Goal: Task Accomplishment & Management: Manage account settings

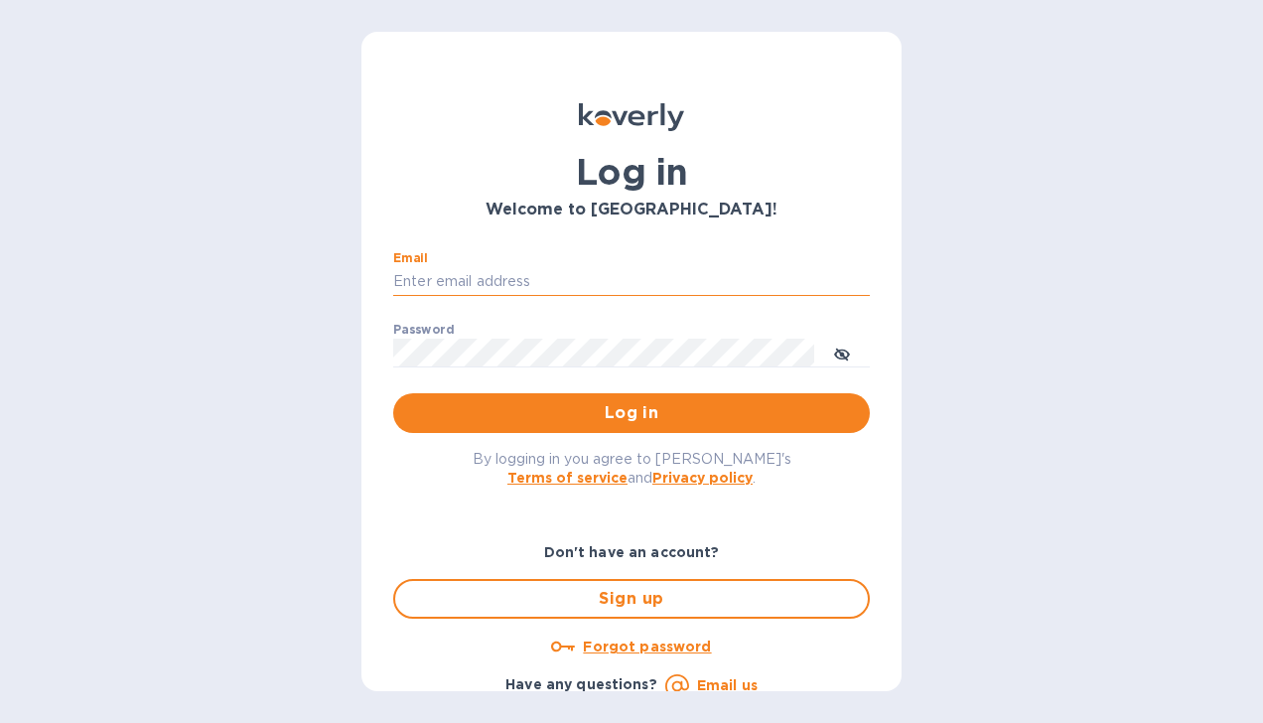
click at [576, 274] on input "Email" at bounding box center [631, 282] width 477 height 30
type input "heidy@agxllc.net"
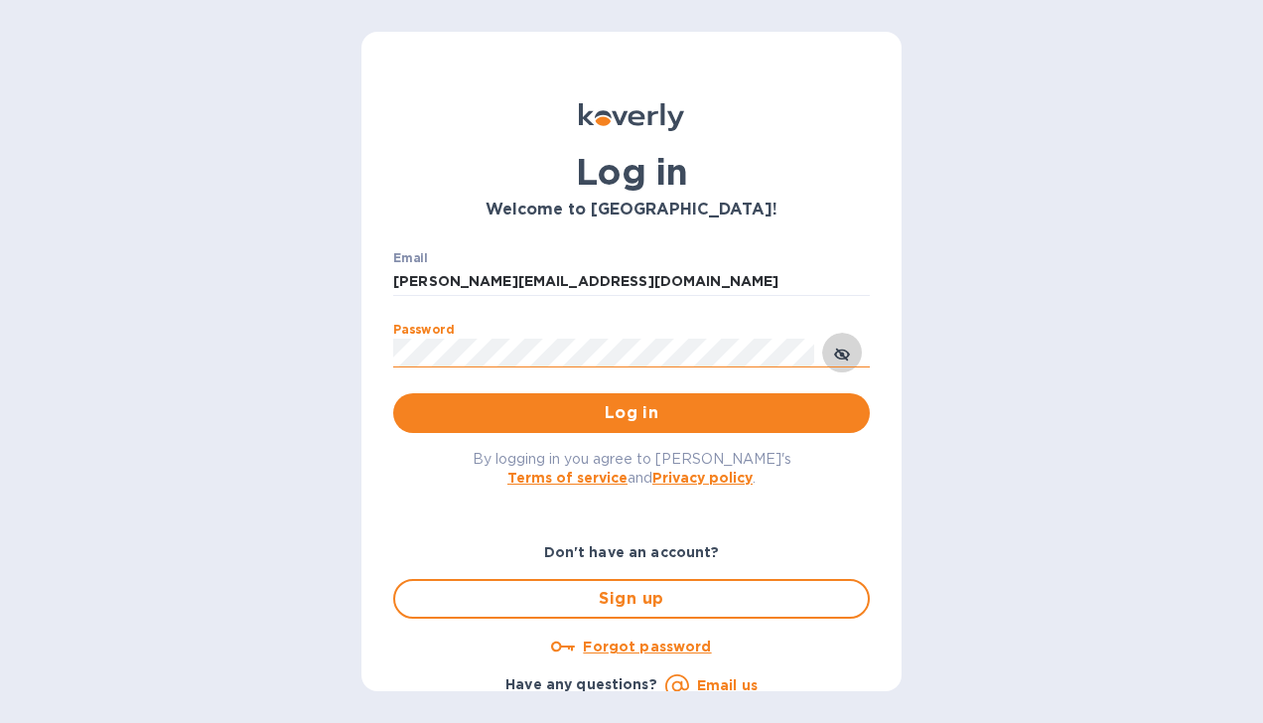
click at [844, 350] on icon "toggle password visibility" at bounding box center [842, 355] width 16 height 16
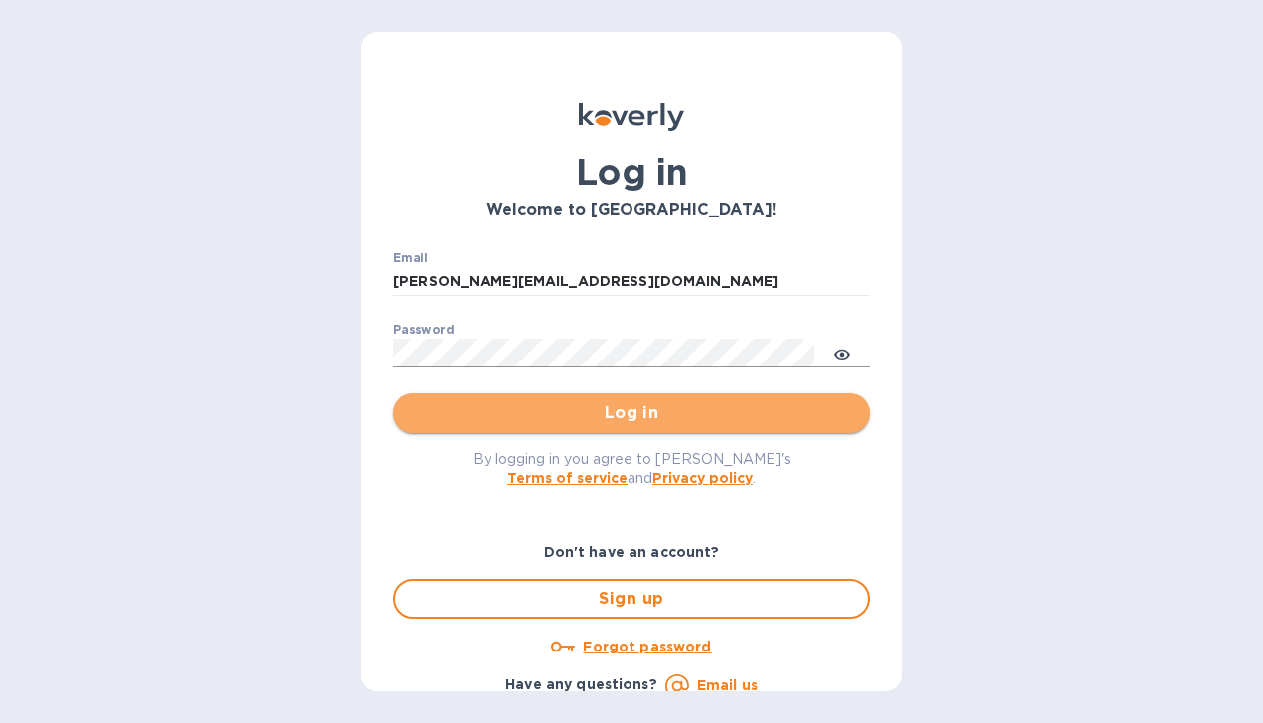
click at [761, 402] on span "Log in" at bounding box center [631, 413] width 445 height 24
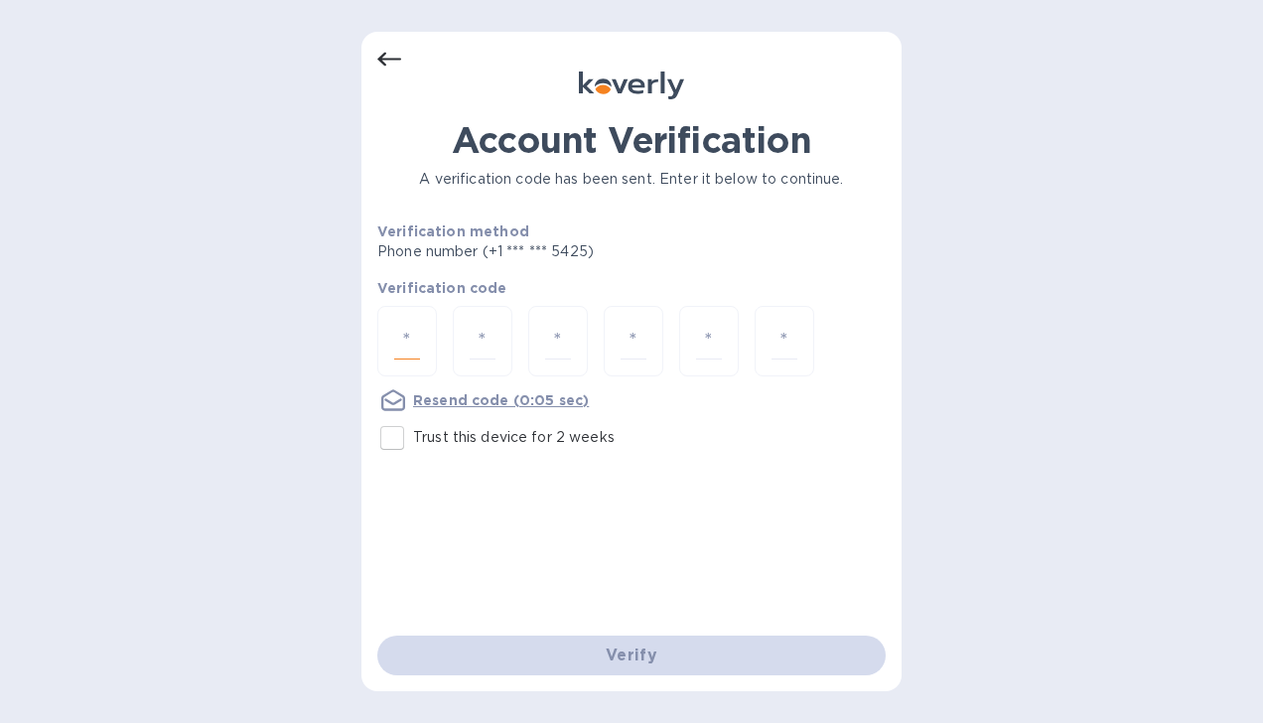
click at [402, 348] on input "number" at bounding box center [407, 341] width 26 height 37
type input "7"
type input "4"
type input "3"
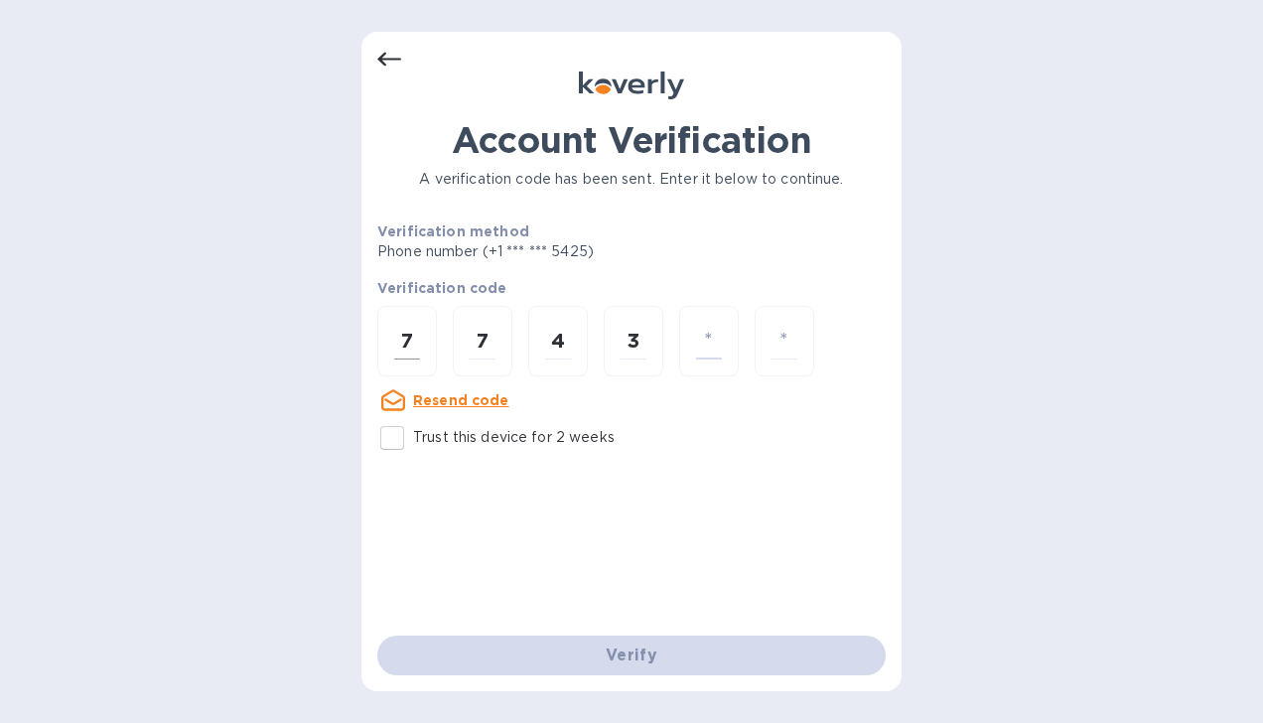
type input "8"
type input "3"
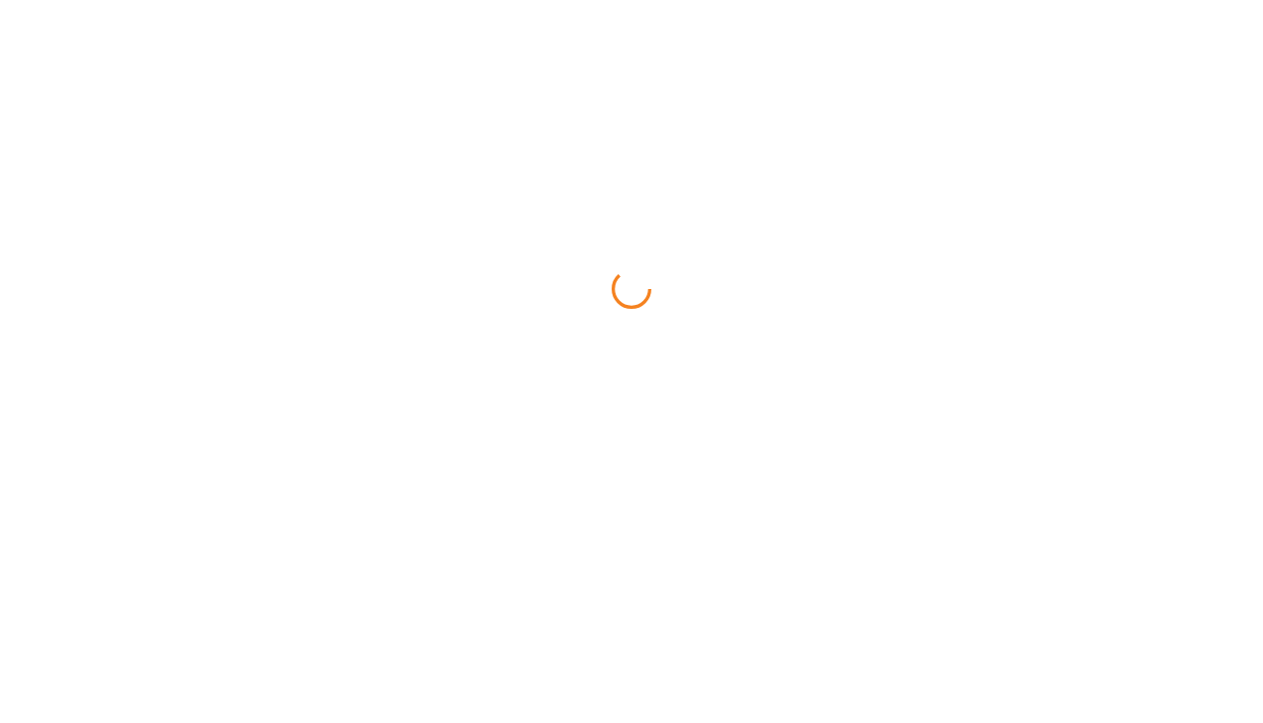
click at [397, 0] on html at bounding box center [631, 0] width 1263 height 0
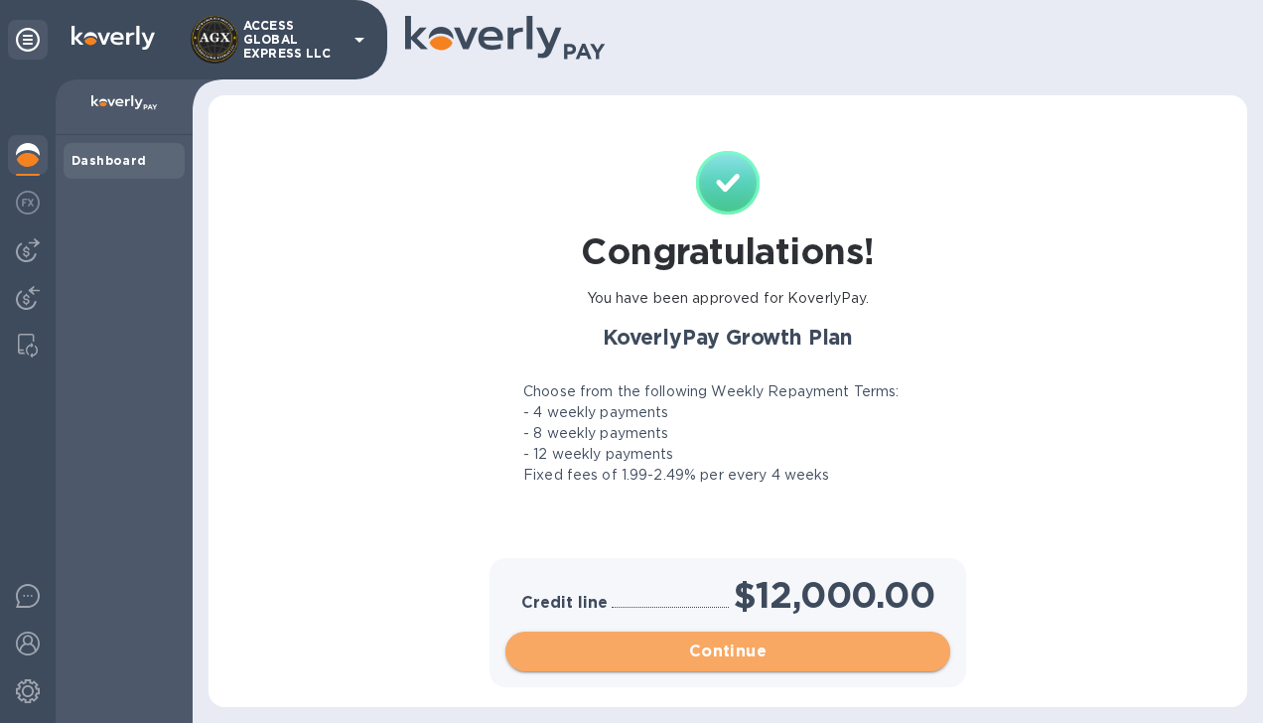
click at [741, 663] on button "Continue" at bounding box center [728, 652] width 445 height 40
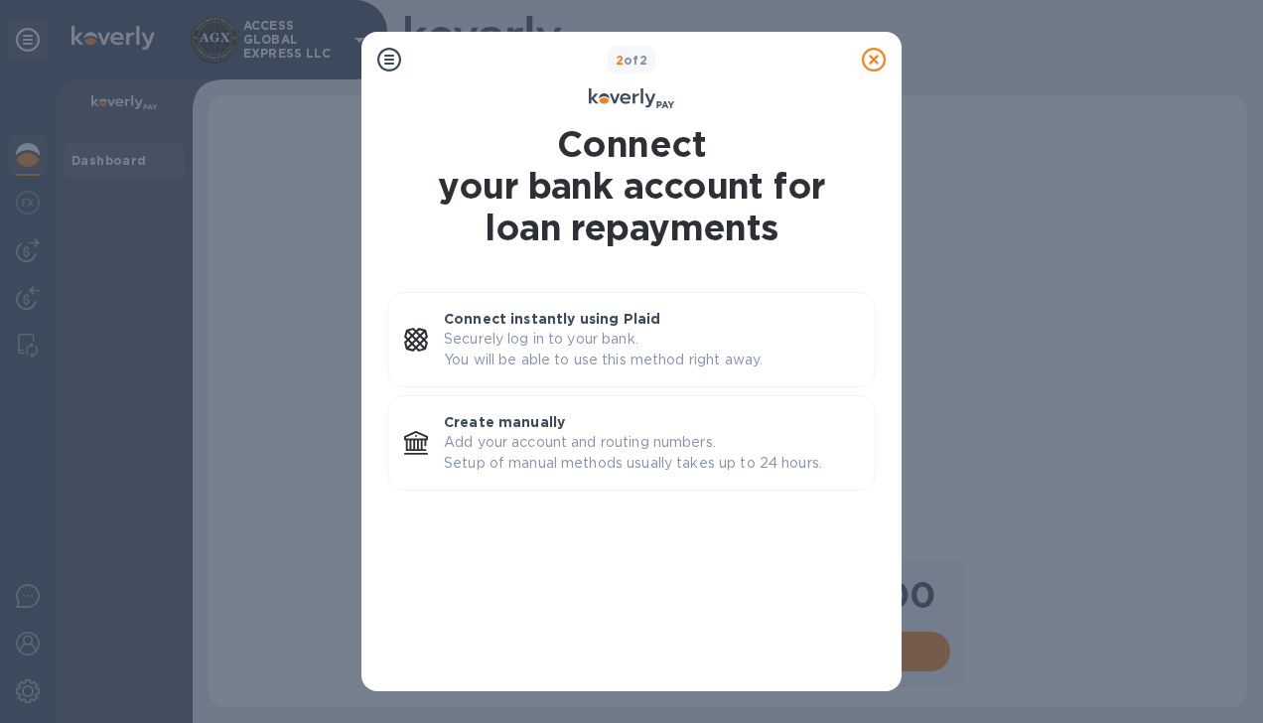
click at [874, 56] on icon at bounding box center [874, 60] width 24 height 24
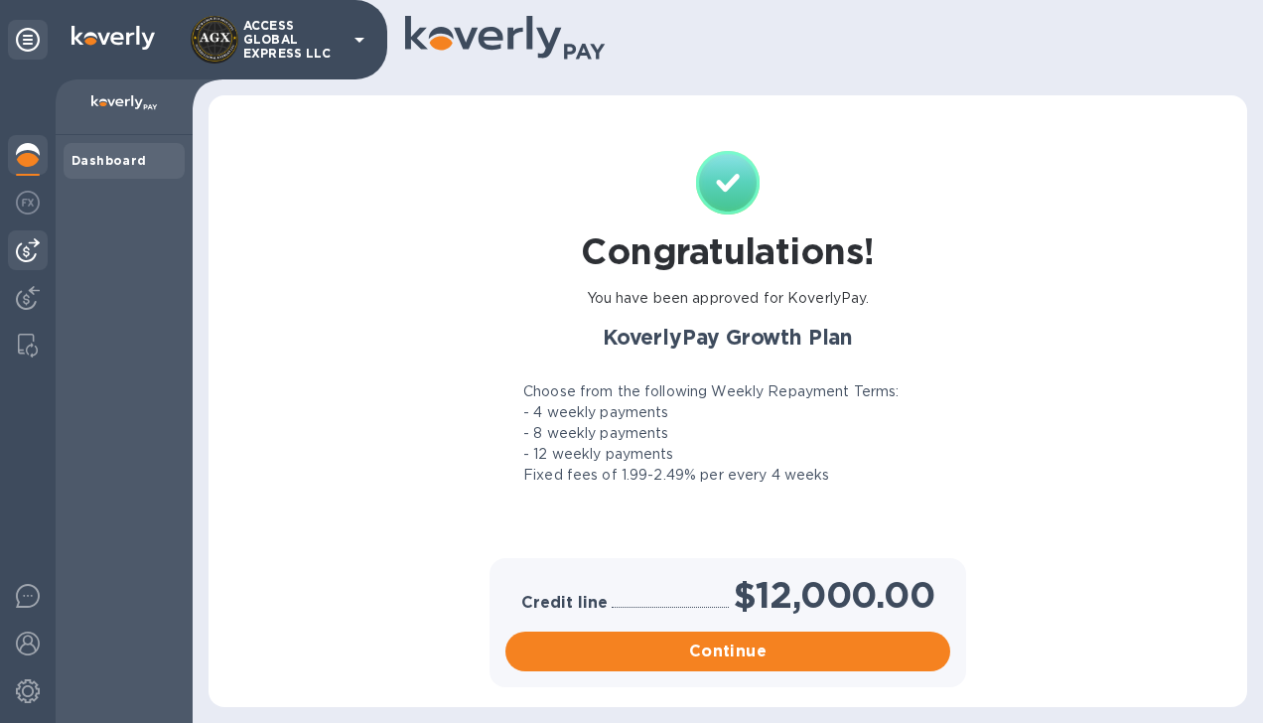
click at [28, 258] on img at bounding box center [28, 250] width 24 height 24
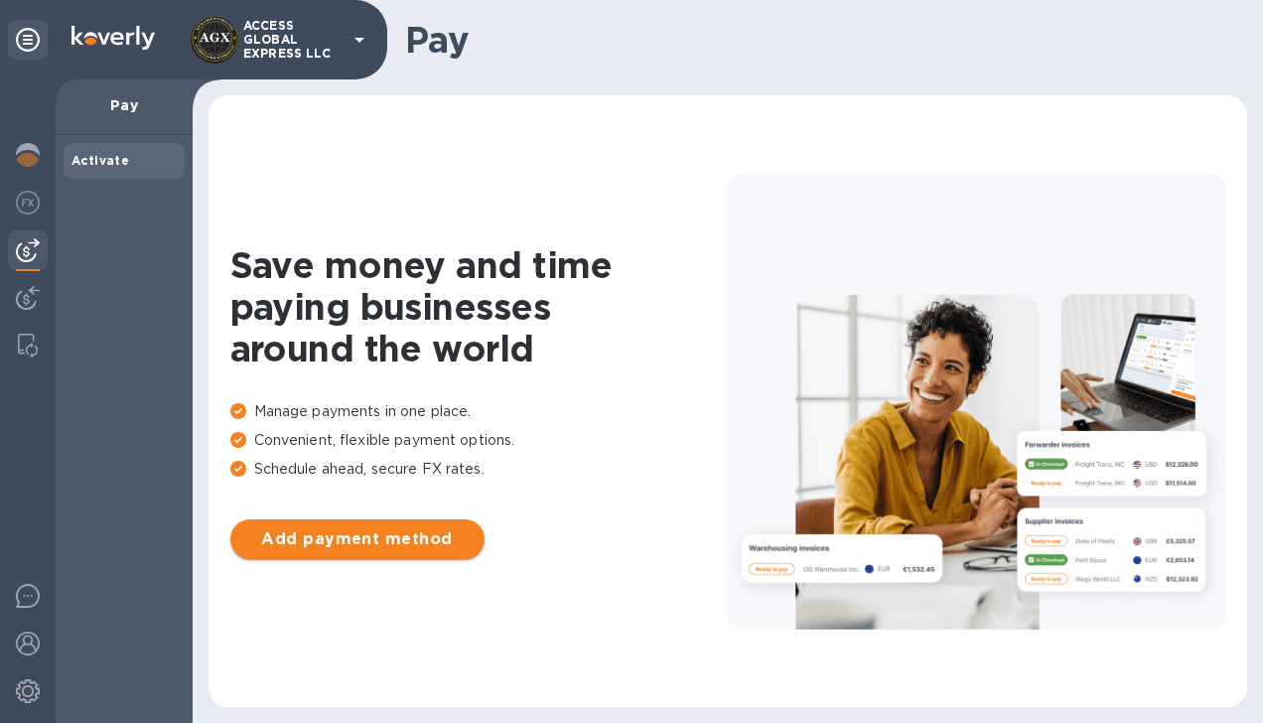
click at [336, 539] on span "Add payment method" at bounding box center [357, 539] width 222 height 24
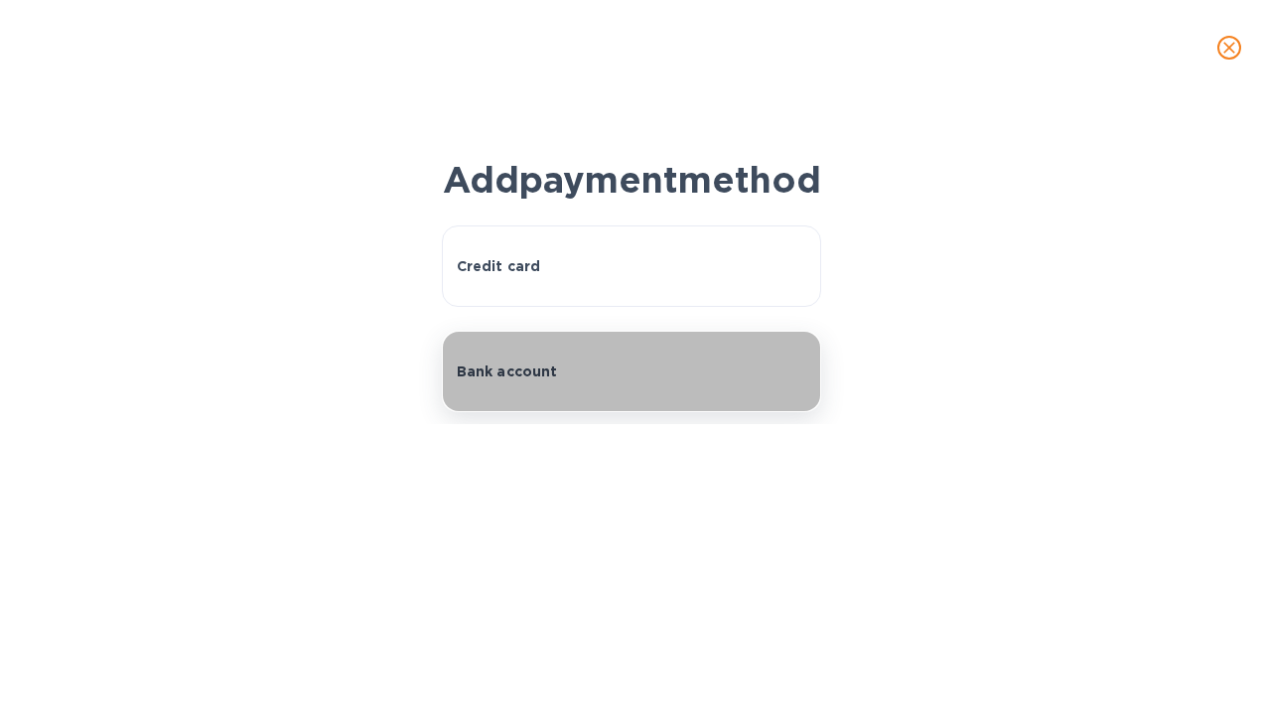
click at [491, 381] on p "Bank account" at bounding box center [507, 372] width 101 height 20
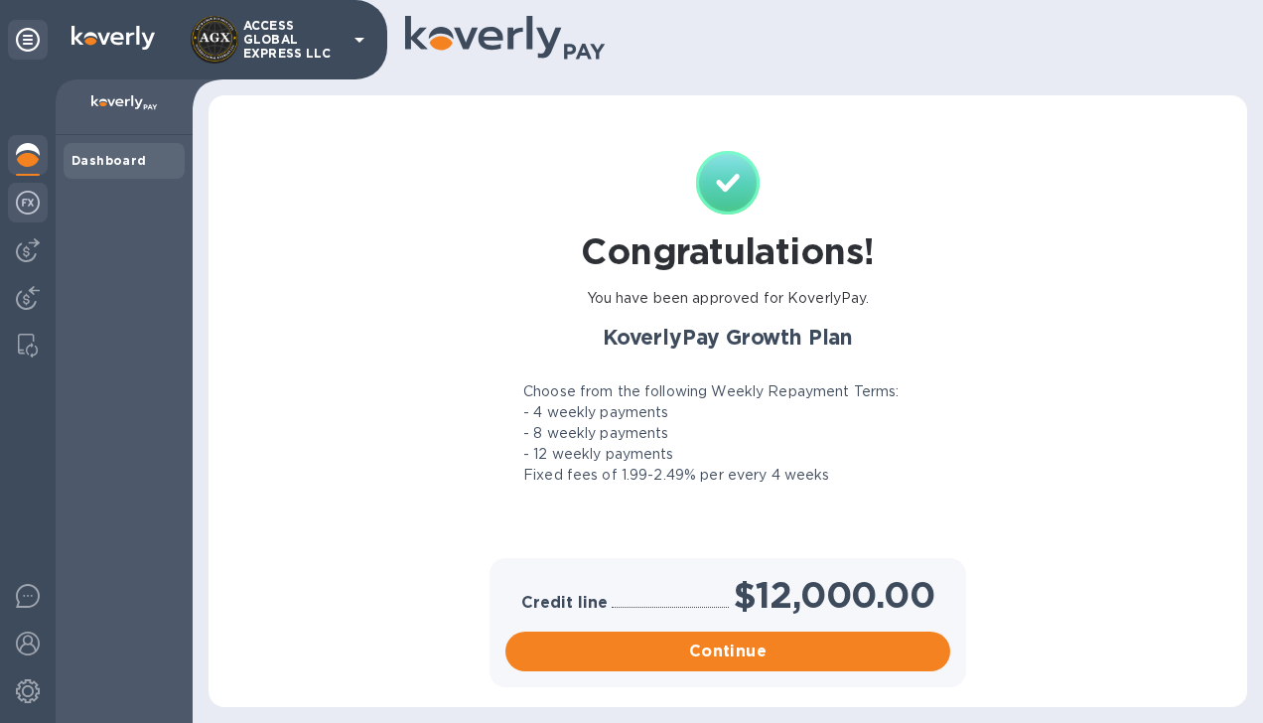
click at [30, 211] on img at bounding box center [28, 203] width 24 height 24
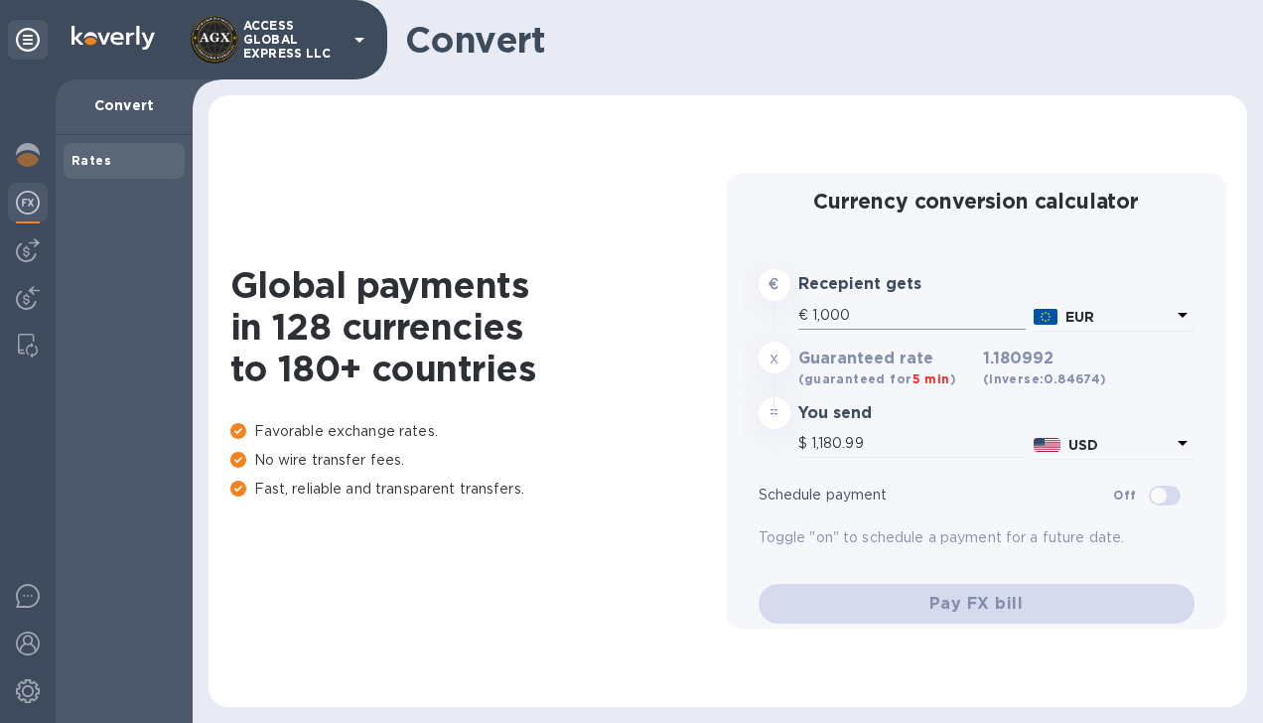
click at [886, 312] on input "1,000" at bounding box center [919, 316] width 214 height 30
click at [1178, 314] on icon at bounding box center [1183, 315] width 10 height 5
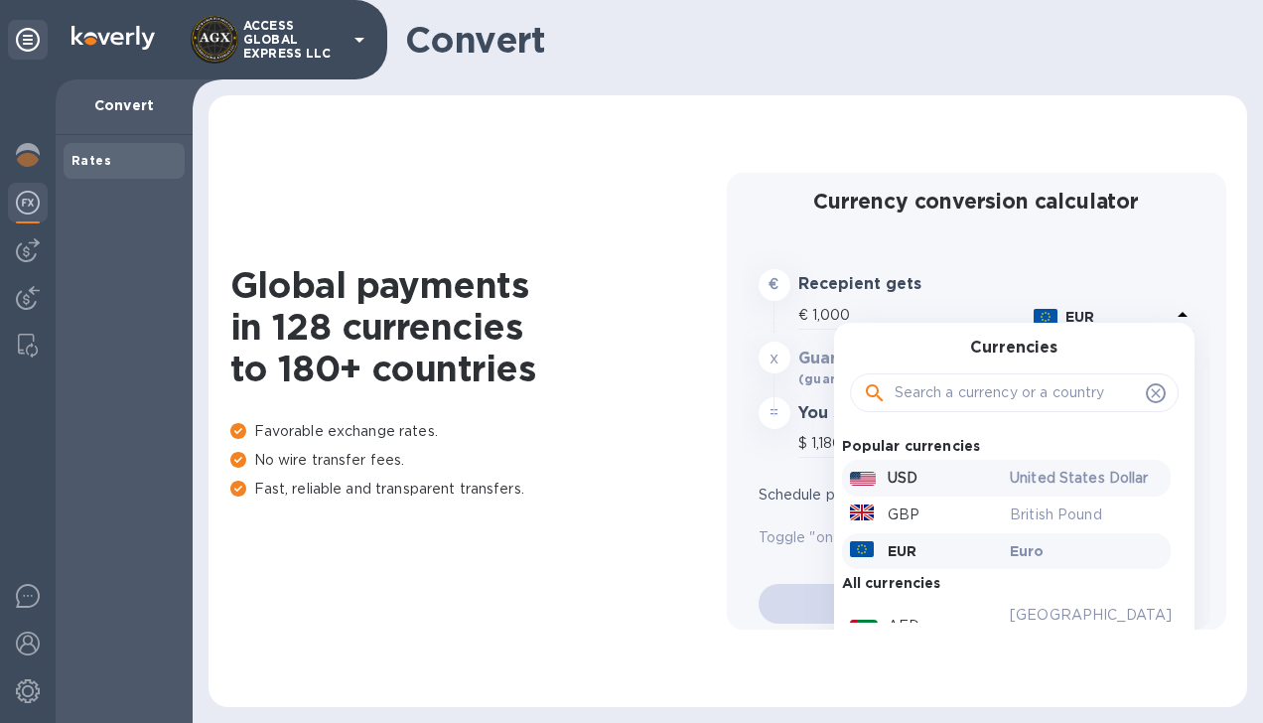
click at [1026, 484] on p "United States Dollar" at bounding box center [1086, 478] width 153 height 21
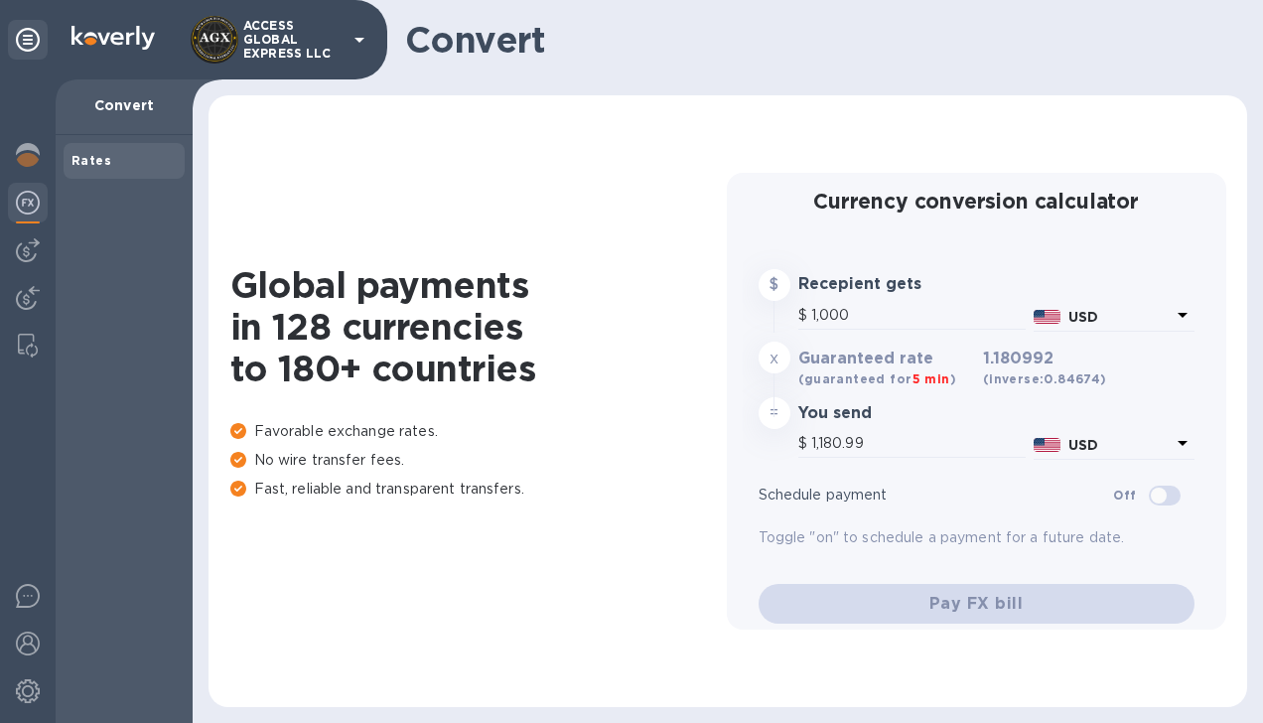
type input "1,000"
click at [901, 452] on input "1,000" at bounding box center [918, 444] width 215 height 30
type input "100"
type input "10"
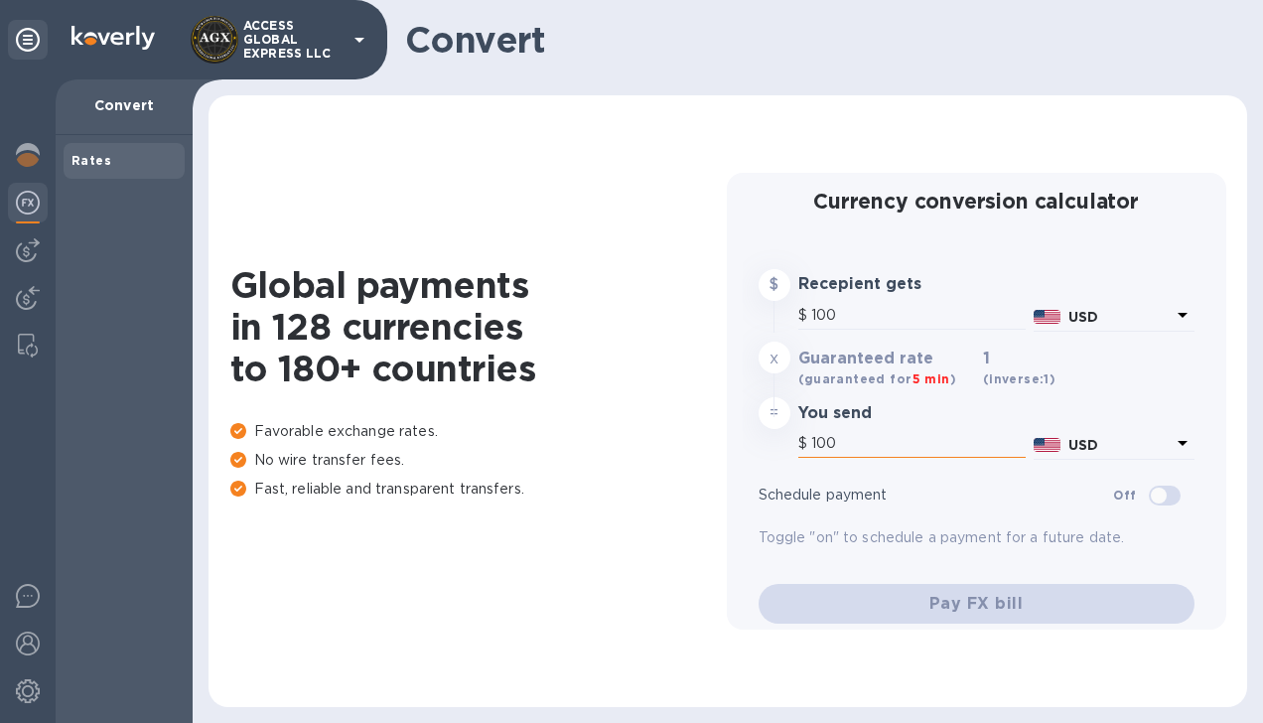
type input "10"
type input "1"
type input "3"
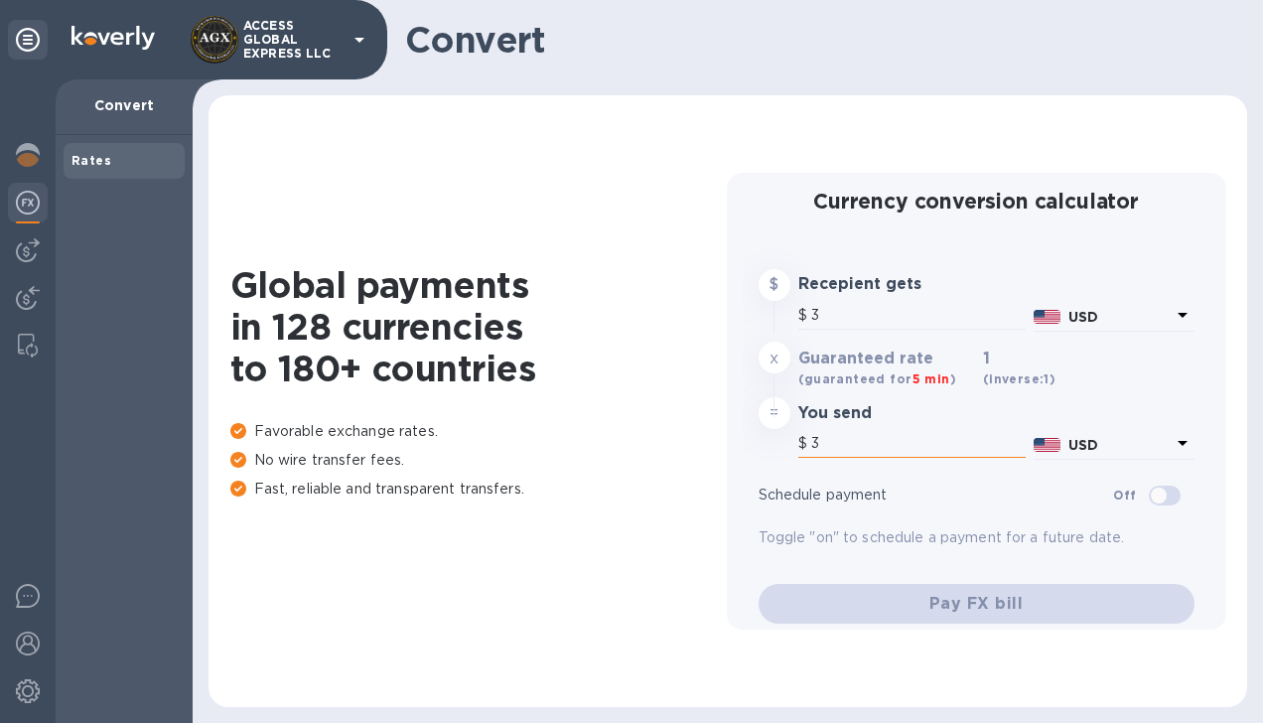
type input "35"
type input "355"
type input "3,555"
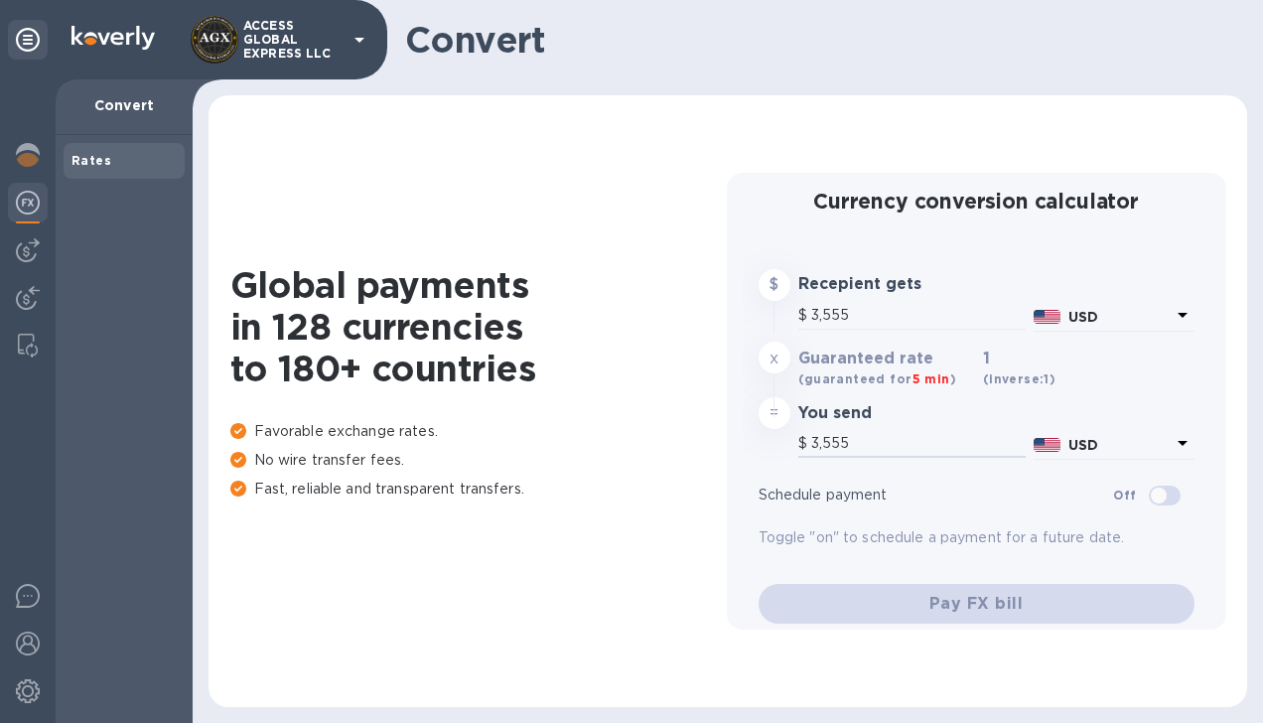
type input "3,555"
click at [1162, 497] on input "checkbox" at bounding box center [1158, 496] width 101 height 34
checkbox input "true"
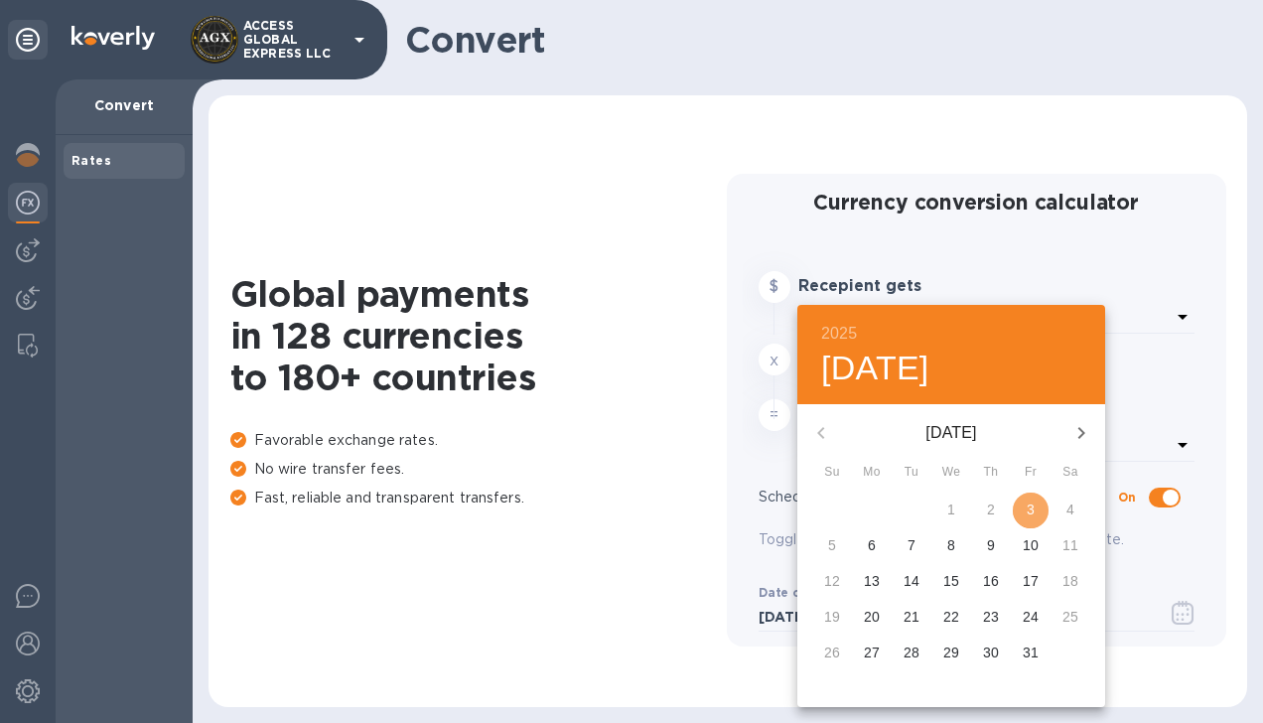
click at [1029, 517] on p "3" at bounding box center [1031, 510] width 8 height 20
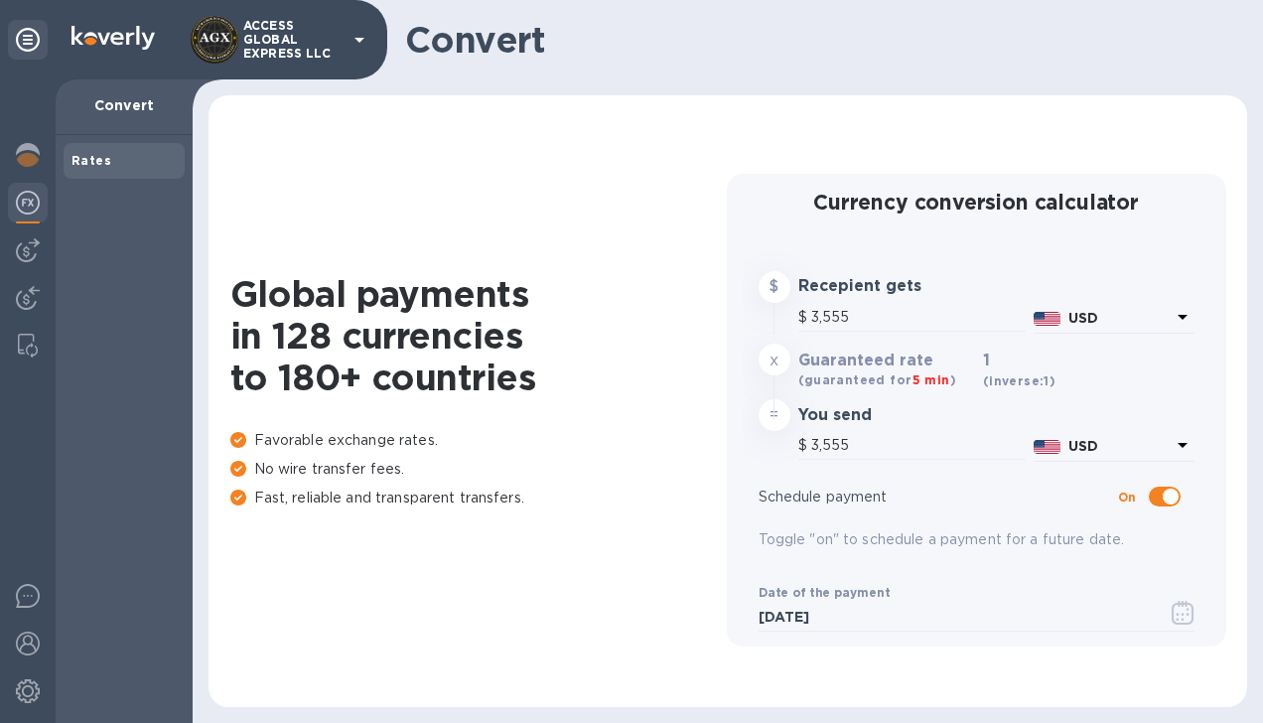
scroll to position [101, 0]
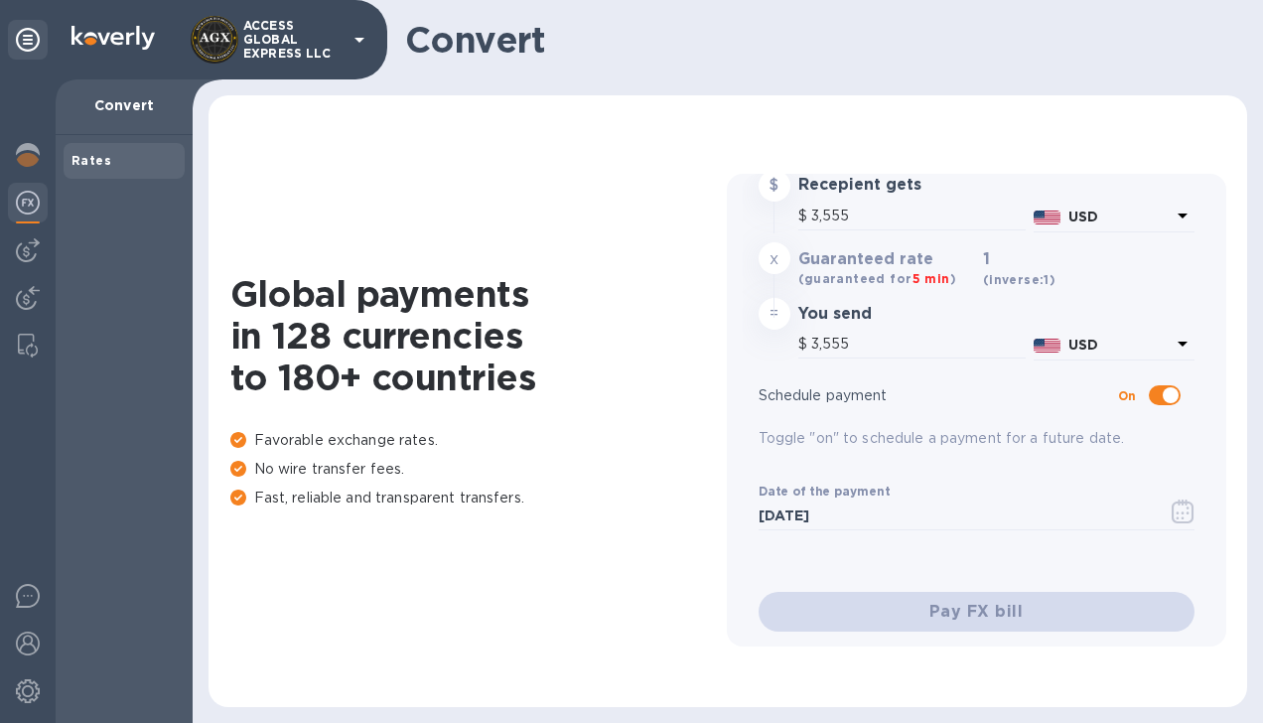
click at [1011, 606] on div "Pay FX bill" at bounding box center [977, 601] width 452 height 75
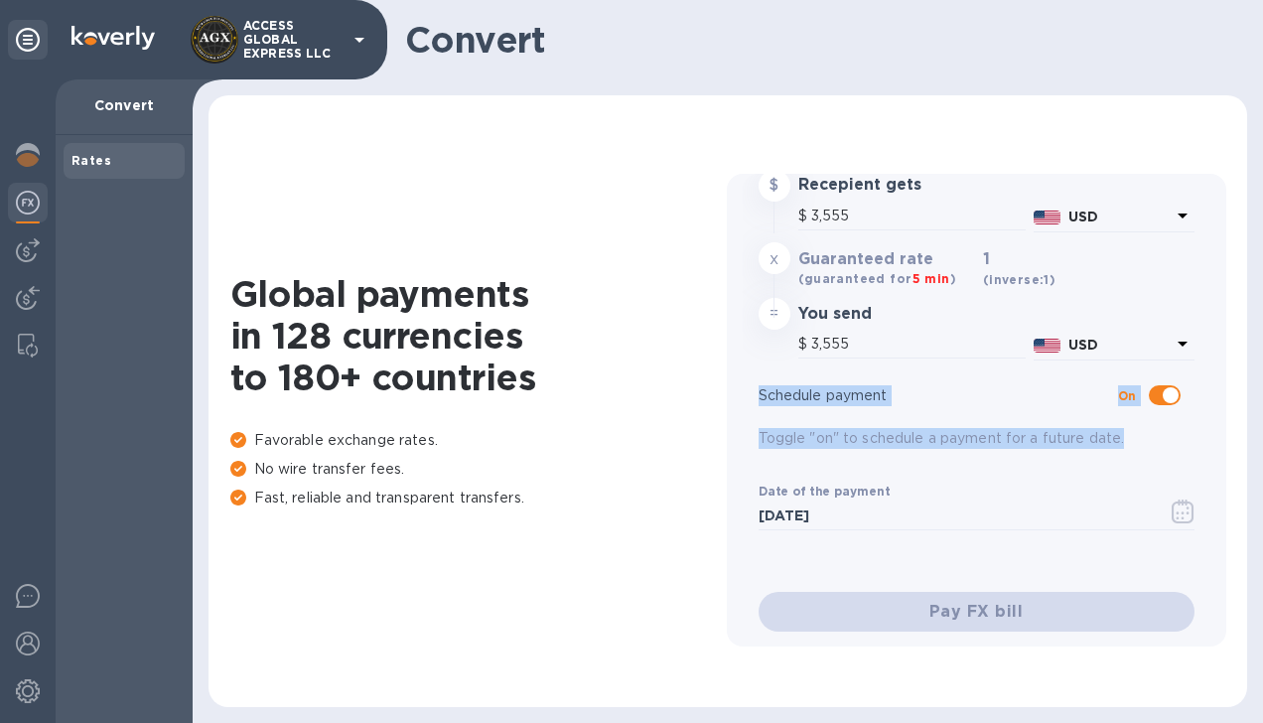
drag, startPoint x: 1210, startPoint y: 422, endPoint x: 1189, endPoint y: 359, distance: 66.9
click at [1189, 359] on div "Currency conversion calculator $ Recepient gets $ 3,555 USD x Guaranteed rate (…" at bounding box center [977, 410] width 500 height 473
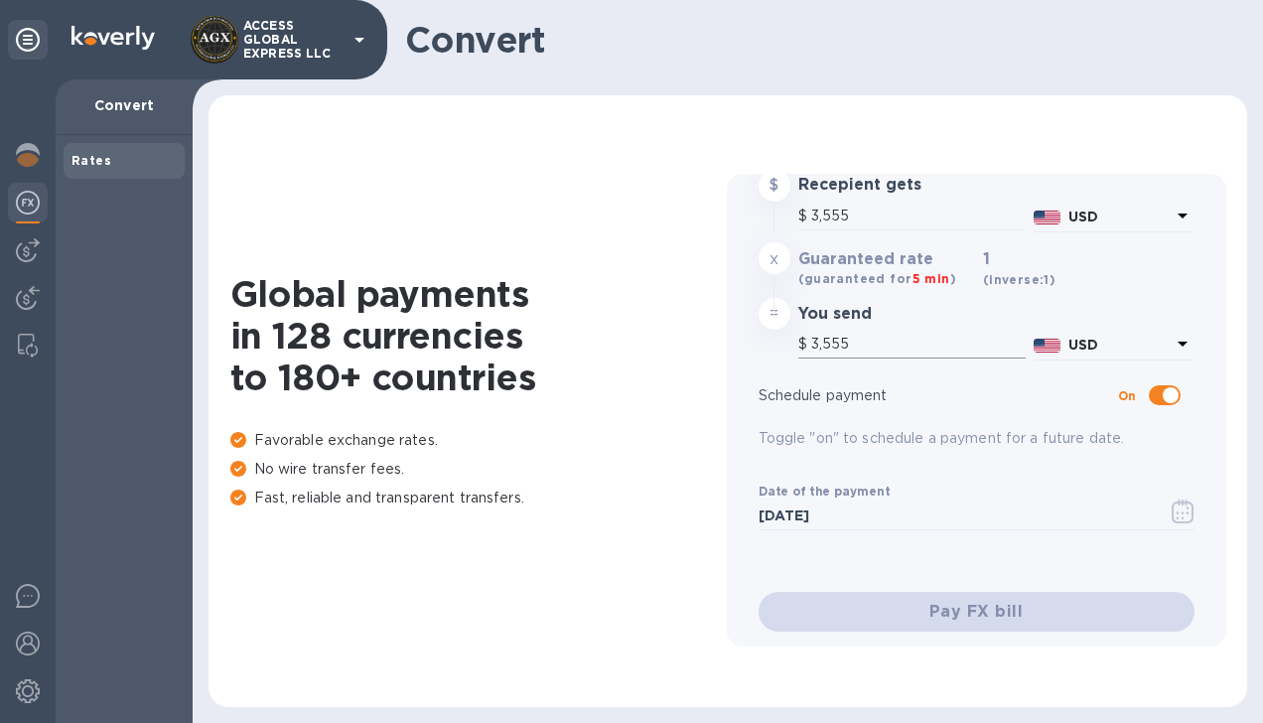
click at [859, 342] on input "3,555" at bounding box center [918, 345] width 215 height 30
type input "355"
type input "35"
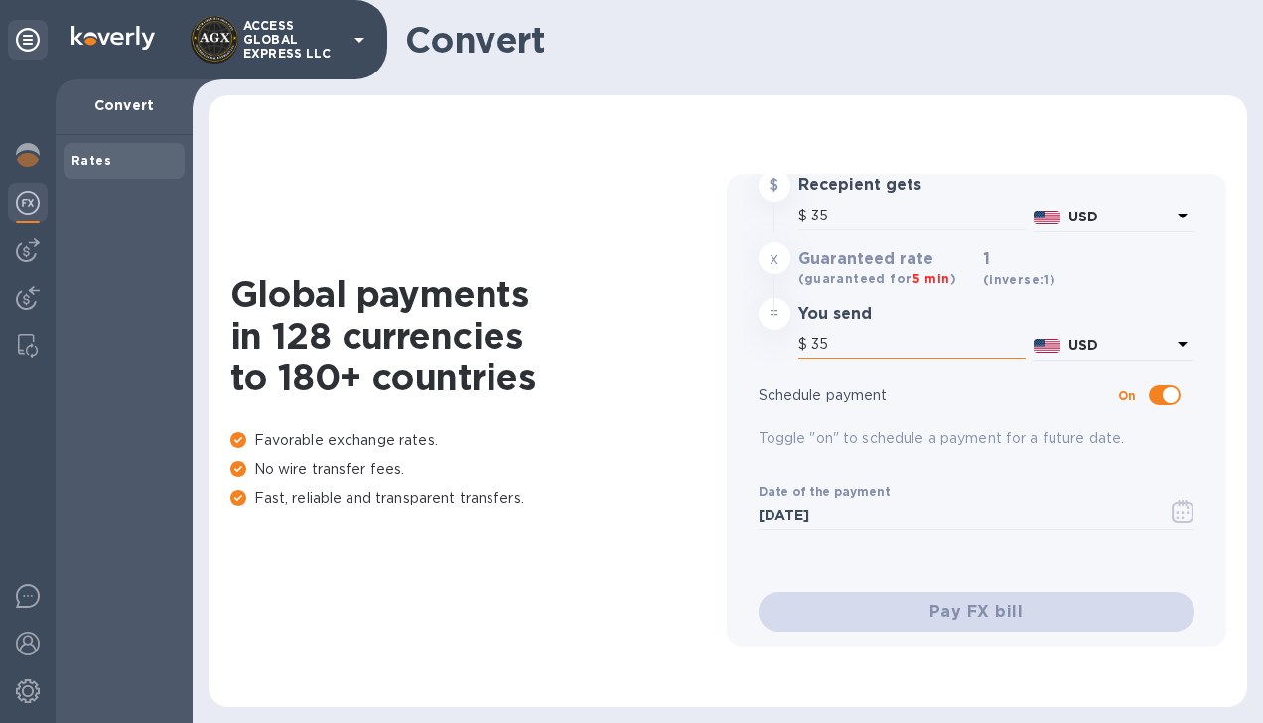
type input "3"
type input "7"
type input "71"
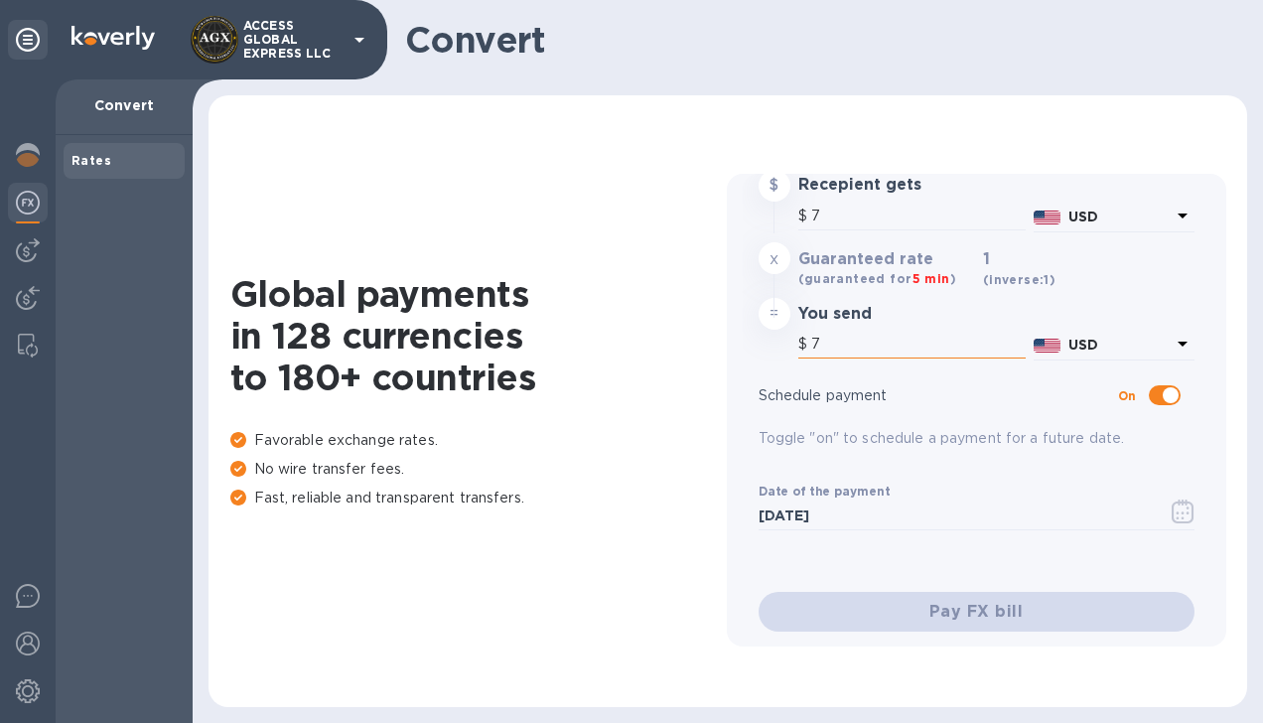
type input "71"
type input "718"
type input "7,185"
type input "7,185."
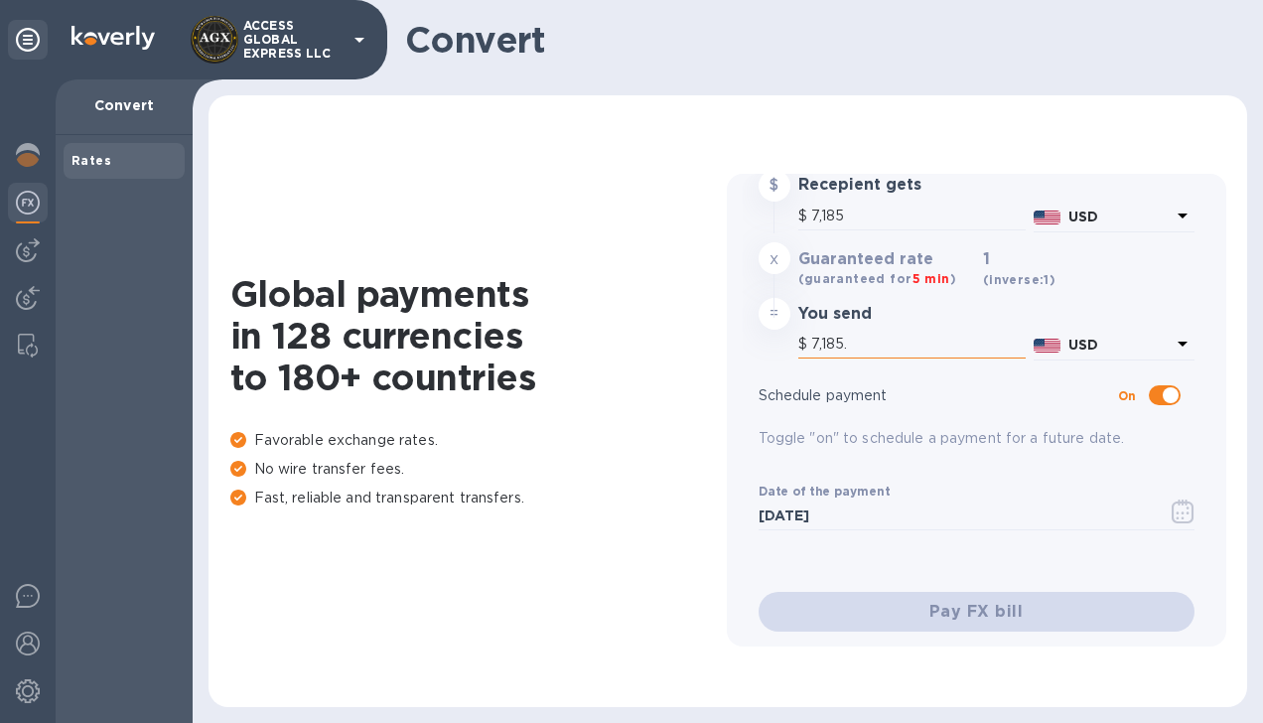
type input "7,185.6"
type input "7,185.60"
click at [1037, 614] on div "Pay FX bill" at bounding box center [977, 601] width 452 height 75
click at [25, 160] on img at bounding box center [28, 155] width 24 height 24
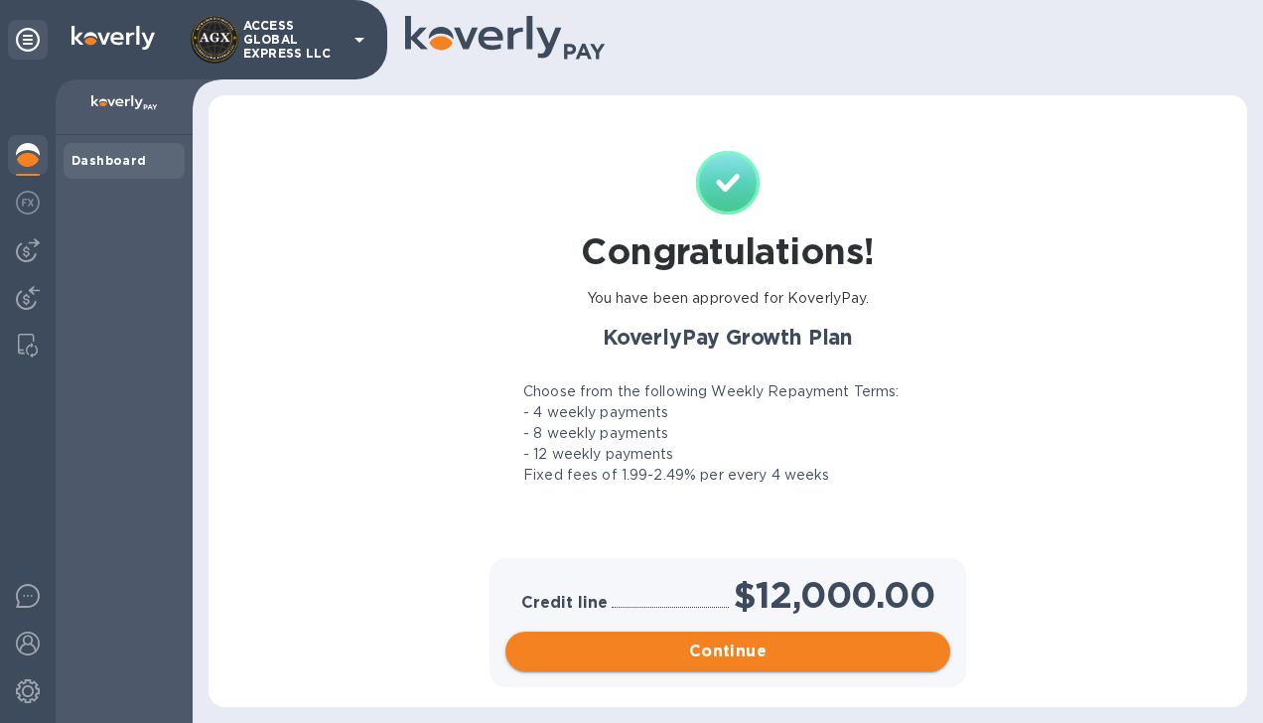
click at [685, 657] on span "Continue" at bounding box center [727, 652] width 413 height 24
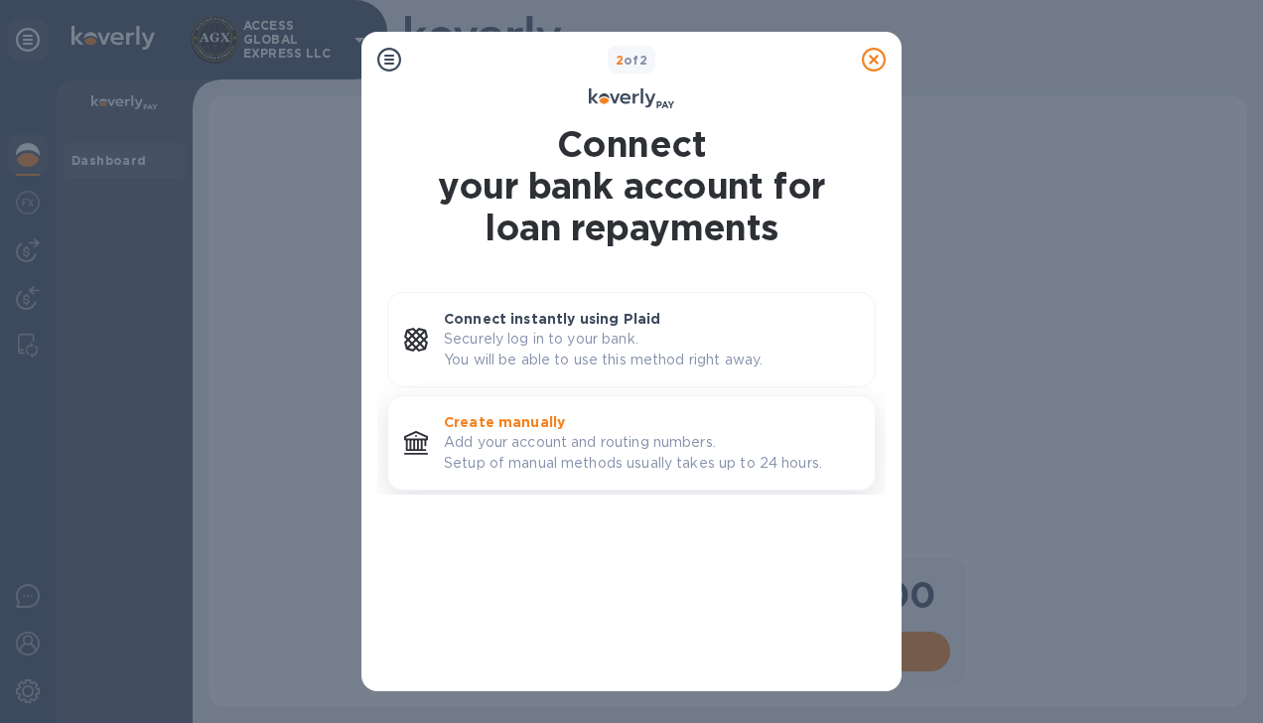
click at [656, 447] on p "Add your account and routing numbers. Setup of manual methods usually takes up …" at bounding box center [651, 453] width 415 height 42
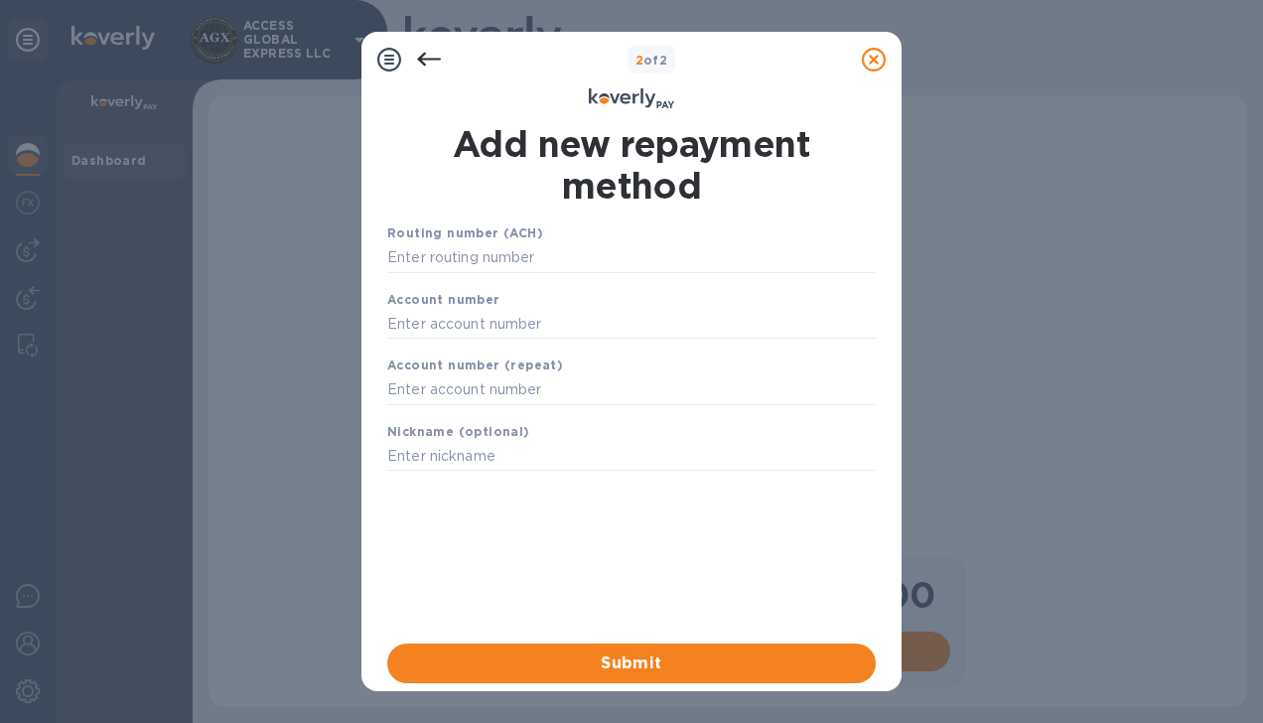
click at [427, 50] on icon at bounding box center [429, 60] width 24 height 24
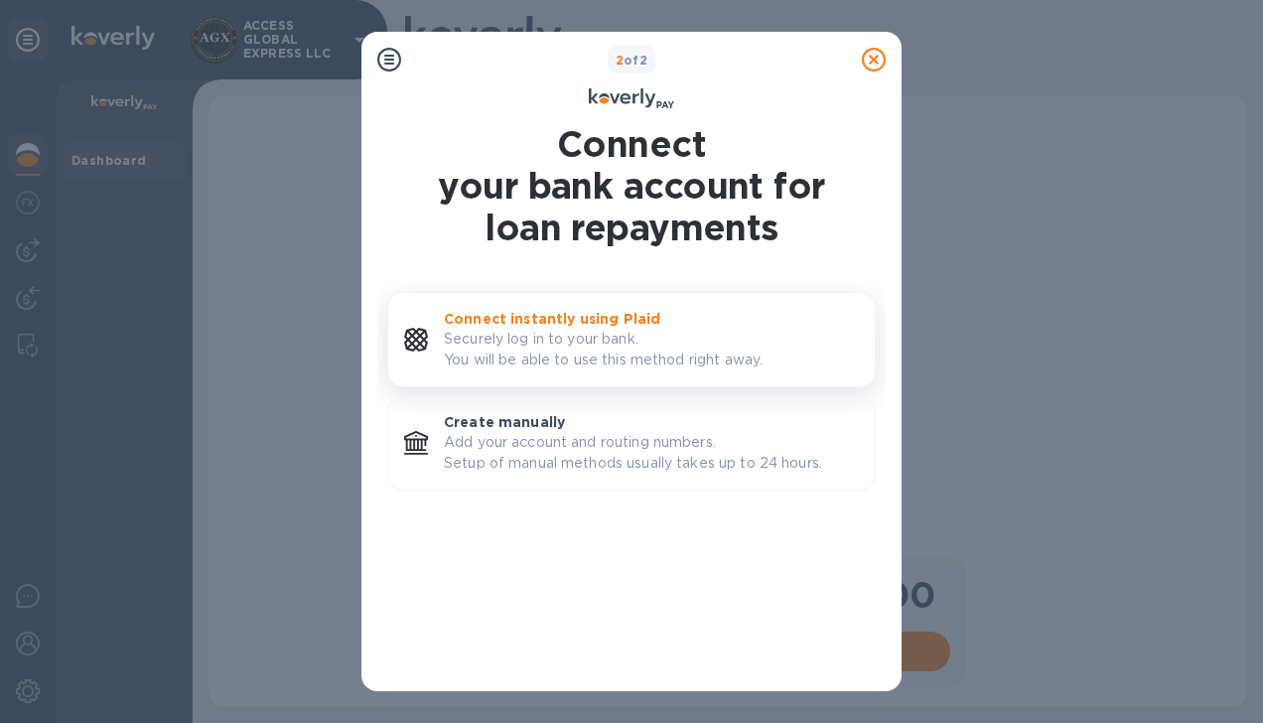
click at [532, 353] on p "Securely log in to your bank. You will be able to use this method right away." at bounding box center [651, 350] width 415 height 42
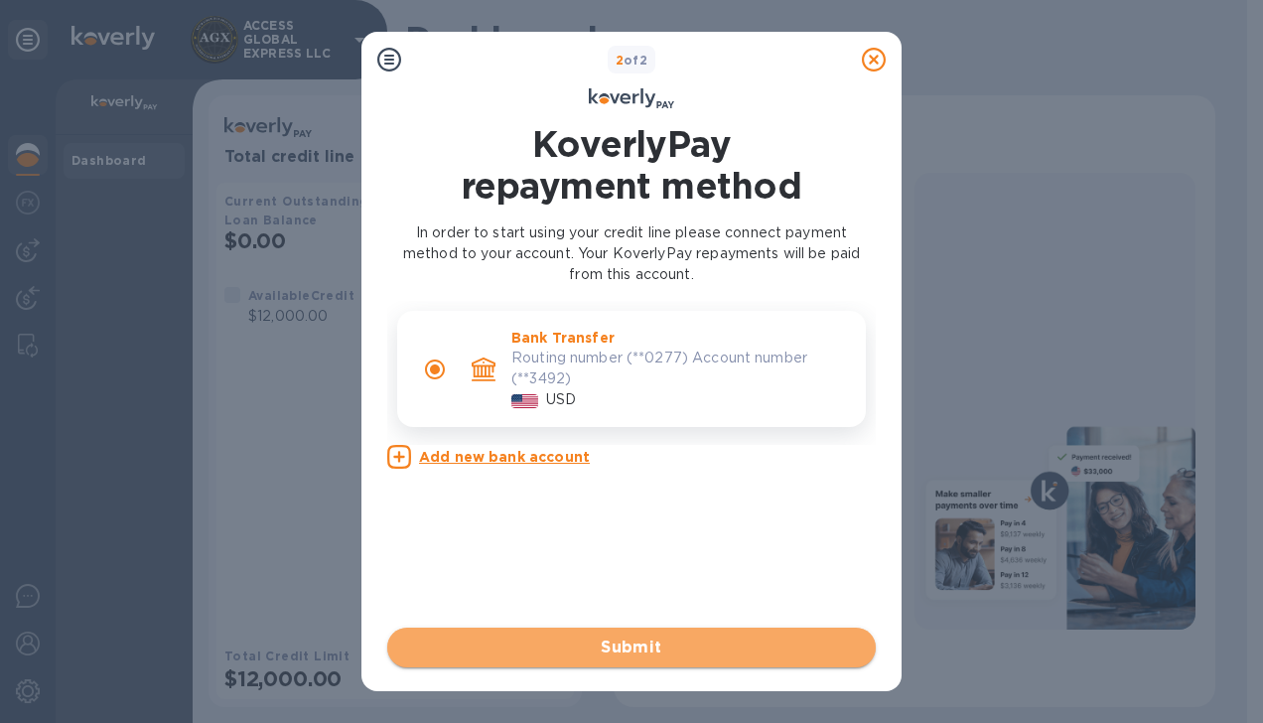
click at [648, 644] on span "Submit" at bounding box center [631, 648] width 457 height 24
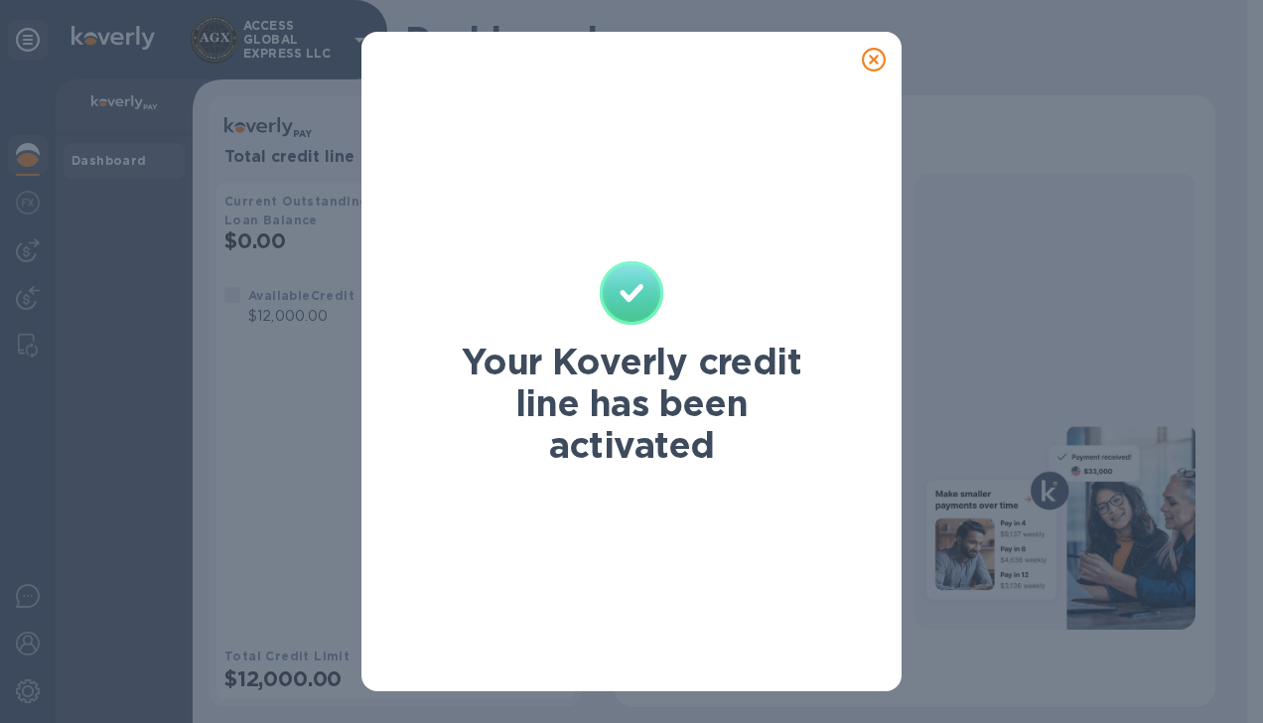
click at [880, 62] on icon at bounding box center [874, 60] width 24 height 24
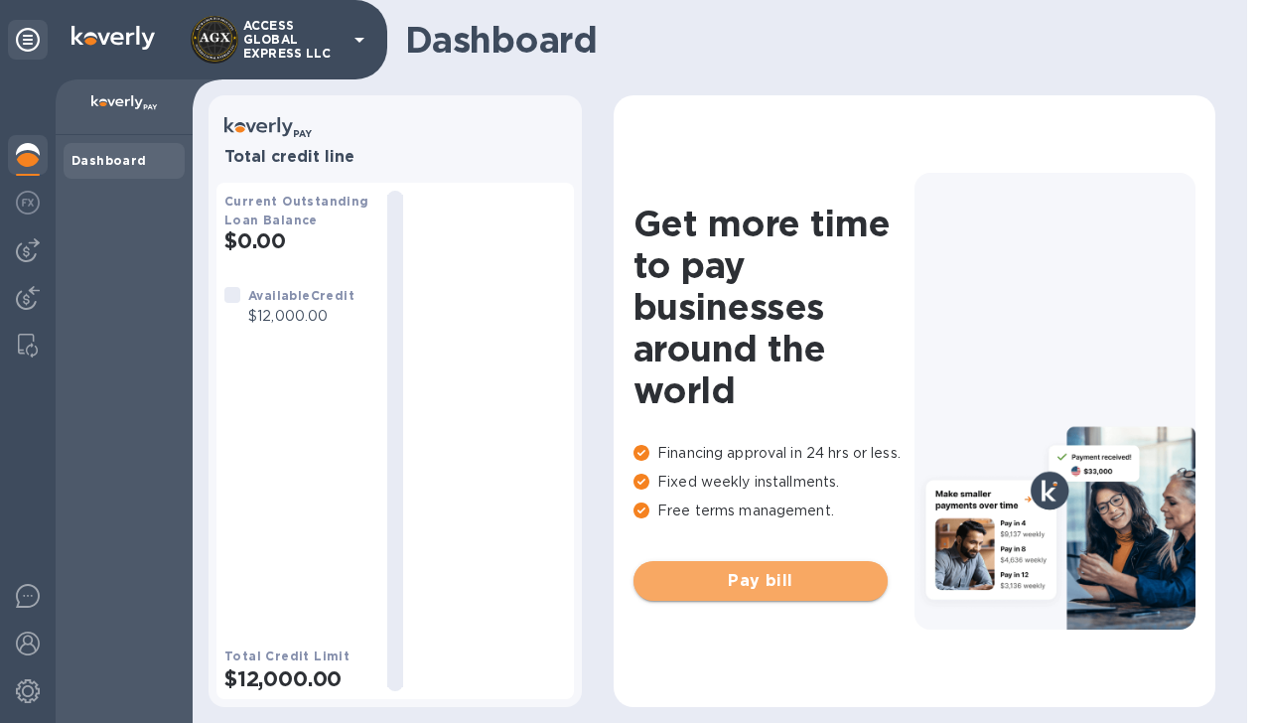
click at [711, 576] on span "Pay bill" at bounding box center [761, 581] width 222 height 24
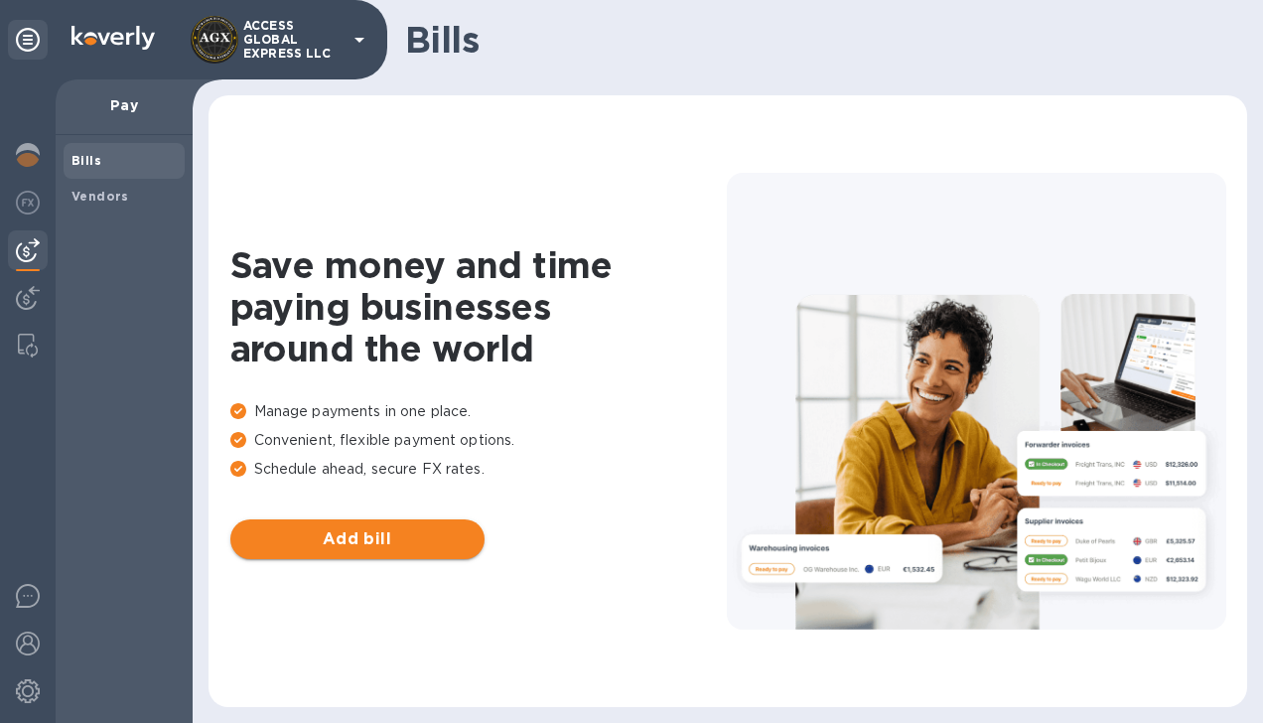
click at [360, 529] on span "Add bill" at bounding box center [357, 539] width 222 height 24
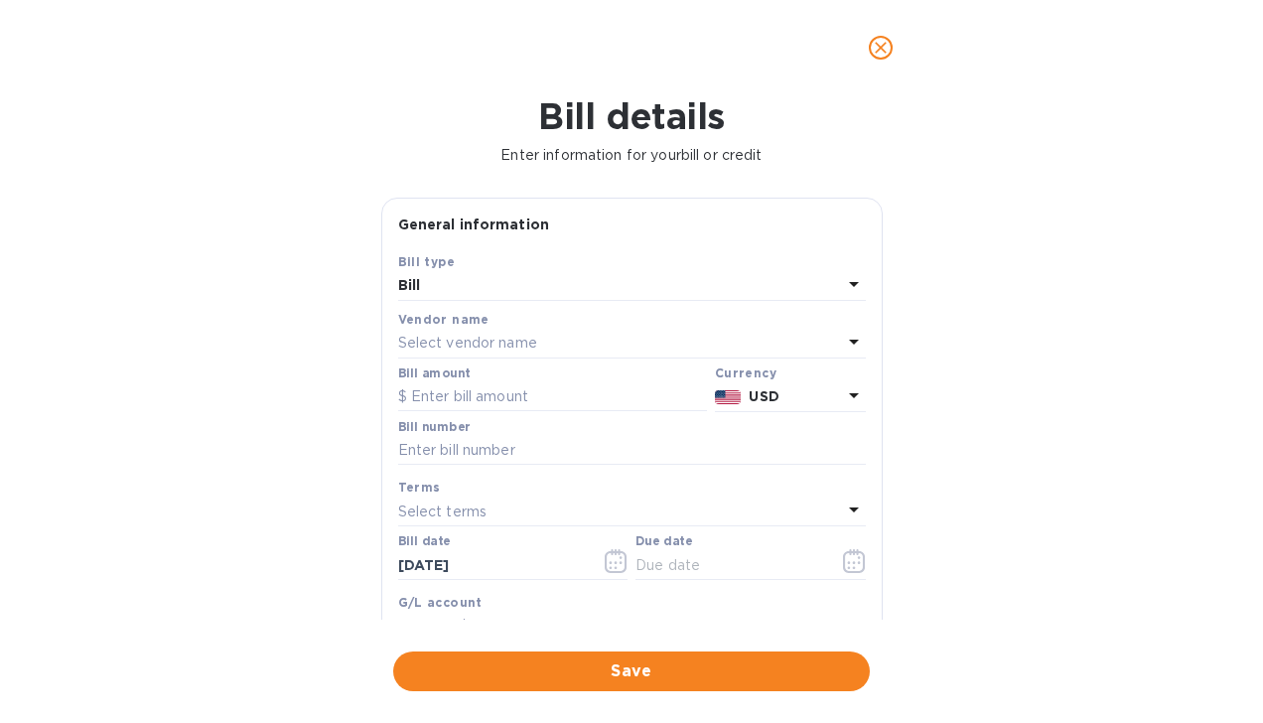
click at [629, 339] on div "Select vendor name" at bounding box center [620, 344] width 444 height 28
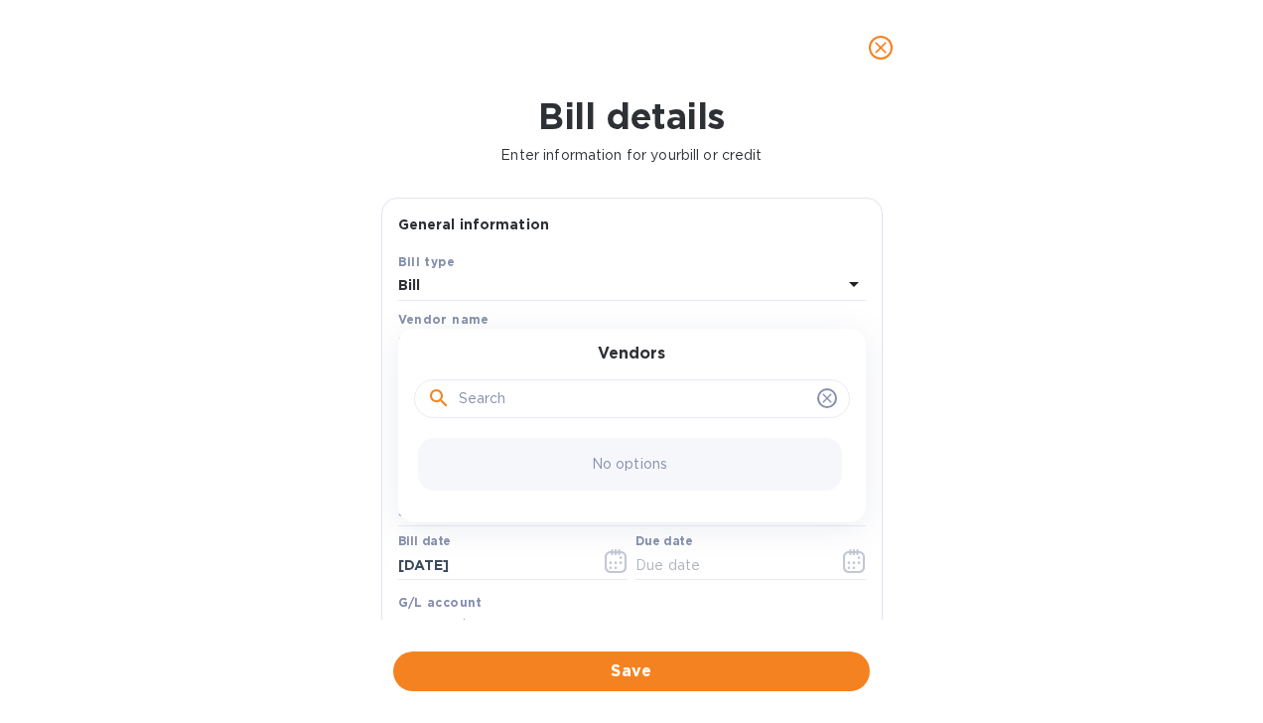
click at [550, 400] on input "text" at bounding box center [634, 399] width 351 height 30
type input "Yamas Trading LLC"
click at [570, 477] on div "No matches" at bounding box center [630, 464] width 424 height 53
click at [707, 399] on input "Yamas Trading LLC" at bounding box center [634, 399] width 351 height 30
click button "Save" at bounding box center [0, 0] width 0 height 0
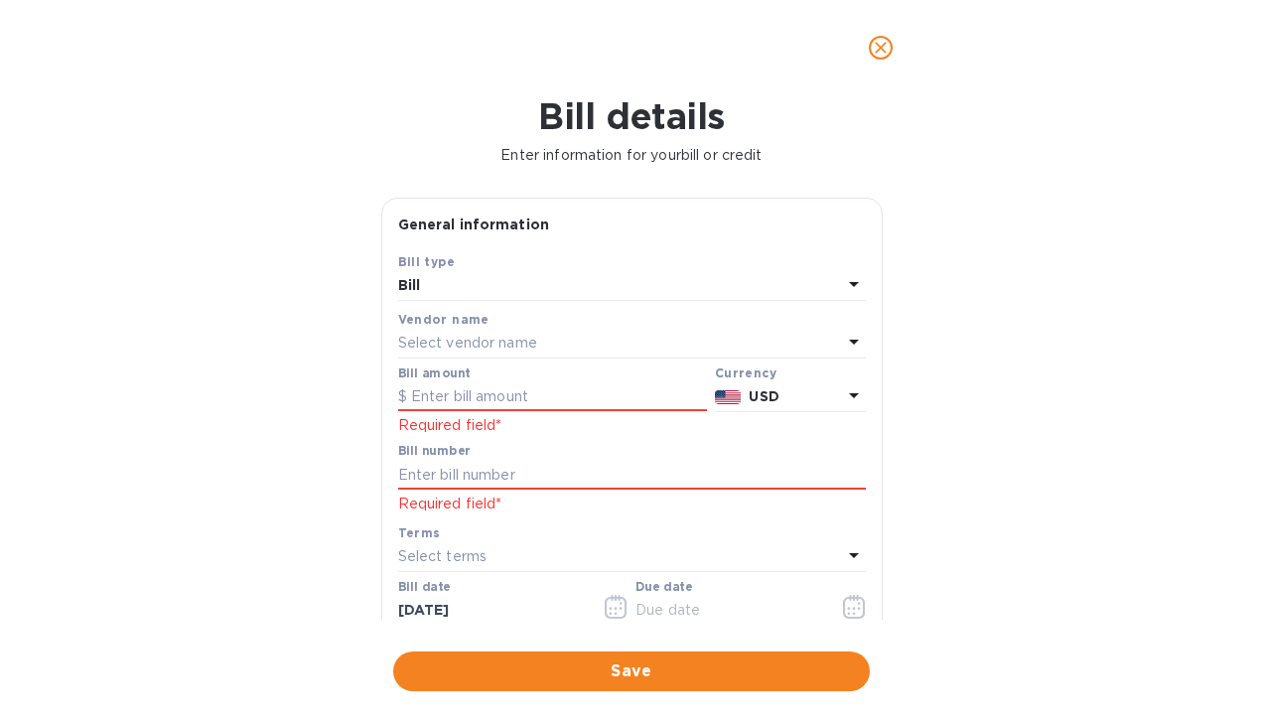
click at [611, 545] on div "Select terms" at bounding box center [620, 557] width 444 height 28
click at [596, 339] on div "Select vendor name" at bounding box center [620, 344] width 444 height 28
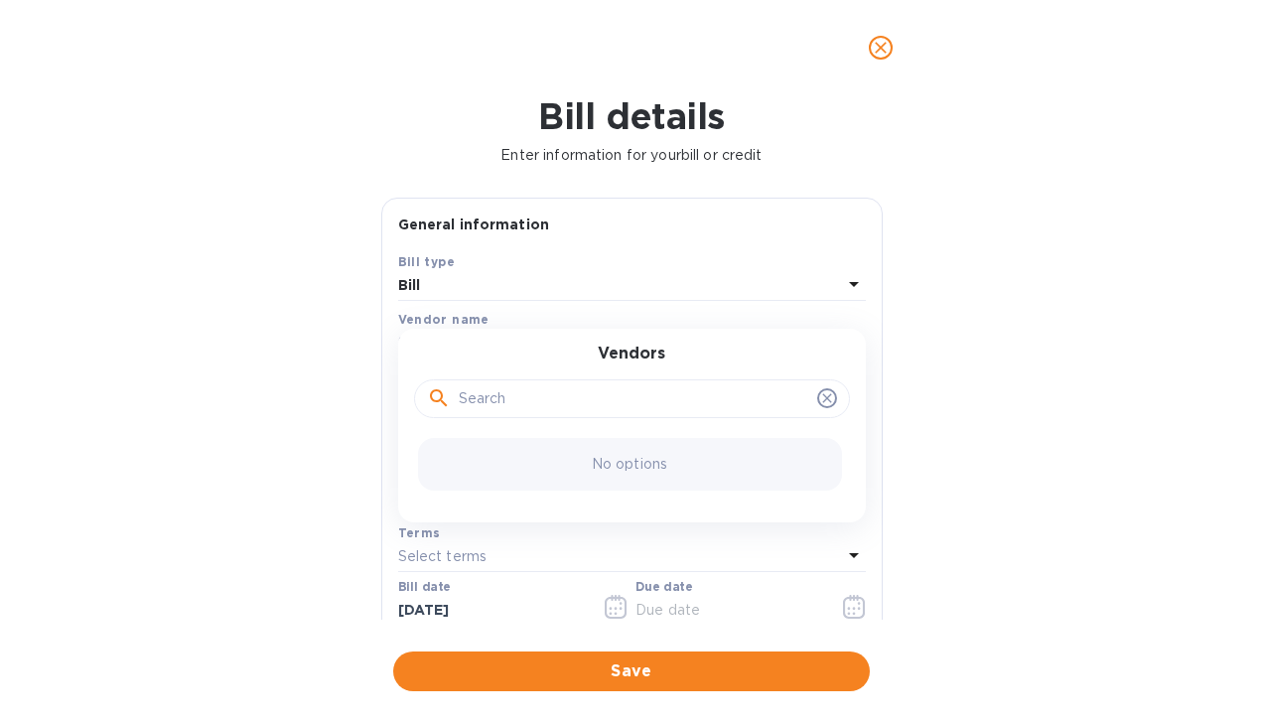
click at [606, 409] on input "text" at bounding box center [634, 399] width 351 height 30
click at [822, 396] on icon at bounding box center [826, 398] width 9 height 9
click at [634, 395] on input "text" at bounding box center [634, 399] width 351 height 30
type input "y"
type input "Yamas Trading LLC"
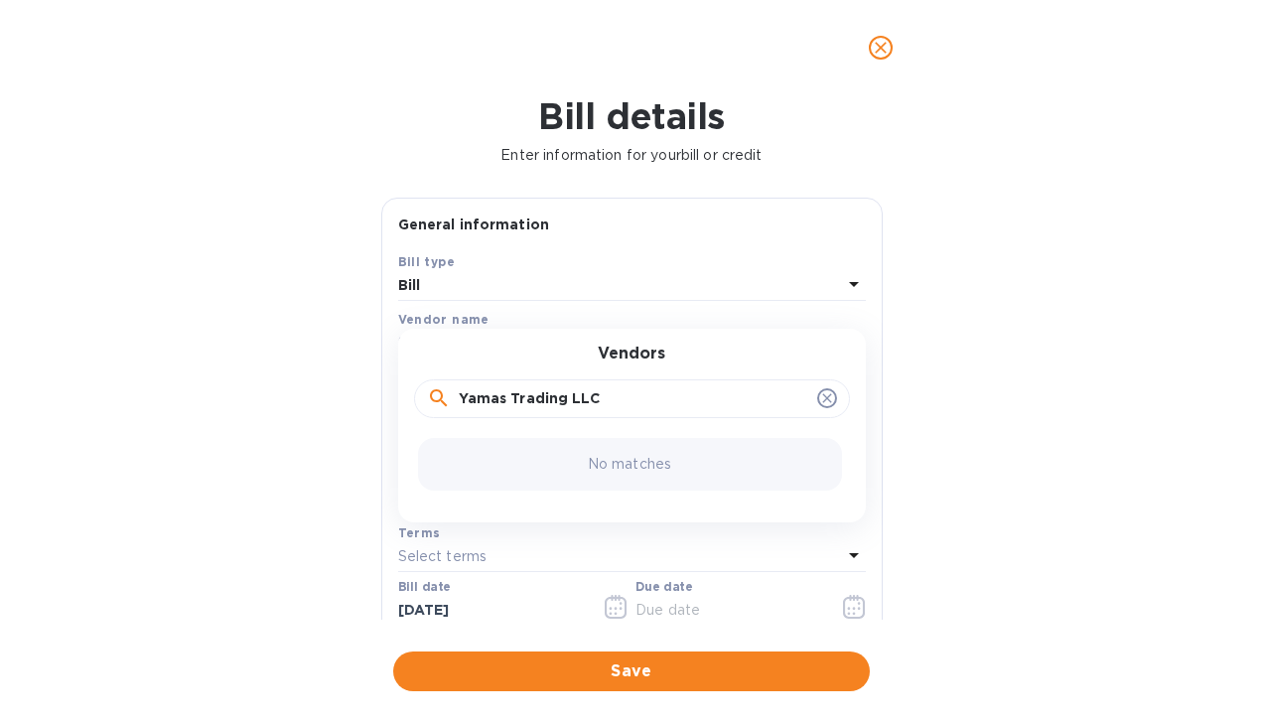
click at [622, 462] on p "No matches" at bounding box center [629, 464] width 83 height 21
click at [720, 257] on div "Bill type" at bounding box center [632, 261] width 468 height 21
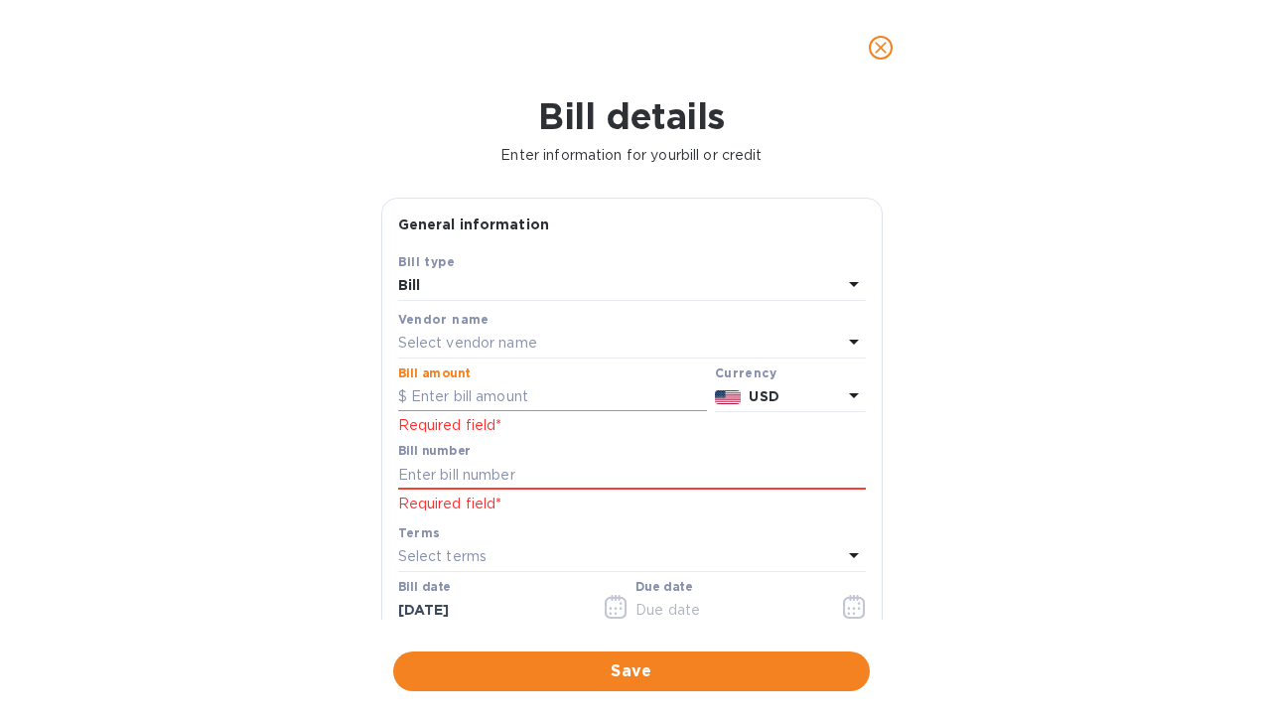
click at [595, 398] on input "text" at bounding box center [552, 397] width 309 height 30
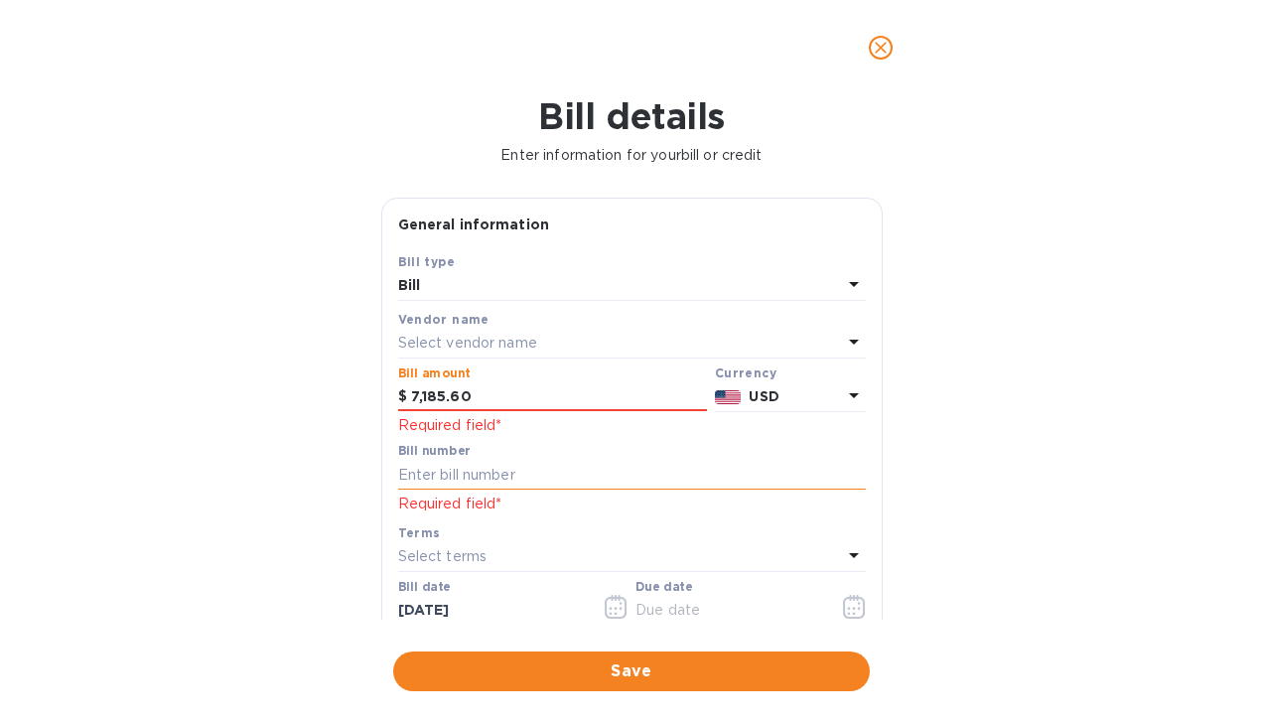
type input "7,185.60"
click at [532, 475] on input "text" at bounding box center [632, 475] width 468 height 30
type input "y"
type input "YAM0002501"
click at [449, 555] on p "Select terms" at bounding box center [442, 556] width 89 height 21
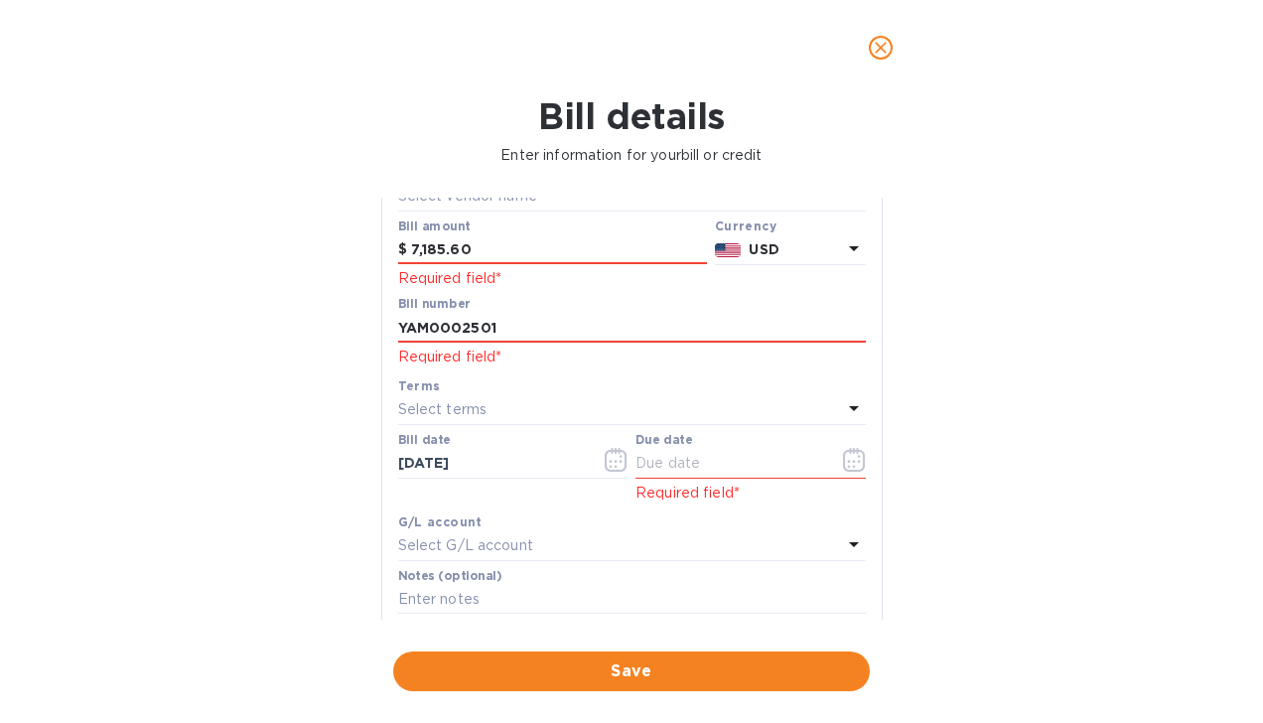
scroll to position [157, 0]
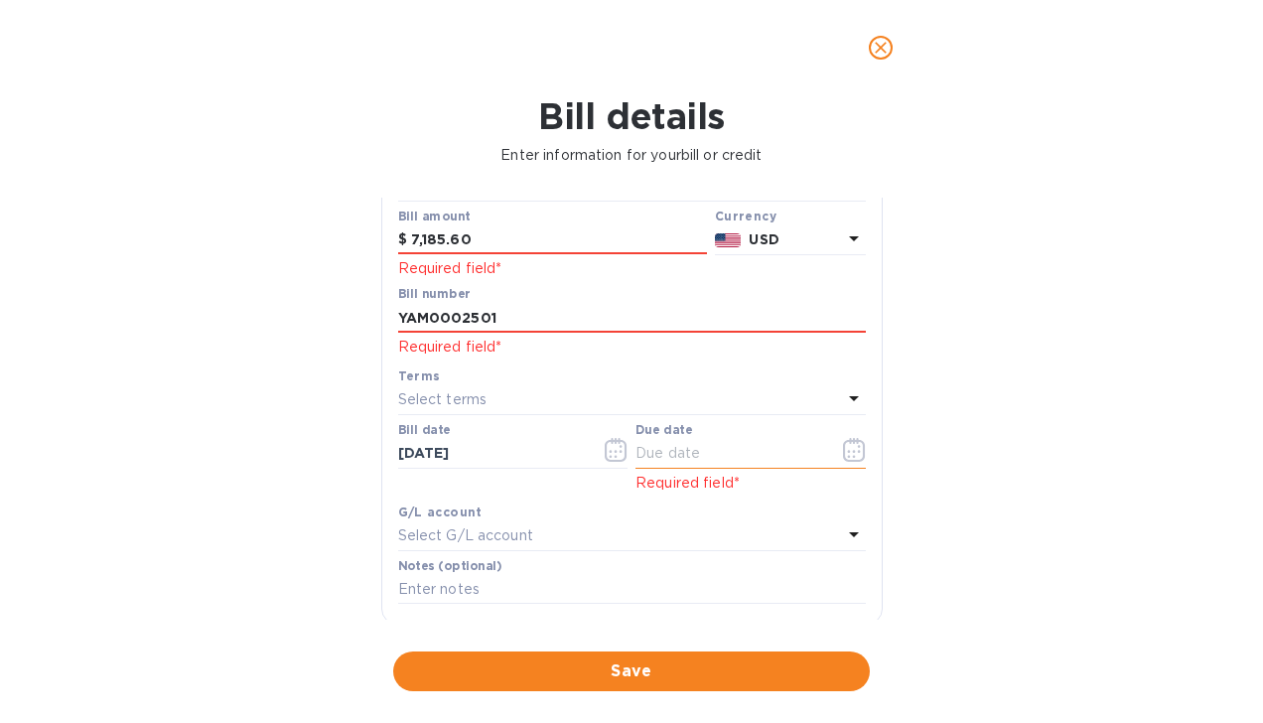
click at [852, 455] on icon "button" at bounding box center [853, 456] width 3 height 3
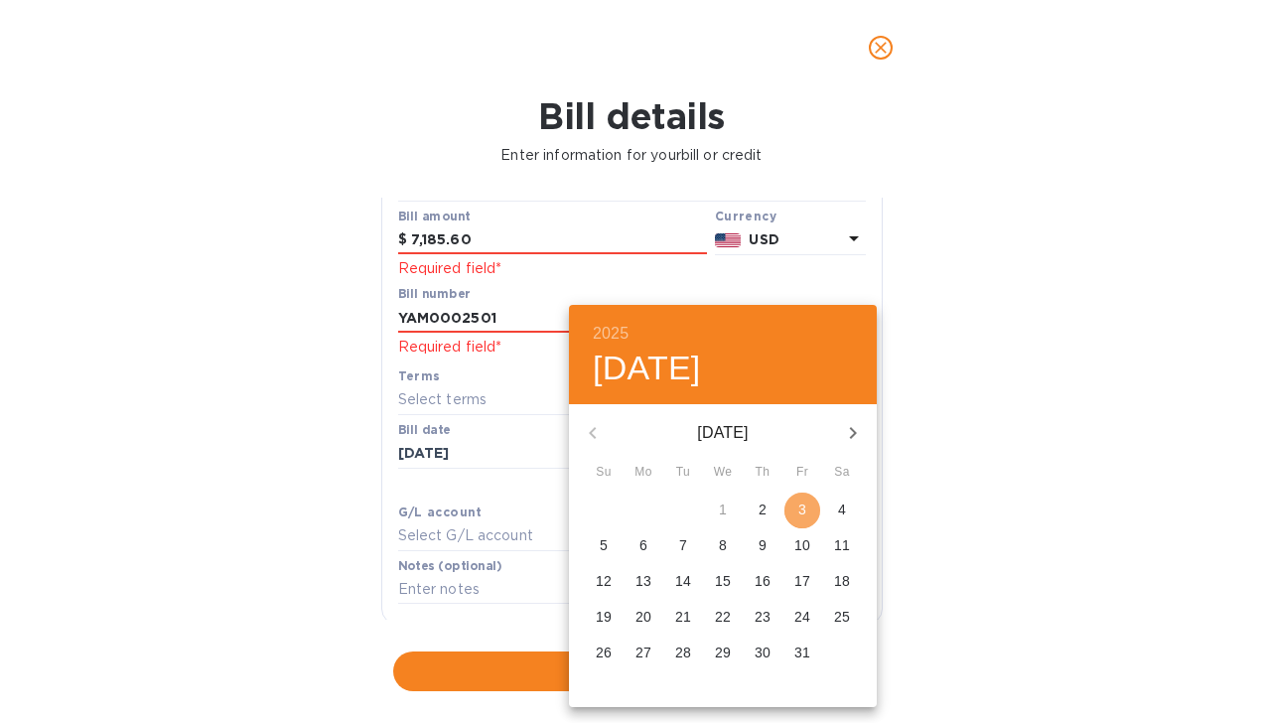
click at [814, 514] on span "3" at bounding box center [803, 510] width 36 height 20
type input "10/03/2025"
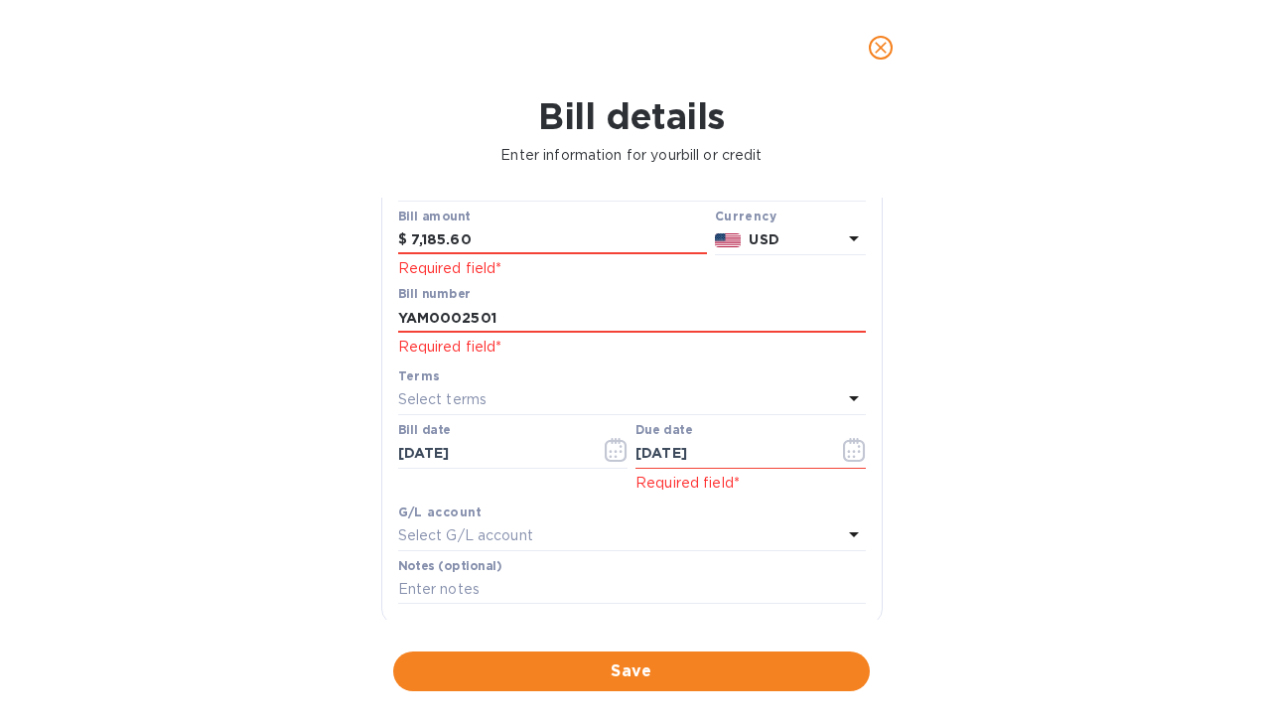
click at [844, 406] on icon at bounding box center [854, 398] width 24 height 24
drag, startPoint x: 872, startPoint y: 446, endPoint x: 822, endPoint y: 536, distance: 103.1
click at [822, 536] on div "Save Bill type Bill Vendor name Select vendor name Bill amount $ 7,185.60 Requi…" at bounding box center [632, 358] width 500 height 529
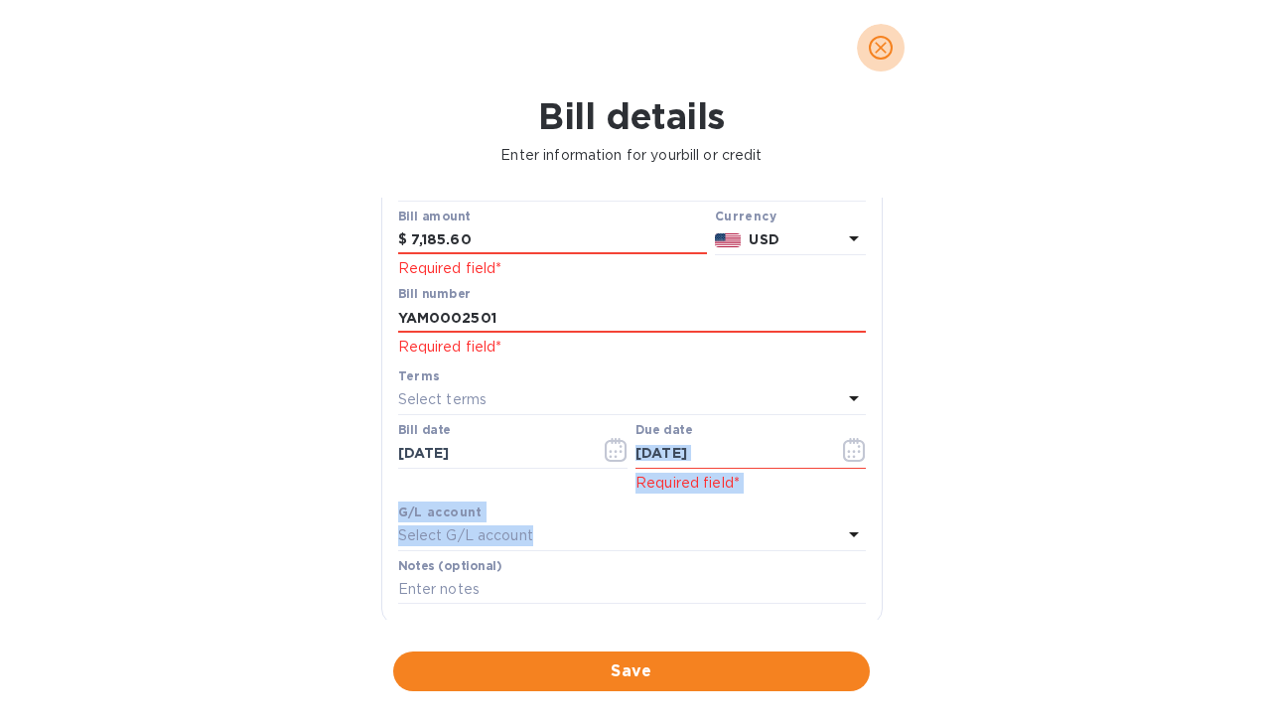
click at [878, 52] on icon "close" at bounding box center [881, 48] width 20 height 20
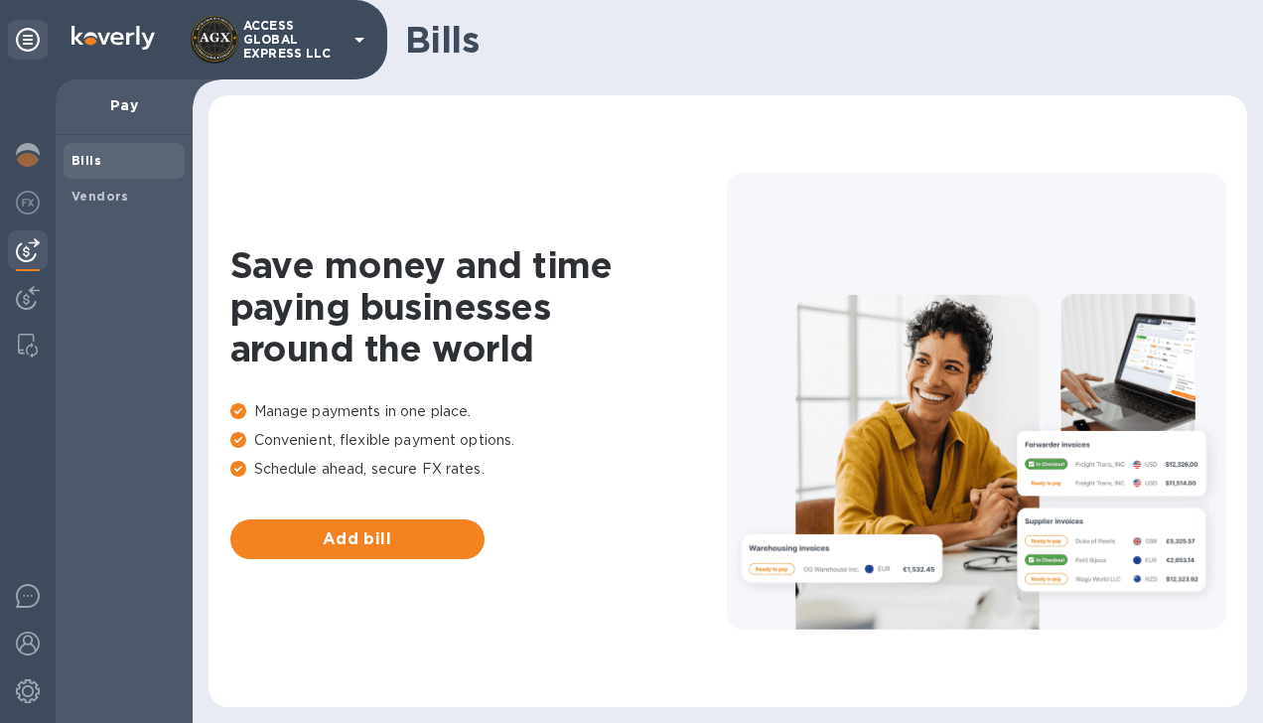
click at [878, 52] on h1 "Bills" at bounding box center [818, 40] width 826 height 42
click at [361, 40] on icon at bounding box center [360, 40] width 10 height 5
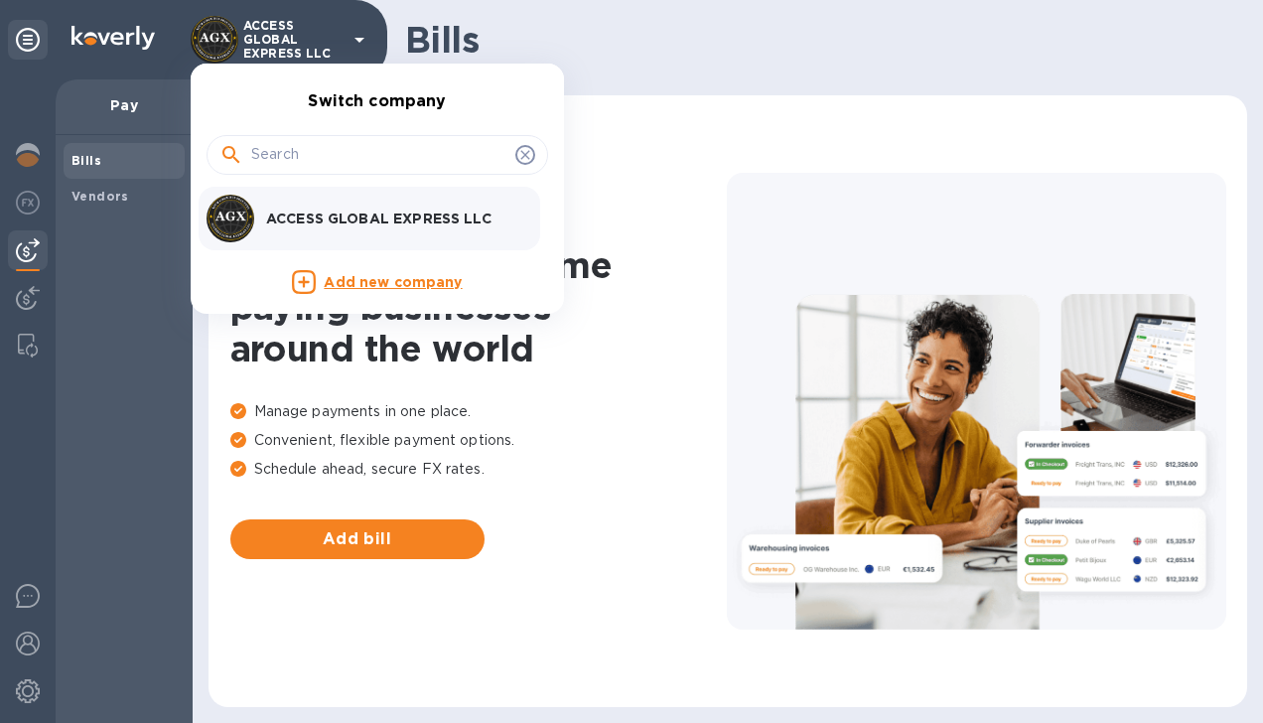
click at [362, 43] on div at bounding box center [631, 361] width 1263 height 723
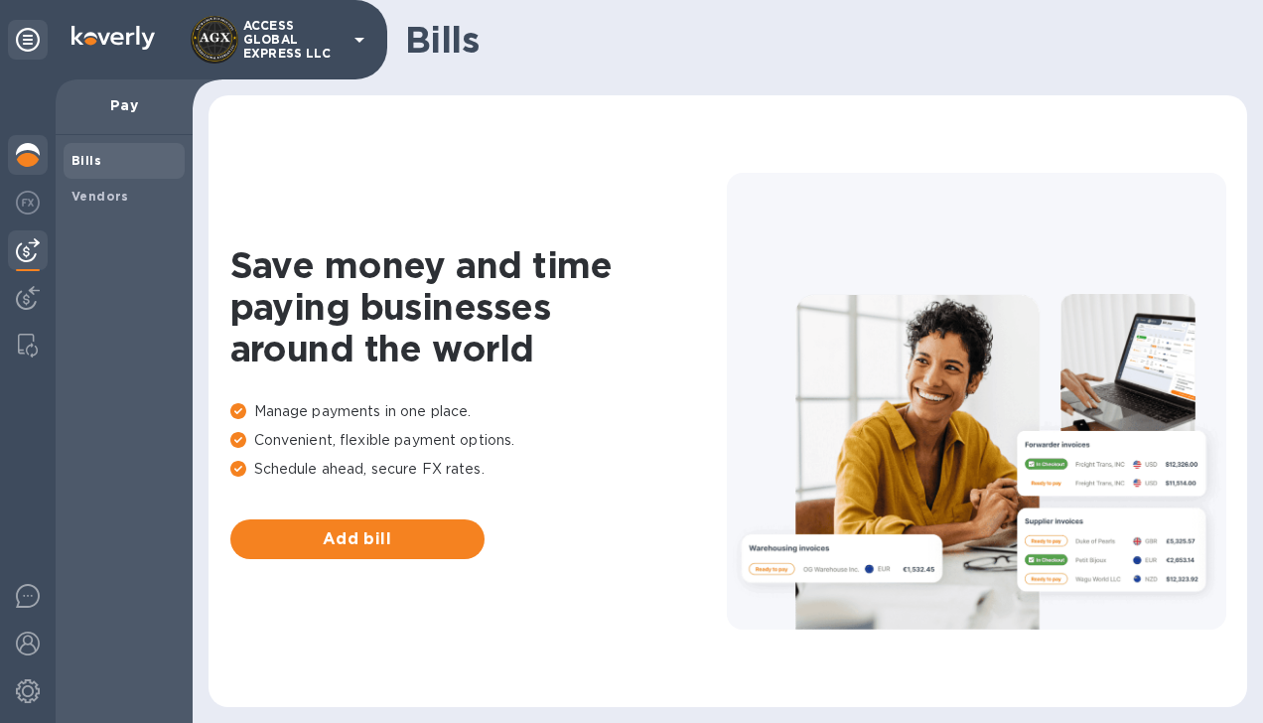
click at [28, 155] on img at bounding box center [28, 155] width 24 height 24
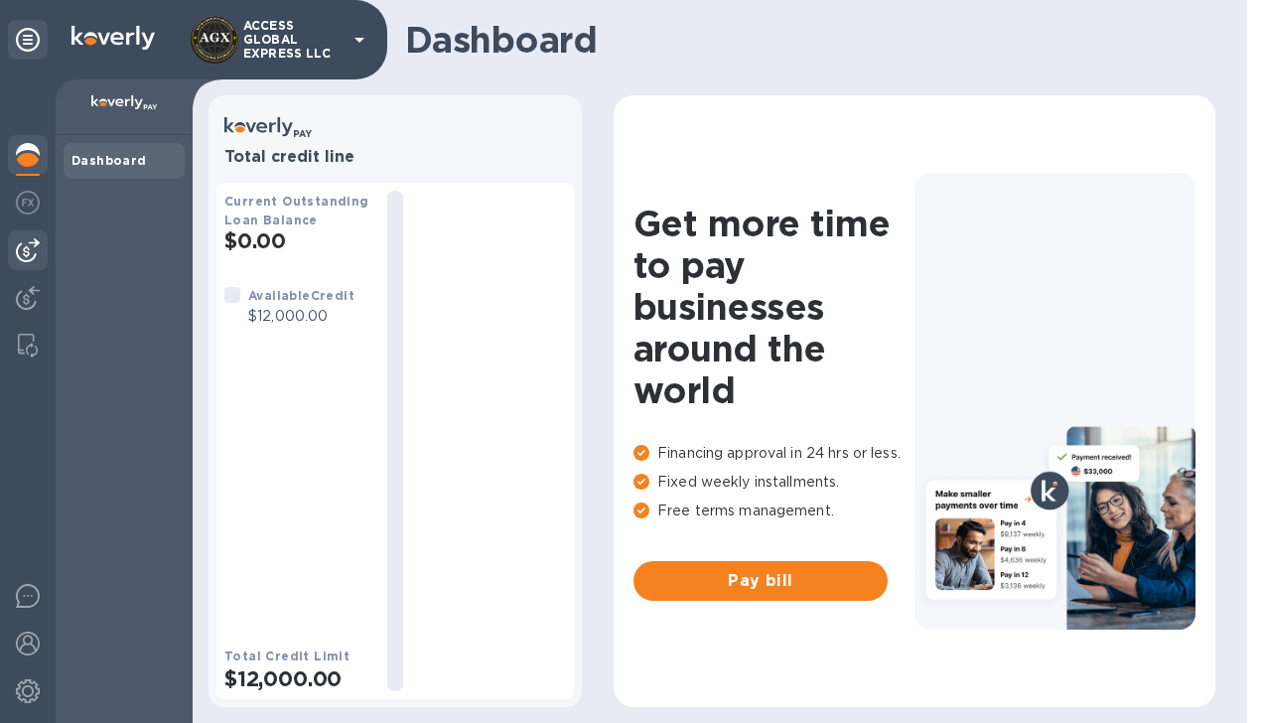
click at [30, 254] on img at bounding box center [28, 250] width 24 height 24
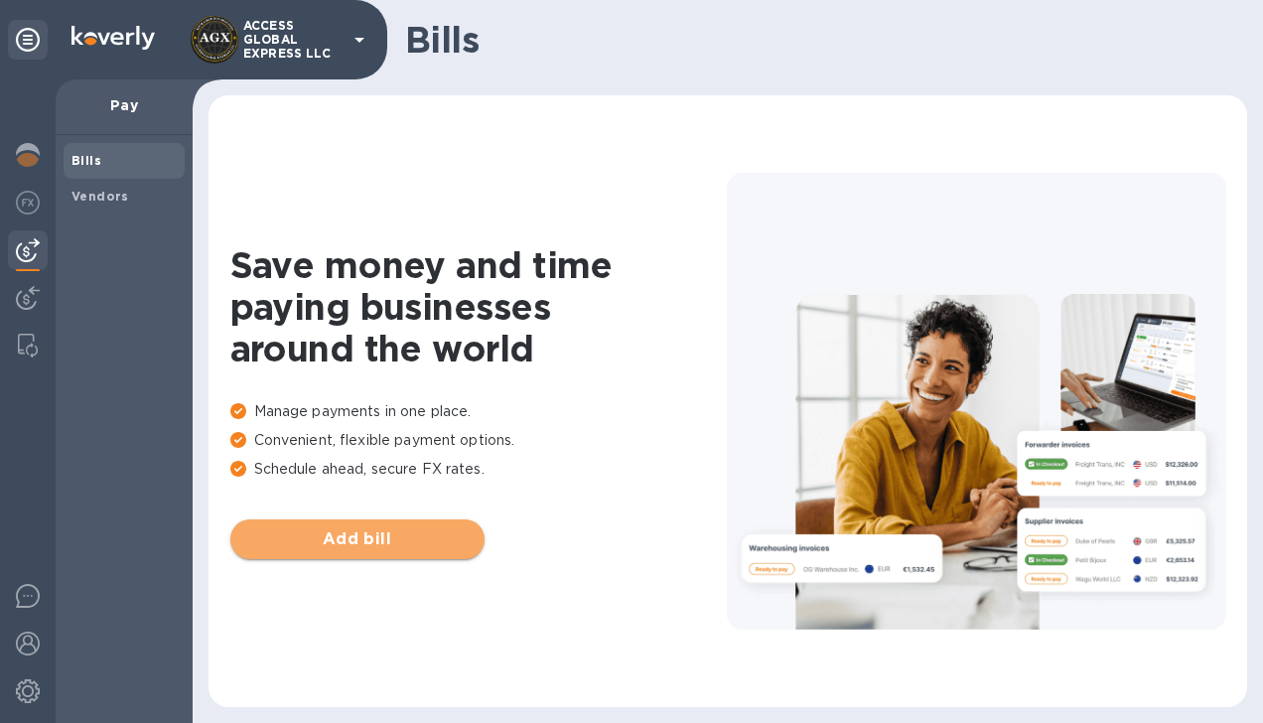
click at [294, 539] on span "Add bill" at bounding box center [357, 539] width 222 height 24
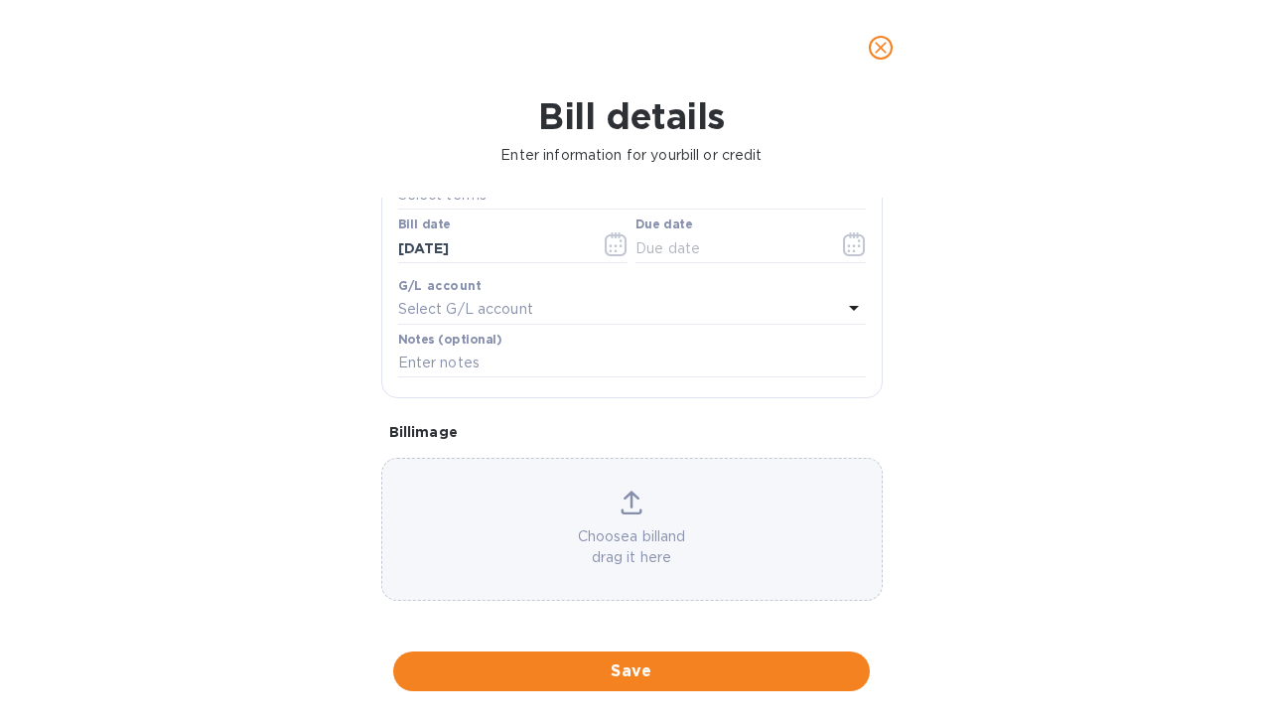
scroll to position [322, 0]
click at [621, 501] on icon at bounding box center [632, 498] width 22 height 24
click at [634, 510] on div "Choose a bill and drag it here" at bounding box center [632, 524] width 500 height 77
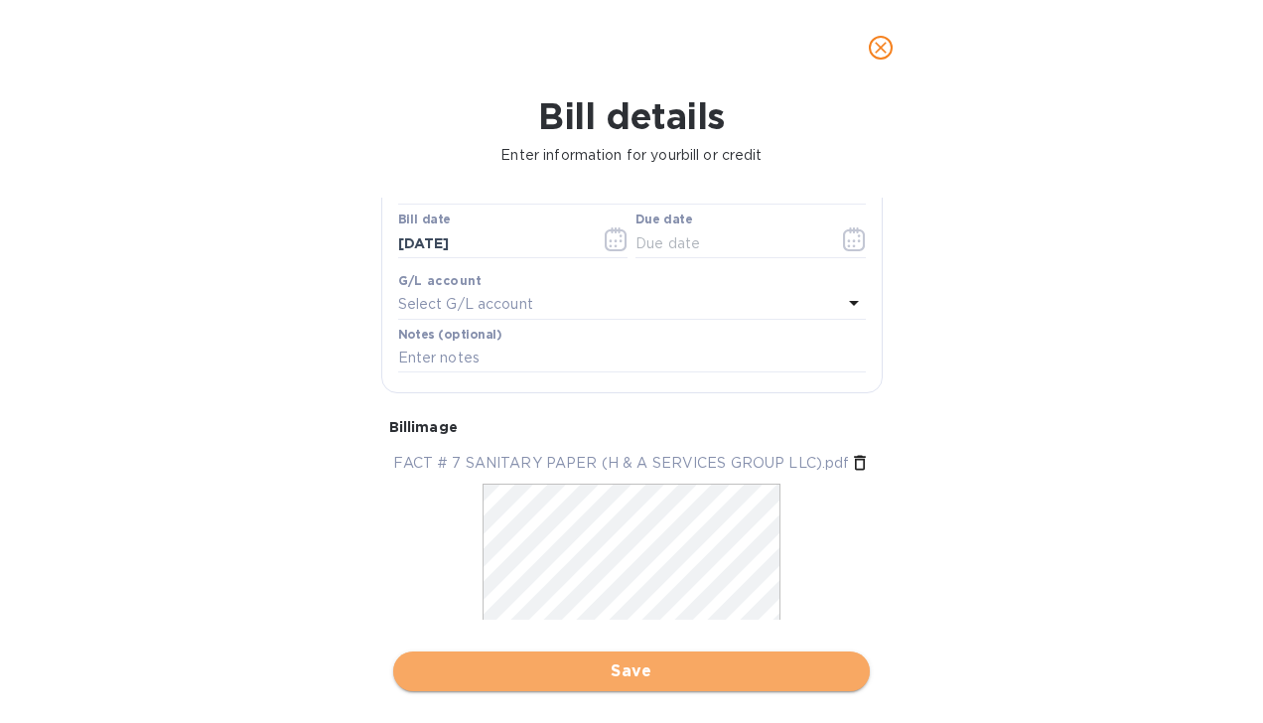
click at [644, 675] on span "Save" at bounding box center [631, 672] width 445 height 24
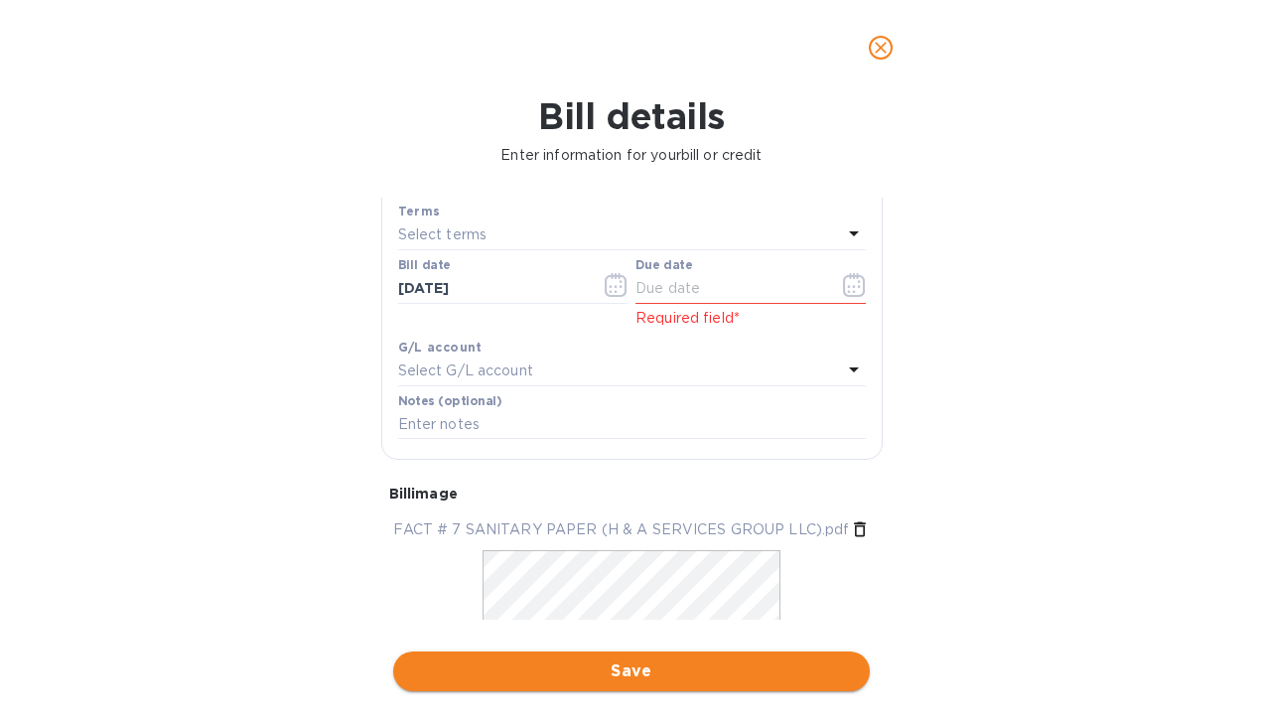
scroll to position [367, 0]
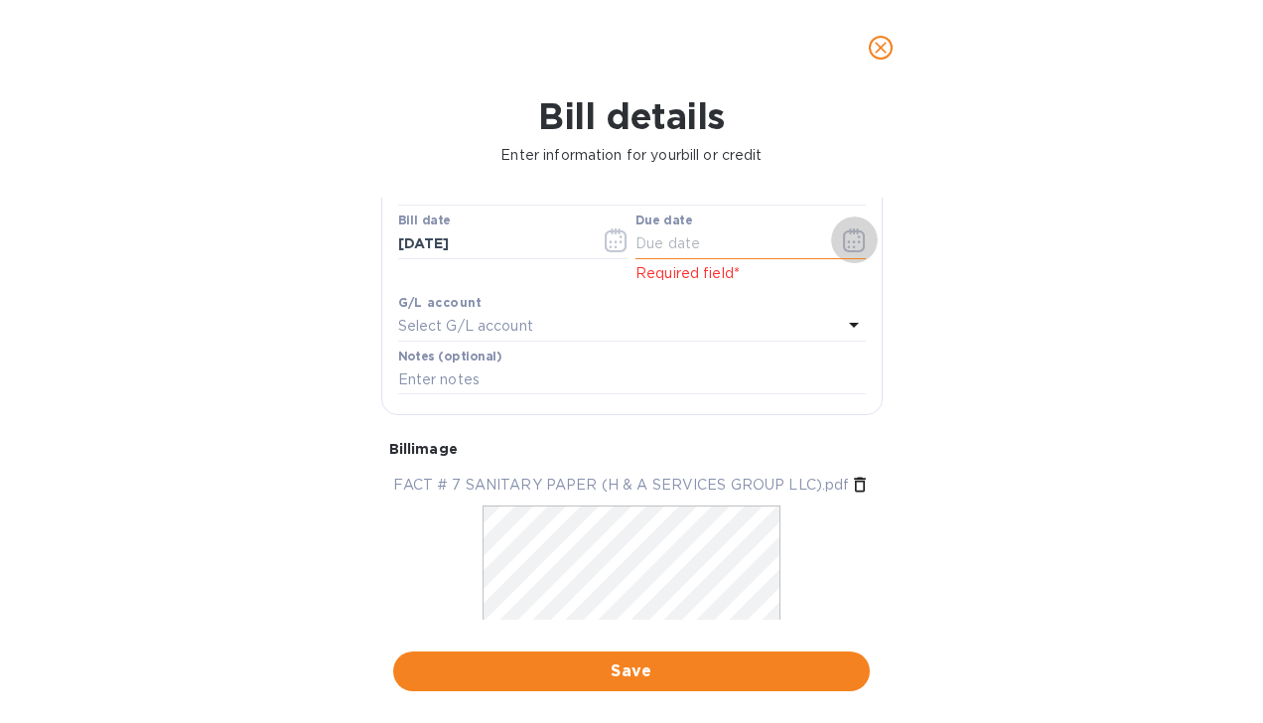
click at [846, 243] on icon "button" at bounding box center [854, 240] width 23 height 24
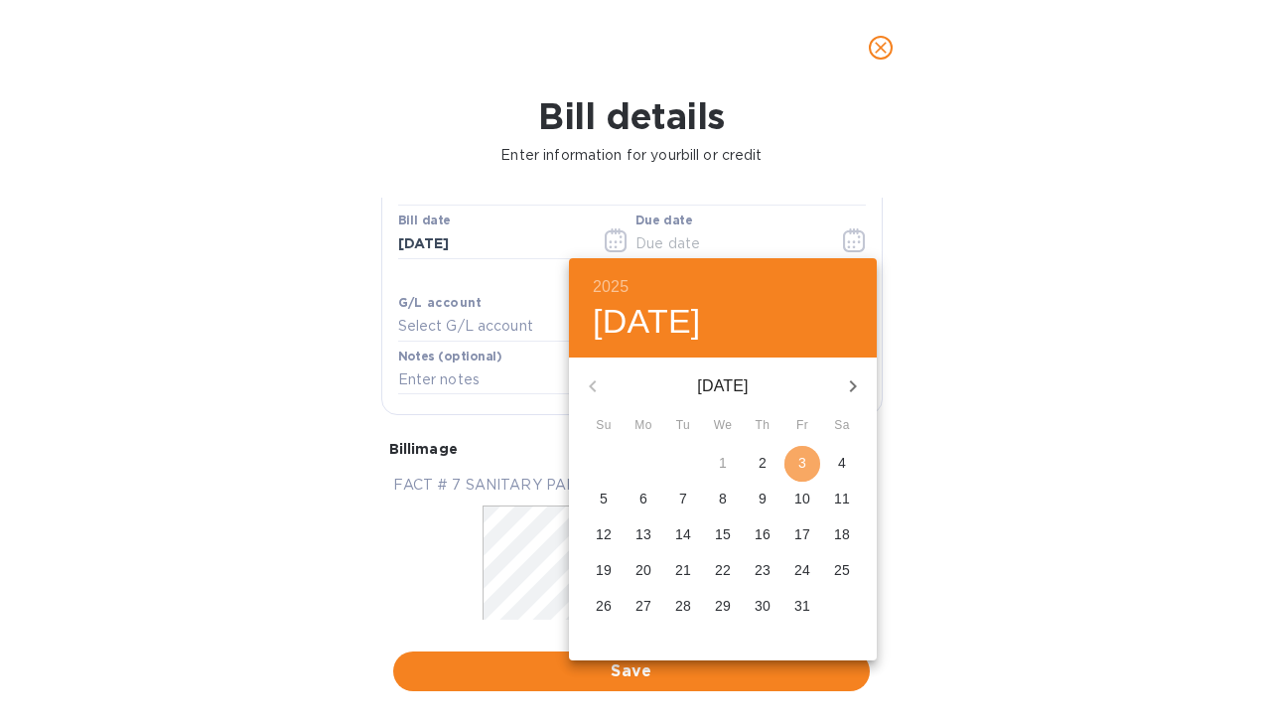
click at [800, 466] on p "3" at bounding box center [803, 463] width 8 height 20
type input "10/03/2025"
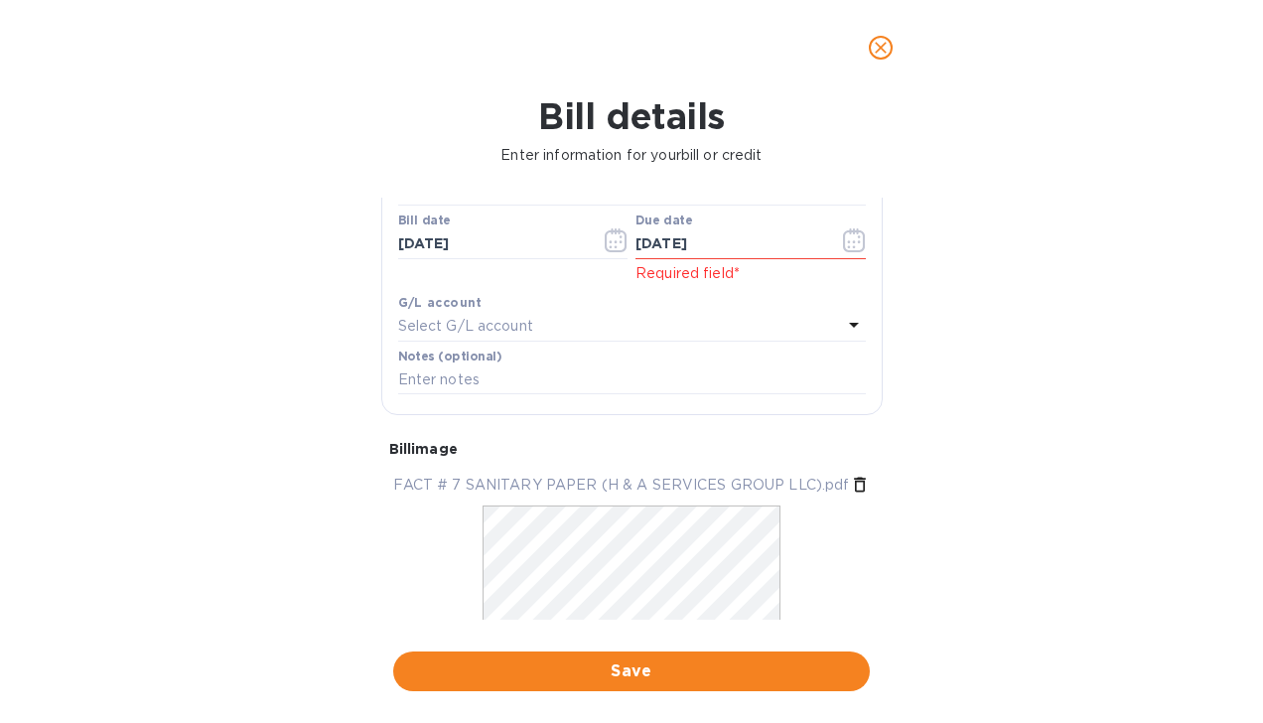
click at [781, 288] on div "G/L account Select G/L account" at bounding box center [632, 317] width 476 height 58
click at [842, 325] on icon at bounding box center [854, 325] width 24 height 24
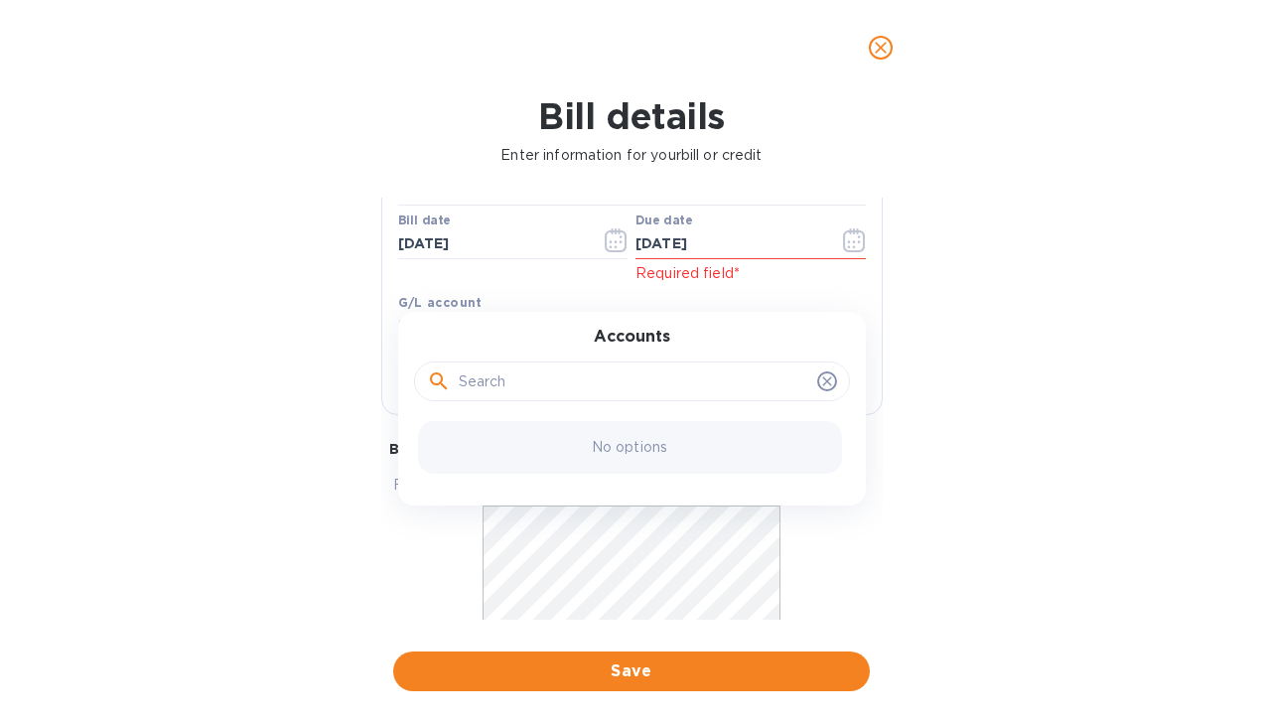
click at [706, 383] on input "text" at bounding box center [634, 382] width 351 height 30
type input "YAMAS TRADING LCL"
click at [625, 441] on p "No matches" at bounding box center [629, 447] width 83 height 21
click at [694, 452] on div "No matches" at bounding box center [630, 447] width 424 height 53
click at [742, 385] on input "YAMAS TRADING LCL" at bounding box center [634, 382] width 351 height 30
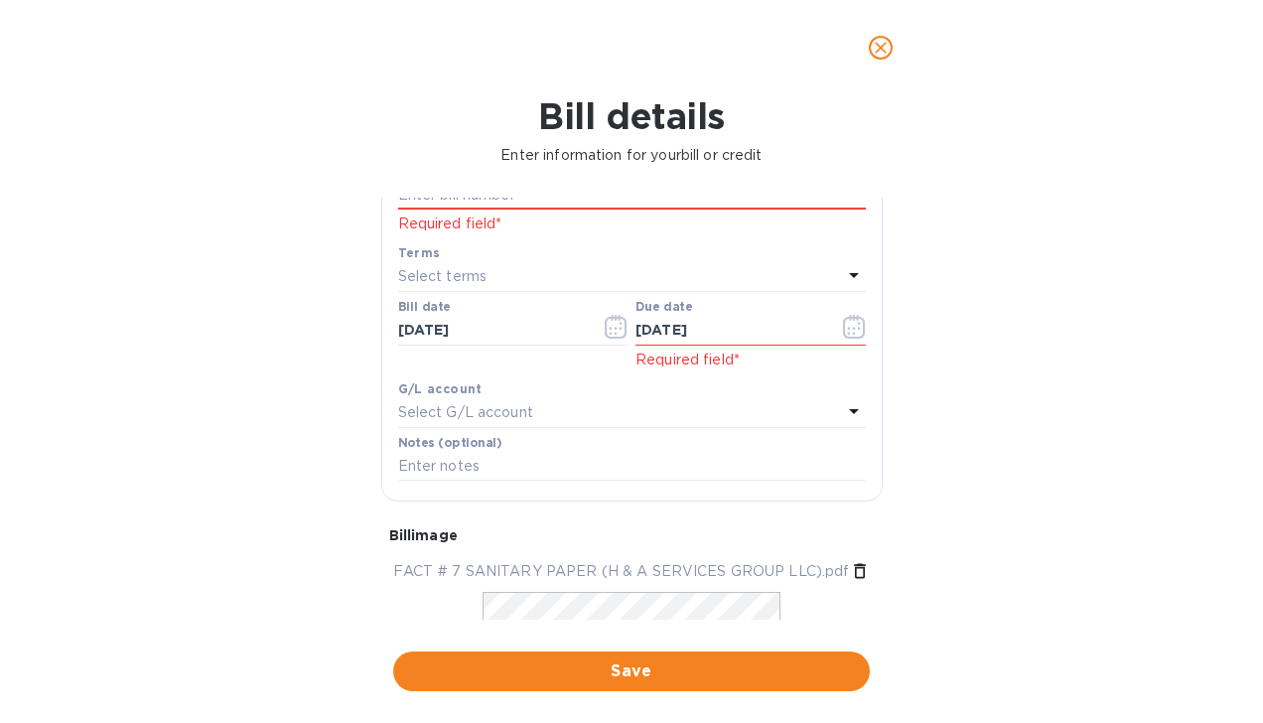
scroll to position [268, 0]
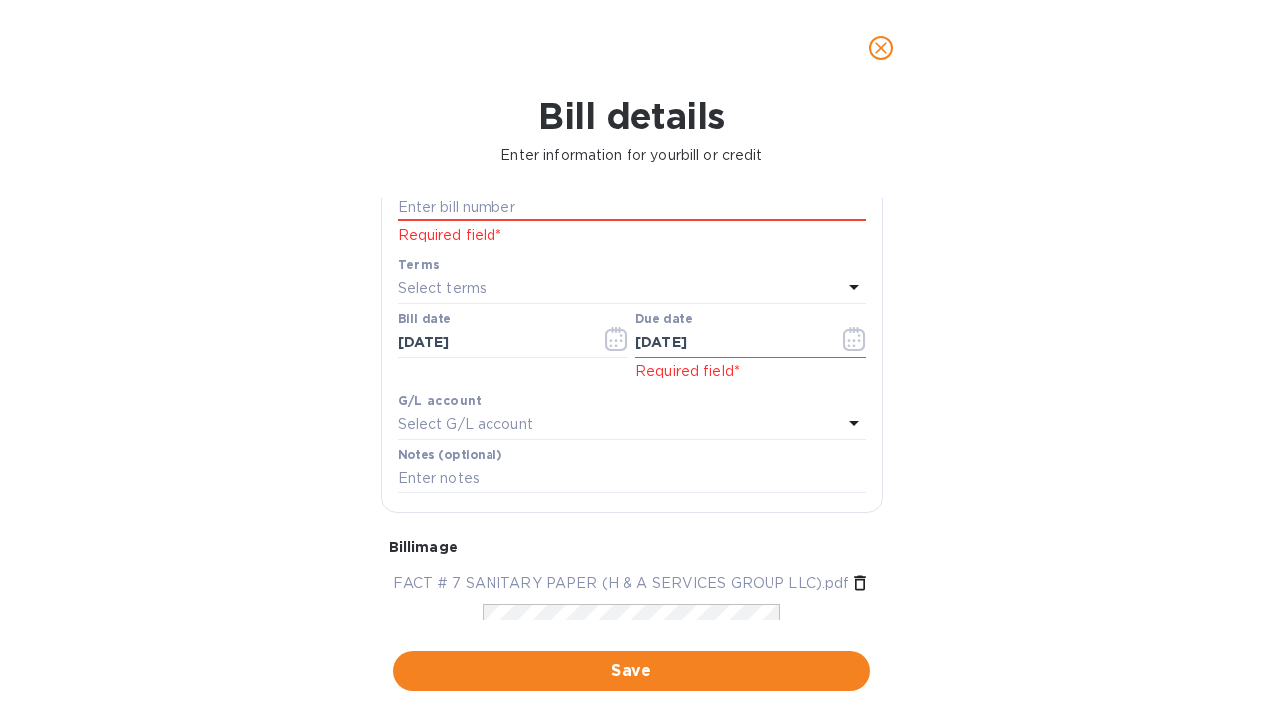
drag, startPoint x: 884, startPoint y: 445, endPoint x: 850, endPoint y: 550, distance: 110.6
click at [850, 550] on div "General information Save Bill type Bill Vendor name Select vendor name Bill amo…" at bounding box center [631, 409] width 521 height 422
drag, startPoint x: 850, startPoint y: 550, endPoint x: 711, endPoint y: 531, distance: 140.3
click at [711, 531] on div "Bill image" at bounding box center [632, 547] width 502 height 36
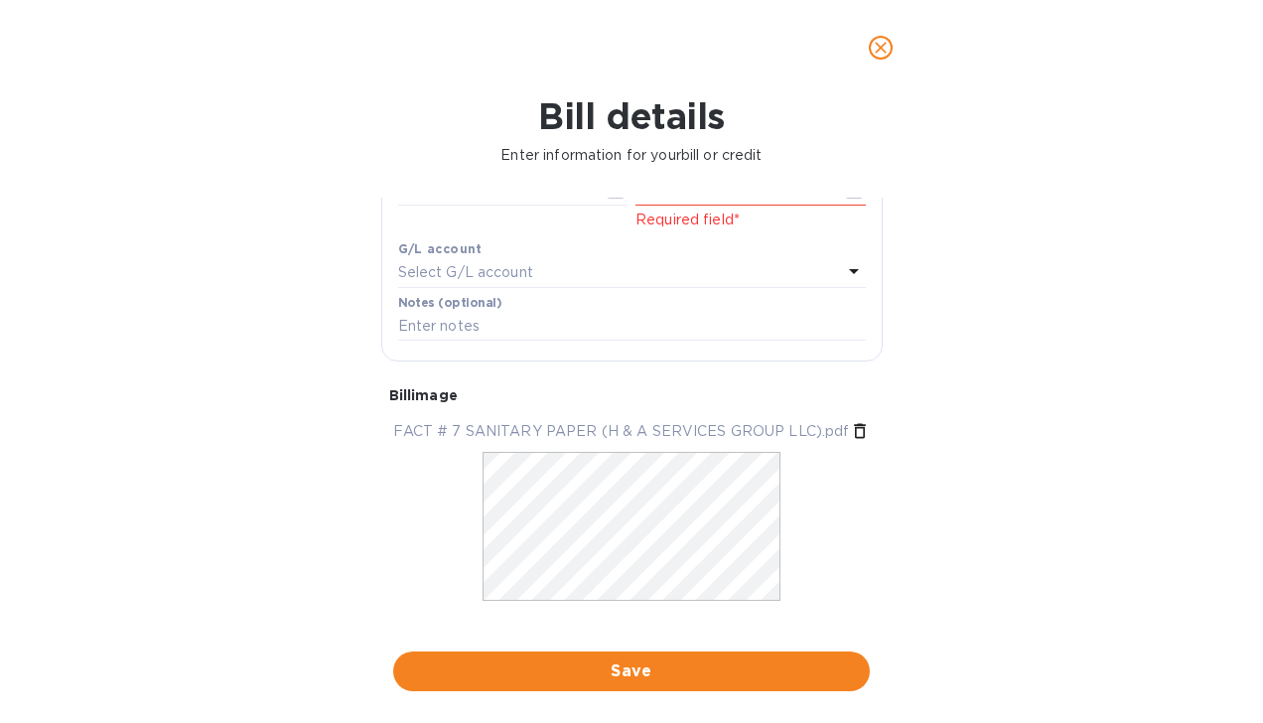
scroll to position [448, 0]
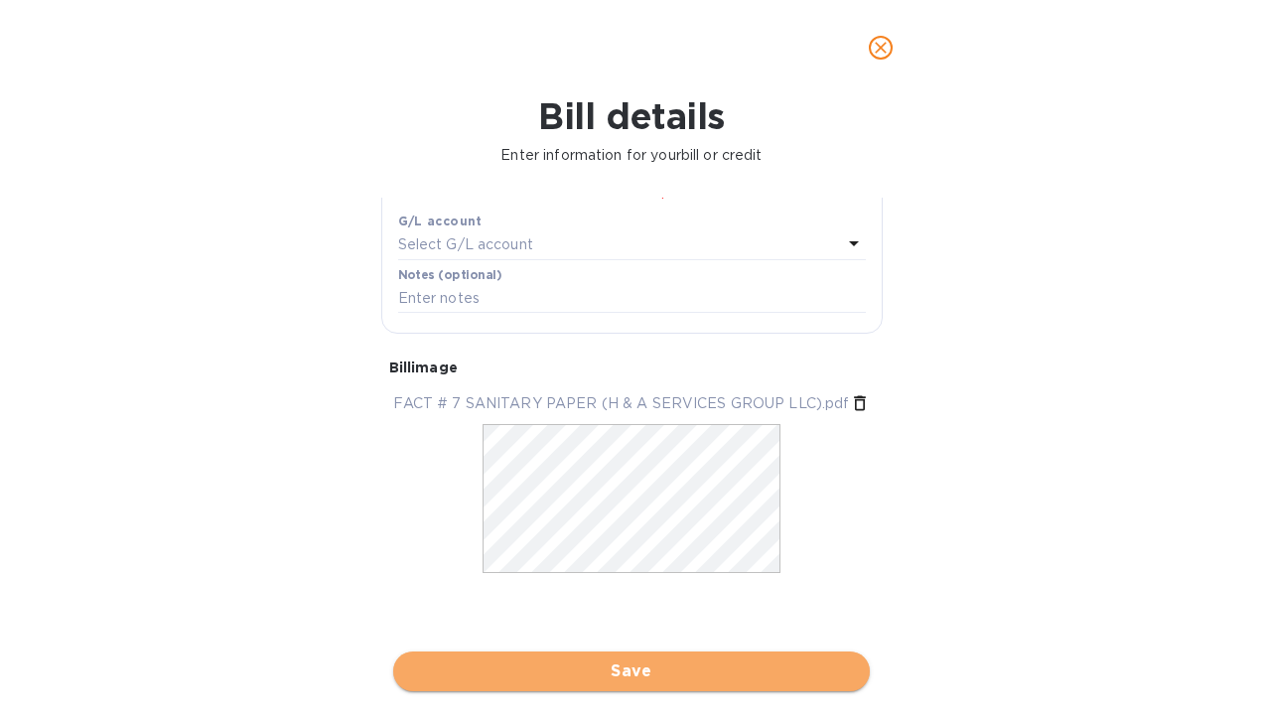
click at [795, 668] on span "Save" at bounding box center [631, 672] width 445 height 24
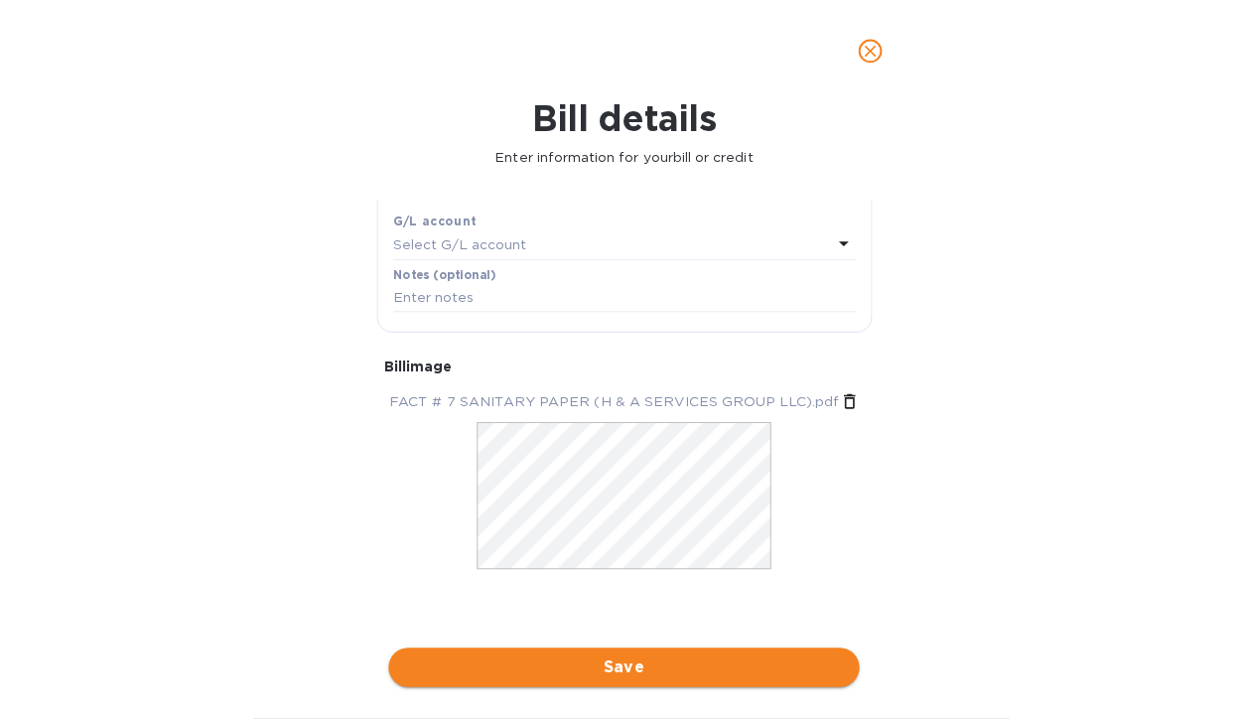
scroll to position [427, 0]
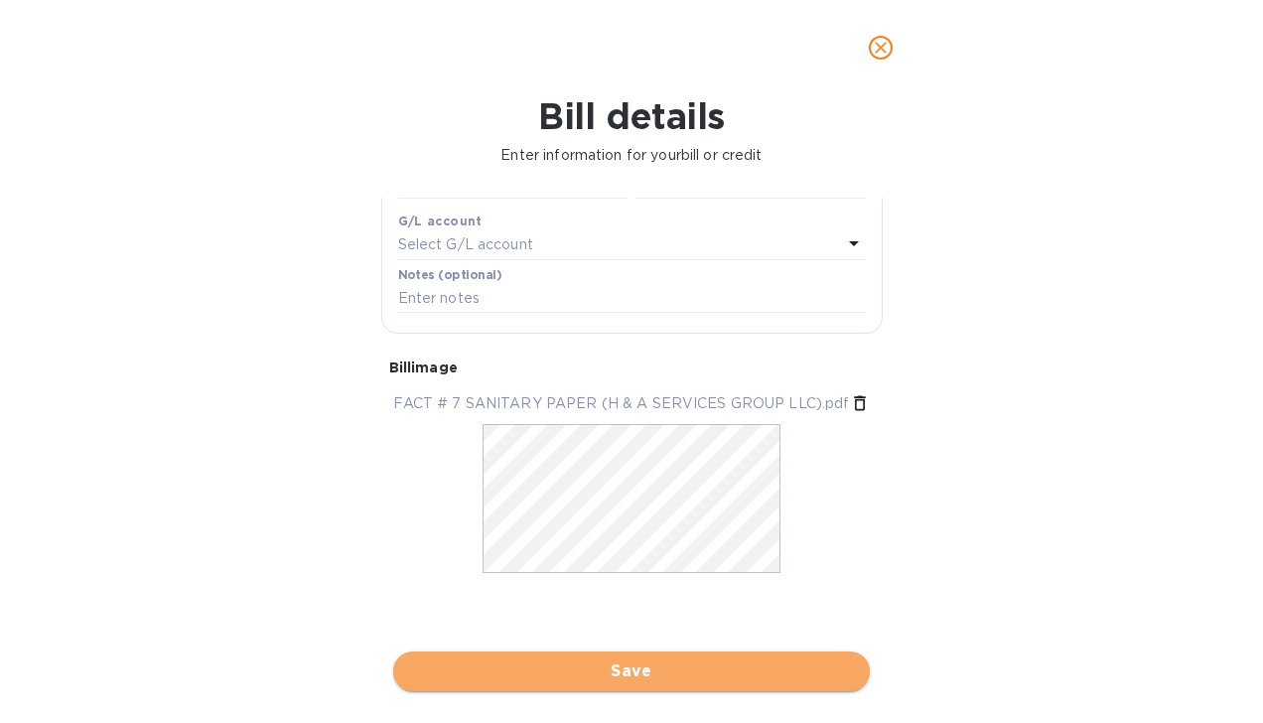
click at [795, 668] on span "Save" at bounding box center [631, 672] width 445 height 24
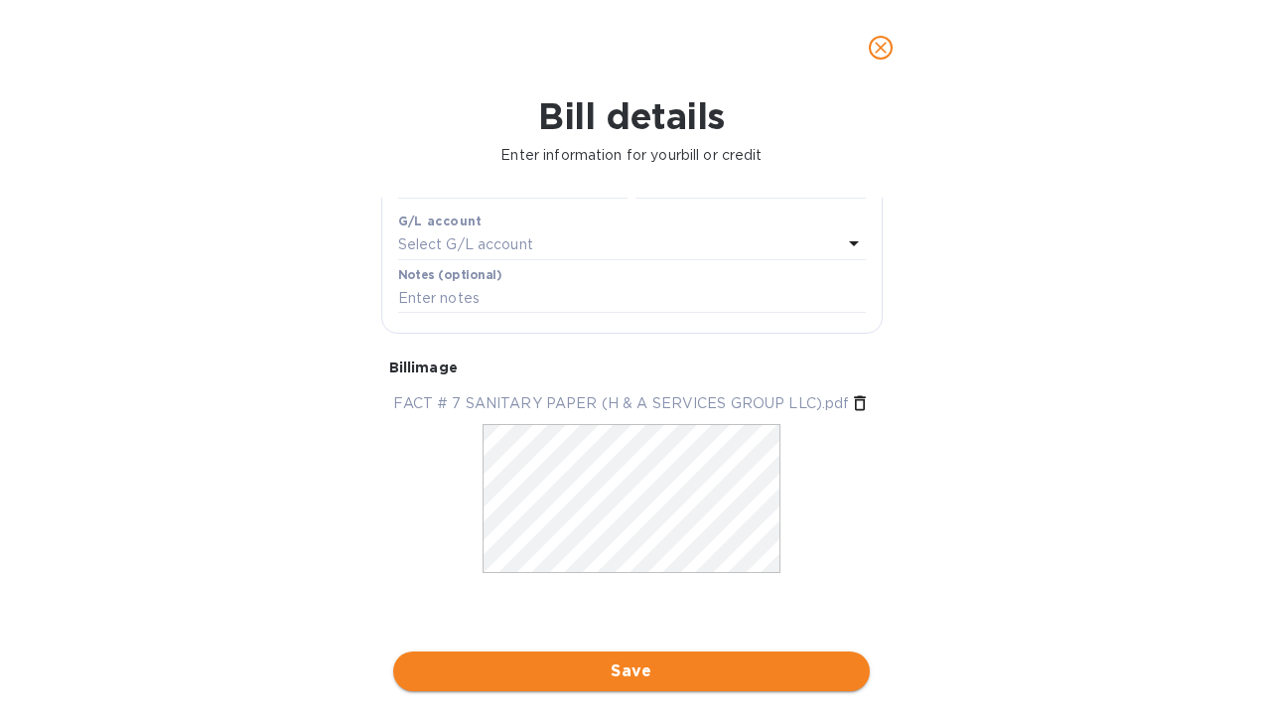
click at [795, 668] on span "Save" at bounding box center [631, 672] width 445 height 24
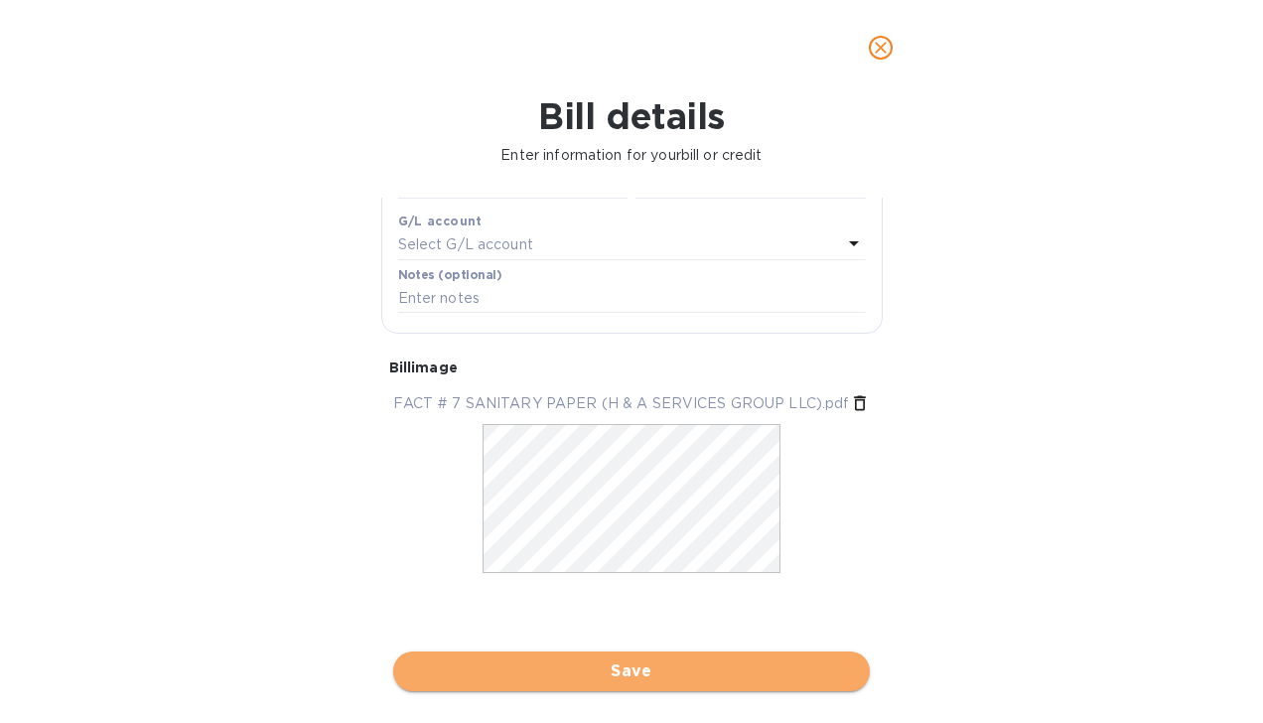
drag, startPoint x: 795, startPoint y: 668, endPoint x: 769, endPoint y: 657, distance: 28.4
click at [769, 657] on button "Save" at bounding box center [631, 672] width 477 height 40
click at [751, 676] on span "Save" at bounding box center [631, 672] width 445 height 24
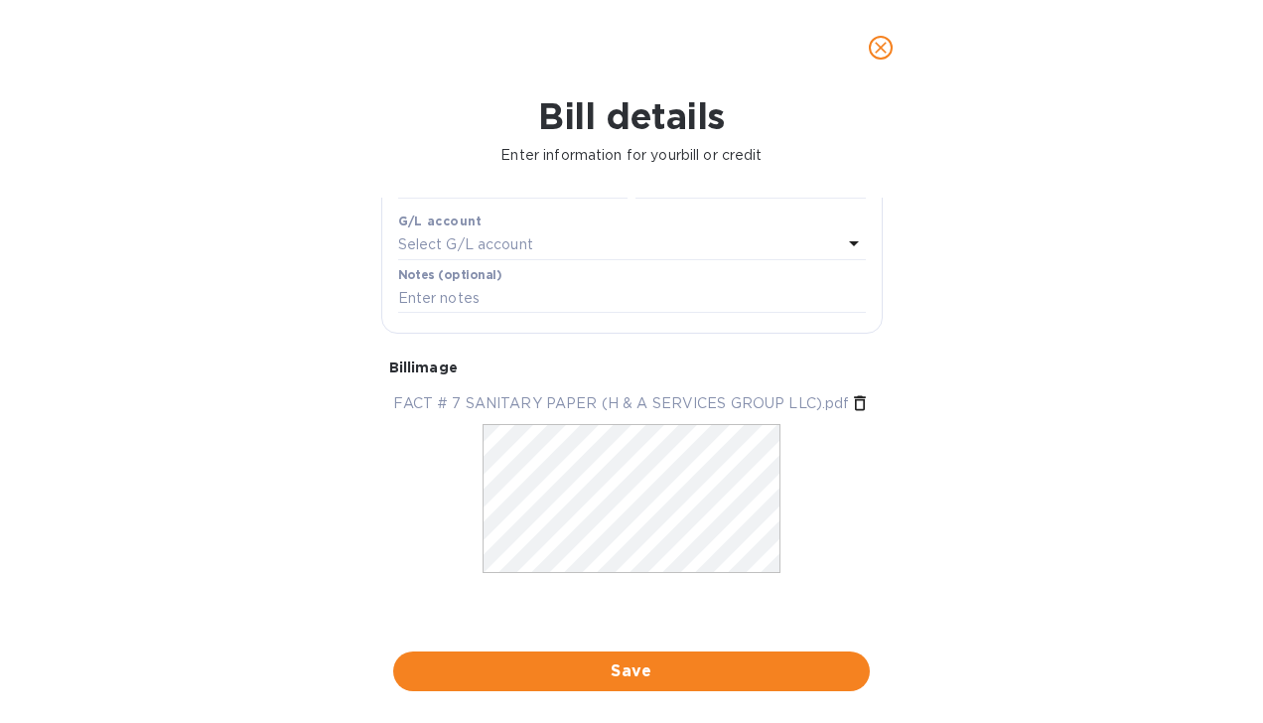
click at [878, 51] on icon "close" at bounding box center [881, 48] width 12 height 12
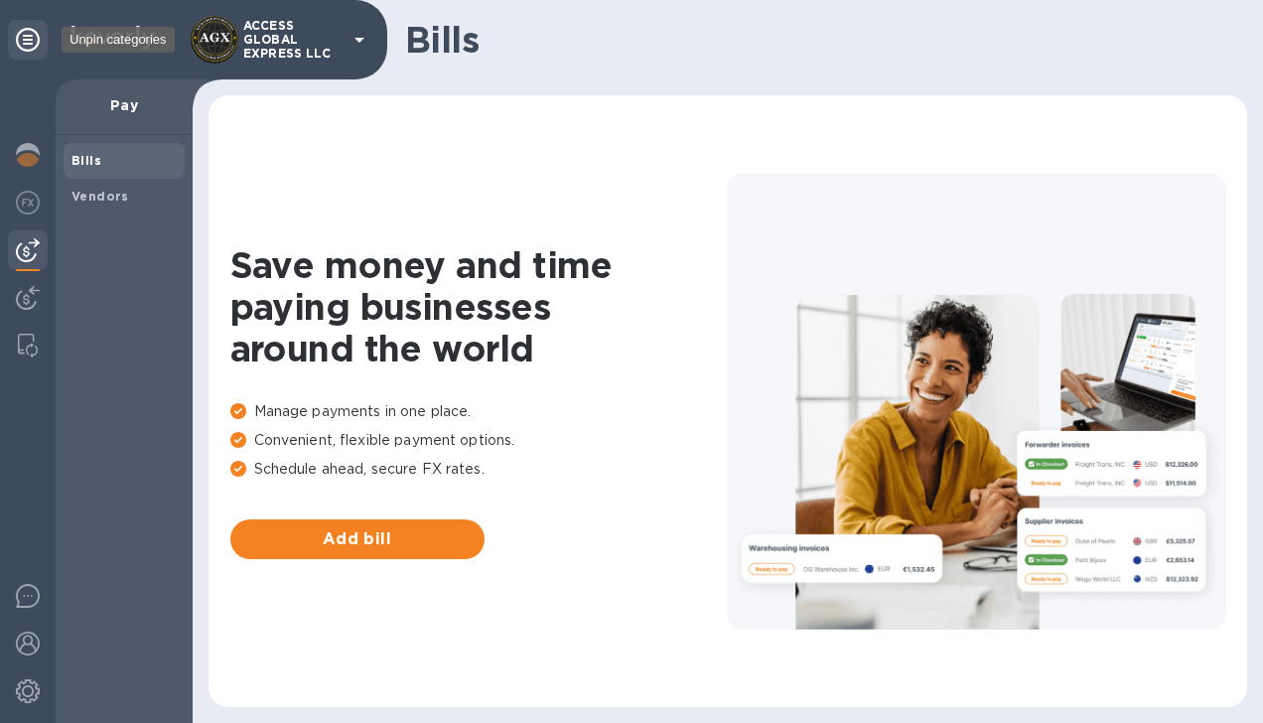
click at [31, 31] on icon at bounding box center [28, 40] width 24 height 24
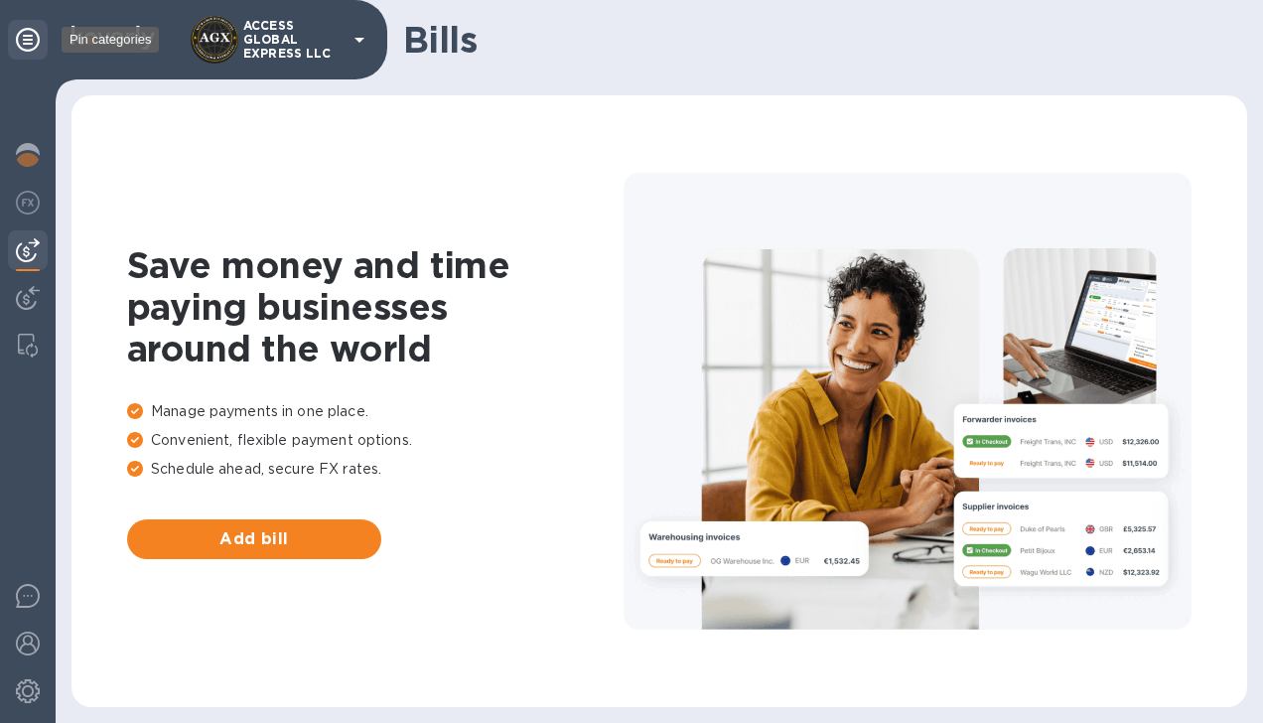
click at [31, 31] on icon at bounding box center [28, 40] width 24 height 24
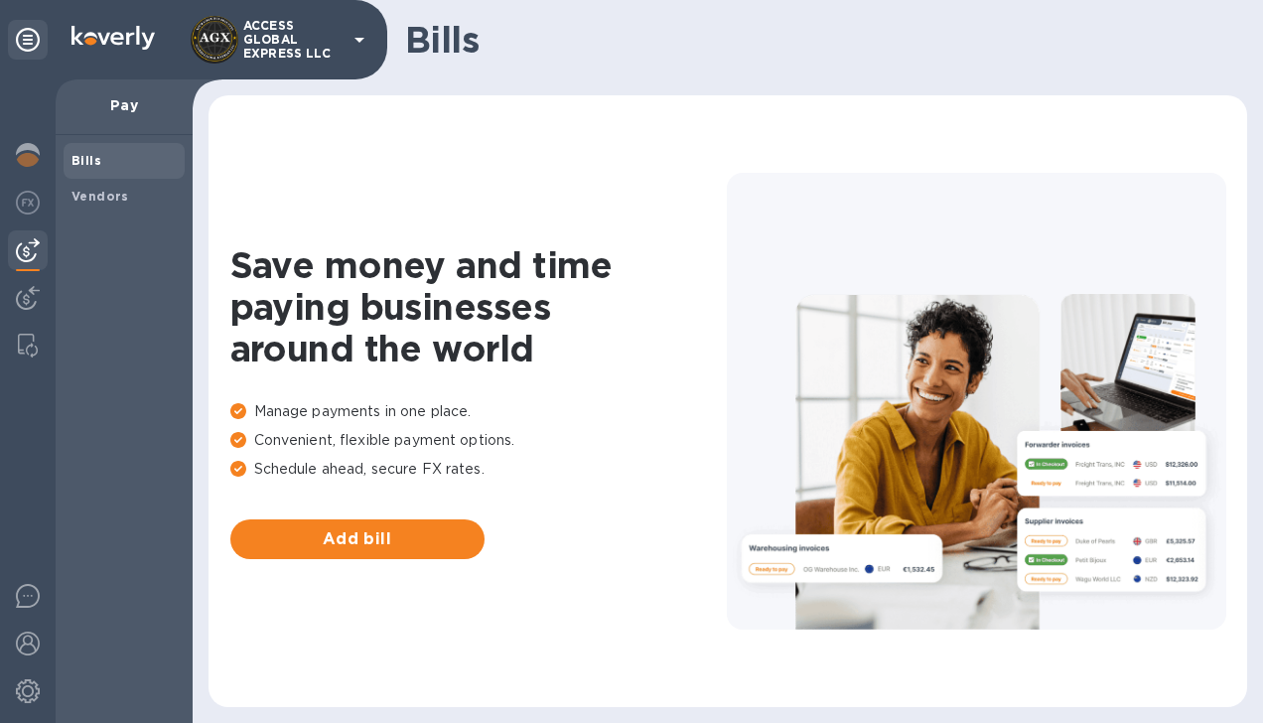
click at [359, 40] on icon at bounding box center [360, 40] width 10 height 5
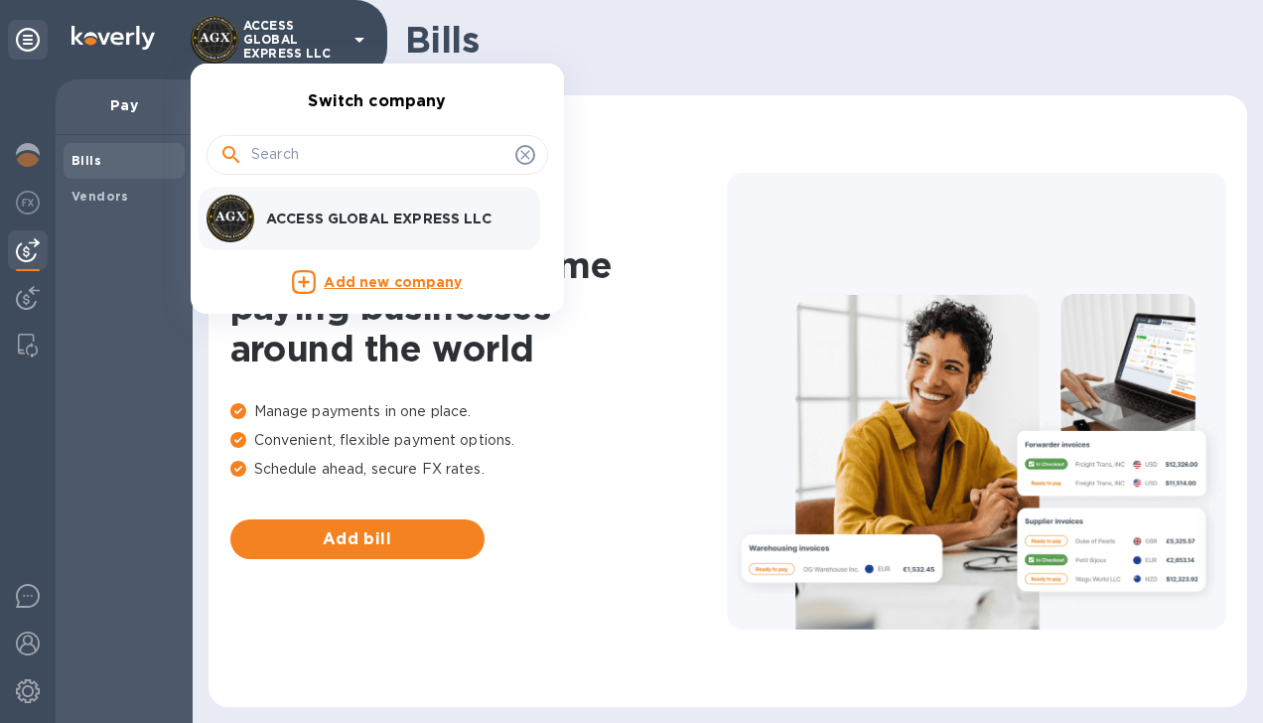
click at [34, 645] on div at bounding box center [631, 361] width 1263 height 723
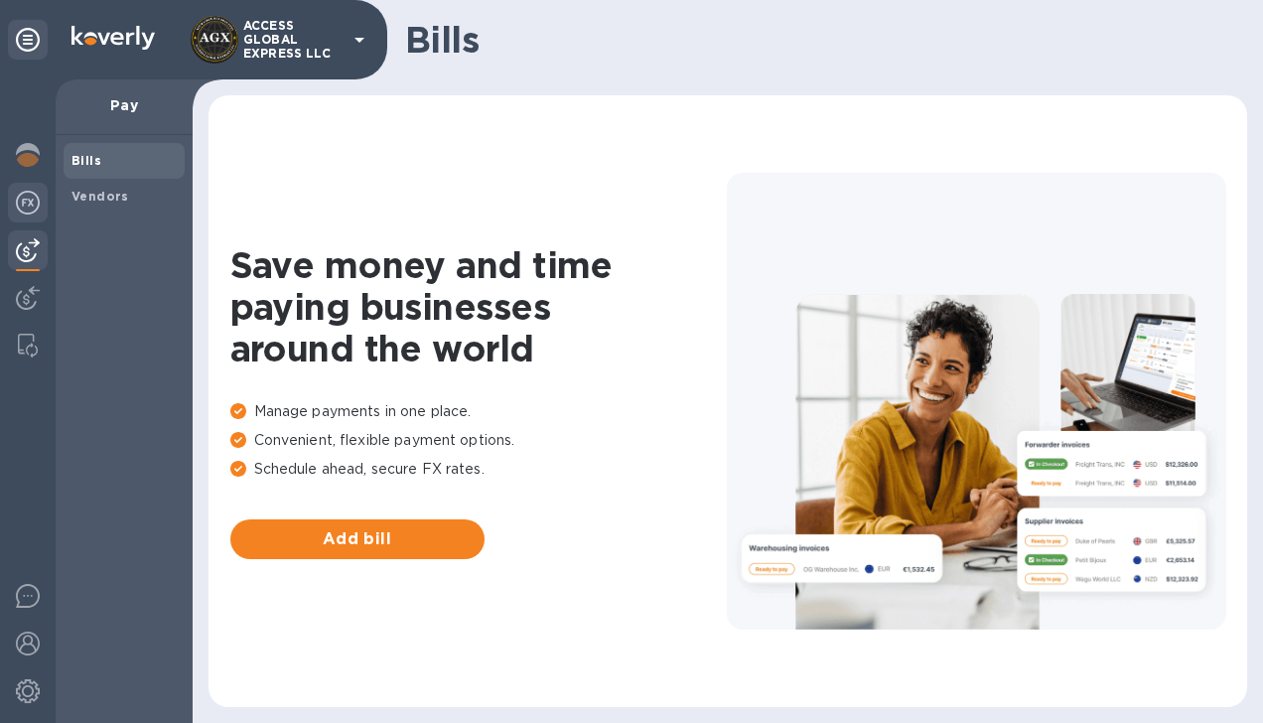
click at [26, 215] on div at bounding box center [28, 205] width 40 height 44
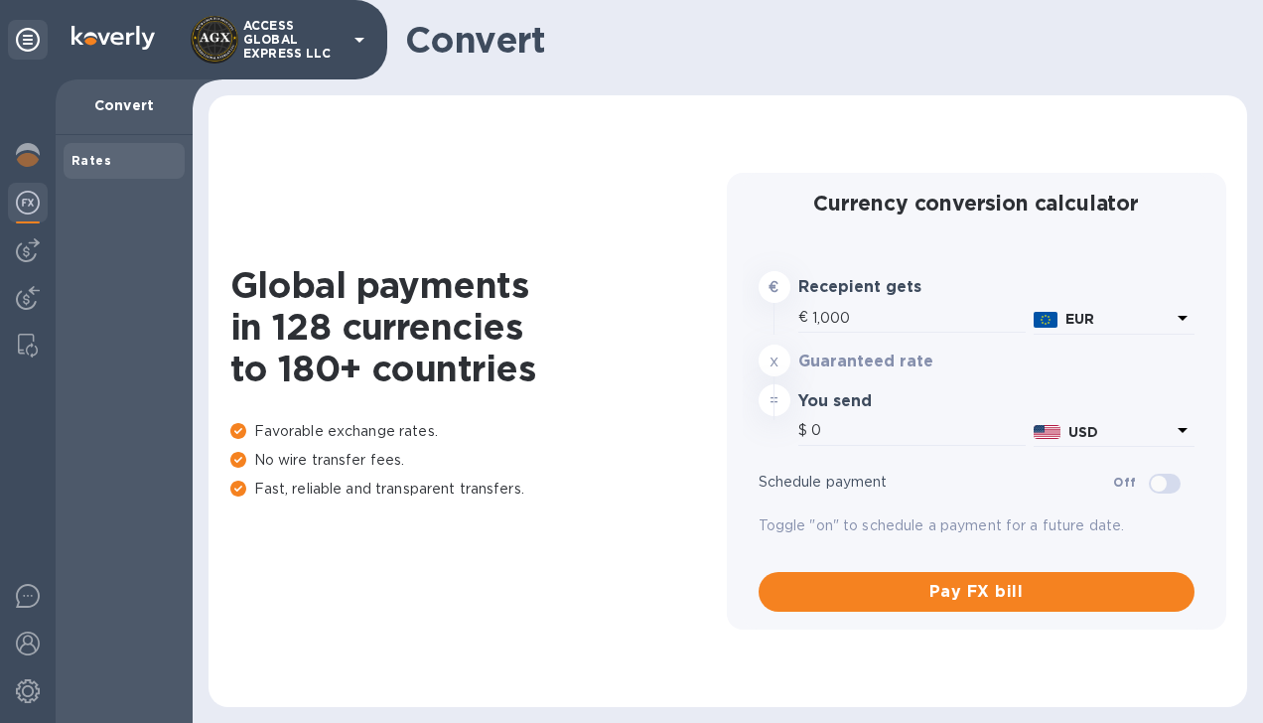
type input "1,182.8"
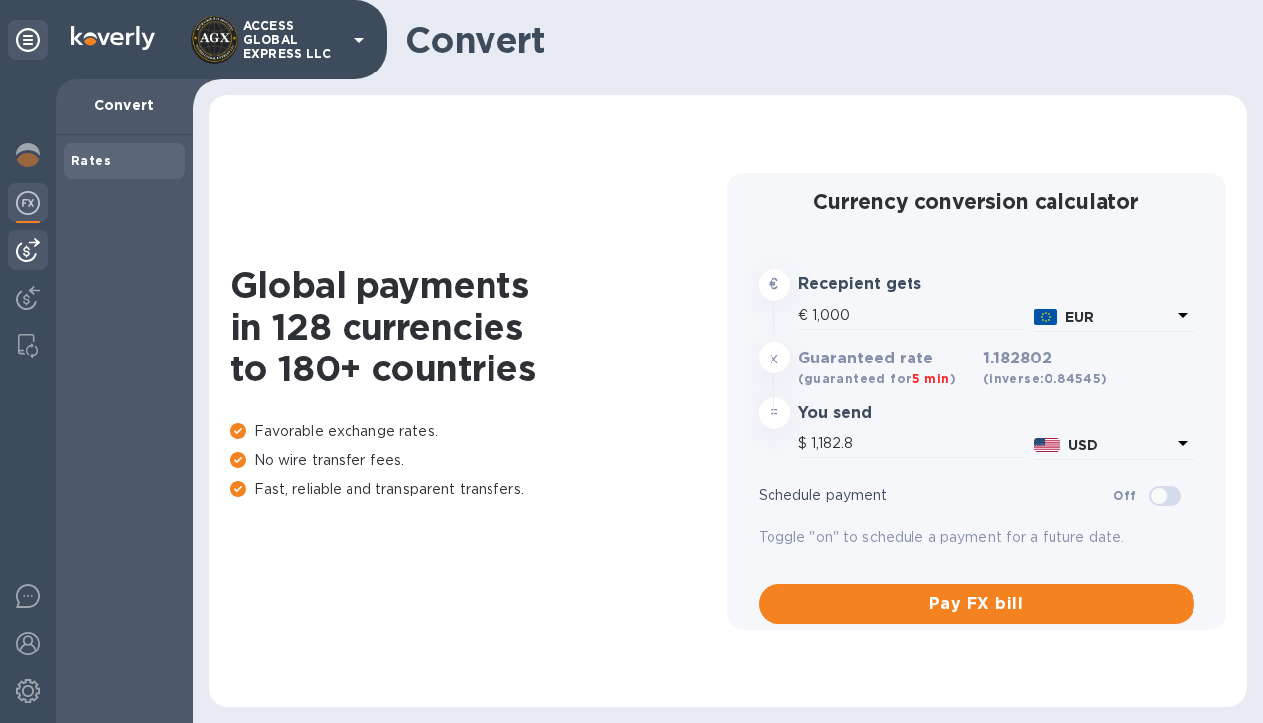
click at [24, 252] on img at bounding box center [28, 250] width 24 height 24
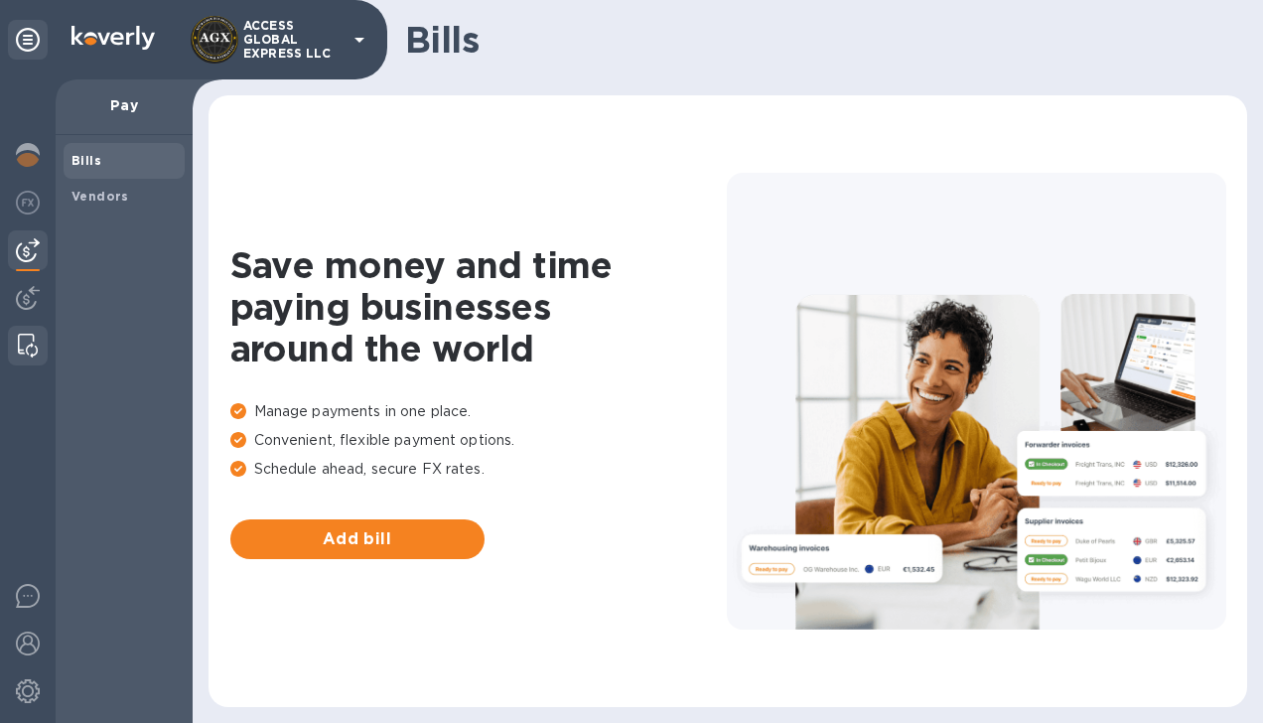
click at [22, 352] on img at bounding box center [28, 346] width 20 height 24
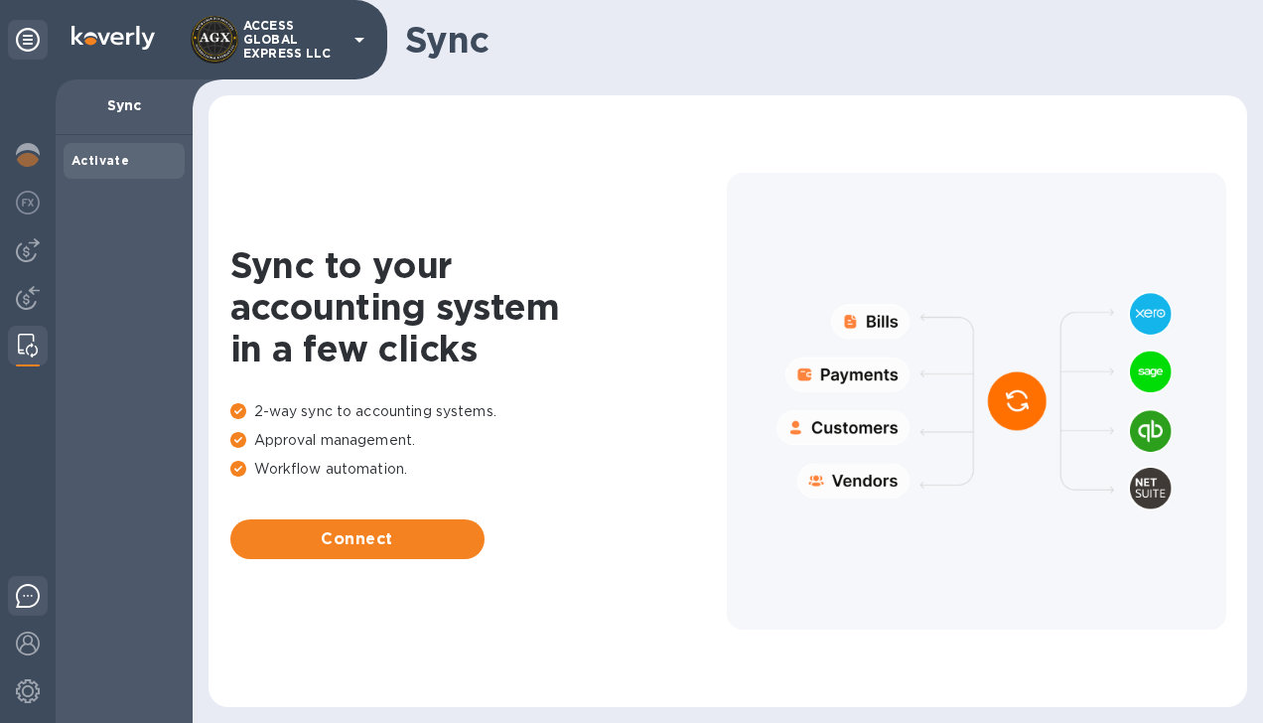
click at [24, 594] on img at bounding box center [28, 596] width 24 height 24
click at [28, 643] on img at bounding box center [28, 644] width 24 height 24
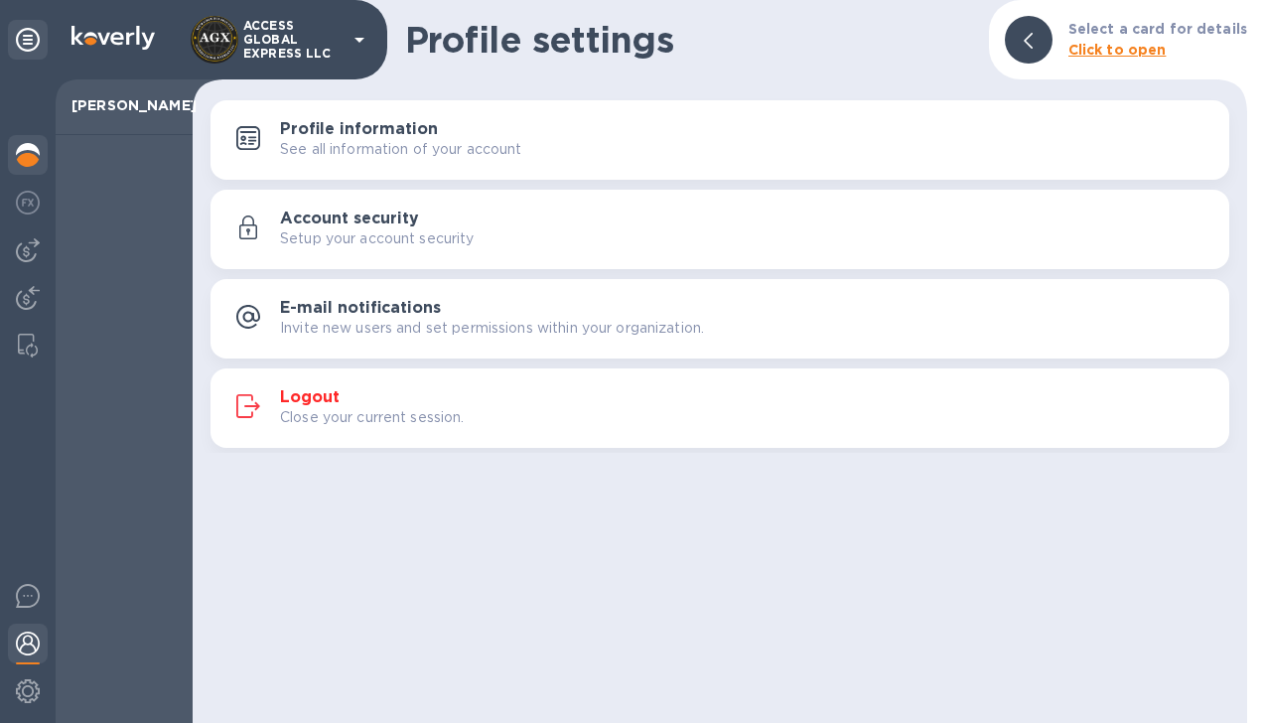
click at [32, 150] on img at bounding box center [28, 155] width 24 height 24
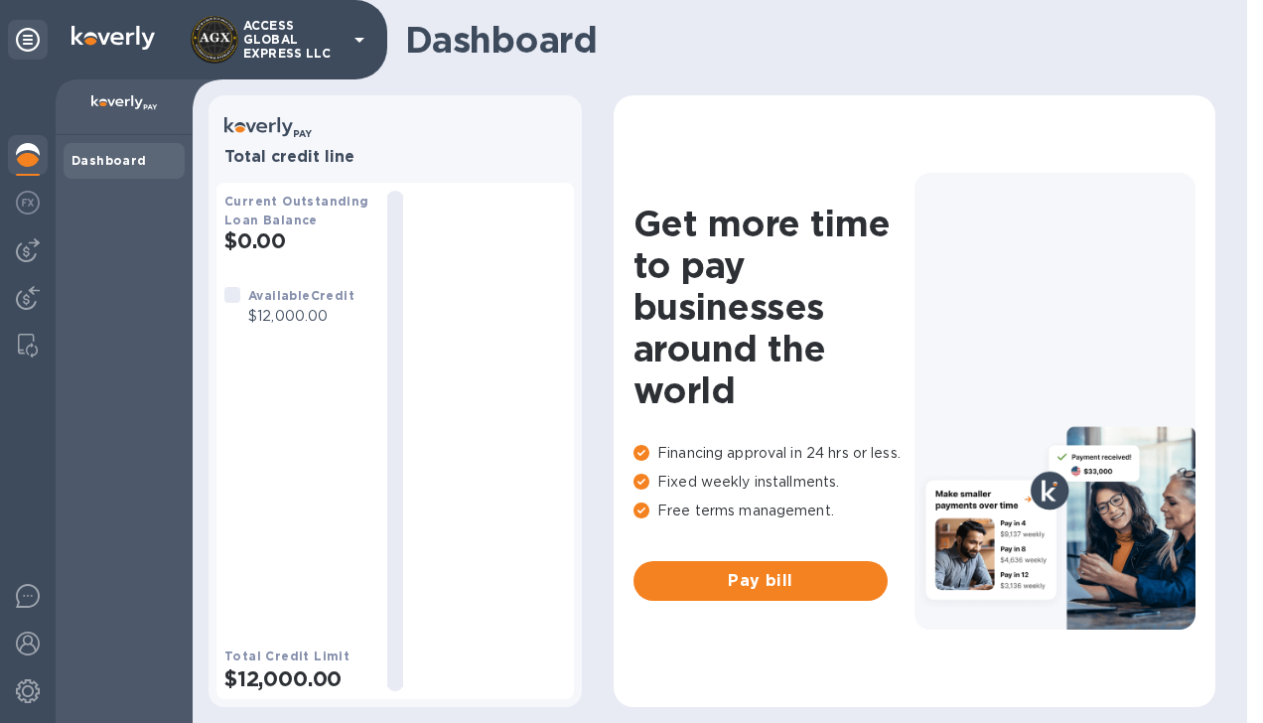
click at [89, 162] on b "Dashboard" at bounding box center [109, 160] width 75 height 15
click at [25, 205] on img at bounding box center [28, 203] width 24 height 24
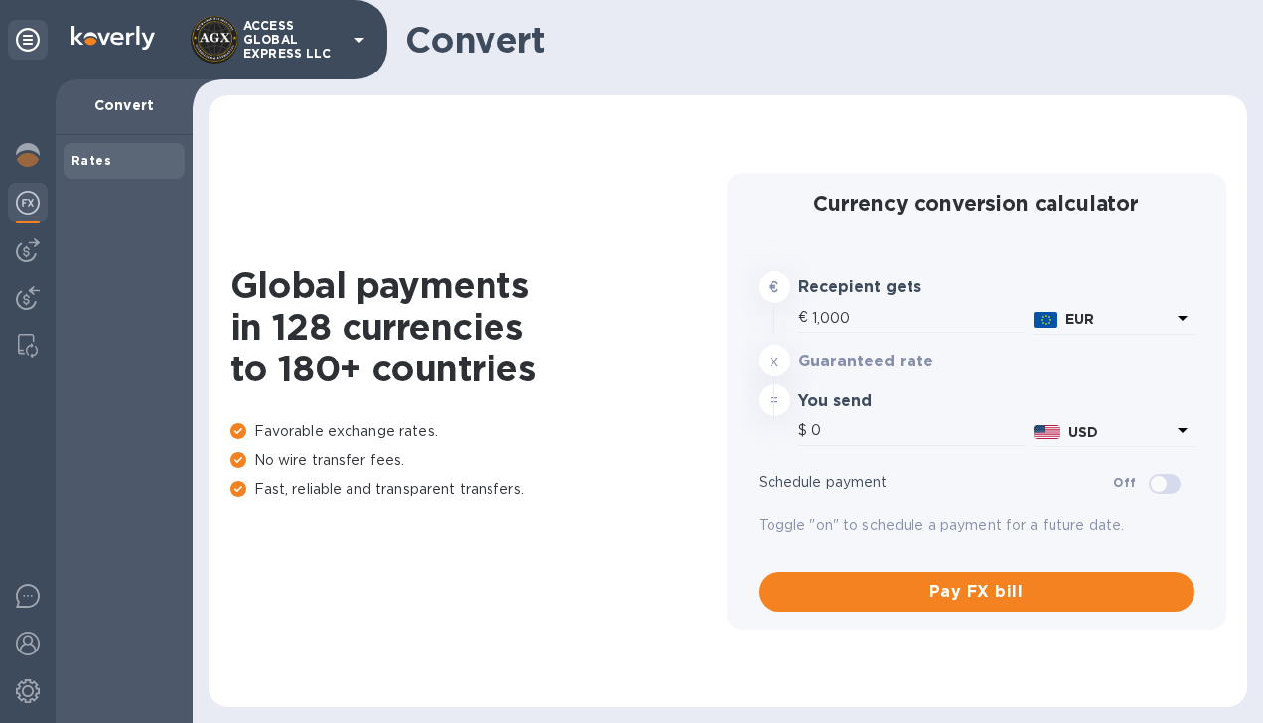
type input "1,182.8"
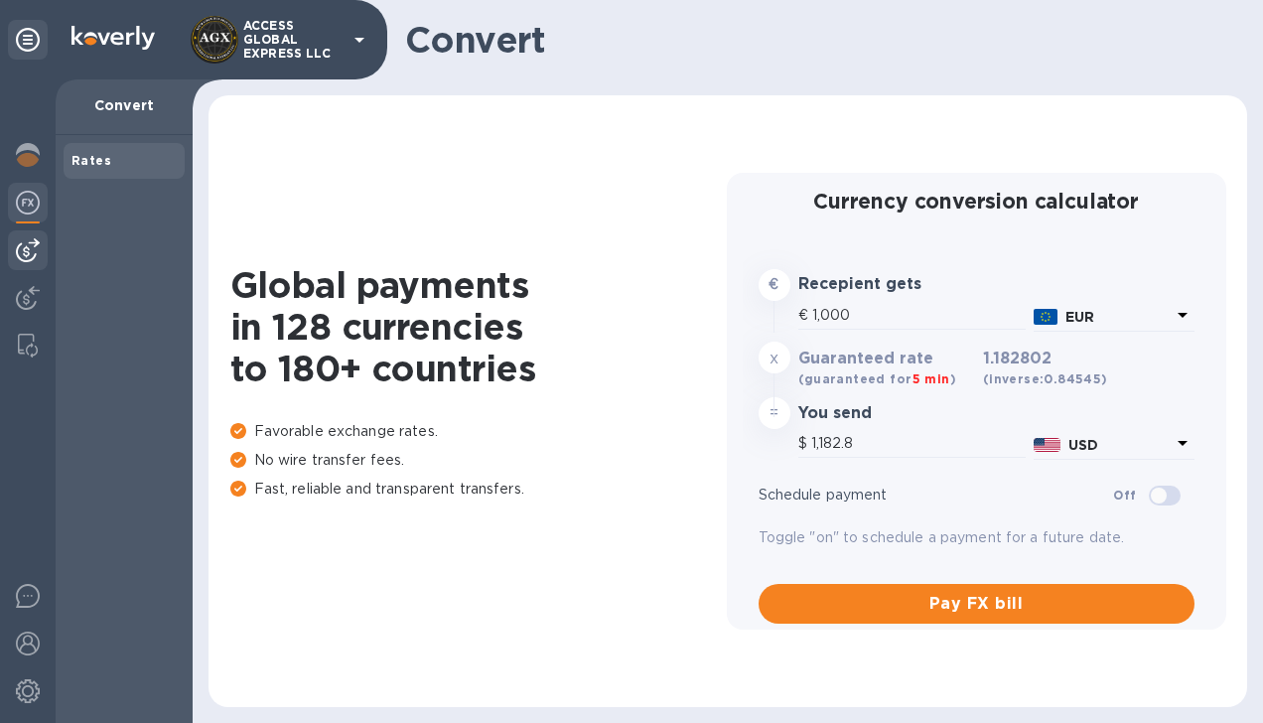
click at [20, 251] on img at bounding box center [28, 250] width 24 height 24
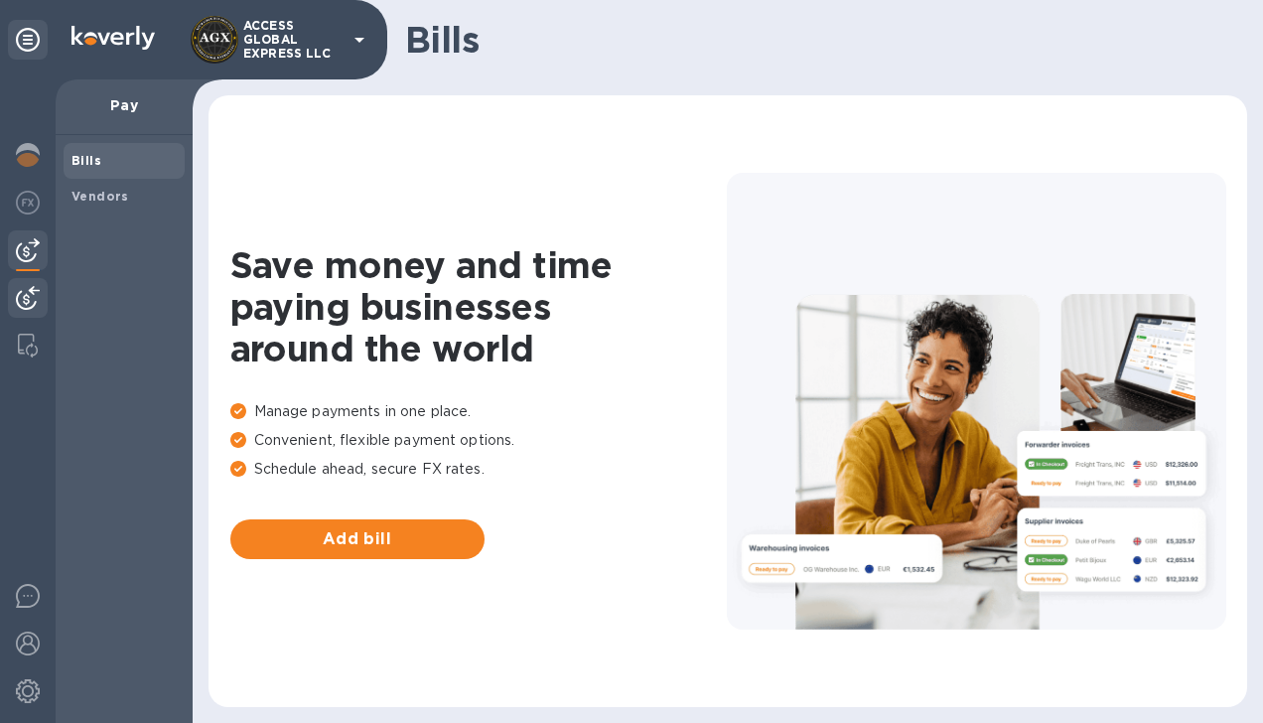
click at [28, 294] on img at bounding box center [28, 298] width 24 height 24
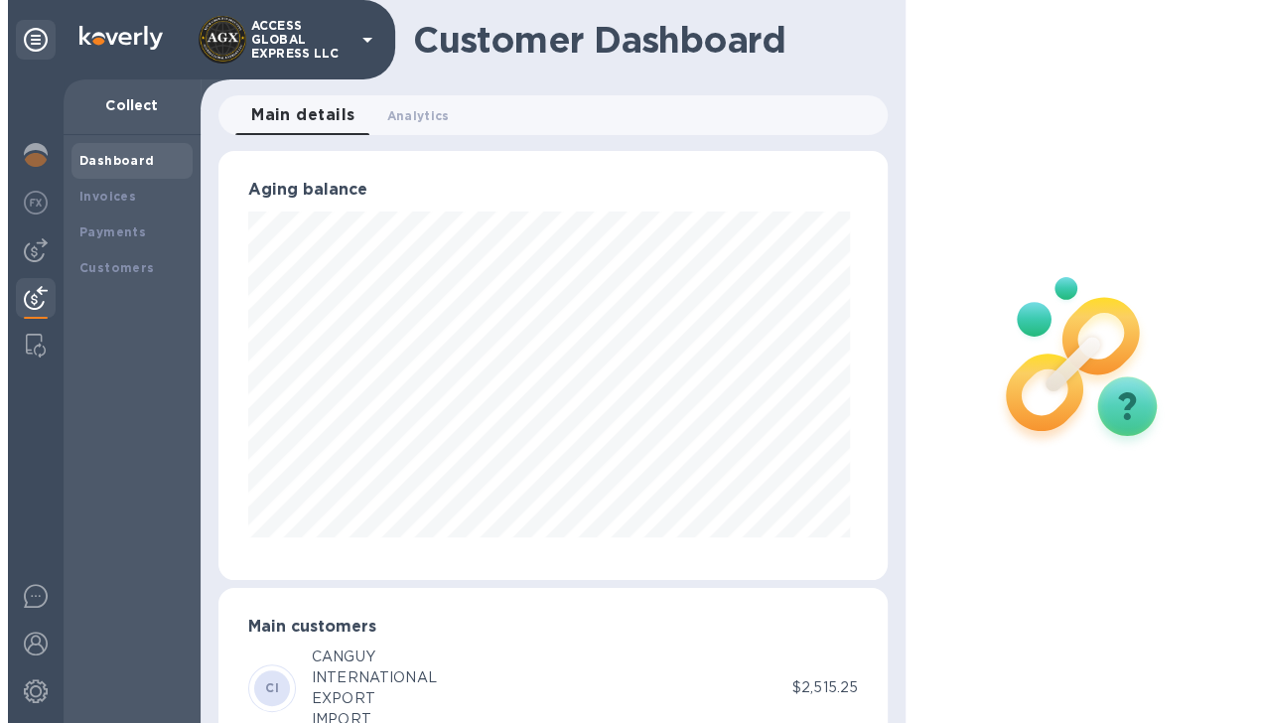
scroll to position [992801, 992569]
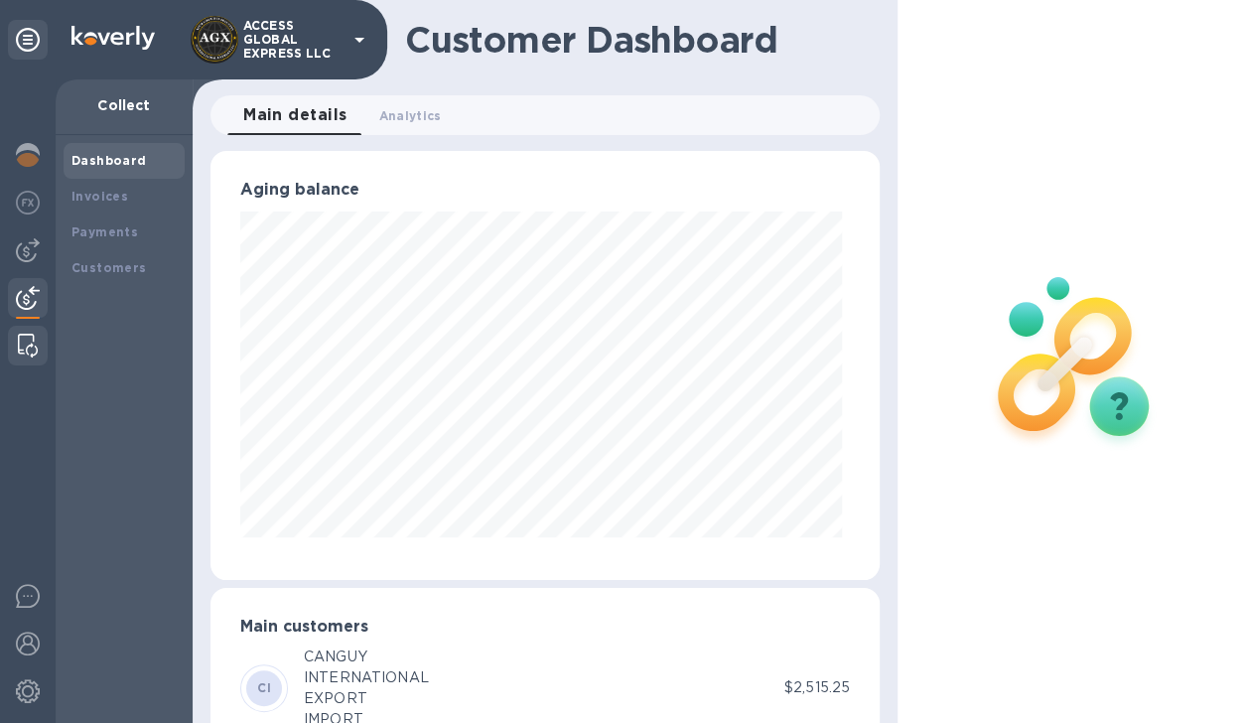
click at [30, 344] on img at bounding box center [28, 346] width 20 height 24
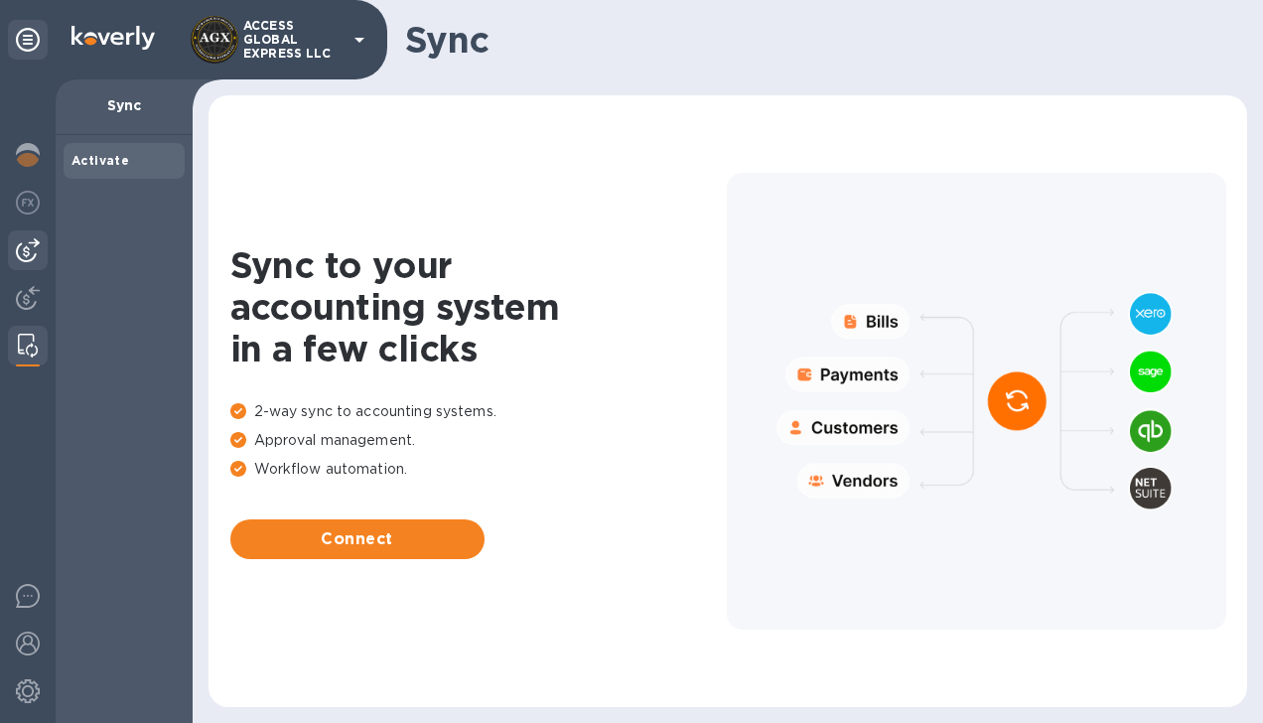
click at [24, 245] on img at bounding box center [28, 250] width 24 height 24
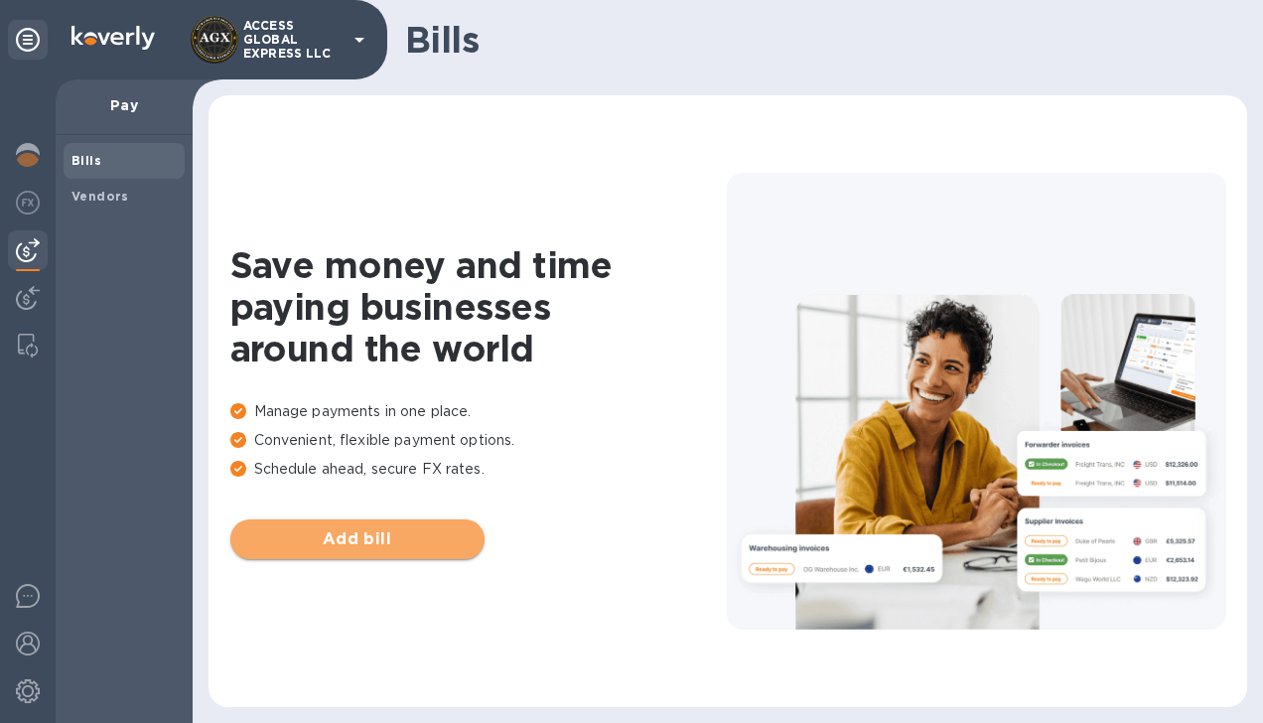
click at [356, 536] on span "Add bill" at bounding box center [357, 539] width 222 height 24
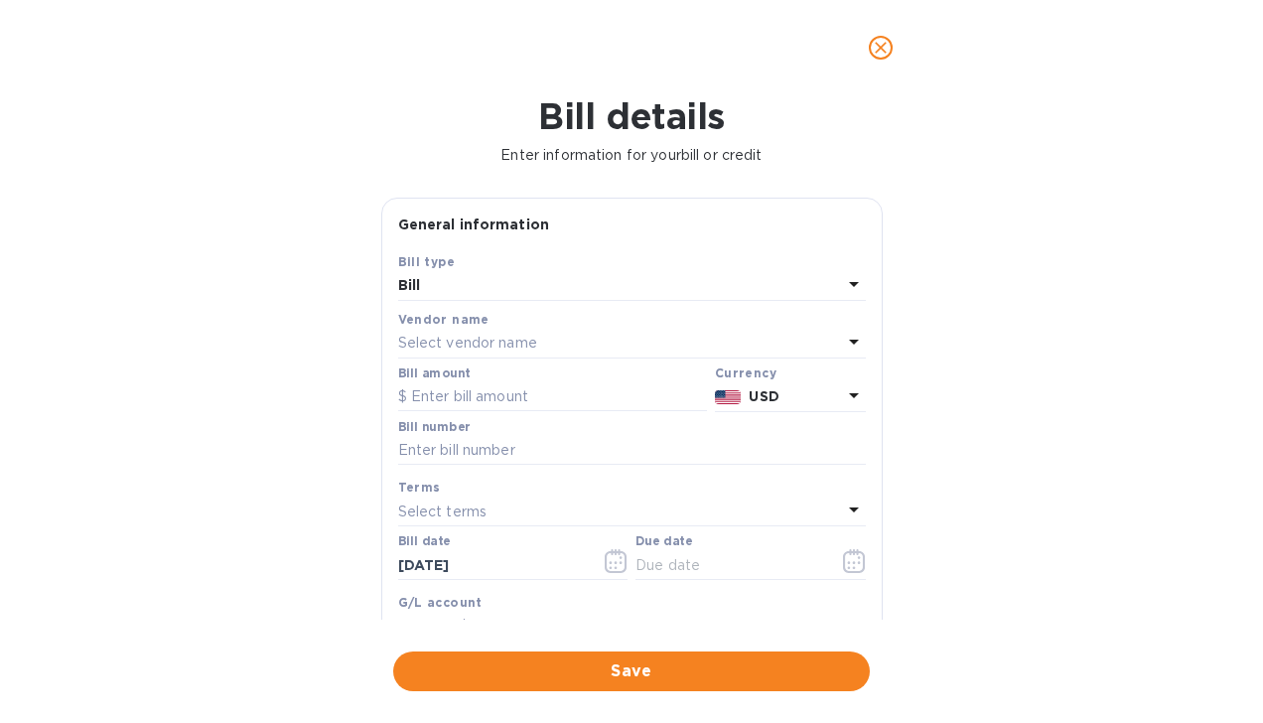
click at [850, 282] on icon at bounding box center [854, 284] width 10 height 5
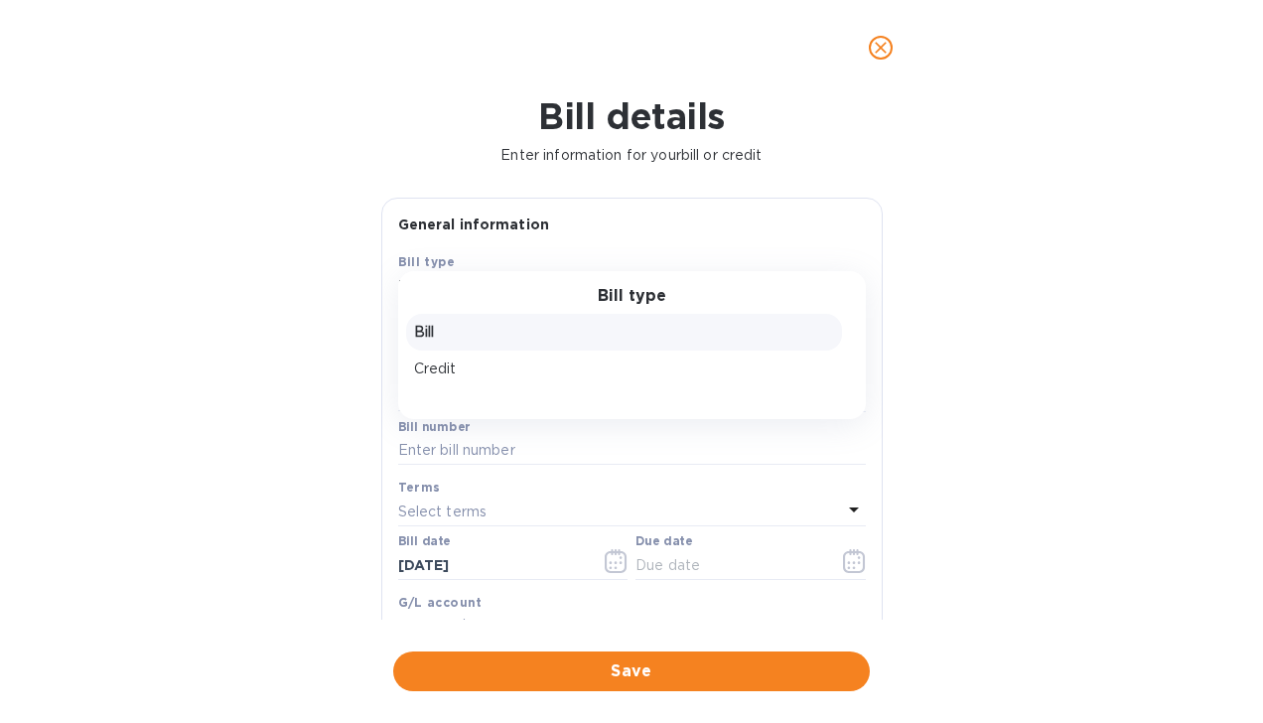
click at [784, 339] on p "Bill" at bounding box center [624, 332] width 420 height 21
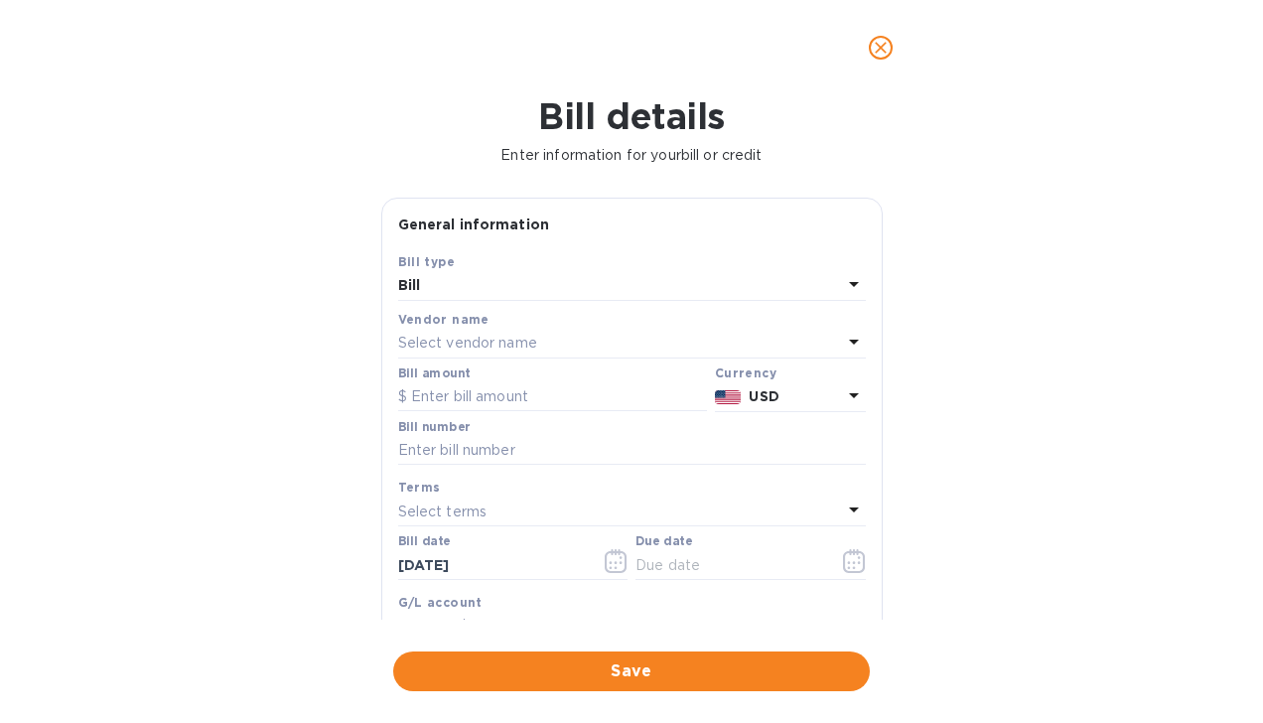
click at [700, 340] on div "Select vendor name" at bounding box center [620, 344] width 444 height 28
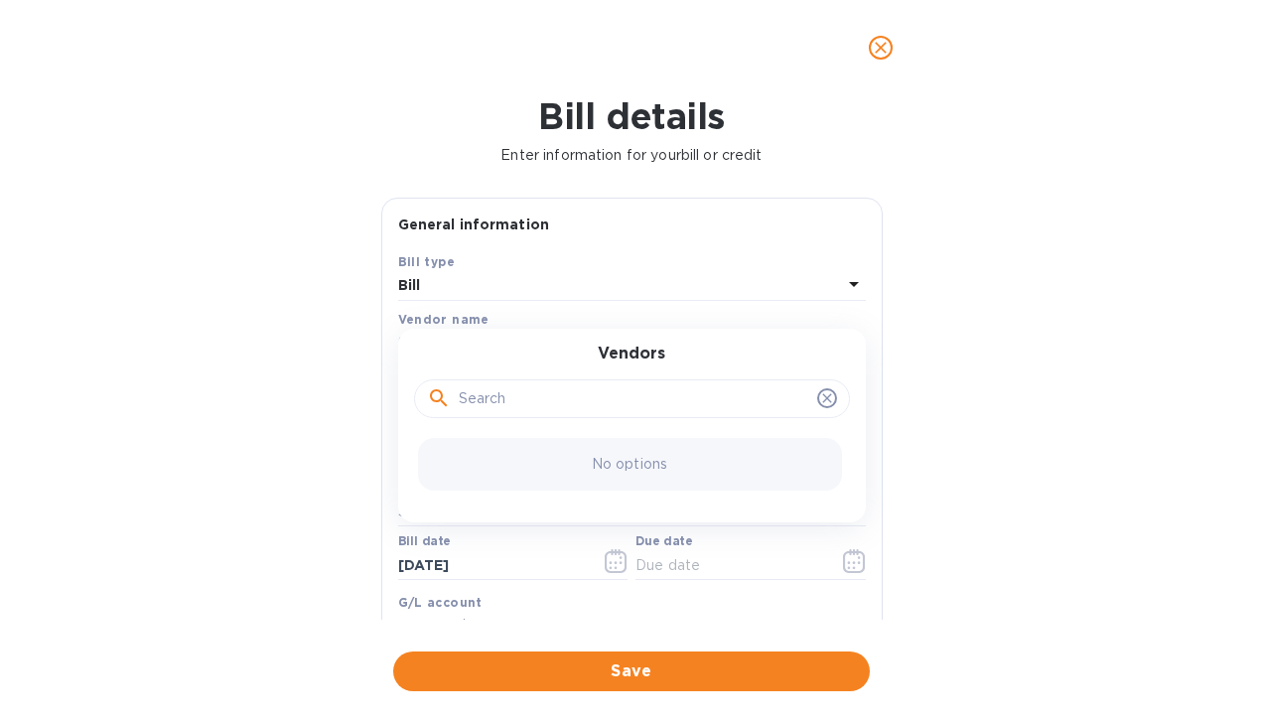
click at [614, 398] on input "text" at bounding box center [634, 399] width 351 height 30
type input "YAMAS TRADING LLC"
click at [705, 477] on div "No matches" at bounding box center [630, 464] width 424 height 53
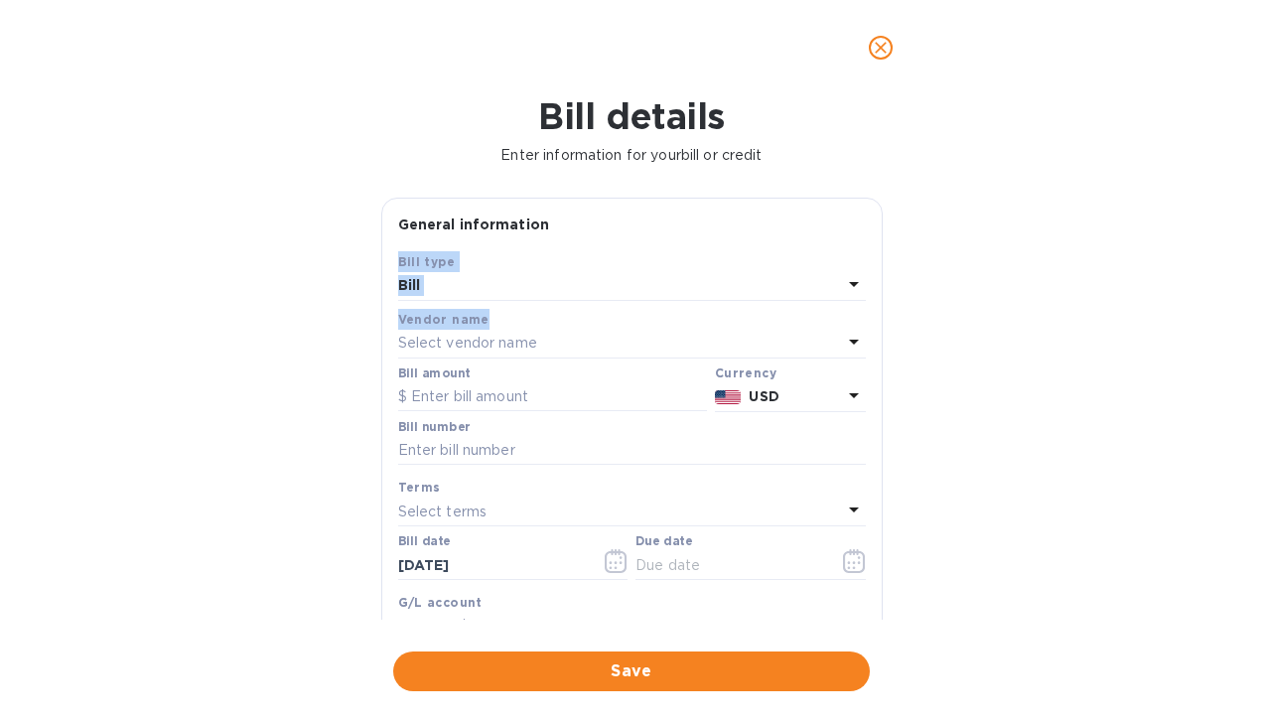
drag, startPoint x: 874, startPoint y: 227, endPoint x: 870, endPoint y: 307, distance: 79.6
click at [870, 307] on div "General information Save Bill type Bill Vendor name Select vendor name Bill amo…" at bounding box center [632, 456] width 502 height 517
drag, startPoint x: 870, startPoint y: 307, endPoint x: 1054, endPoint y: 351, distance: 188.9
click at [1054, 351] on div "Bill details Enter information for your bill or credit General information Save…" at bounding box center [631, 409] width 1263 height 628
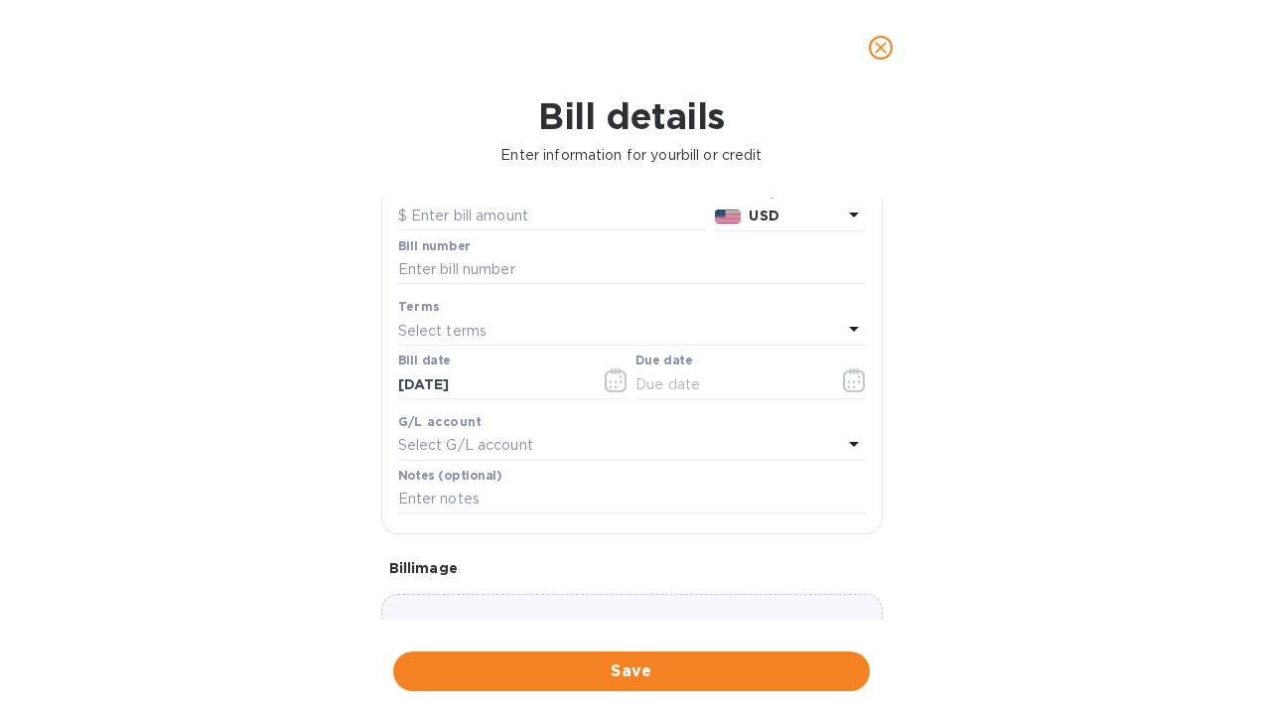
scroll to position [204, 0]
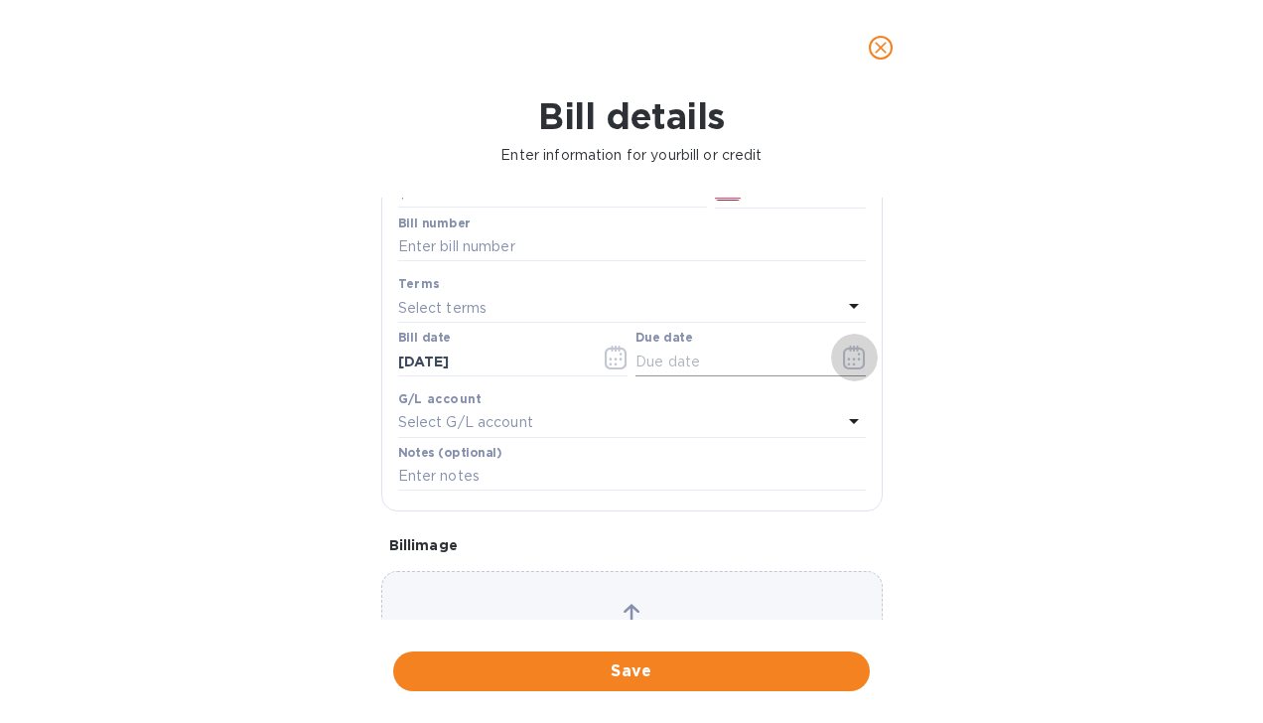
click at [856, 361] on icon "button" at bounding box center [854, 358] width 22 height 24
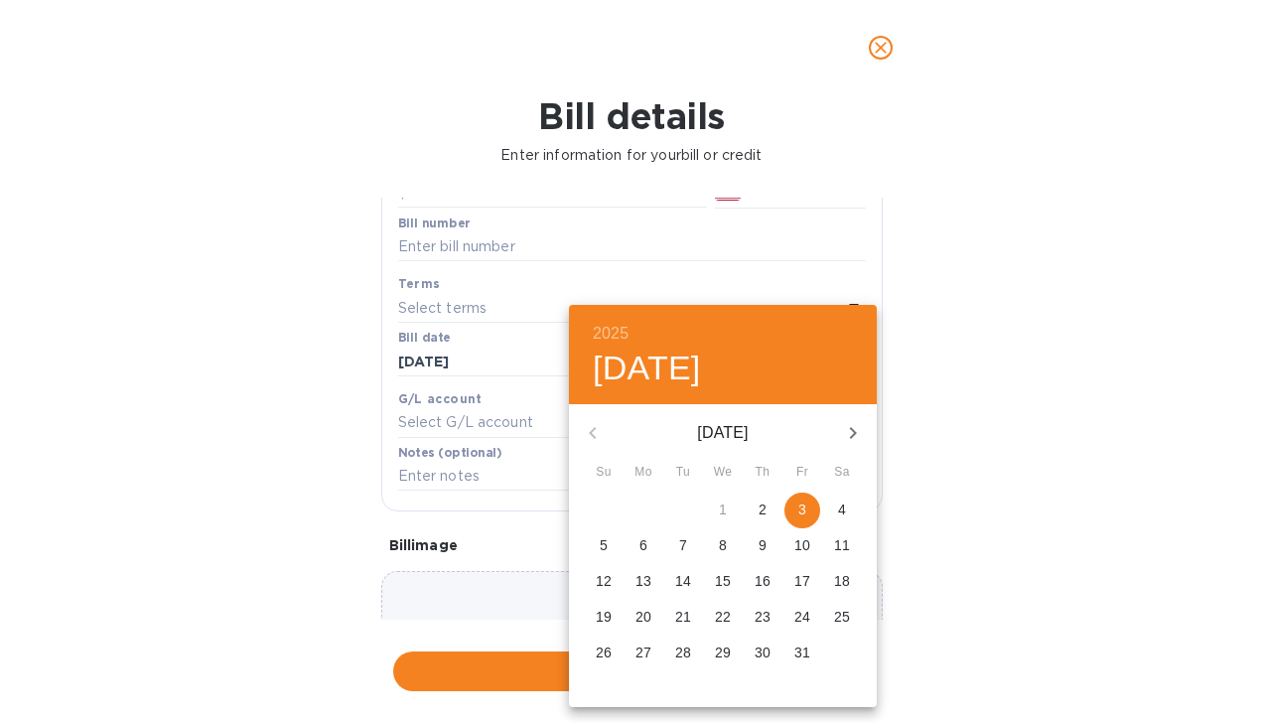
click at [812, 507] on span "3" at bounding box center [803, 510] width 36 height 20
type input "10/03/2025"
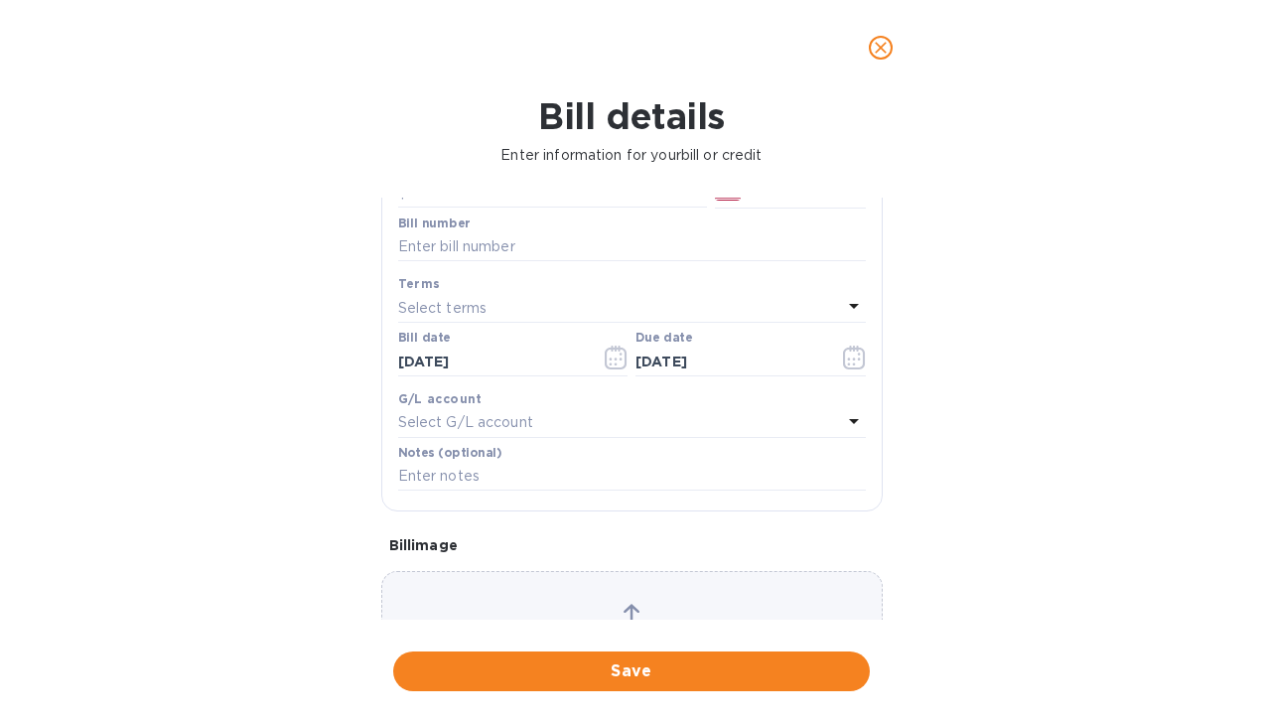
click at [620, 421] on div "Select G/L account" at bounding box center [620, 423] width 444 height 28
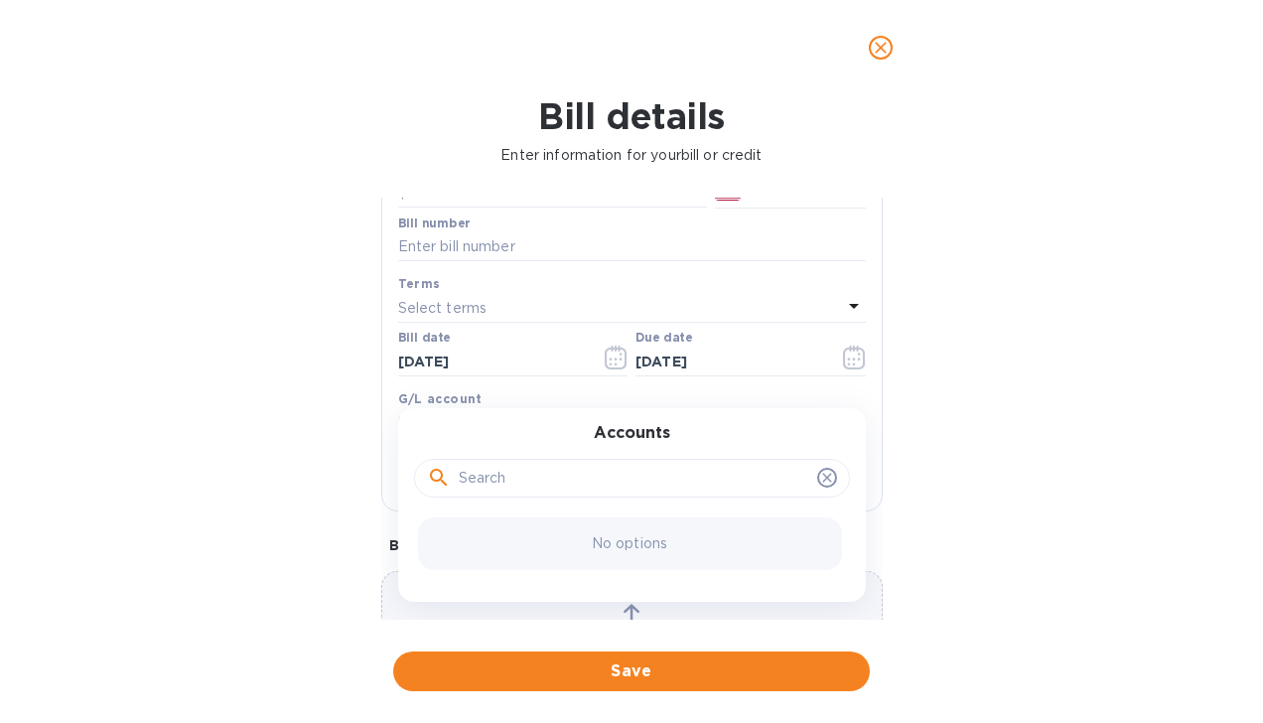
drag, startPoint x: 596, startPoint y: 475, endPoint x: 615, endPoint y: 481, distance: 19.8
click at [598, 475] on input "text" at bounding box center [634, 479] width 351 height 30
type input "YAMAS TRADING LLC"
click at [620, 550] on p "No matches" at bounding box center [629, 543] width 83 height 21
click at [612, 549] on p "No matches" at bounding box center [629, 543] width 83 height 21
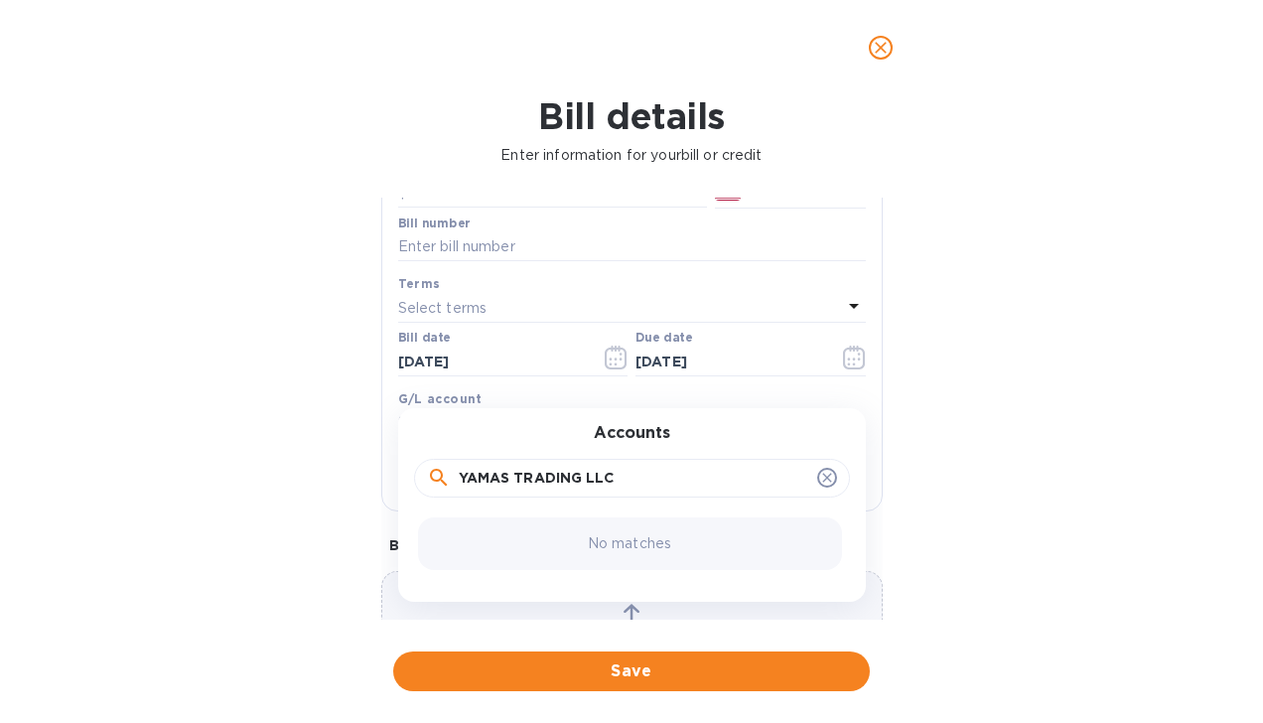
click at [705, 482] on input "YAMAS TRADING LLC" at bounding box center [634, 479] width 351 height 30
click button "Save" at bounding box center [0, 0] width 0 height 0
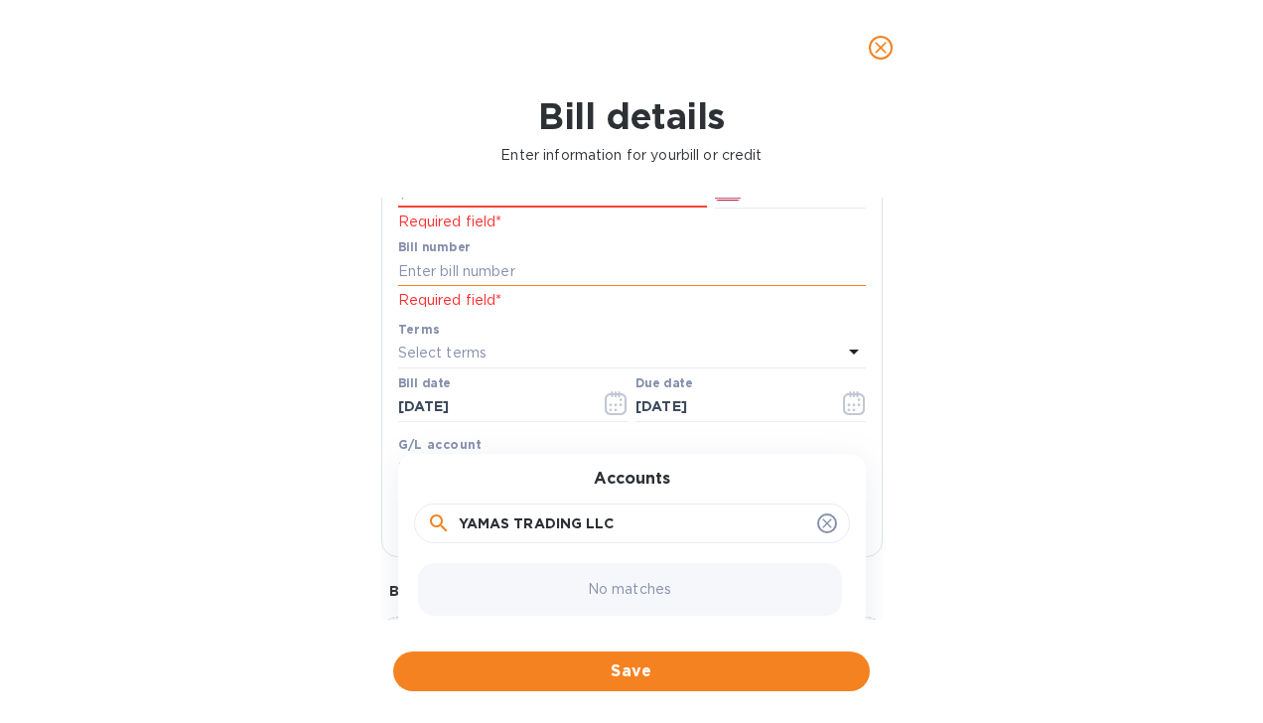
click at [428, 275] on input "text" at bounding box center [632, 271] width 468 height 30
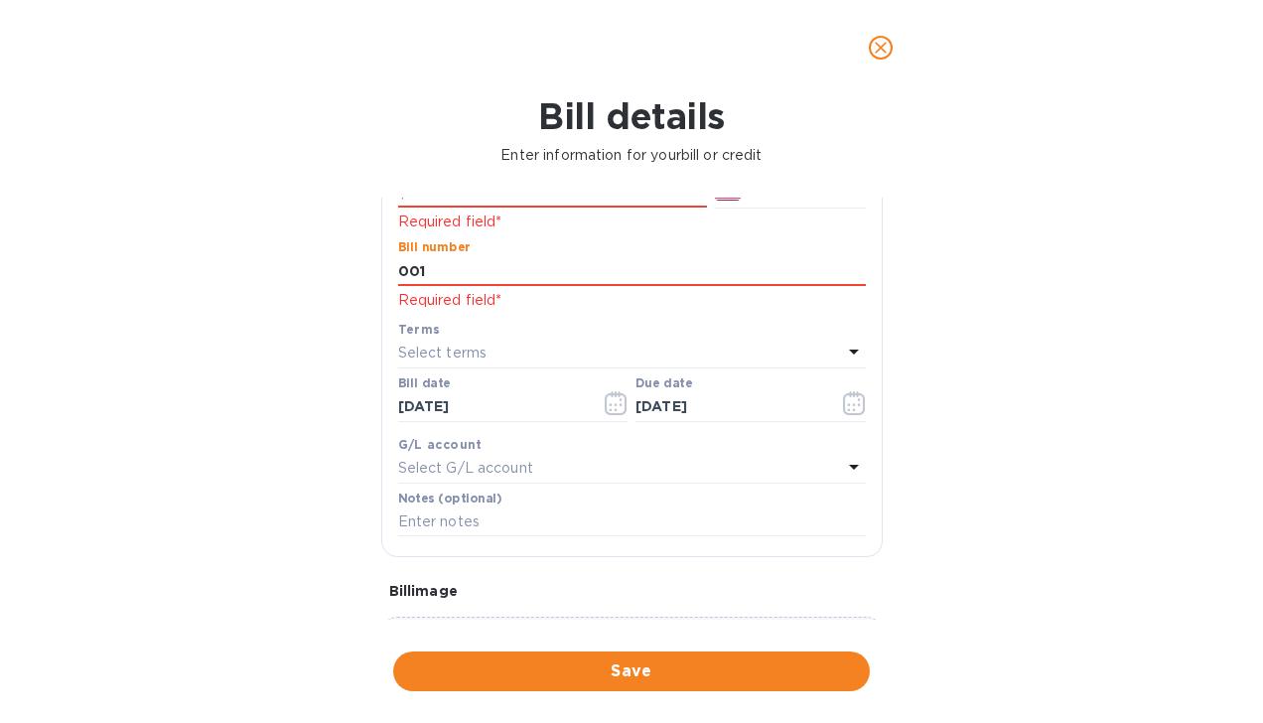
type input "001"
click at [473, 468] on p "Select G/L account" at bounding box center [465, 468] width 135 height 21
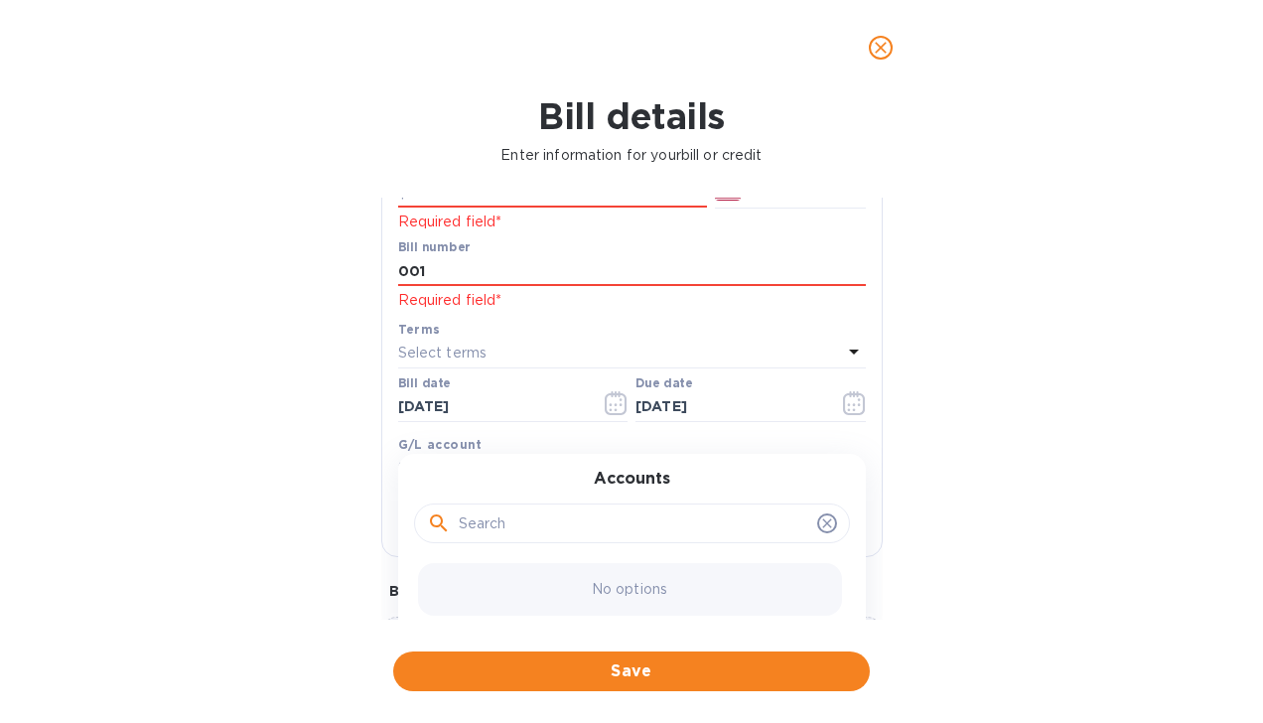
click at [650, 597] on p "No options" at bounding box center [629, 589] width 75 height 21
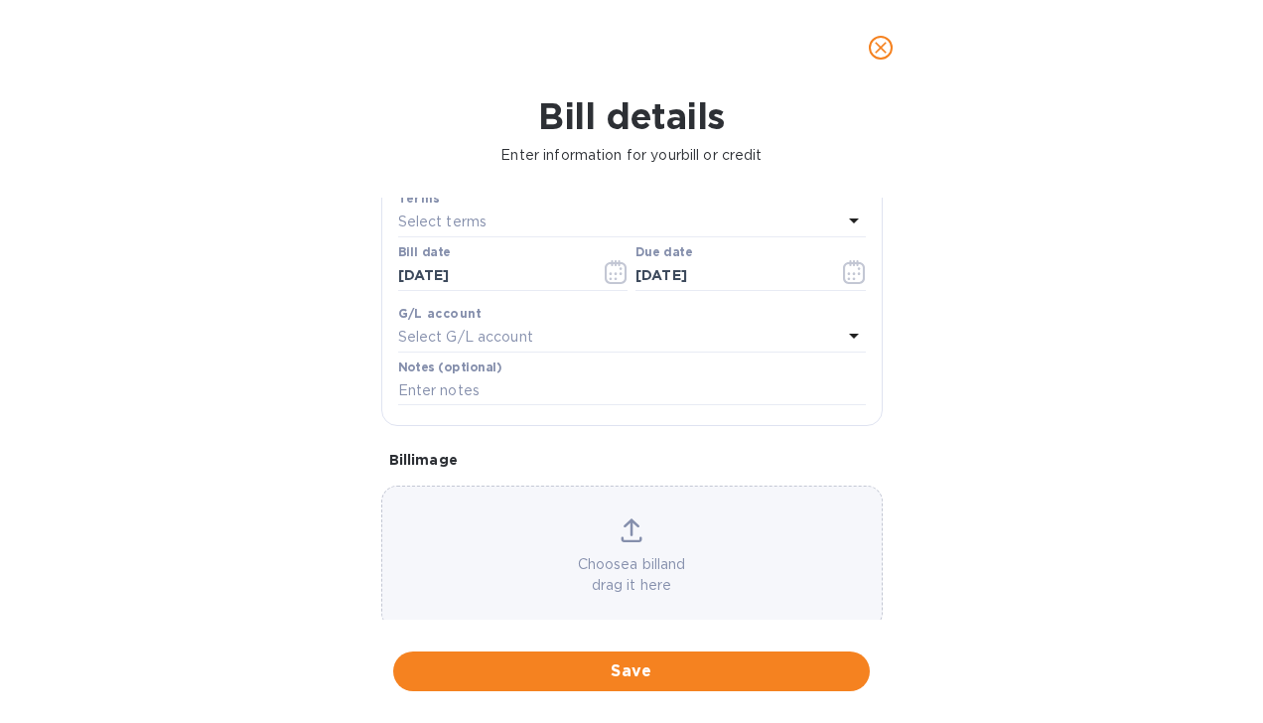
scroll to position [363, 0]
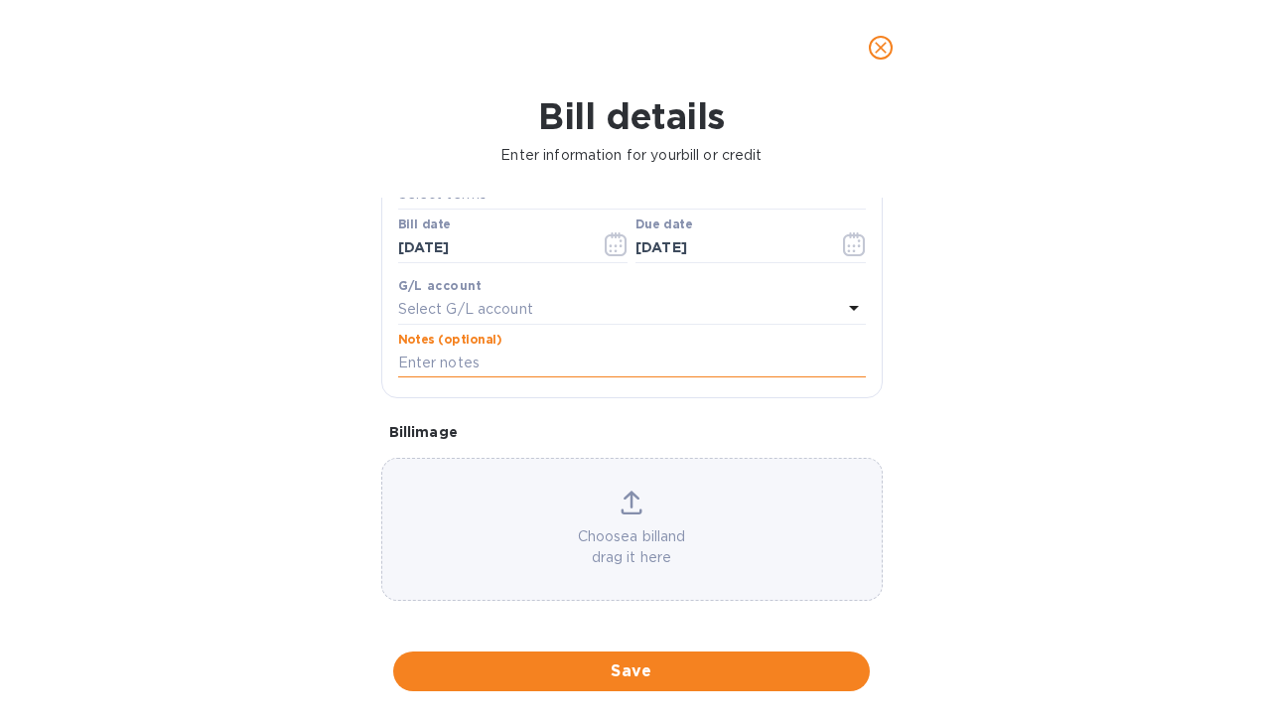
click at [564, 352] on input "text" at bounding box center [632, 364] width 468 height 30
click at [634, 508] on icon at bounding box center [632, 503] width 22 height 24
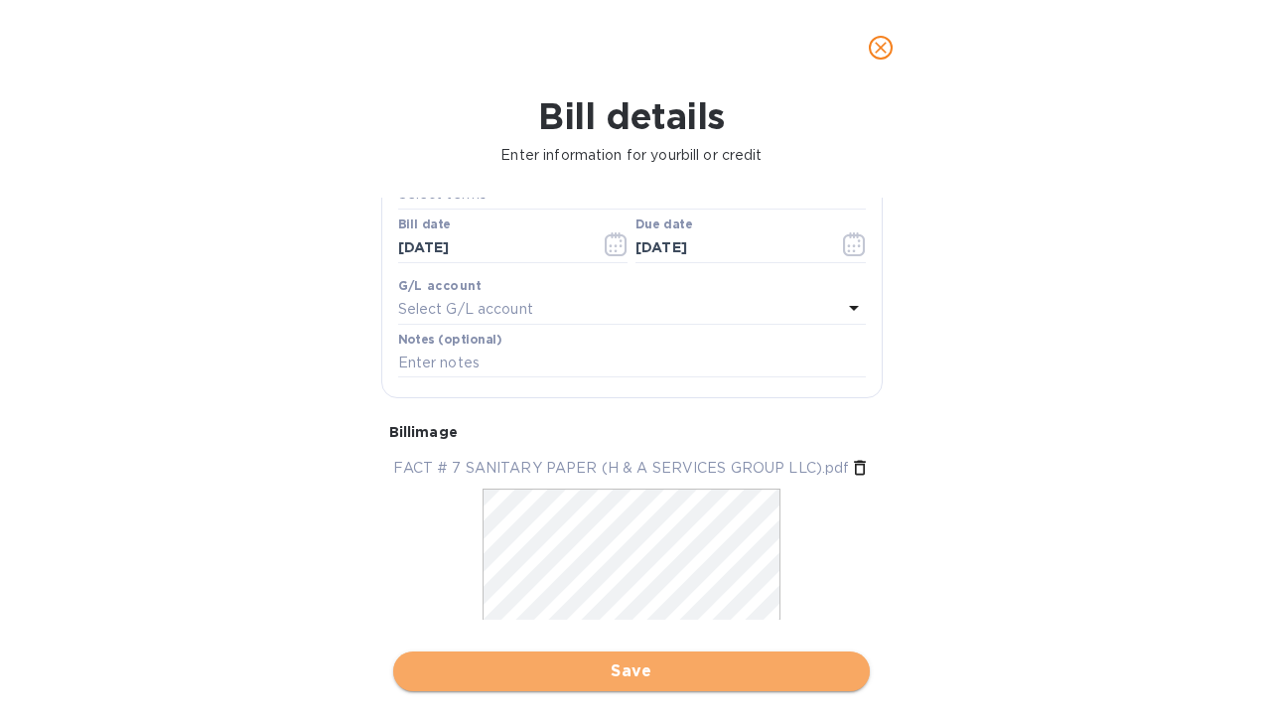
click at [692, 669] on span "Save" at bounding box center [631, 672] width 445 height 24
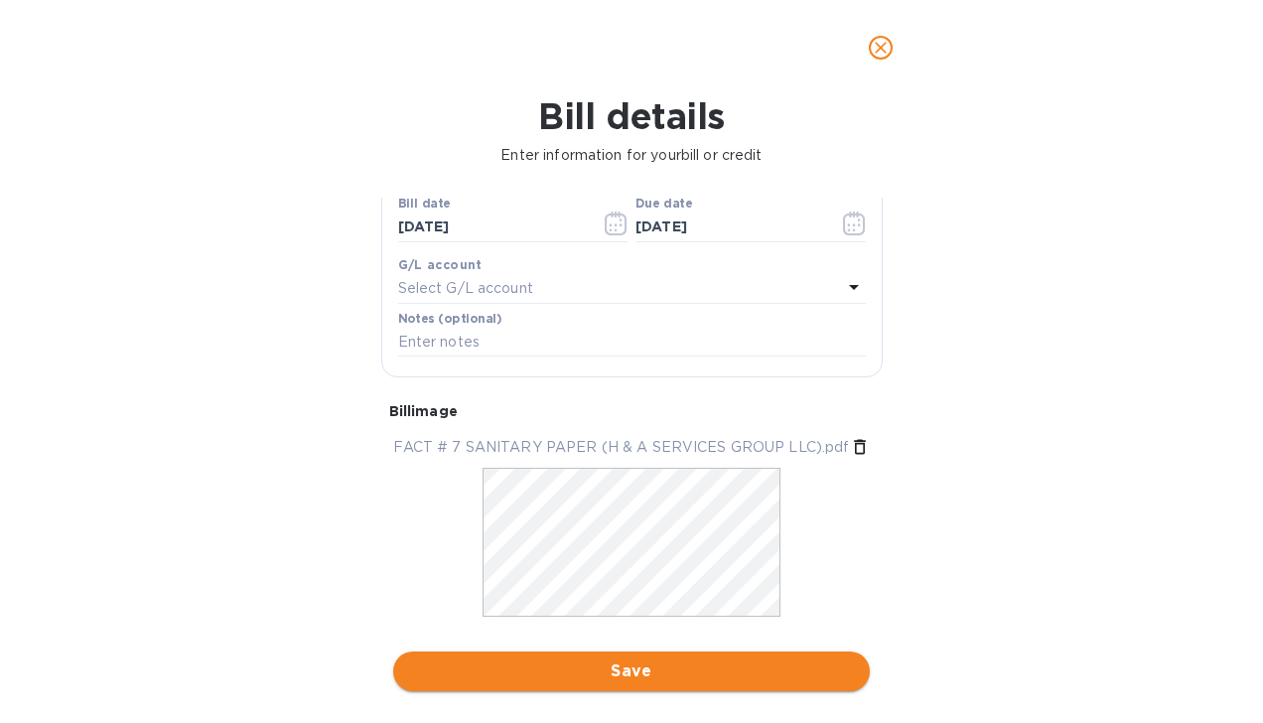
scroll to position [342, 0]
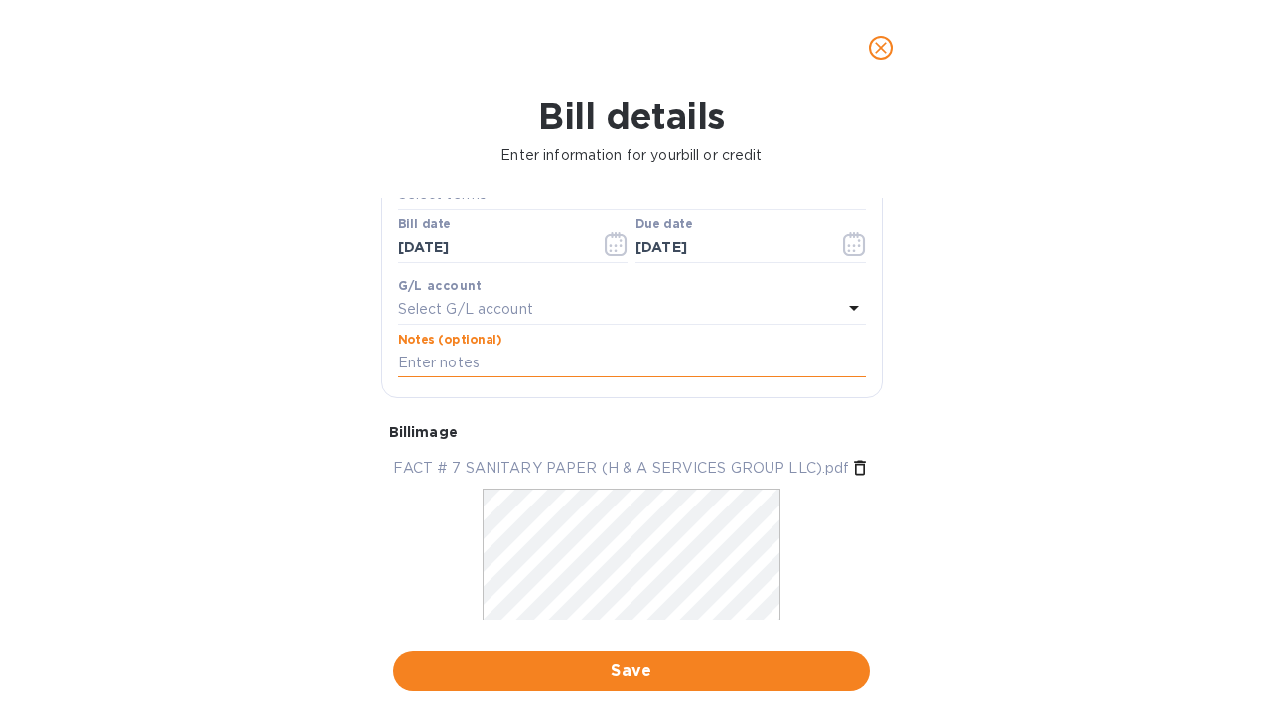
click at [592, 350] on input "text" at bounding box center [632, 364] width 468 height 30
type input "S"
type input "PAPER TOILET"
type input "1,182.8"
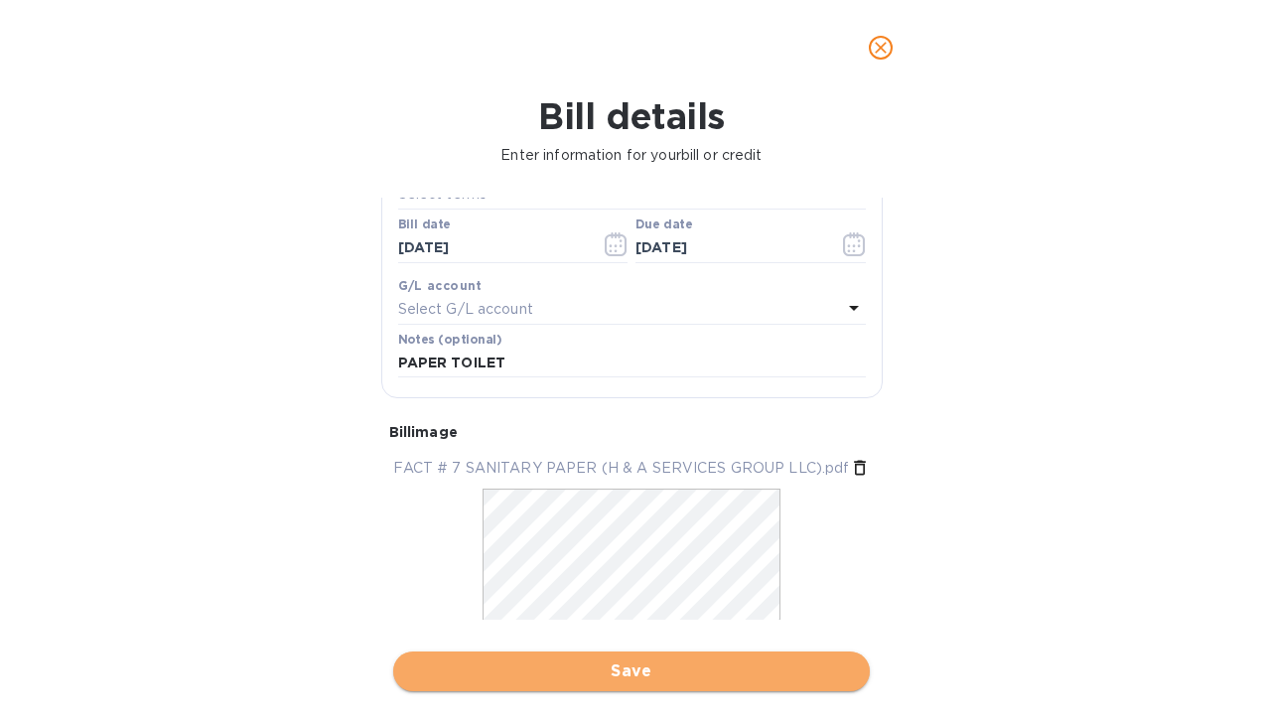
click at [738, 656] on button "Save" at bounding box center [631, 672] width 477 height 40
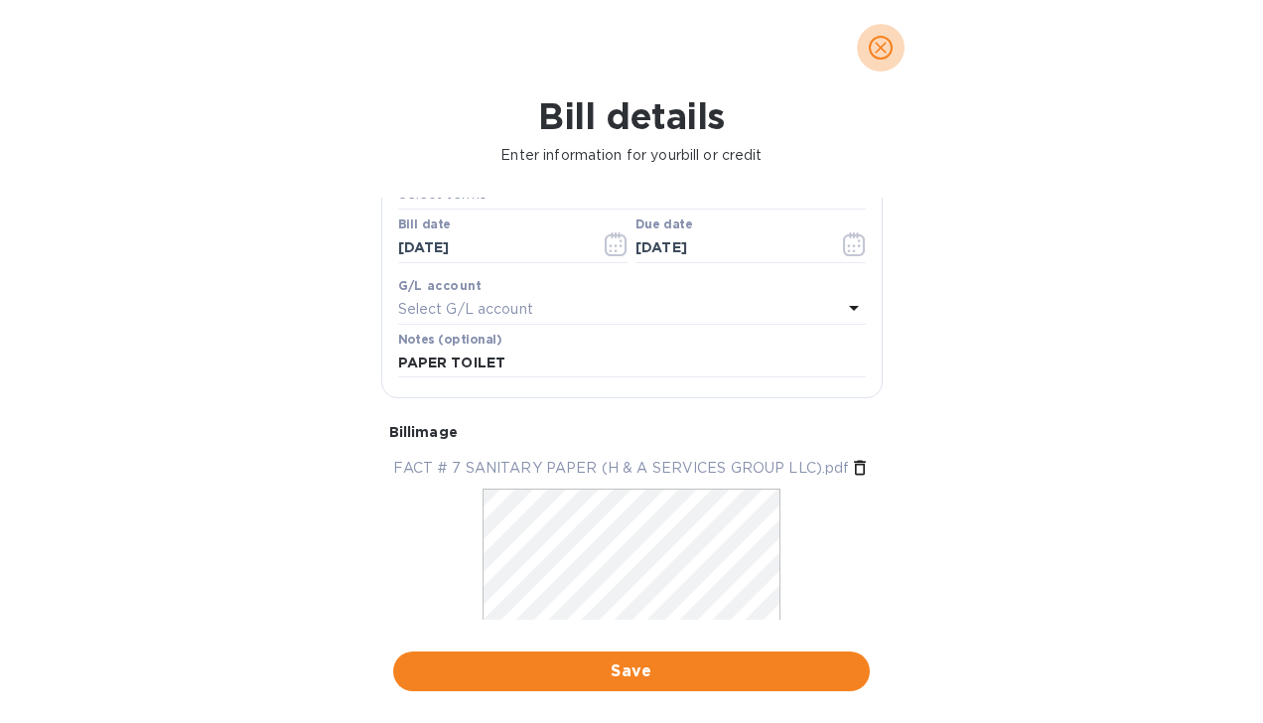
click at [889, 53] on icon "close" at bounding box center [881, 48] width 20 height 20
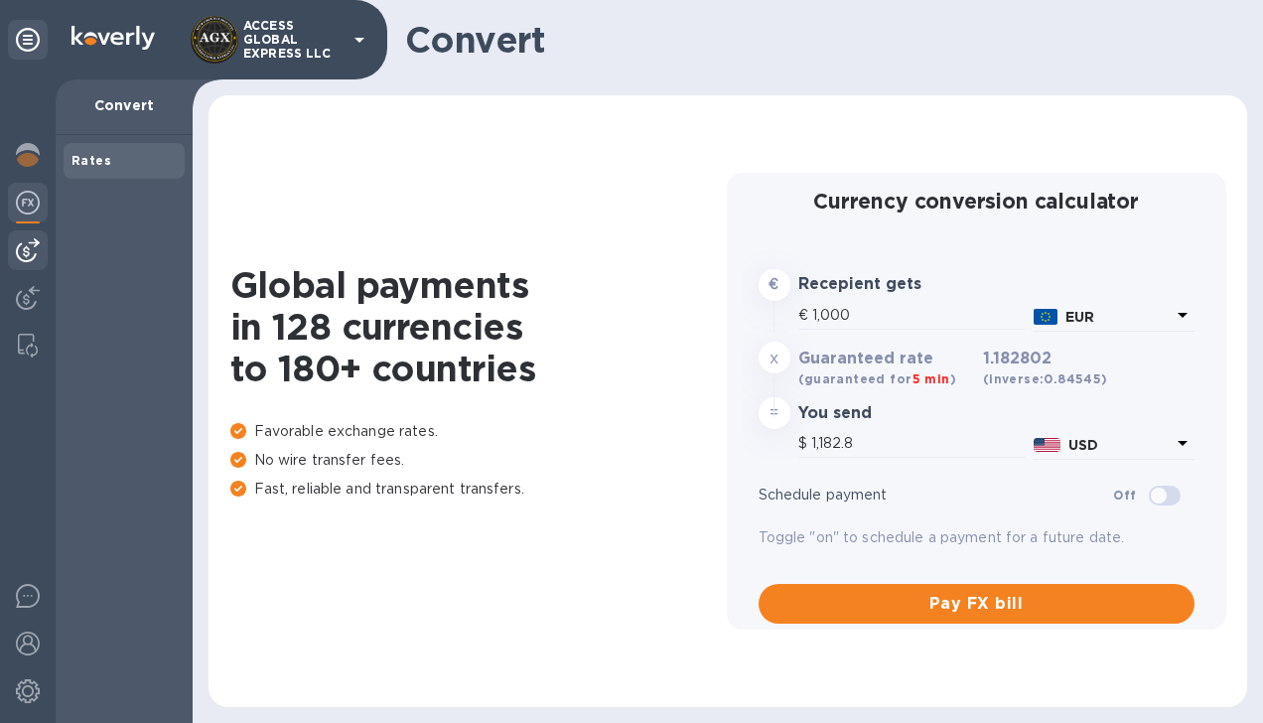
click at [28, 245] on img at bounding box center [28, 250] width 24 height 24
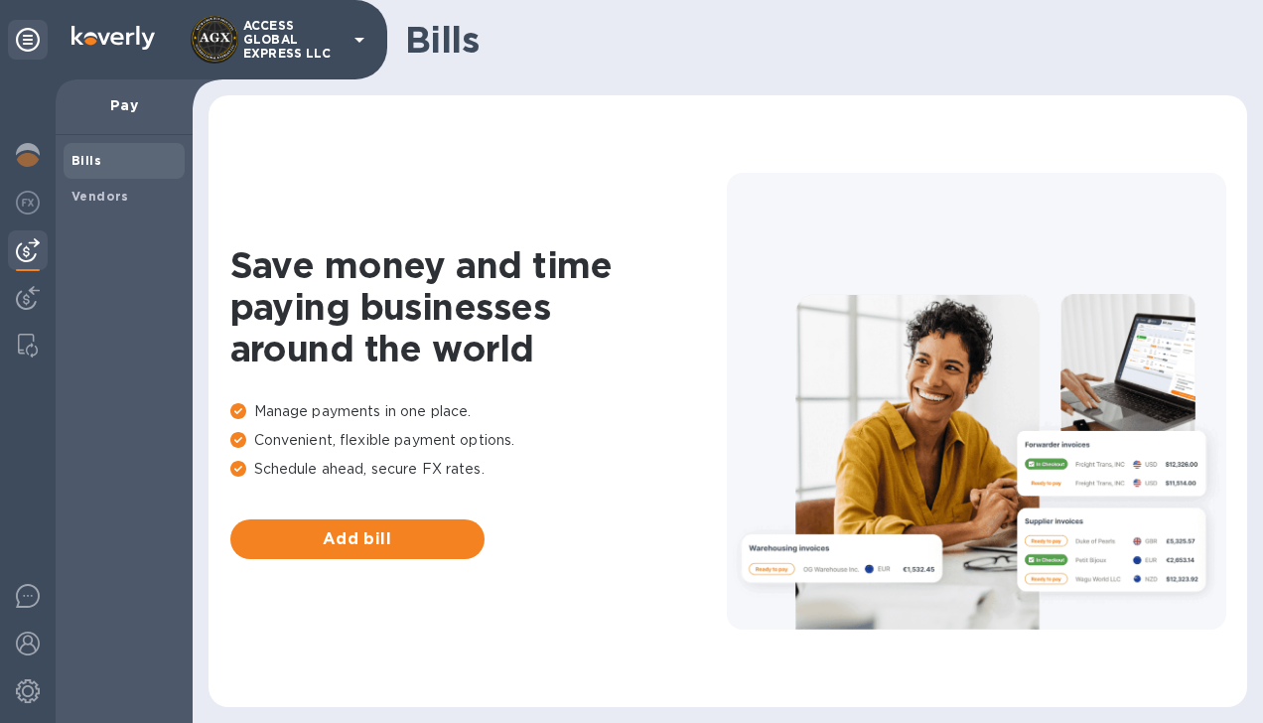
drag, startPoint x: 884, startPoint y: 330, endPoint x: 878, endPoint y: 450, distance: 120.3
click at [878, 449] on div at bounding box center [977, 402] width 500 height 458
click at [103, 190] on b "Vendors" at bounding box center [101, 196] width 58 height 15
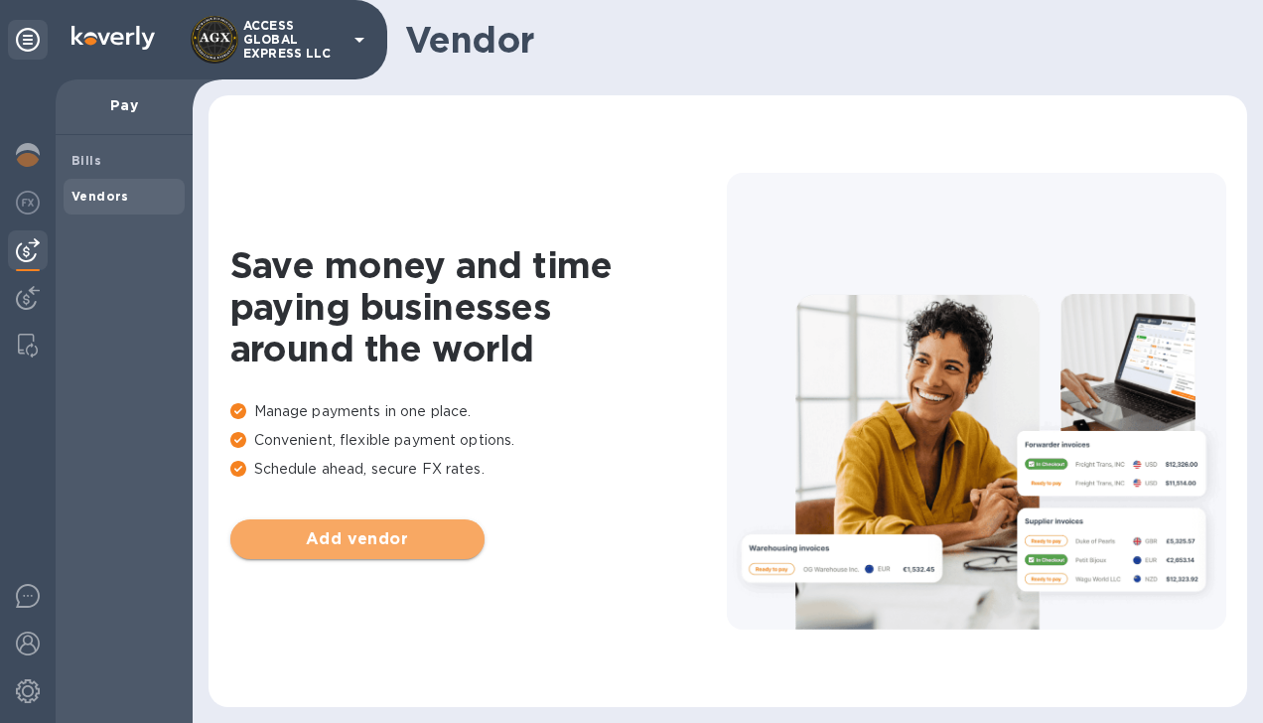
click at [383, 527] on span "Add vendor" at bounding box center [357, 539] width 222 height 24
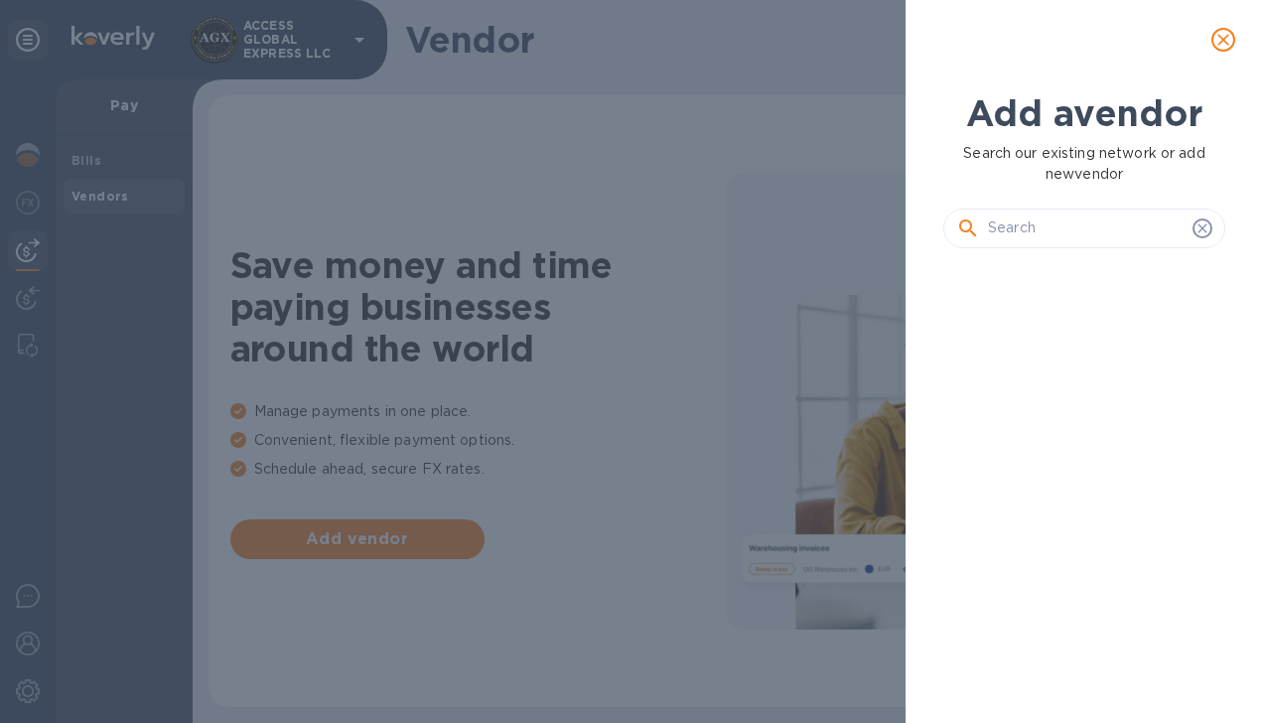
scroll to position [391, 290]
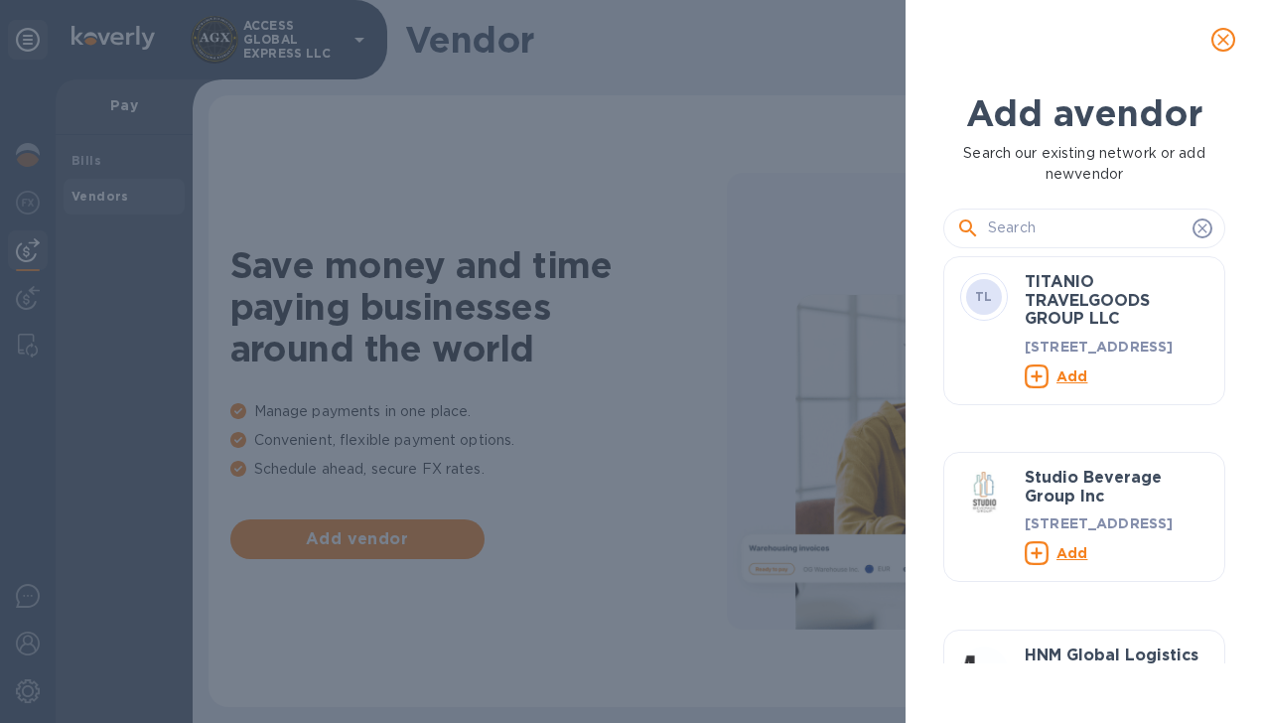
click at [990, 209] on div at bounding box center [1085, 229] width 282 height 40
click at [989, 230] on input "text" at bounding box center [1086, 229] width 197 height 30
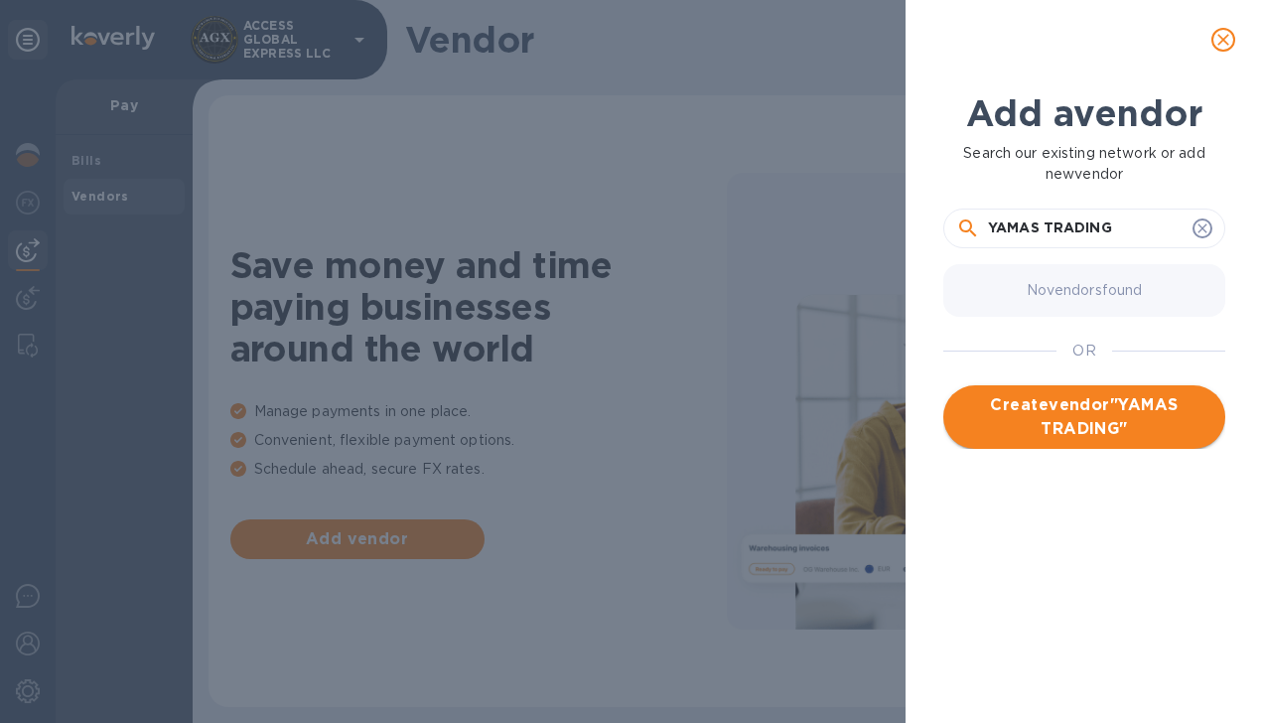
type input "YAMAS TRADING"
click at [1049, 426] on span "Create vendor " YAMAS TRADING "" at bounding box center [1084, 417] width 250 height 48
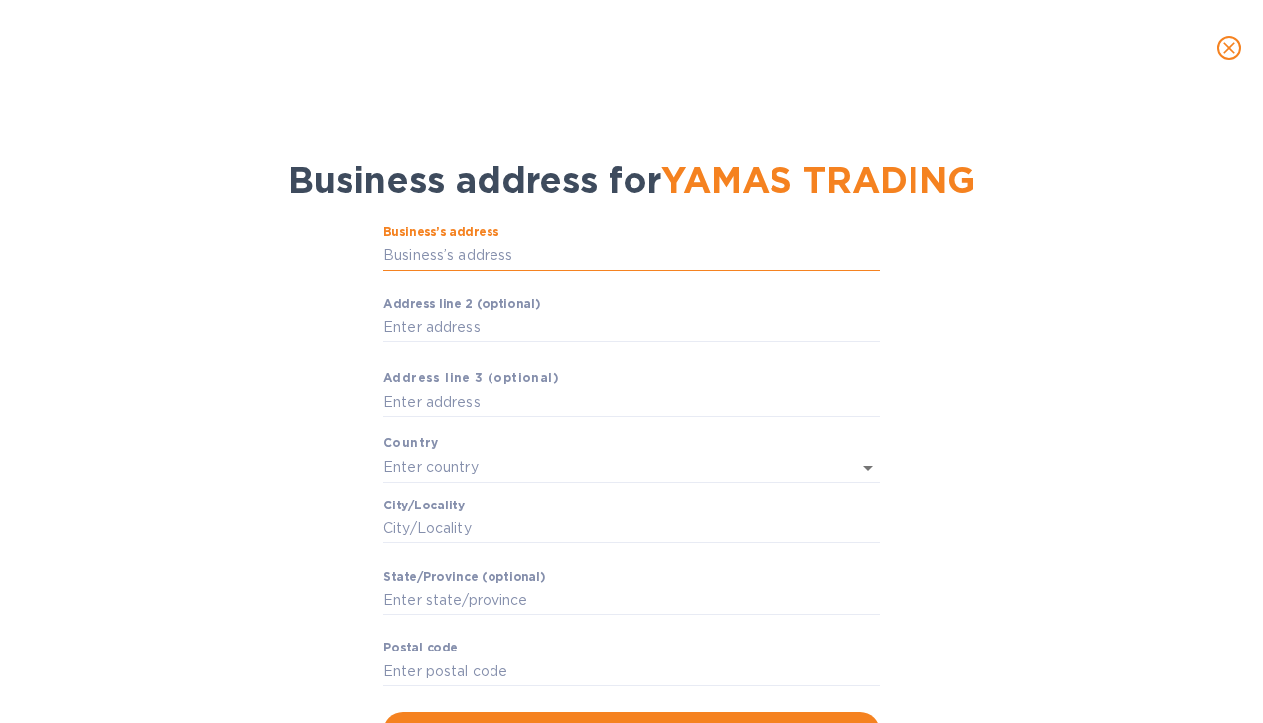
click at [465, 243] on input "Business’s аddress" at bounding box center [631, 256] width 497 height 30
paste input "text"
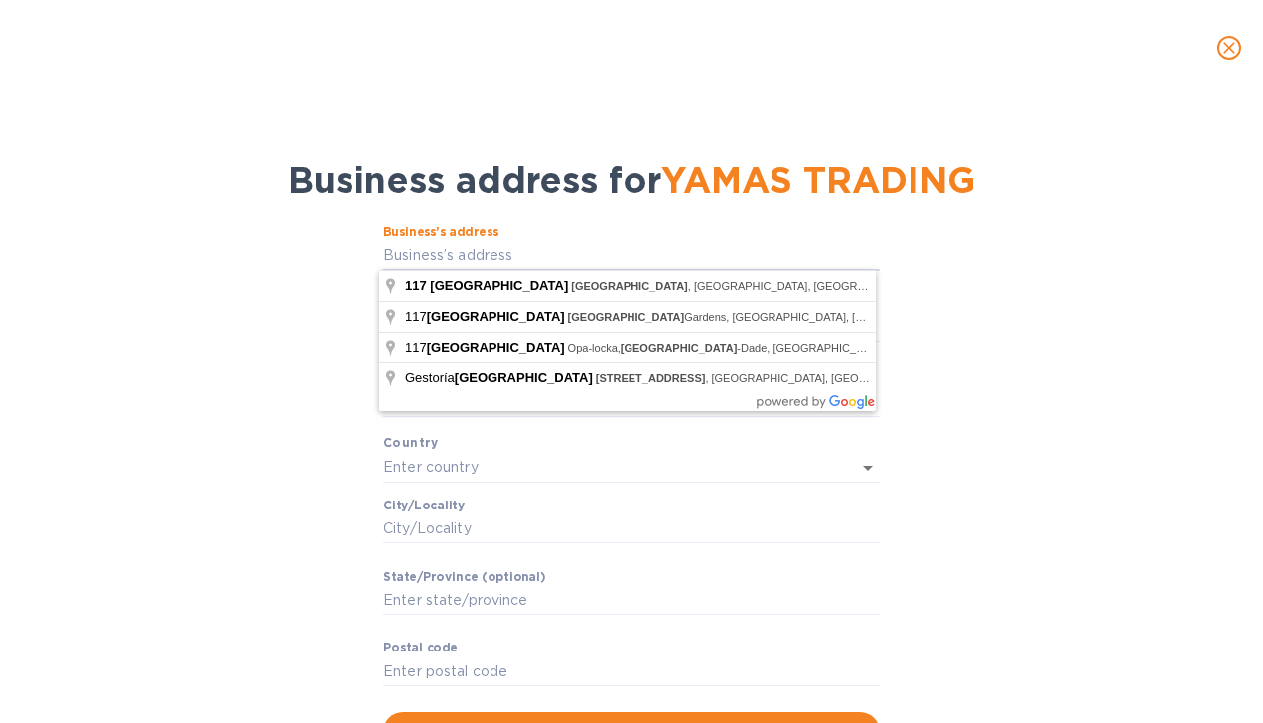
type input "117 Northwest 42nd Avenue"
type input "[GEOGRAPHIC_DATA]"
type input "Miami"
type input "FL"
type input "33126"
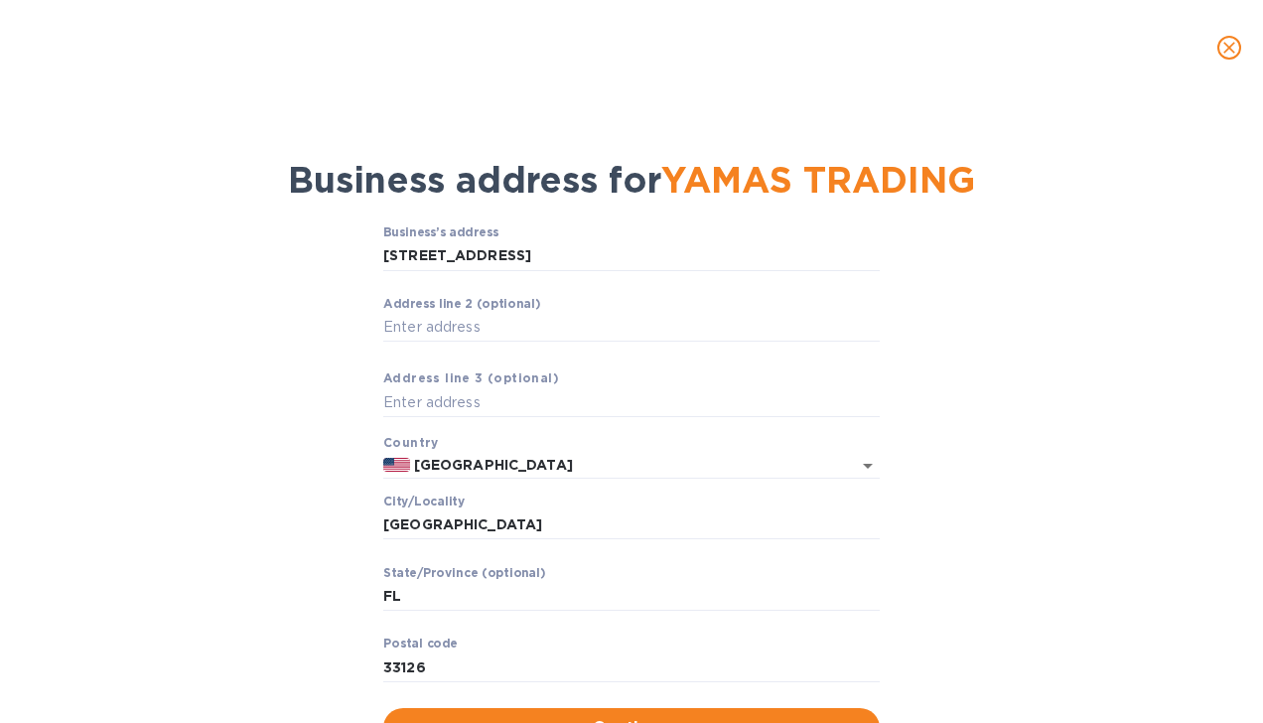
type input "117 Northwest 42nd Avenue"
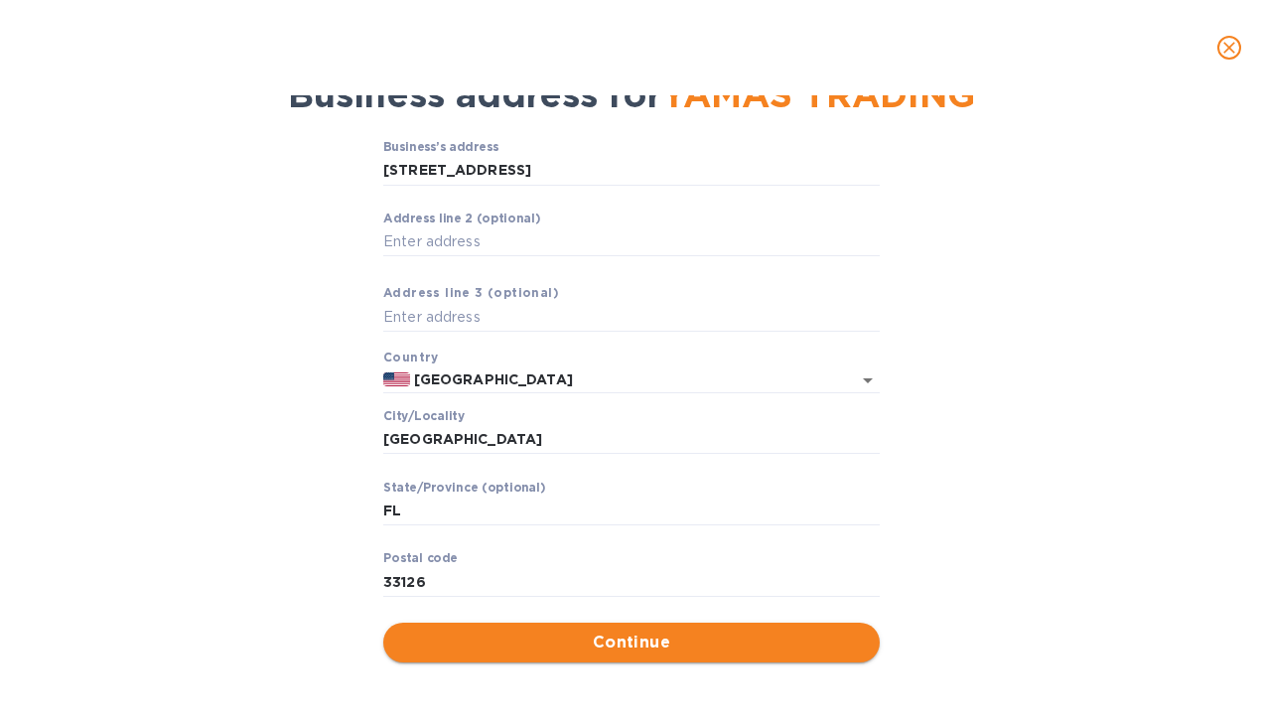
click at [812, 661] on button "Continue" at bounding box center [631, 643] width 497 height 40
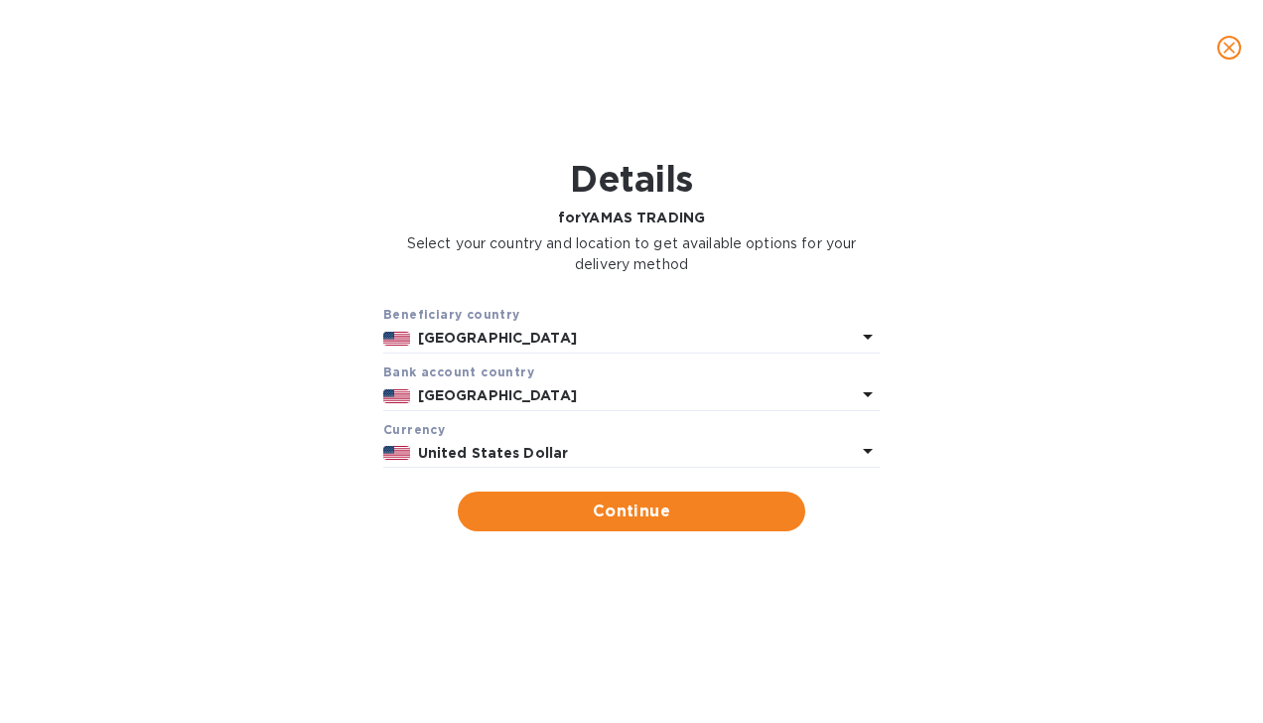
click at [536, 326] on div "[GEOGRAPHIC_DATA]" at bounding box center [637, 338] width 446 height 29
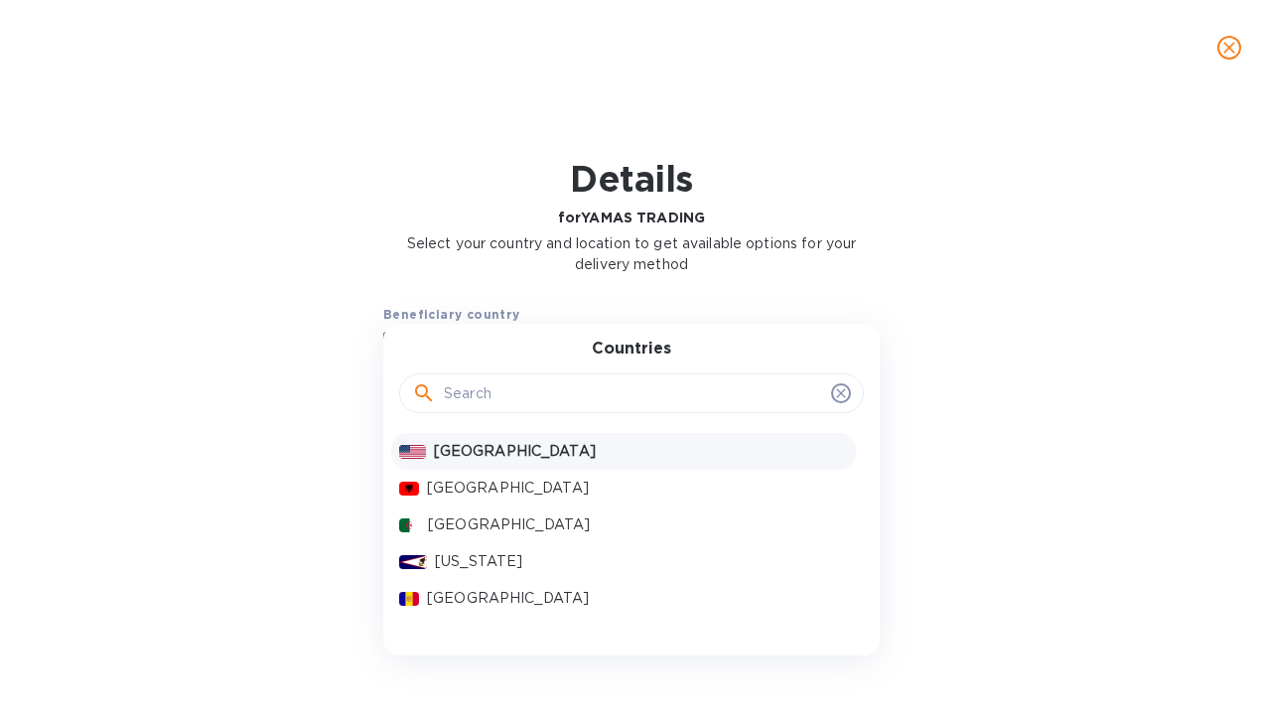
click at [498, 449] on p "[GEOGRAPHIC_DATA]" at bounding box center [641, 451] width 414 height 21
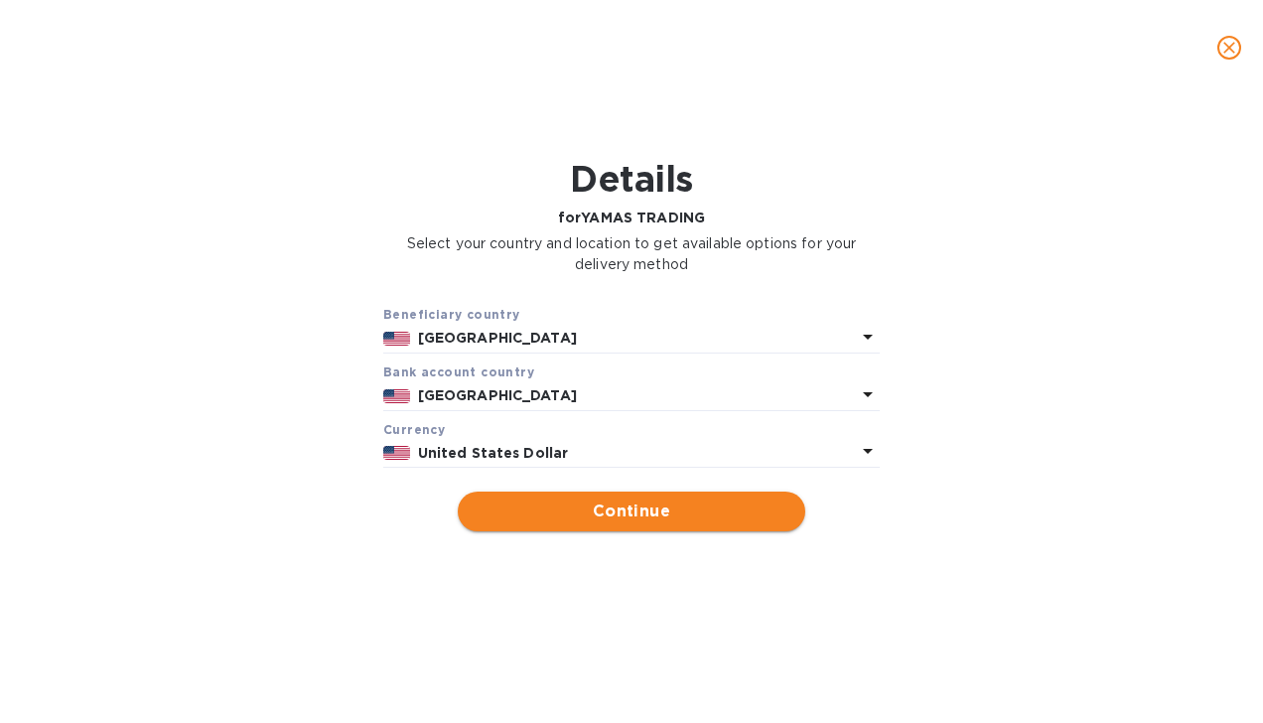
click at [570, 519] on span "Continue" at bounding box center [632, 512] width 316 height 24
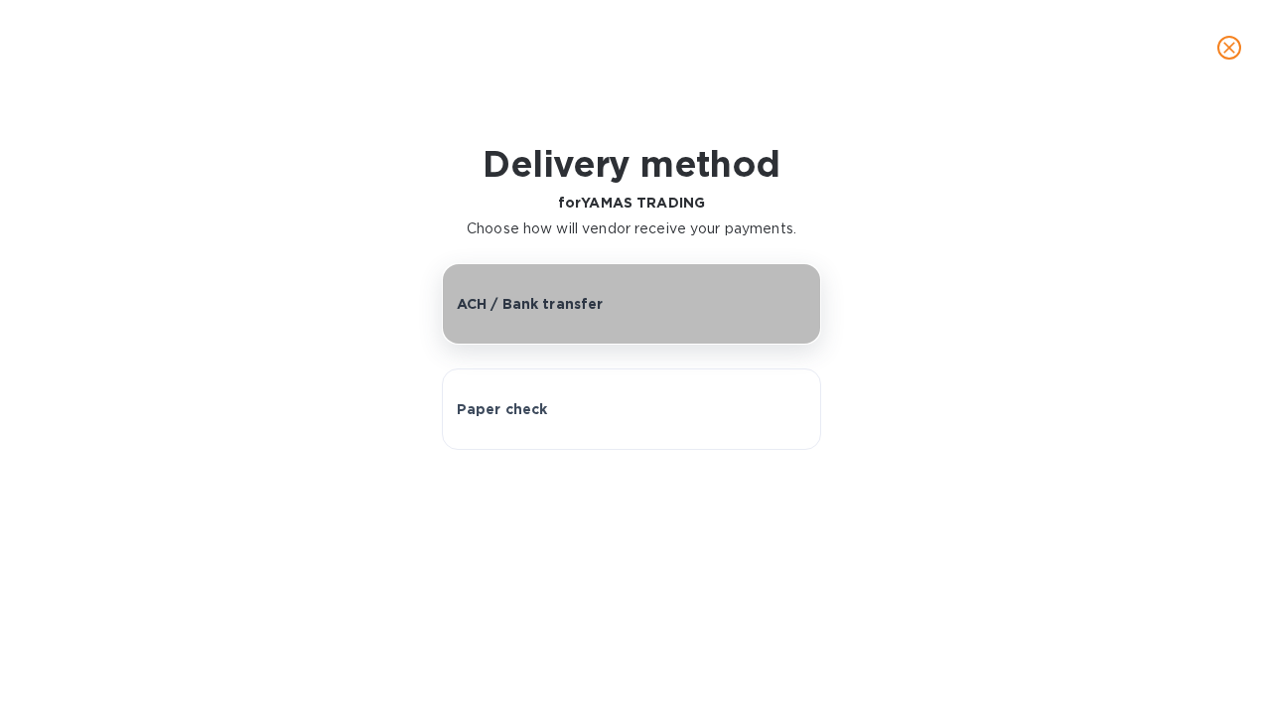
click at [543, 306] on p "ACH / Bank transfer" at bounding box center [530, 304] width 147 height 20
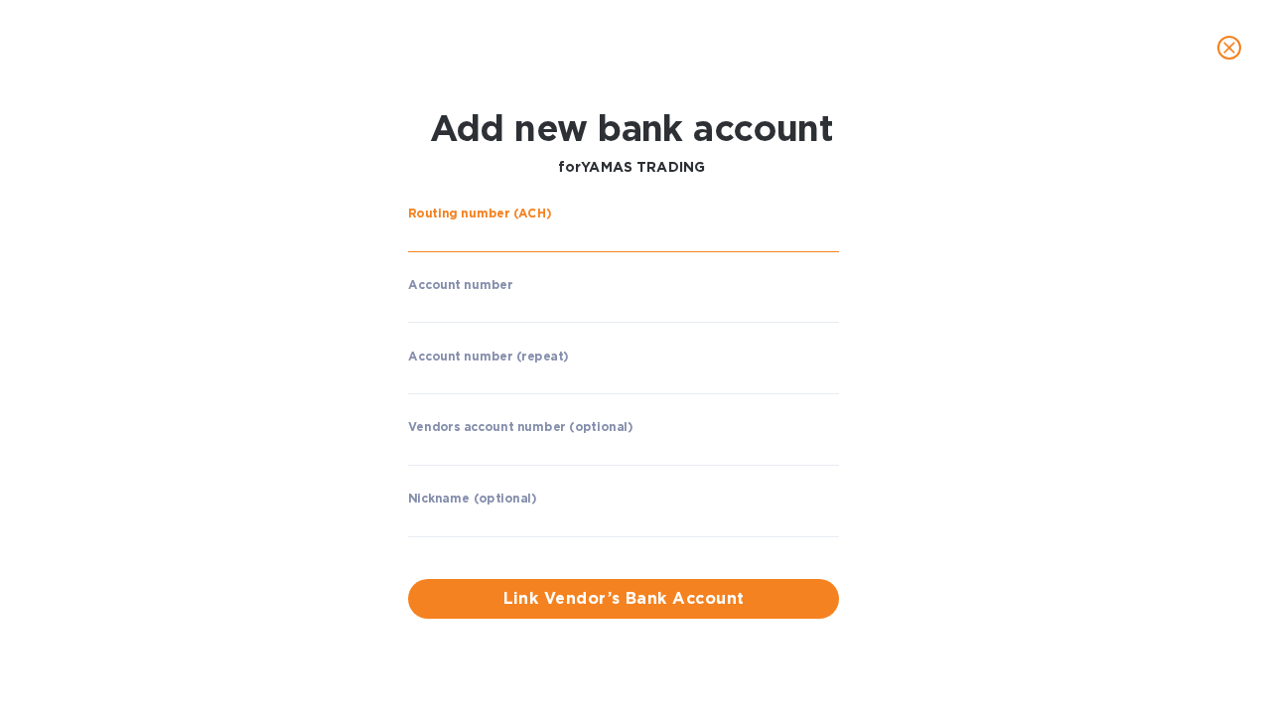
click at [480, 235] on input "string" at bounding box center [623, 237] width 431 height 30
click at [446, 292] on div "Account number ​" at bounding box center [623, 314] width 431 height 72
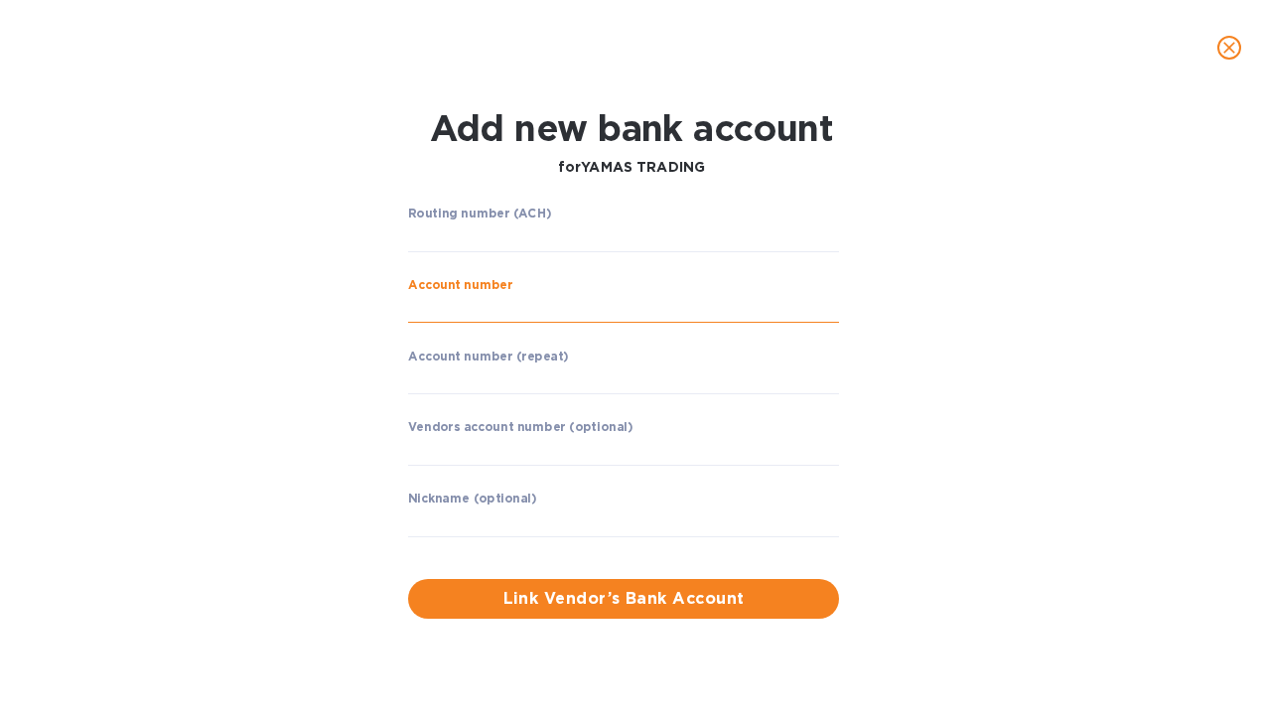
drag, startPoint x: 446, startPoint y: 286, endPoint x: 421, endPoint y: 304, distance: 30.6
click at [421, 304] on input "string" at bounding box center [623, 309] width 431 height 30
paste input "1 1 0 0 0 2 6 4 9 1 8 3 3"
type input "1 1 0 0 0 2 6 4 9 1 8 3 3"
drag, startPoint x: 447, startPoint y: 356, endPoint x: 447, endPoint y: 367, distance: 11.9
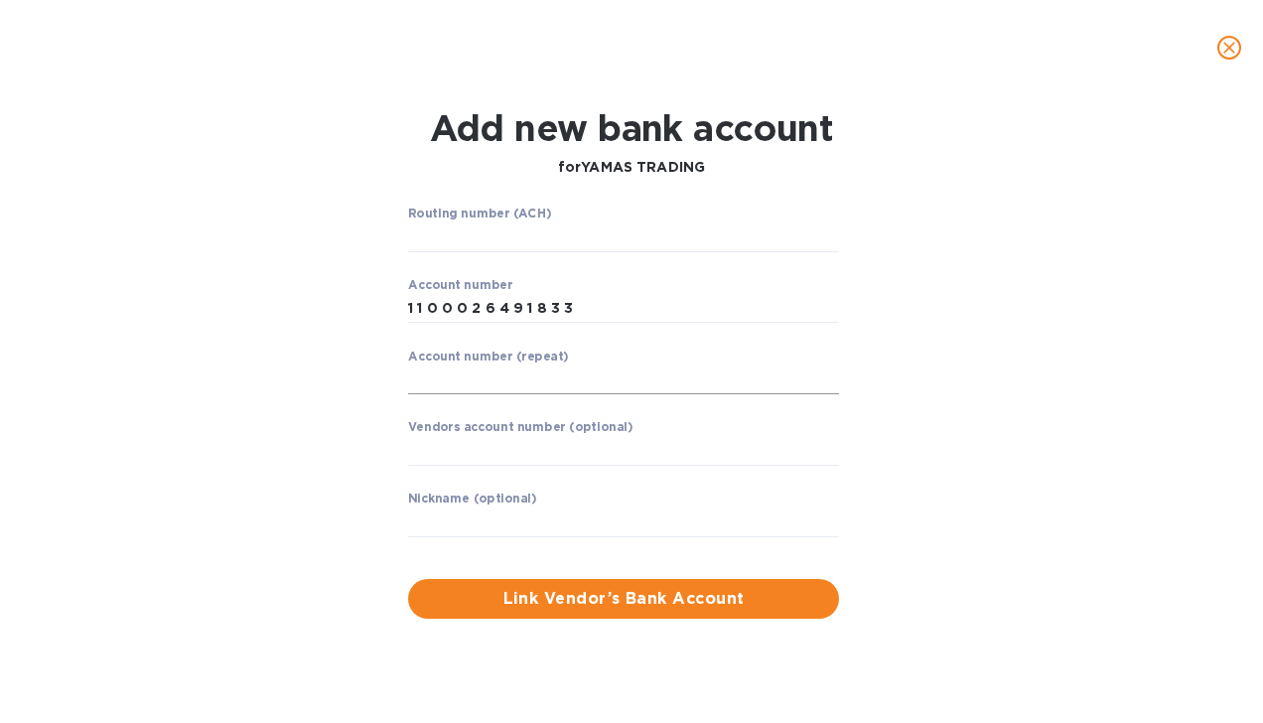
click at [447, 358] on label "Account number (repeat)" at bounding box center [488, 357] width 161 height 12
click at [421, 231] on input "string" at bounding box center [623, 237] width 431 height 30
paste input "263191387"
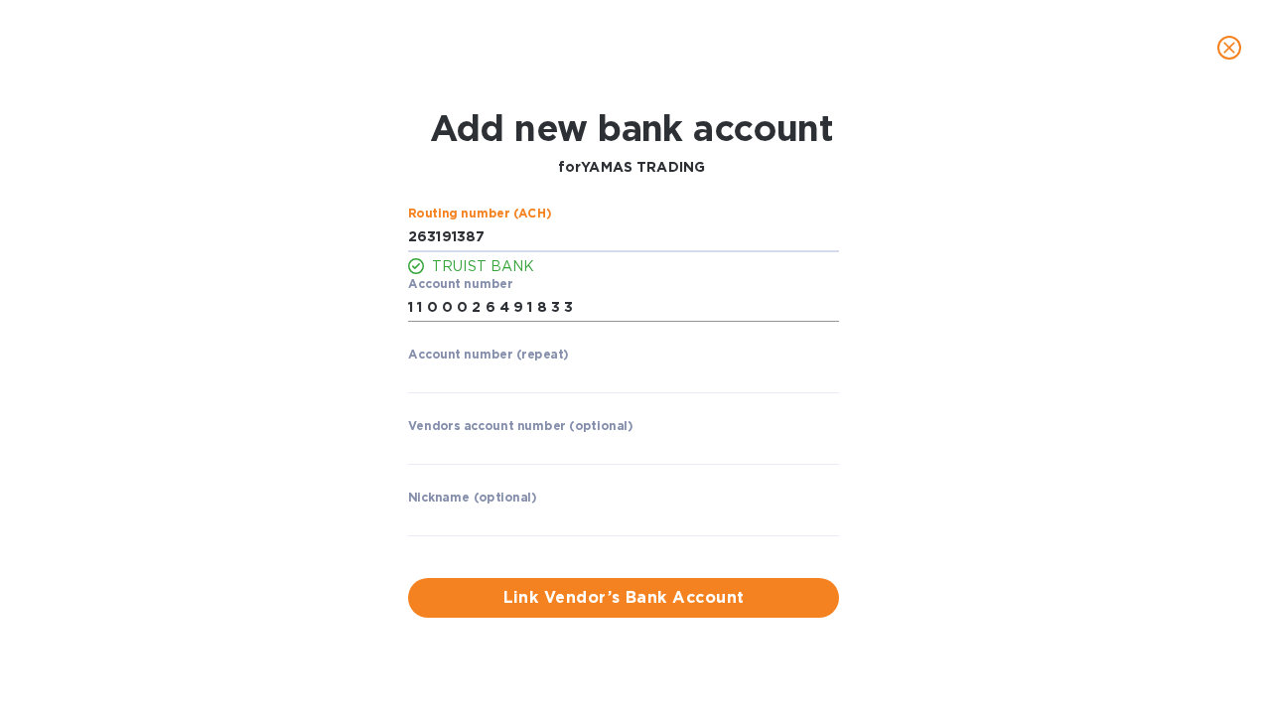
type input "263191387"
drag, startPoint x: 580, startPoint y: 310, endPoint x: 402, endPoint y: 298, distance: 178.2
click at [402, 298] on div "Routing number (ACH) TRUIST BANK Account number ​ Account number (repeat) ​ Ven…" at bounding box center [623, 384] width 447 height 371
click at [442, 362] on label "Account number (repeat)" at bounding box center [488, 356] width 161 height 12
click at [450, 376] on input "string" at bounding box center [623, 379] width 431 height 30
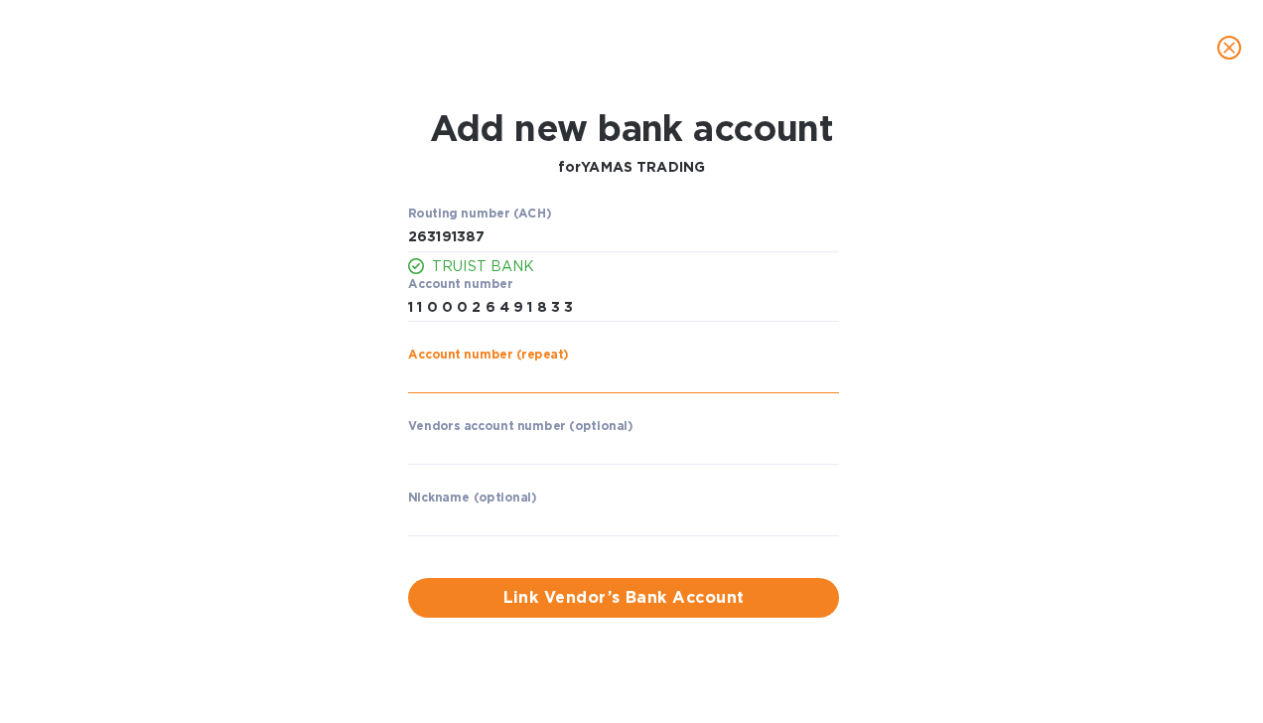
paste input "1 1 0 0 0 2 6 4 9 1 8 3 3"
type input "1 1 0 0 0 2 6 4 9 1 8 3 3"
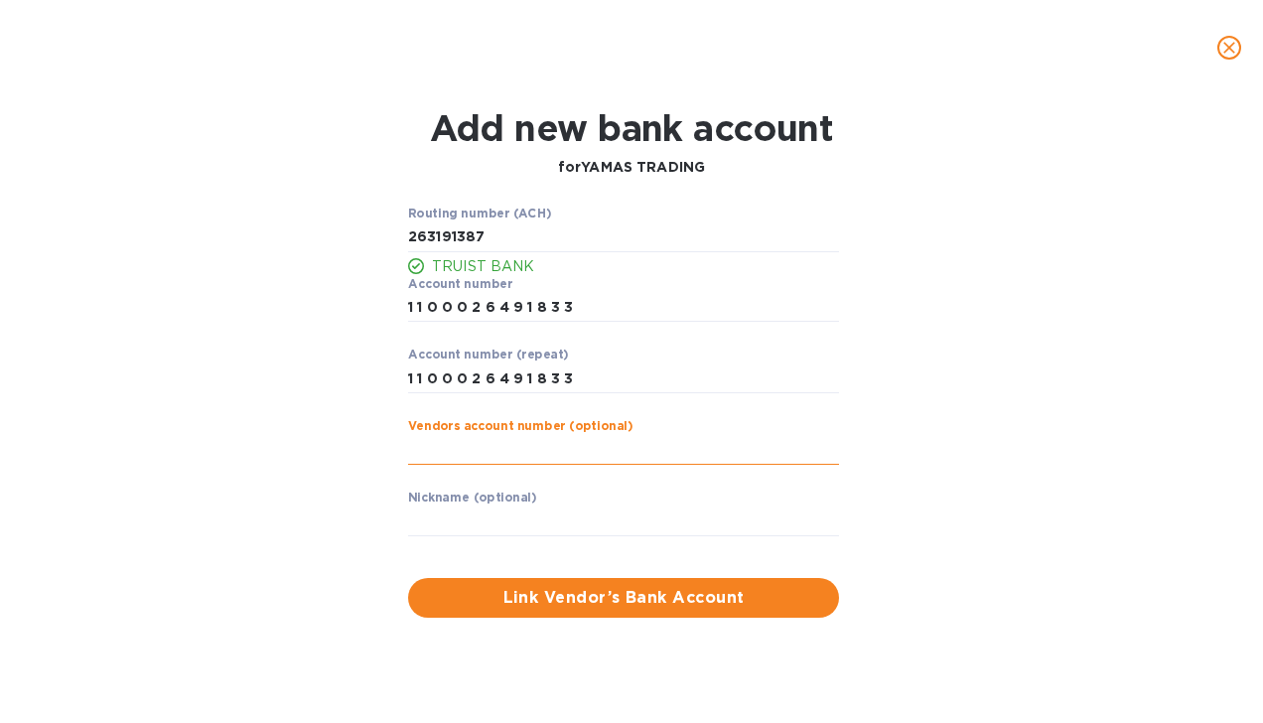
click at [491, 449] on input "text" at bounding box center [623, 450] width 431 height 30
click at [494, 494] on label "Nickname (optional)" at bounding box center [472, 499] width 129 height 12
click at [499, 501] on label "Nickname (optional)" at bounding box center [472, 499] width 129 height 12
drag, startPoint x: 499, startPoint y: 501, endPoint x: 572, endPoint y: 520, distance: 76.1
click at [572, 514] on input "text" at bounding box center [623, 522] width 431 height 30
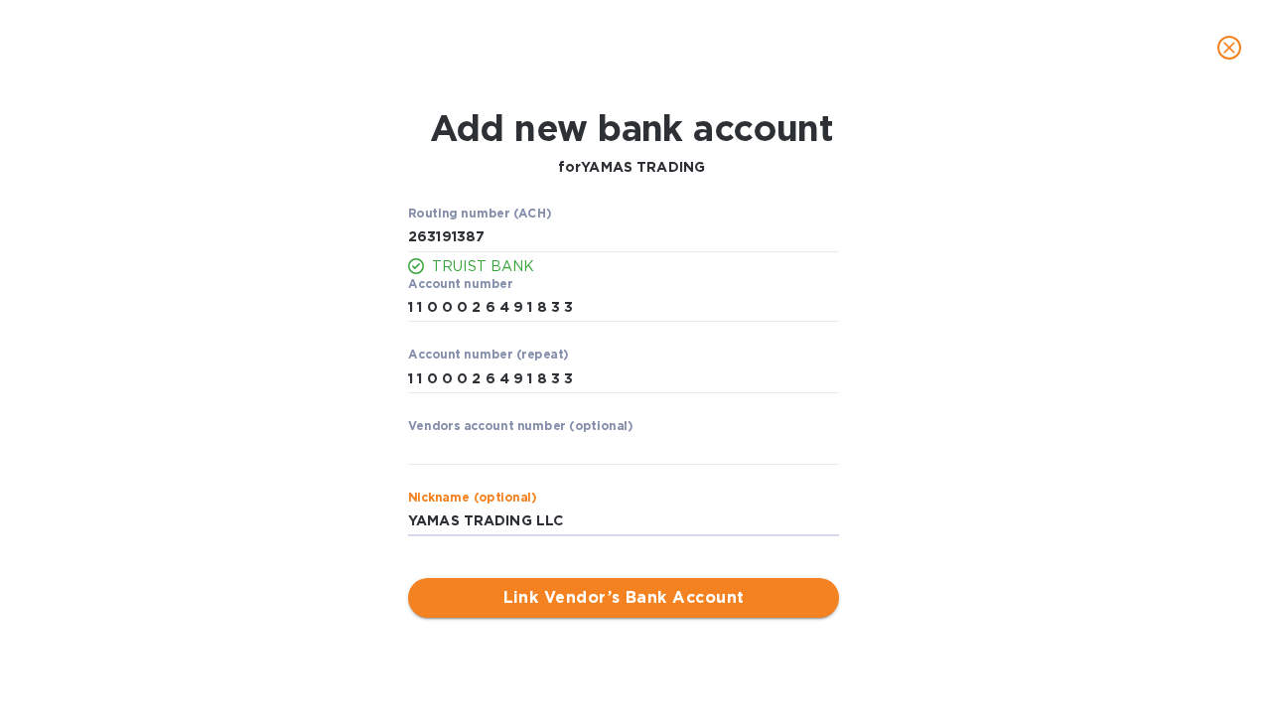
type input "YAMAS TRADING LLC"
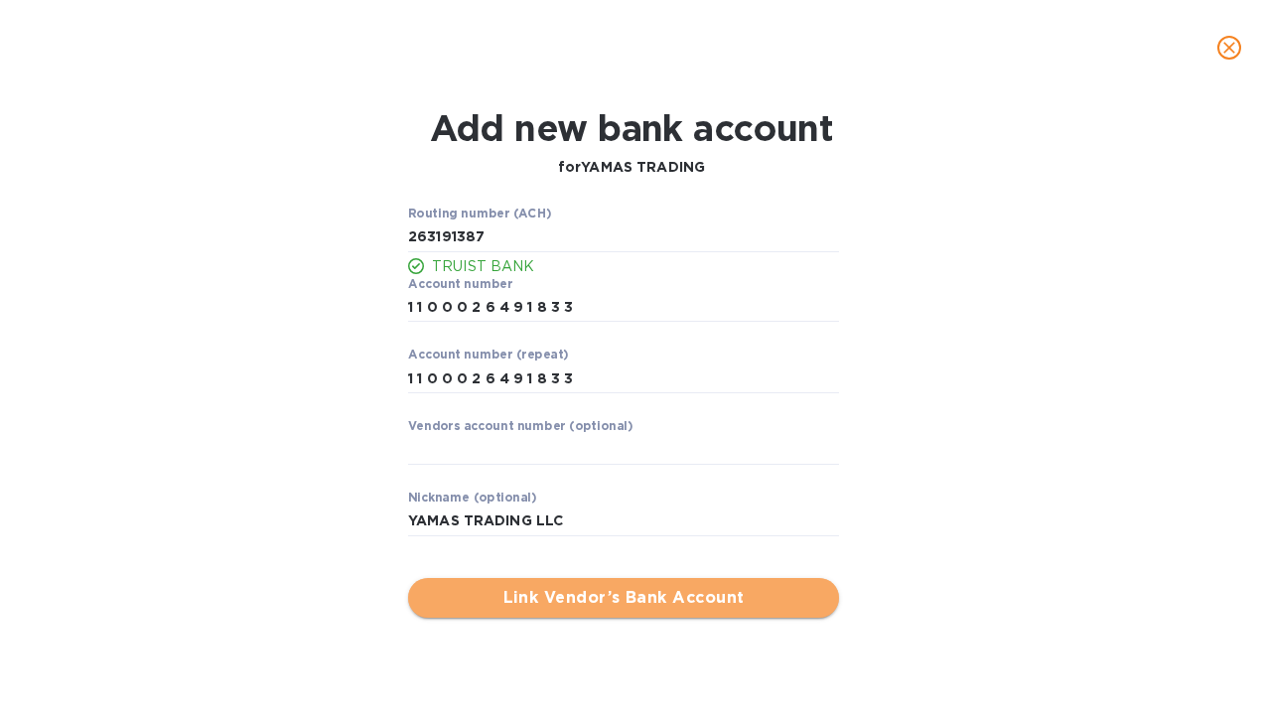
click at [689, 587] on span "Link Vendor’s Bank Account" at bounding box center [623, 598] width 399 height 24
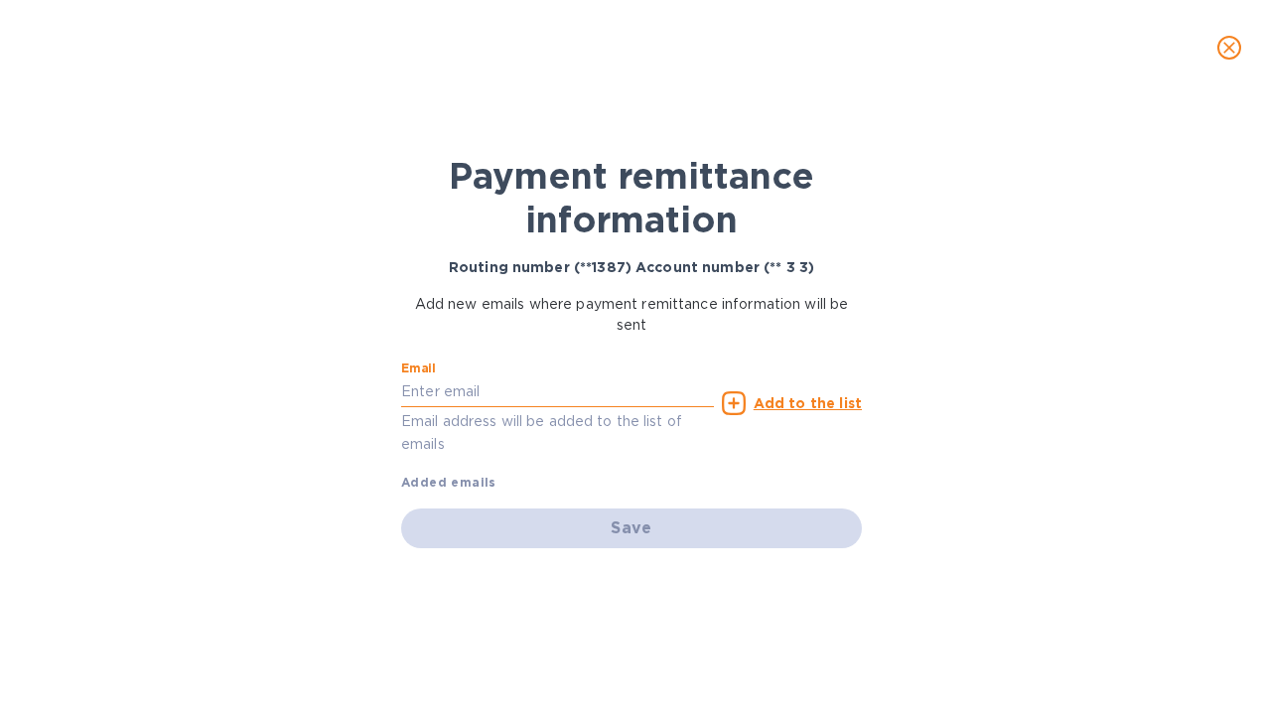
click at [411, 391] on input "text" at bounding box center [557, 392] width 313 height 30
drag, startPoint x: 469, startPoint y: 387, endPoint x: 434, endPoint y: 390, distance: 34.9
drag, startPoint x: 434, startPoint y: 390, endPoint x: 415, endPoint y: 389, distance: 18.9
drag, startPoint x: 415, startPoint y: 389, endPoint x: 793, endPoint y: 488, distance: 390.0
click at [793, 488] on div "Email Email address will be added to the list of emails Add to the list Added e…" at bounding box center [631, 422] width 461 height 141
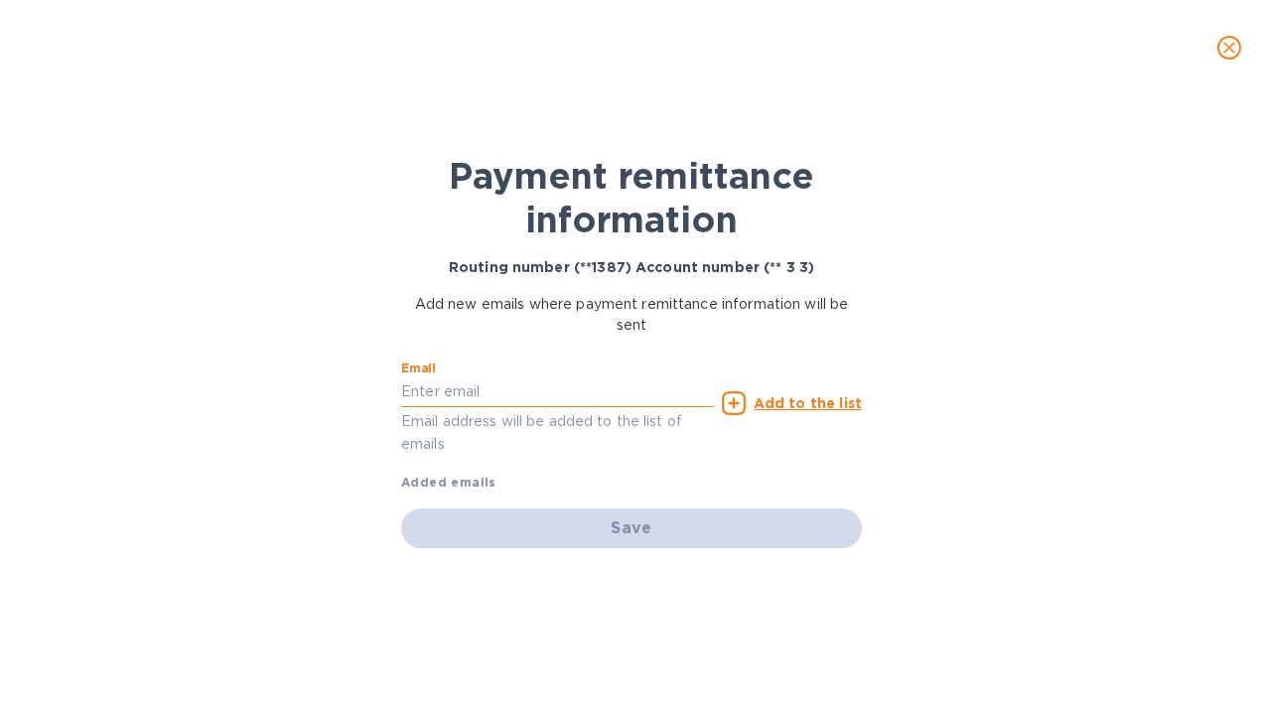
drag, startPoint x: 544, startPoint y: 384, endPoint x: 521, endPoint y: 385, distance: 22.9
click at [521, 385] on input "text" at bounding box center [557, 392] width 313 height 30
click at [423, 391] on input "text" at bounding box center [557, 392] width 313 height 30
click at [435, 393] on input "text" at bounding box center [557, 392] width 313 height 30
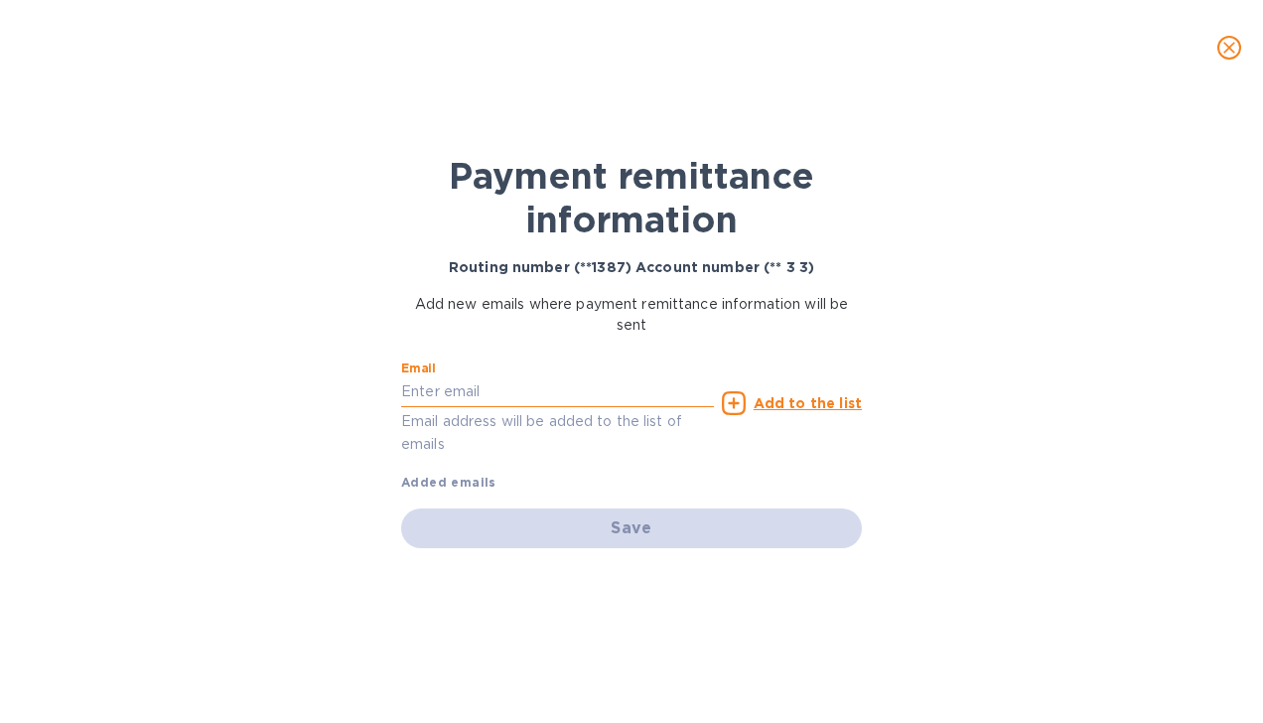
paste input "evora2007medina@gmail.com"
type input "evora2007medina@gmail.com"
click at [740, 402] on icon at bounding box center [734, 403] width 24 height 24
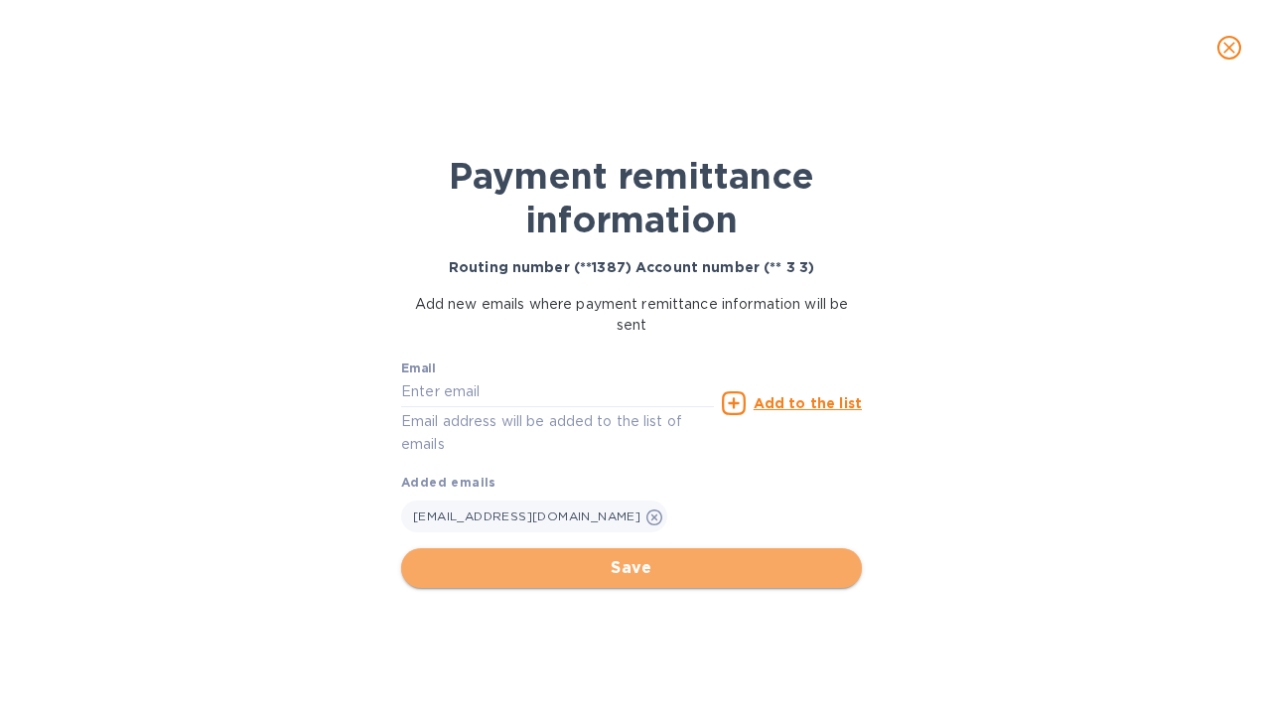
click at [600, 574] on span "Save" at bounding box center [631, 568] width 429 height 24
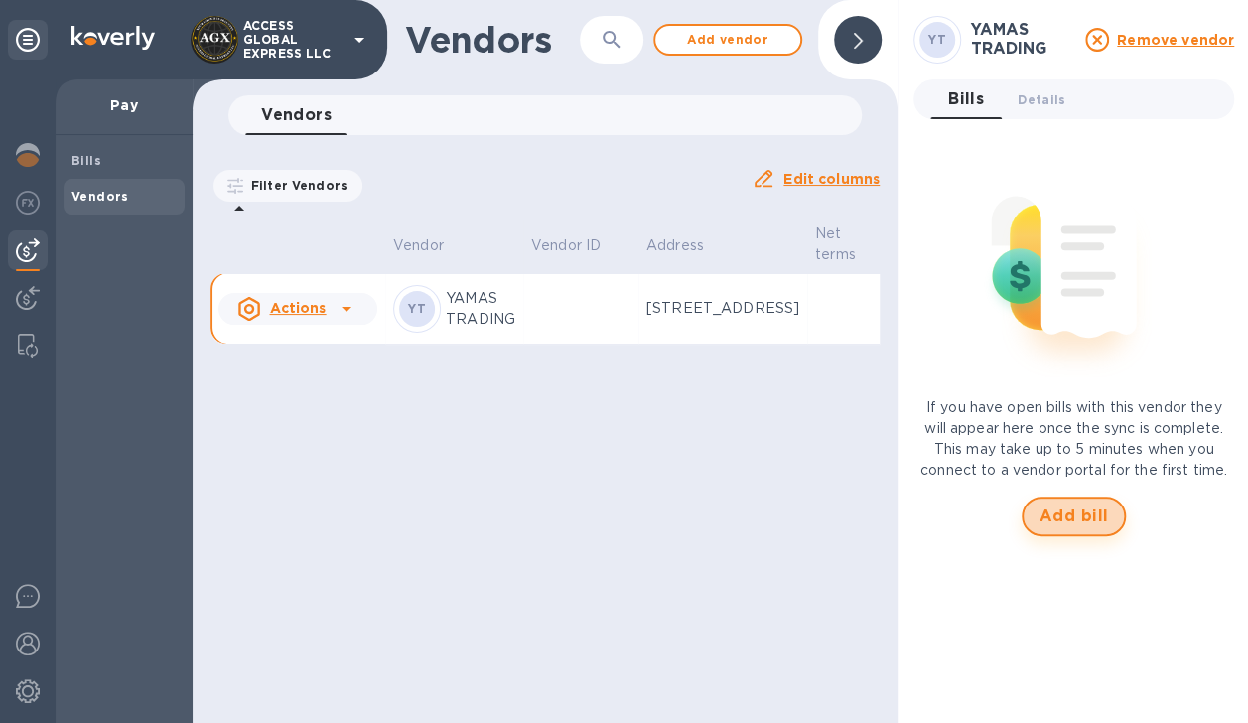
click at [1057, 511] on span "Add bill" at bounding box center [1075, 517] width 70 height 24
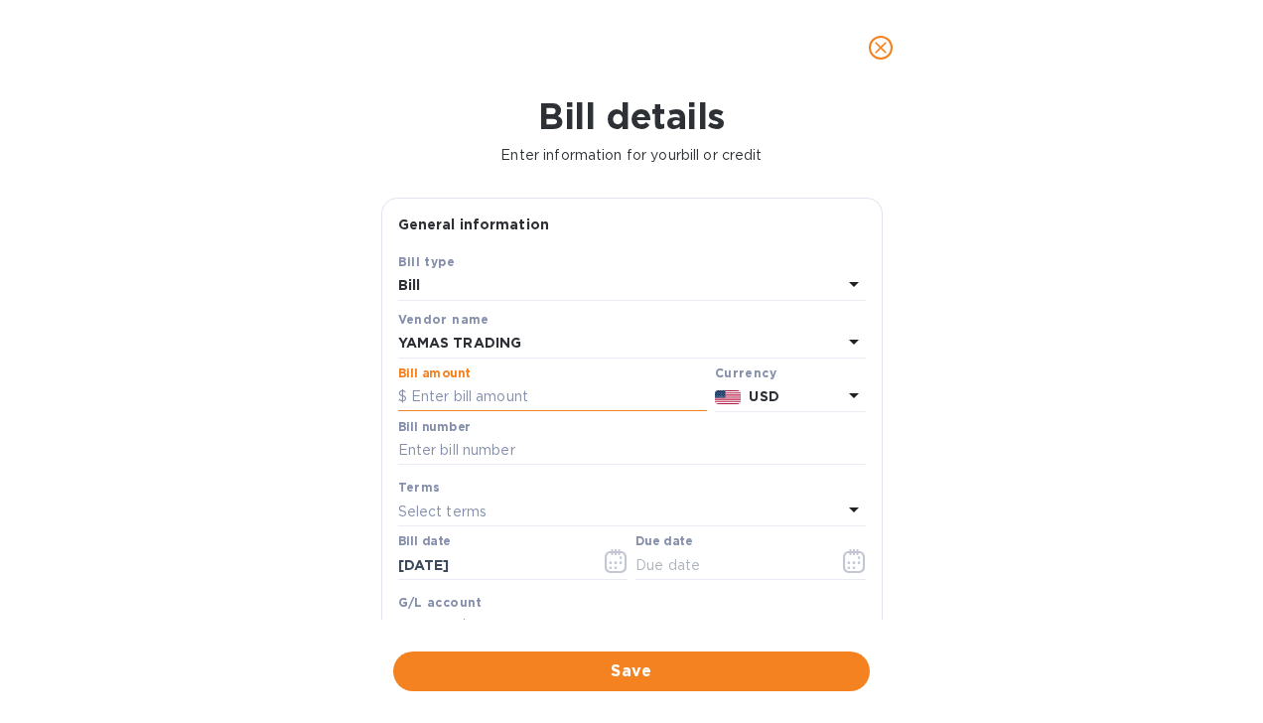
click at [561, 389] on input "text" at bounding box center [552, 397] width 309 height 30
type input "7,185.60"
drag, startPoint x: 485, startPoint y: 442, endPoint x: 473, endPoint y: 445, distance: 12.3
click at [485, 439] on input "text" at bounding box center [632, 451] width 468 height 30
type input "001"
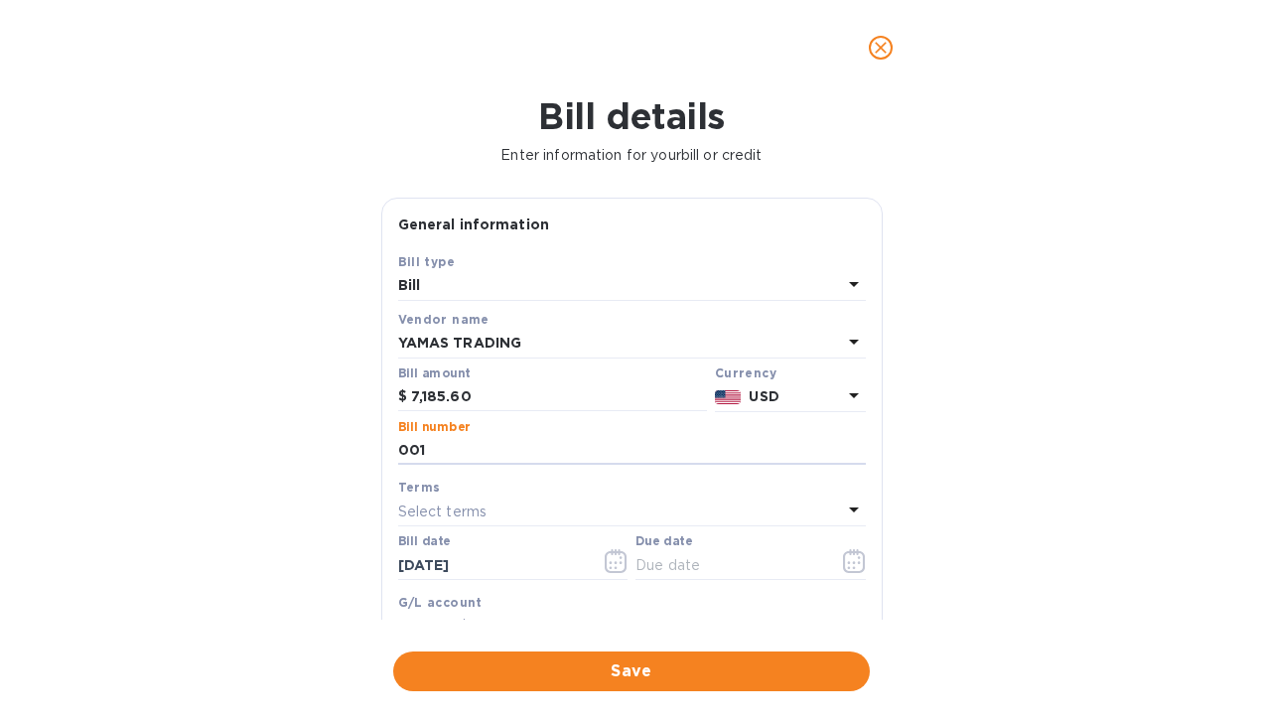
click at [705, 489] on div "Terms" at bounding box center [632, 487] width 468 height 21
click at [685, 499] on div "Select terms" at bounding box center [620, 512] width 444 height 28
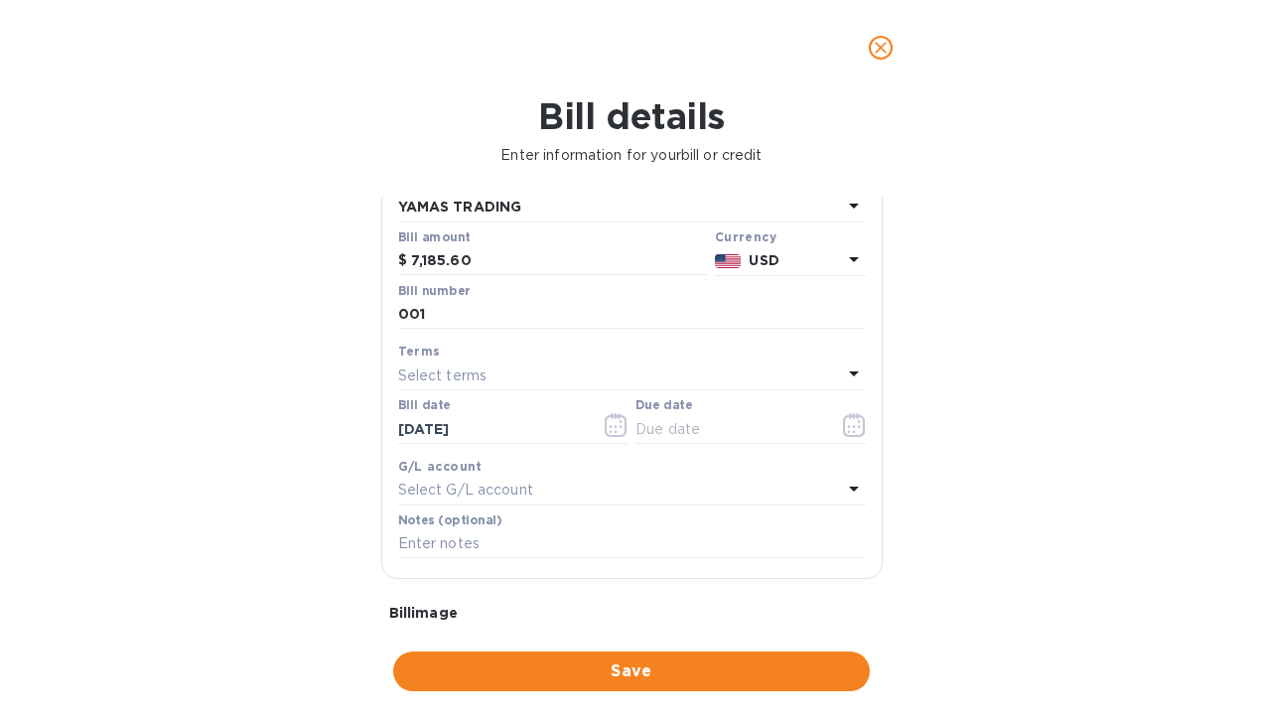
scroll to position [131, 0]
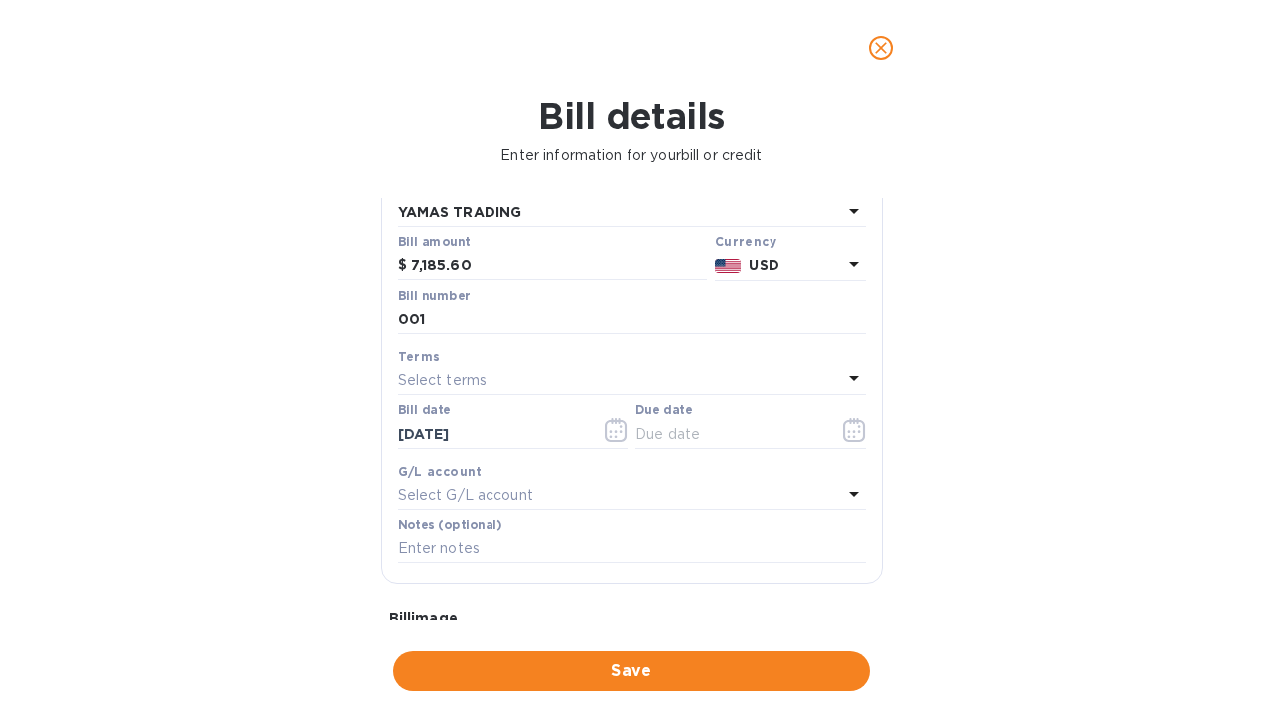
click at [858, 380] on div "Terms Select terms" at bounding box center [632, 371] width 476 height 58
click at [842, 378] on icon at bounding box center [854, 379] width 24 height 24
click at [708, 344] on div "Terms Select terms" at bounding box center [632, 371] width 476 height 58
click at [854, 431] on icon "button" at bounding box center [854, 430] width 23 height 24
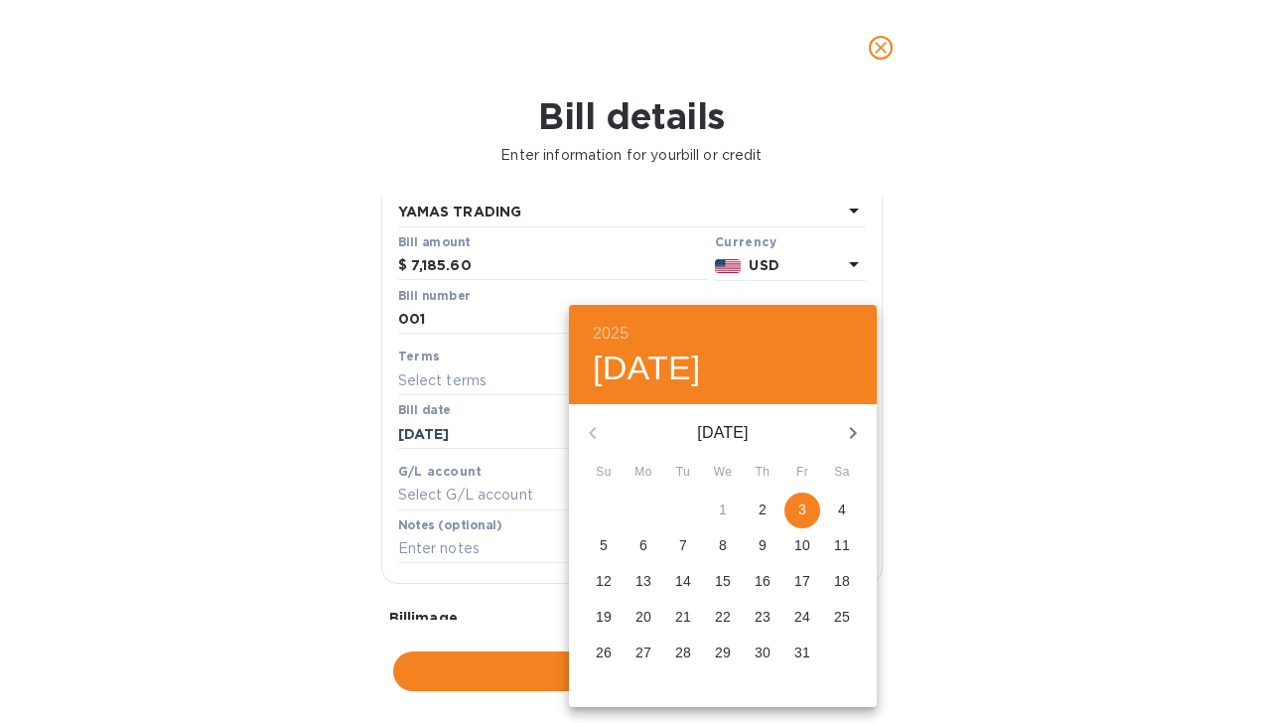
click at [797, 506] on span "3" at bounding box center [803, 510] width 36 height 20
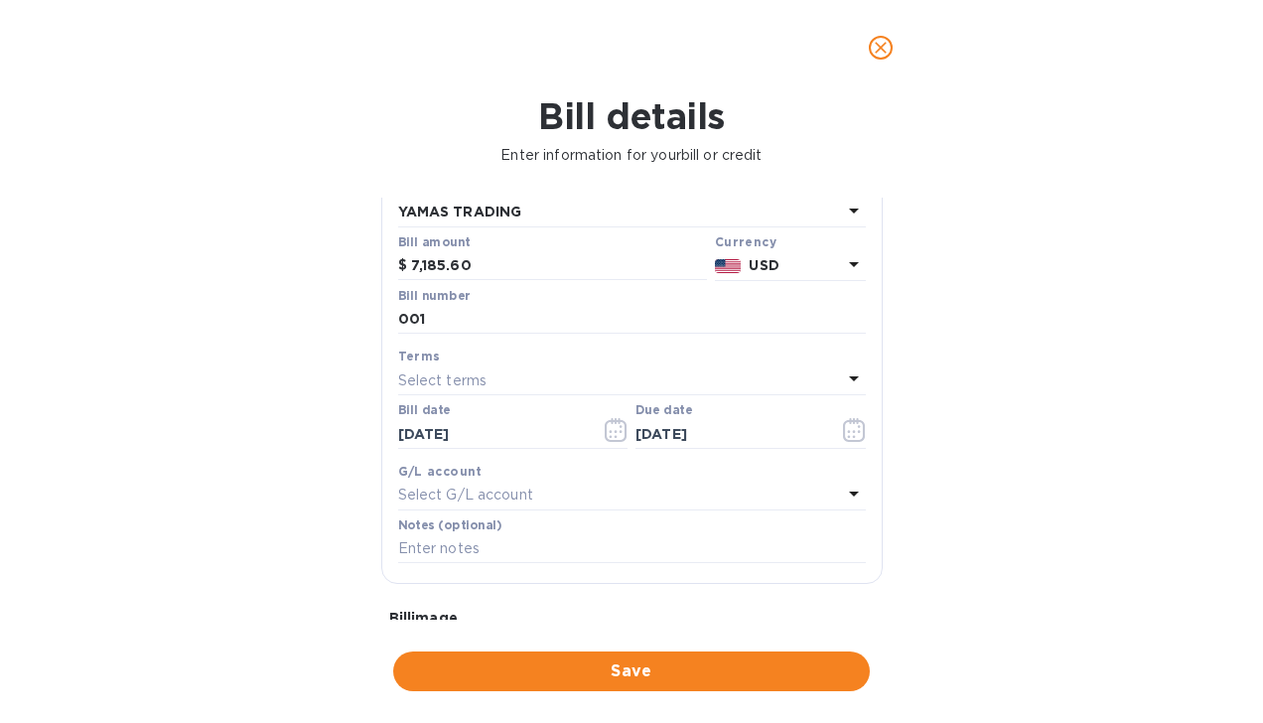
click at [574, 379] on div "Select terms" at bounding box center [620, 381] width 444 height 28
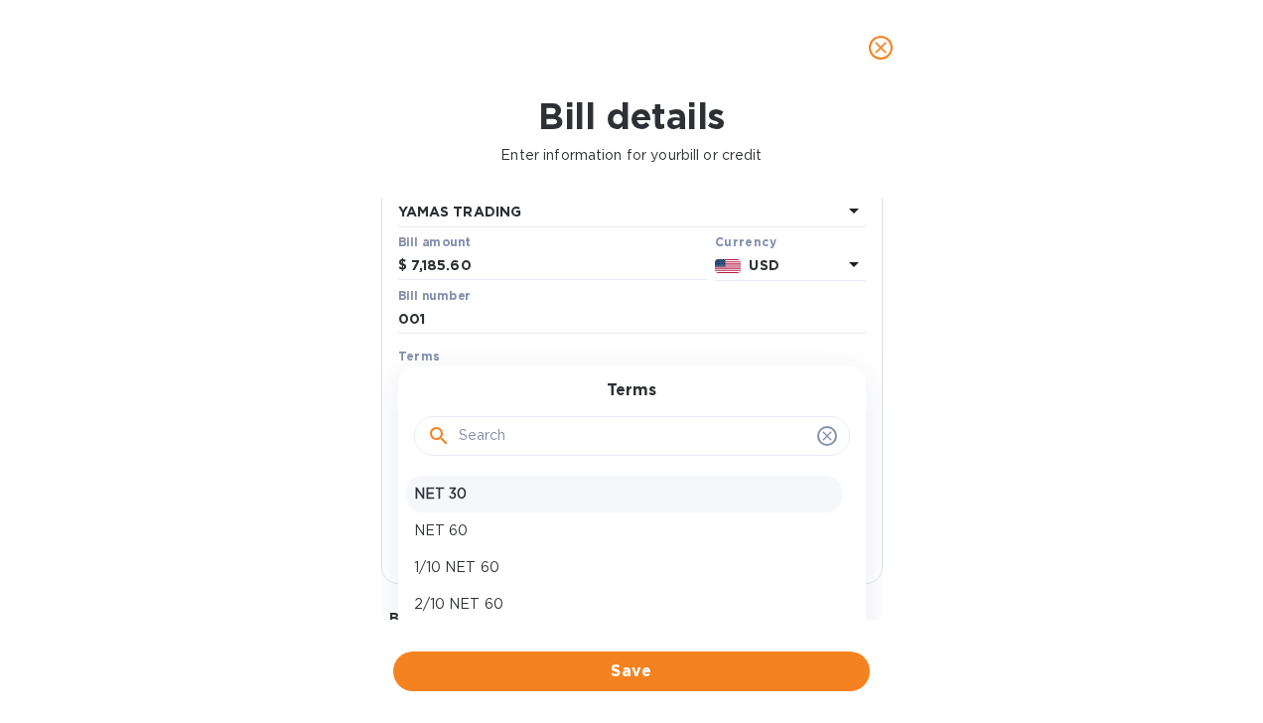
click at [588, 489] on p "NET 30" at bounding box center [624, 494] width 420 height 21
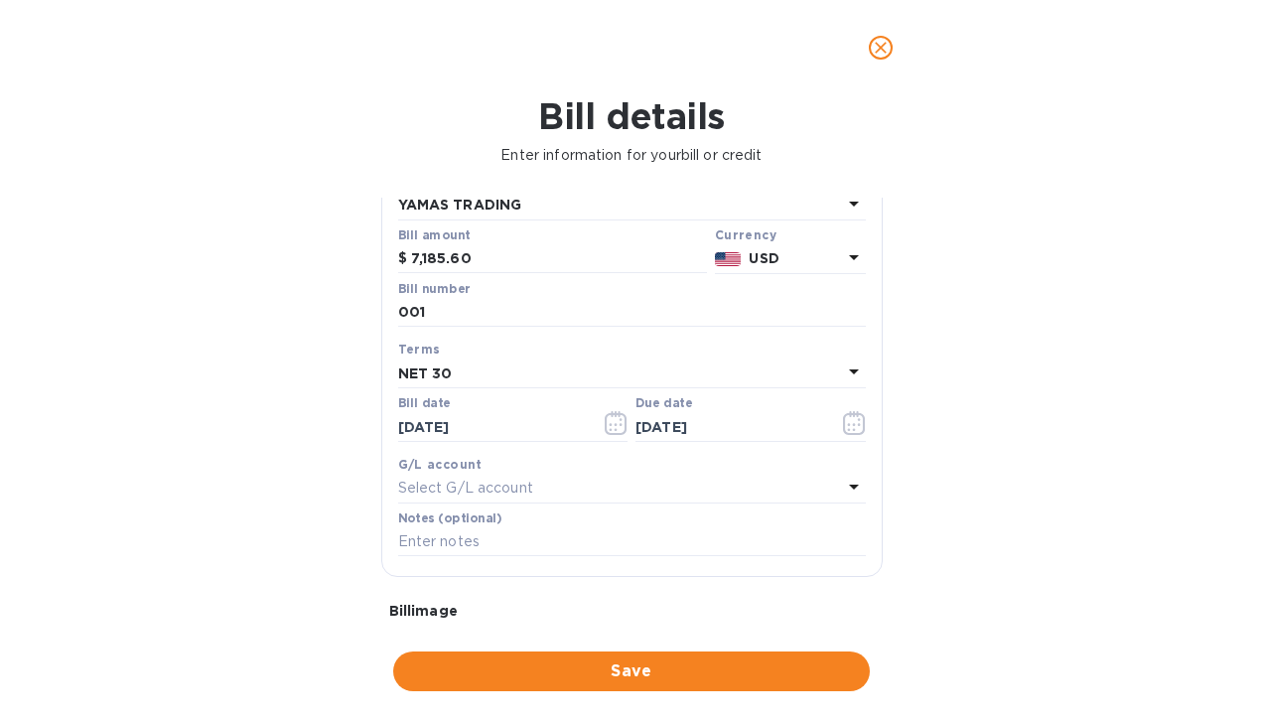
scroll to position [140, 0]
click at [818, 368] on div "NET 30" at bounding box center [620, 372] width 444 height 28
click at [842, 342] on div "Terms" at bounding box center [632, 347] width 468 height 21
click at [842, 487] on icon at bounding box center [854, 485] width 24 height 24
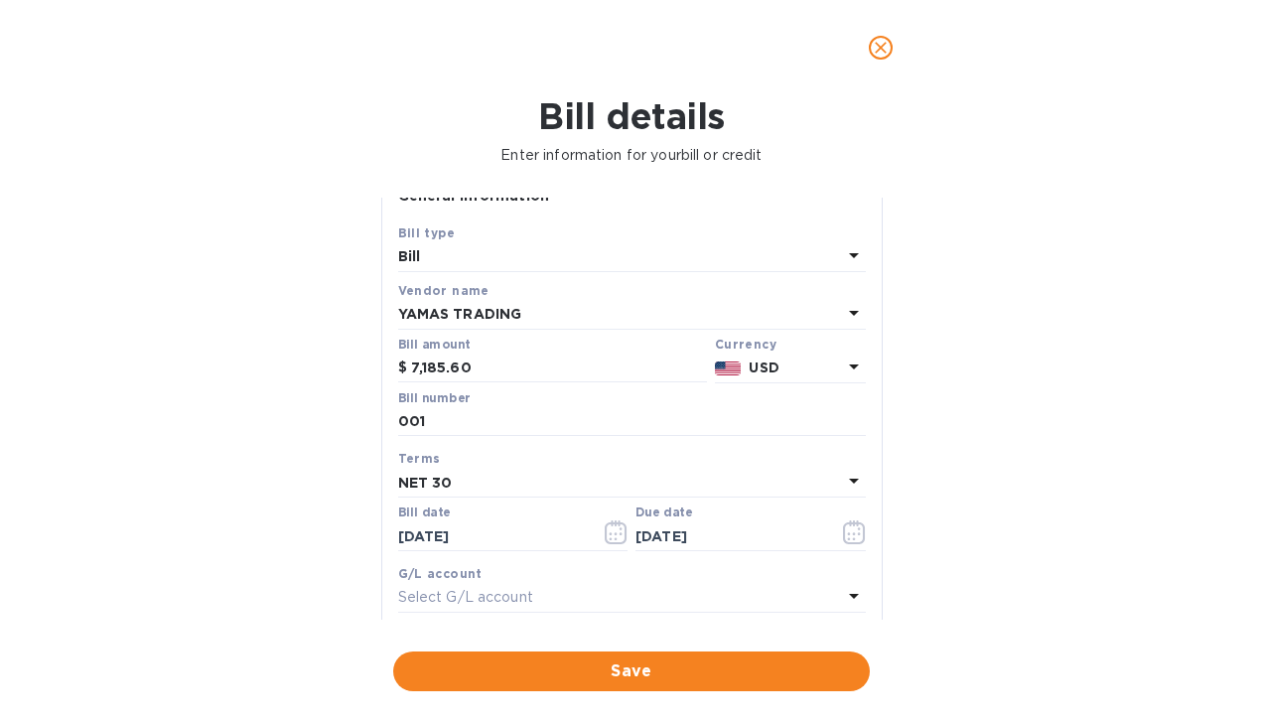
scroll to position [0, 0]
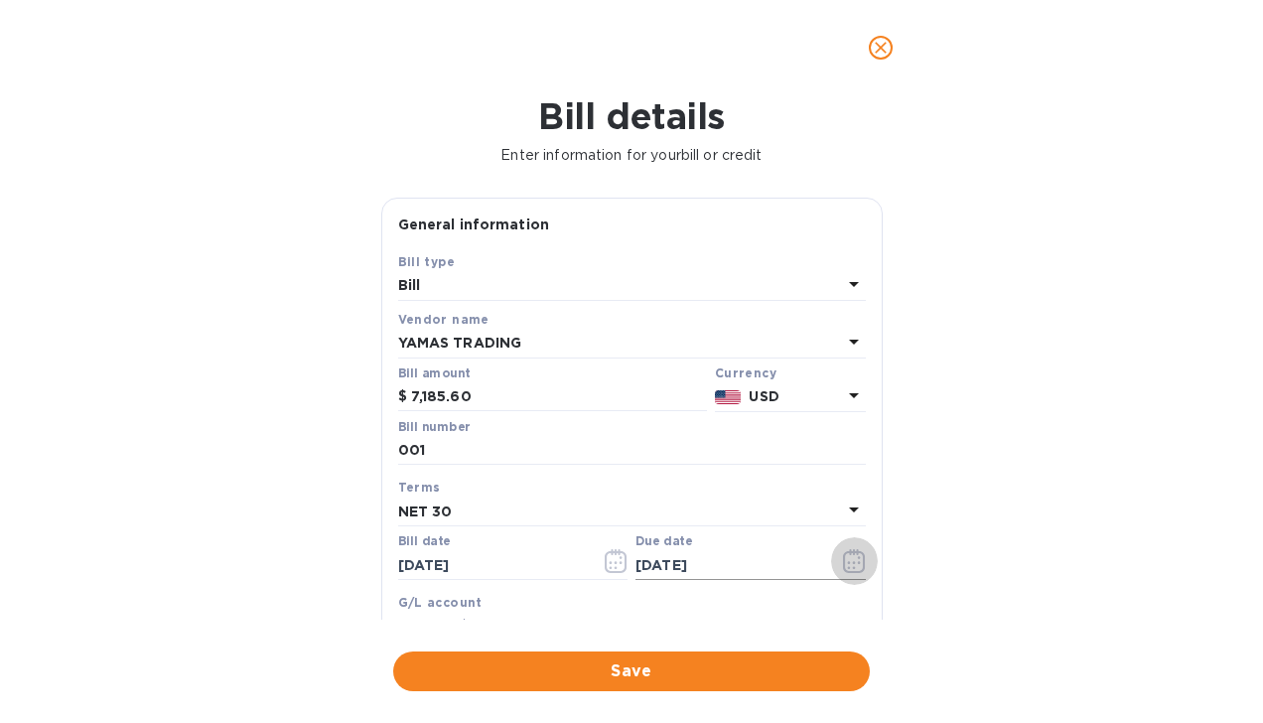
click at [855, 558] on icon "button" at bounding box center [854, 561] width 22 height 24
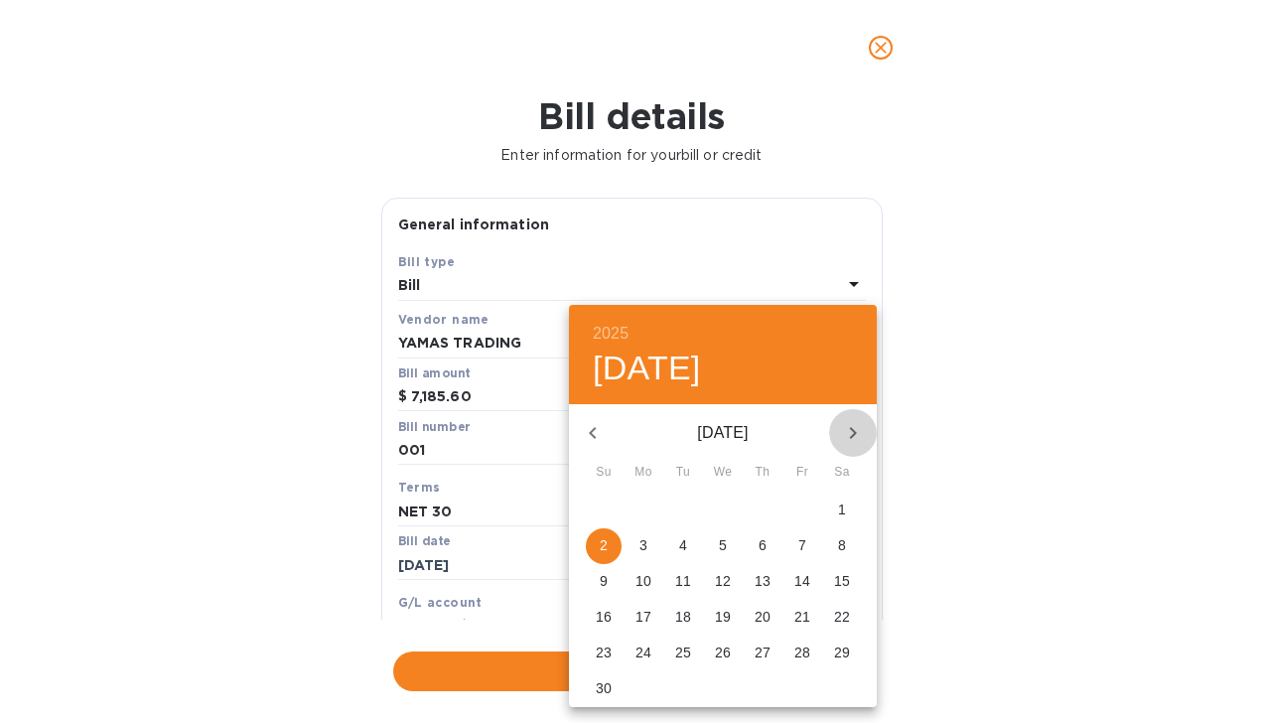
click at [862, 439] on icon "button" at bounding box center [853, 433] width 24 height 24
click at [597, 432] on icon "button" at bounding box center [593, 433] width 24 height 24
click at [799, 501] on p "3" at bounding box center [803, 510] width 8 height 20
type input "10/03/2025"
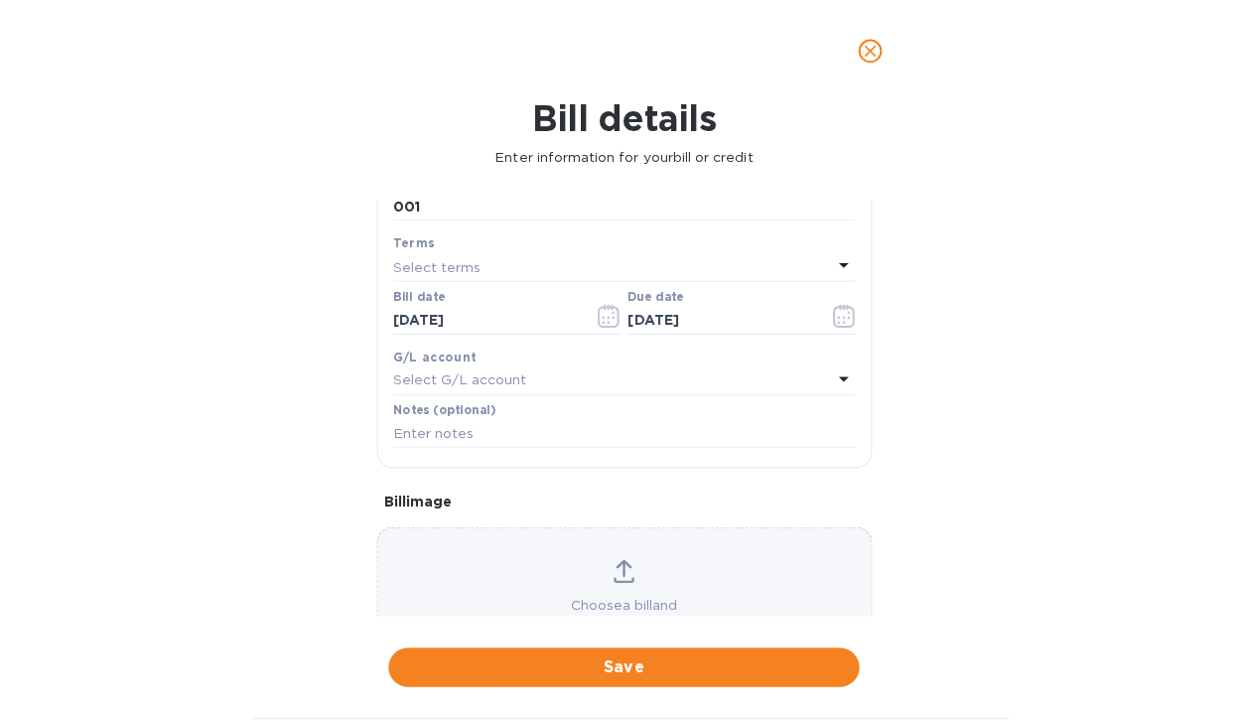
scroll to position [288, 0]
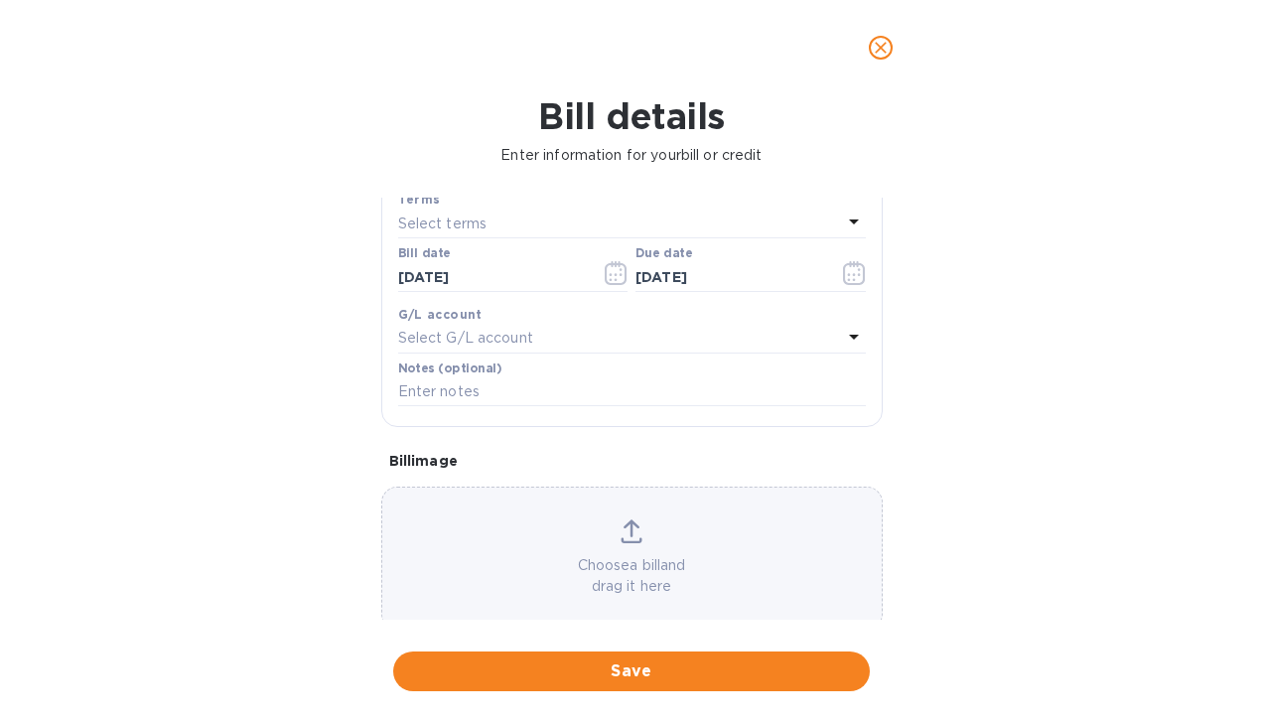
click at [842, 222] on icon at bounding box center [854, 222] width 24 height 24
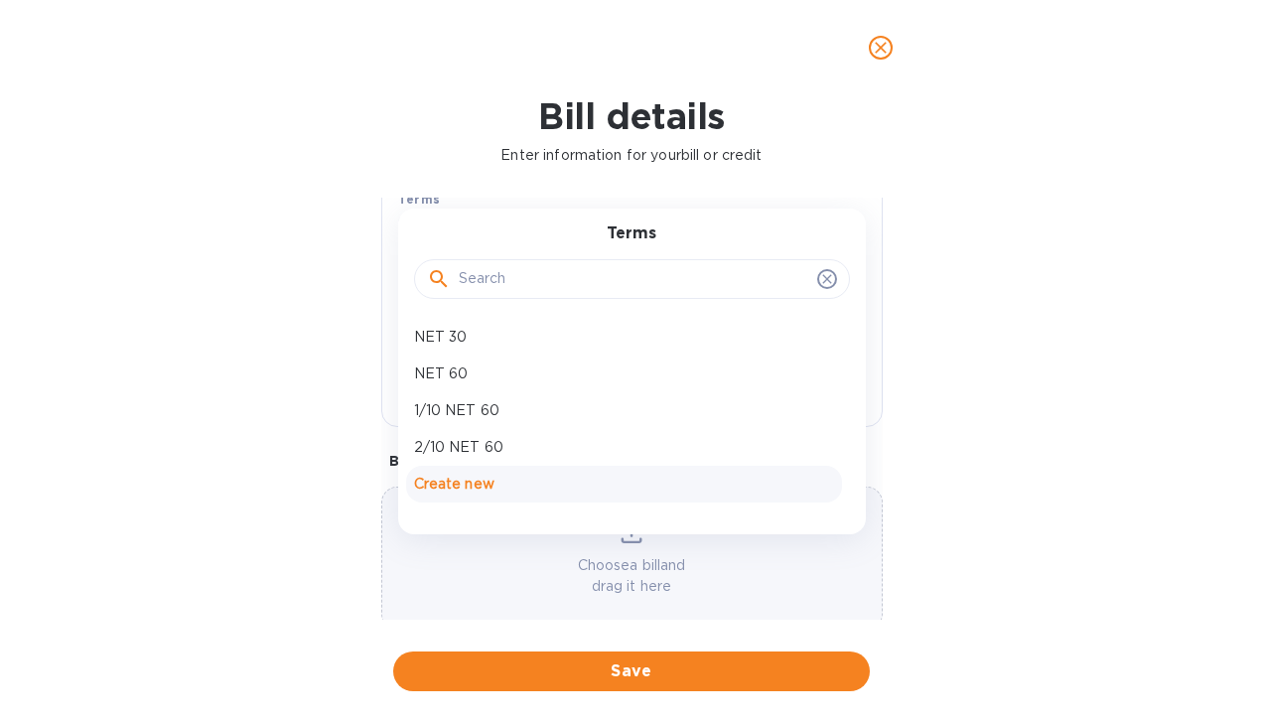
click at [476, 490] on p "Create new" at bounding box center [624, 484] width 420 height 21
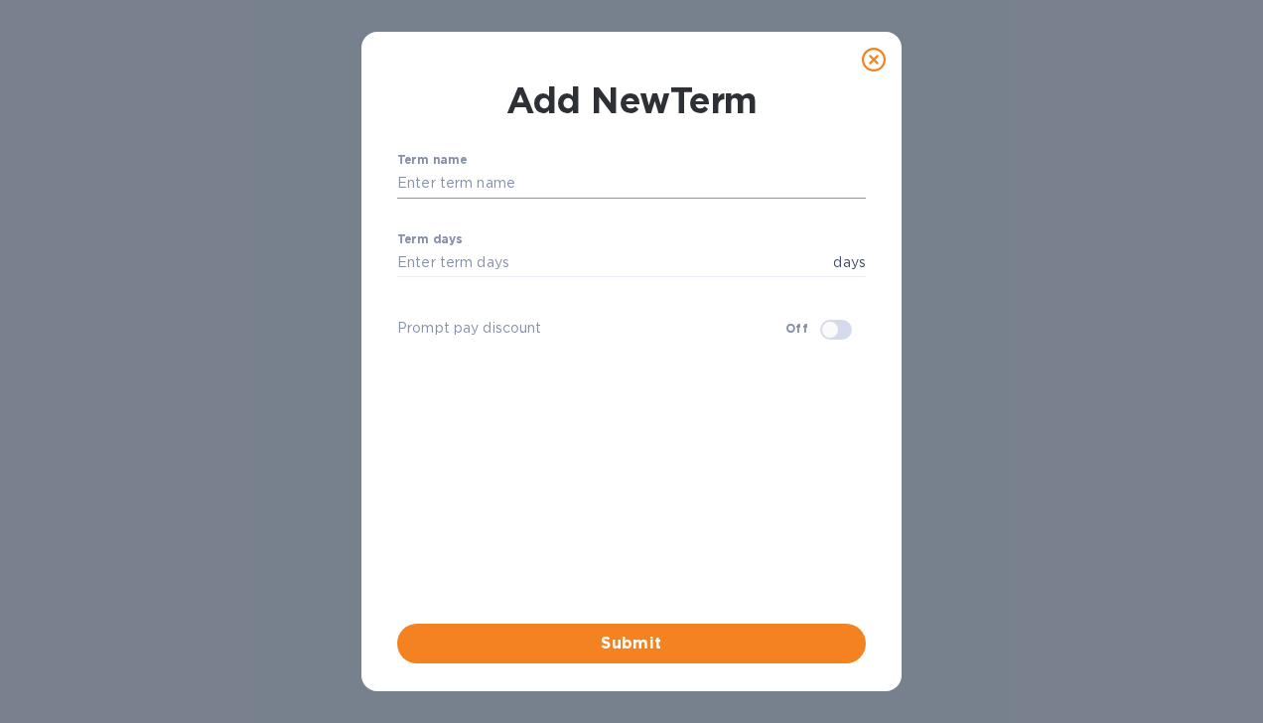
click at [481, 187] on input "text" at bounding box center [631, 184] width 469 height 30
type input "cod"
click at [529, 262] on input "number" at bounding box center [611, 263] width 428 height 30
type input "0"
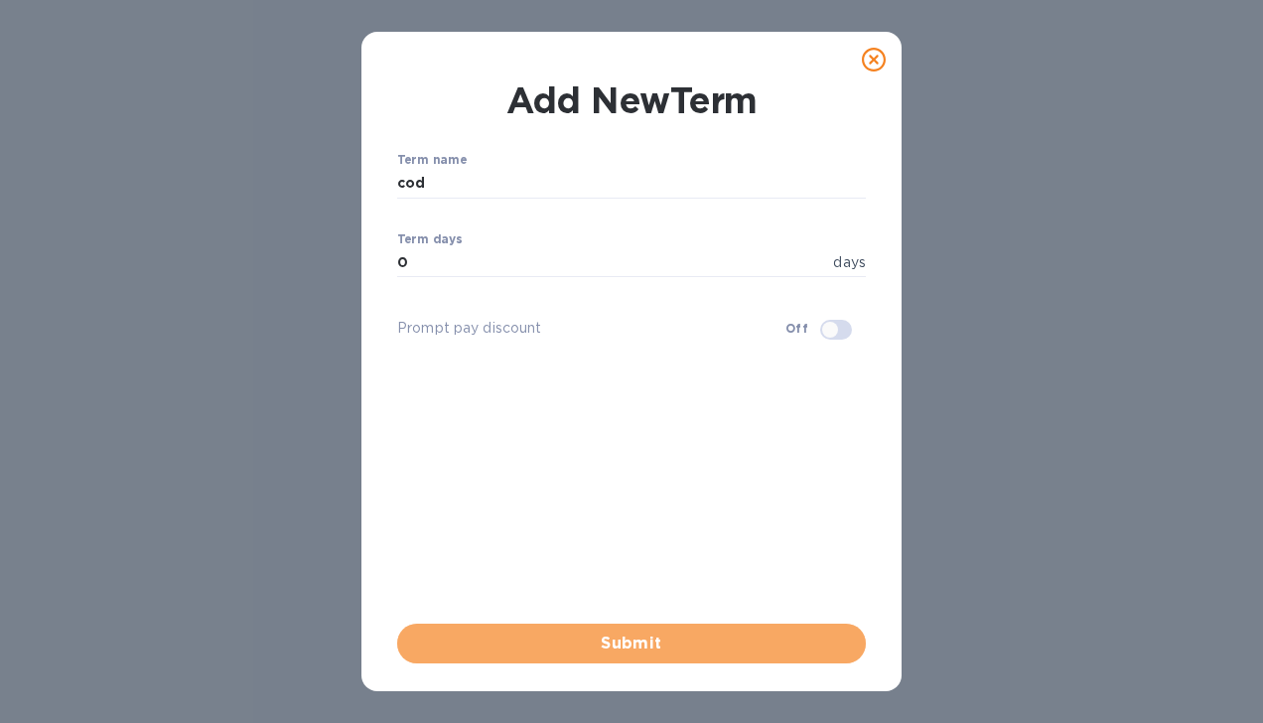
click at [589, 637] on span "Submit" at bounding box center [631, 644] width 437 height 24
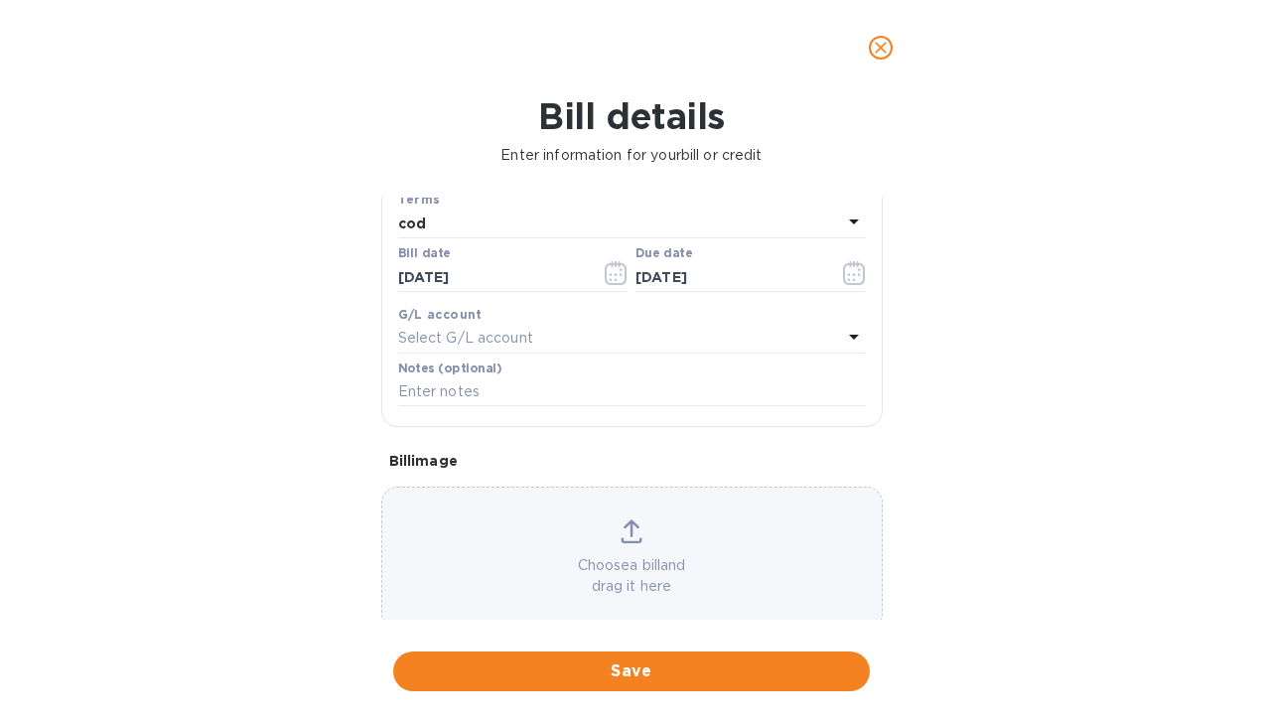
click at [634, 537] on icon at bounding box center [632, 531] width 22 height 24
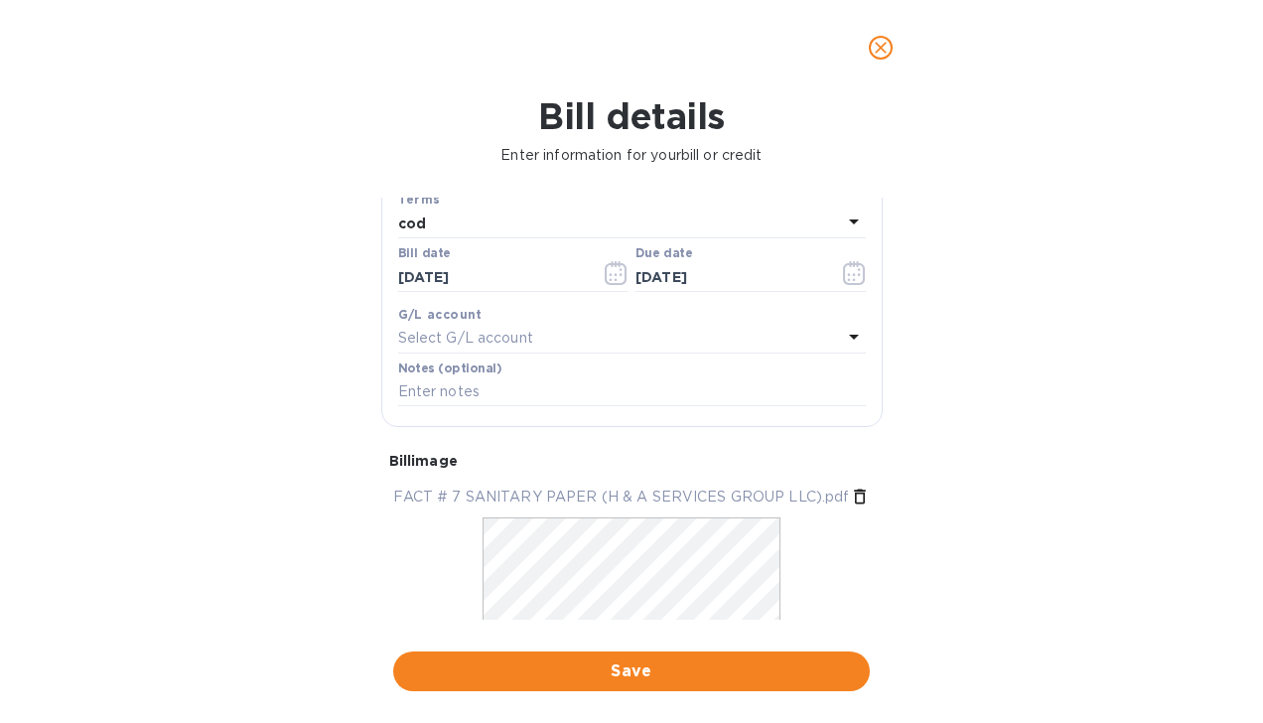
click at [857, 325] on icon at bounding box center [854, 337] width 24 height 24
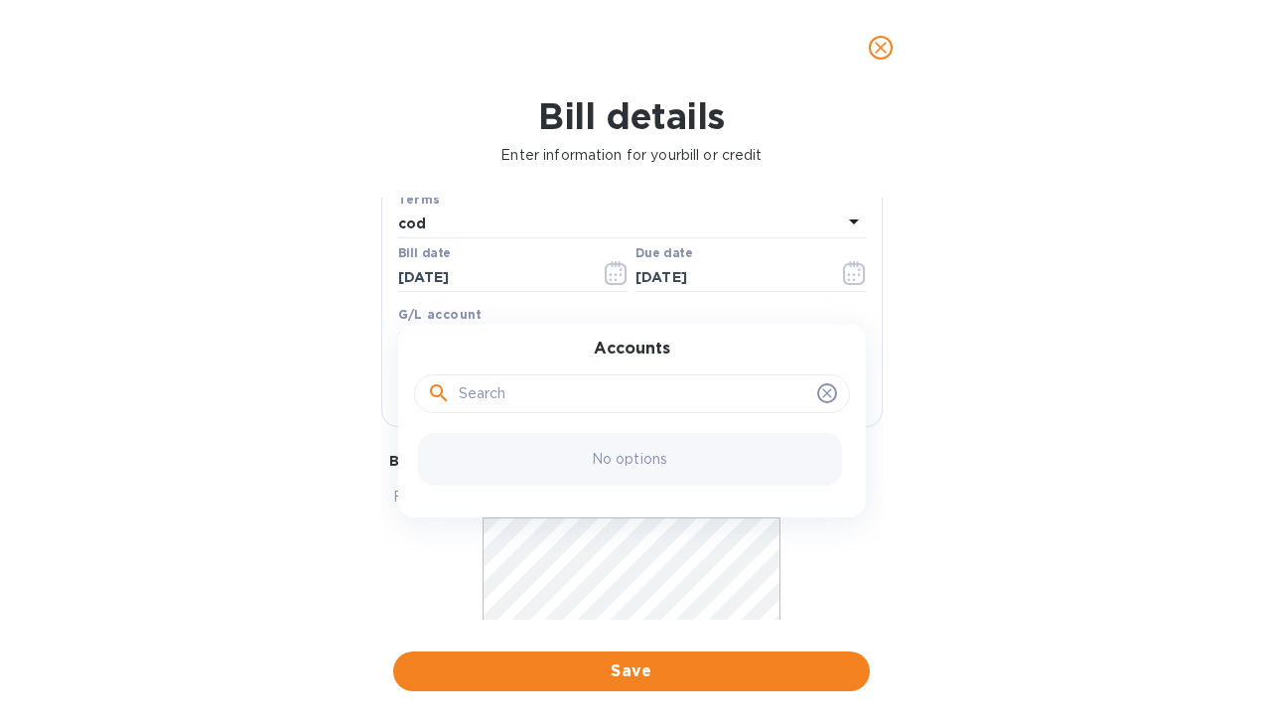
click at [1047, 386] on div "Bill details Enter information for your bill or credit General information Save…" at bounding box center [631, 409] width 1263 height 628
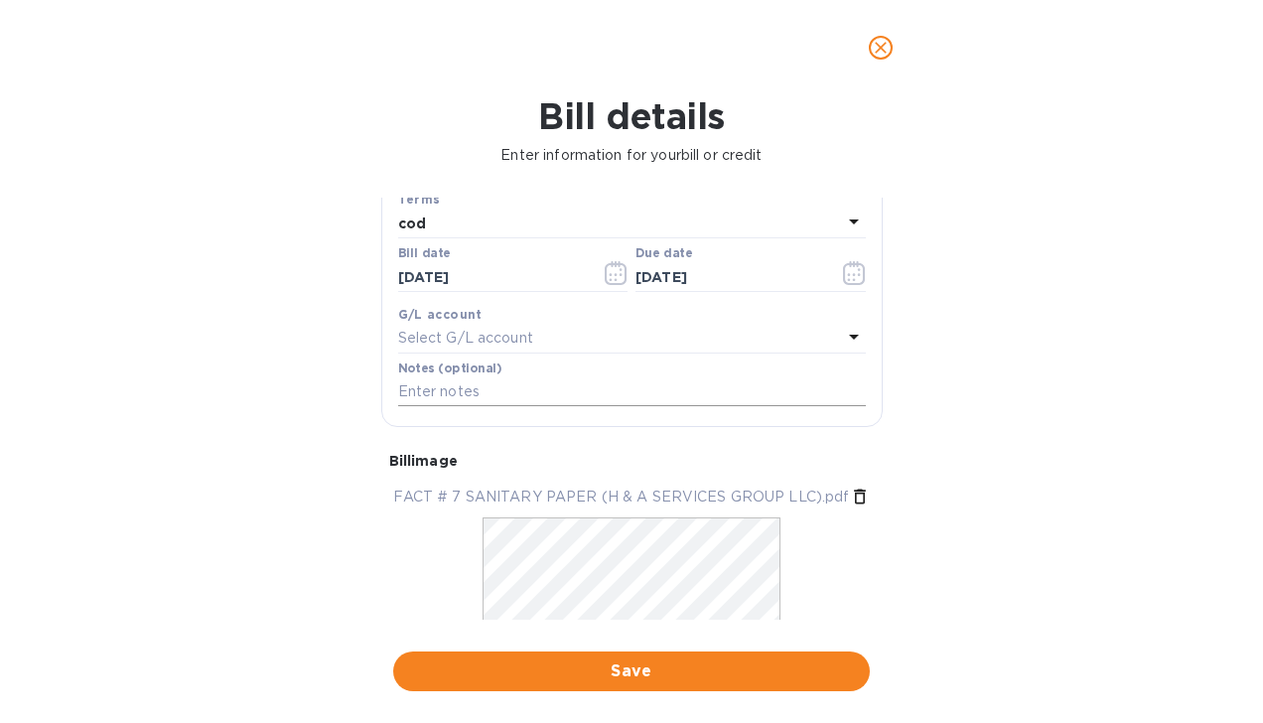
click at [667, 389] on input "text" at bounding box center [632, 392] width 468 height 30
type input "PARADISE 1"
click at [683, 673] on span "Save" at bounding box center [631, 672] width 445 height 24
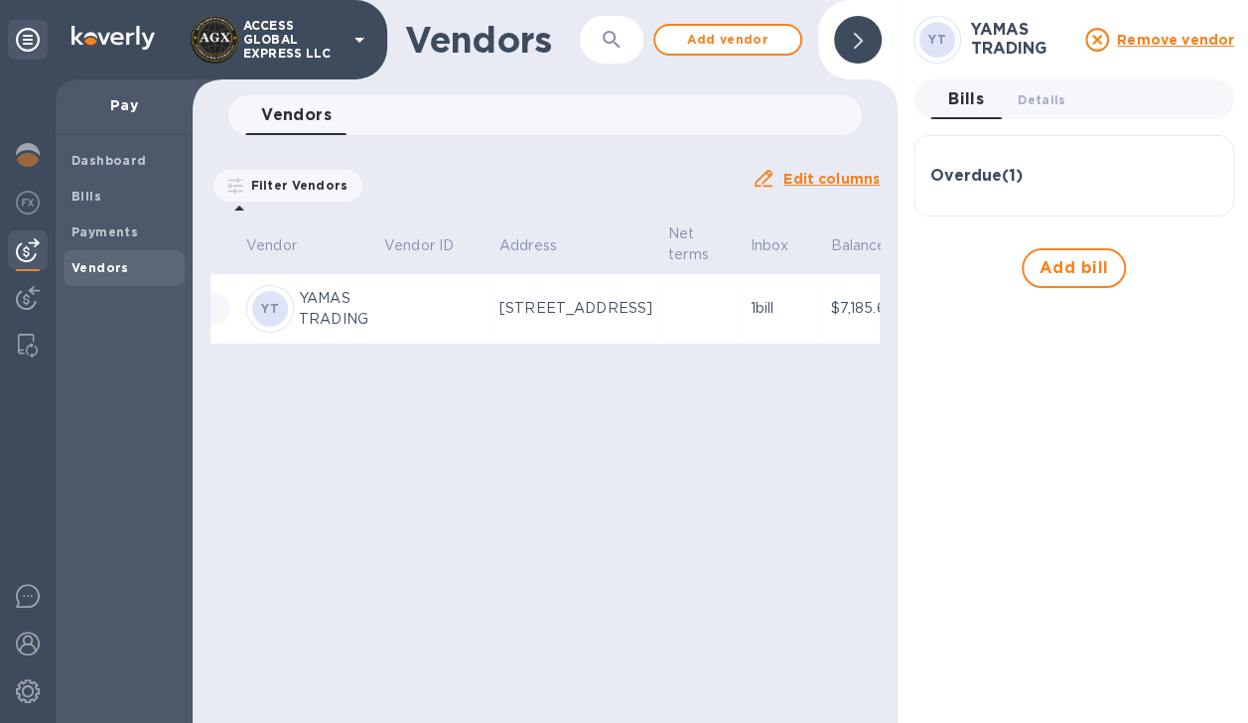
scroll to position [0, 0]
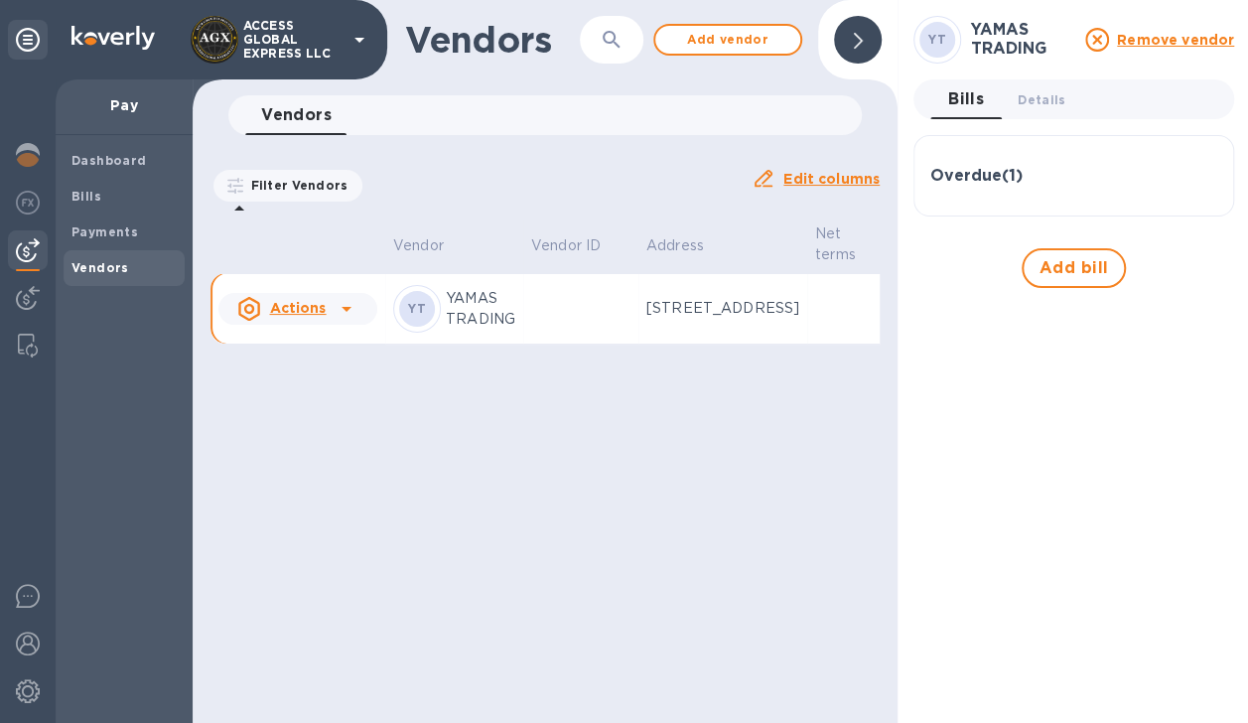
click at [351, 323] on div at bounding box center [347, 309] width 32 height 32
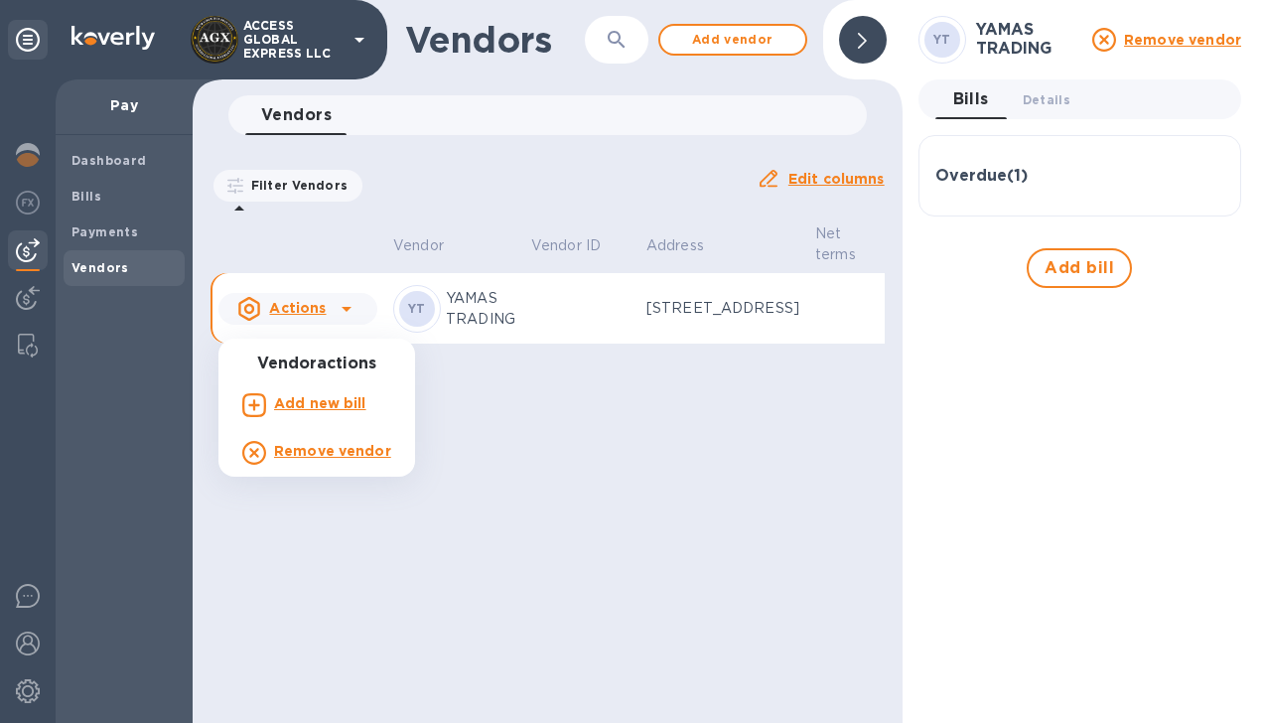
click at [482, 471] on div at bounding box center [631, 361] width 1263 height 723
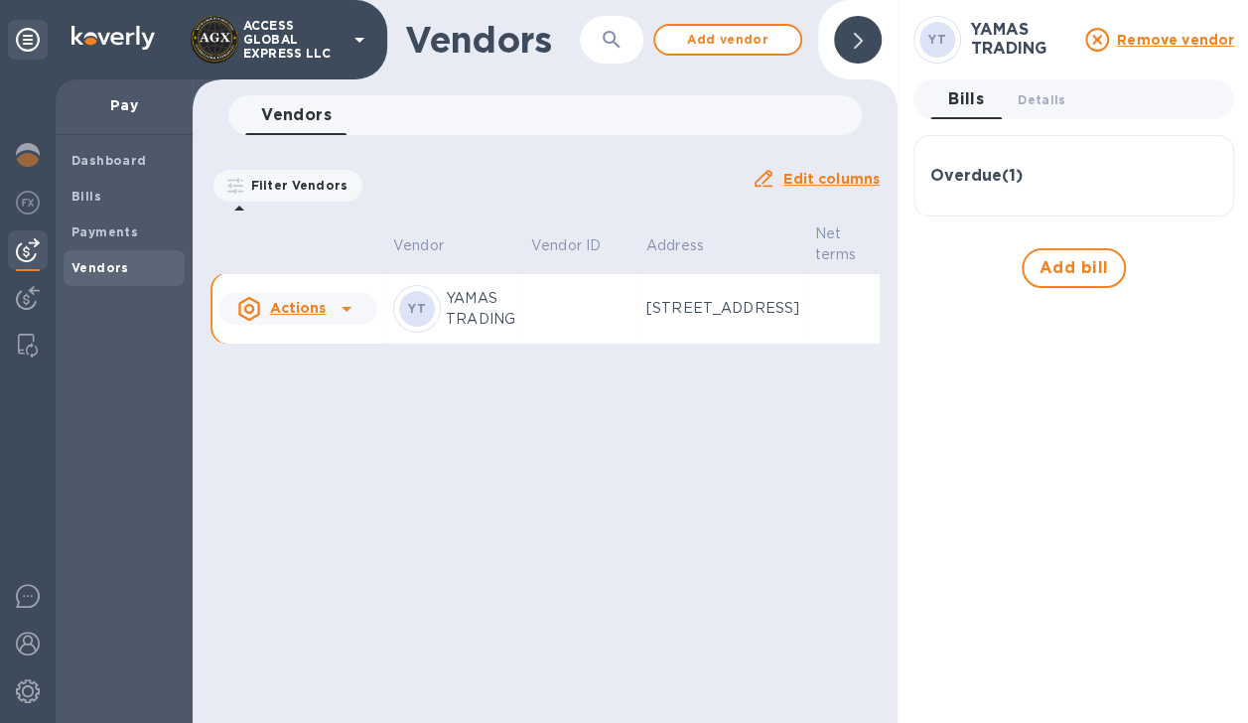
click at [140, 249] on div "Dashboard Bills Payments Vendors" at bounding box center [124, 214] width 121 height 143
click at [145, 242] on div "Payments" at bounding box center [124, 233] width 121 height 36
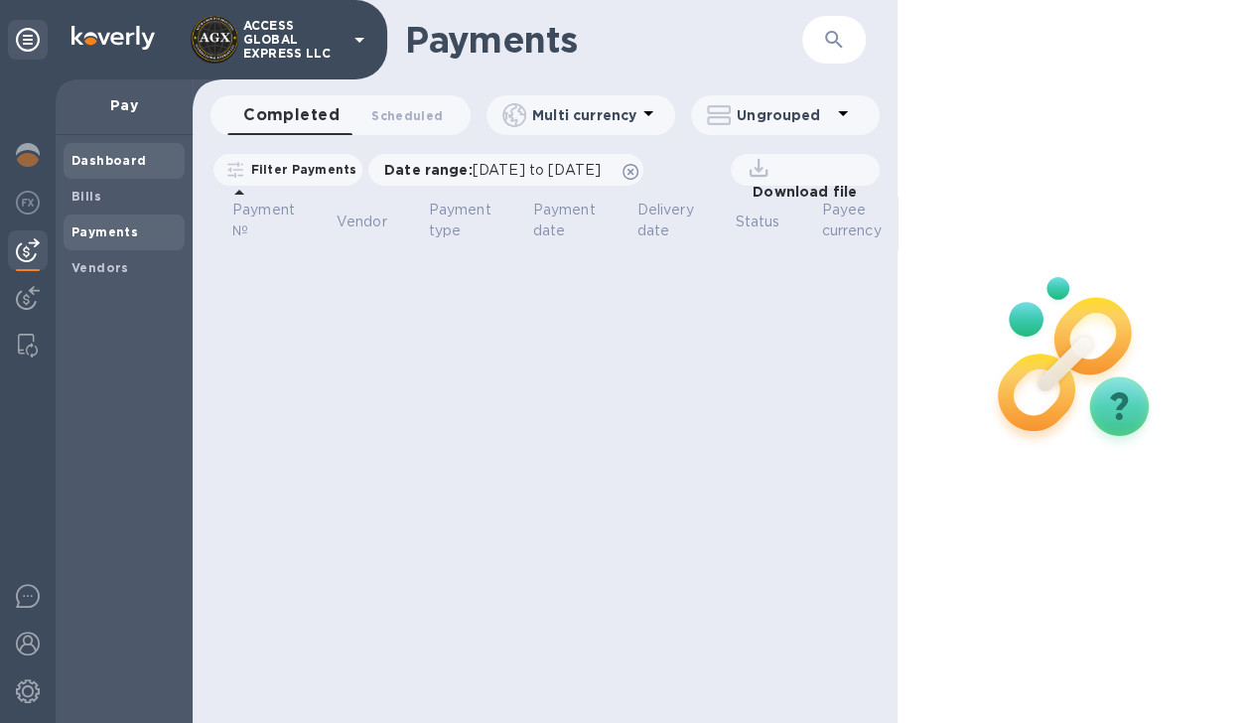
click at [140, 167] on b "Dashboard" at bounding box center [109, 160] width 75 height 15
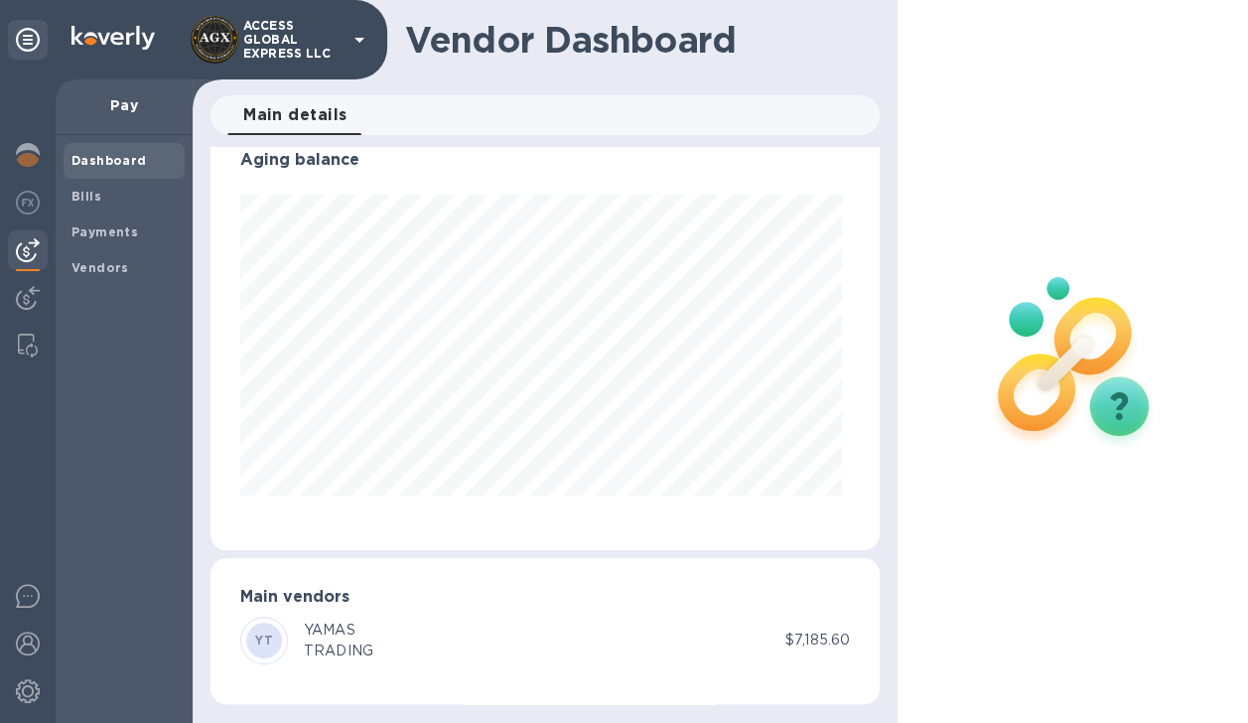
click at [1110, 221] on div at bounding box center [1074, 361] width 353 height 723
click at [135, 232] on span "Payments" at bounding box center [124, 232] width 105 height 20
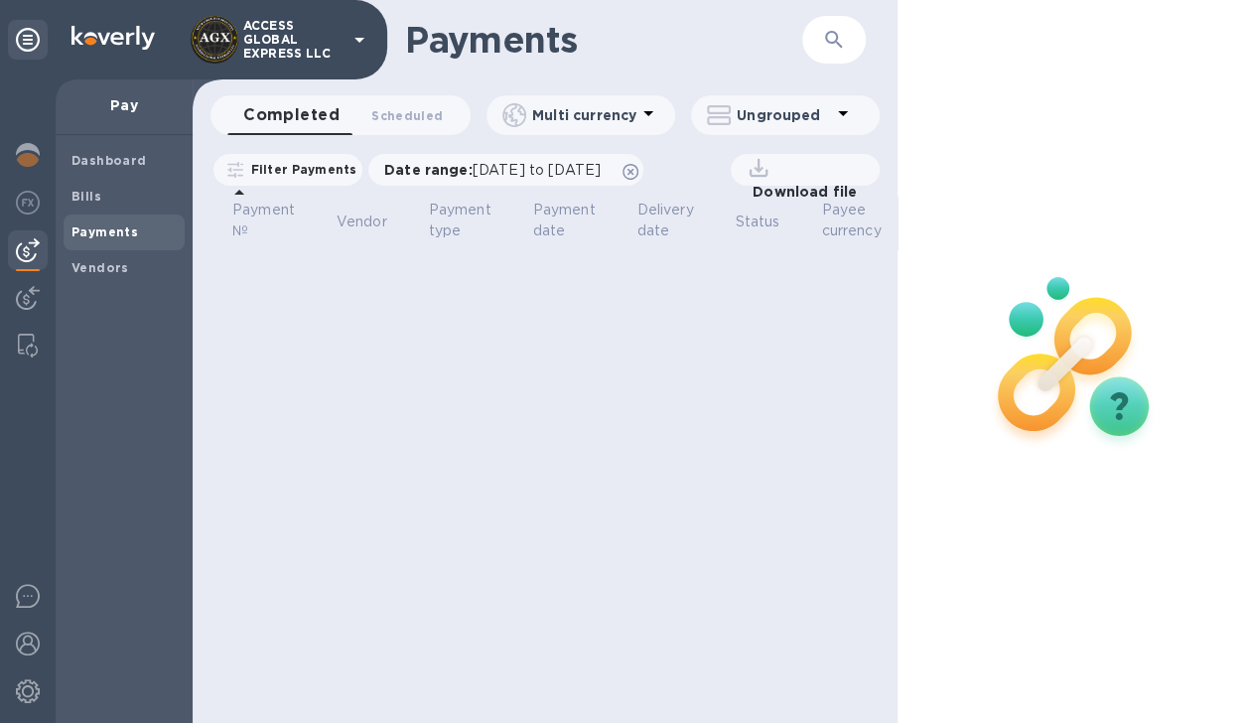
click at [1116, 413] on img at bounding box center [1075, 359] width 262 height 262
click at [83, 196] on b "Bills" at bounding box center [87, 196] width 30 height 15
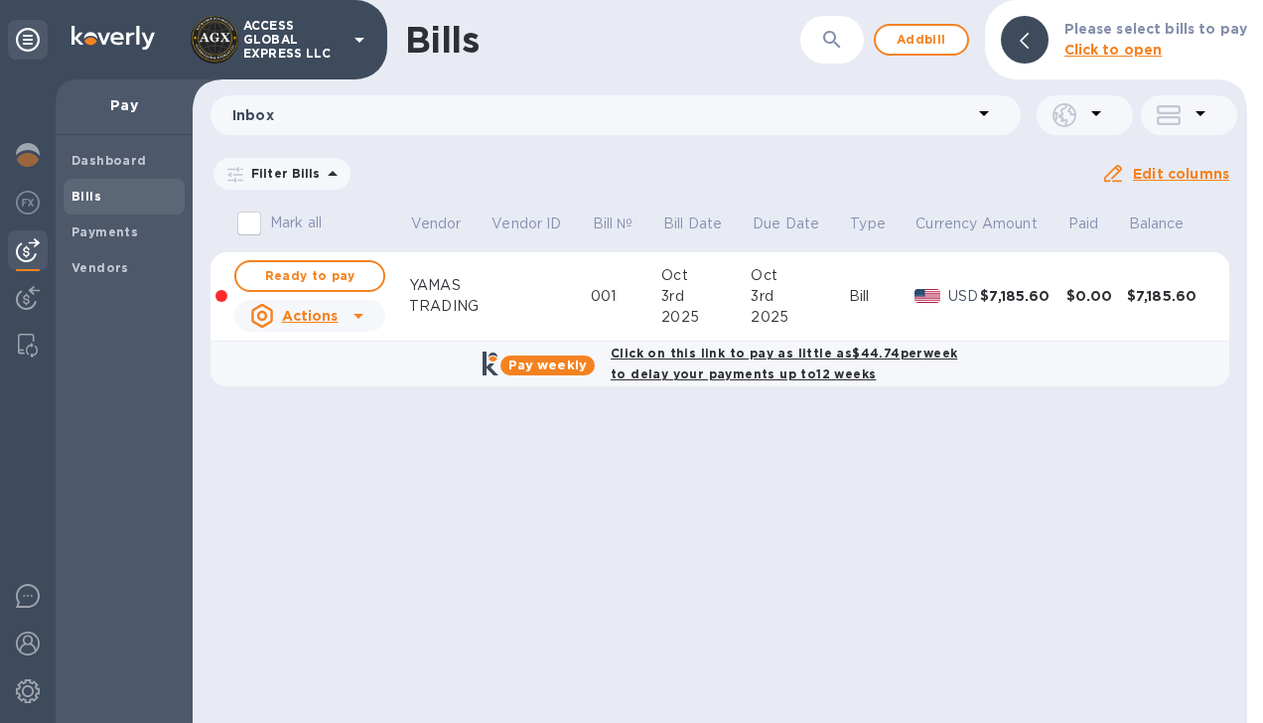
click at [362, 318] on icon at bounding box center [359, 316] width 24 height 24
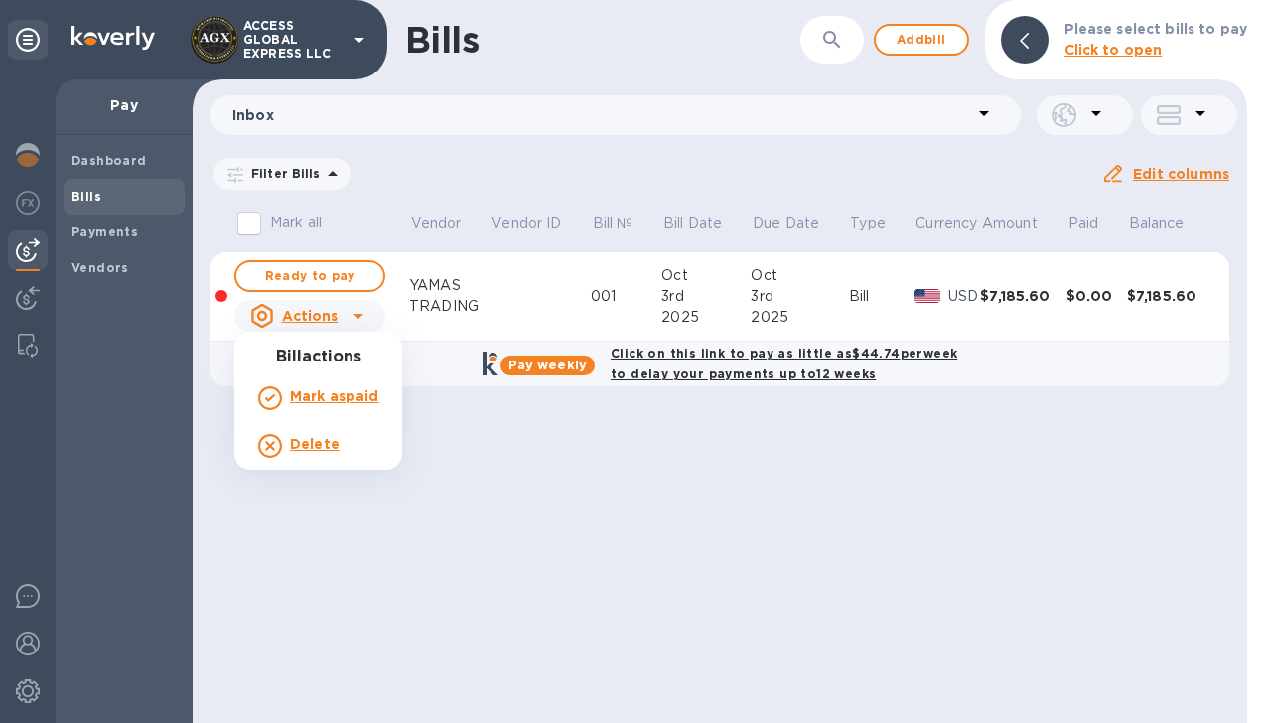
click at [362, 324] on div at bounding box center [631, 361] width 1263 height 723
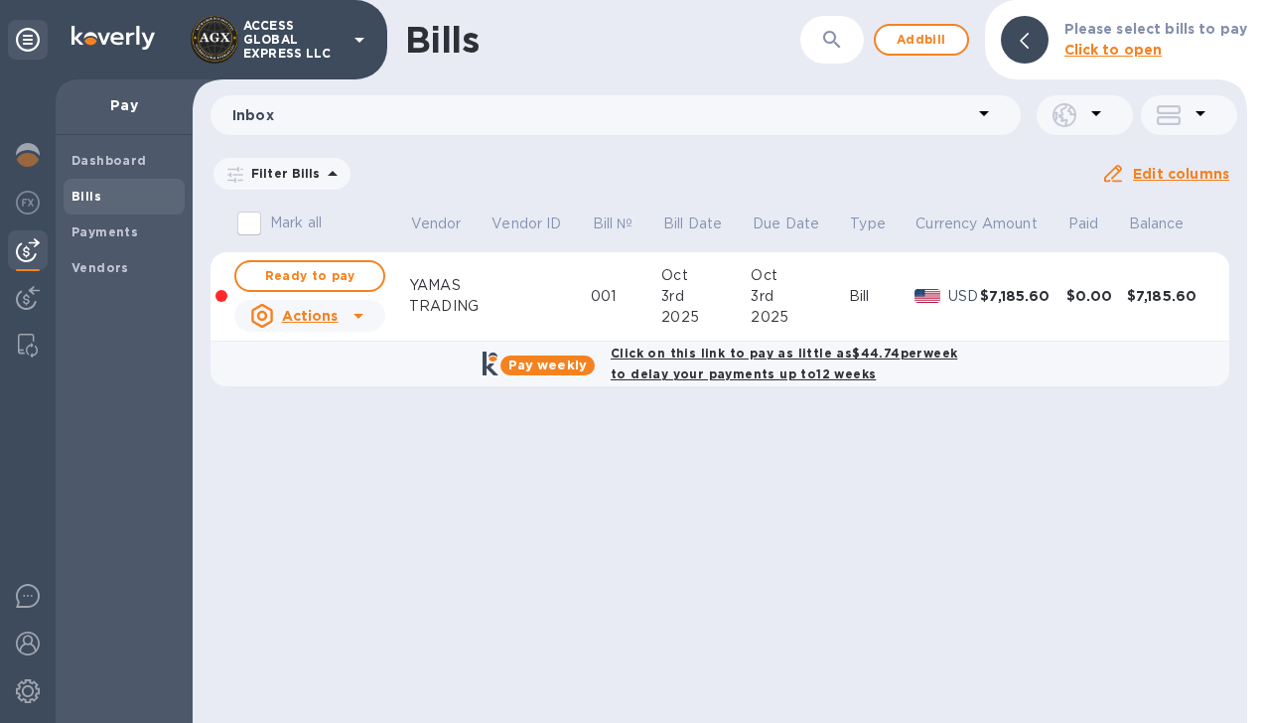
click at [547, 364] on b "Pay weekly" at bounding box center [548, 365] width 78 height 15
checkbox input "true"
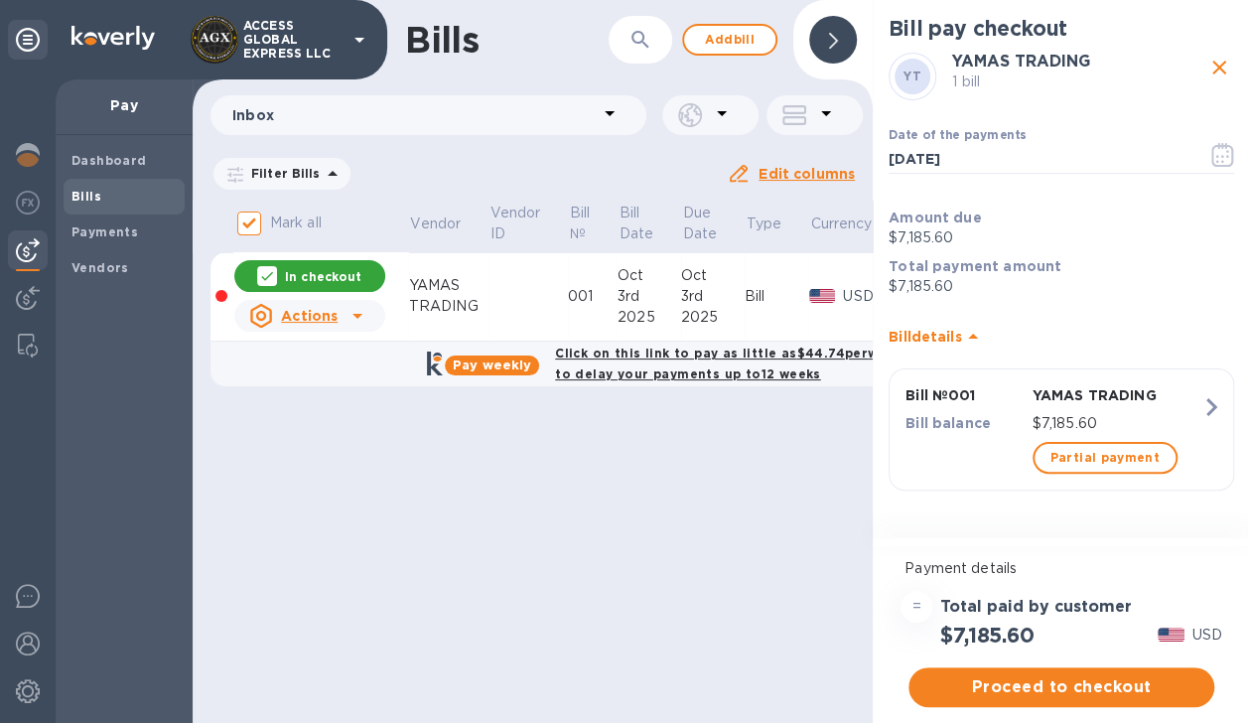
scroll to position [15, 0]
click at [1059, 684] on button "Proceed to checkout" at bounding box center [1062, 687] width 306 height 40
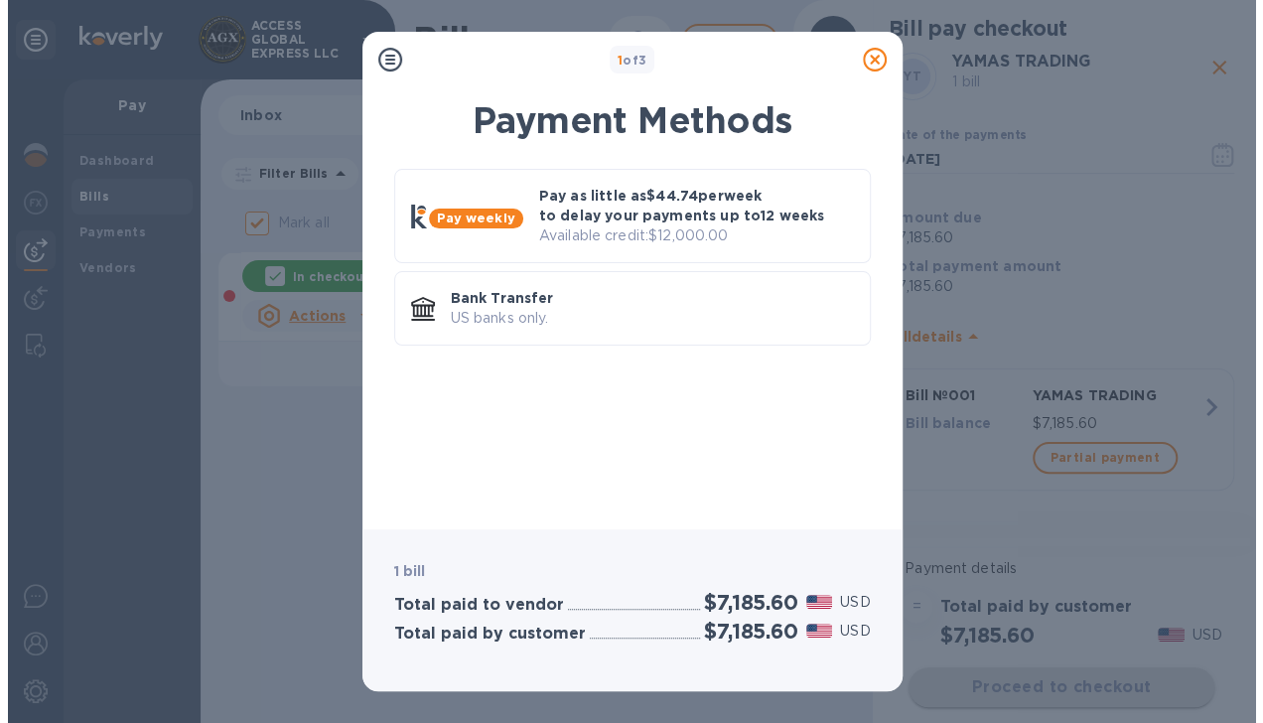
scroll to position [0, 0]
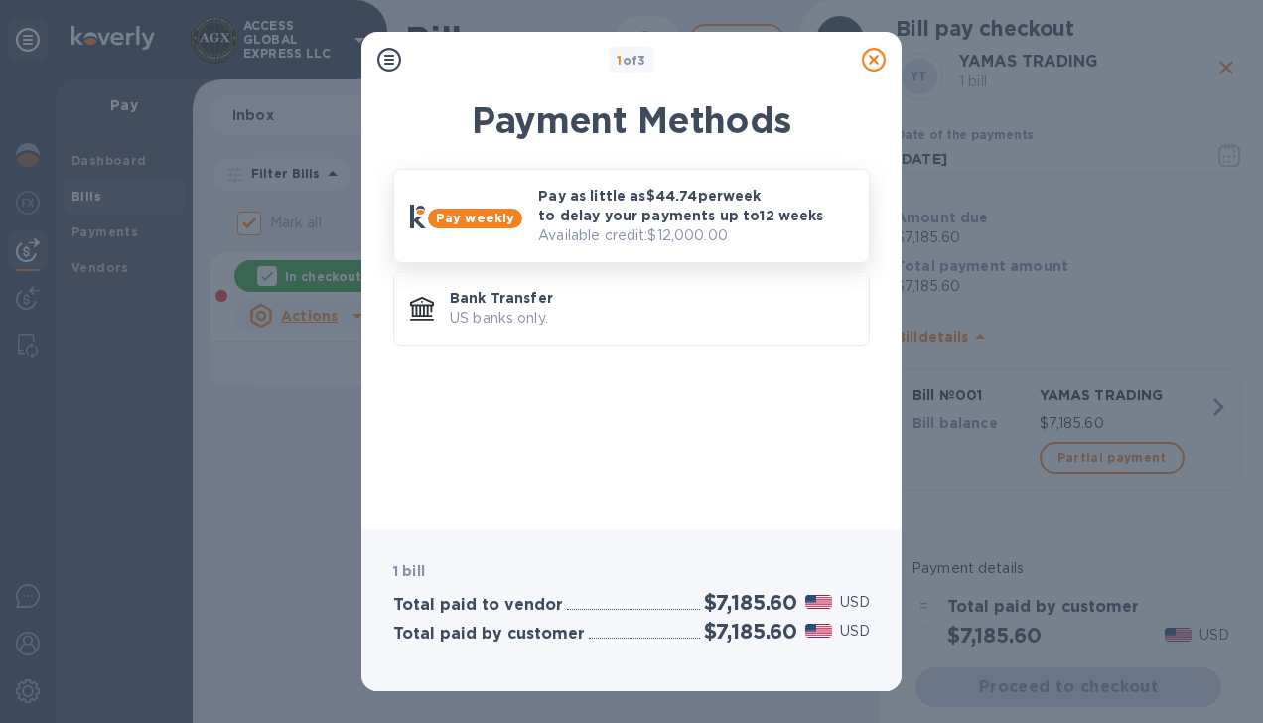
click at [747, 223] on p "Pay as little as $44.74 per week to delay your payments up to 12 weeks" at bounding box center [695, 206] width 315 height 40
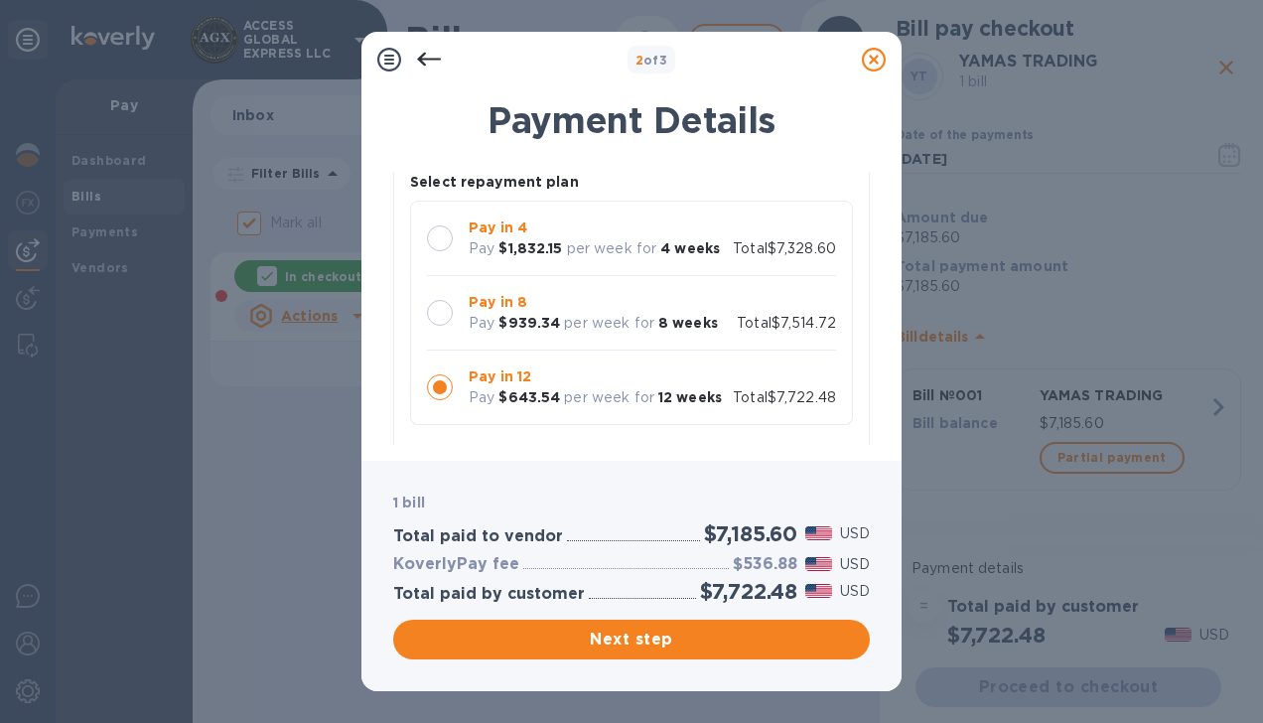
scroll to position [137, 0]
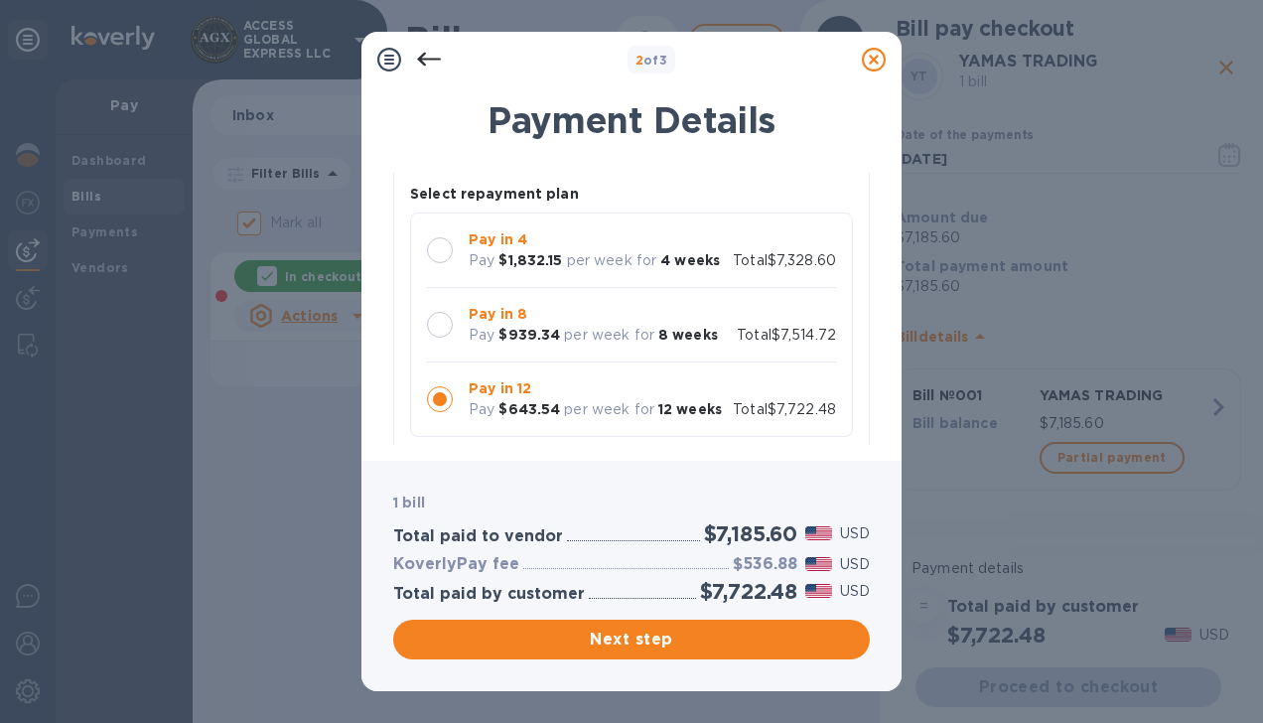
click at [441, 248] on div at bounding box center [440, 250] width 26 height 26
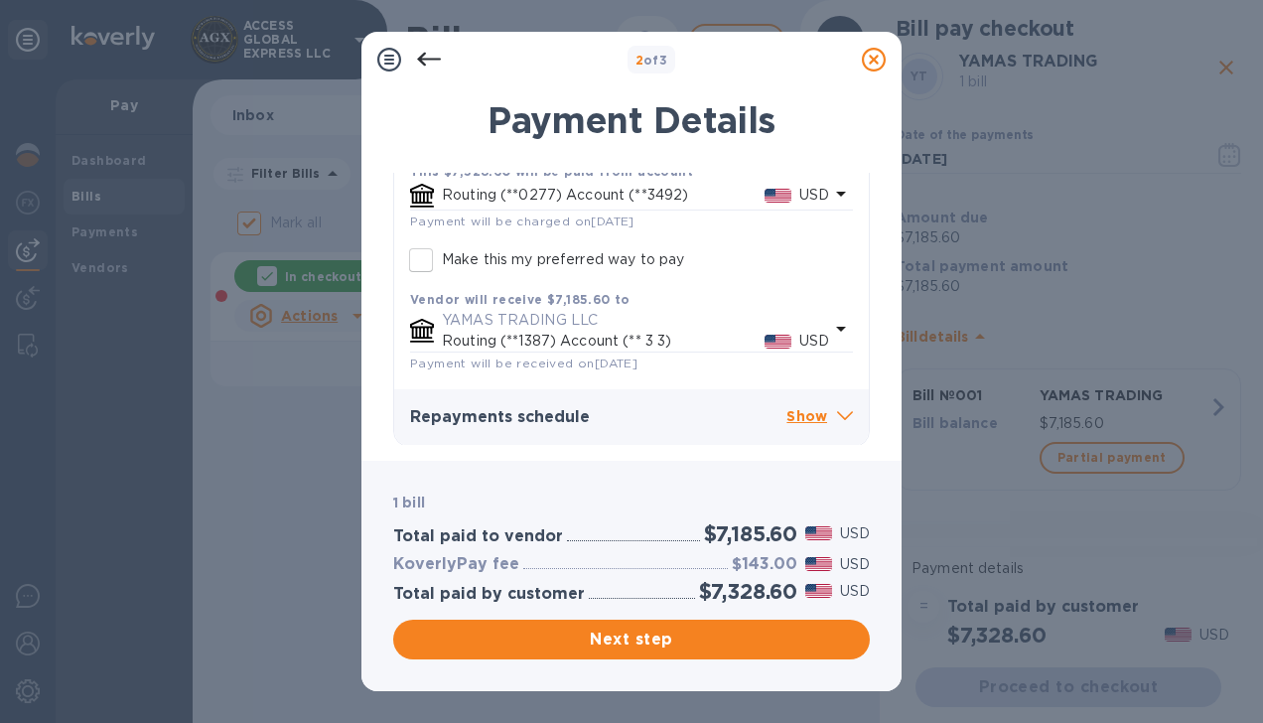
scroll to position [430, 0]
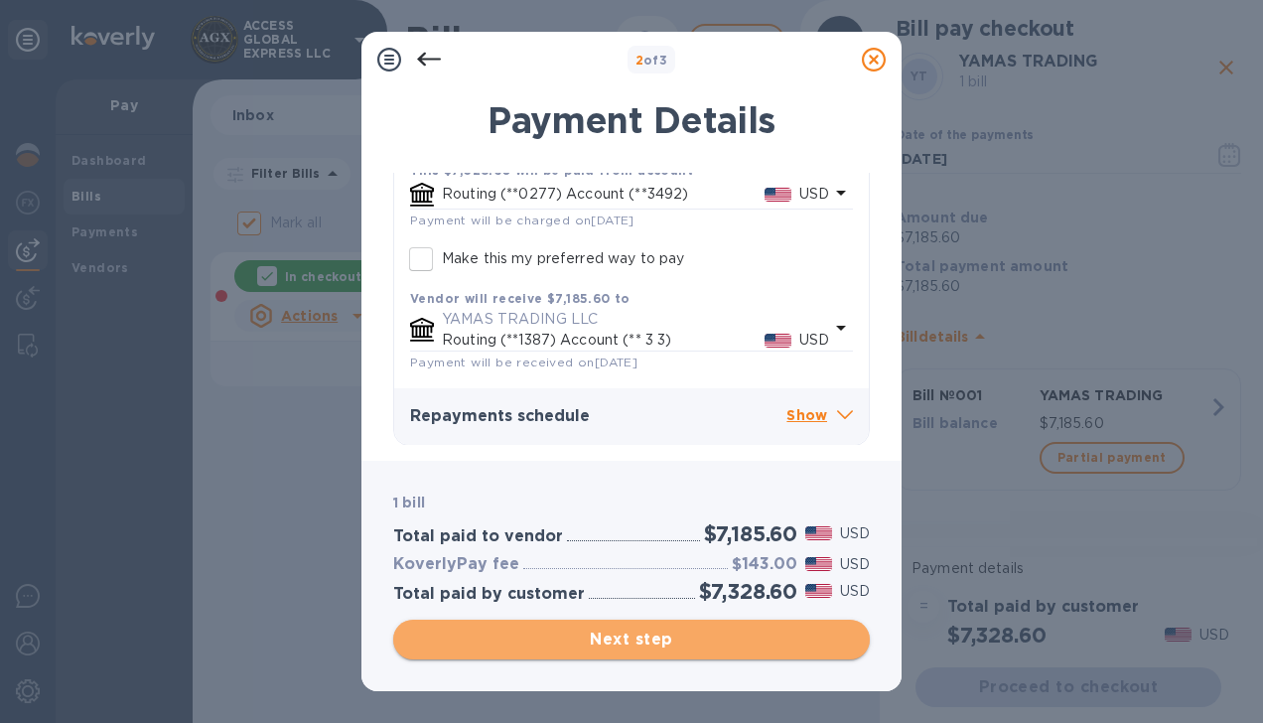
click at [735, 642] on span "Next step" at bounding box center [631, 640] width 445 height 24
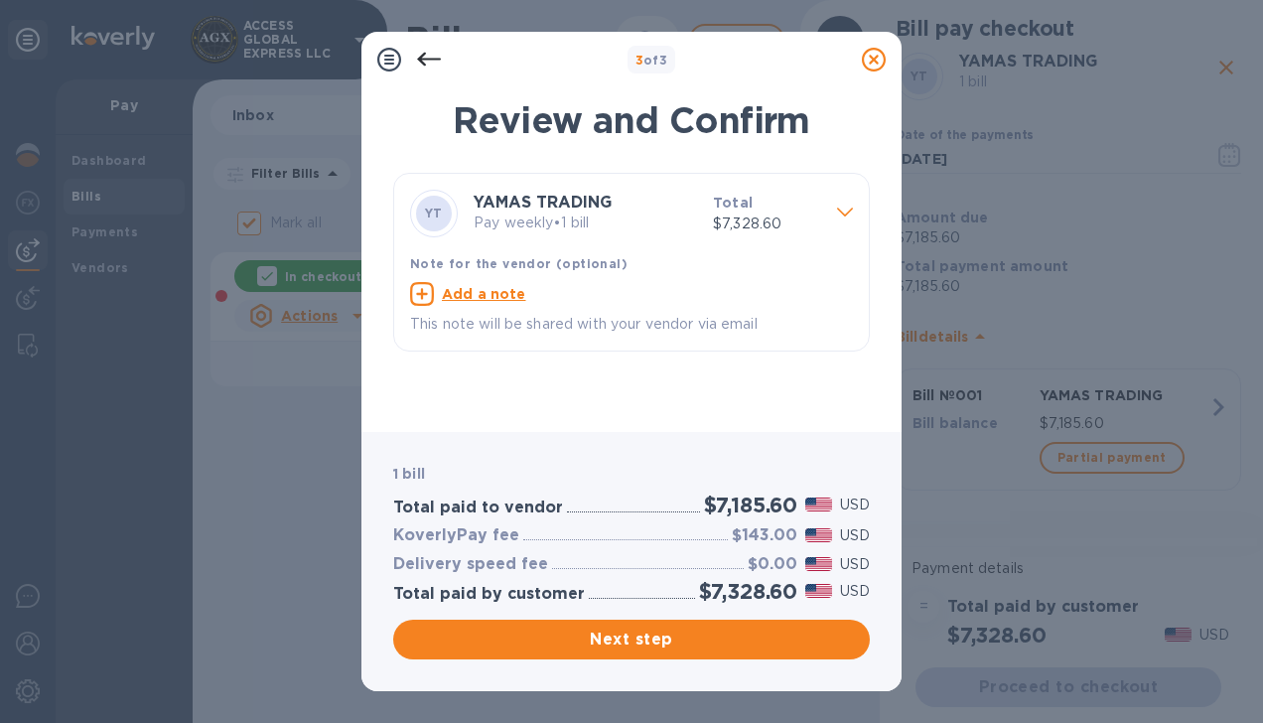
click at [472, 296] on u "Add a note" at bounding box center [484, 294] width 84 height 16
click at [472, 296] on textarea at bounding box center [615, 296] width 411 height 17
type textarea "p"
type textarea "Payment for order #01"
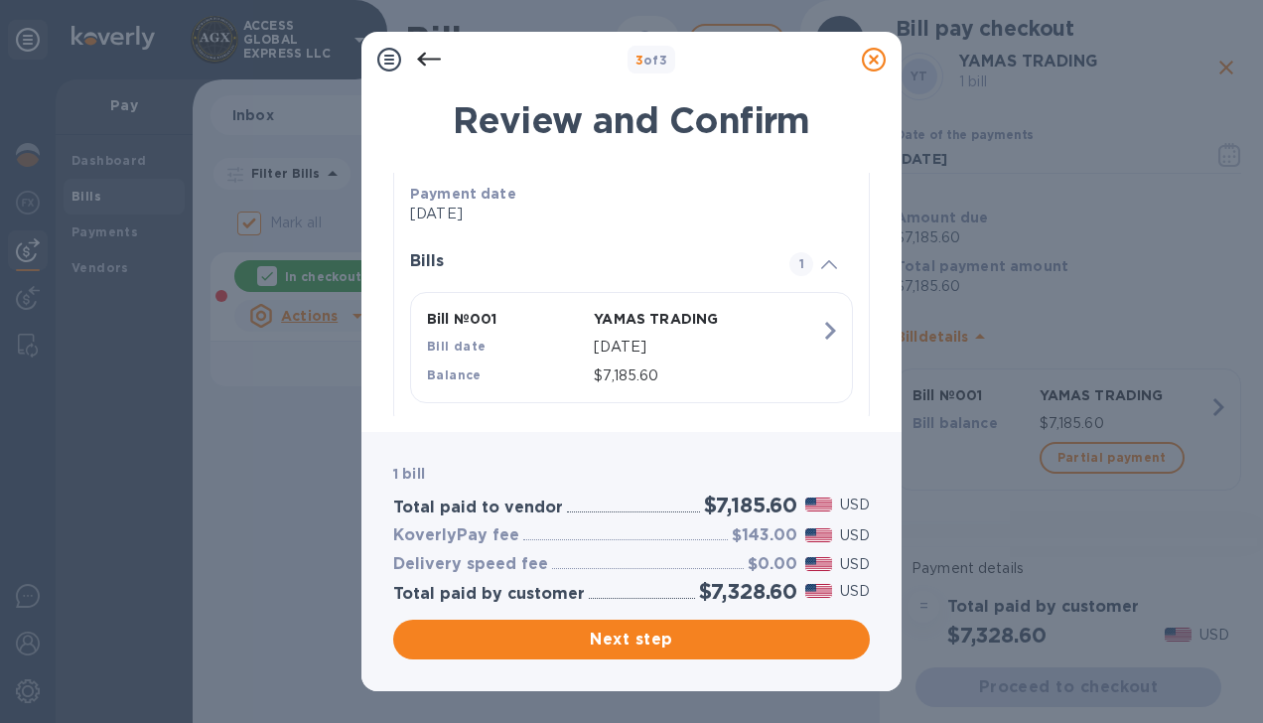
scroll to position [317, 0]
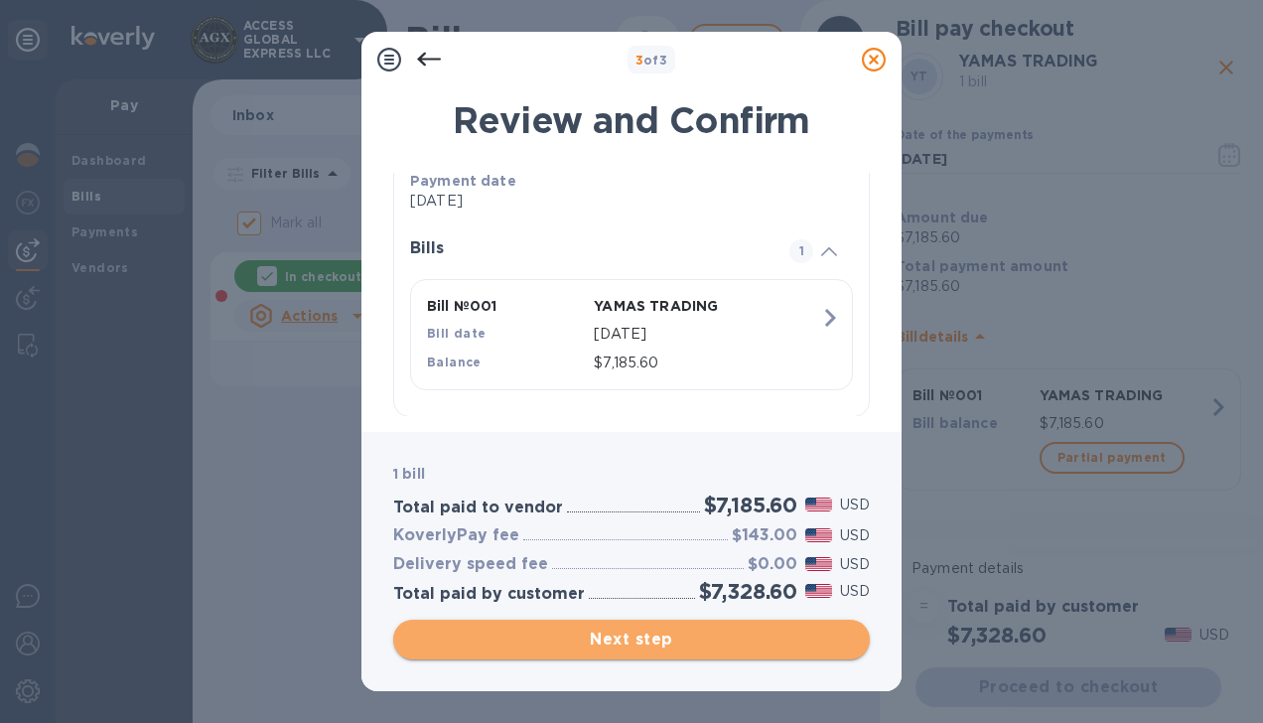
click at [662, 643] on span "Next step" at bounding box center [631, 640] width 445 height 24
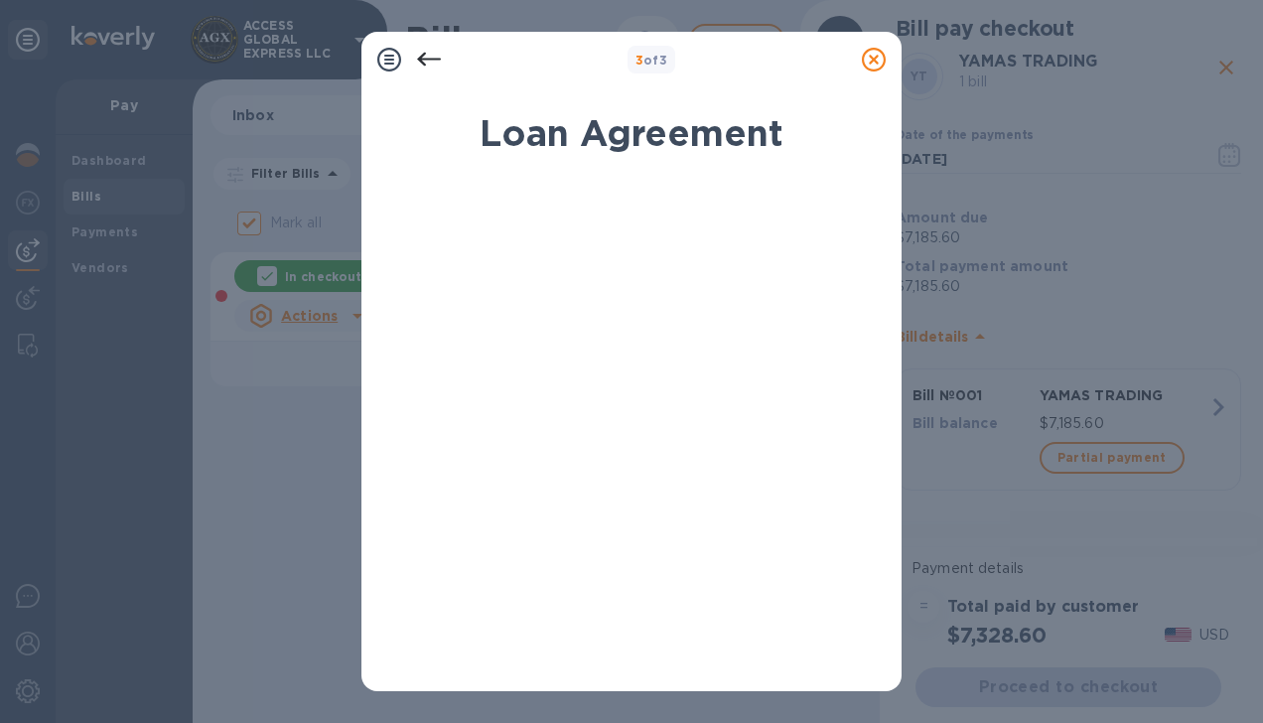
drag, startPoint x: 886, startPoint y: 292, endPoint x: 875, endPoint y: 441, distance: 149.4
click at [875, 441] on div "Loan Agreement By signing electronically, I Heidy Acuna certify that I am autho…" at bounding box center [632, 383] width 540 height 616
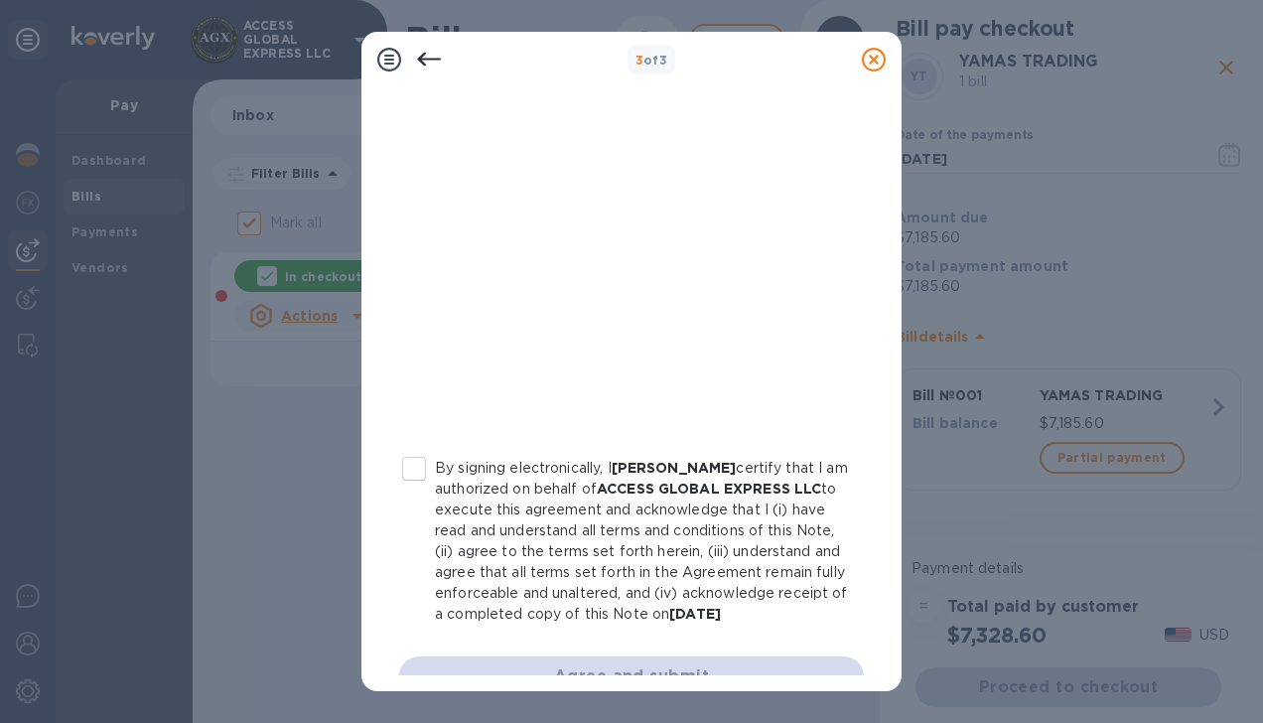
scroll to position [407, 0]
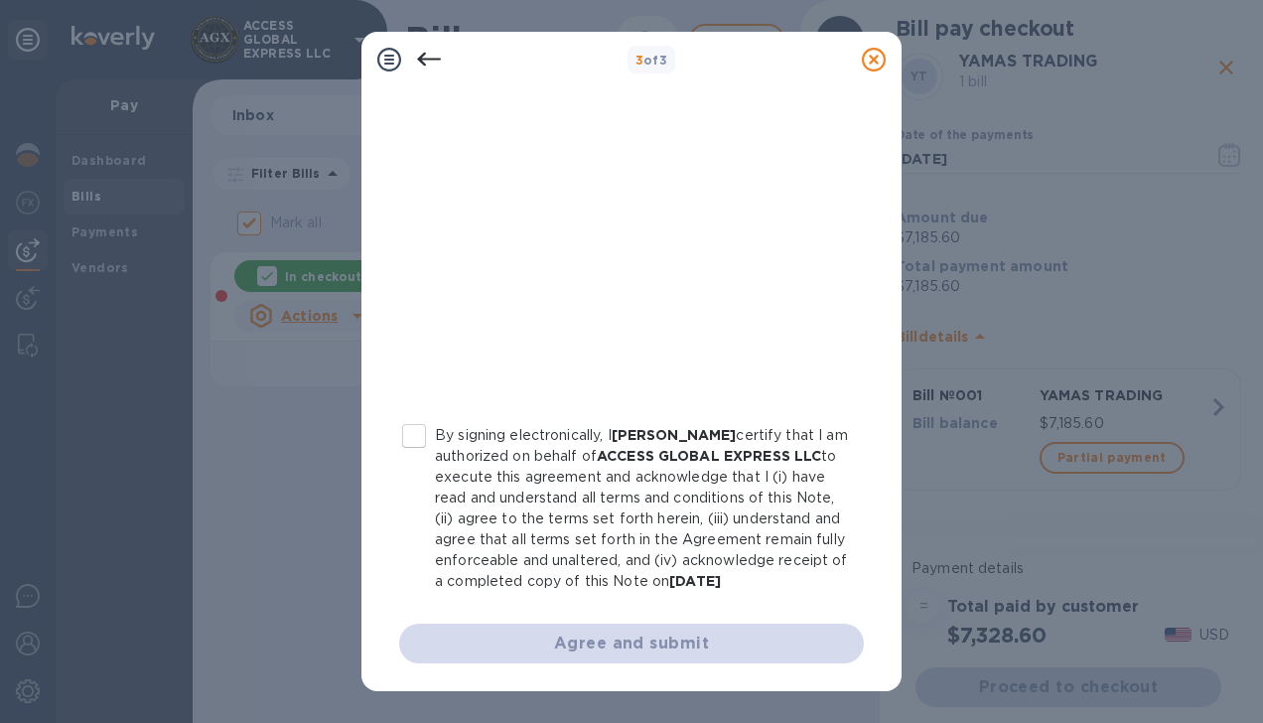
click at [647, 642] on div "Agree and submit" at bounding box center [631, 644] width 465 height 40
click at [409, 415] on input "By signing electronically, I Heidy Acuna certify that I am authorized on behalf…" at bounding box center [414, 436] width 42 height 42
checkbox input "true"
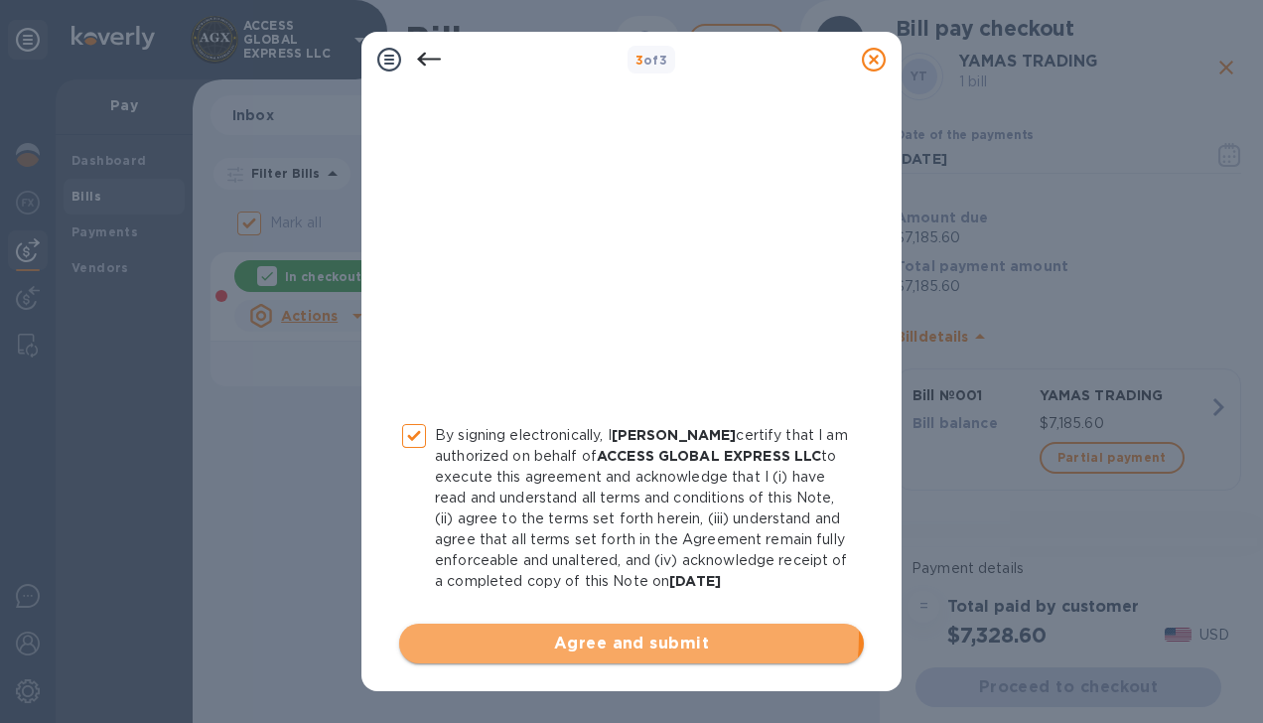
click at [608, 636] on span "Agree and submit" at bounding box center [631, 644] width 433 height 24
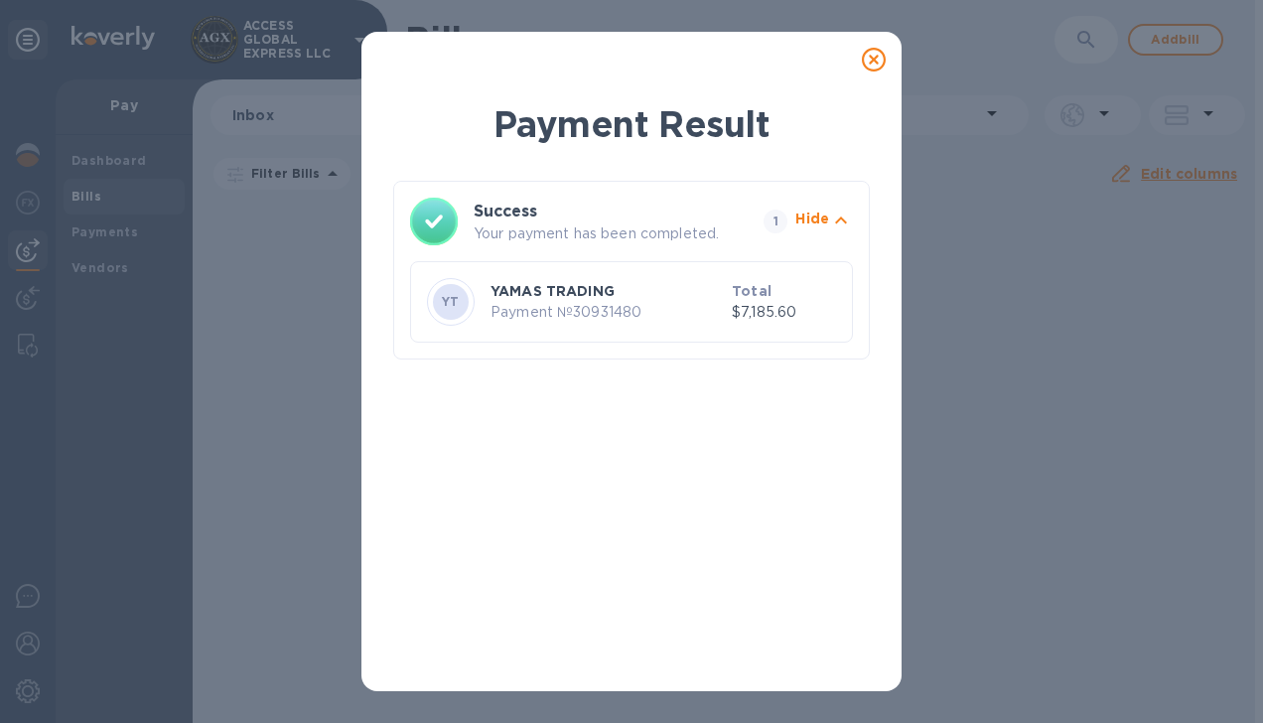
click at [879, 56] on icon at bounding box center [874, 60] width 24 height 24
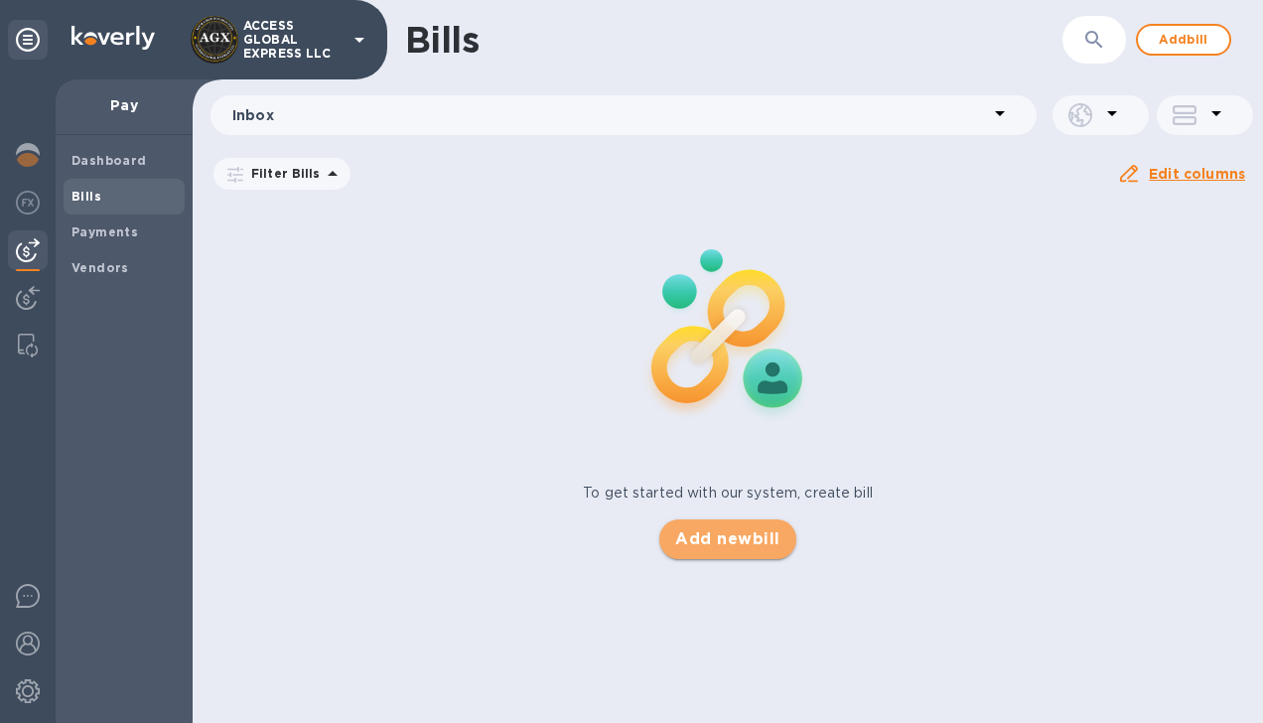
click at [748, 541] on span "Add new bill" at bounding box center [727, 539] width 104 height 24
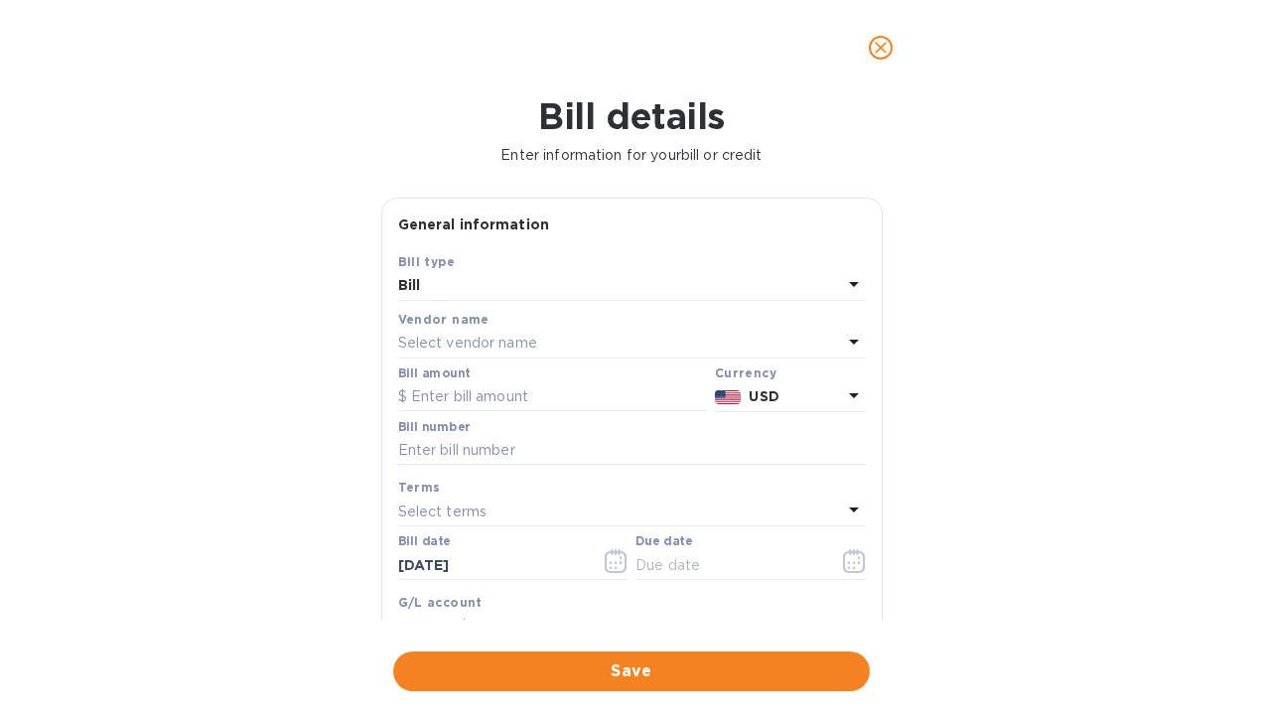
click at [878, 46] on icon "close" at bounding box center [881, 48] width 12 height 12
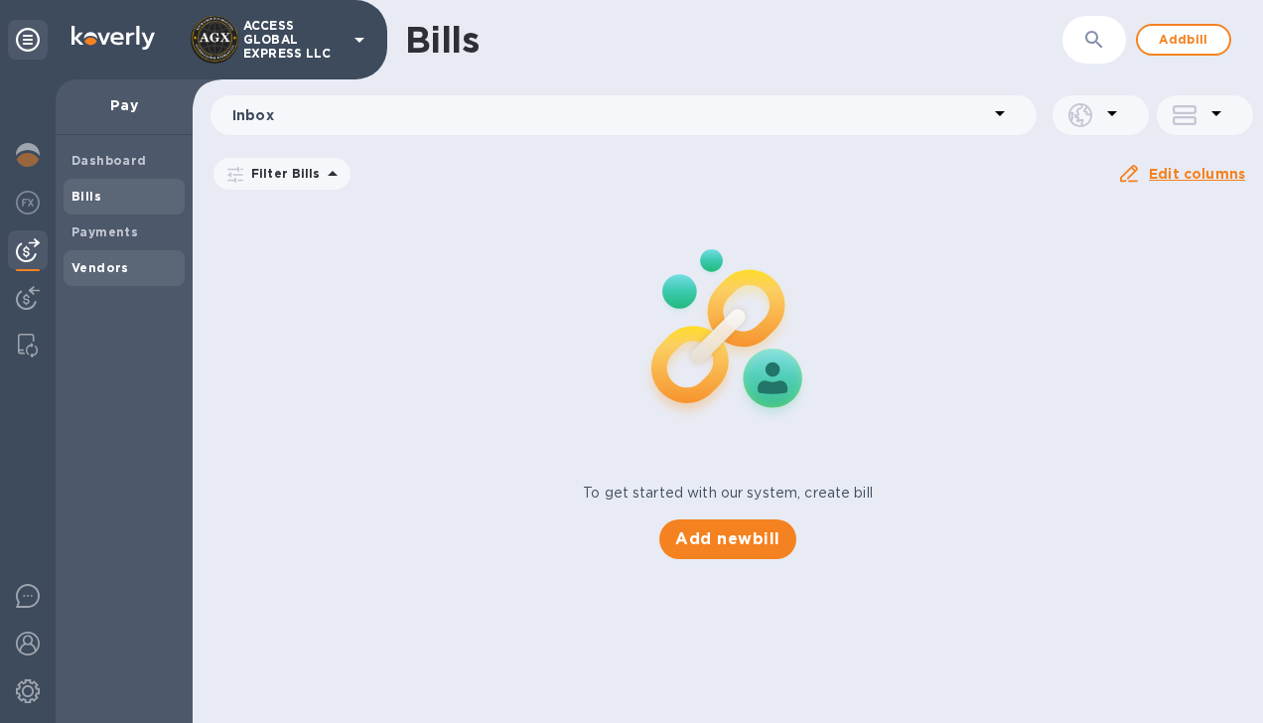
click at [109, 270] on b "Vendors" at bounding box center [101, 267] width 58 height 15
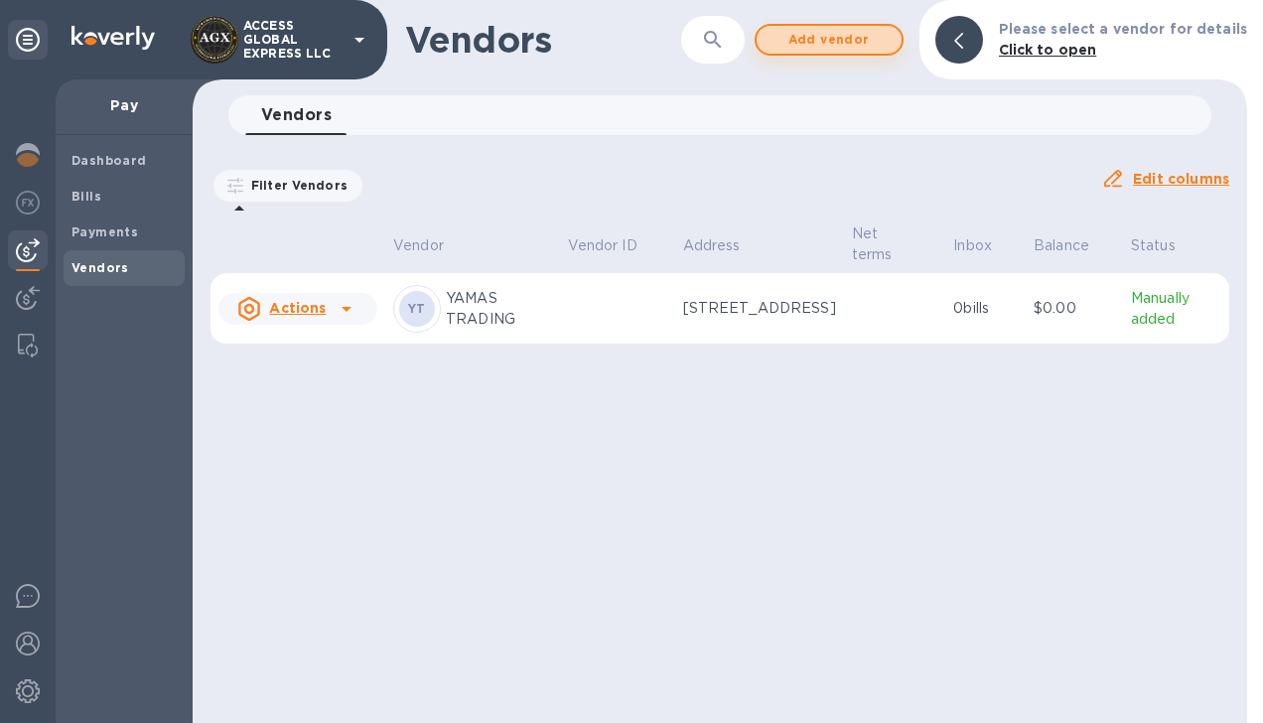
click at [816, 38] on span "Add vendor" at bounding box center [829, 40] width 113 height 24
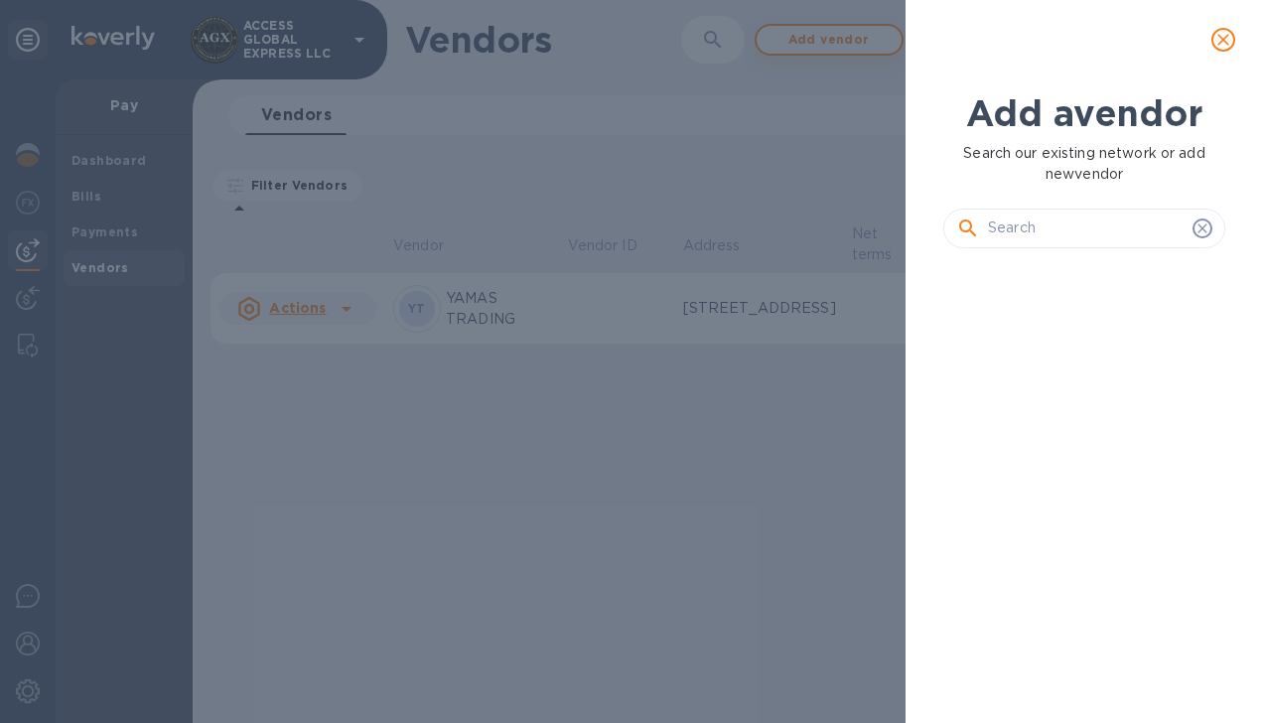
scroll to position [391, 290]
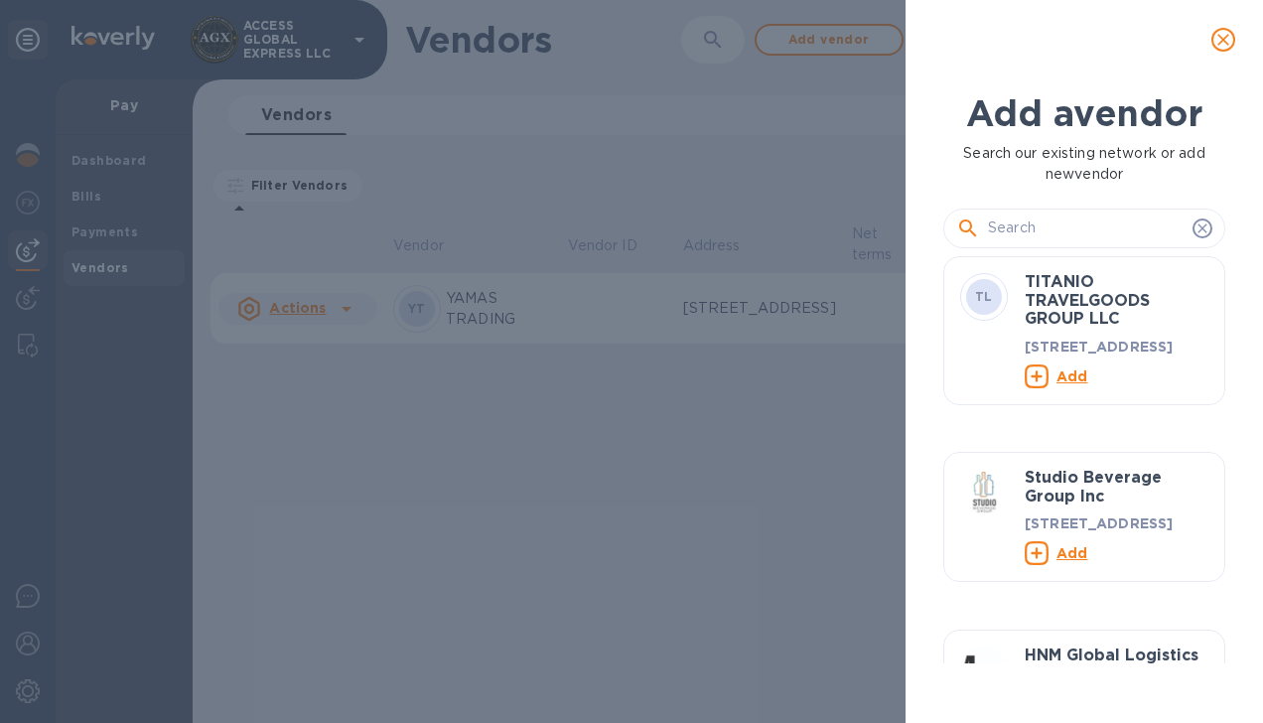
click at [1027, 226] on input "text" at bounding box center [1086, 229] width 197 height 30
click at [1019, 224] on input "text" at bounding box center [1086, 229] width 197 height 30
click at [1060, 230] on input "text" at bounding box center [1086, 229] width 197 height 30
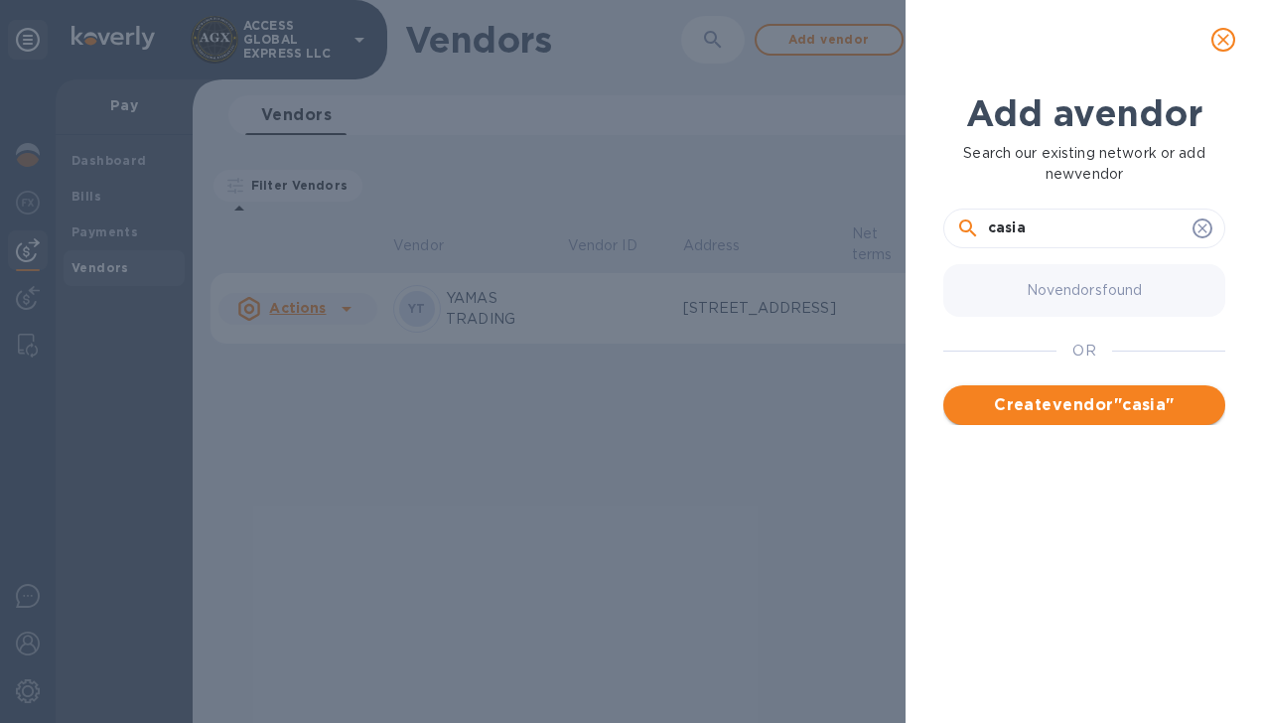
type input "casia"
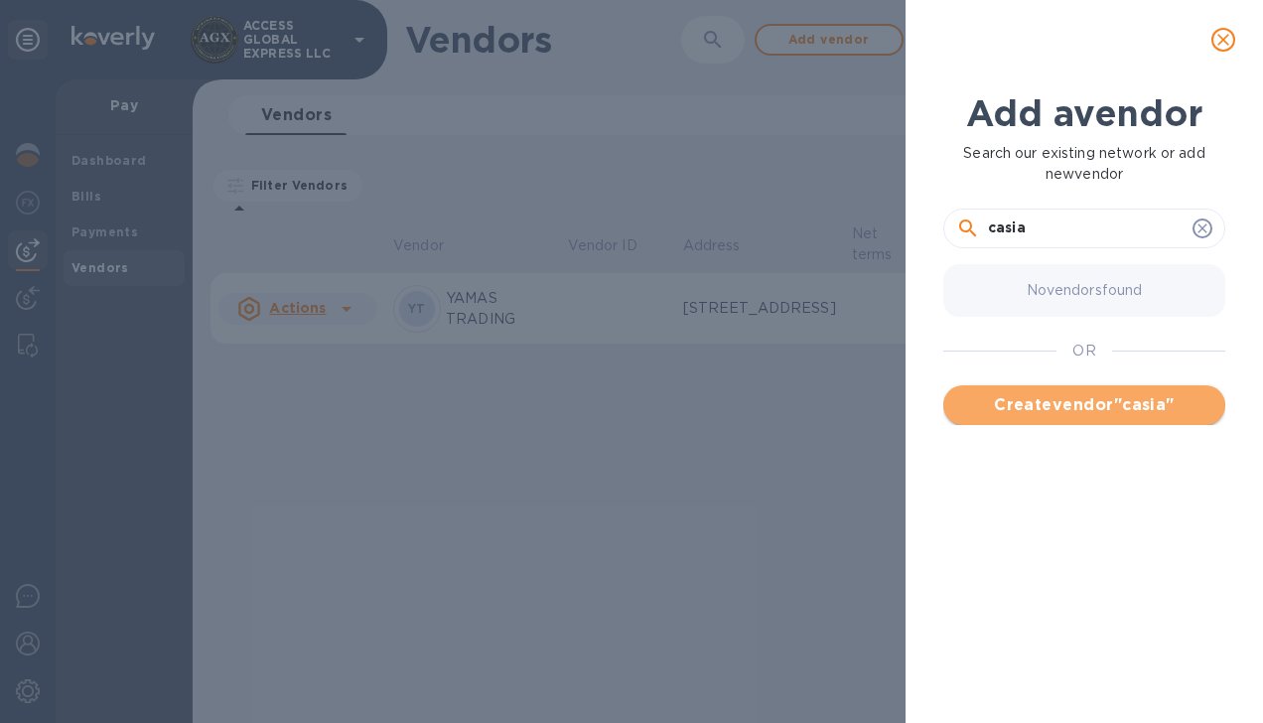
click at [1130, 412] on span "Create vendor " casia "" at bounding box center [1084, 405] width 250 height 24
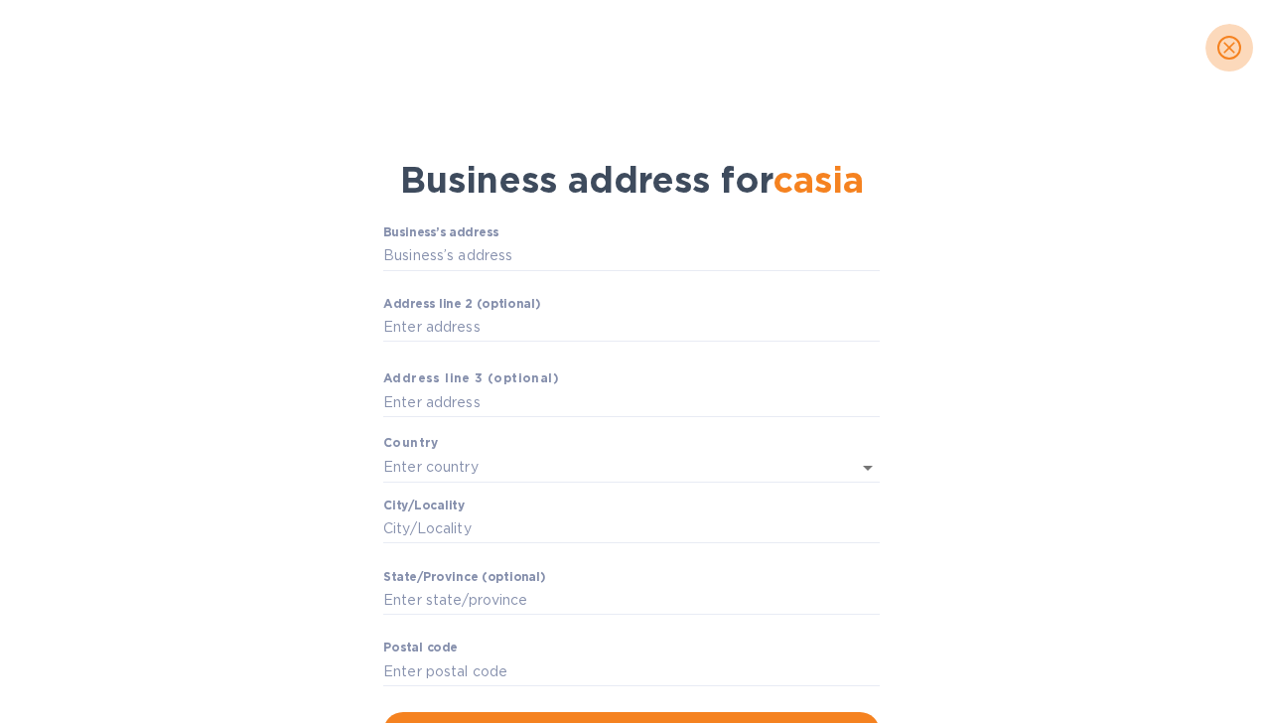
click at [1237, 44] on icon "close" at bounding box center [1230, 48] width 20 height 20
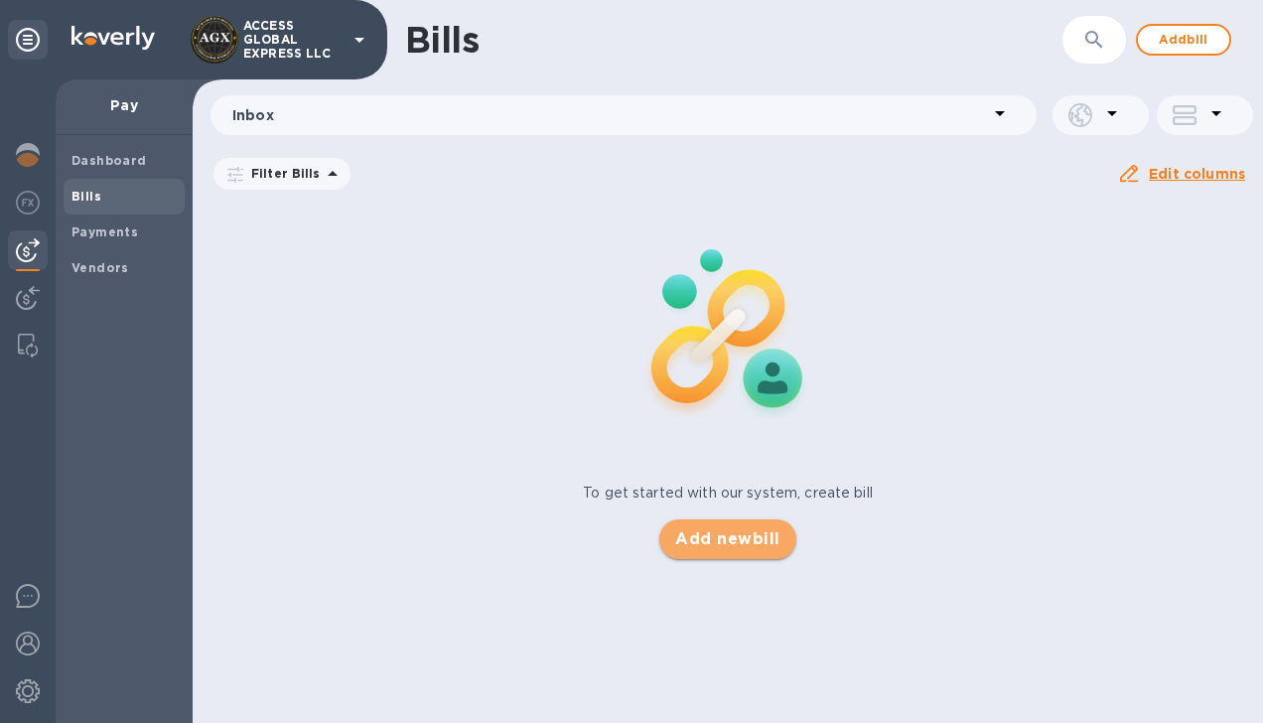
click at [733, 536] on span "Add new bill" at bounding box center [727, 539] width 104 height 24
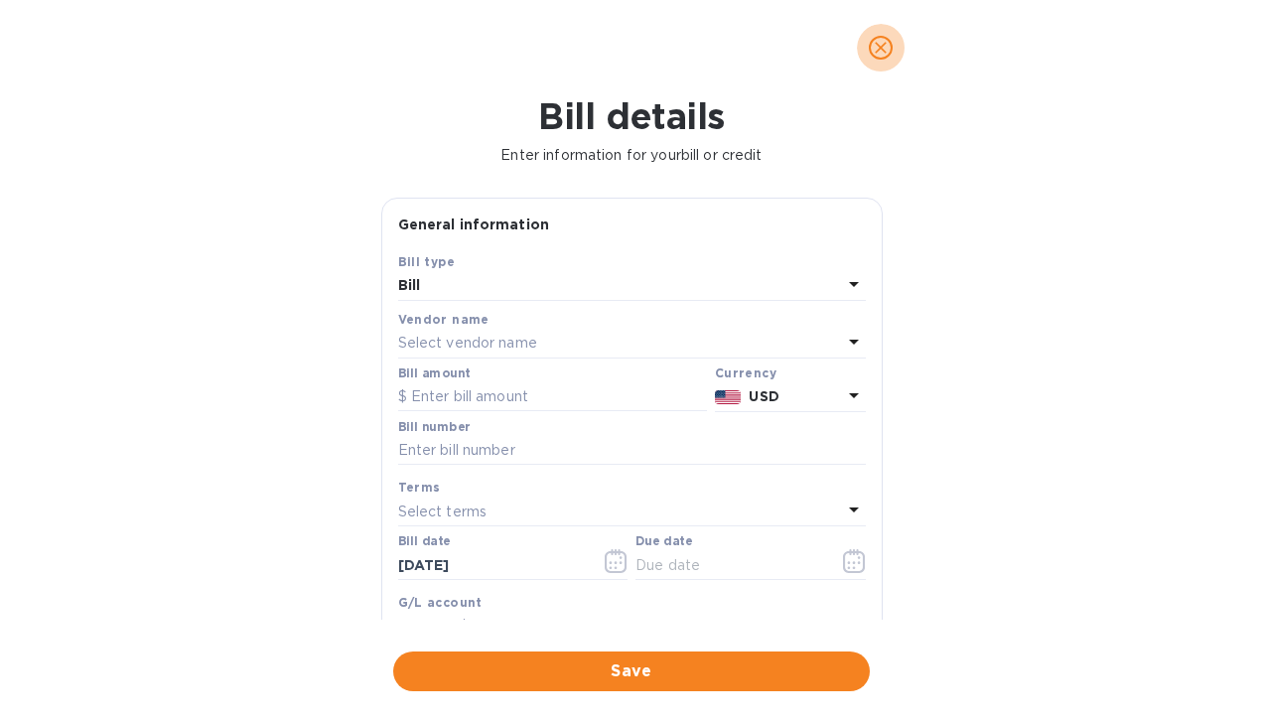
click at [882, 48] on icon "close" at bounding box center [881, 48] width 12 height 12
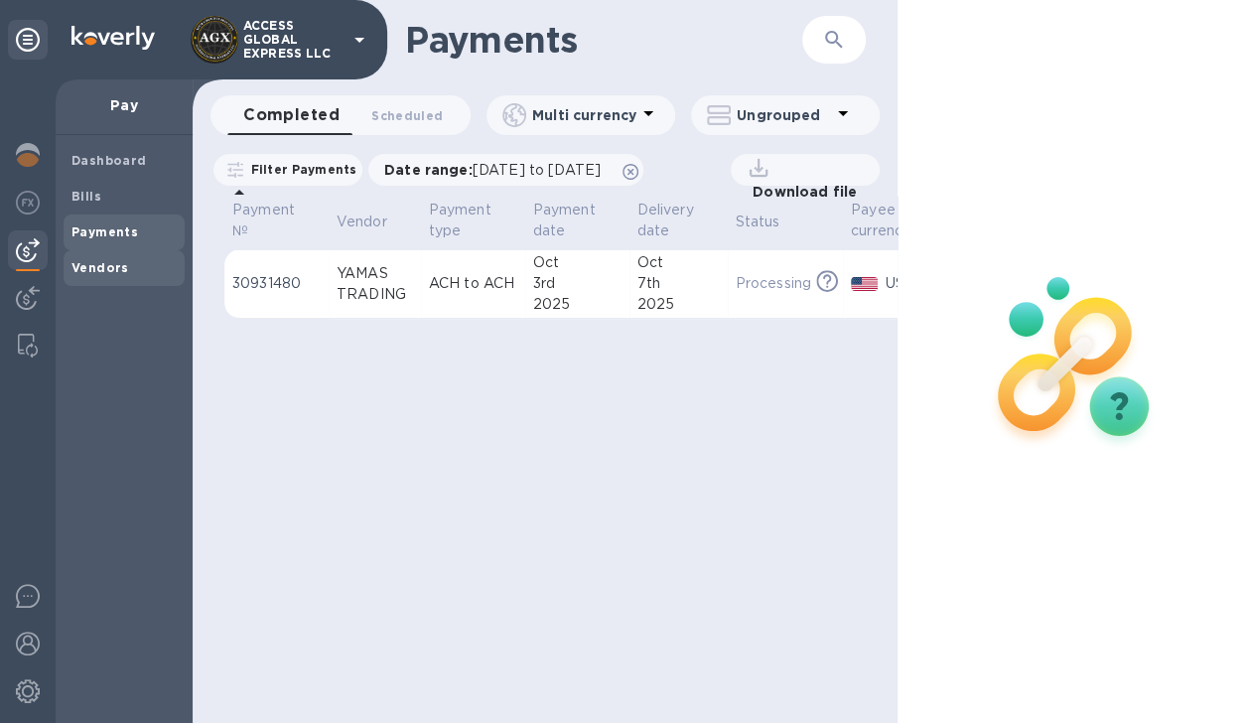
click at [101, 267] on b "Vendors" at bounding box center [101, 267] width 58 height 15
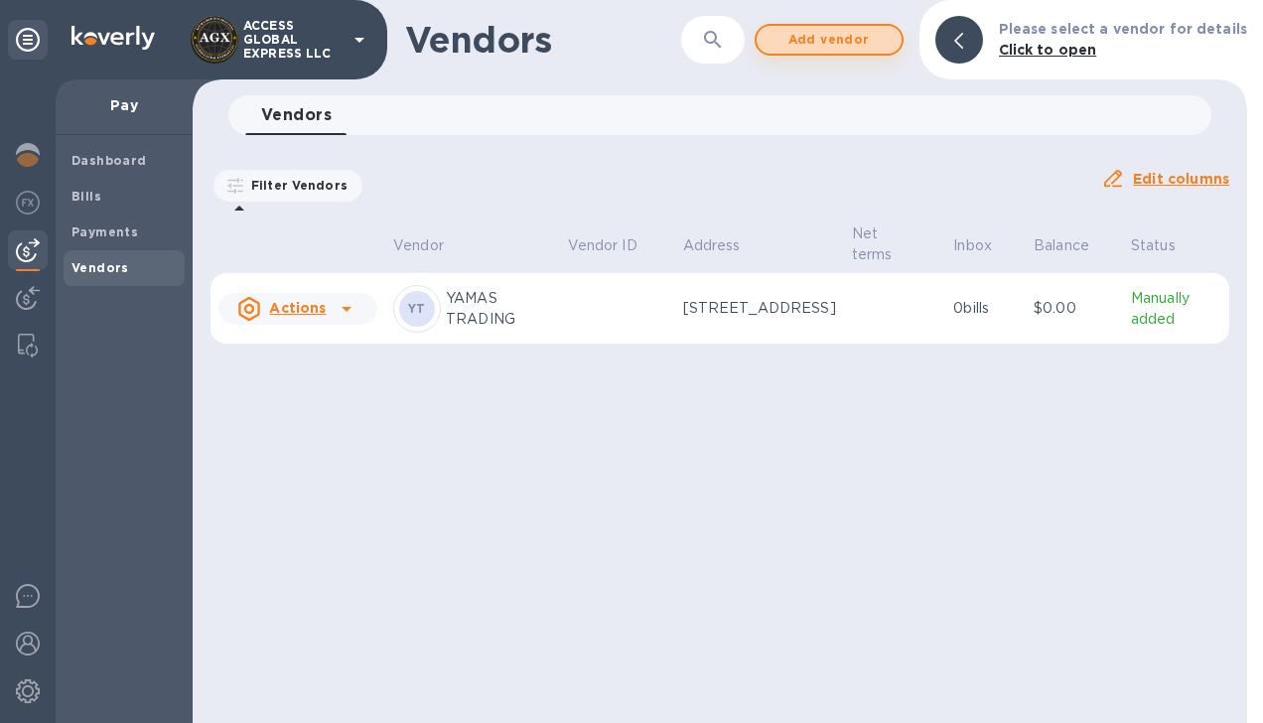
click at [853, 35] on span "Add vendor" at bounding box center [829, 40] width 113 height 24
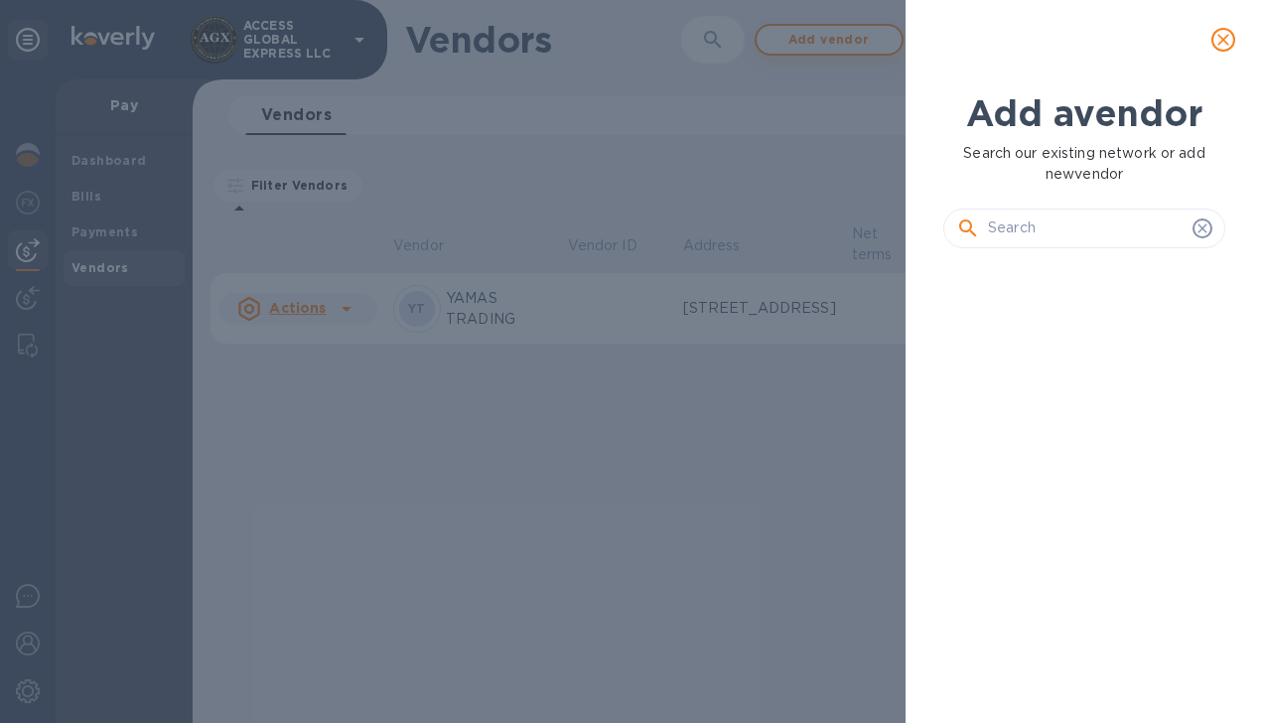
scroll to position [391, 290]
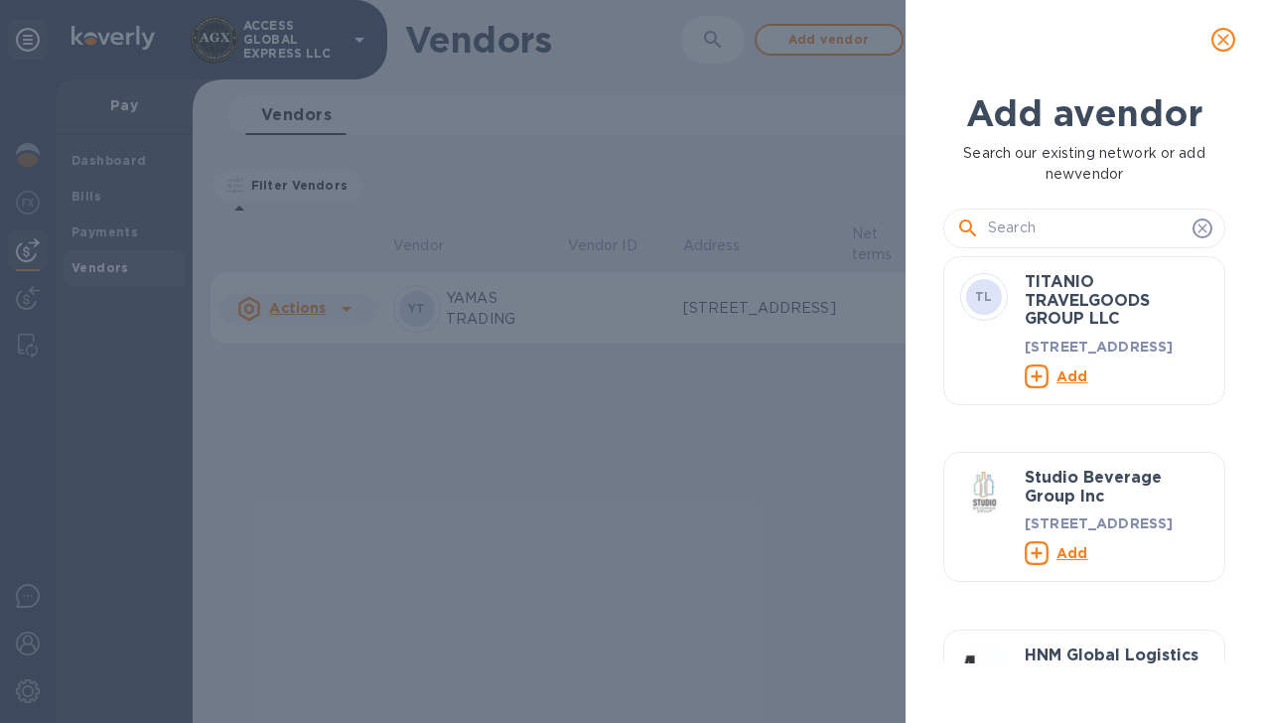
click at [1021, 228] on input "text" at bounding box center [1086, 229] width 197 height 30
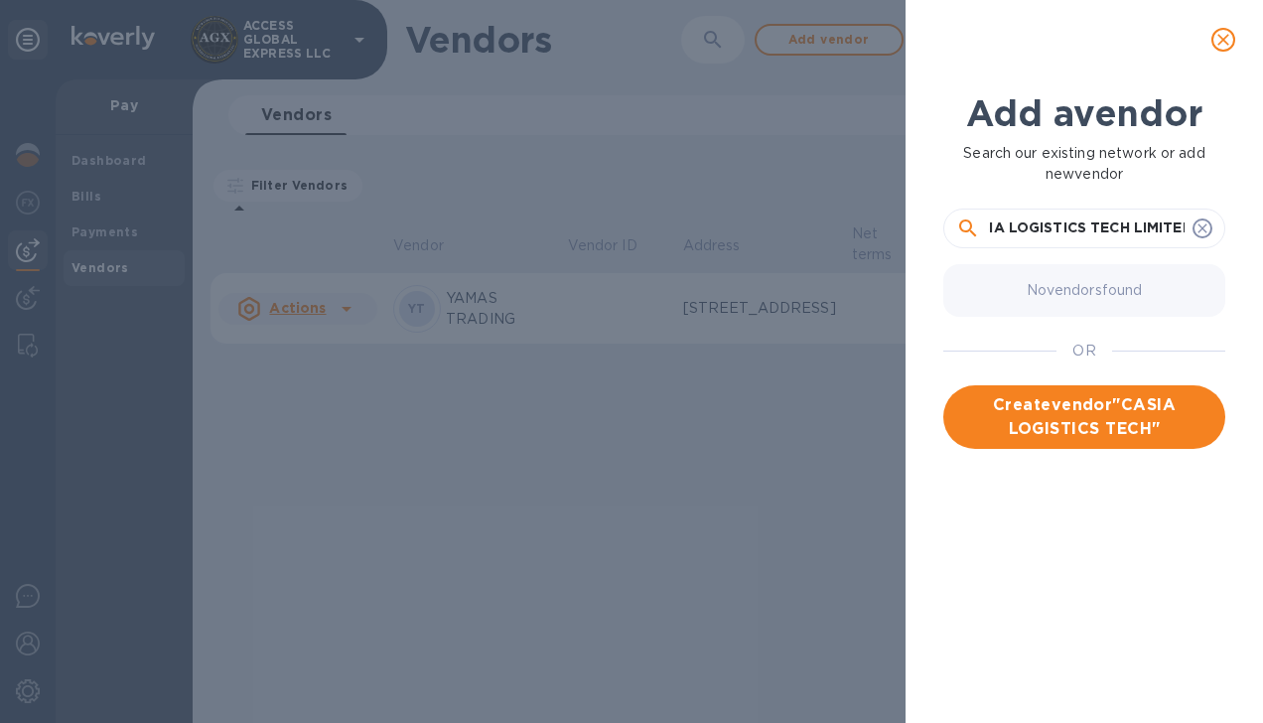
scroll to position [0, 40]
type input "CASIA LOGISTICS TECH LIMITED"
click at [1051, 420] on span "Create vendor " CASIA LOGISTICS TECH LIMITED "" at bounding box center [1084, 417] width 250 height 48
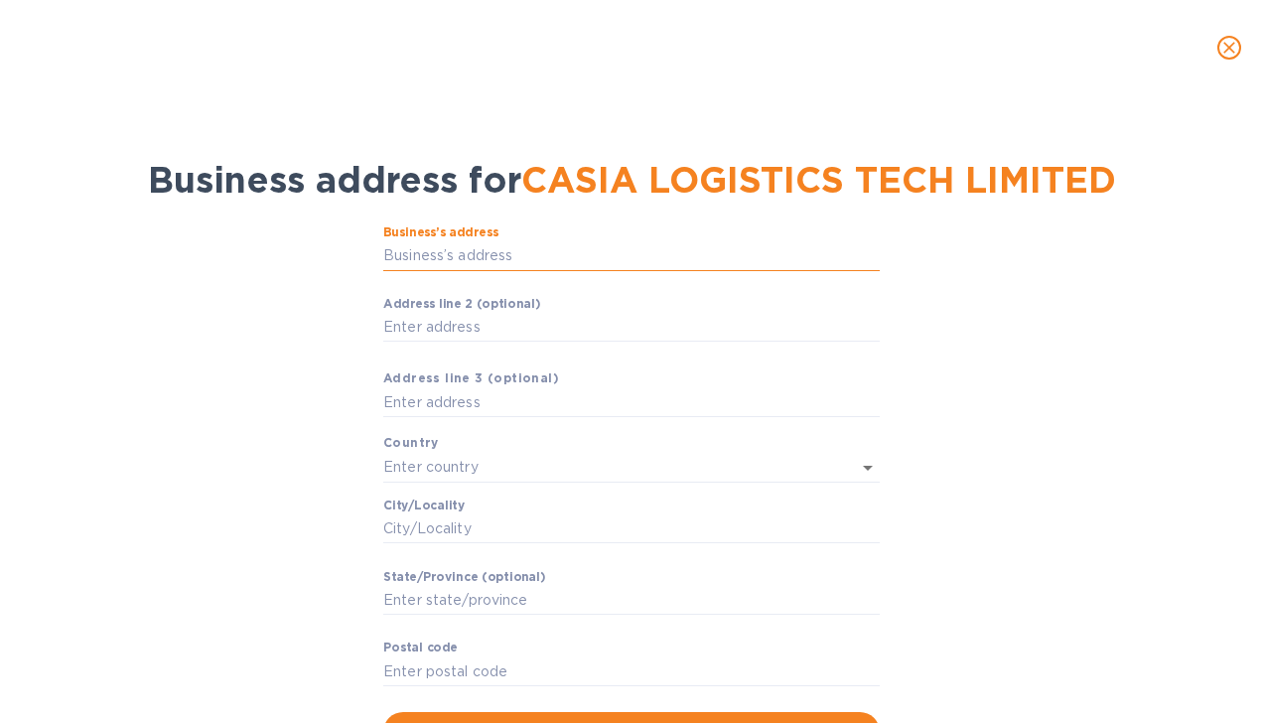
click at [574, 260] on input "Business’s аddress" at bounding box center [631, 256] width 497 height 30
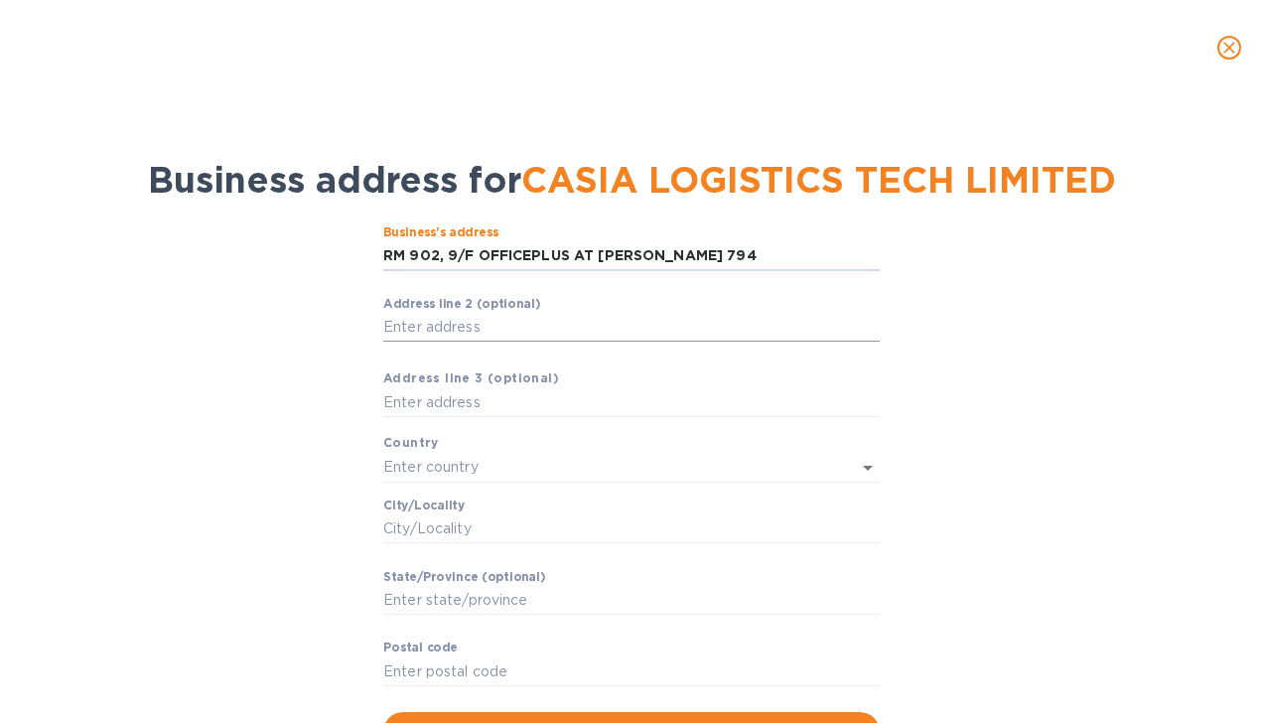
type input "RM 902, 9/F OFFICEPLUS AT PRINCE EDWARD 794"
click at [485, 323] on input "Аddress line 2 (optional)" at bounding box center [631, 328] width 497 height 30
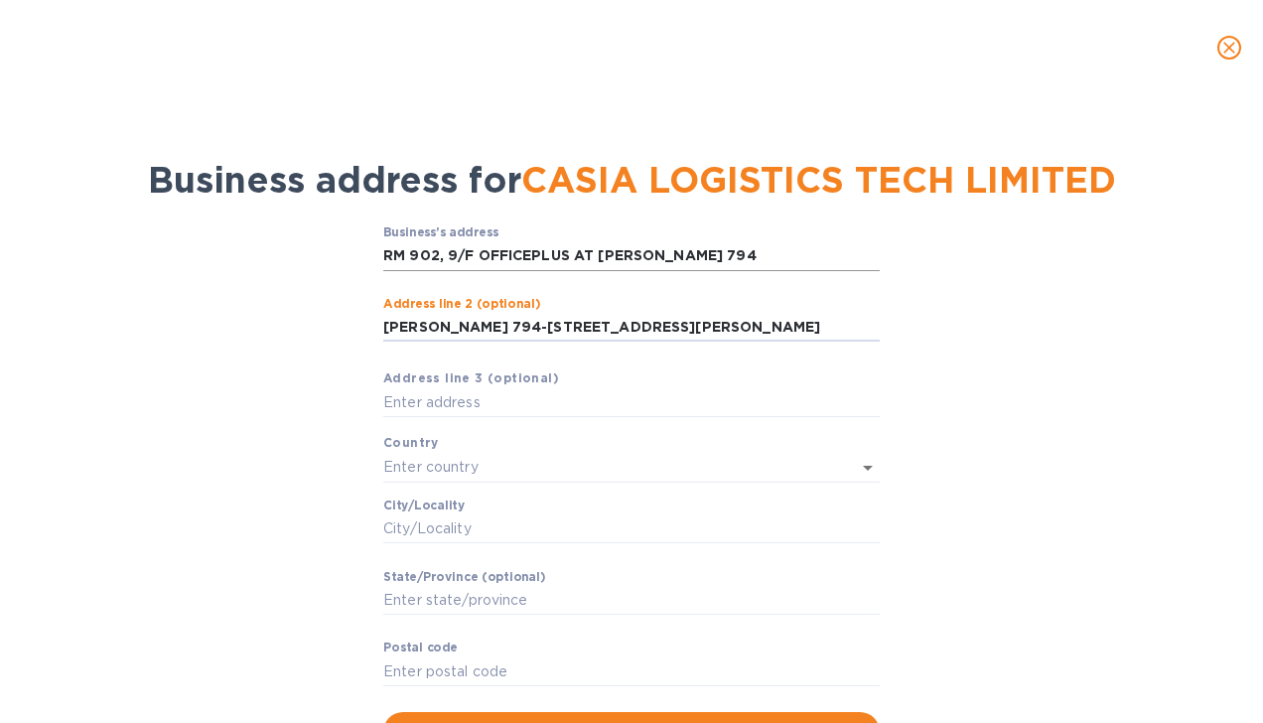
type input "EDWARD 794-802 NATHAN RD KL"
click at [785, 258] on input "RM 902, 9/F OFFICEPLUS AT PRINCE EDWARD 794" at bounding box center [631, 256] width 497 height 30
type input "RM 902, 9/F OFFICEPLUS AT PRINCE"
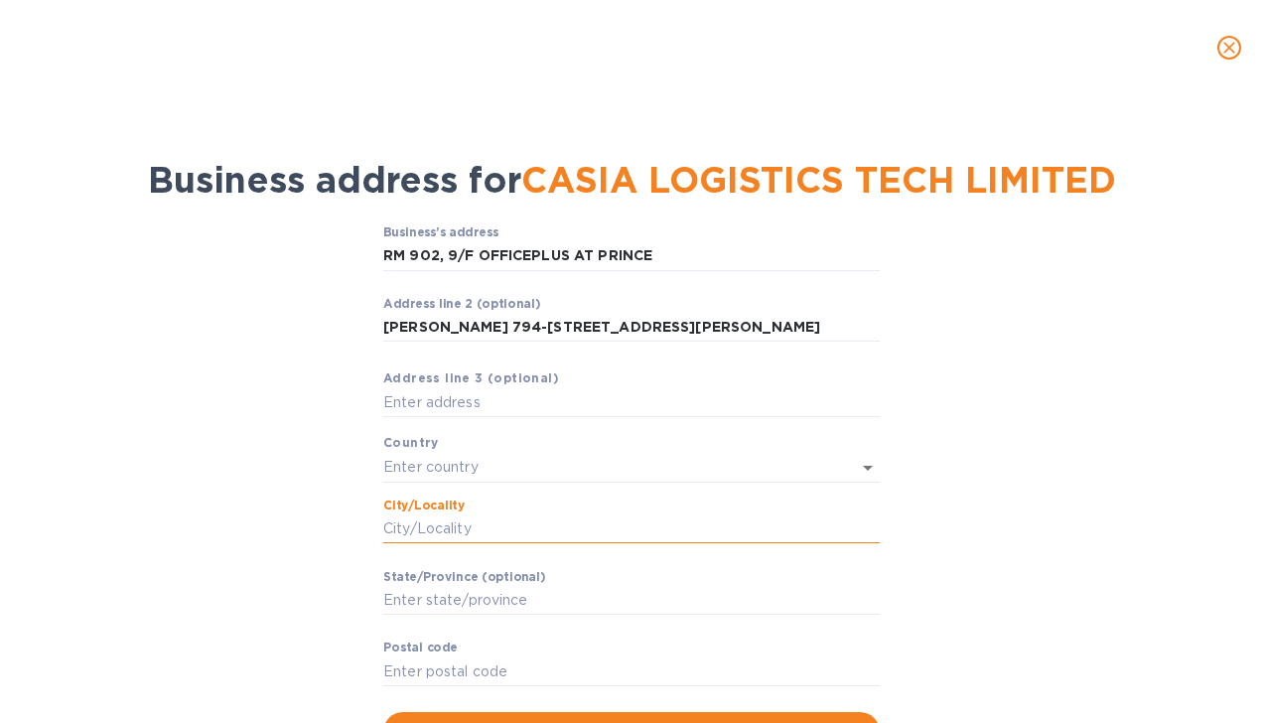
click at [595, 536] on input "Сity/Locаlity" at bounding box center [631, 529] width 497 height 30
type input "HONG KONG"
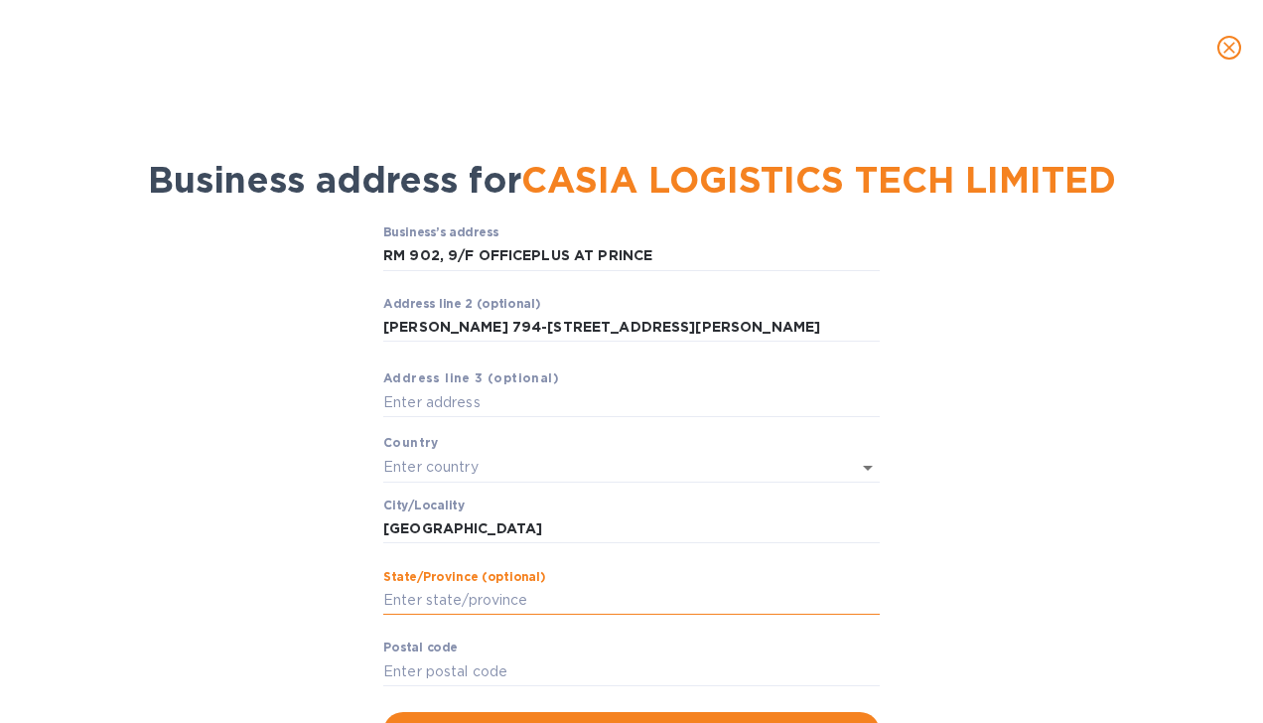
click at [410, 606] on input "Stаte/Province (optional)" at bounding box center [631, 601] width 497 height 30
click at [1003, 364] on div "Business’s аddress RM 902, 9/F OFFICEPLUS AT PRINCE ​ Аddress line 2 (optional)…" at bounding box center [632, 489] width 1212 height 550
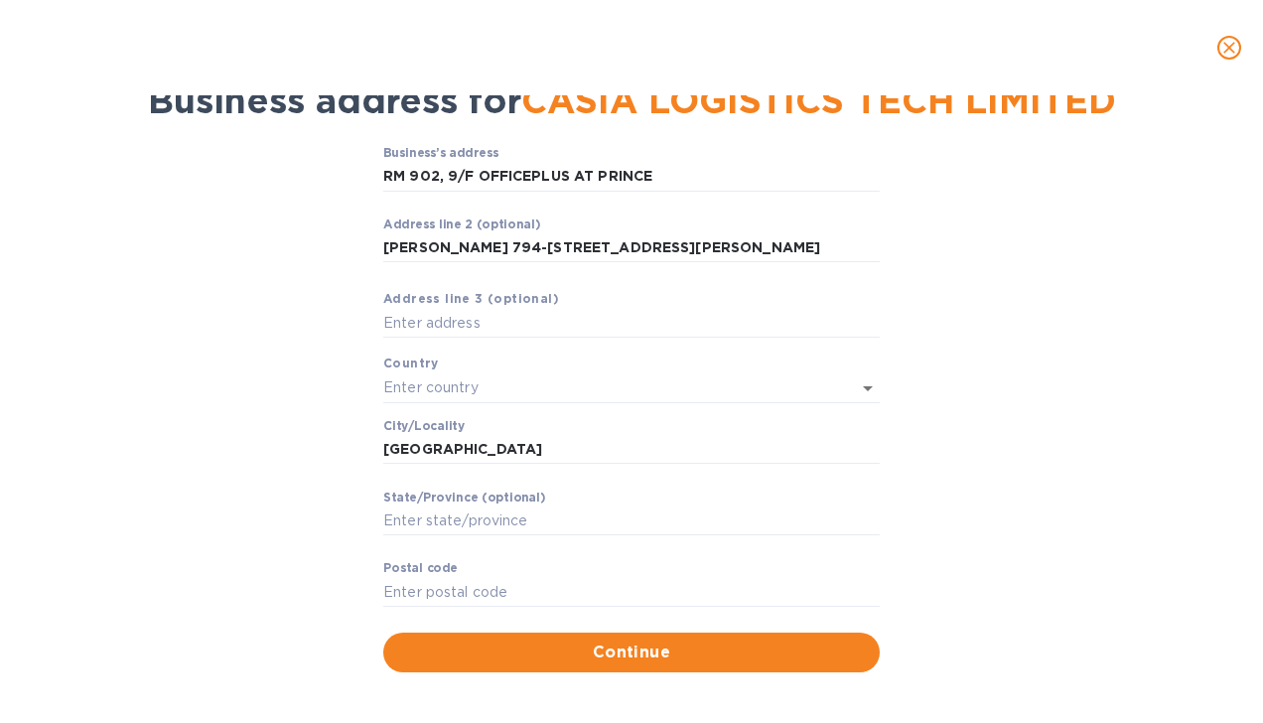
scroll to position [89, 0]
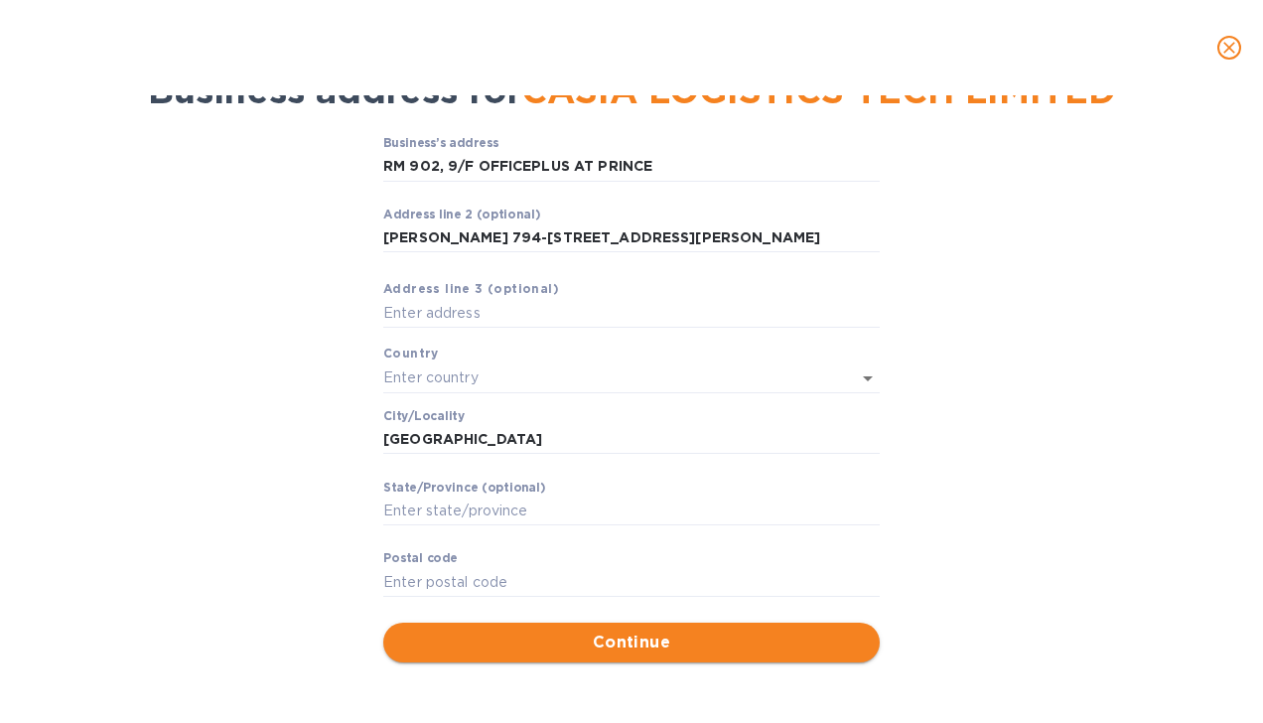
click at [838, 646] on span "Continue" at bounding box center [631, 643] width 465 height 24
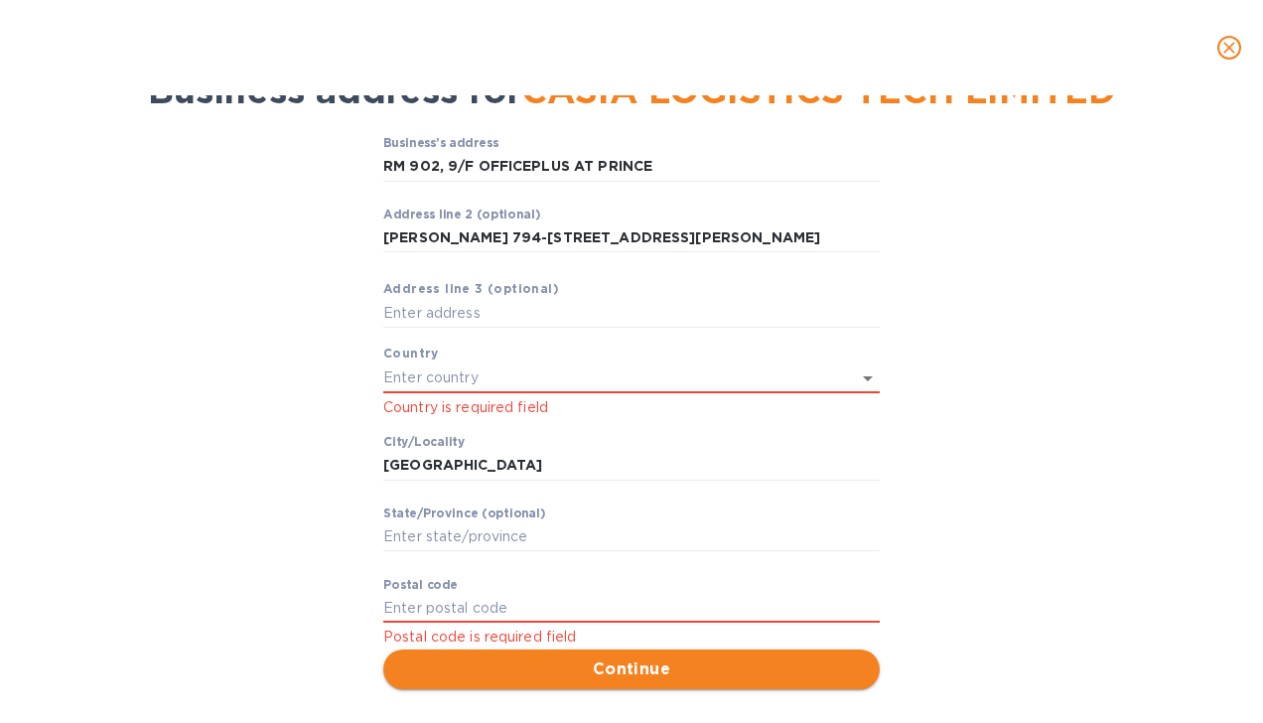
scroll to position [115, 0]
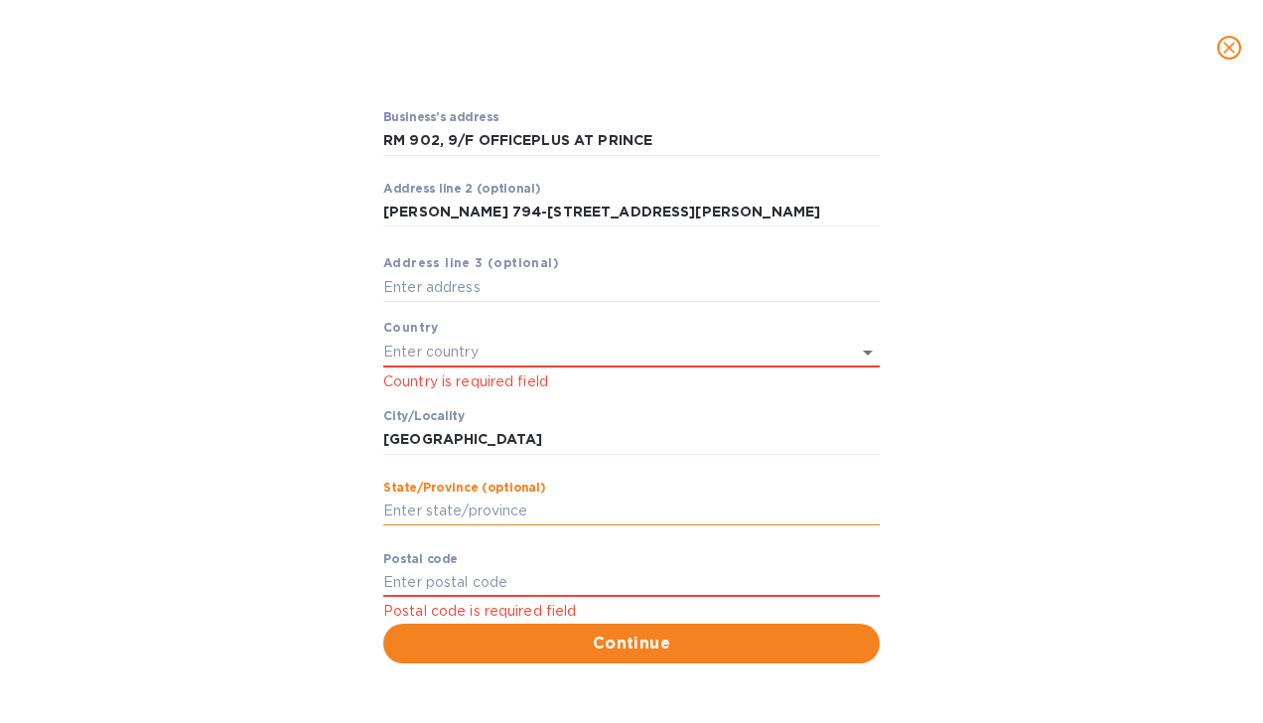
click at [707, 516] on input "Stаte/Province (optional)" at bounding box center [631, 512] width 497 height 30
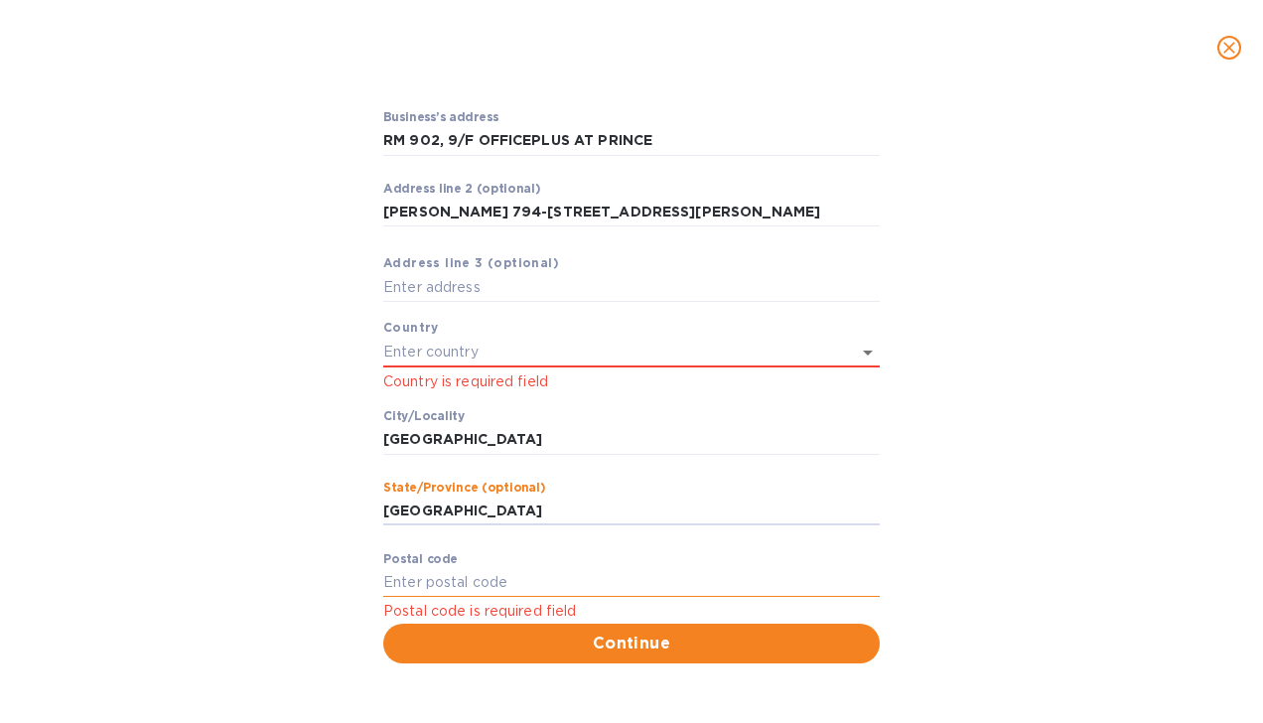
type input "CHINA"
click at [681, 569] on input "Pоstal cоde" at bounding box center [631, 583] width 497 height 30
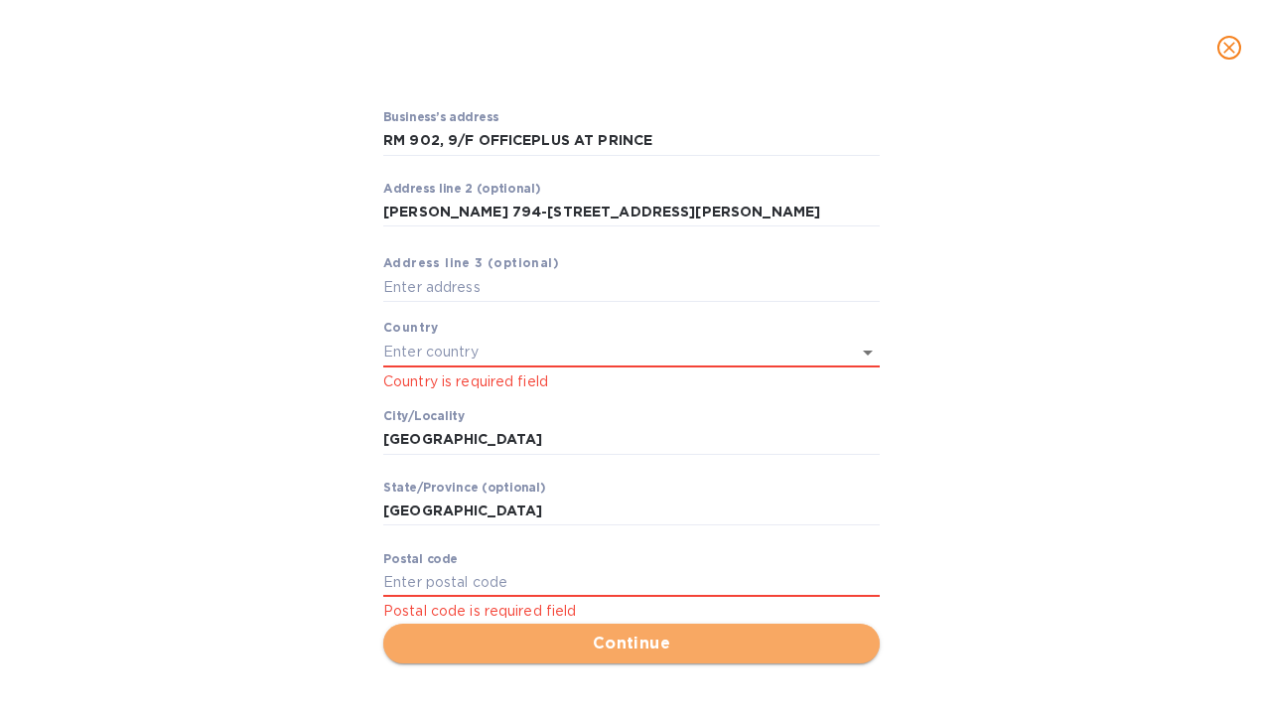
click at [693, 636] on span "Continue" at bounding box center [631, 644] width 465 height 24
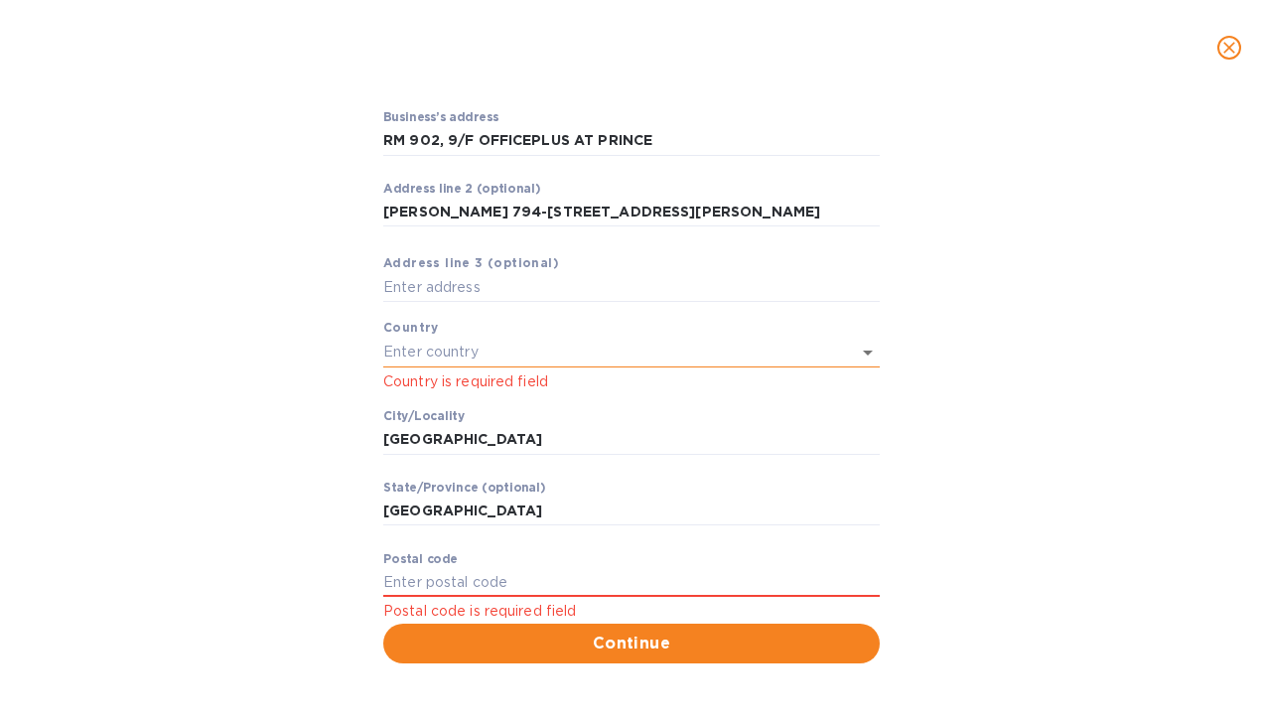
click at [598, 356] on input "text" at bounding box center [603, 352] width 441 height 29
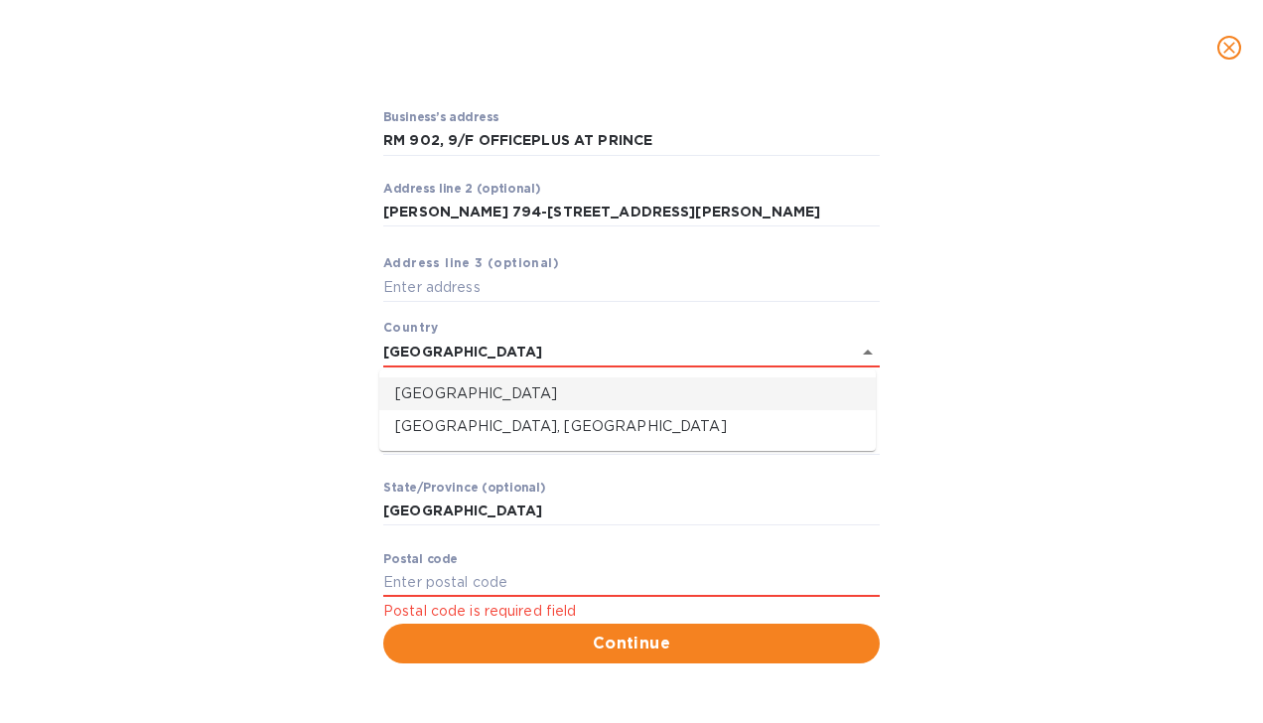
click at [570, 380] on li "China" at bounding box center [627, 393] width 497 height 33
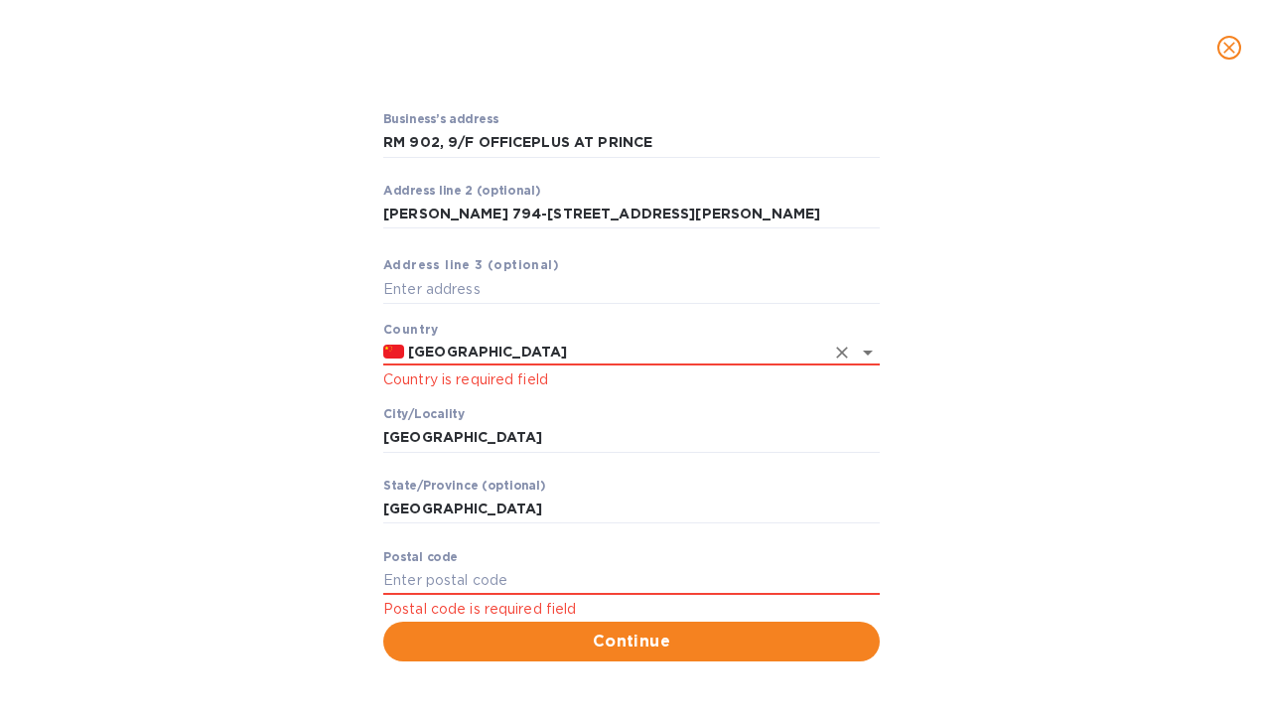
scroll to position [111, 0]
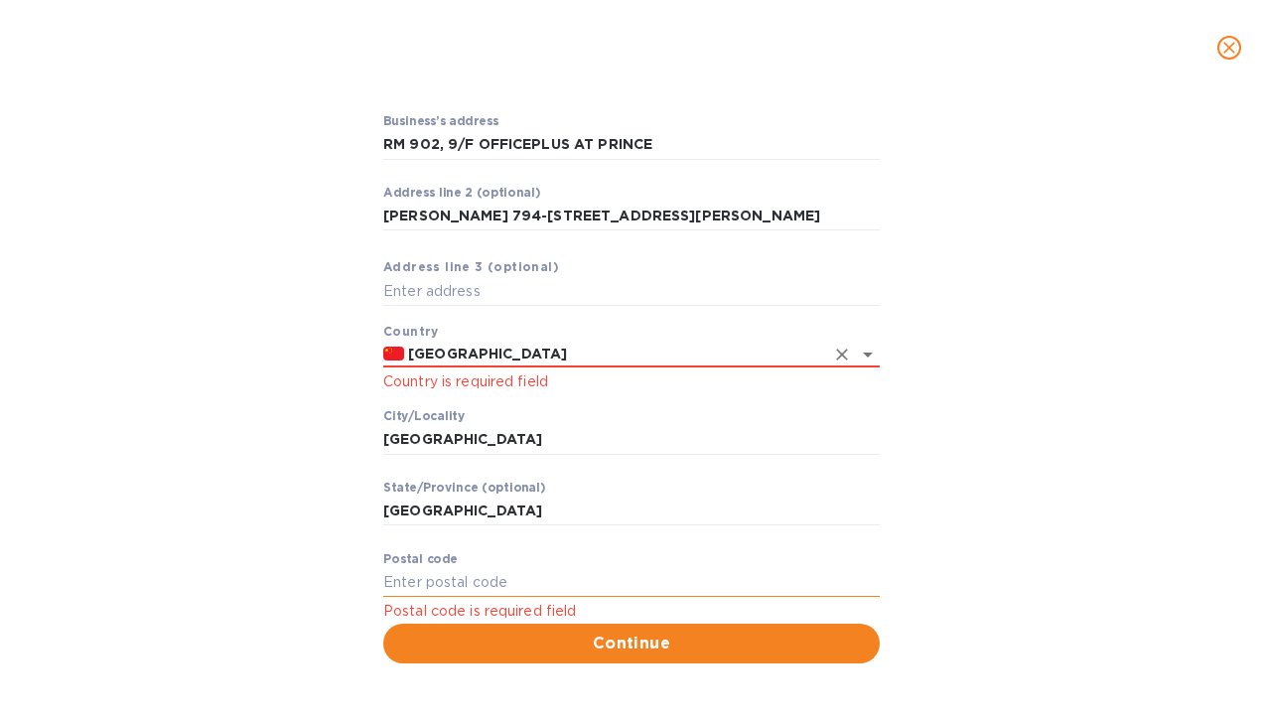
type input "China"
click at [604, 568] on input "Pоstal cоde" at bounding box center [631, 583] width 497 height 30
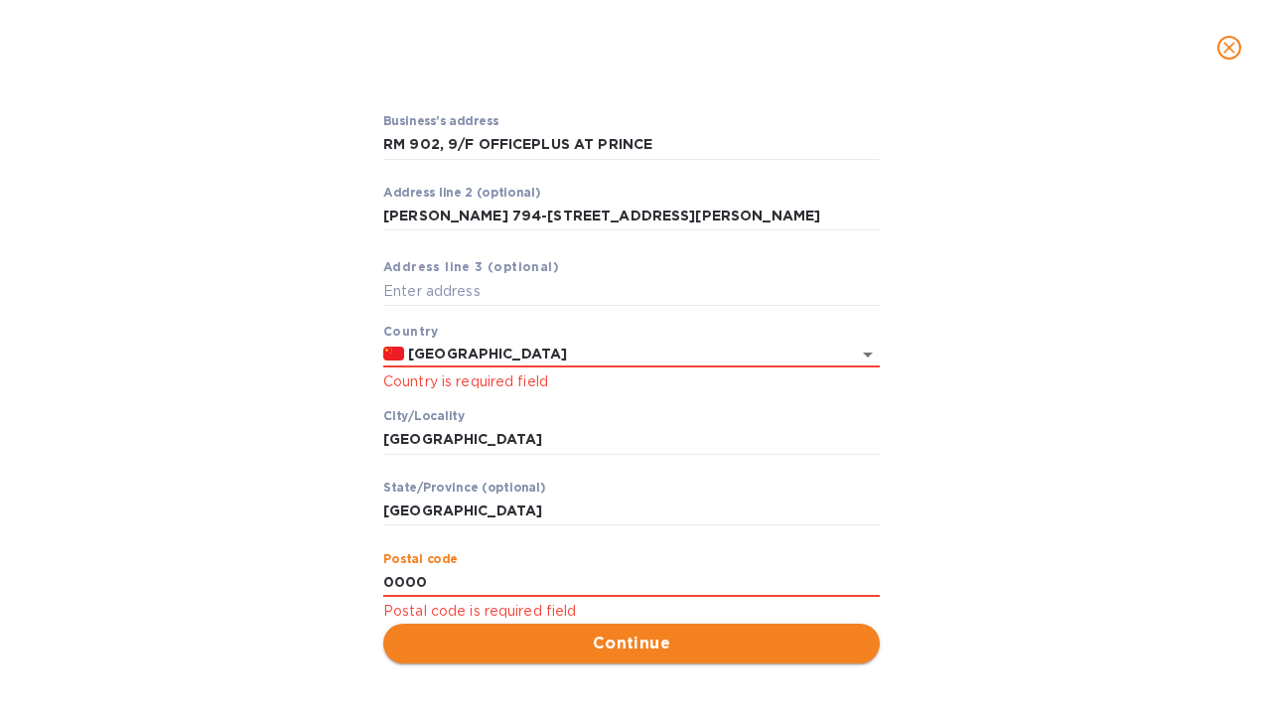
type input "0000"
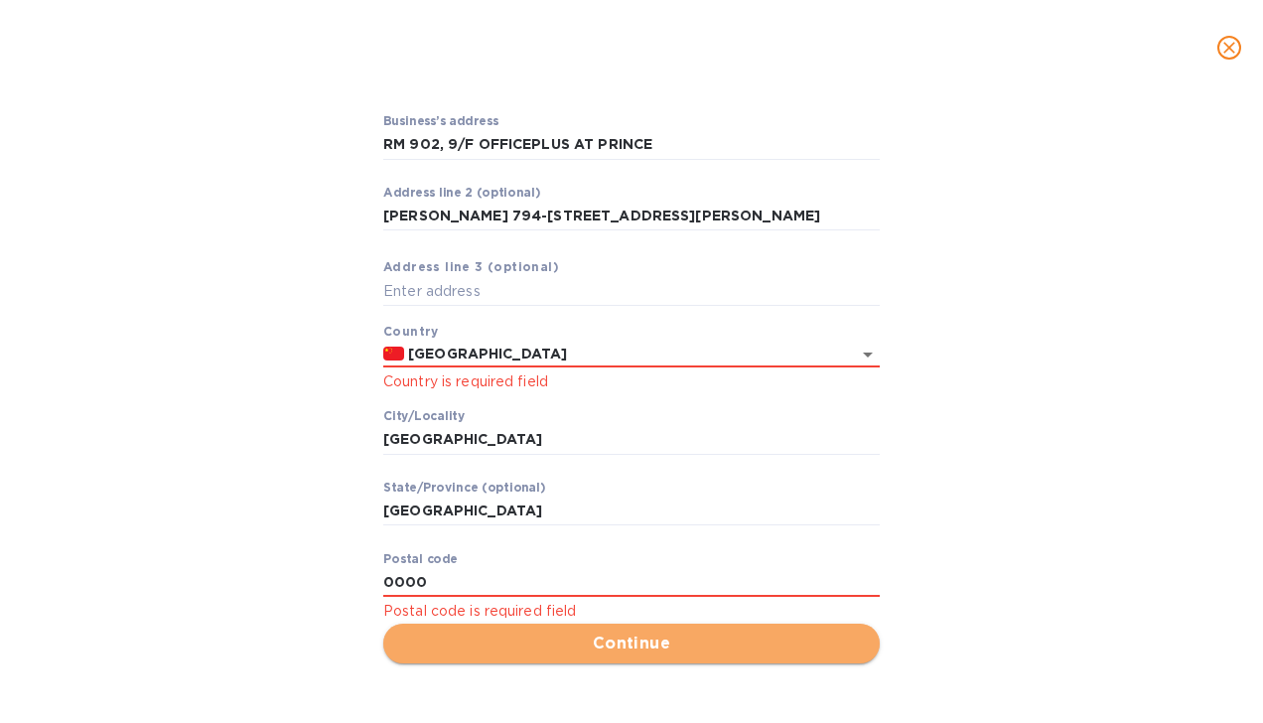
click at [604, 637] on span "Continue" at bounding box center [631, 644] width 465 height 24
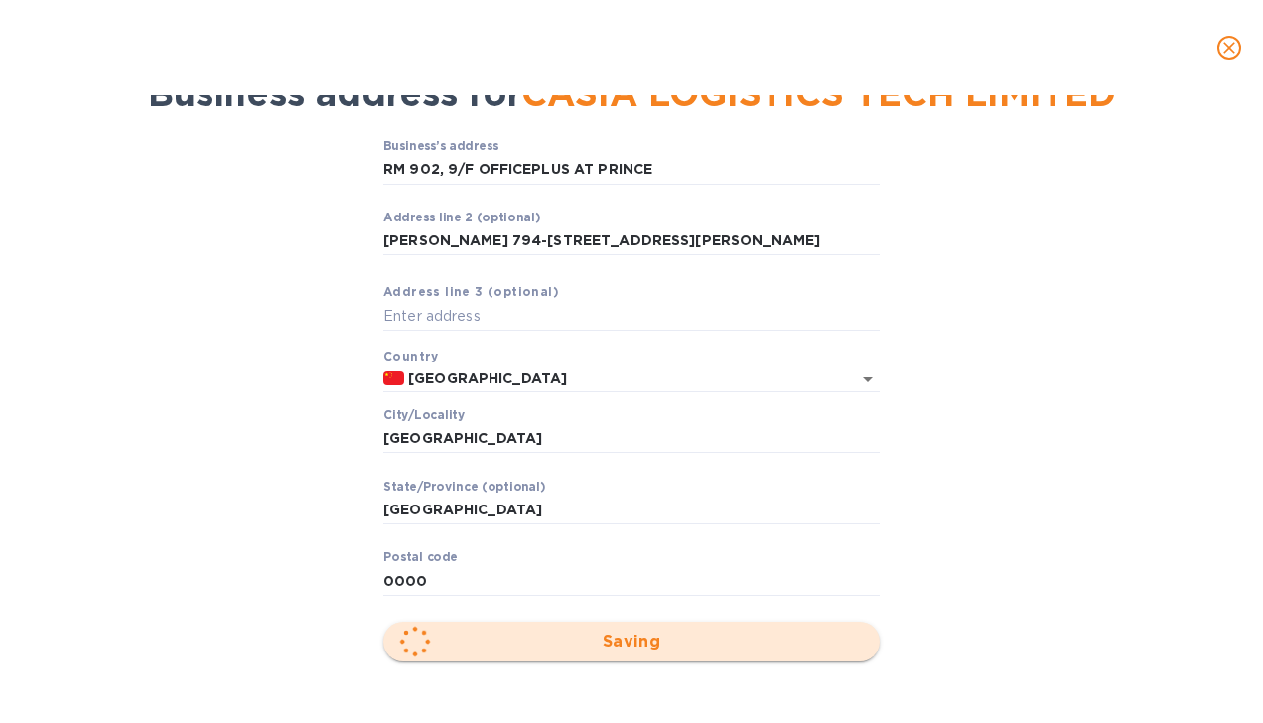
scroll to position [85, 0]
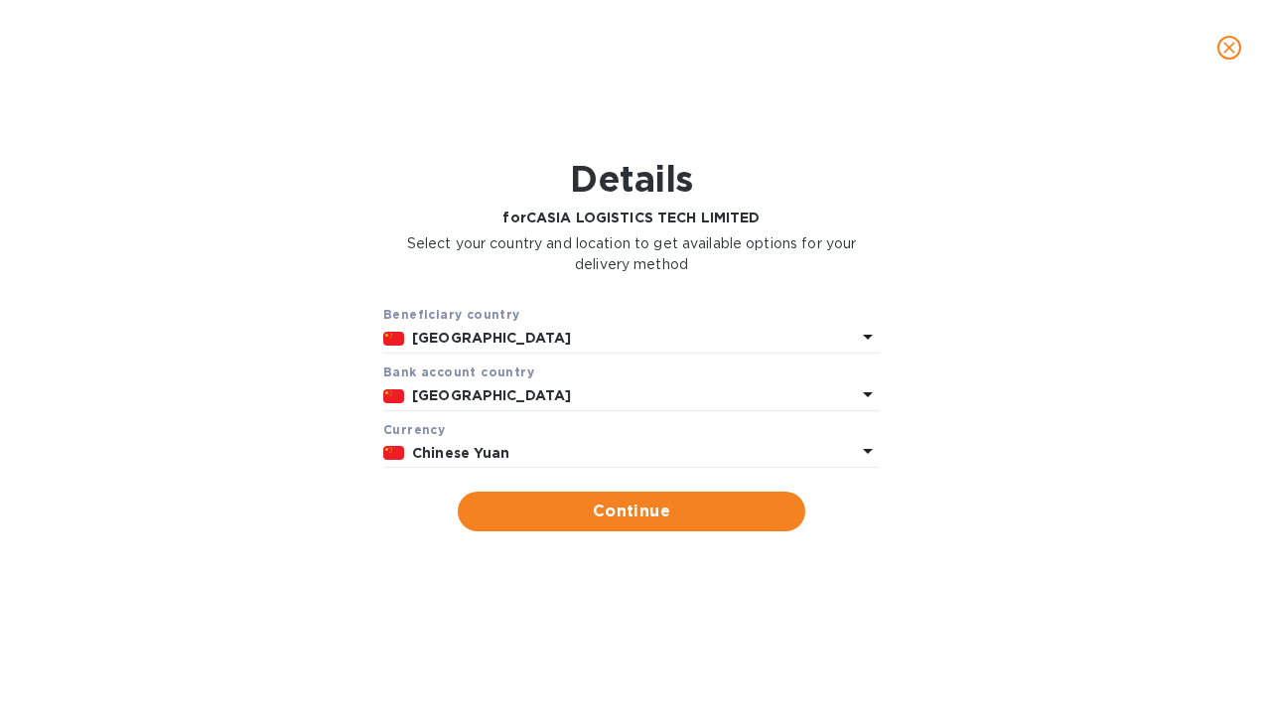
click at [861, 448] on icon at bounding box center [868, 451] width 24 height 24
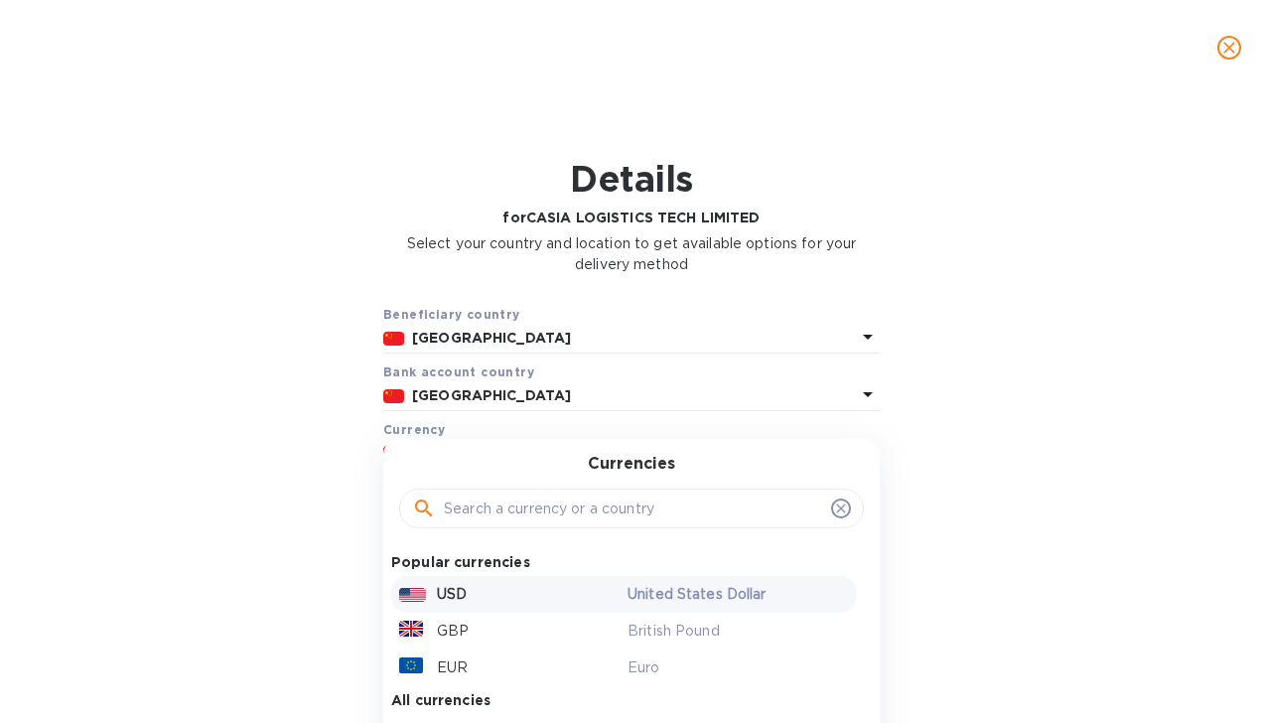
click at [713, 589] on p "United States Dollar" at bounding box center [738, 594] width 220 height 21
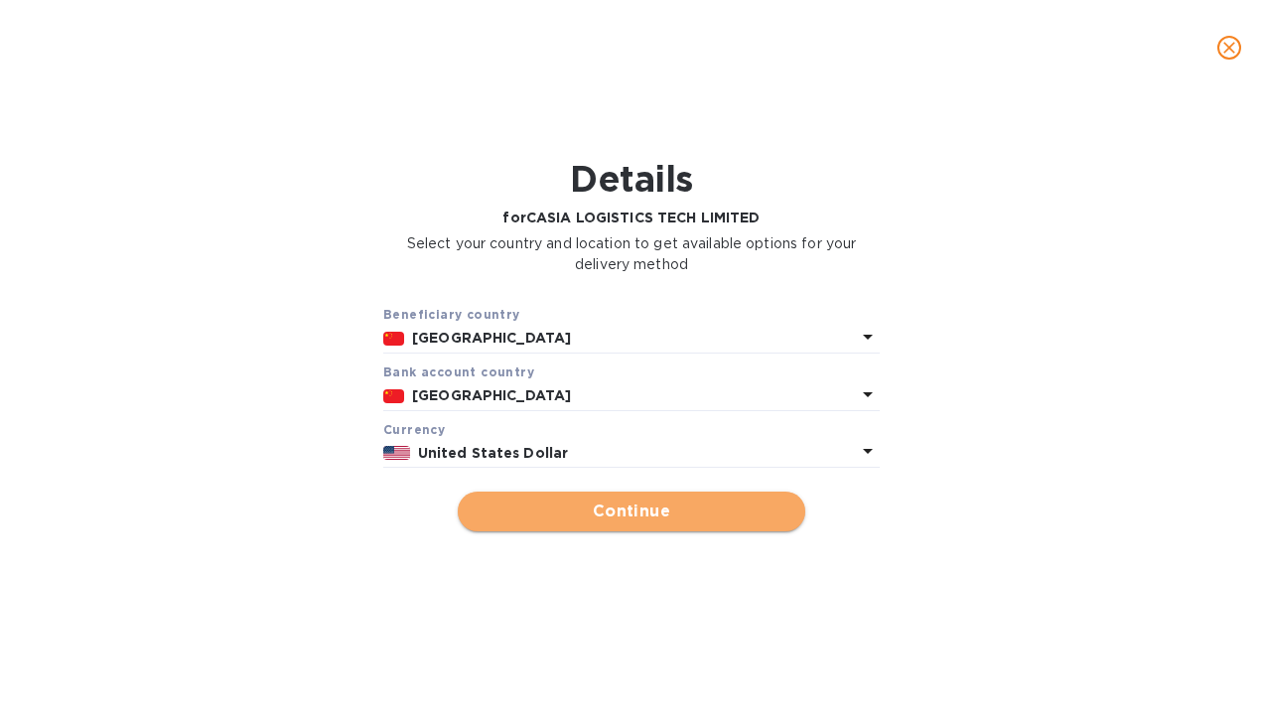
click at [641, 502] on span "Continue" at bounding box center [632, 512] width 316 height 24
type input "CASIA LOGISTICS TECH LIMITED"
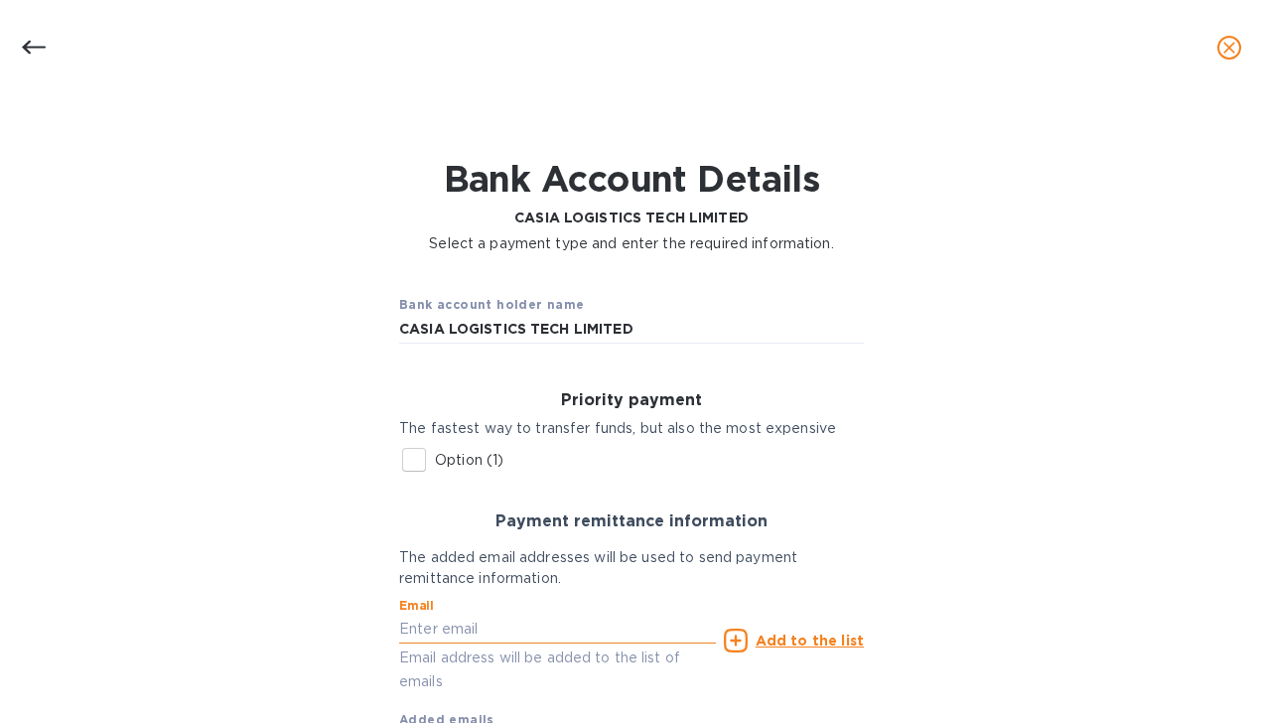
click at [489, 625] on input "text" at bounding box center [557, 630] width 317 height 30
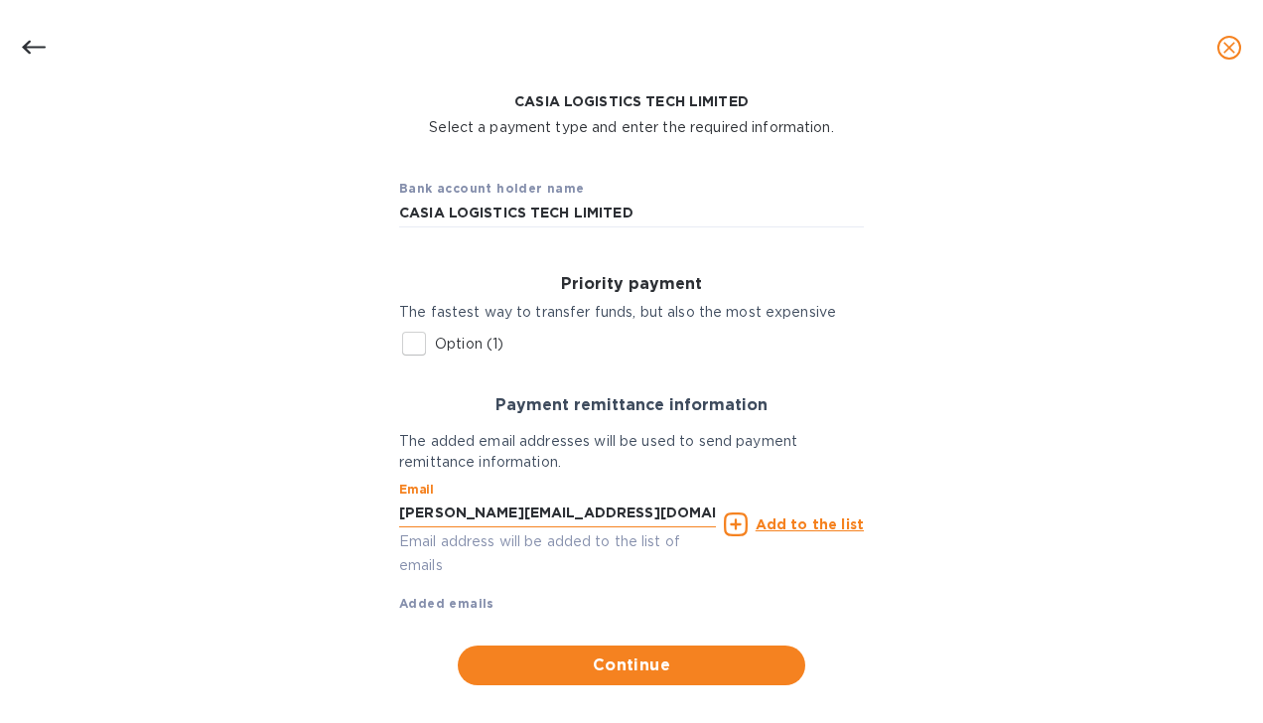
scroll to position [140, 0]
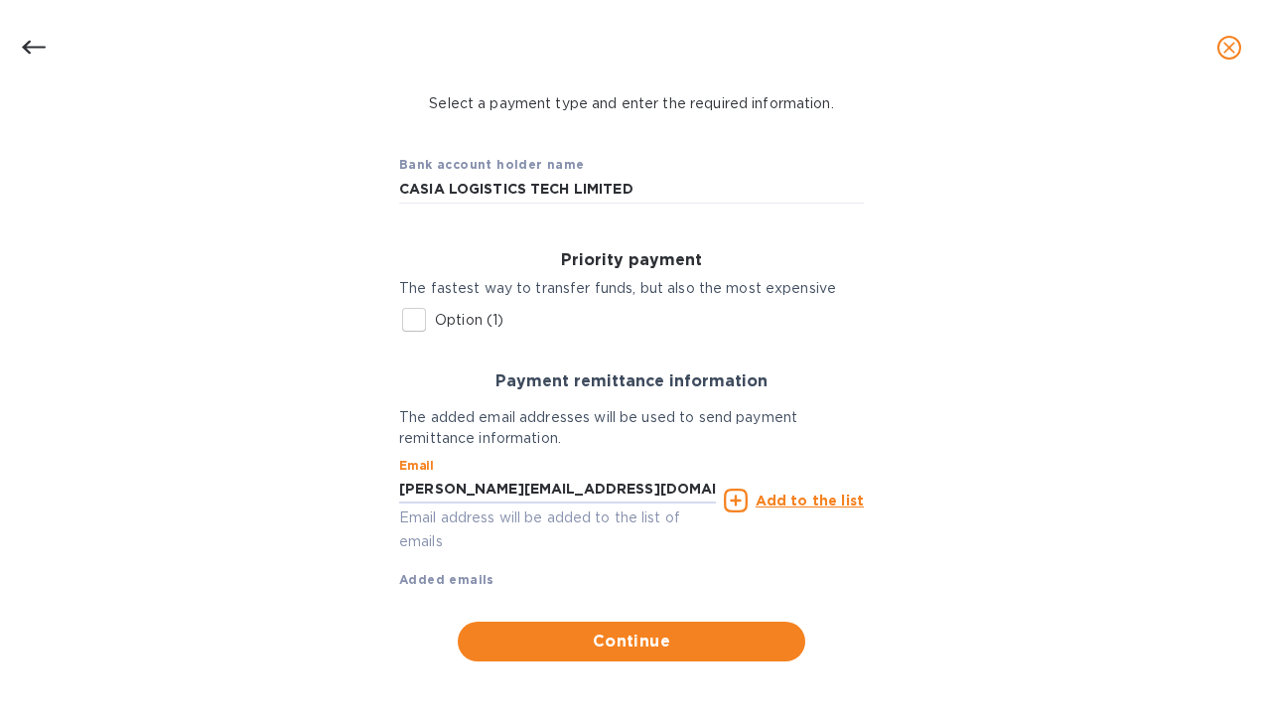
type input "LUKAS.QIAO@CASIAGLOBAL.COM"
click at [832, 509] on u "Add to the list" at bounding box center [810, 501] width 108 height 16
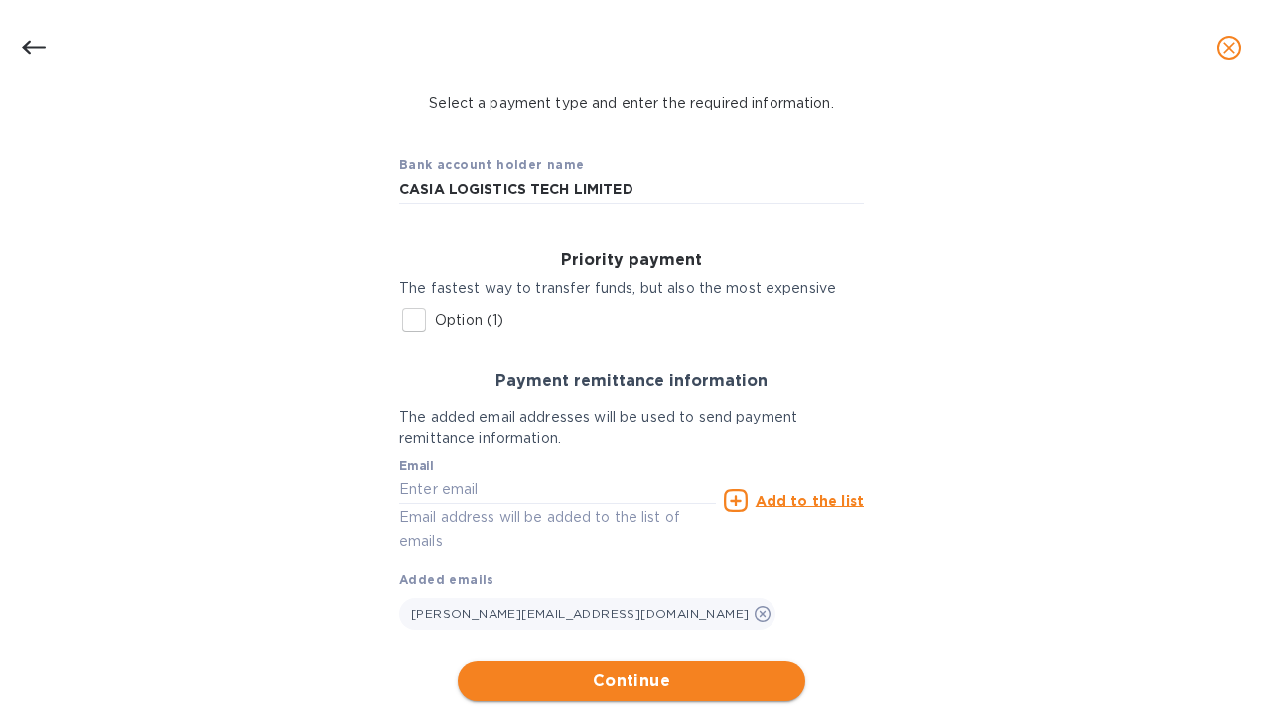
click at [741, 693] on span "Continue" at bounding box center [632, 681] width 316 height 24
click at [691, 684] on span "Continue" at bounding box center [632, 681] width 316 height 24
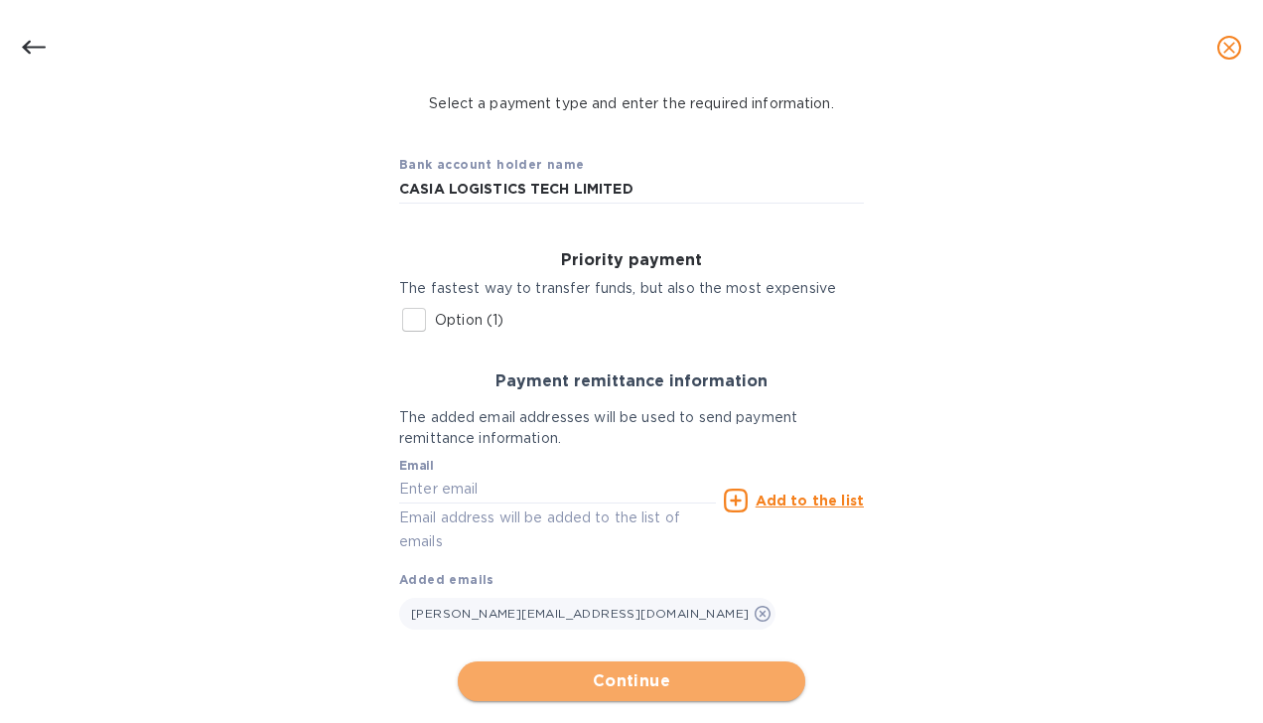
click at [515, 683] on span "Continue" at bounding box center [632, 681] width 316 height 24
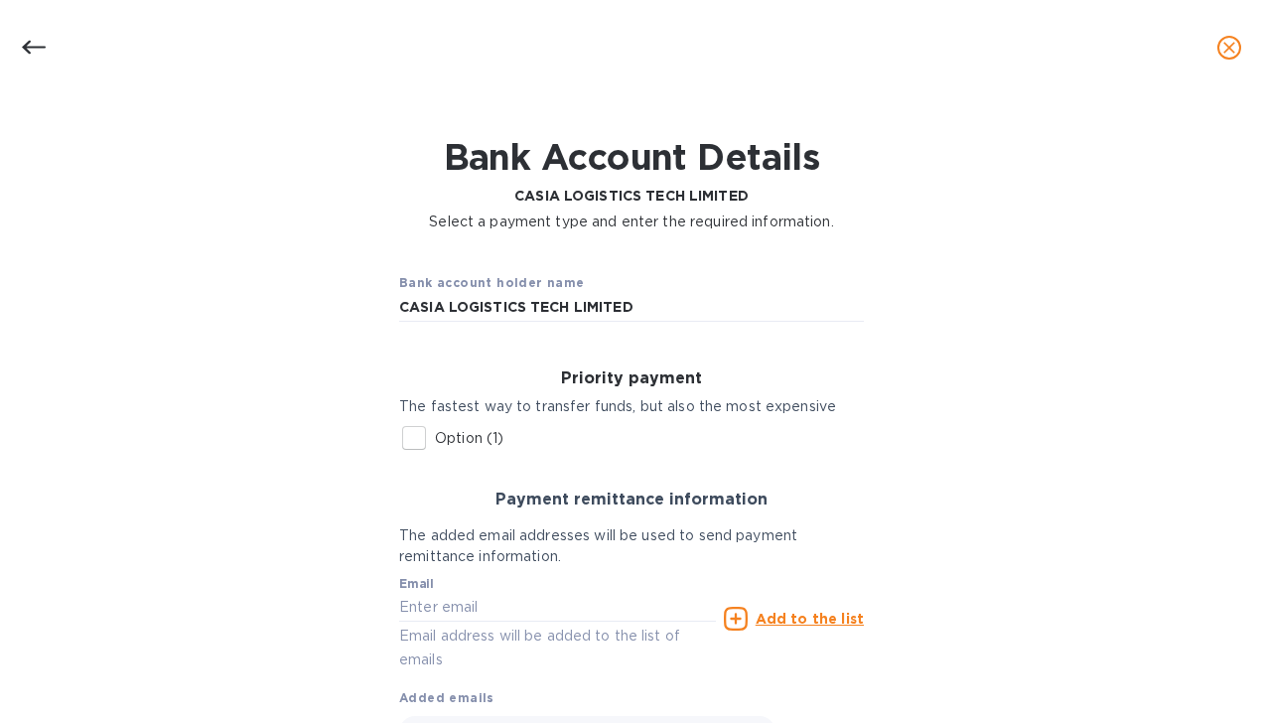
scroll to position [0, 0]
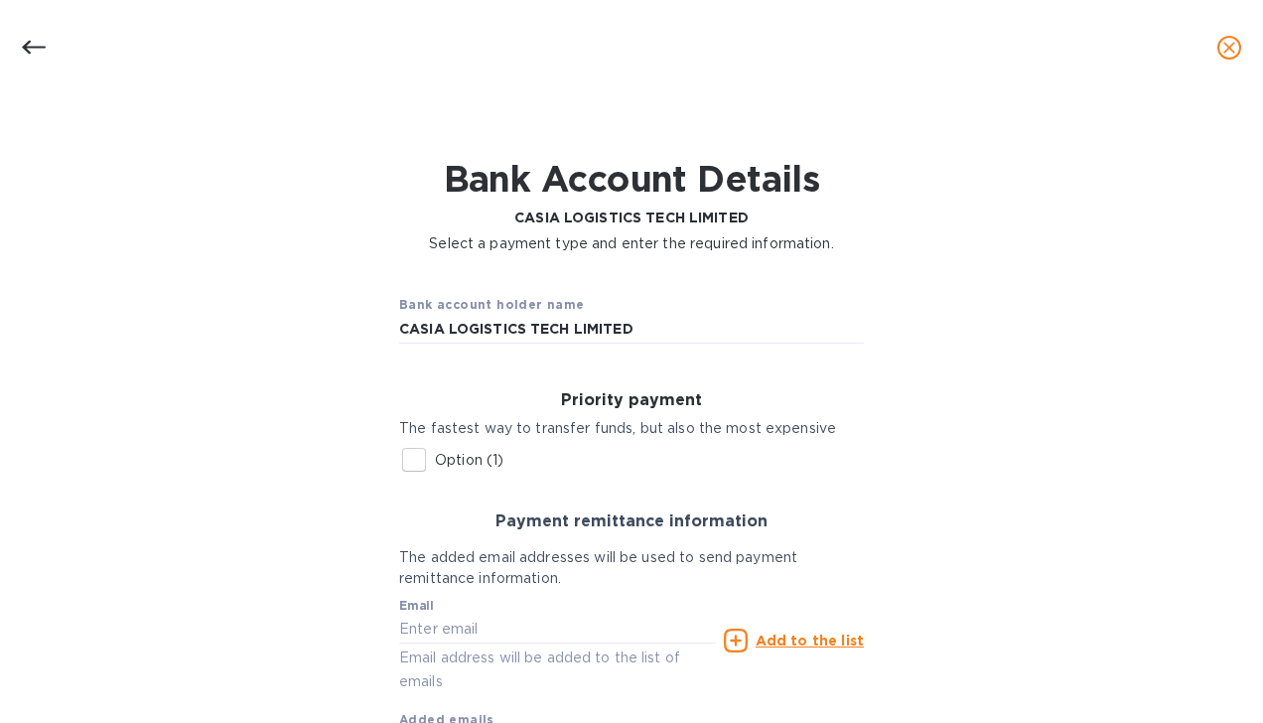
drag, startPoint x: 1239, startPoint y: 449, endPoint x: 1232, endPoint y: 480, distance: 31.6
click at [1232, 480] on div "Bank Account Details CASIA LOGISTICS TECH LIMITED Select a payment type and ent…" at bounding box center [632, 481] width 1232 height 743
click at [410, 467] on input "Option (1)" at bounding box center [414, 460] width 42 height 42
checkbox input "true"
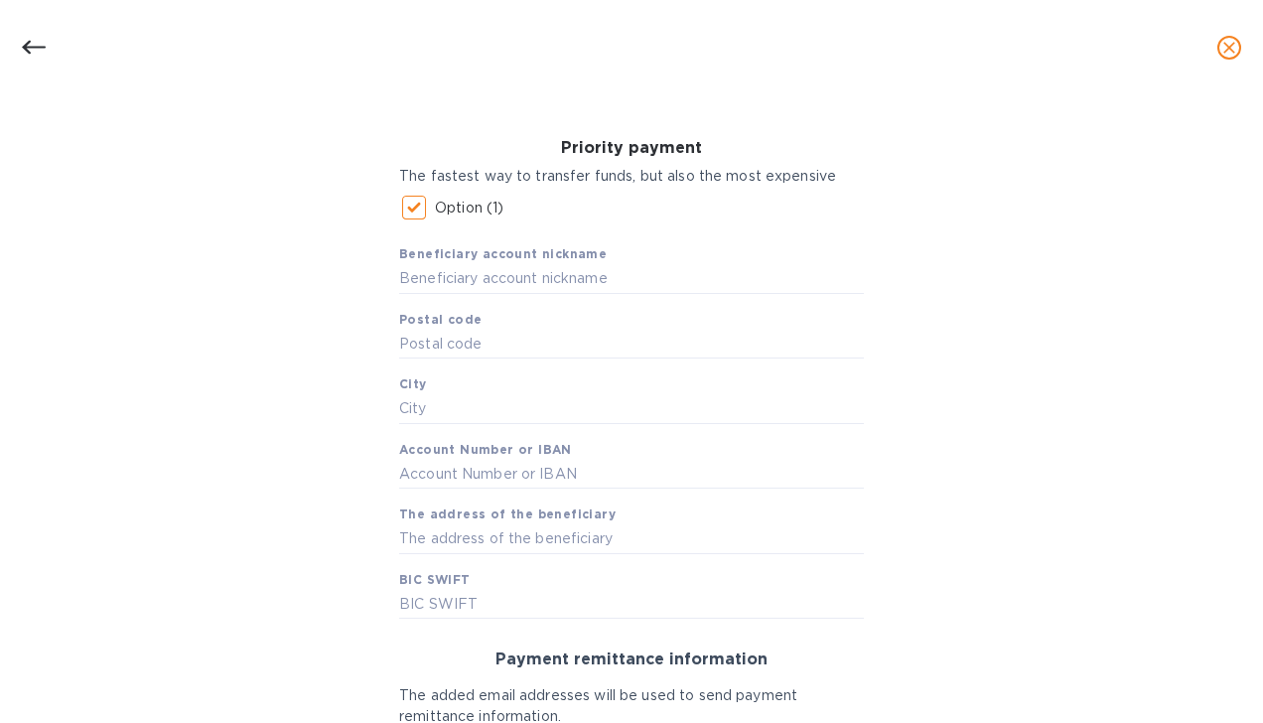
scroll to position [252, 0]
click at [572, 417] on input "text" at bounding box center [631, 409] width 465 height 30
type input "HONG KONG"
click at [565, 469] on input "text" at bounding box center [631, 475] width 465 height 30
type input "040408957838"
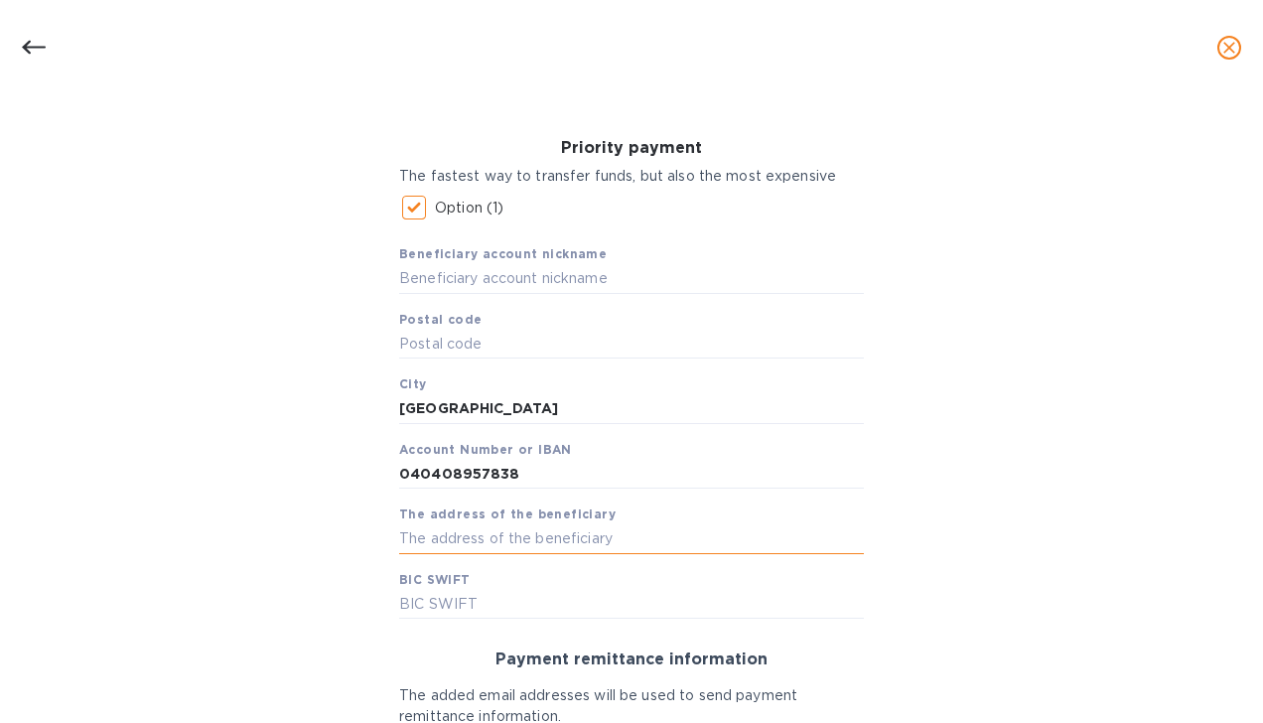
click at [475, 542] on input "text" at bounding box center [631, 539] width 465 height 30
type input "CASIA LOGISTICS TECH LIMITED"
click at [437, 608] on input "text" at bounding box center [631, 605] width 465 height 30
type input "HSBCHKHHHKH"
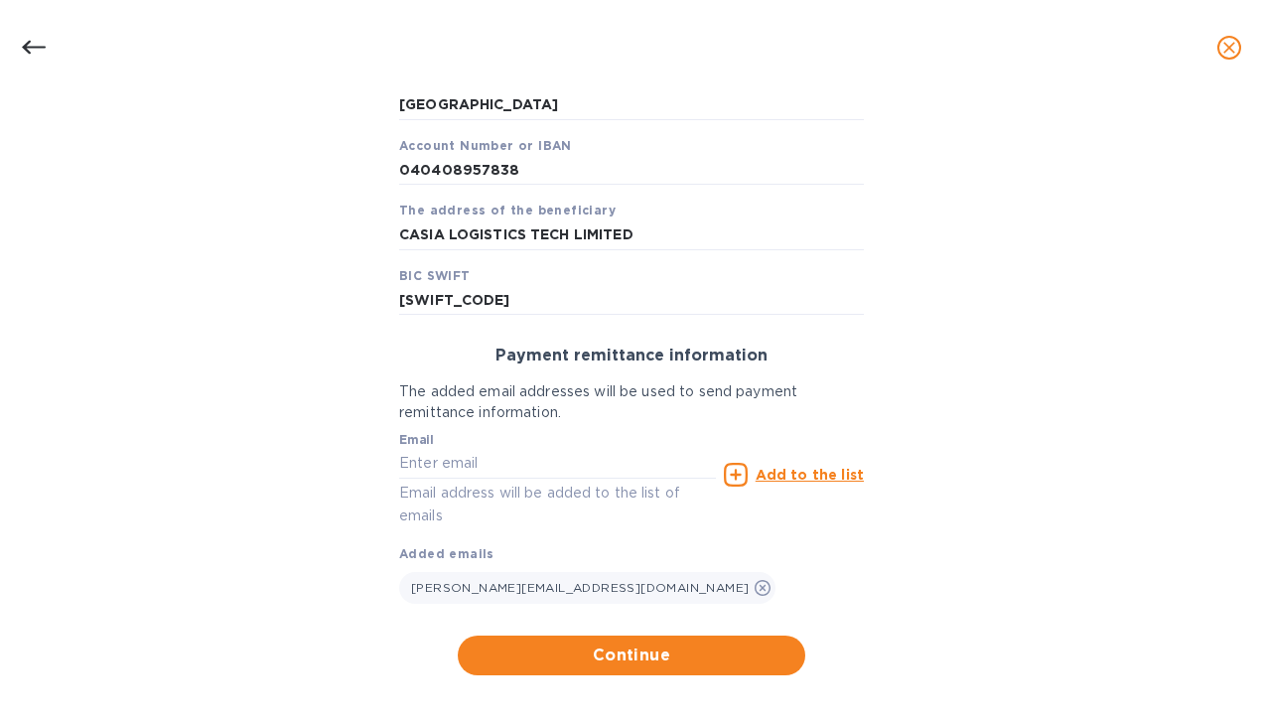
scroll to position [570, 0]
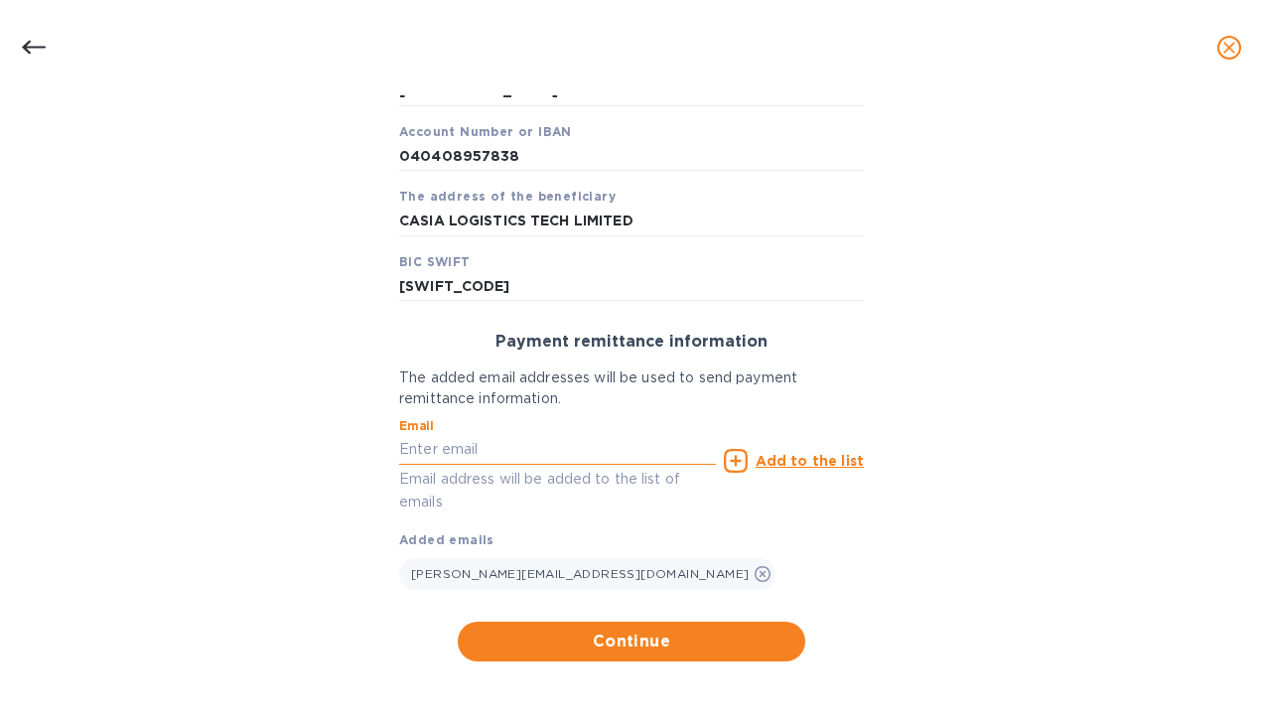
click at [499, 449] on input "text" at bounding box center [557, 450] width 317 height 30
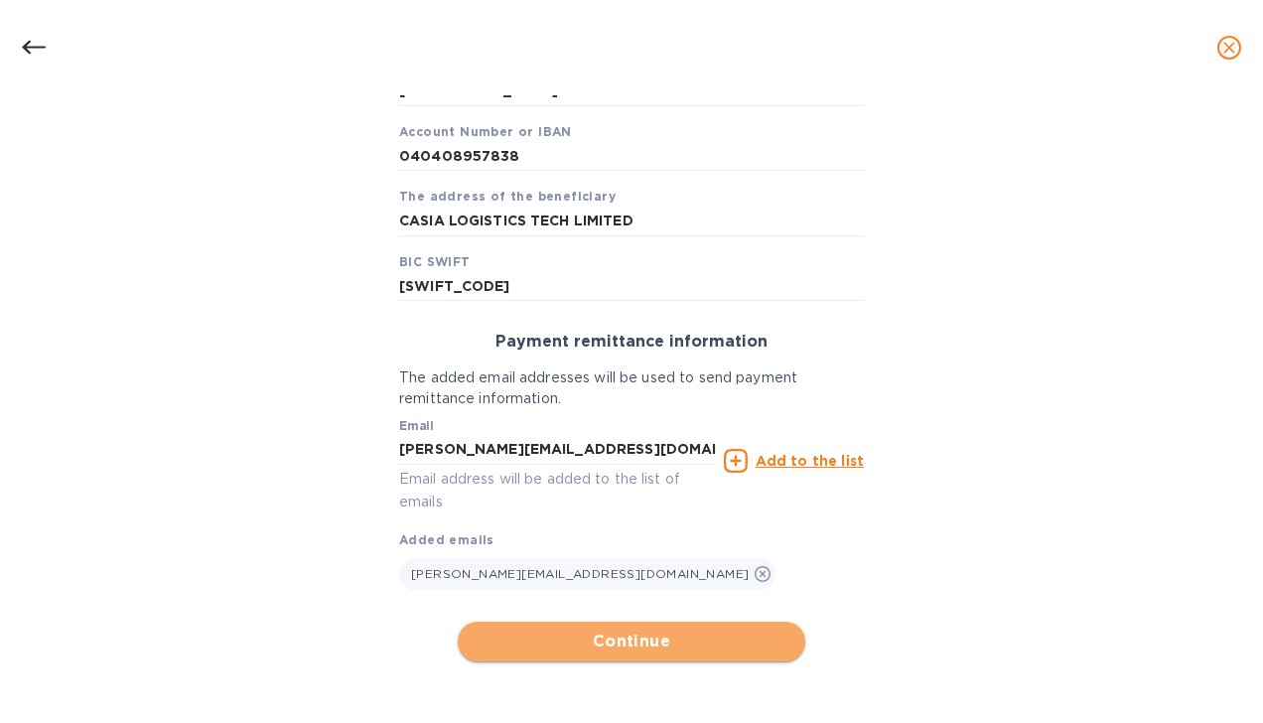
click at [600, 647] on span "Continue" at bounding box center [632, 642] width 316 height 24
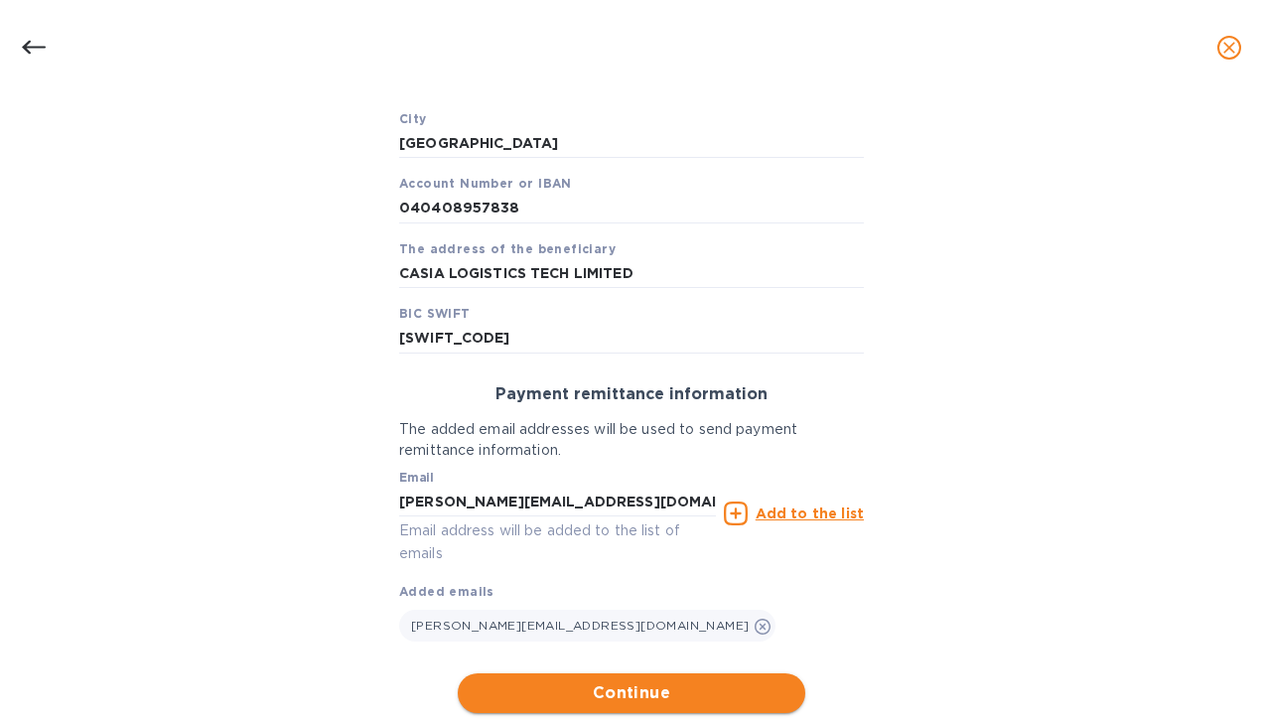
scroll to position [622, 0]
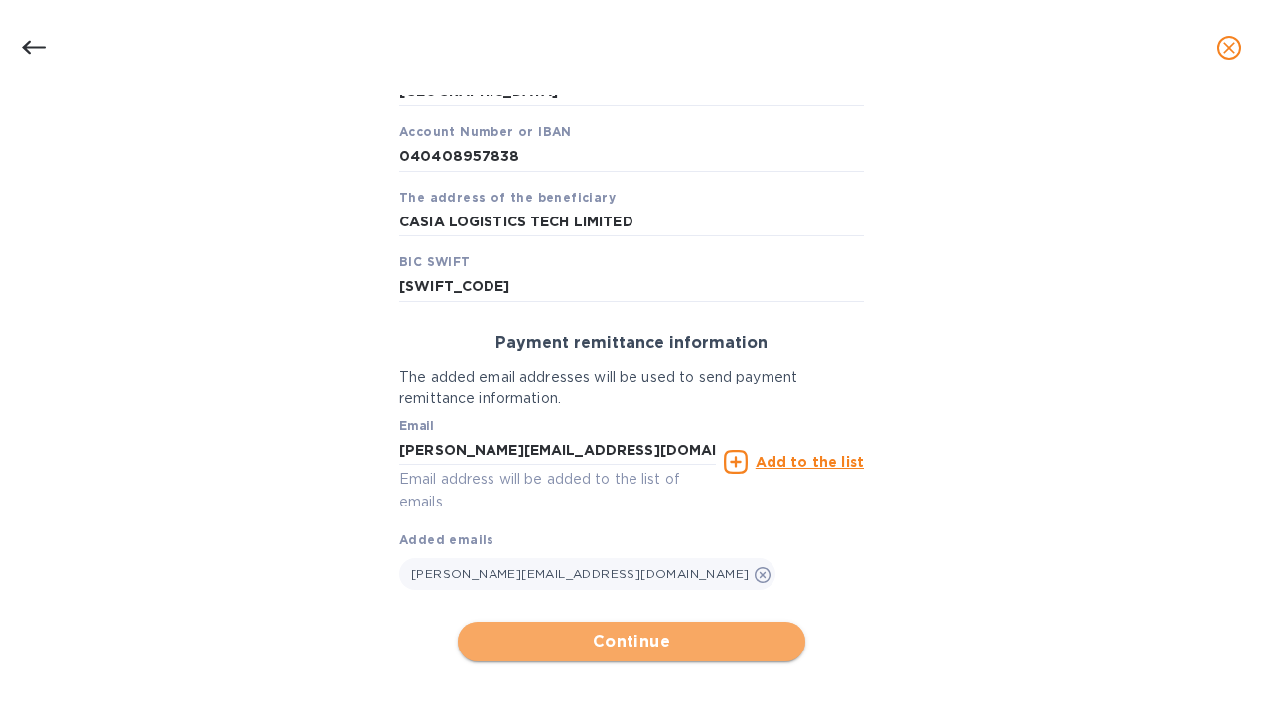
click at [602, 642] on span "Continue" at bounding box center [632, 642] width 316 height 24
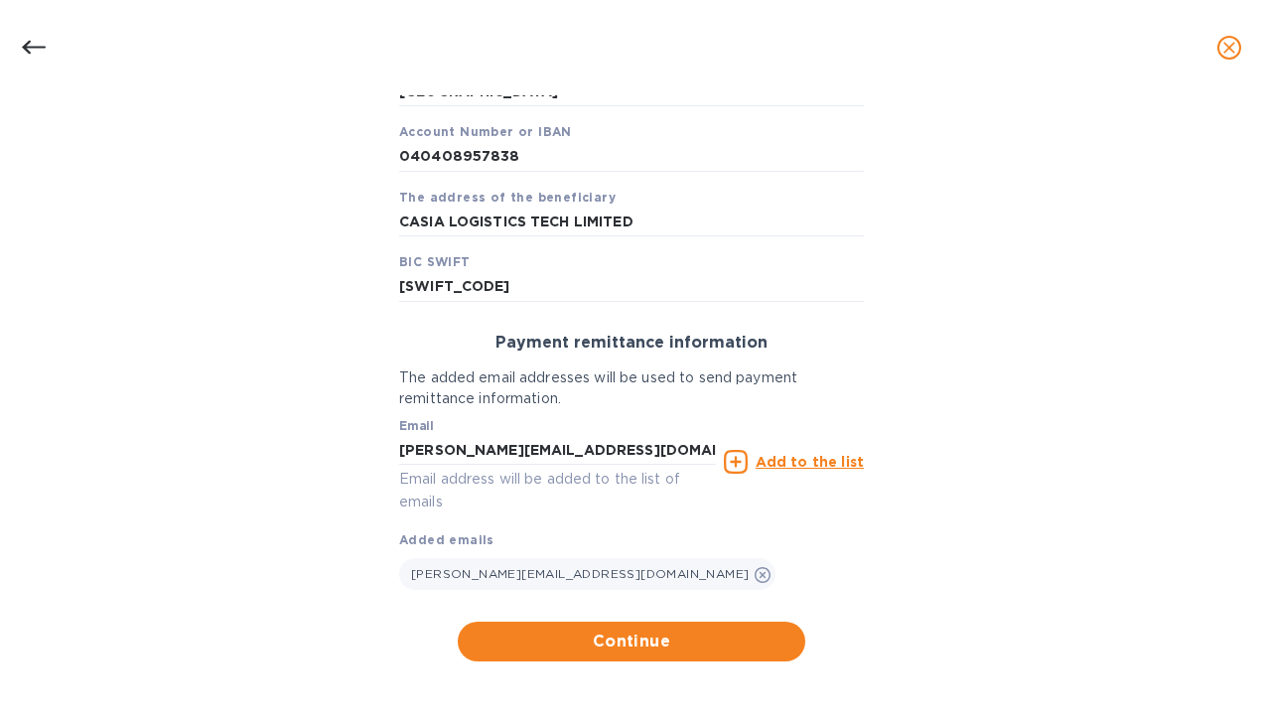
click at [799, 462] on u "Add to the list" at bounding box center [810, 462] width 108 height 16
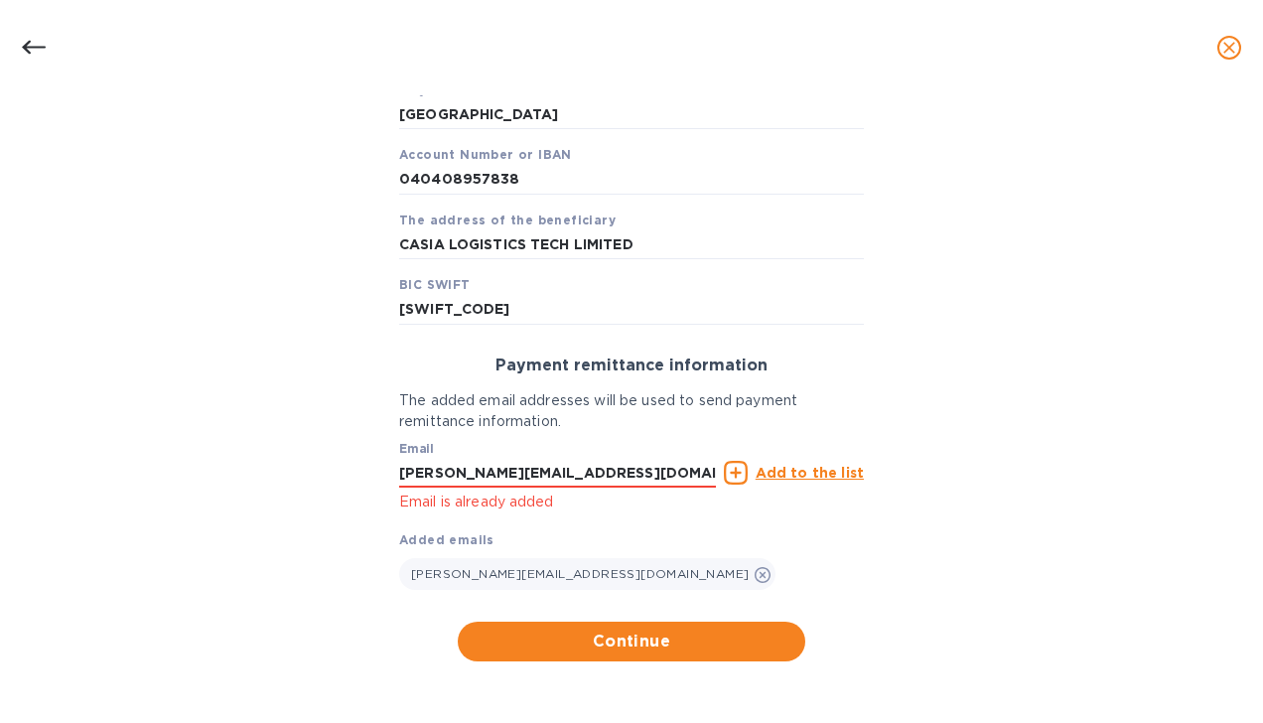
scroll to position [600, 0]
click at [783, 470] on u "Add to the list" at bounding box center [810, 473] width 108 height 16
click at [674, 472] on input "LUKAS.QIAO@CASIAGLOBAL.COM" at bounding box center [557, 473] width 317 height 30
type input "L"
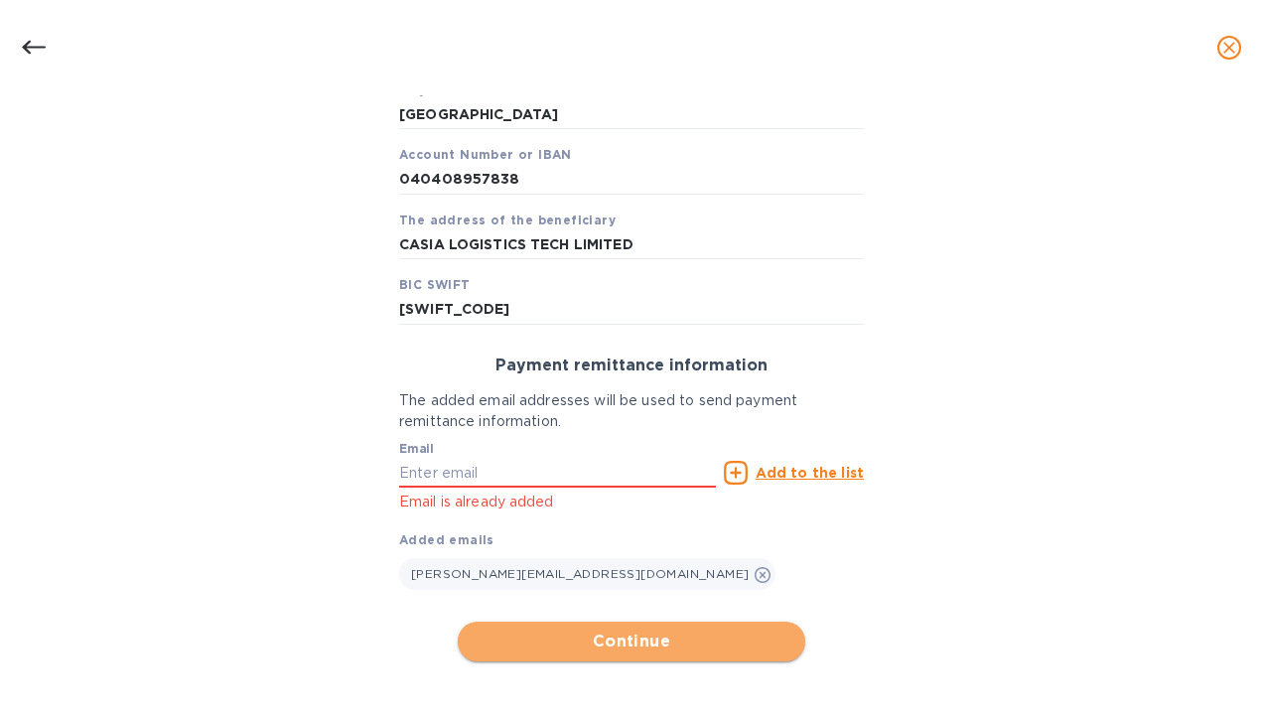
click at [648, 642] on span "Continue" at bounding box center [632, 642] width 316 height 24
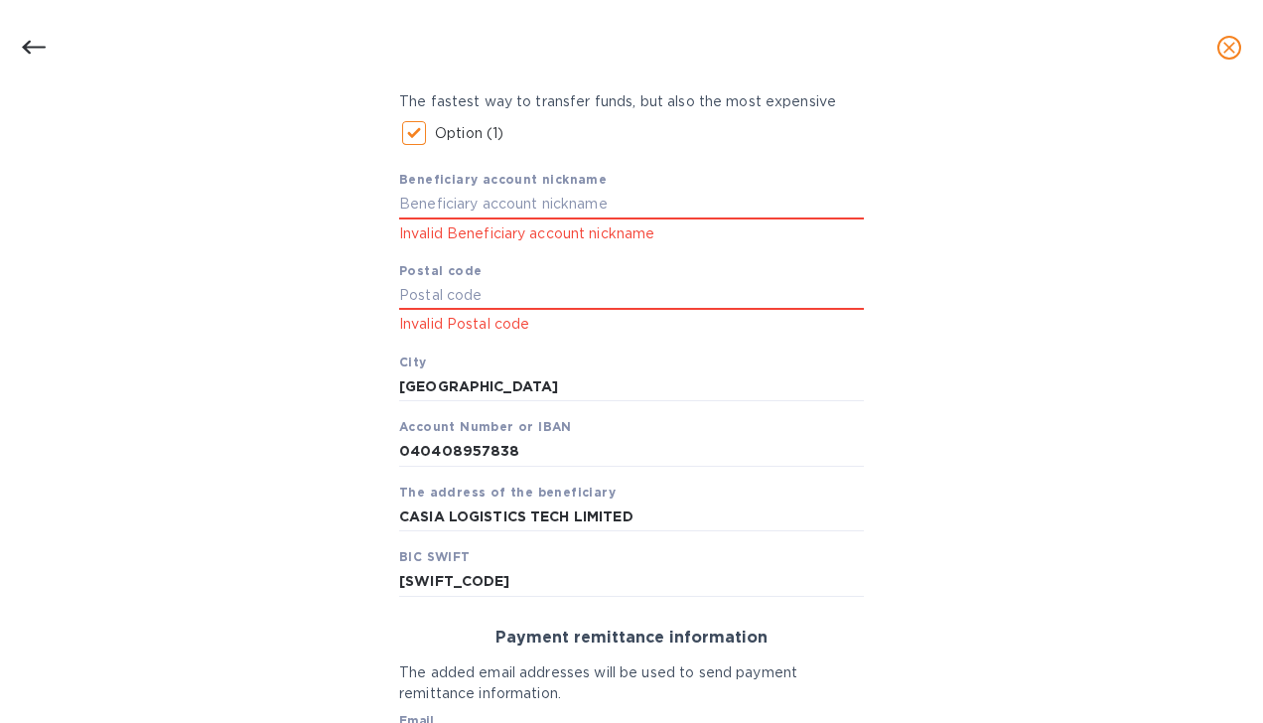
scroll to position [315, 0]
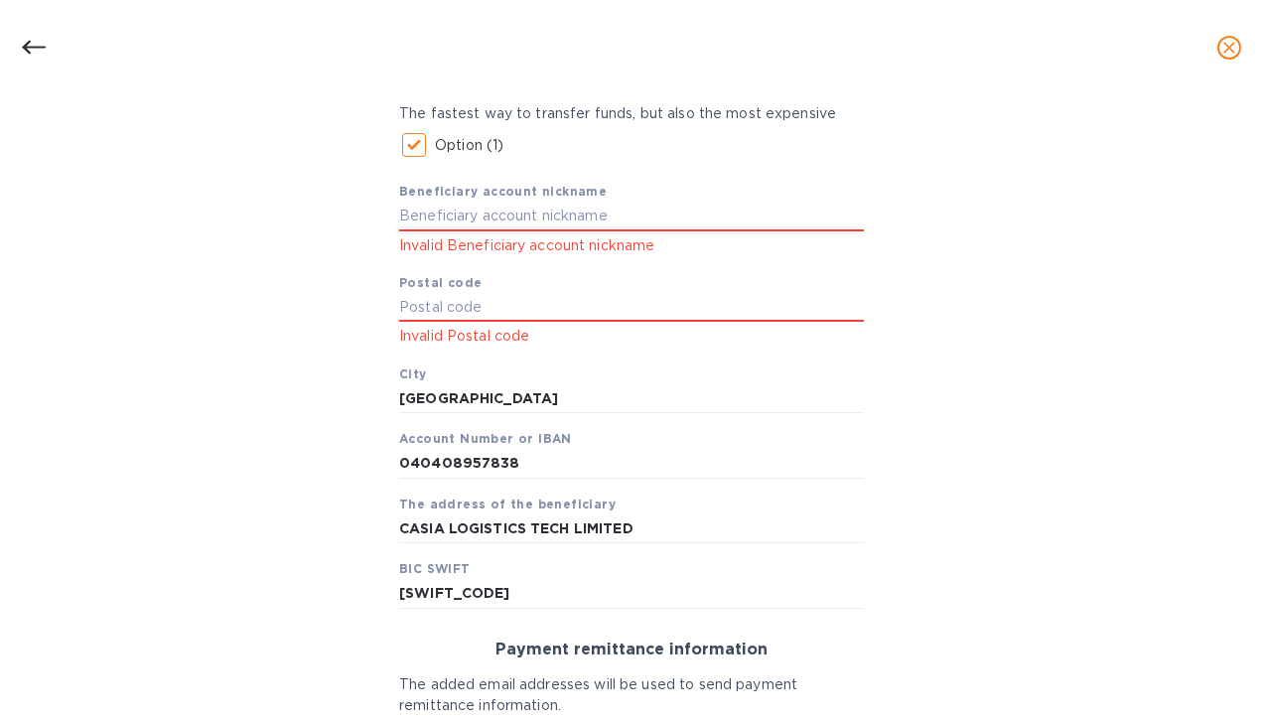
click at [807, 187] on div "Beneficiary account nickname Invalid Beneficiary account nickname Postal code I…" at bounding box center [631, 387] width 465 height 443
click at [814, 223] on input "text" at bounding box center [631, 217] width 465 height 30
type input "CASIA LOGISTICS TECH LIMITED"
click at [553, 681] on p "The added email addresses will be used to send payment remittance information." at bounding box center [631, 695] width 465 height 42
click at [492, 299] on input "text" at bounding box center [631, 308] width 465 height 30
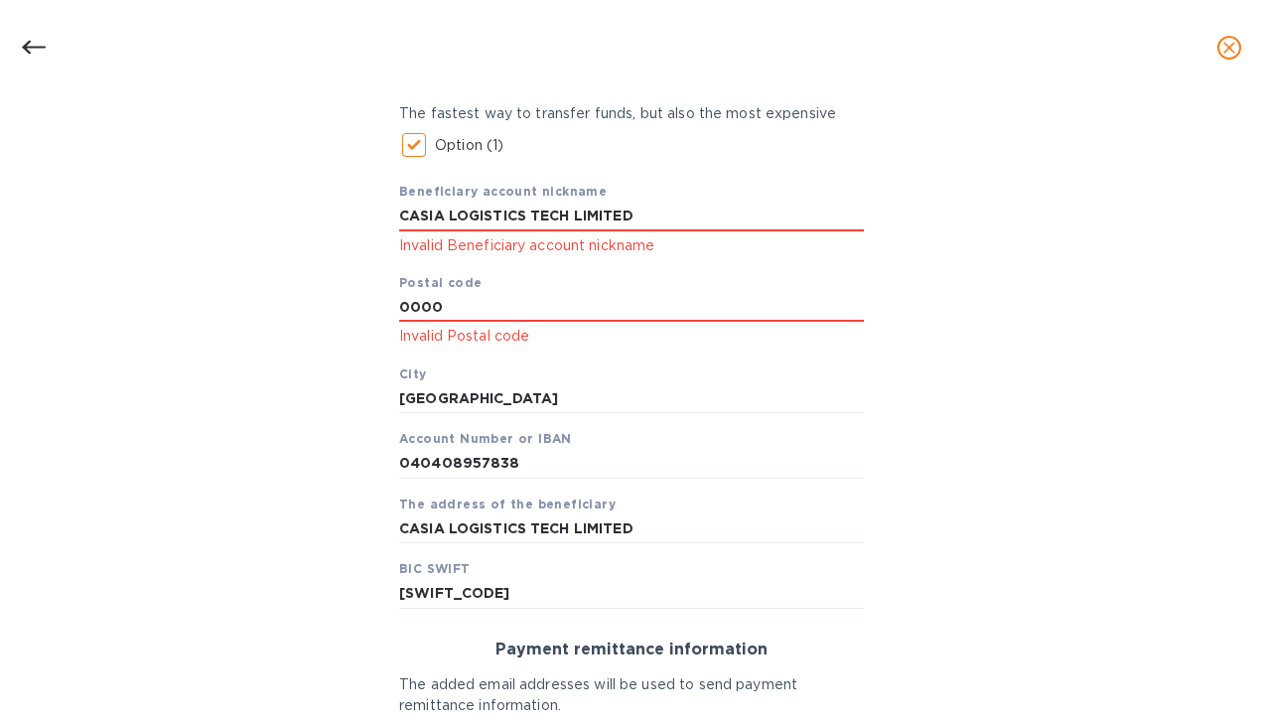
type input "0000"
click at [1212, 137] on div "Bank account holder name CASIA LOGISTICS TECH LIMITED Priority payment The fast…" at bounding box center [632, 454] width 1212 height 1006
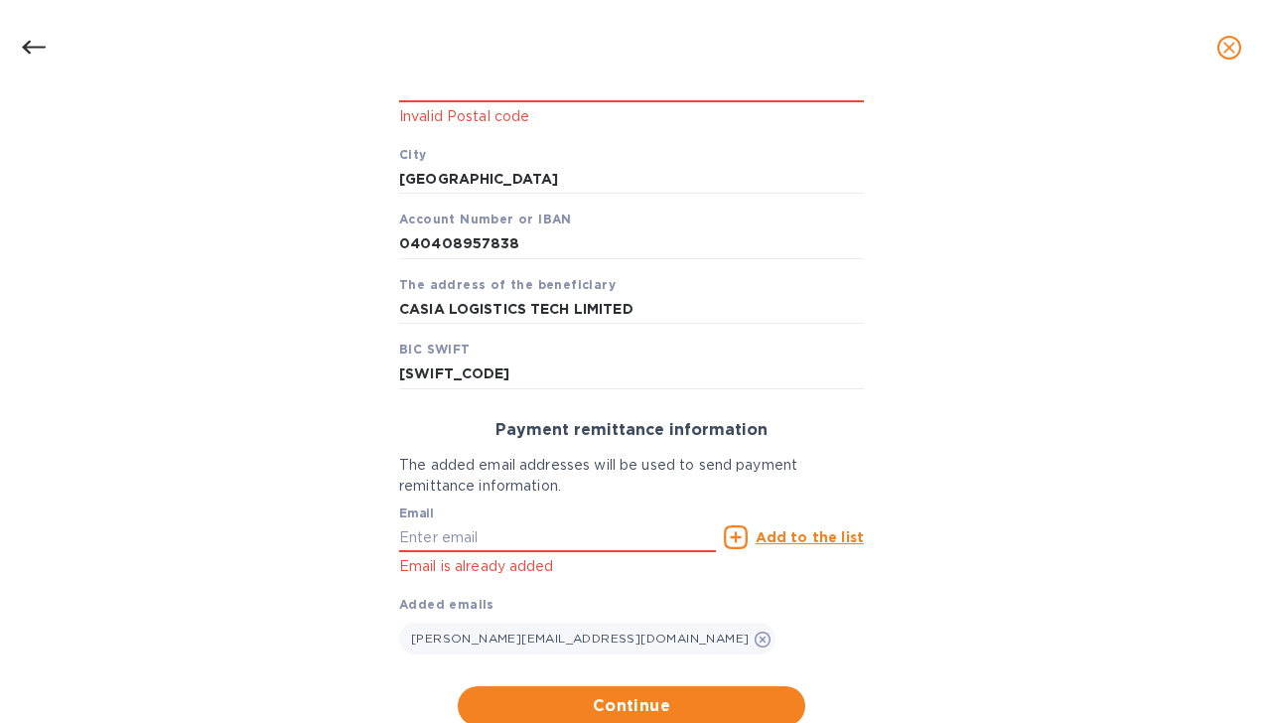
scroll to position [600, 0]
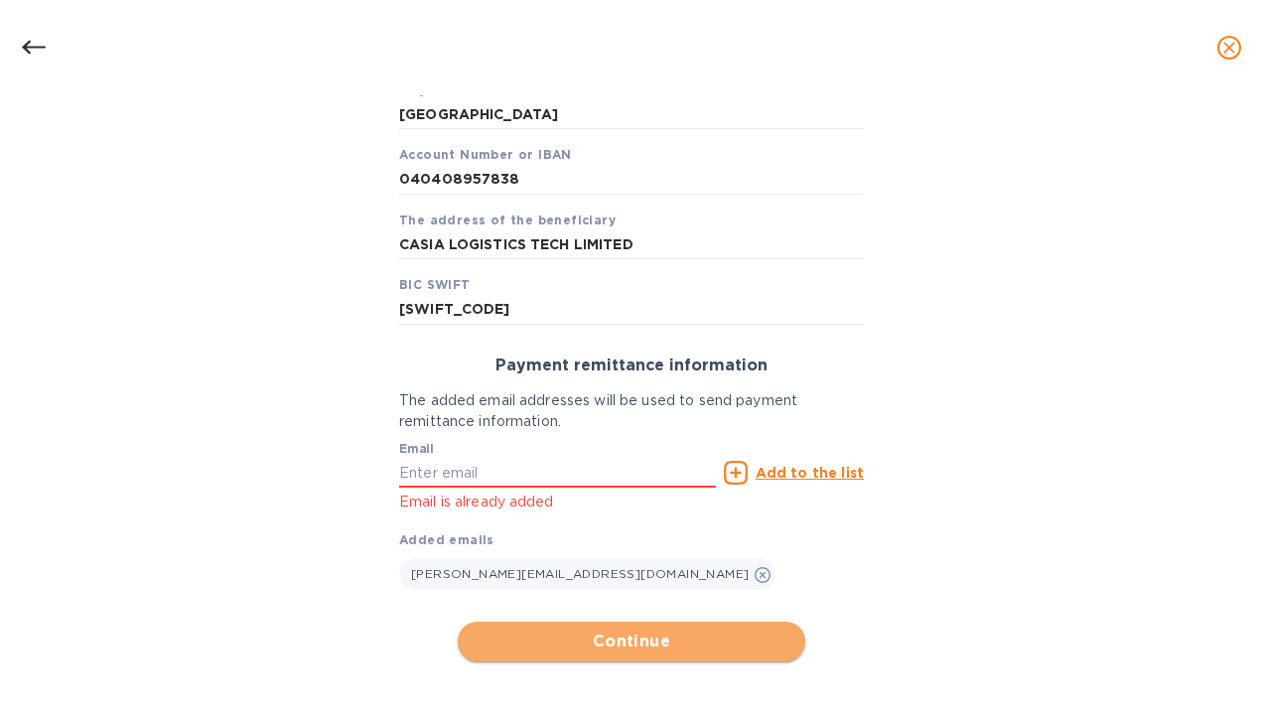
click at [663, 640] on span "Continue" at bounding box center [632, 642] width 316 height 24
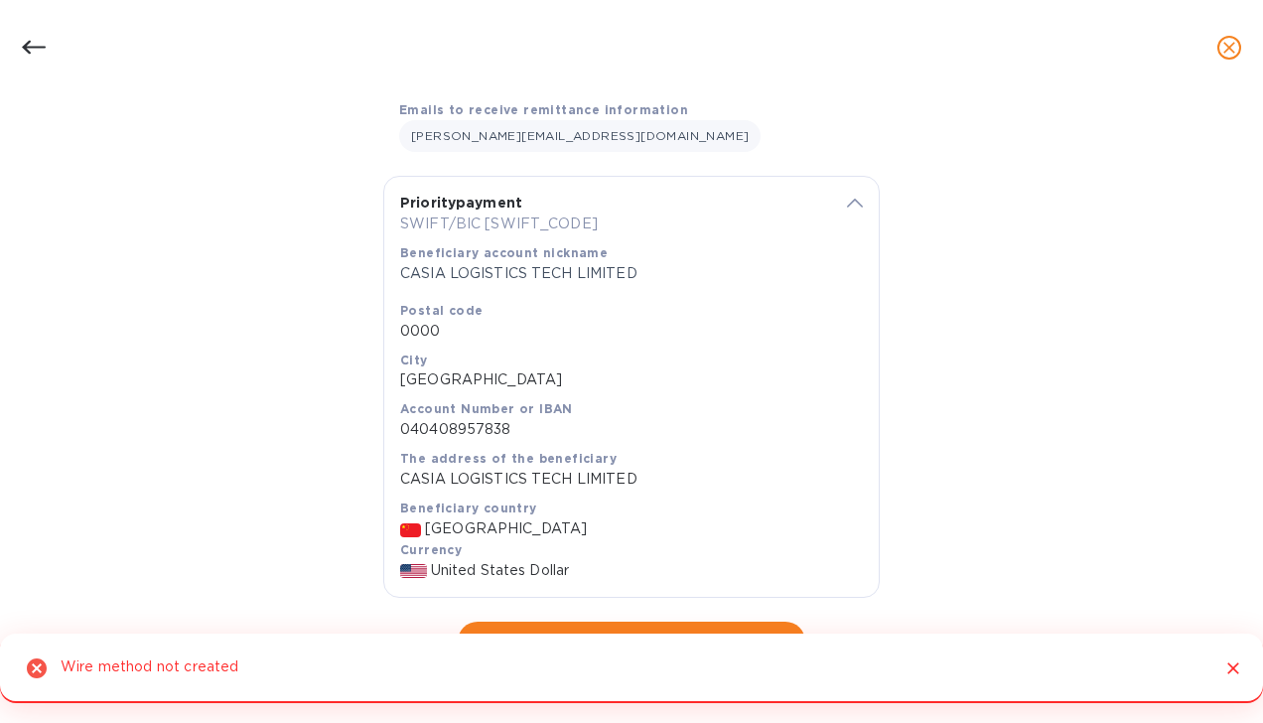
scroll to position [334, 0]
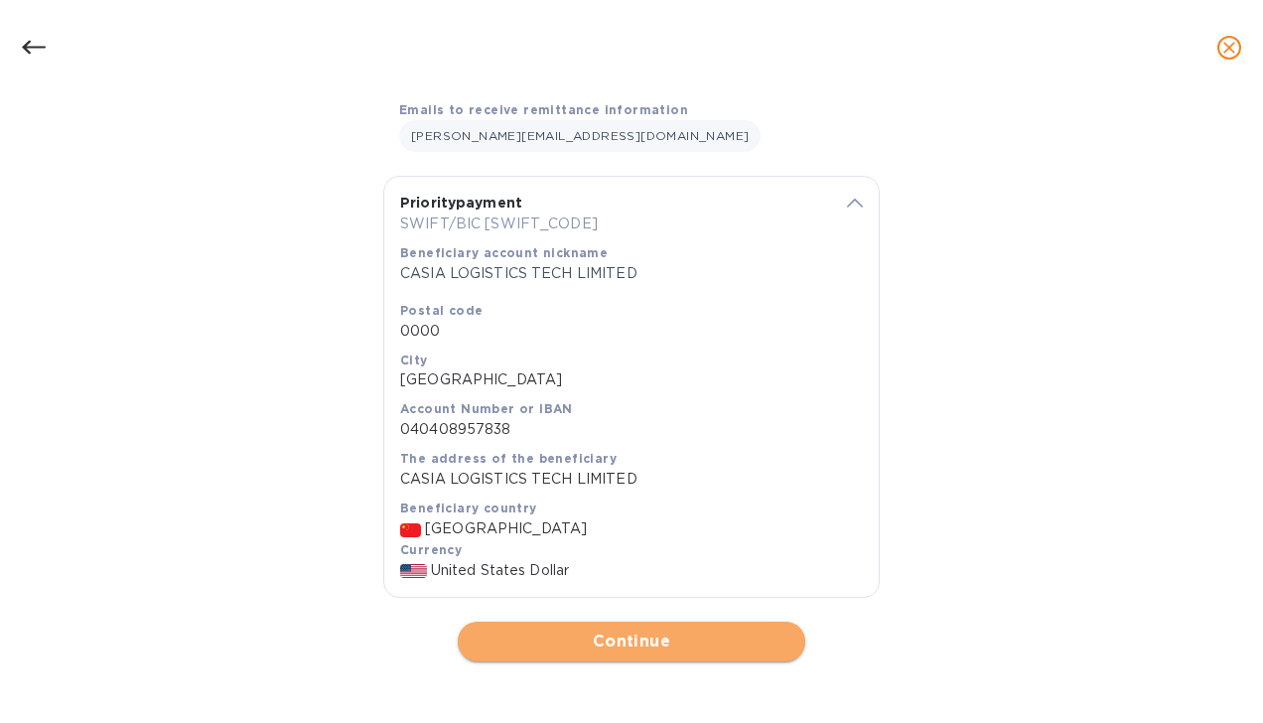
click at [713, 649] on span "Continue" at bounding box center [632, 642] width 316 height 24
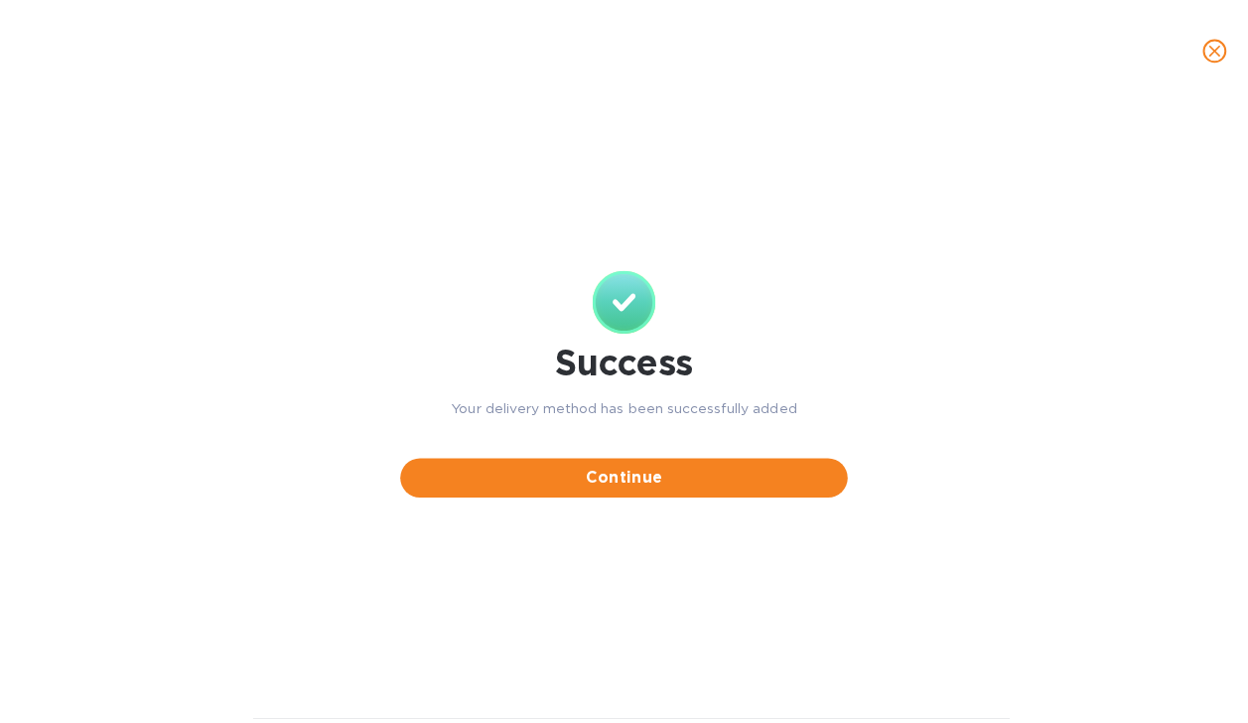
scroll to position [0, 0]
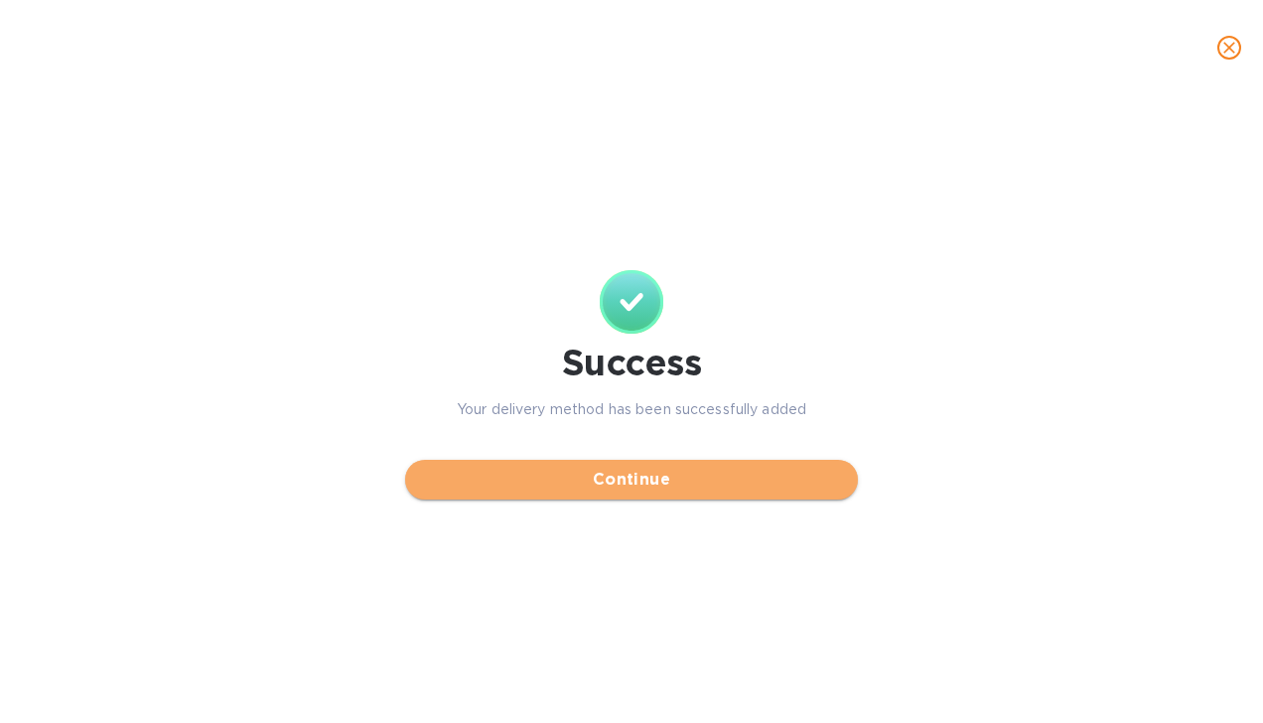
click at [665, 481] on span "Continue" at bounding box center [631, 480] width 421 height 24
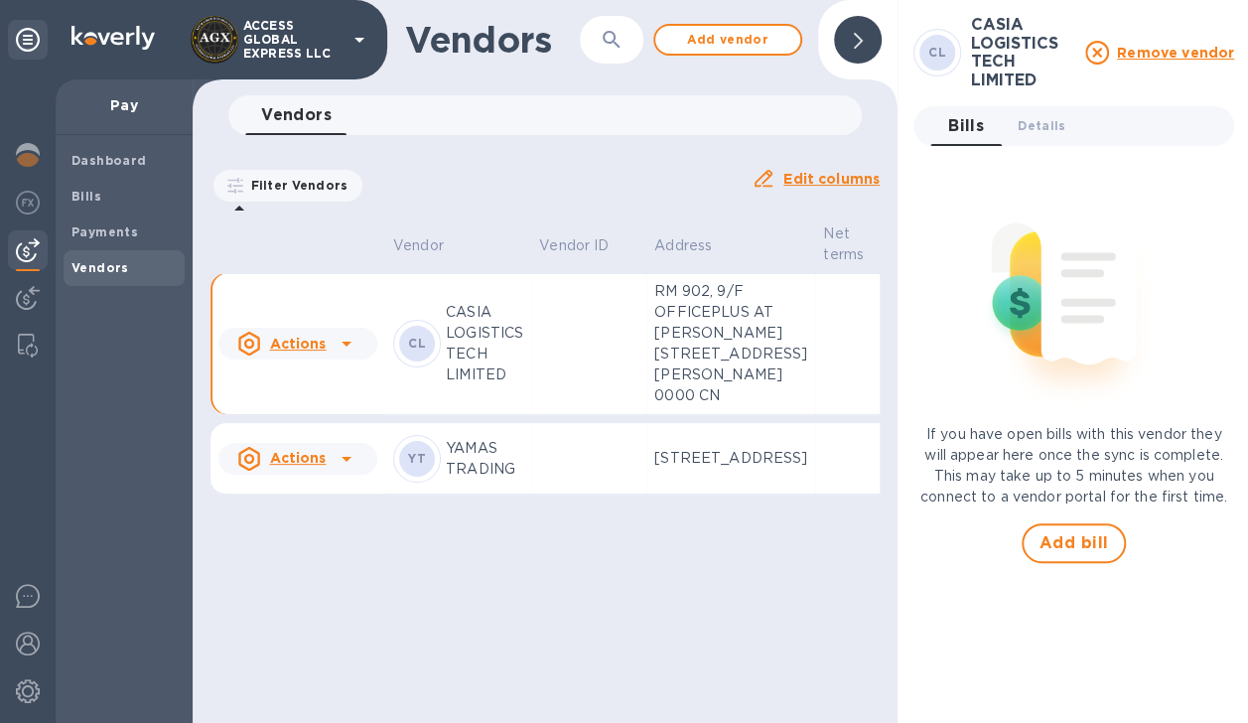
click at [656, 667] on div "Vendors ​ Add vendor Vendors 0 Filter Vendors Auto pay: All Edit columns Vendor…" at bounding box center [545, 361] width 705 height 723
click at [854, 45] on icon at bounding box center [858, 41] width 9 height 16
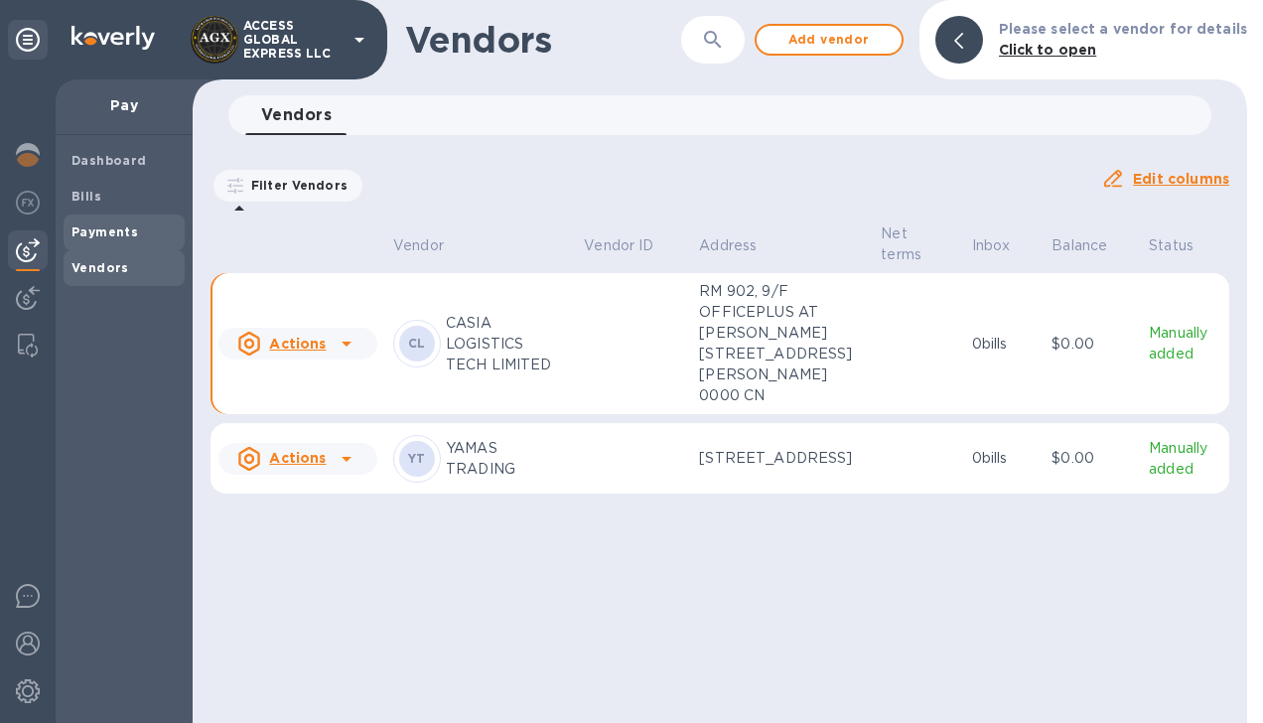
click at [89, 232] on b "Payments" at bounding box center [105, 231] width 67 height 15
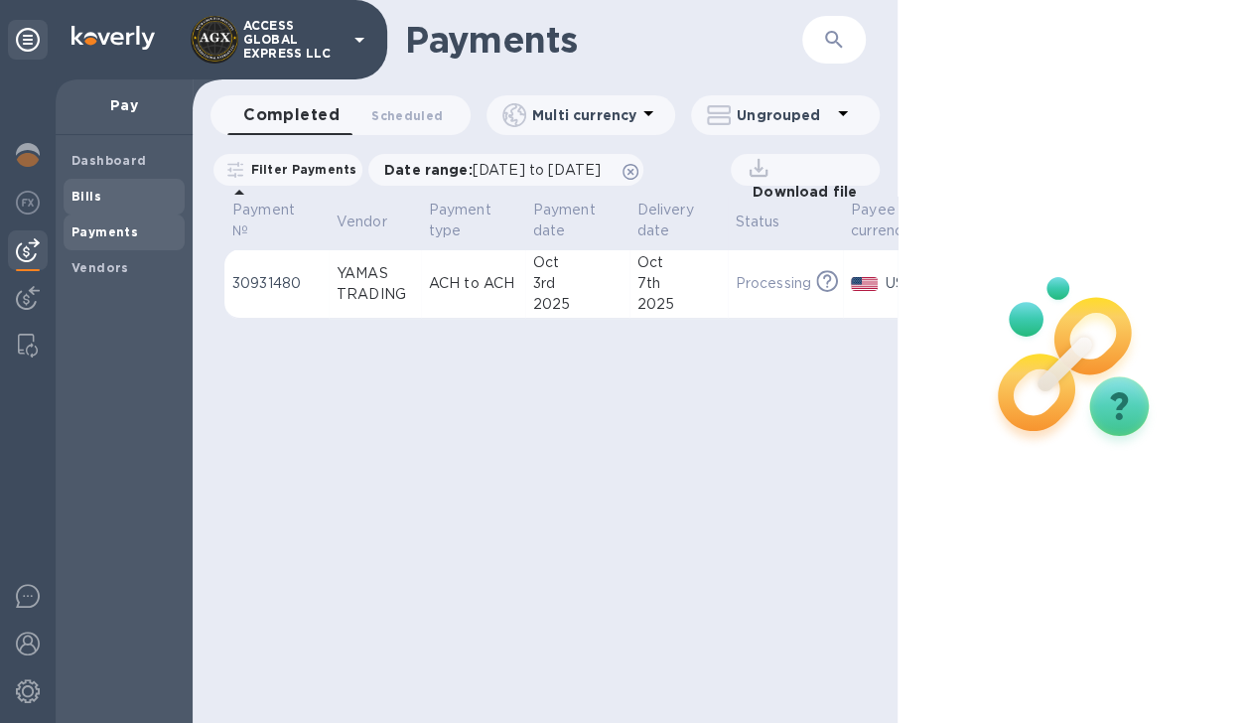
click at [89, 199] on b "Bills" at bounding box center [87, 196] width 30 height 15
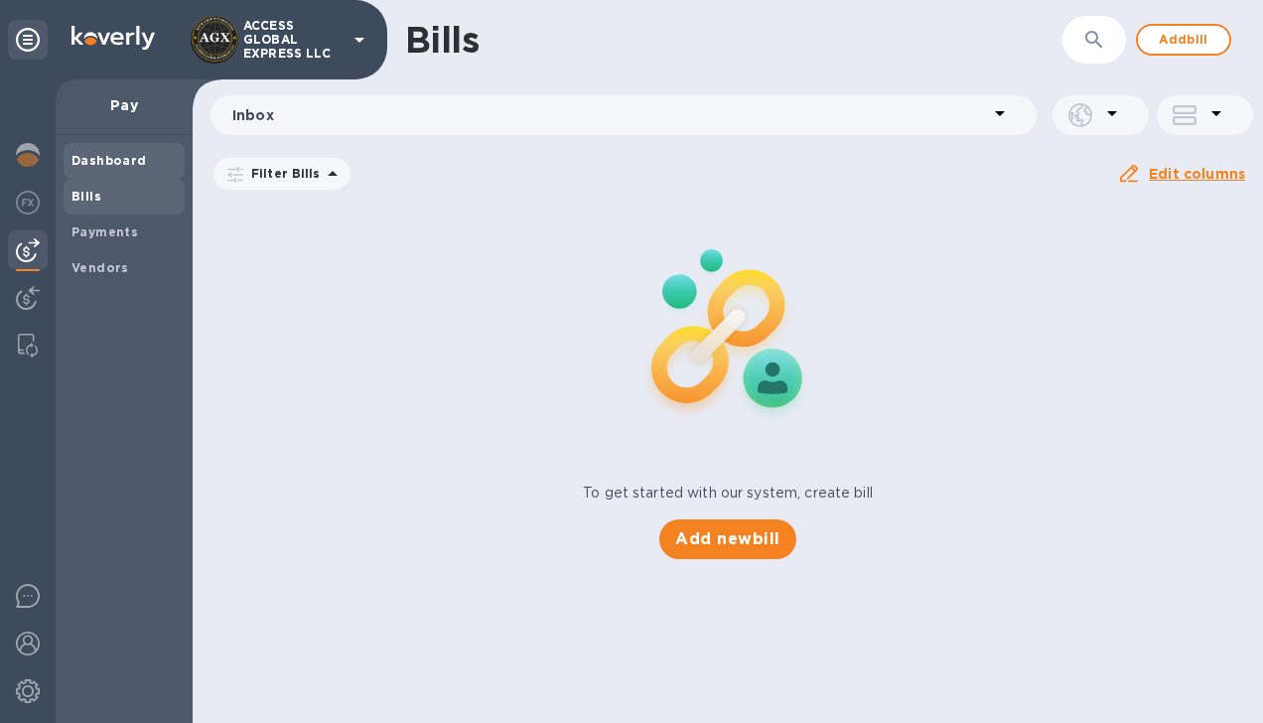
click at [123, 159] on b "Dashboard" at bounding box center [109, 160] width 75 height 15
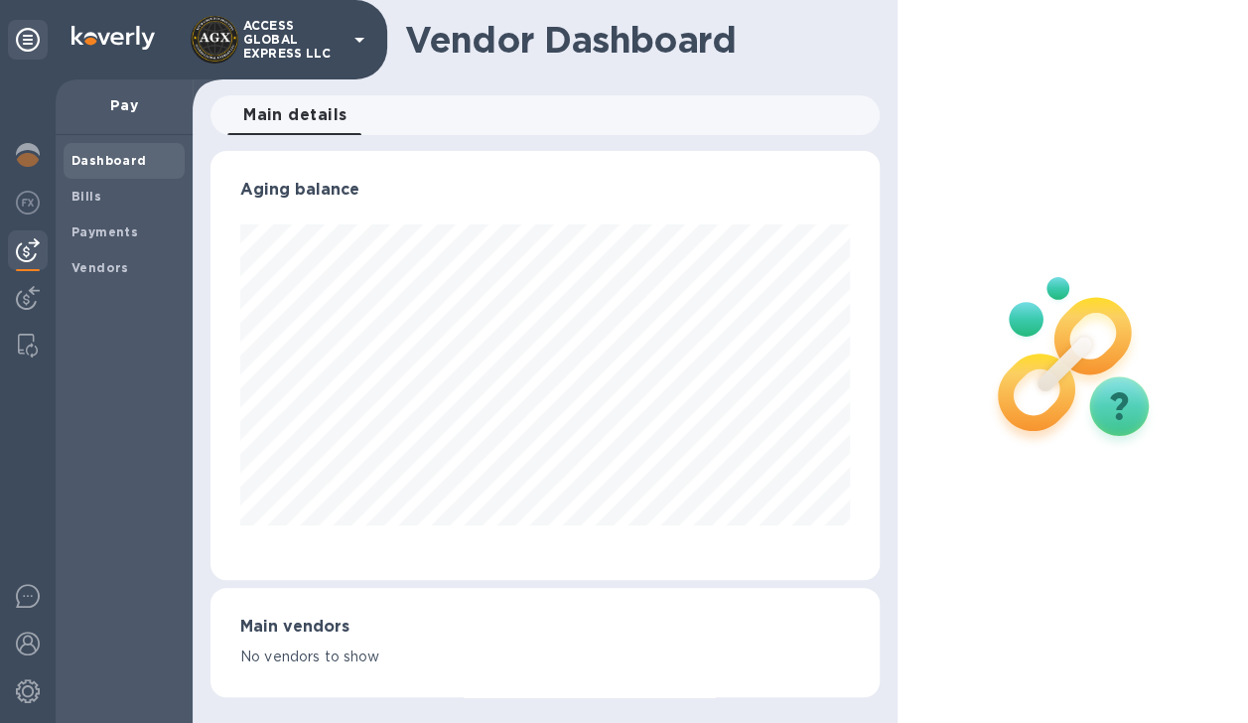
scroll to position [15, 0]
click at [91, 189] on b "Bills" at bounding box center [87, 196] width 30 height 15
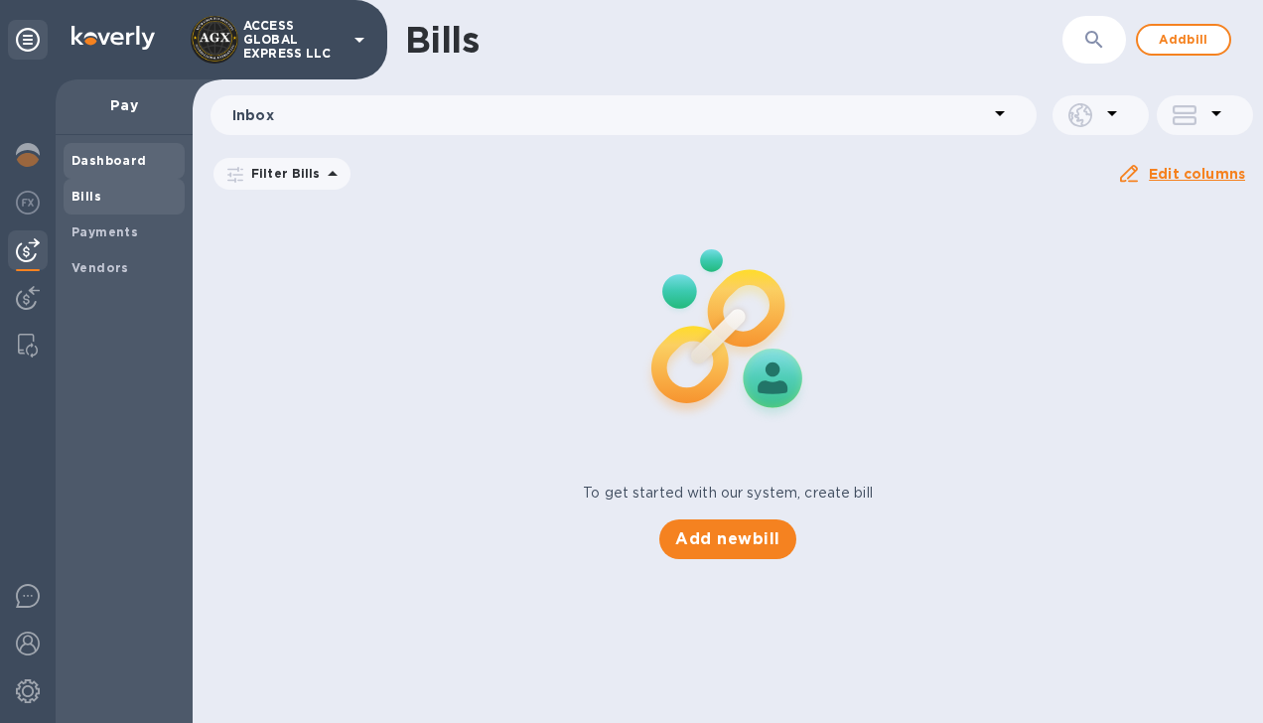
click at [93, 159] on b "Dashboard" at bounding box center [109, 160] width 75 height 15
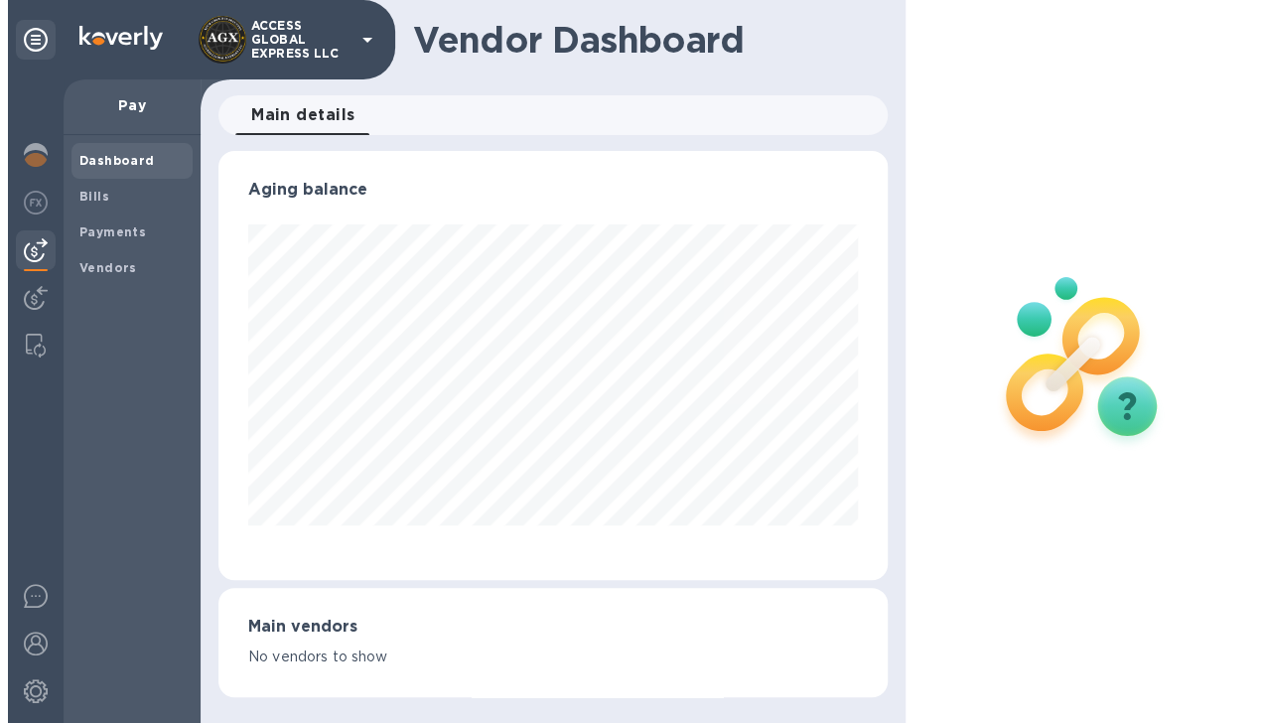
scroll to position [429, 668]
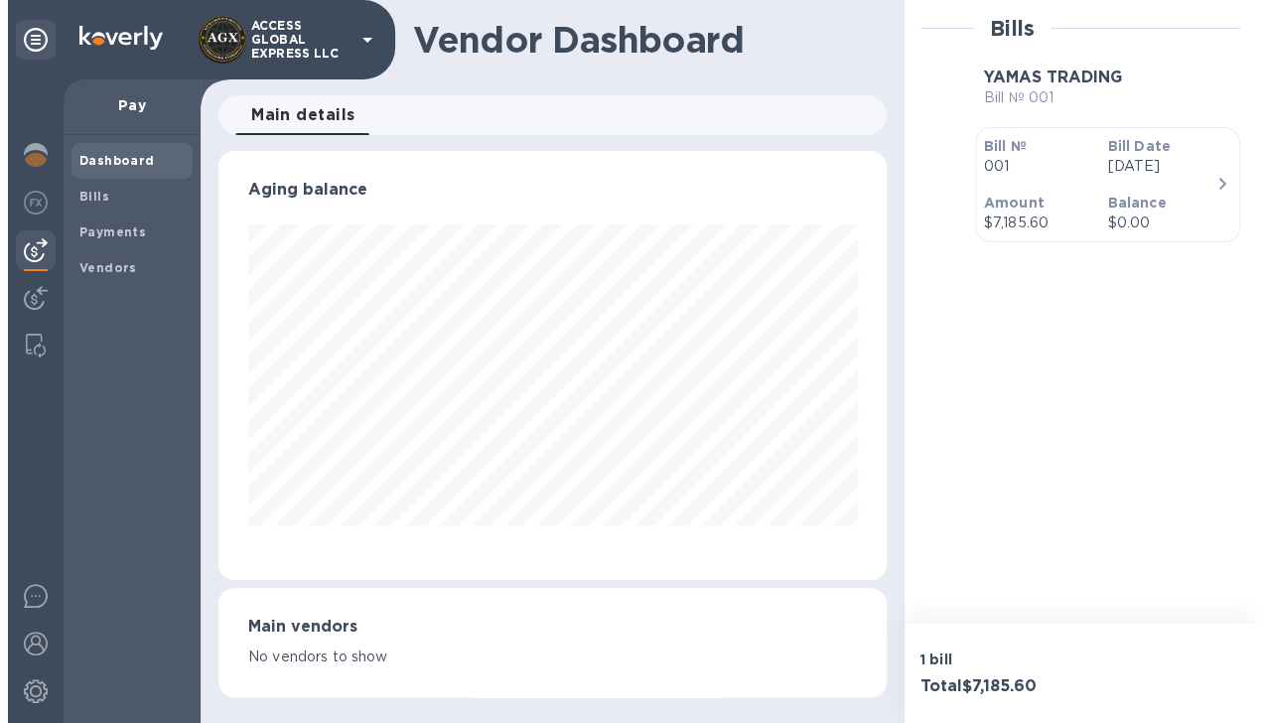
scroll to position [992801, 992552]
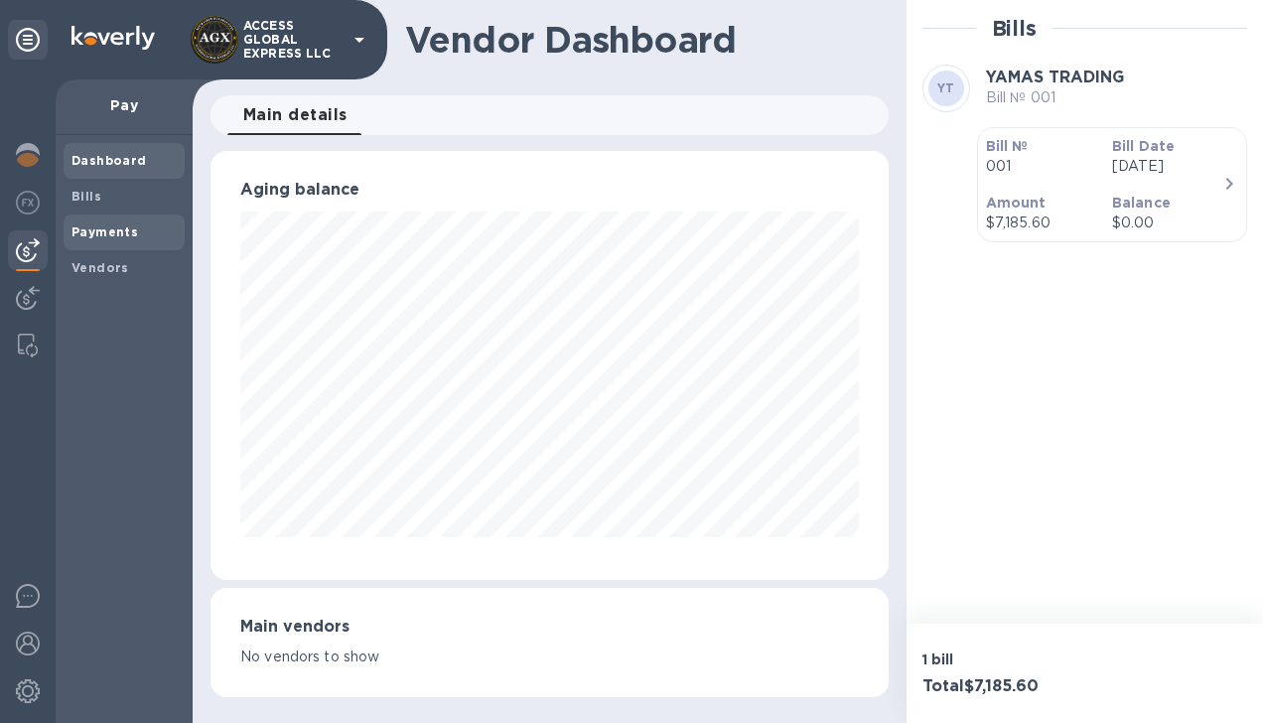
click at [95, 230] on b "Payments" at bounding box center [105, 231] width 67 height 15
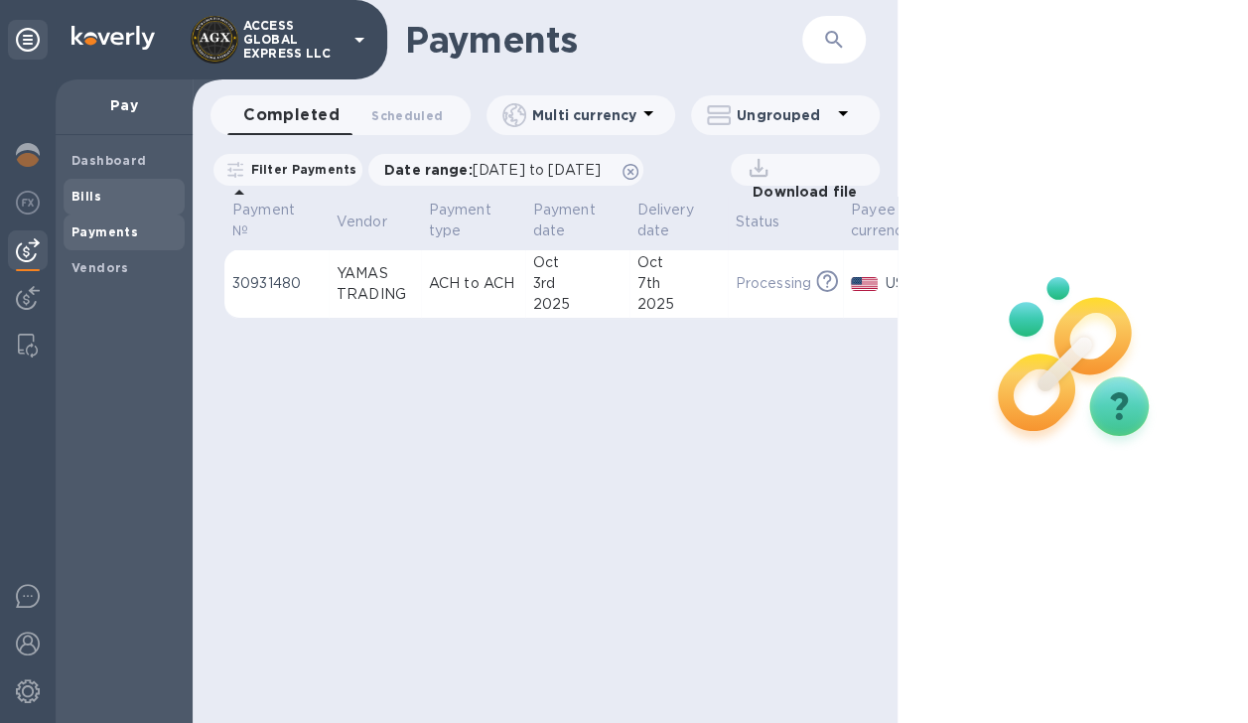
click at [89, 198] on b "Bills" at bounding box center [87, 196] width 30 height 15
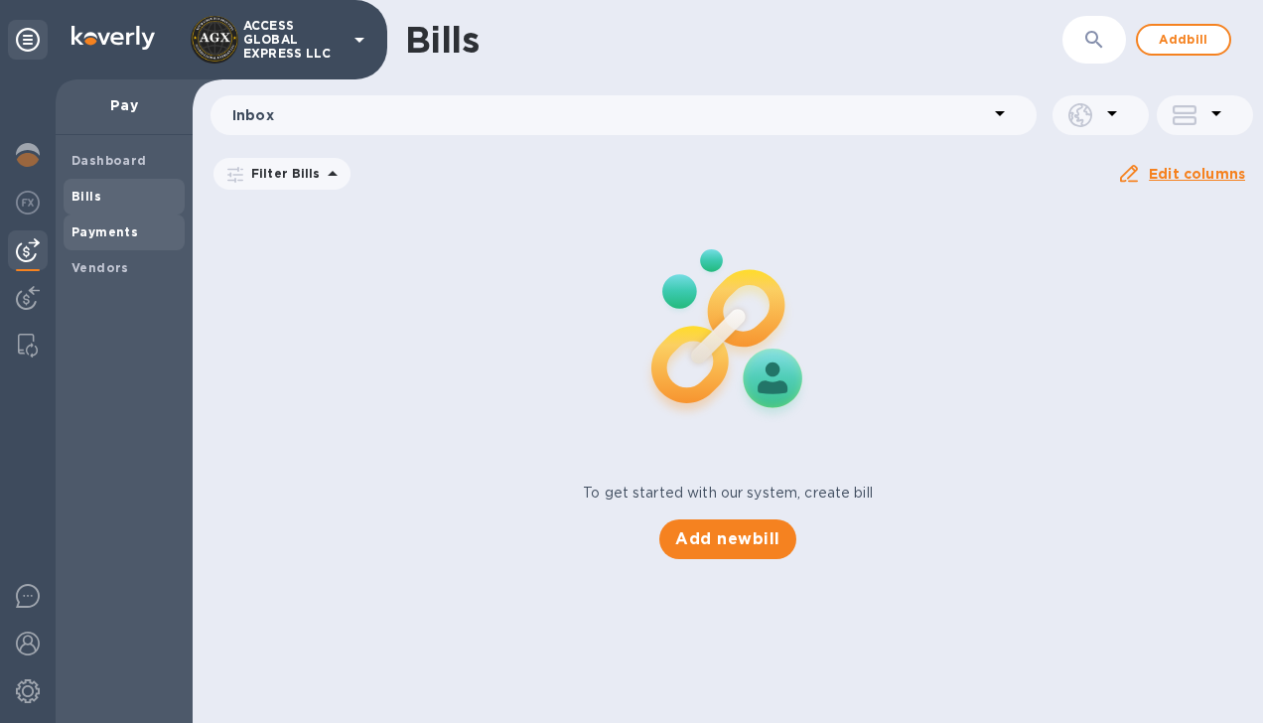
click at [83, 239] on span "Payments" at bounding box center [105, 232] width 67 height 20
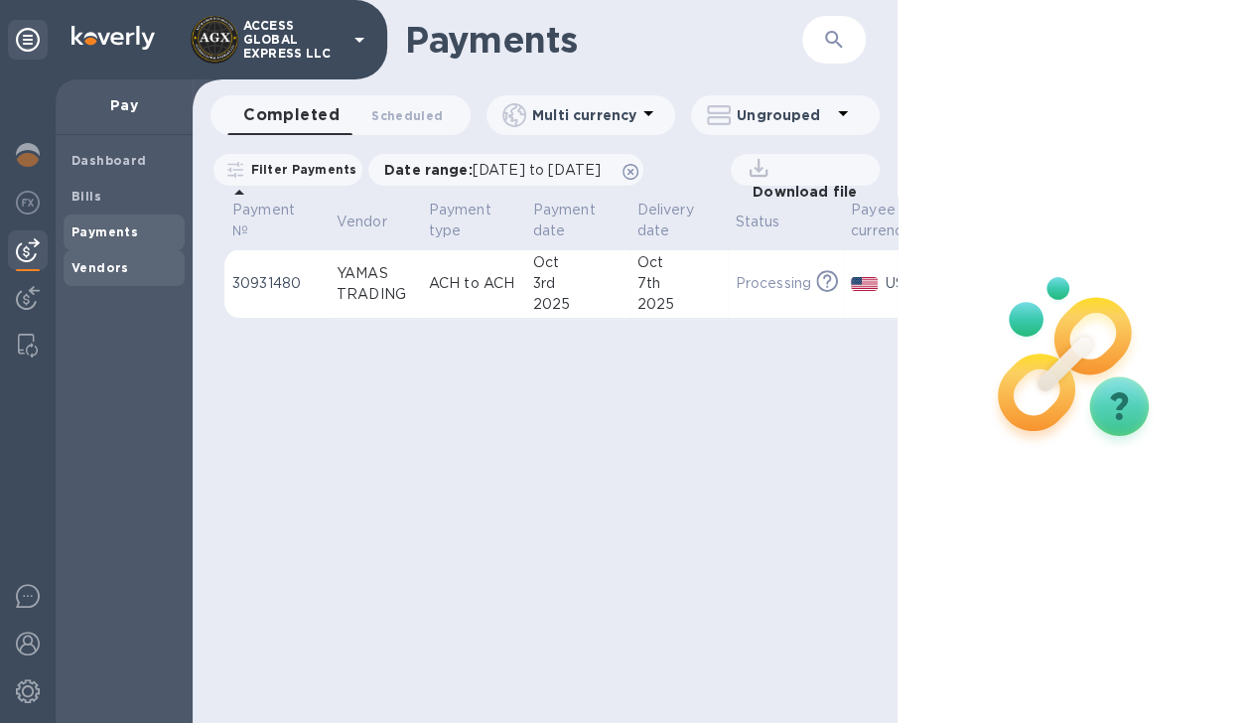
click at [89, 270] on b "Vendors" at bounding box center [101, 267] width 58 height 15
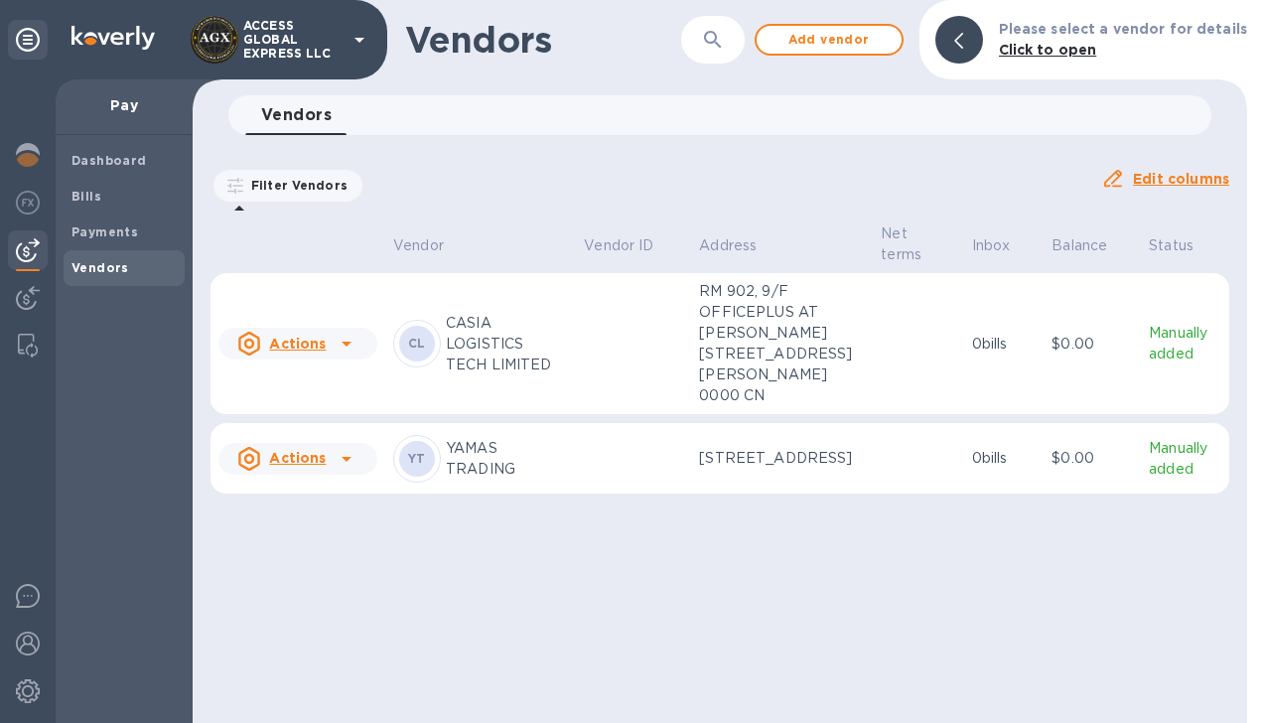
click at [348, 356] on icon at bounding box center [347, 344] width 24 height 24
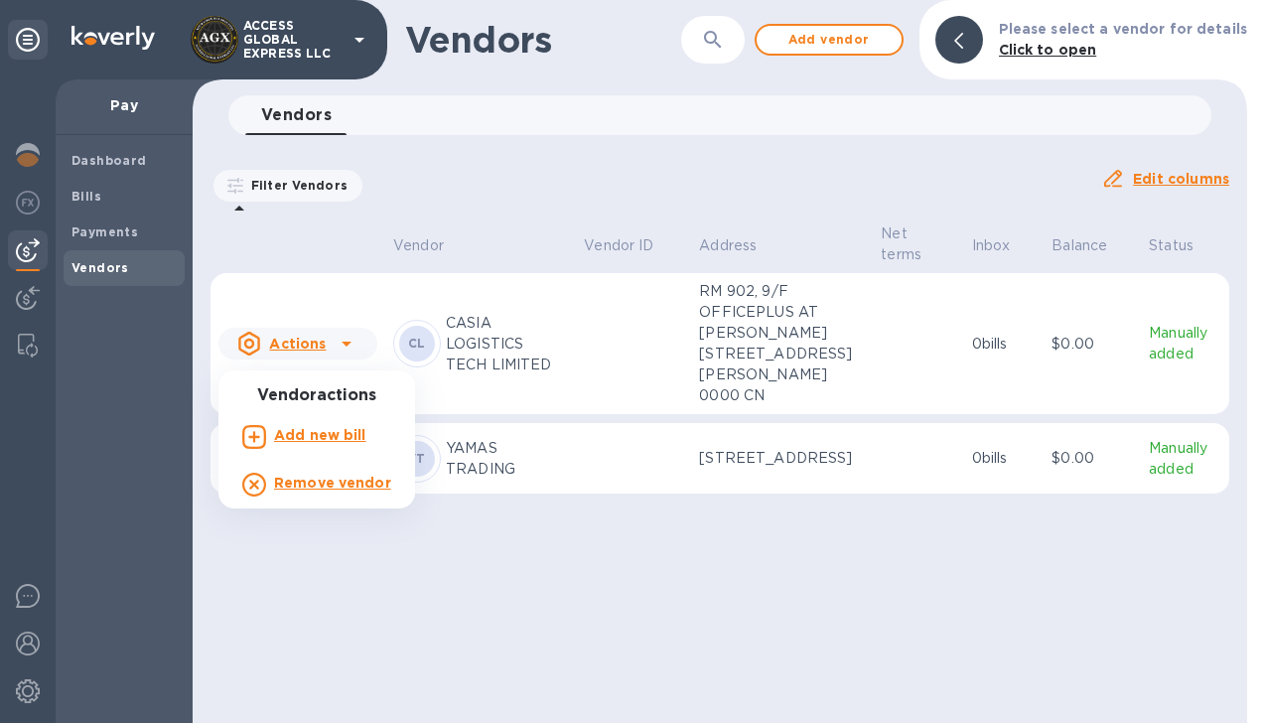
click at [331, 401] on h3 "Vendor actions" at bounding box center [317, 395] width 197 height 19
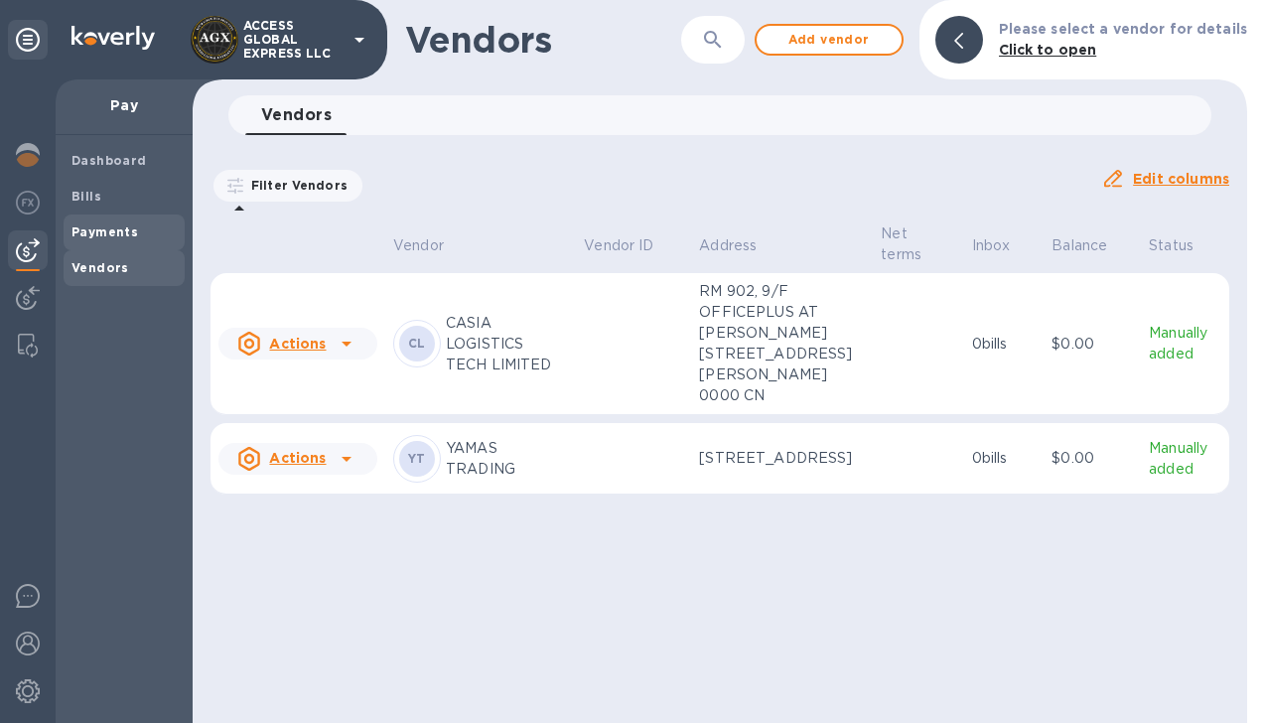
click at [142, 234] on span "Payments" at bounding box center [124, 232] width 105 height 20
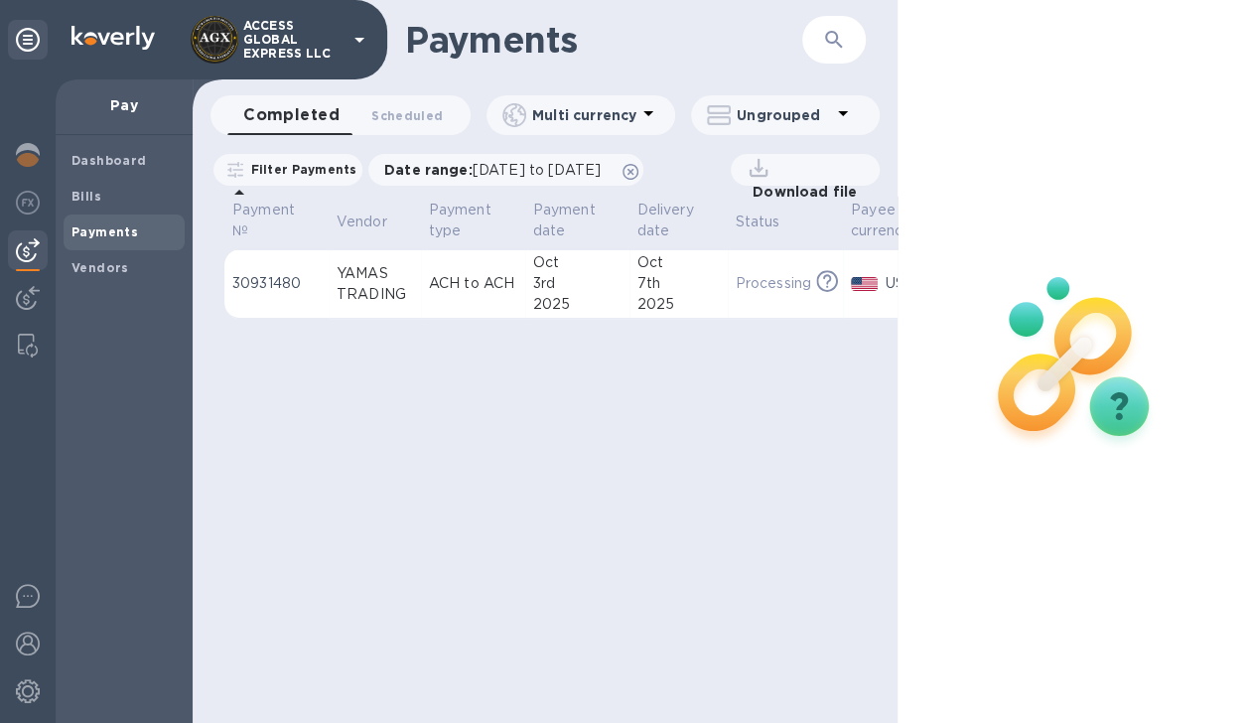
click at [120, 233] on b "Payments" at bounding box center [105, 231] width 67 height 15
click at [31, 252] on img at bounding box center [28, 250] width 24 height 24
click at [832, 45] on icon "button" at bounding box center [834, 40] width 24 height 24
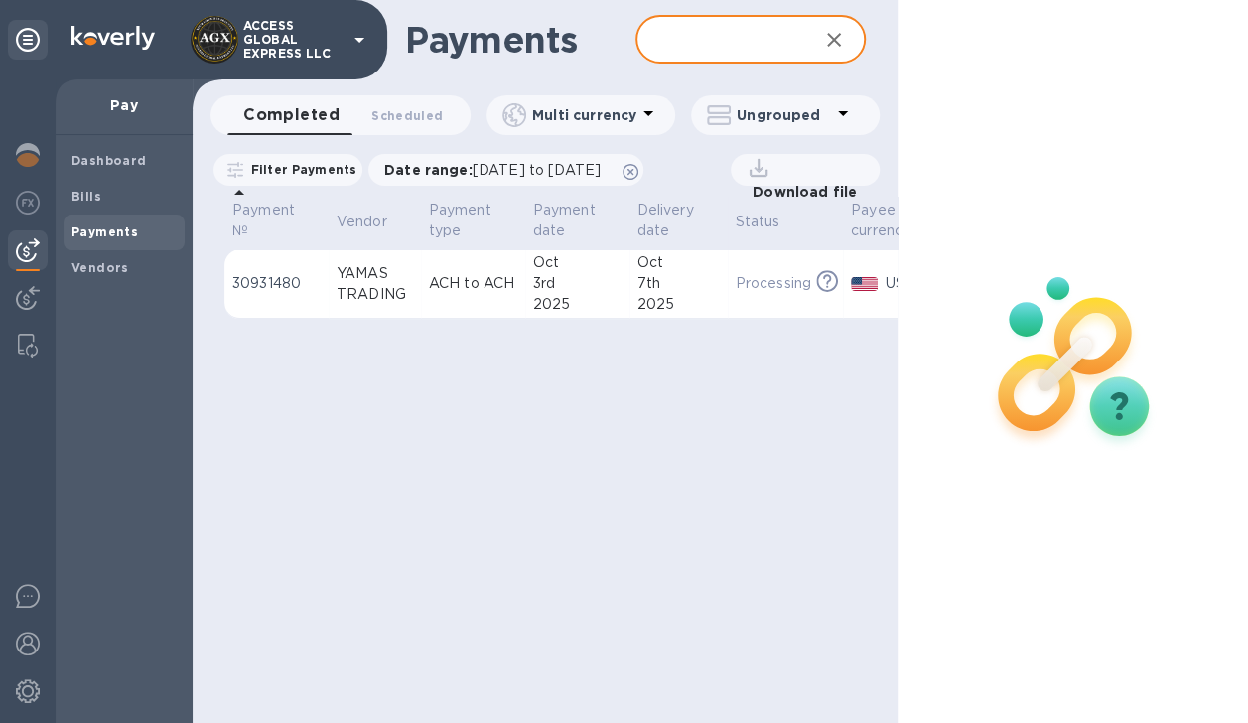
click at [25, 260] on img at bounding box center [28, 250] width 24 height 24
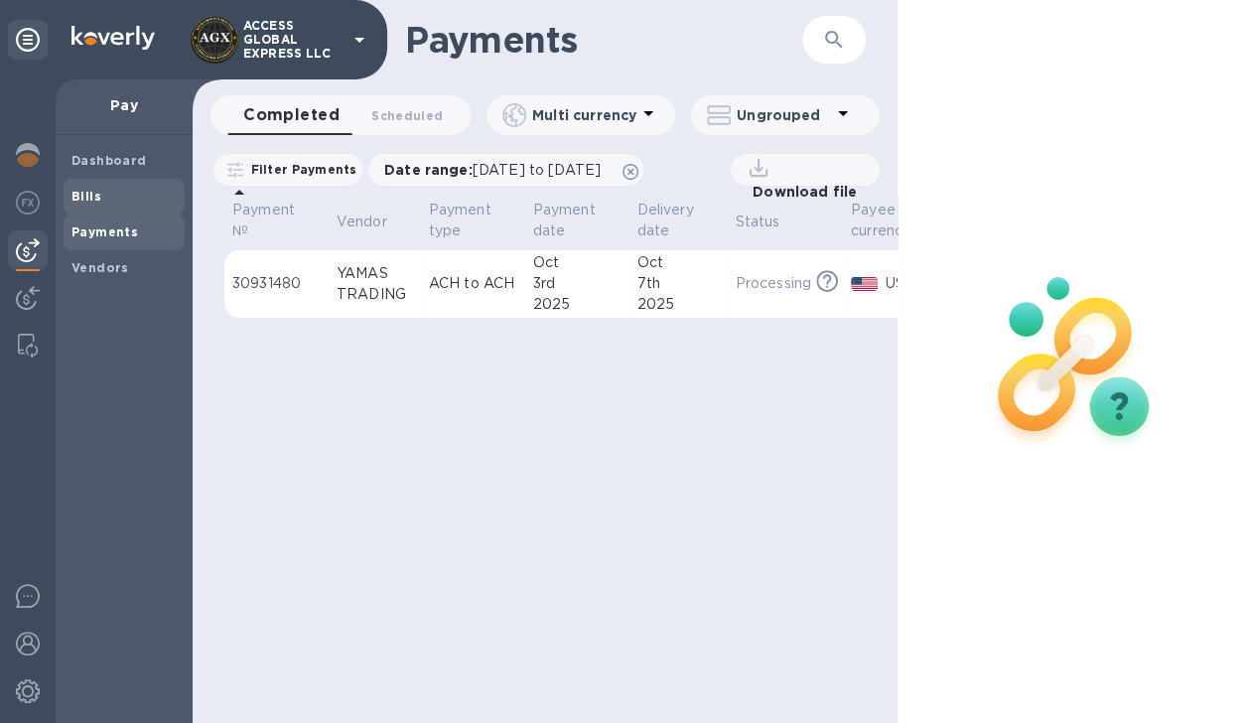
click at [96, 194] on b "Bills" at bounding box center [87, 196] width 30 height 15
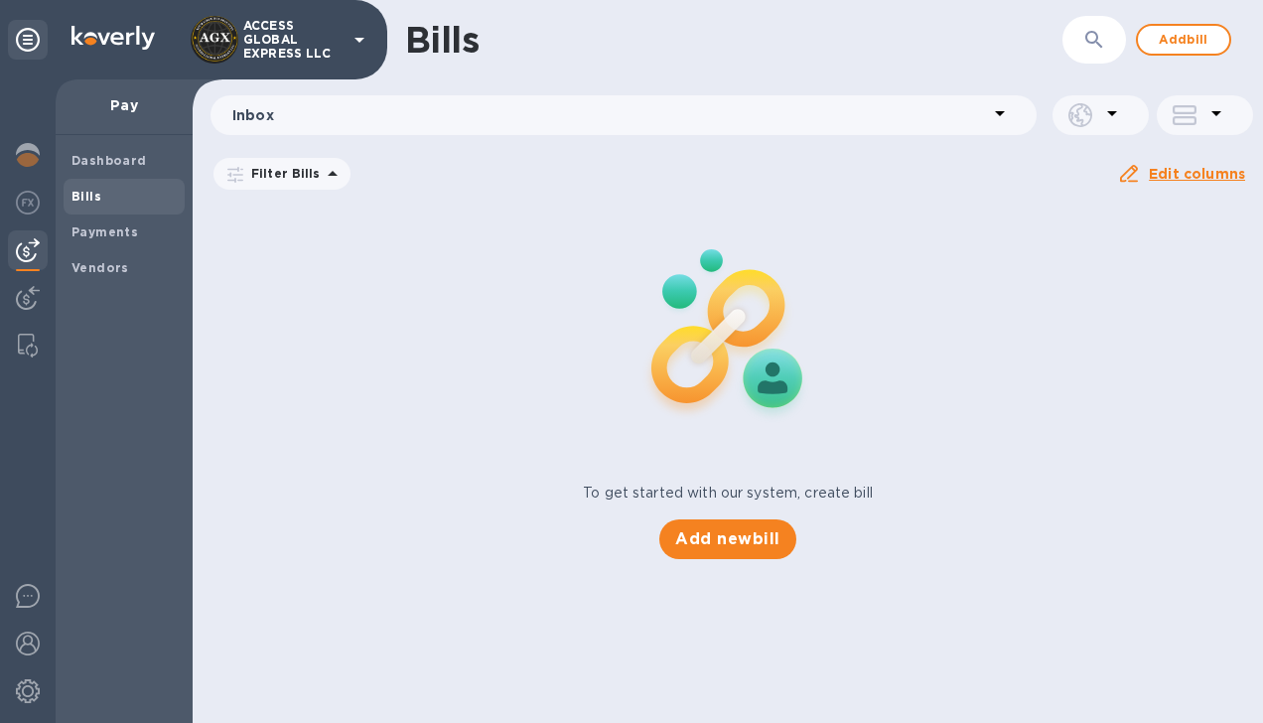
click at [467, 129] on div "Inbox" at bounding box center [624, 115] width 826 height 40
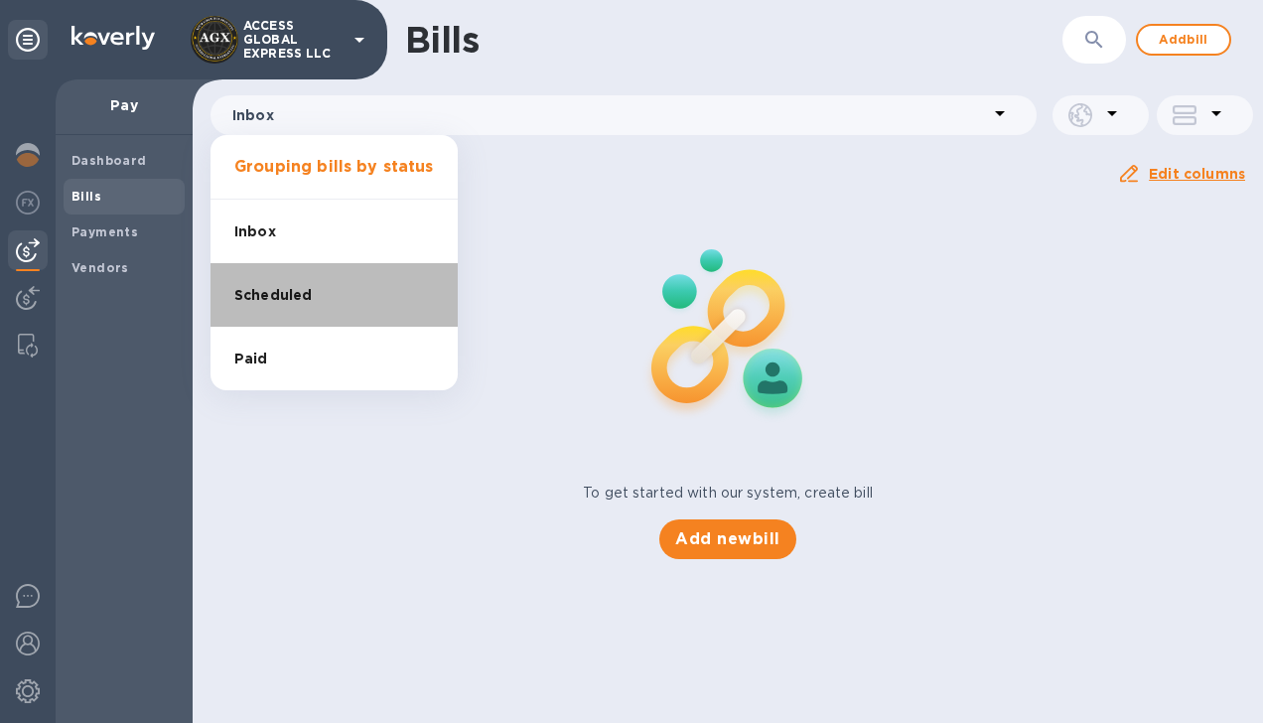
click at [346, 295] on li "Scheduled" at bounding box center [334, 295] width 247 height 64
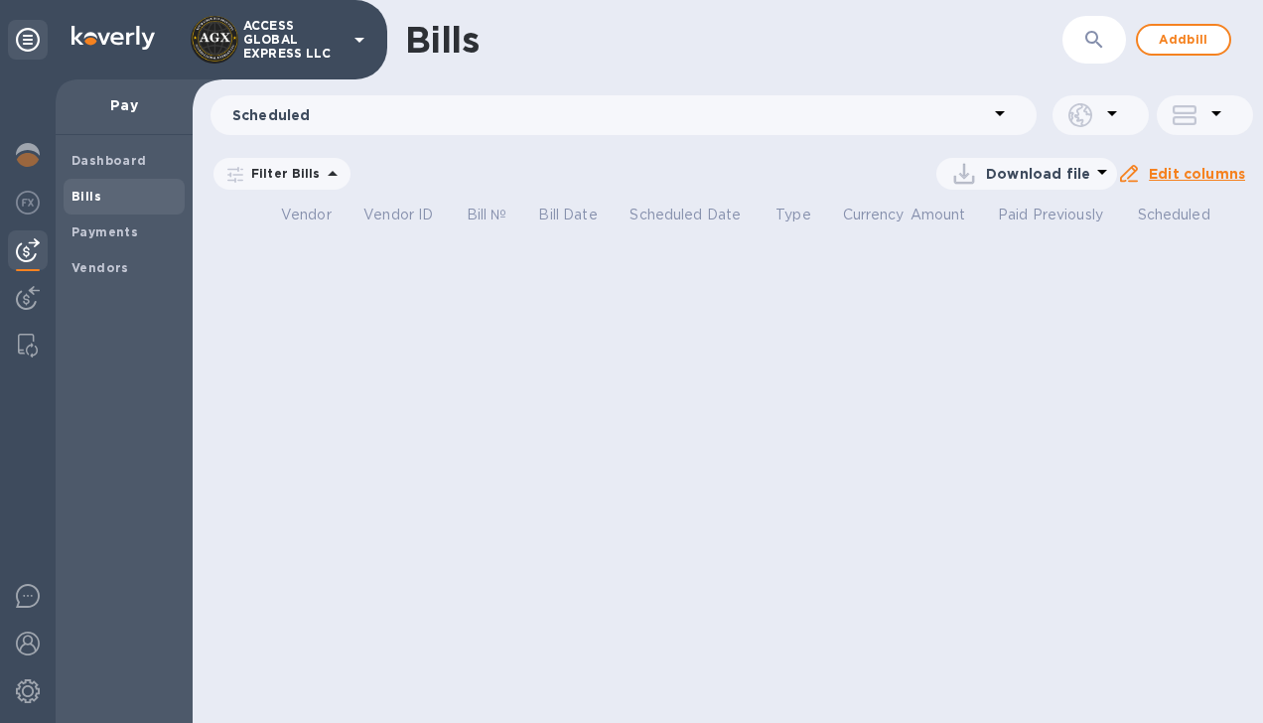
click at [374, 126] on div "Scheduled" at bounding box center [619, 115] width 786 height 28
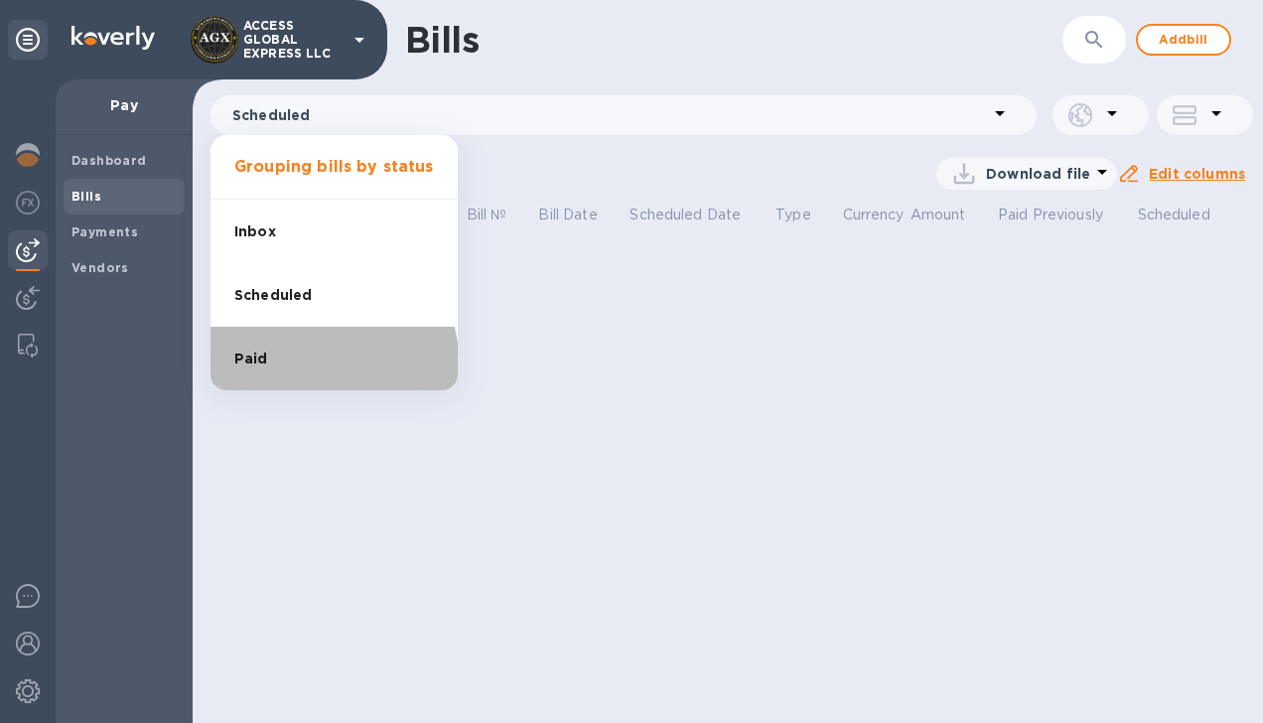
click at [302, 367] on li "Paid" at bounding box center [334, 359] width 247 height 64
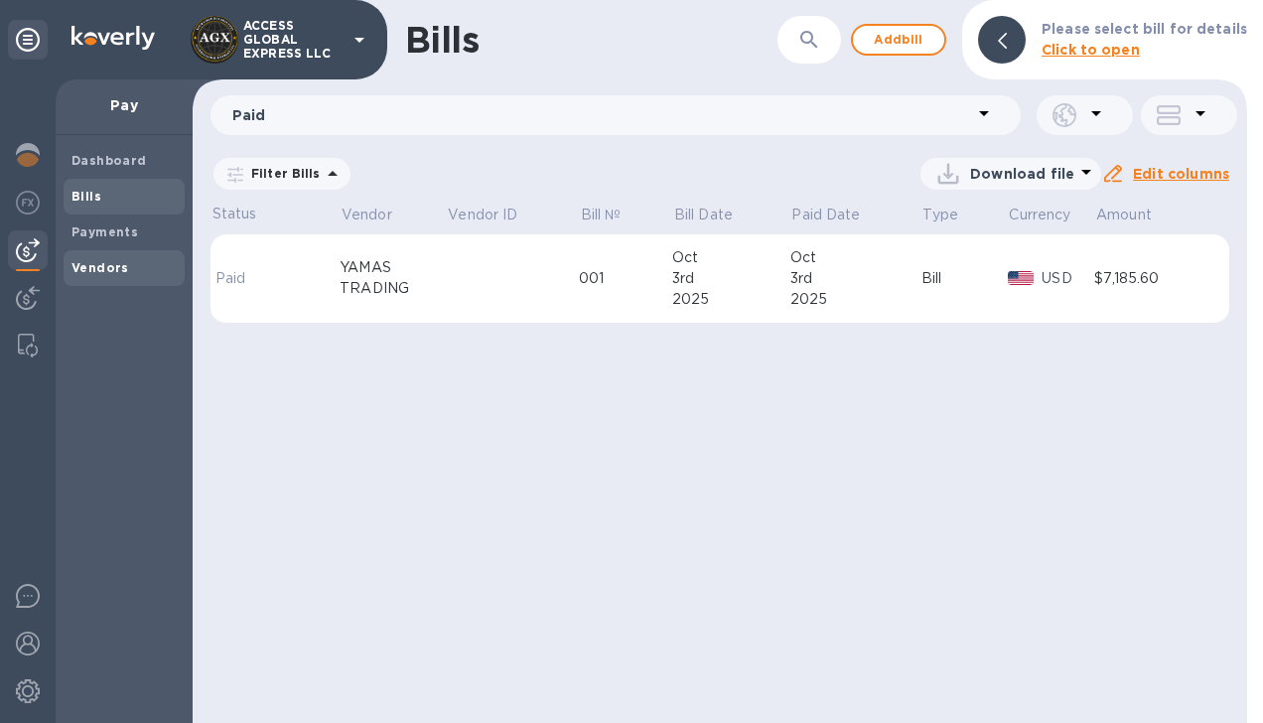
click at [98, 267] on b "Vendors" at bounding box center [101, 267] width 58 height 15
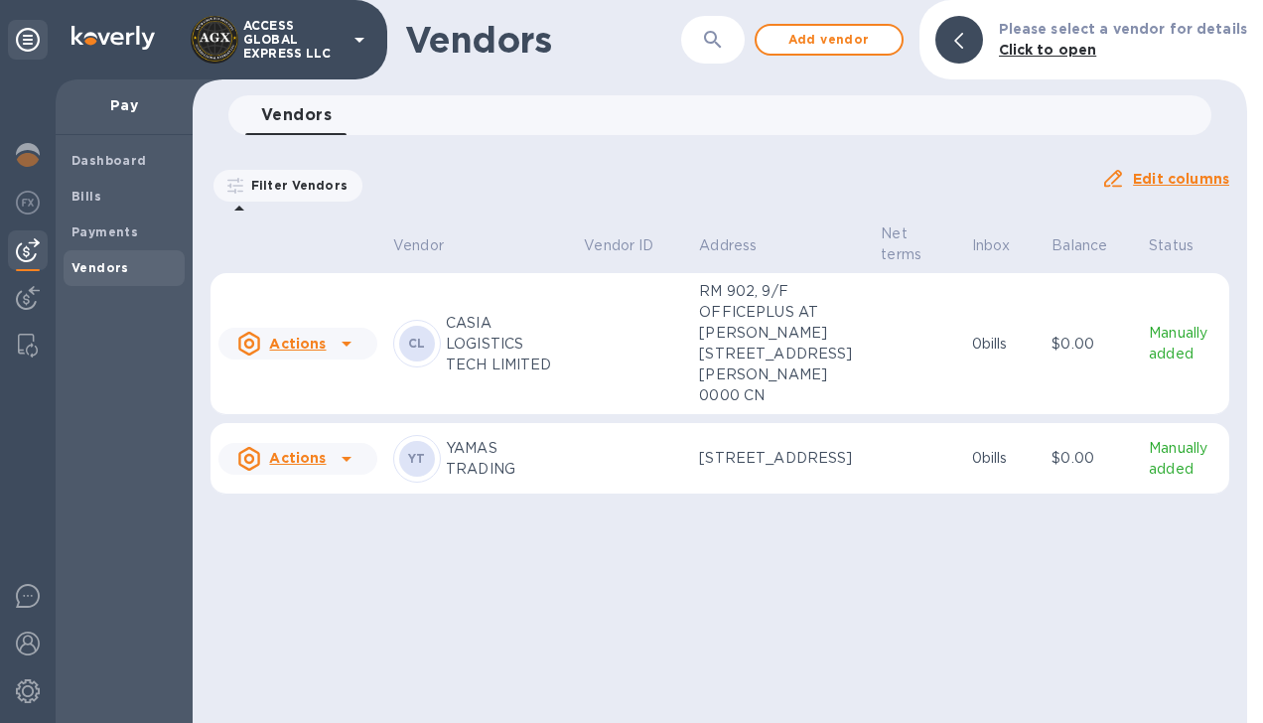
click at [353, 350] on icon at bounding box center [347, 344] width 24 height 24
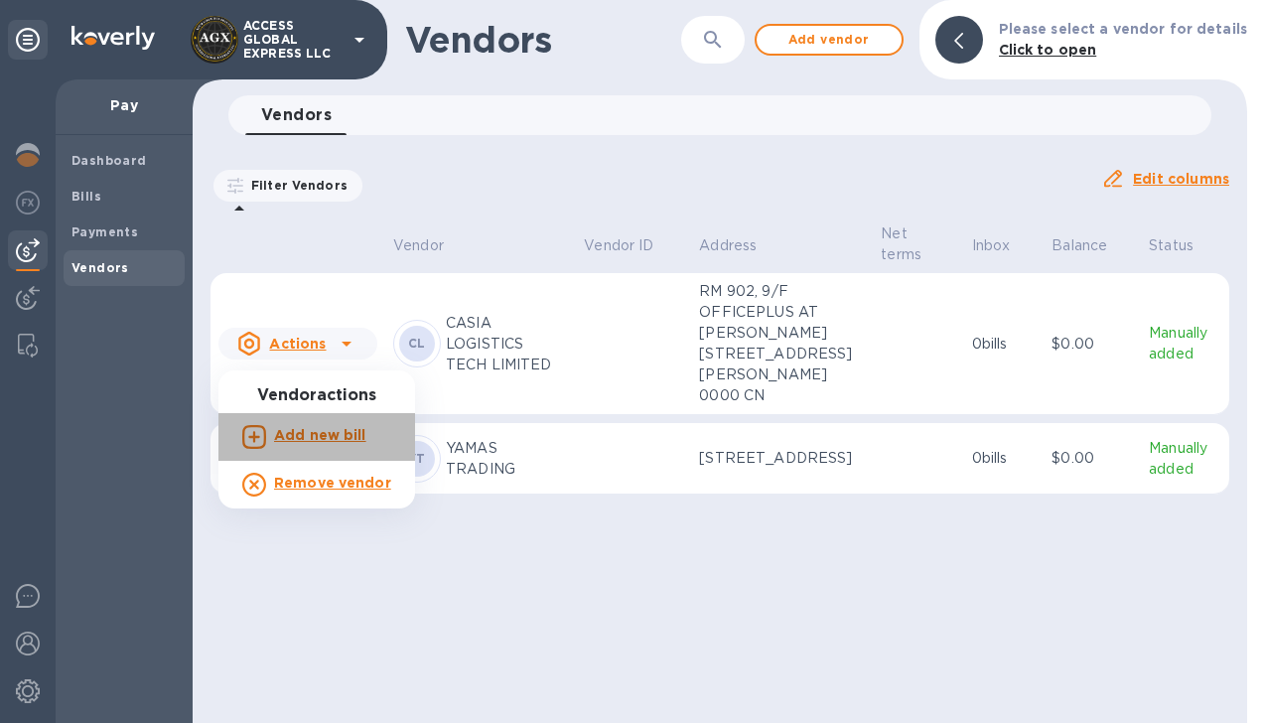
click at [329, 443] on b "Add new bill" at bounding box center [320, 435] width 92 height 16
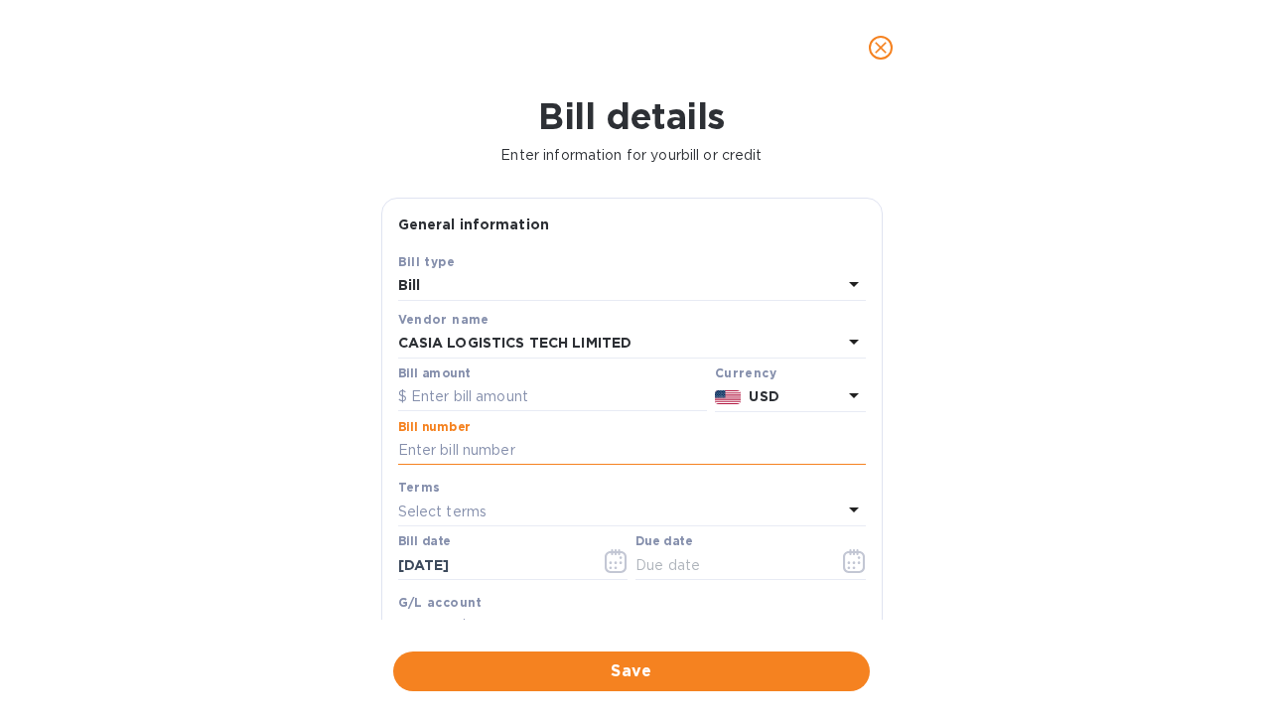
click at [560, 445] on input "text" at bounding box center [632, 451] width 468 height 30
click at [546, 388] on input "text" at bounding box center [552, 397] width 309 height 30
type input "3,555"
click at [530, 446] on input "text" at bounding box center [632, 451] width 468 height 30
paste input "FCLCSZ25080614-D1"
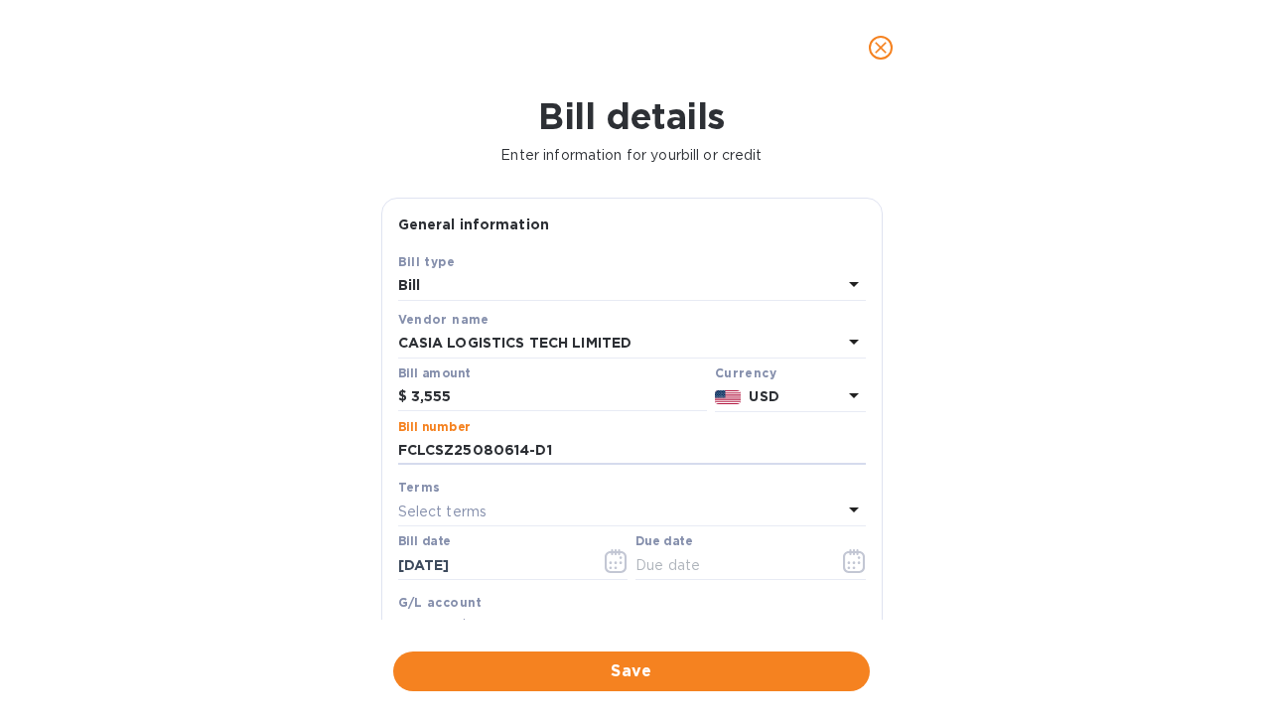
type input "FCLCSZ25080614-D1"
click at [682, 506] on div "Select terms" at bounding box center [620, 512] width 444 height 28
drag, startPoint x: 874, startPoint y: 390, endPoint x: 890, endPoint y: 505, distance: 115.3
click at [890, 505] on div "General information Save Bill type Bill Vendor name CASIA LOGISTICS TECH LIMITE…" at bounding box center [631, 409] width 521 height 422
click at [684, 488] on div "Terms" at bounding box center [632, 487] width 468 height 21
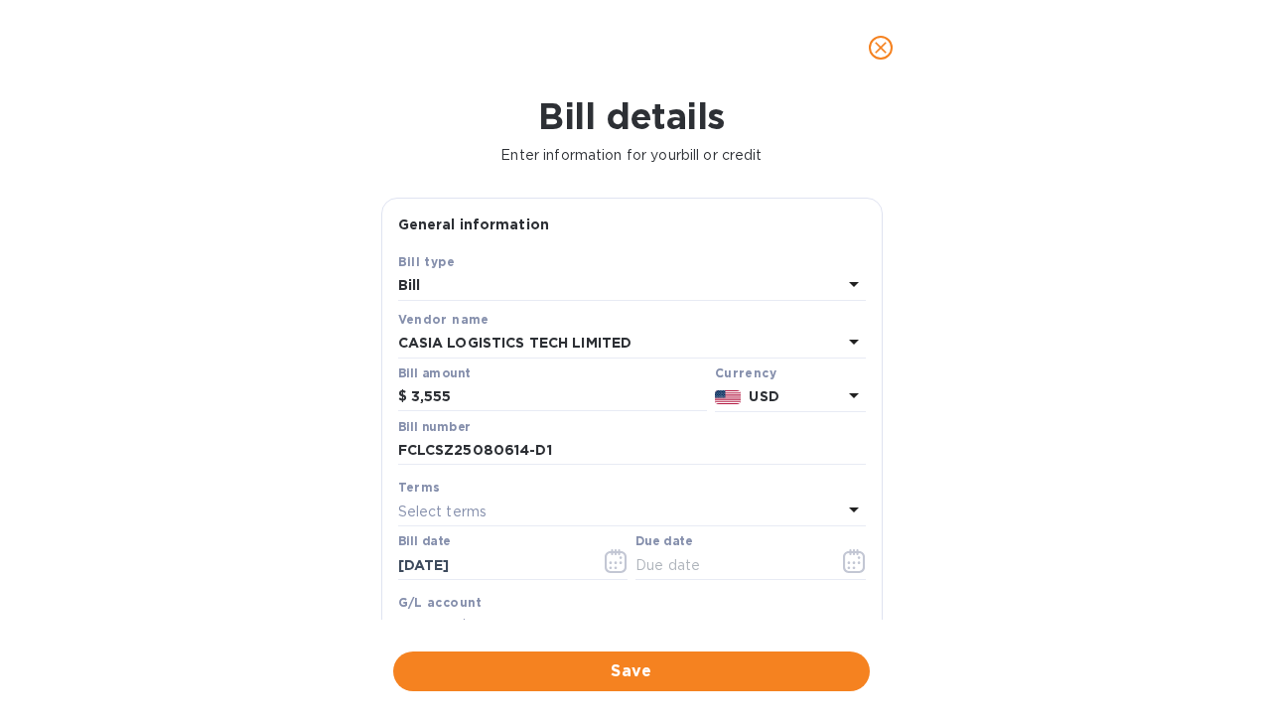
click at [849, 509] on icon at bounding box center [854, 510] width 10 height 5
drag, startPoint x: 882, startPoint y: 404, endPoint x: 895, endPoint y: 481, distance: 77.6
click at [895, 481] on div "Bill details Enter information for your bill or credit General information Save…" at bounding box center [631, 409] width 1263 height 628
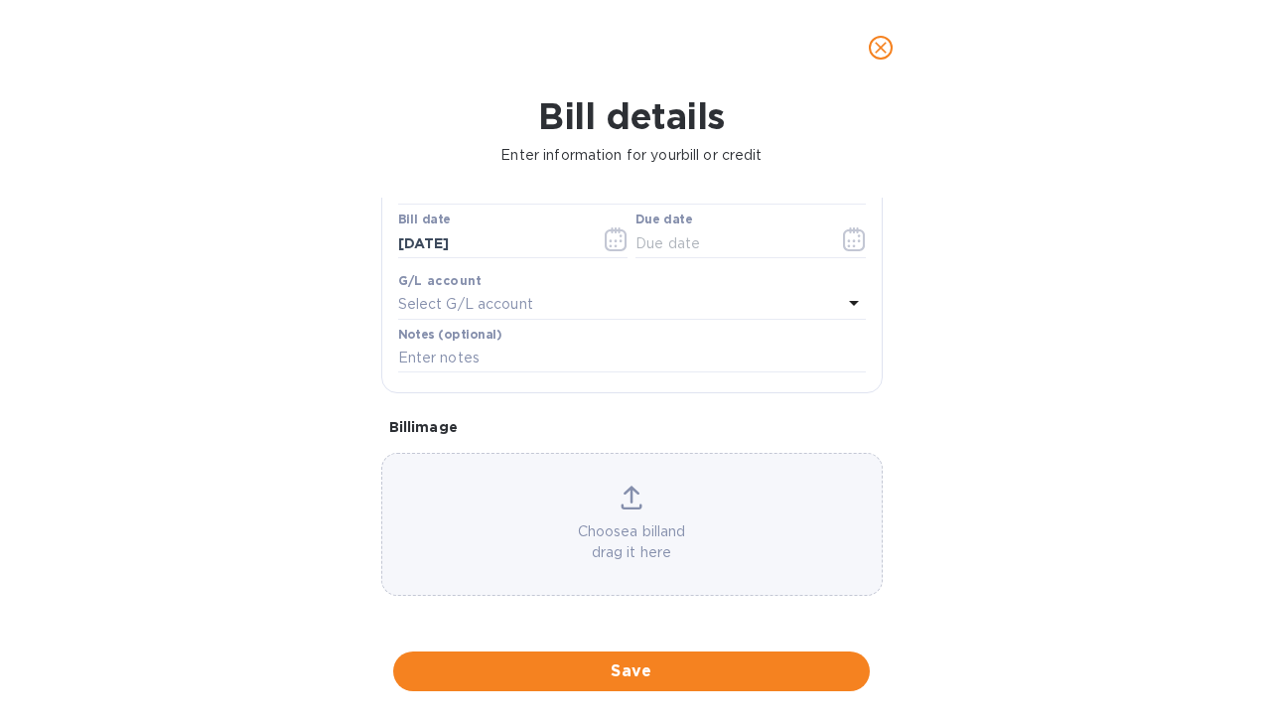
click at [631, 509] on icon at bounding box center [632, 507] width 21 height 5
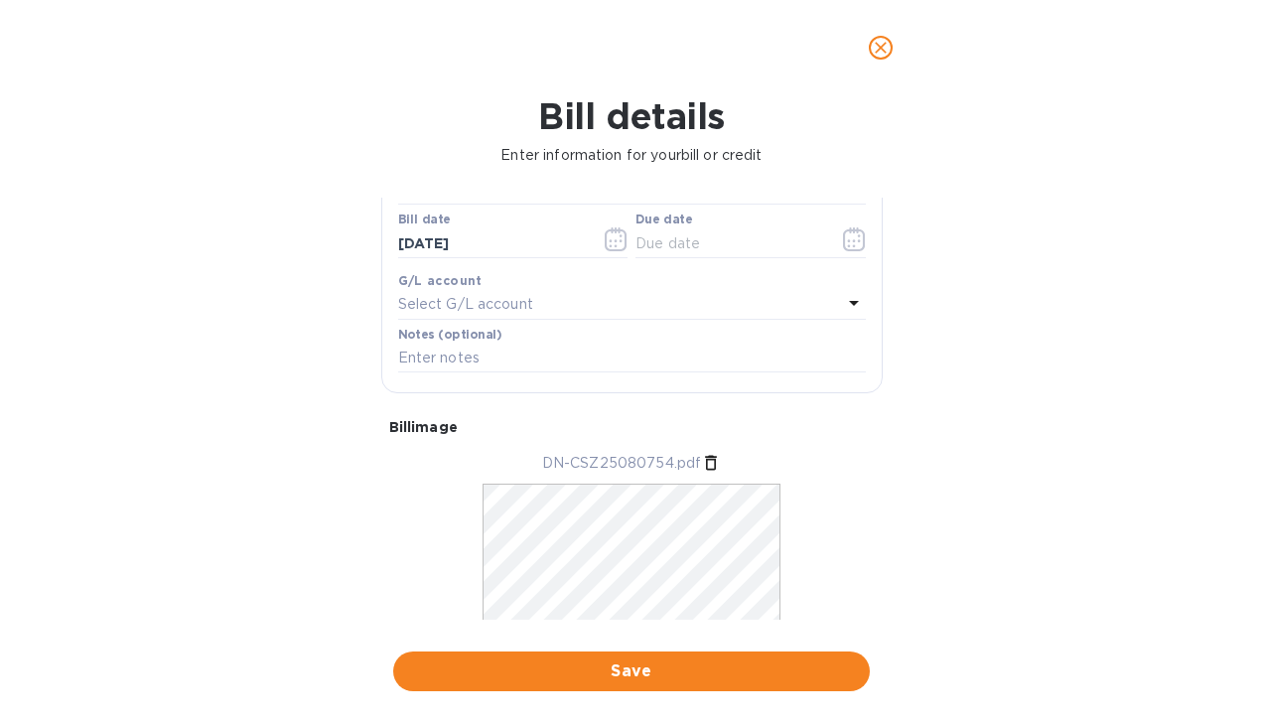
drag, startPoint x: 884, startPoint y: 494, endPoint x: 876, endPoint y: 418, distance: 75.9
click at [876, 418] on div "General information Save Bill type Bill Vendor name CASIA LOGISTICS TECH LIMITE…" at bounding box center [631, 409] width 521 height 422
drag, startPoint x: 876, startPoint y: 418, endPoint x: 838, endPoint y: 236, distance: 185.6
click at [843, 236] on icon "button" at bounding box center [854, 239] width 23 height 24
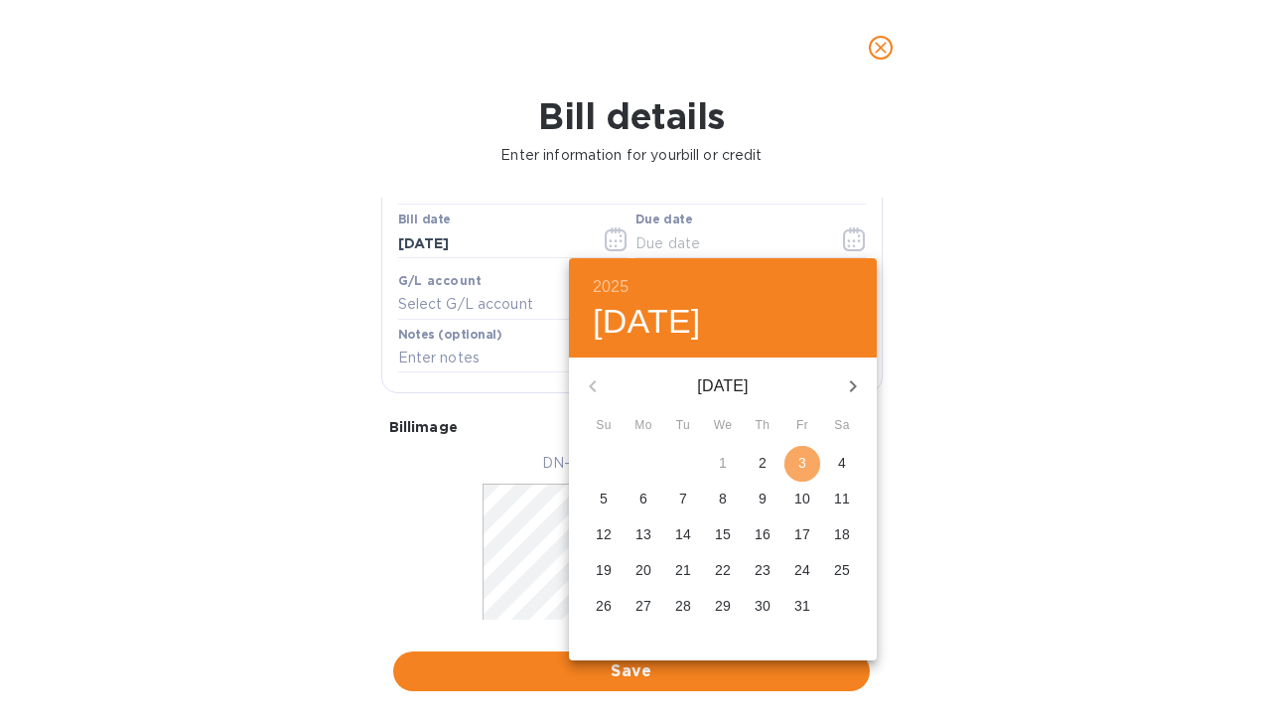
click at [808, 459] on span "3" at bounding box center [803, 463] width 36 height 20
type input "10/03/2025"
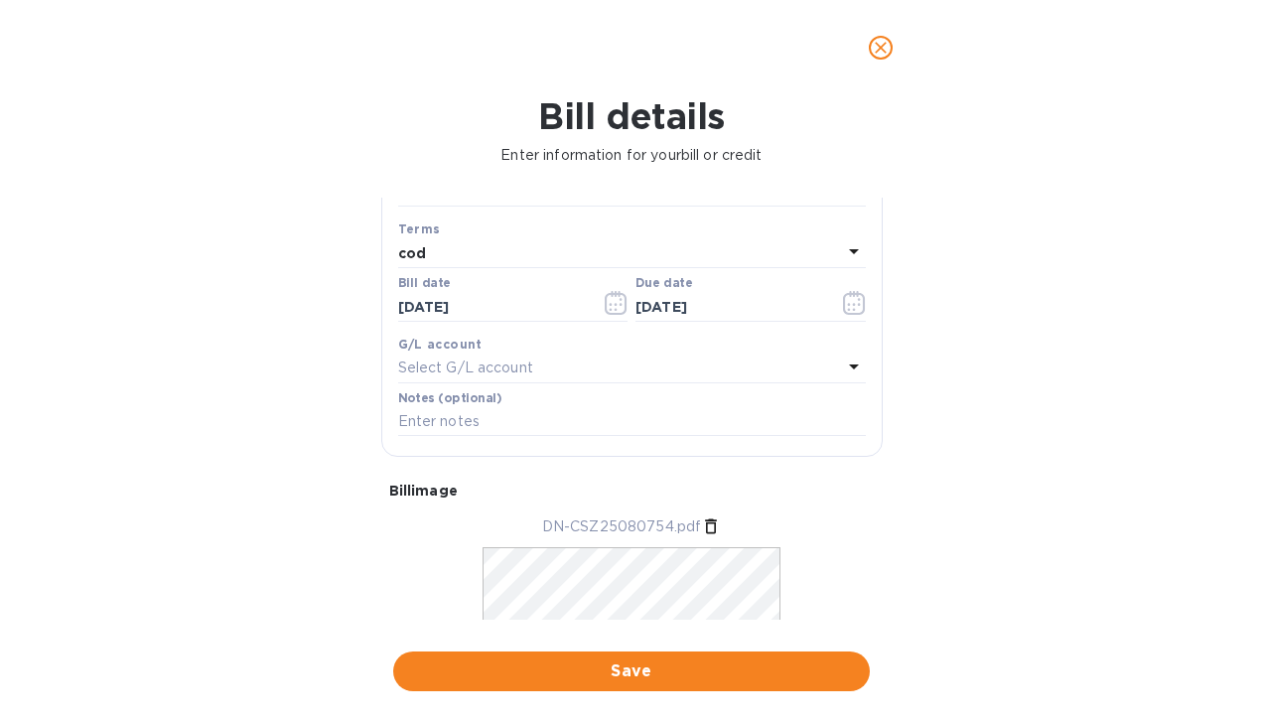
scroll to position [261, 0]
click at [718, 429] on input "text" at bounding box center [632, 419] width 468 height 30
type input "S"
type input "TROPICAL"
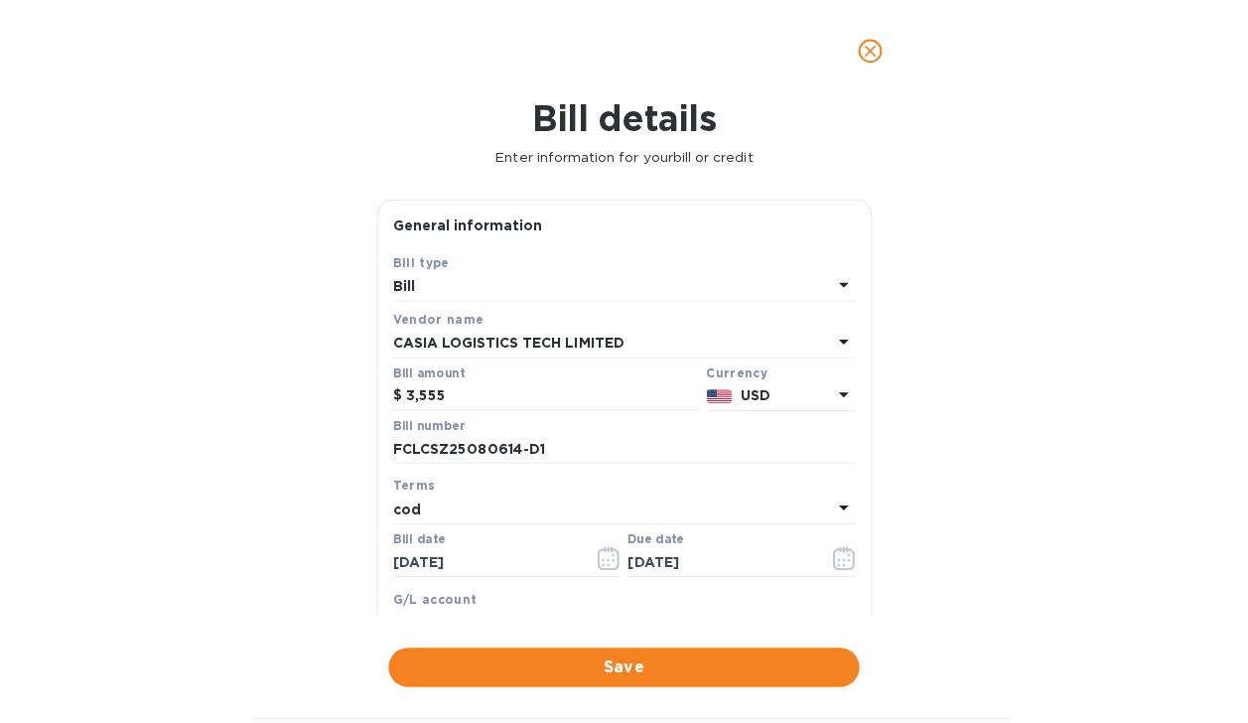
scroll to position [261, 0]
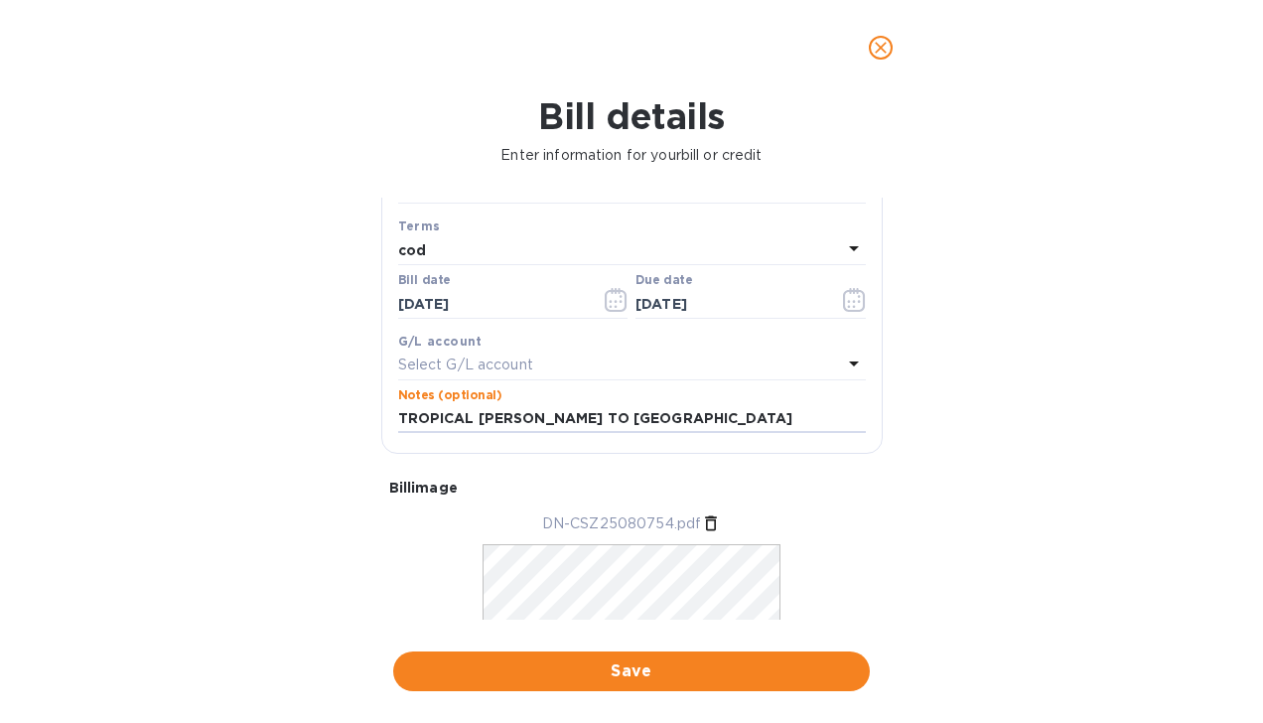
type input "TROPICAL [PERSON_NAME] TO [GEOGRAPHIC_DATA]"
drag, startPoint x: 886, startPoint y: 446, endPoint x: 884, endPoint y: 503, distance: 56.6
click at [884, 503] on div "General information Save Bill type Bill Vendor name CASIA LOGISTICS TECH LIMITE…" at bounding box center [631, 409] width 521 height 422
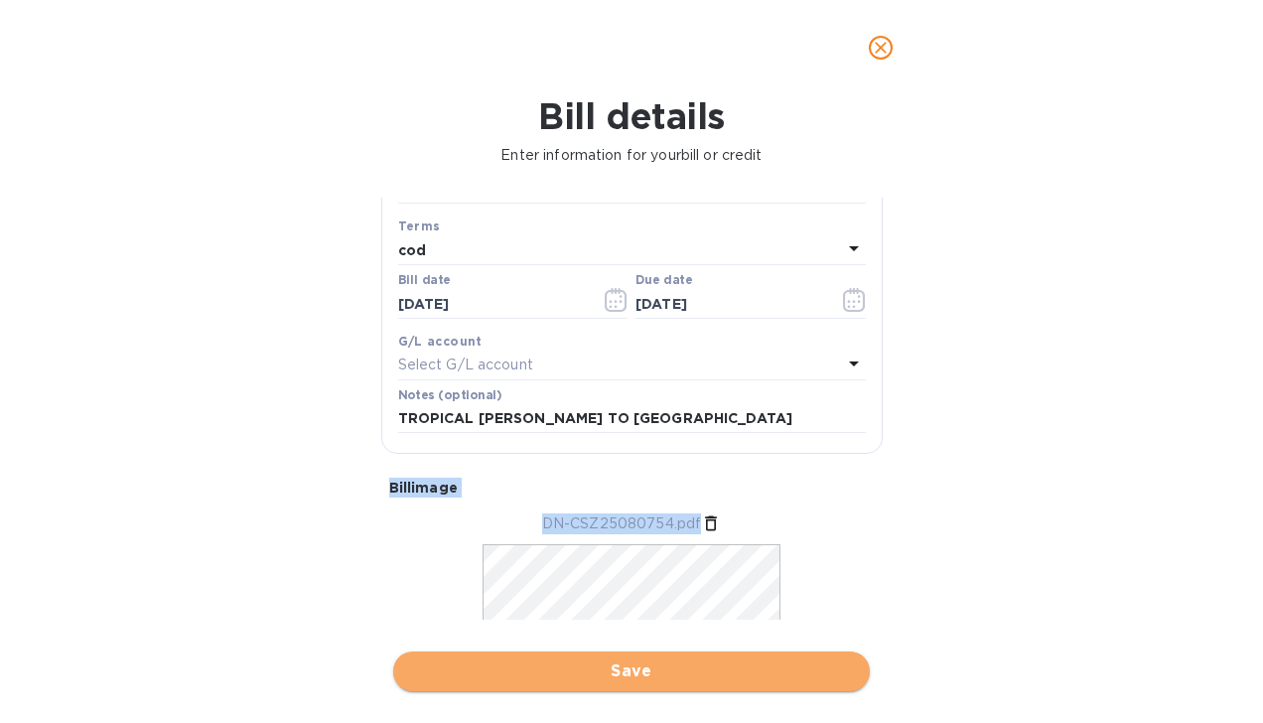
click at [660, 673] on span "Save" at bounding box center [631, 672] width 445 height 24
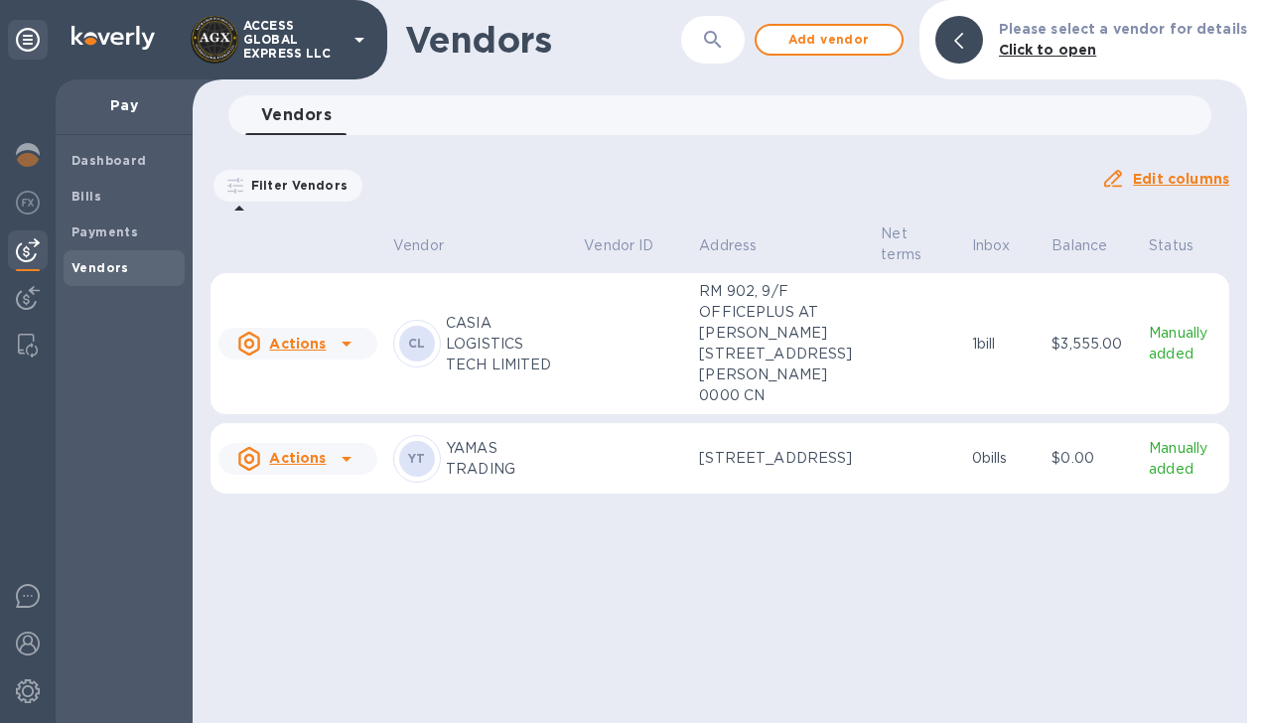
click at [344, 347] on icon at bounding box center [347, 344] width 10 height 5
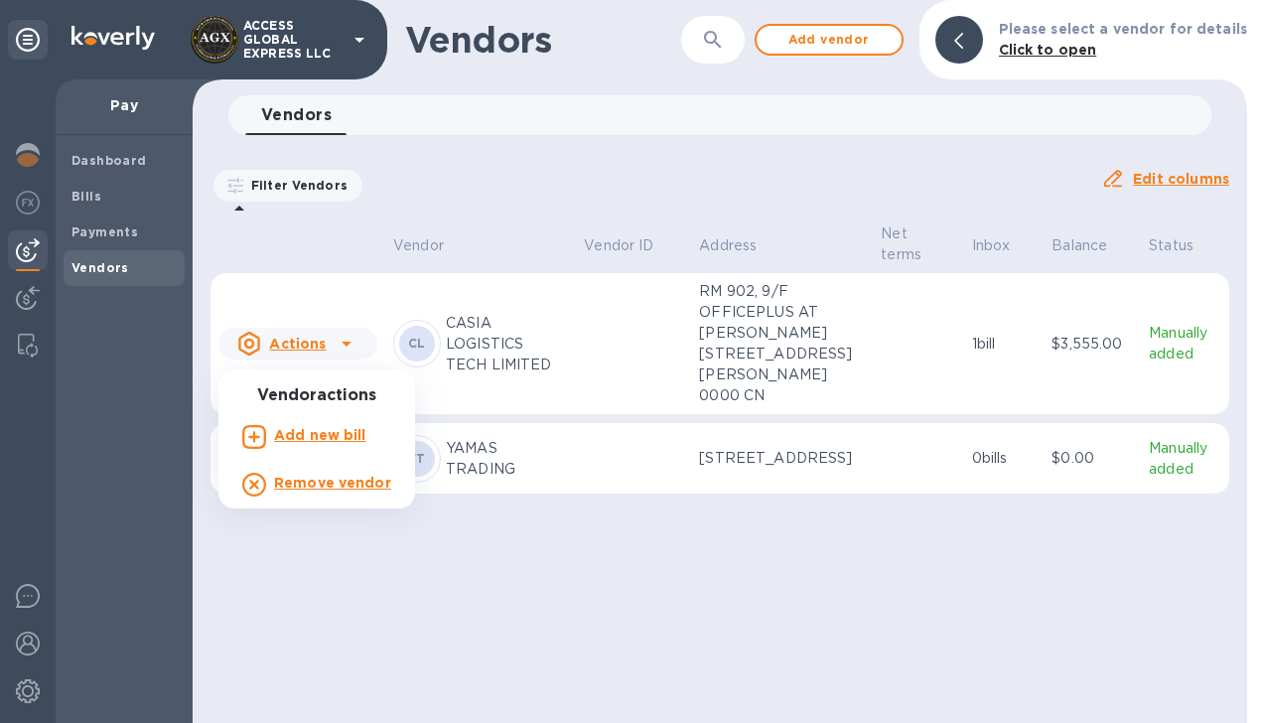
click at [94, 230] on div at bounding box center [631, 361] width 1263 height 723
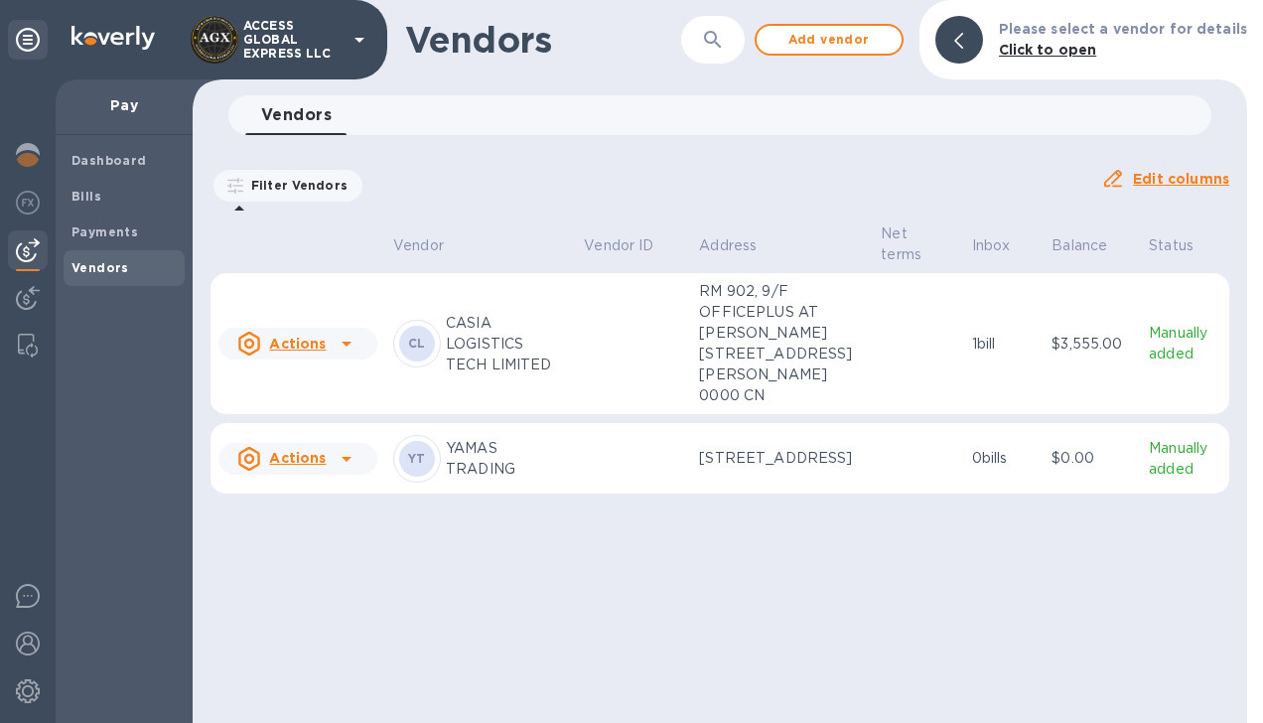
click at [94, 230] on b "Payments" at bounding box center [105, 231] width 67 height 15
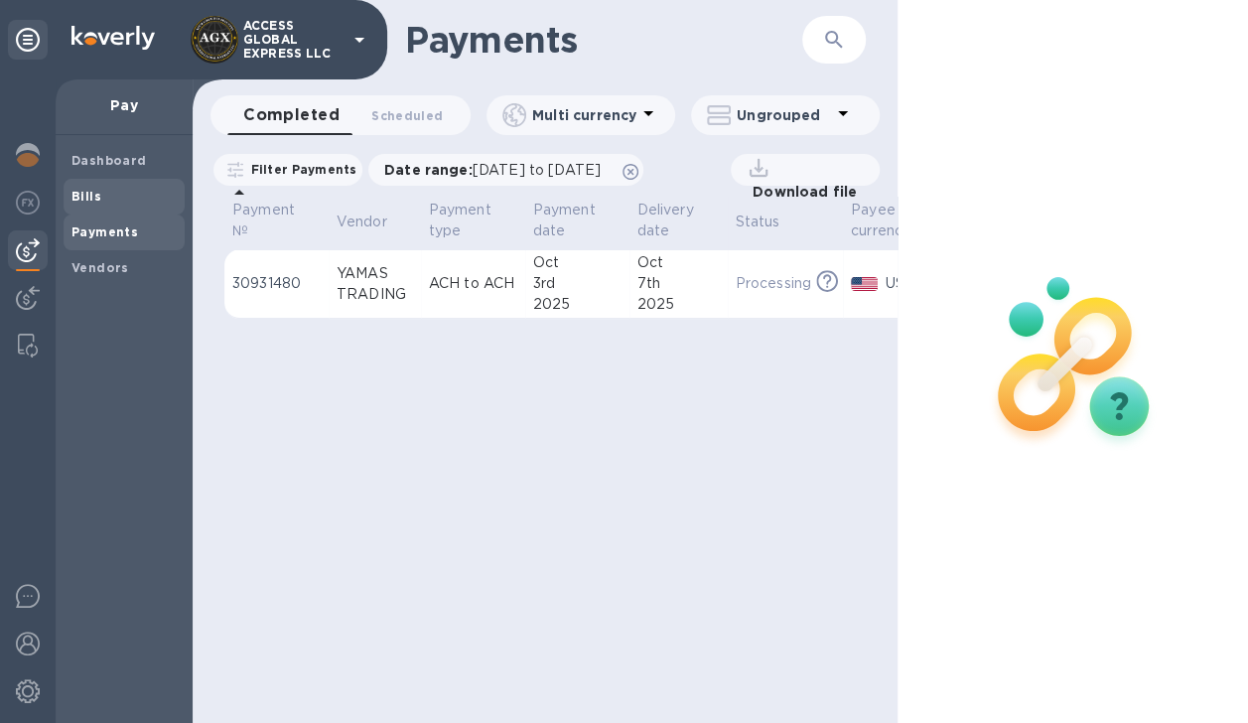
click at [72, 193] on b "Bills" at bounding box center [87, 196] width 30 height 15
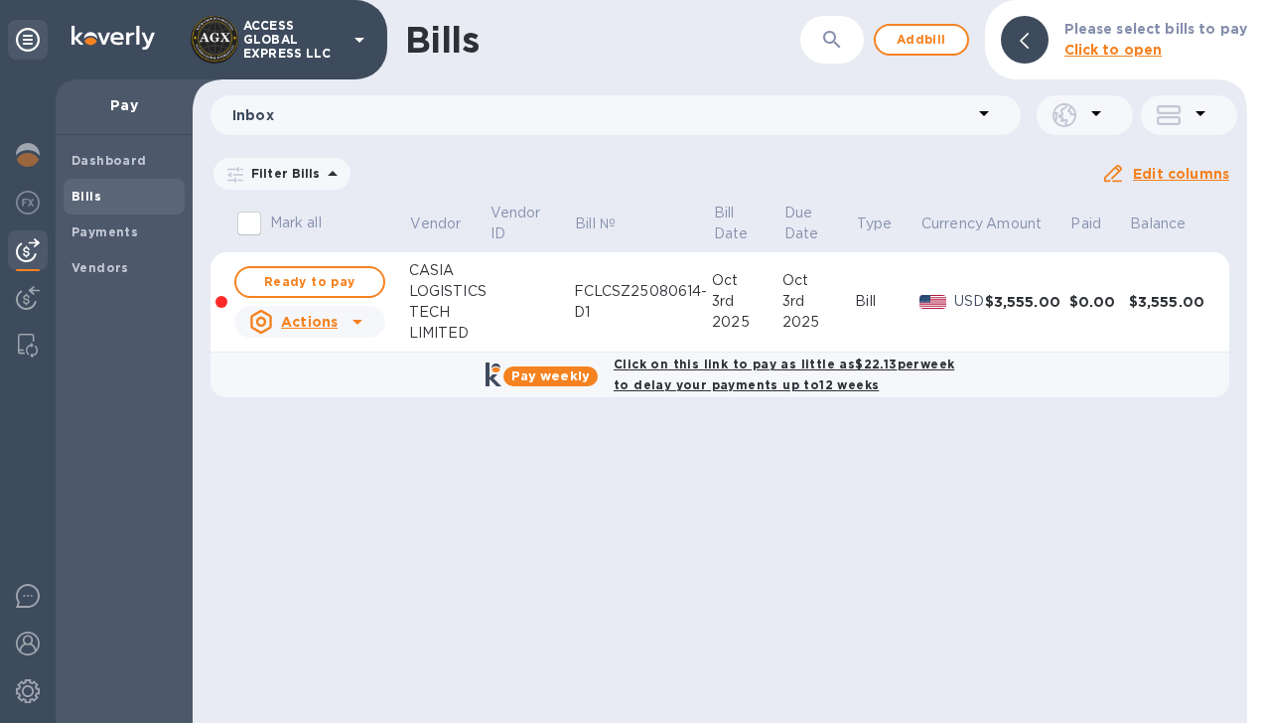
click at [568, 377] on b "Pay weekly" at bounding box center [551, 375] width 78 height 15
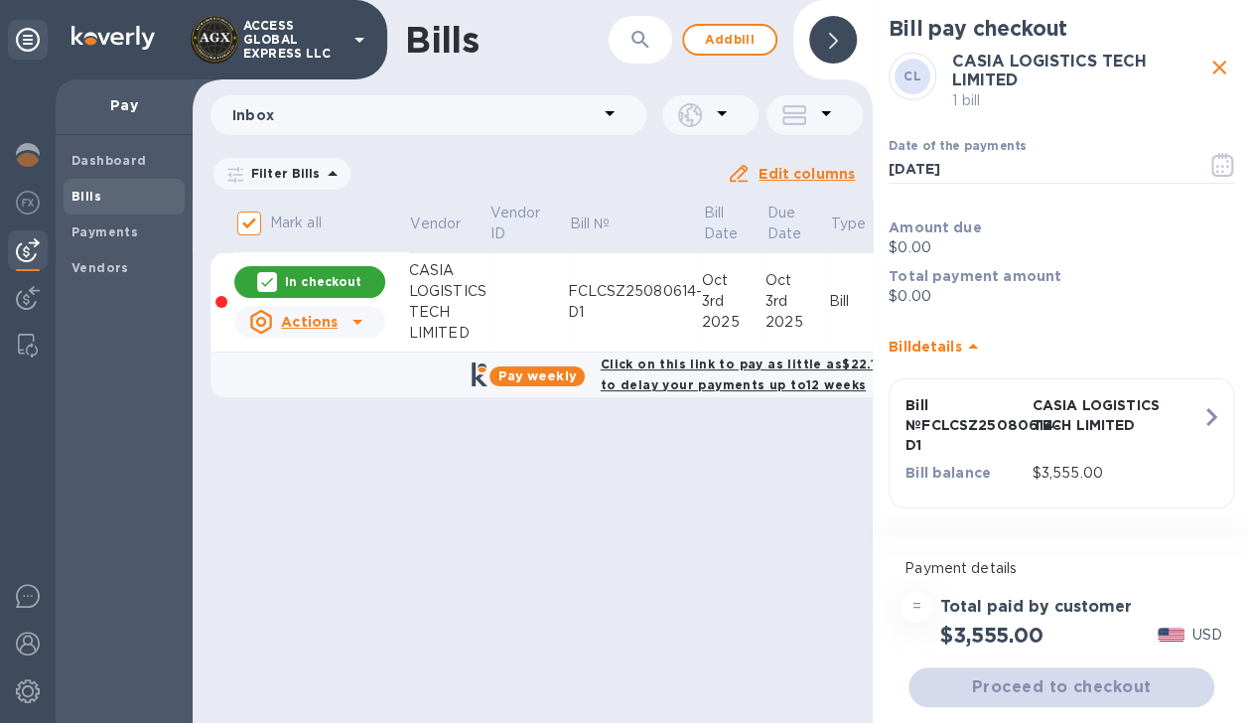
scroll to position [15, 0]
click at [318, 314] on u "Actions" at bounding box center [309, 322] width 57 height 16
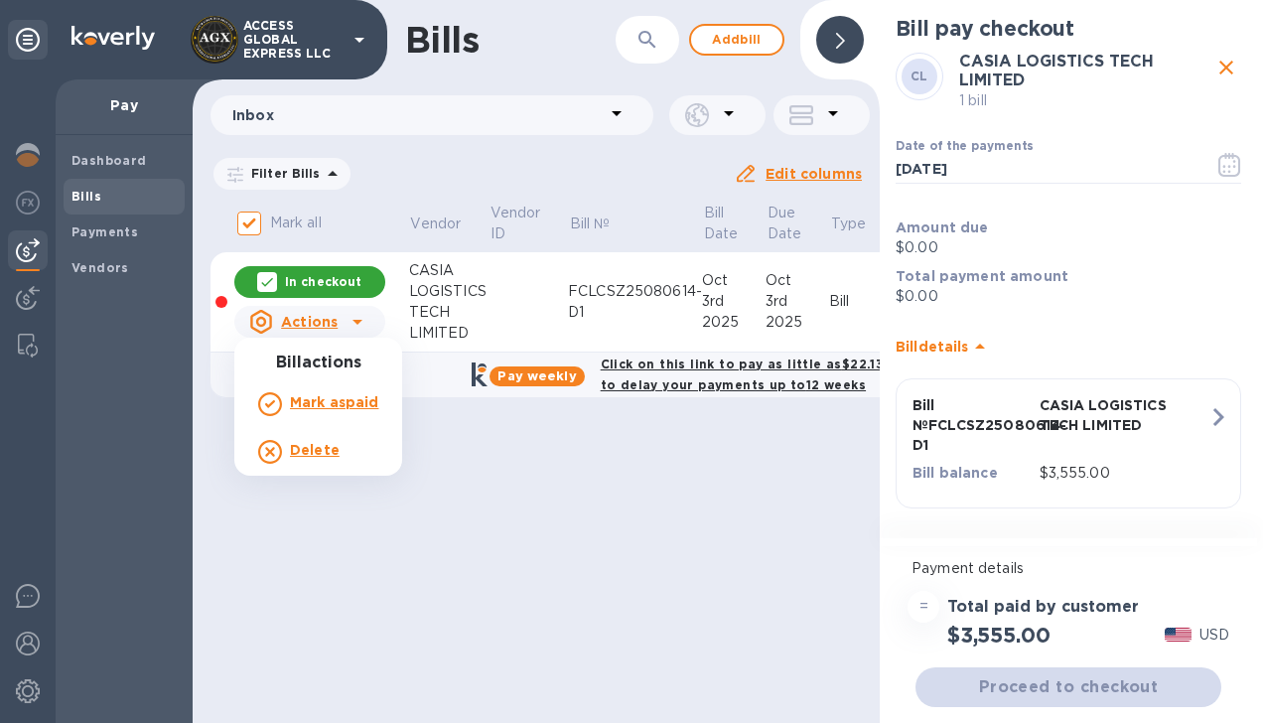
click at [291, 598] on div at bounding box center [631, 361] width 1263 height 723
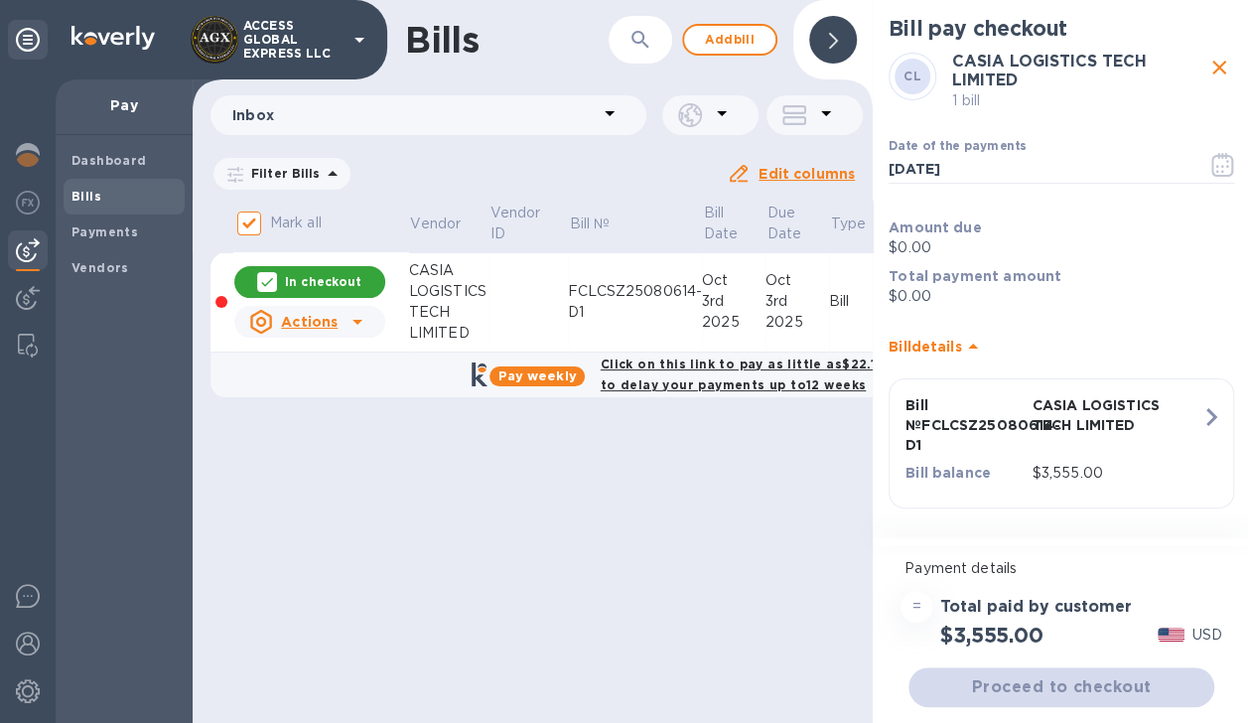
click at [1041, 705] on div "Proceed to checkout" at bounding box center [1062, 687] width 314 height 48
click at [544, 379] on b "Pay weekly" at bounding box center [537, 375] width 78 height 15
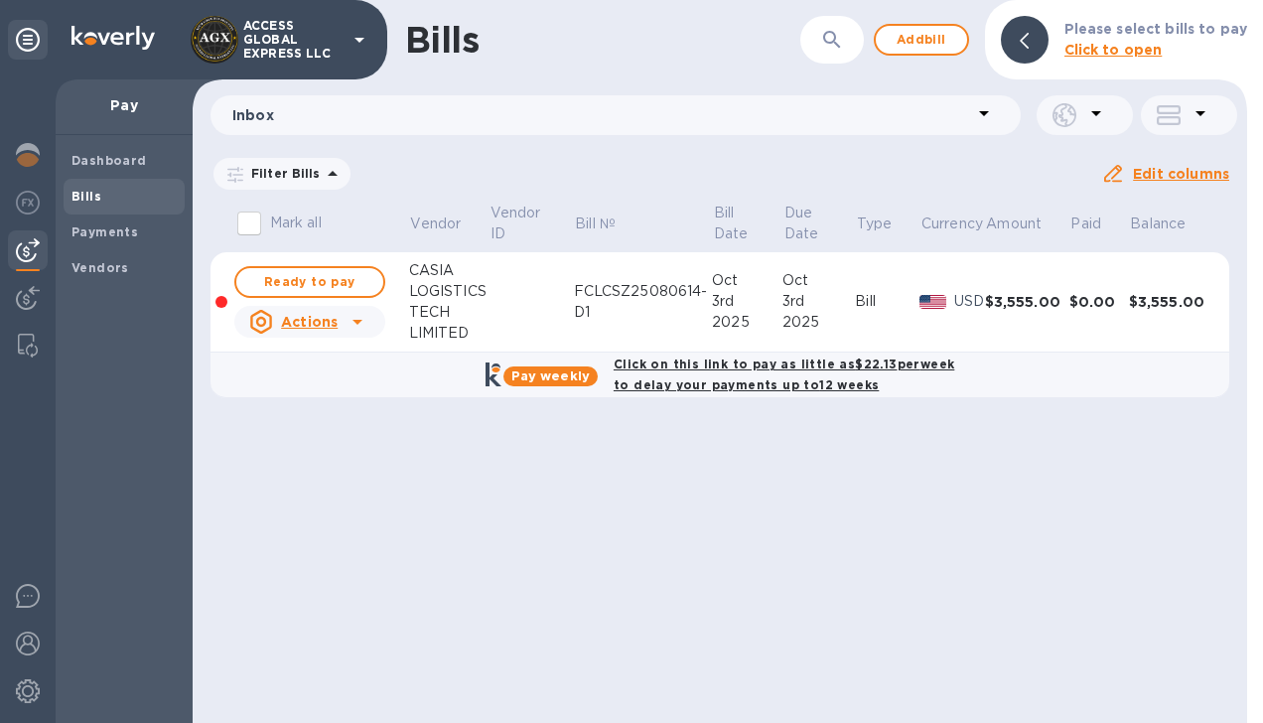
checkbox input "true"
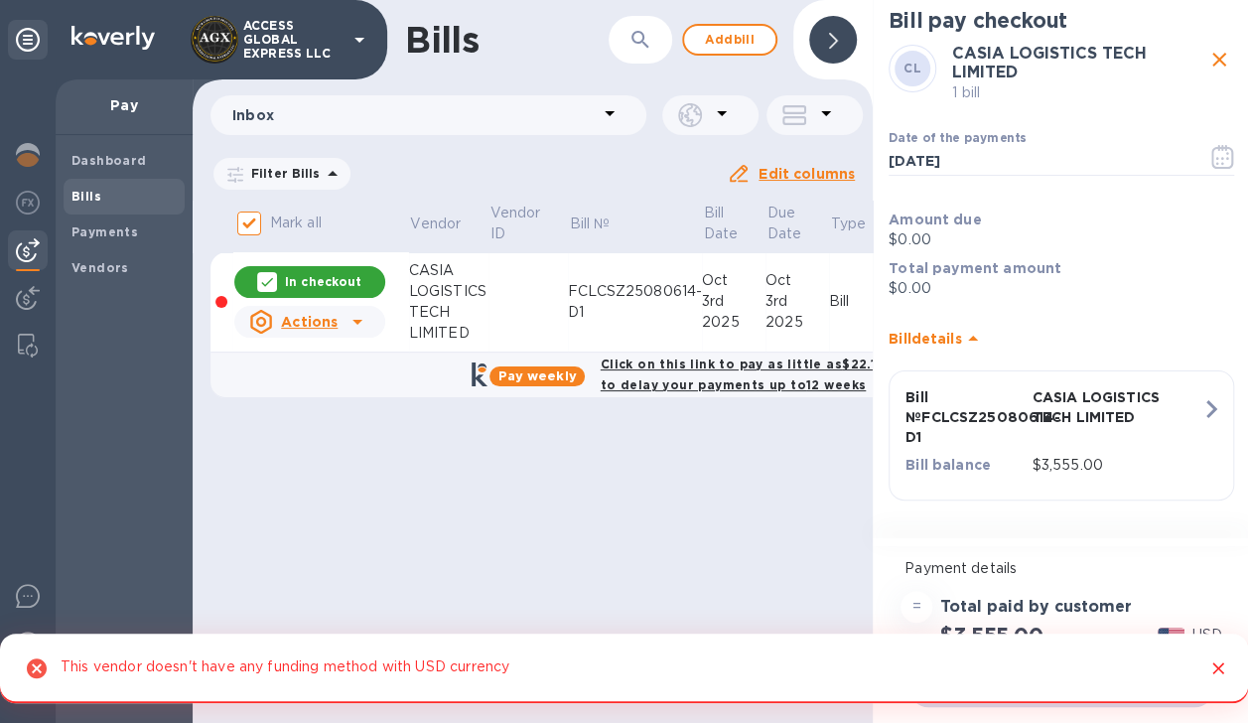
scroll to position [15, 0]
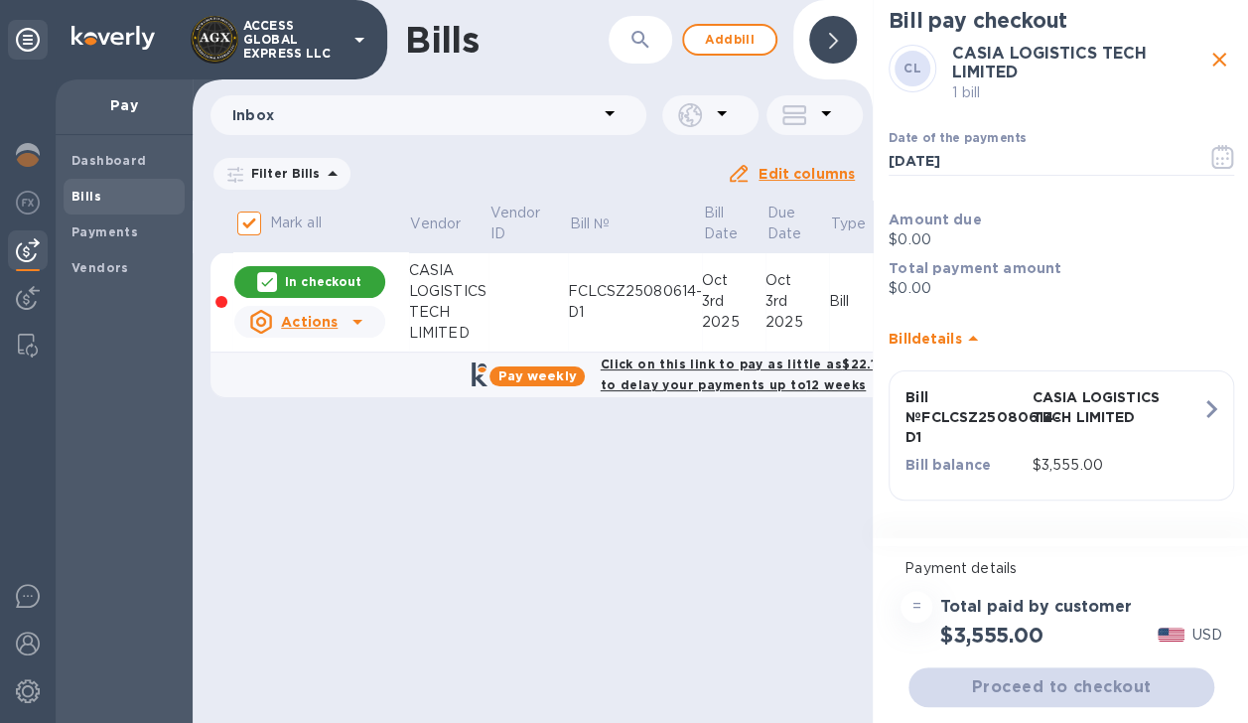
click at [940, 229] on p "$0.00" at bounding box center [1062, 239] width 346 height 21
click at [940, 230] on p "$0.00" at bounding box center [1062, 239] width 346 height 21
click at [906, 260] on b "Total payment amount" at bounding box center [975, 268] width 173 height 16
click at [1195, 391] on icon "button" at bounding box center [1212, 409] width 36 height 36
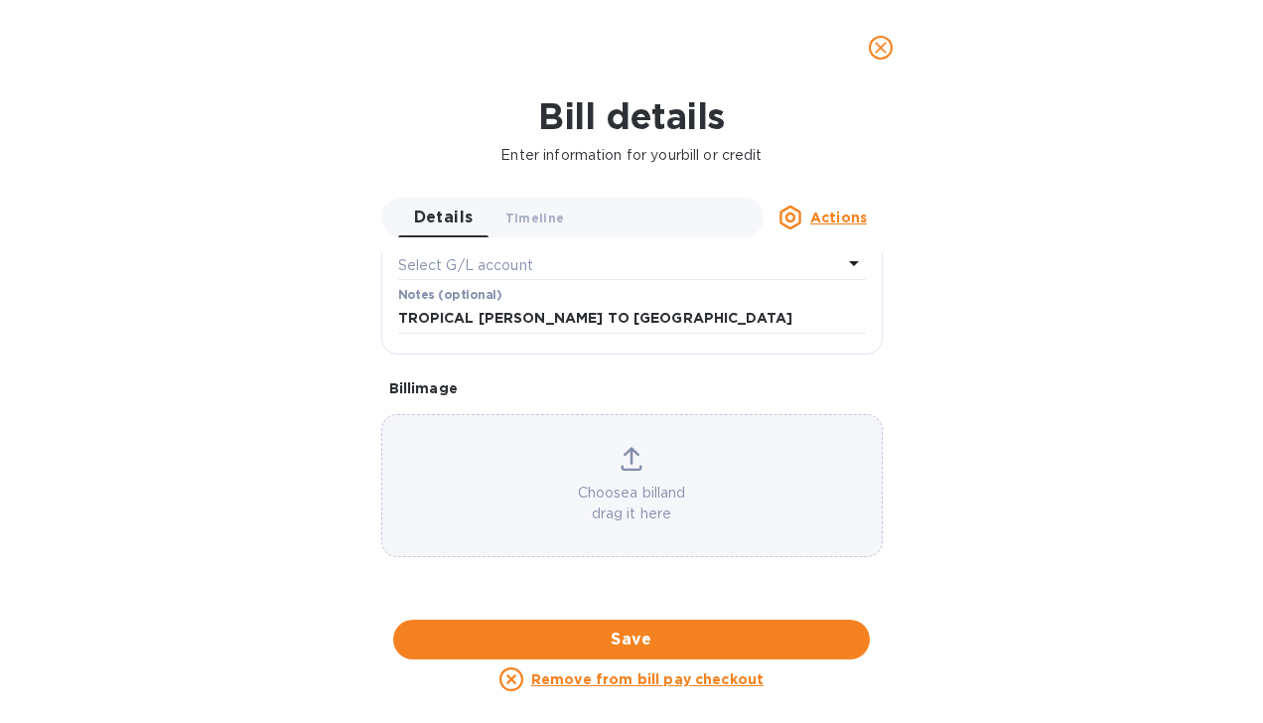
scroll to position [737, 0]
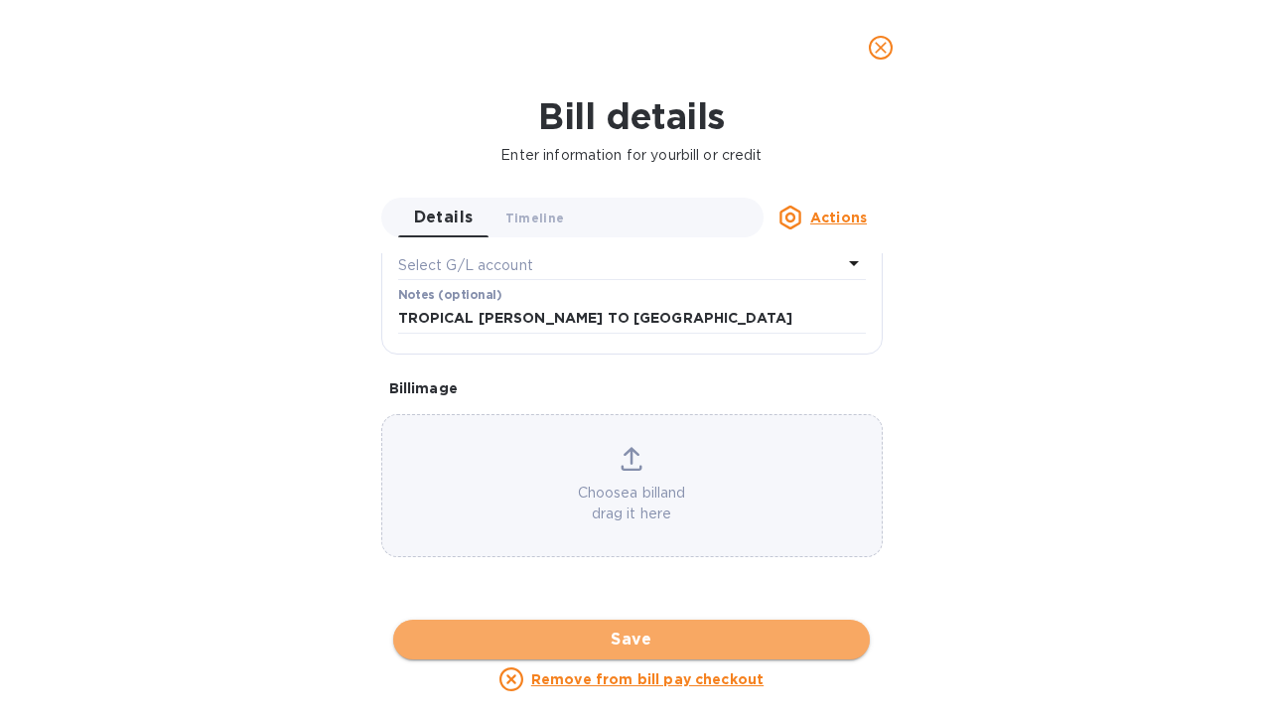
click at [683, 638] on span "Save" at bounding box center [631, 640] width 445 height 24
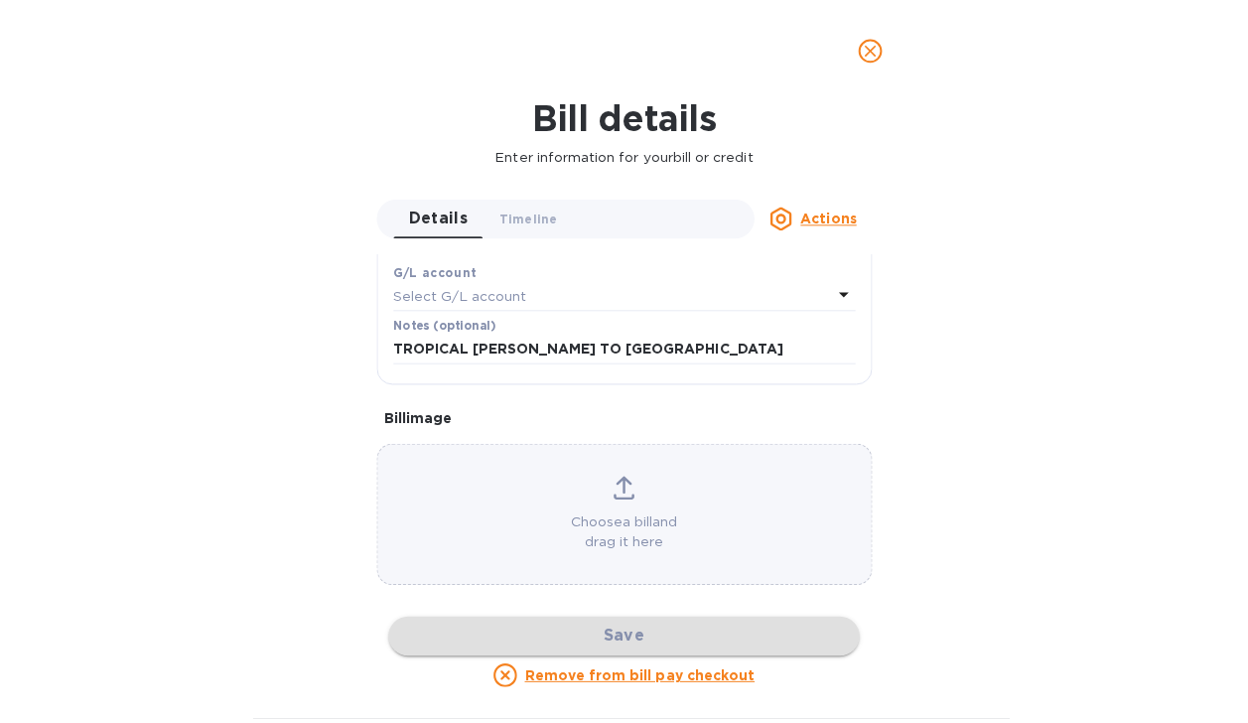
scroll to position [464, 0]
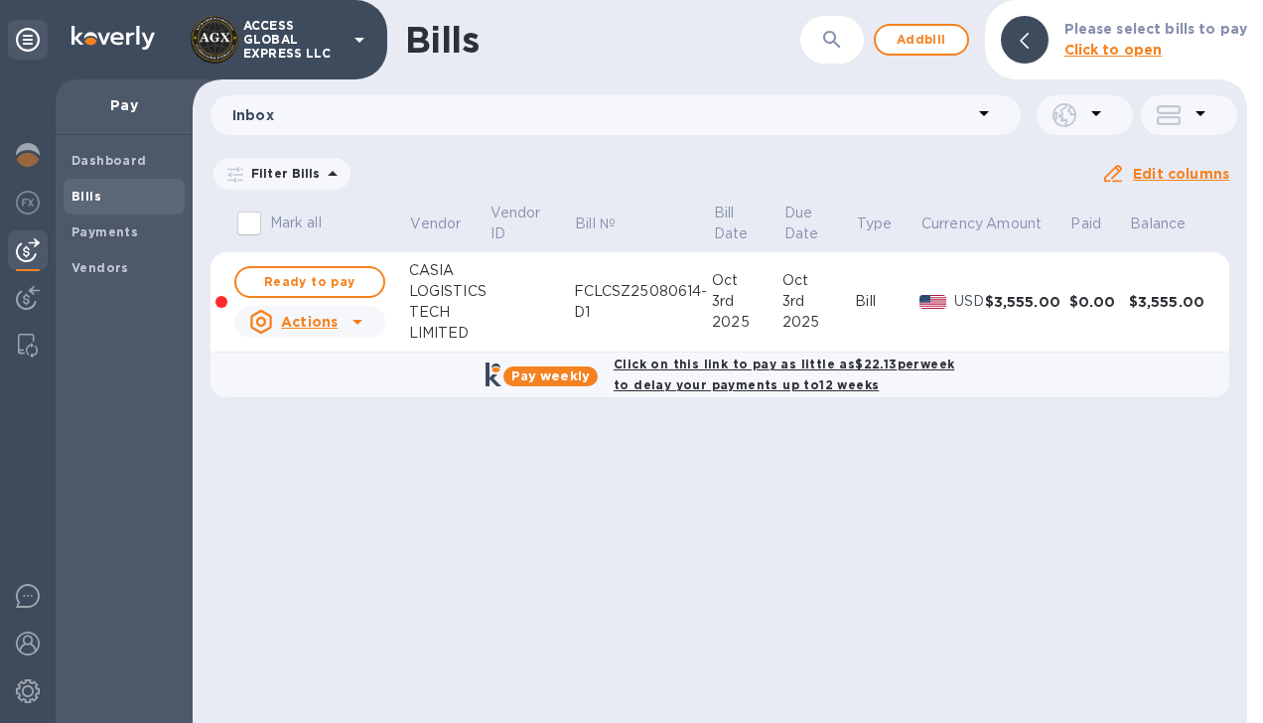
click at [557, 379] on b "Pay weekly" at bounding box center [551, 375] width 78 height 15
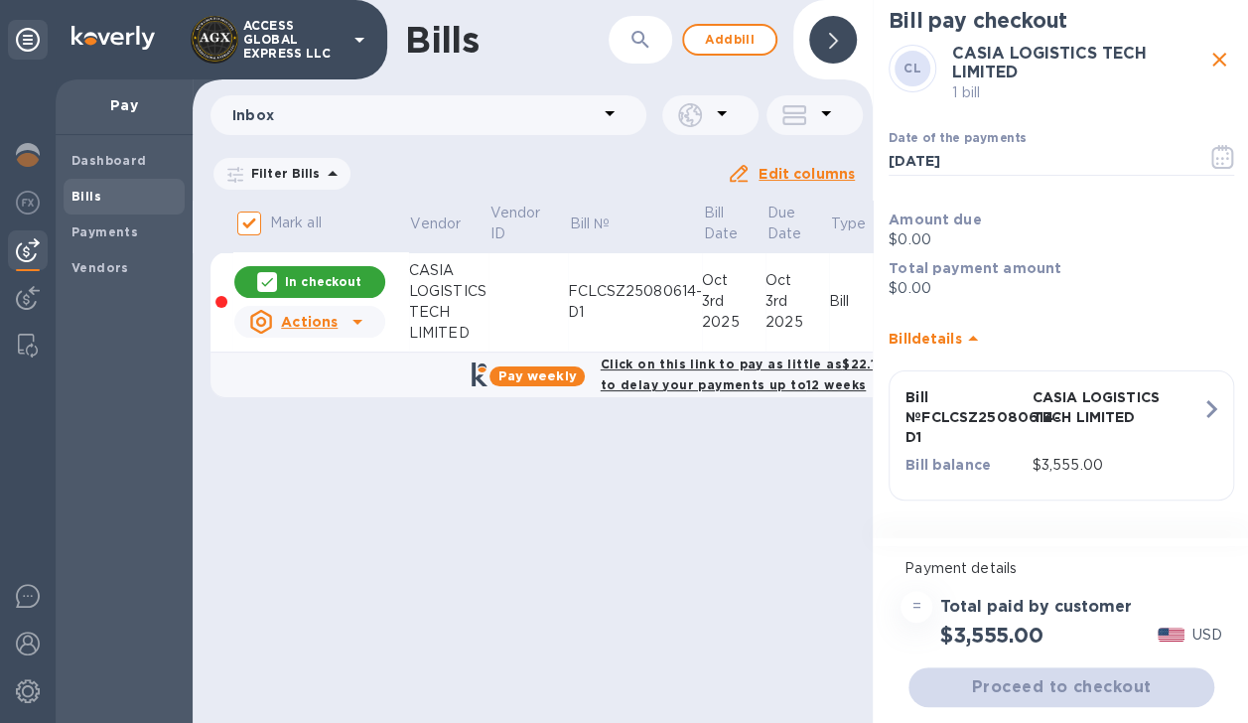
scroll to position [15, 0]
click at [1219, 48] on icon "close" at bounding box center [1220, 60] width 24 height 24
checkbox input "false"
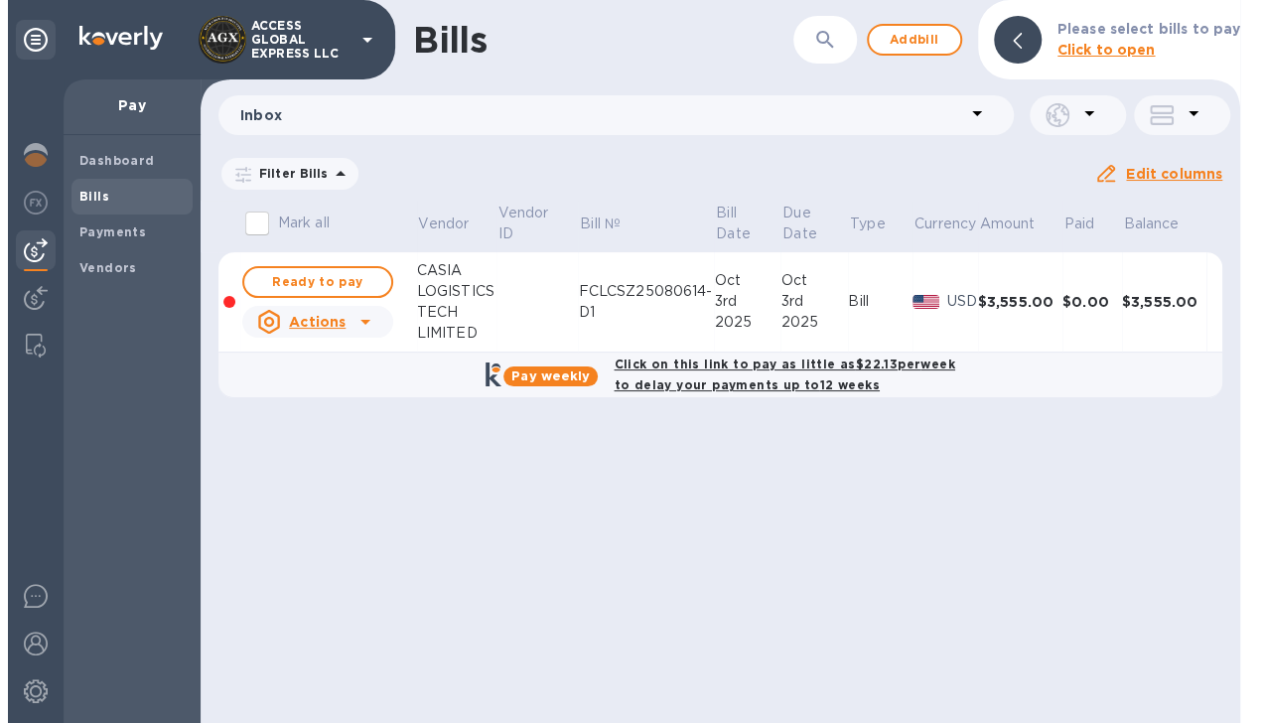
scroll to position [0, 0]
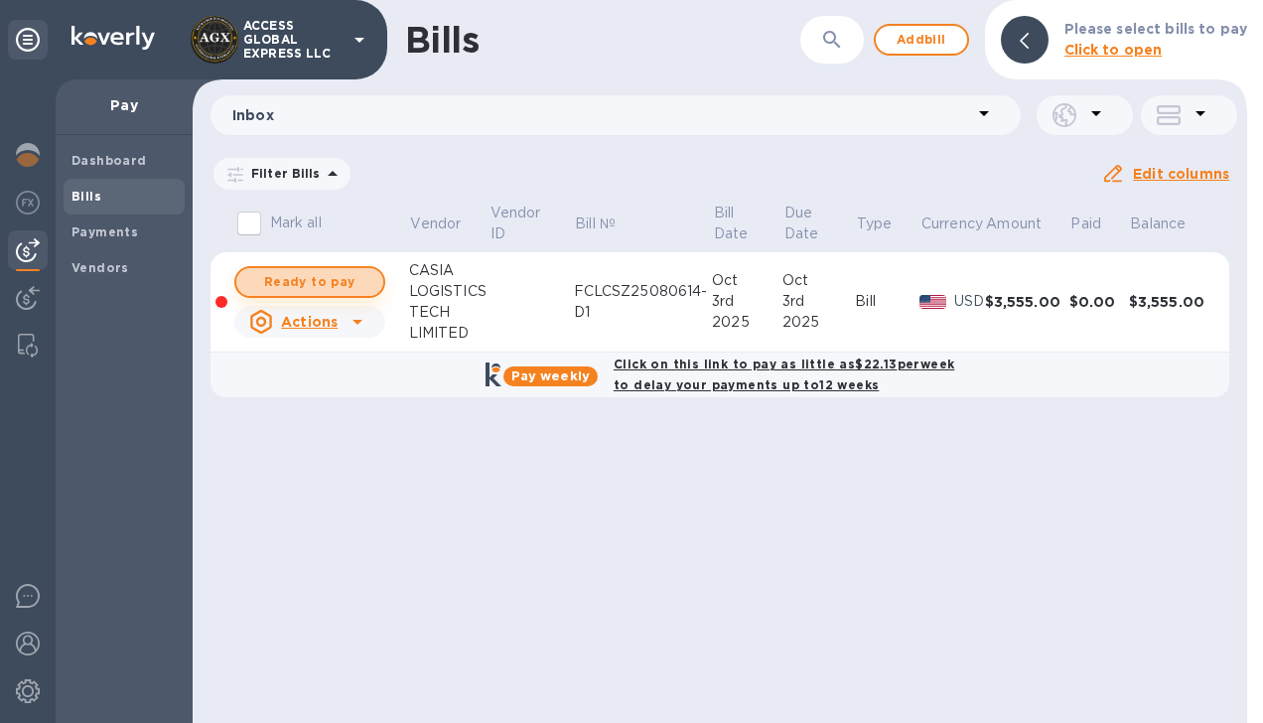
click at [324, 280] on span "Ready to pay" at bounding box center [309, 282] width 115 height 24
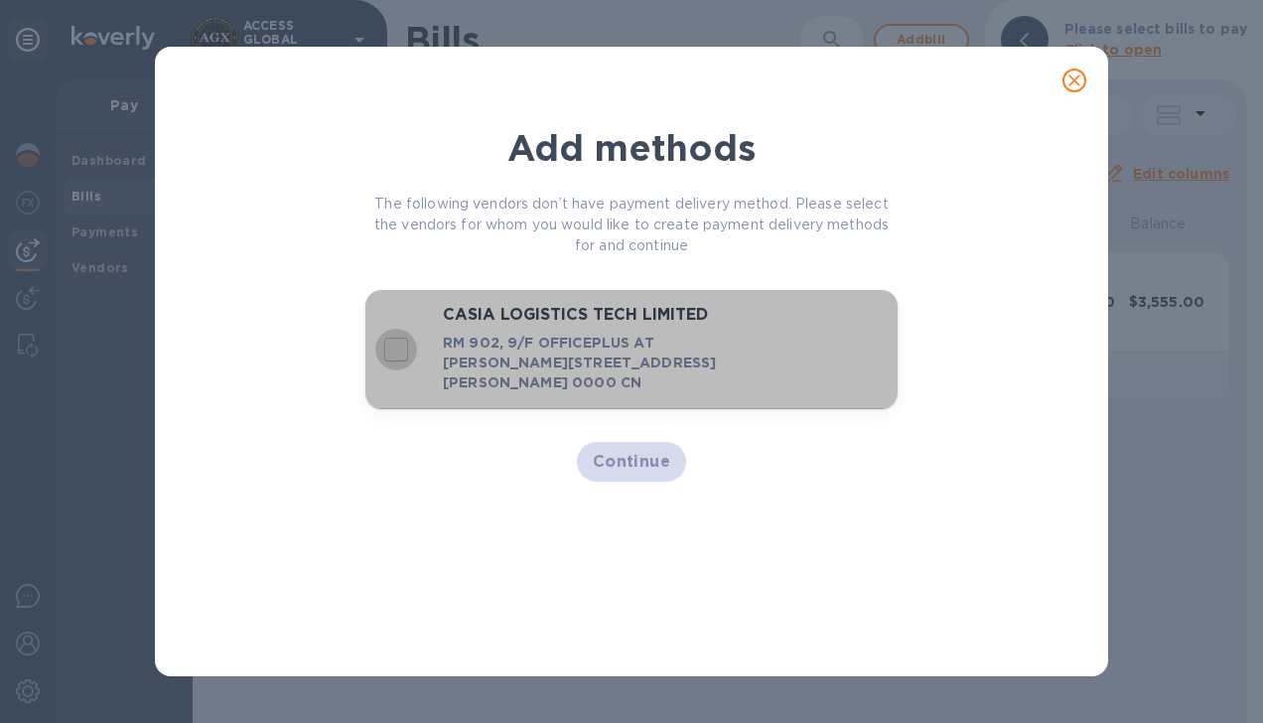
click at [392, 353] on input "decorative checkbox" at bounding box center [396, 350] width 42 height 42
checkbox input "true"
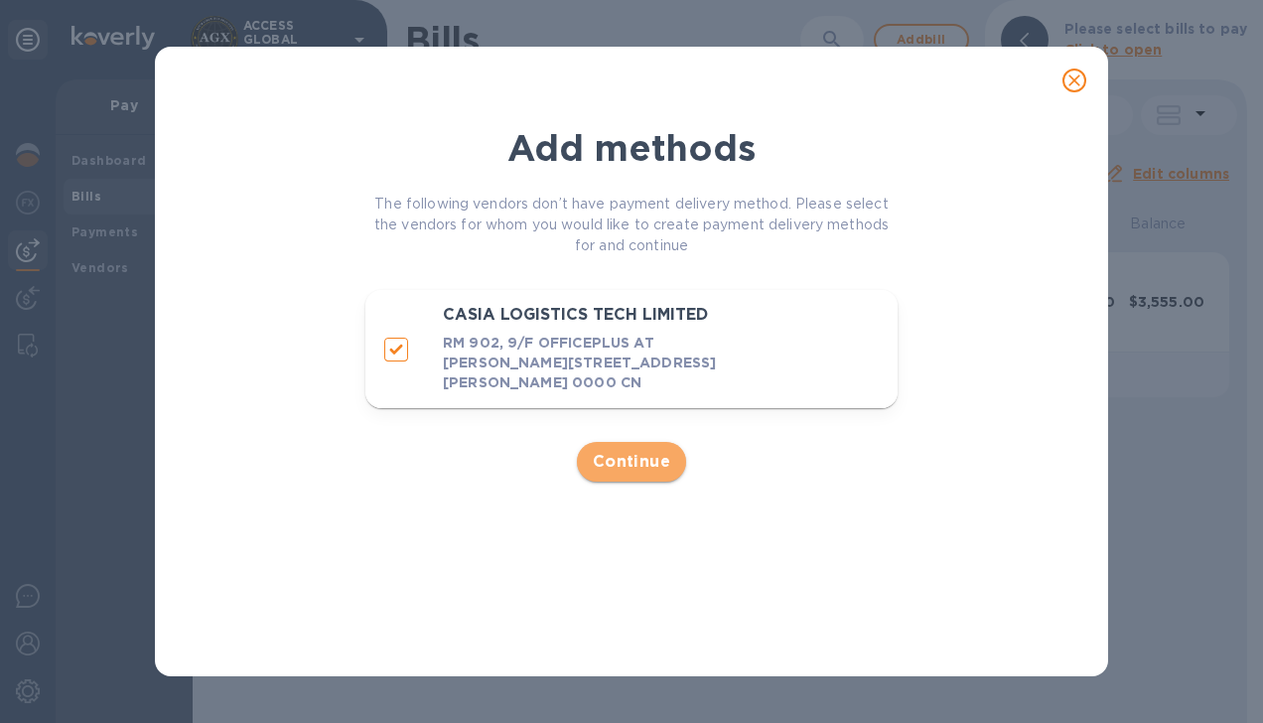
click at [644, 463] on span "Continue" at bounding box center [632, 462] width 78 height 24
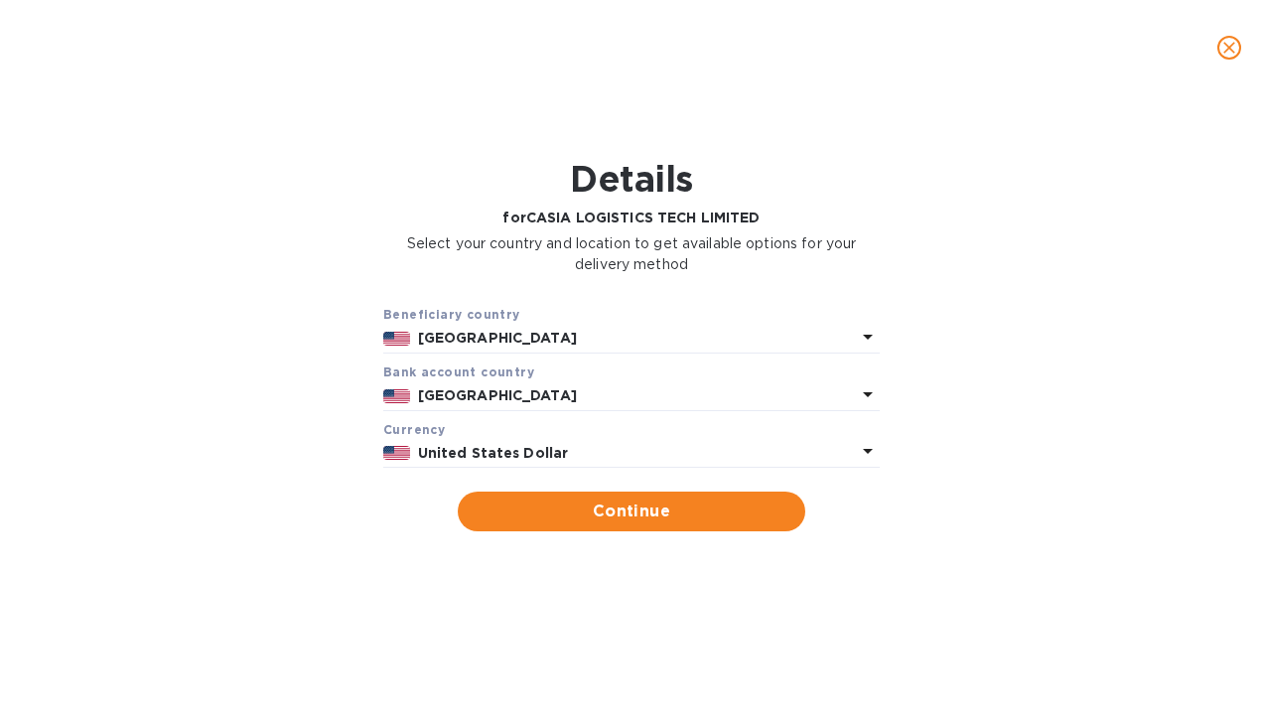
click at [865, 338] on icon at bounding box center [868, 337] width 10 height 5
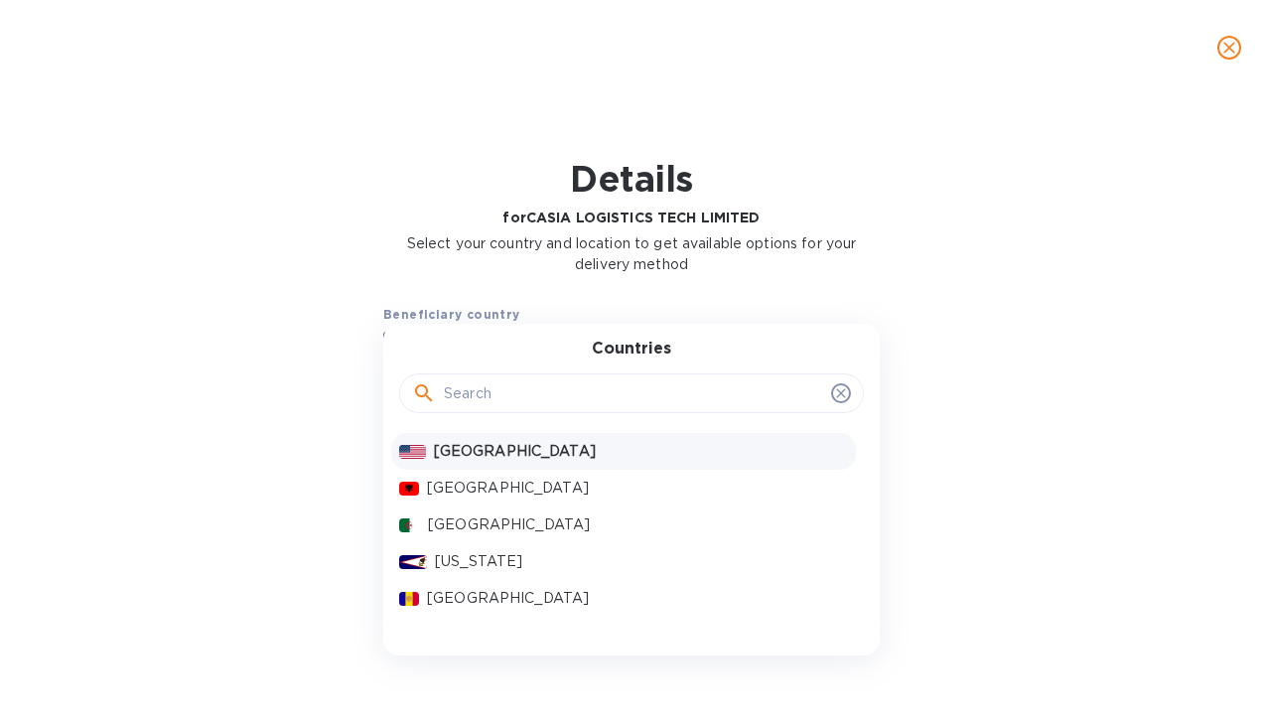
click at [755, 391] on input "text" at bounding box center [633, 393] width 379 height 30
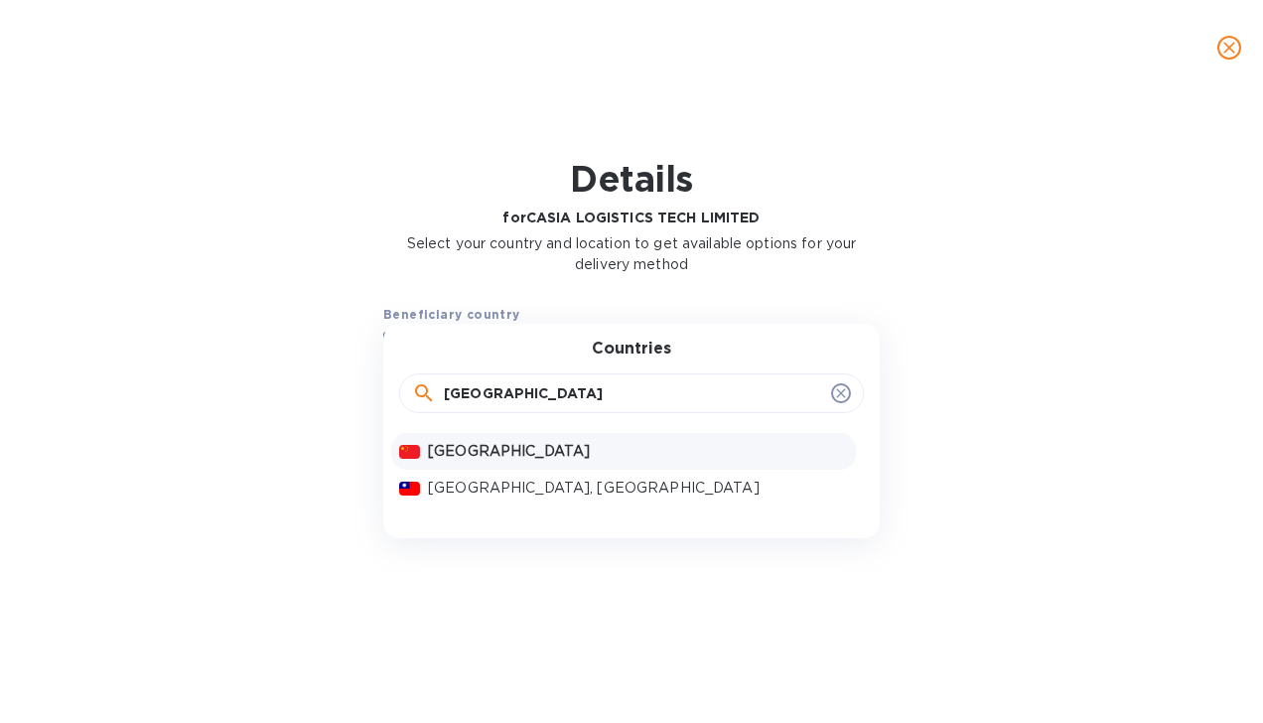
type input "CHINA"
click at [667, 444] on p "China" at bounding box center [638, 451] width 420 height 21
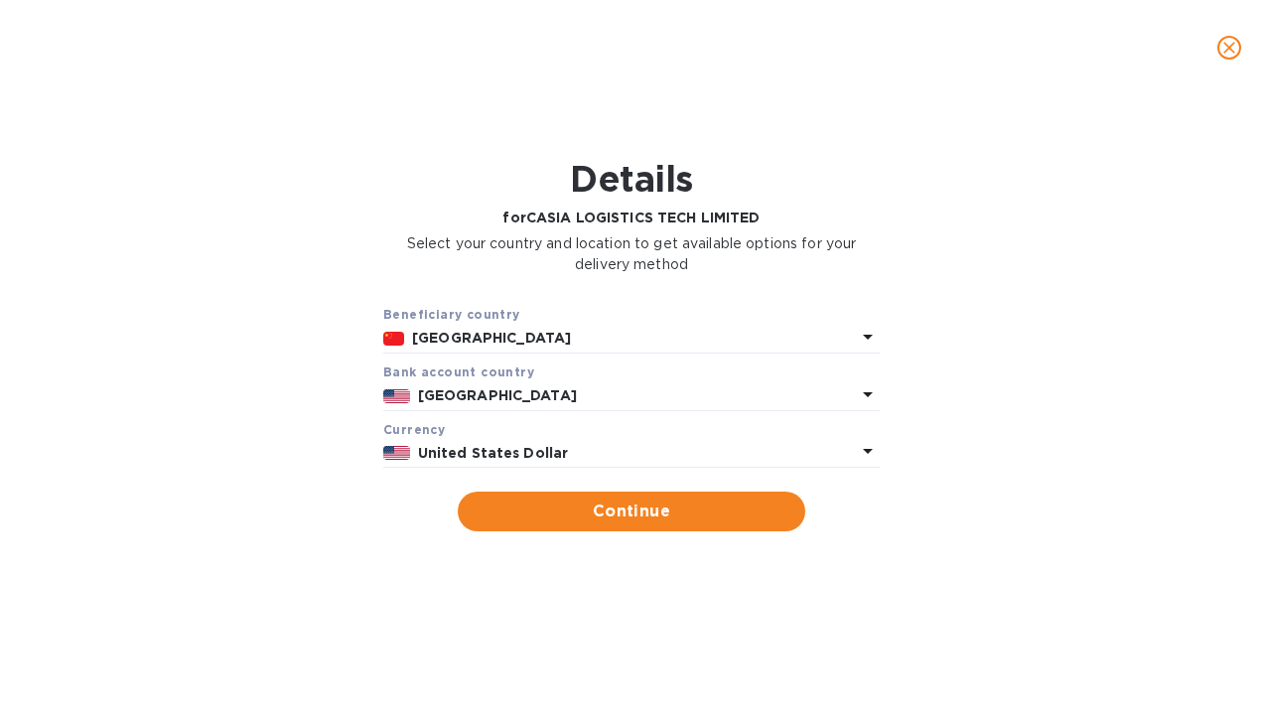
click at [656, 389] on p "[GEOGRAPHIC_DATA]" at bounding box center [637, 395] width 438 height 21
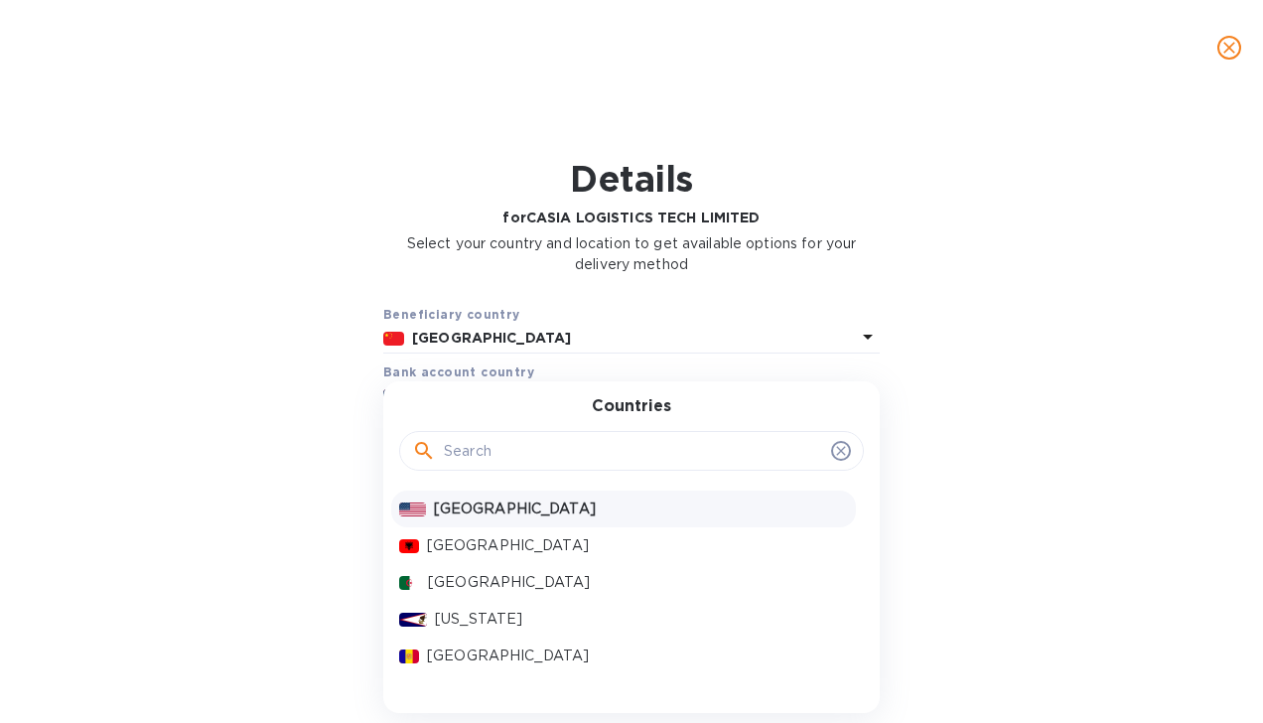
click at [619, 449] on input "text" at bounding box center [633, 451] width 379 height 30
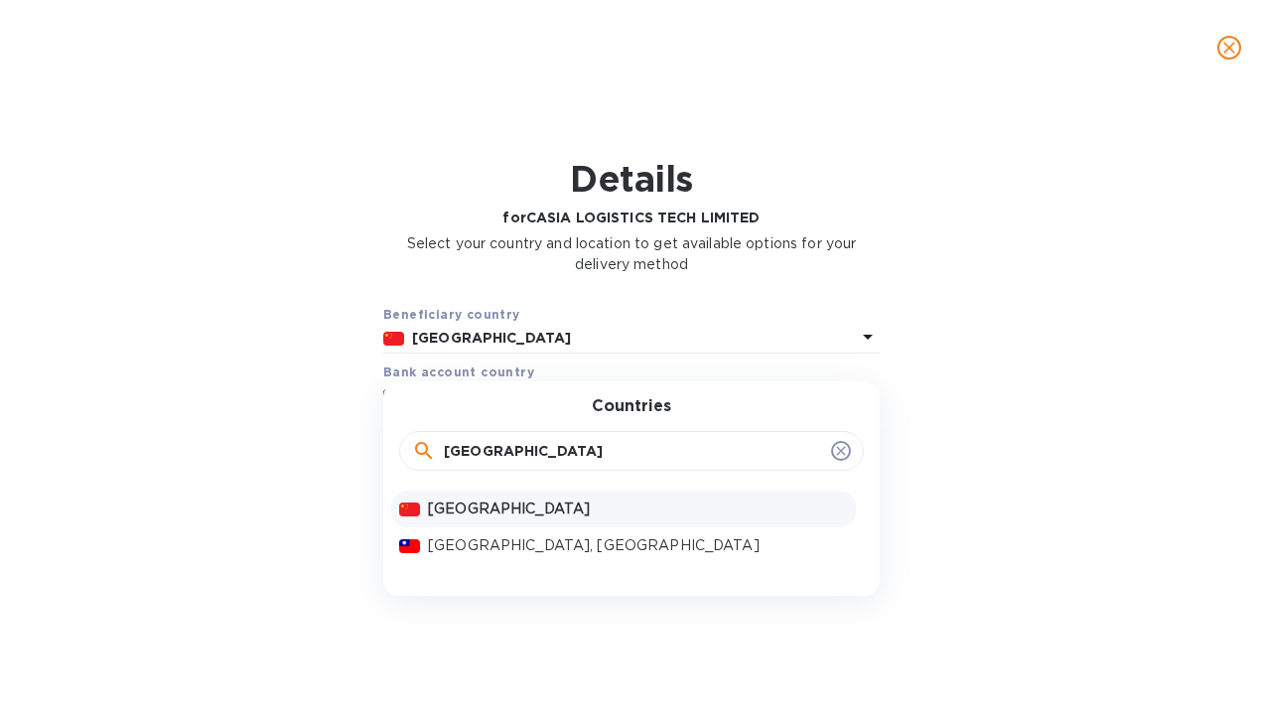
type input "CHINA"
click at [600, 507] on p "China" at bounding box center [638, 509] width 420 height 21
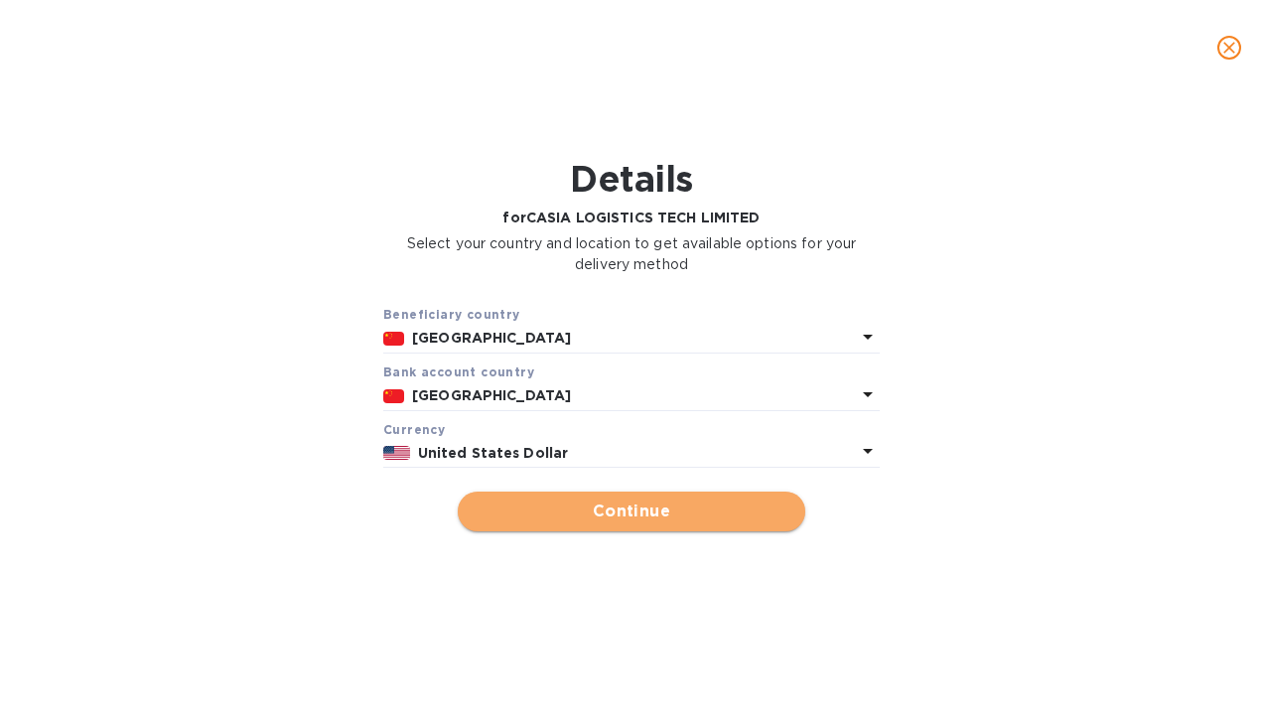
click at [582, 520] on span "Continue" at bounding box center [632, 512] width 316 height 24
type input "CASIA LOGISTICS TECH LIMITED"
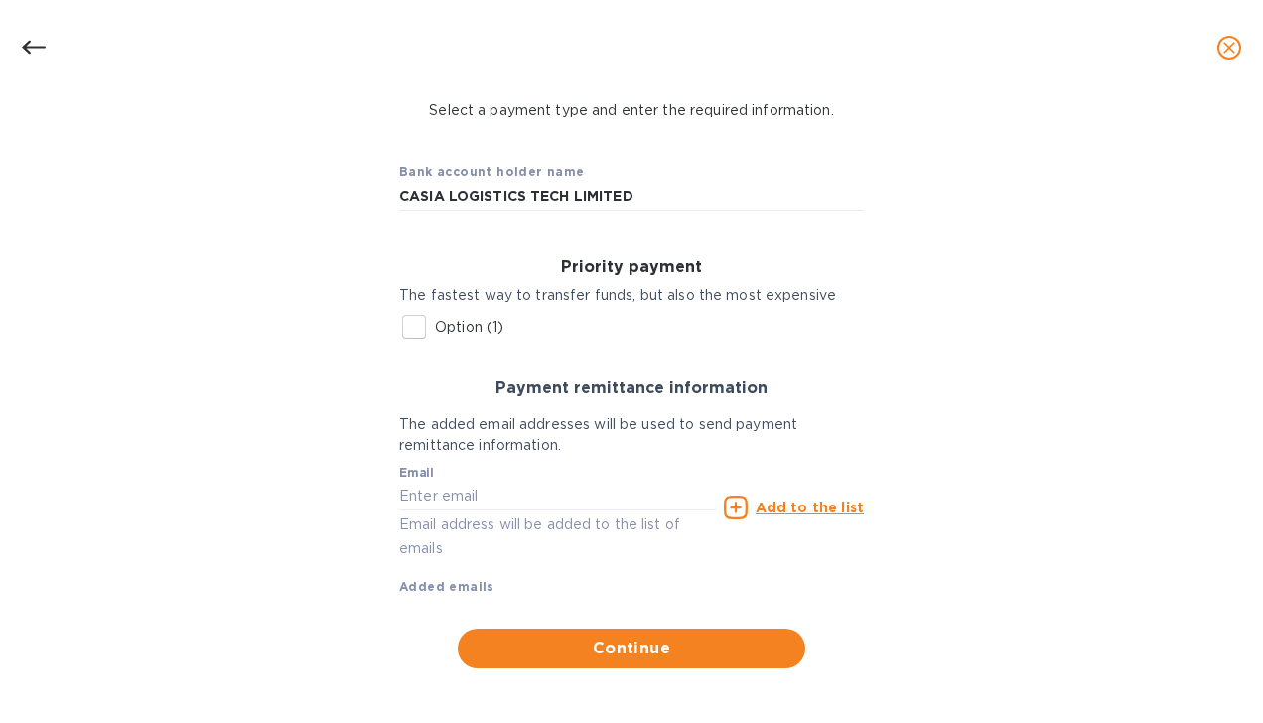
scroll to position [140, 0]
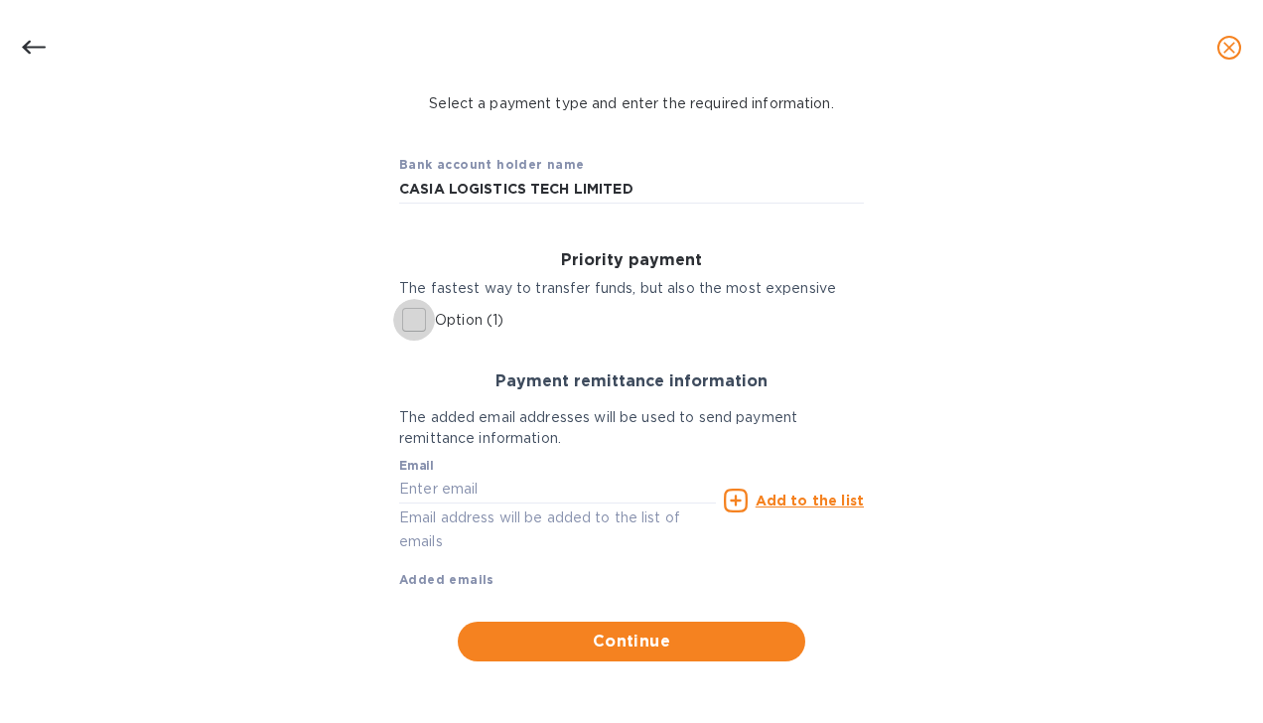
click at [413, 322] on input "Option (1)" at bounding box center [414, 320] width 42 height 42
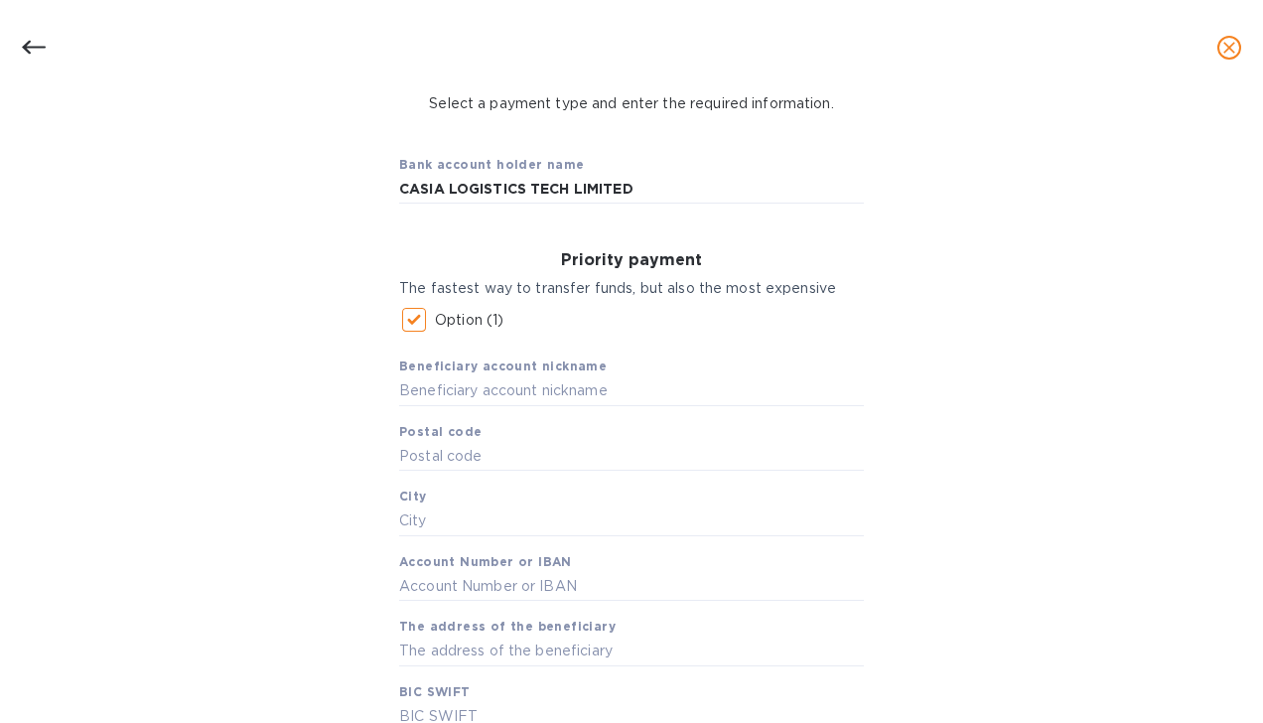
click at [403, 318] on input "Option (1)" at bounding box center [414, 320] width 42 height 42
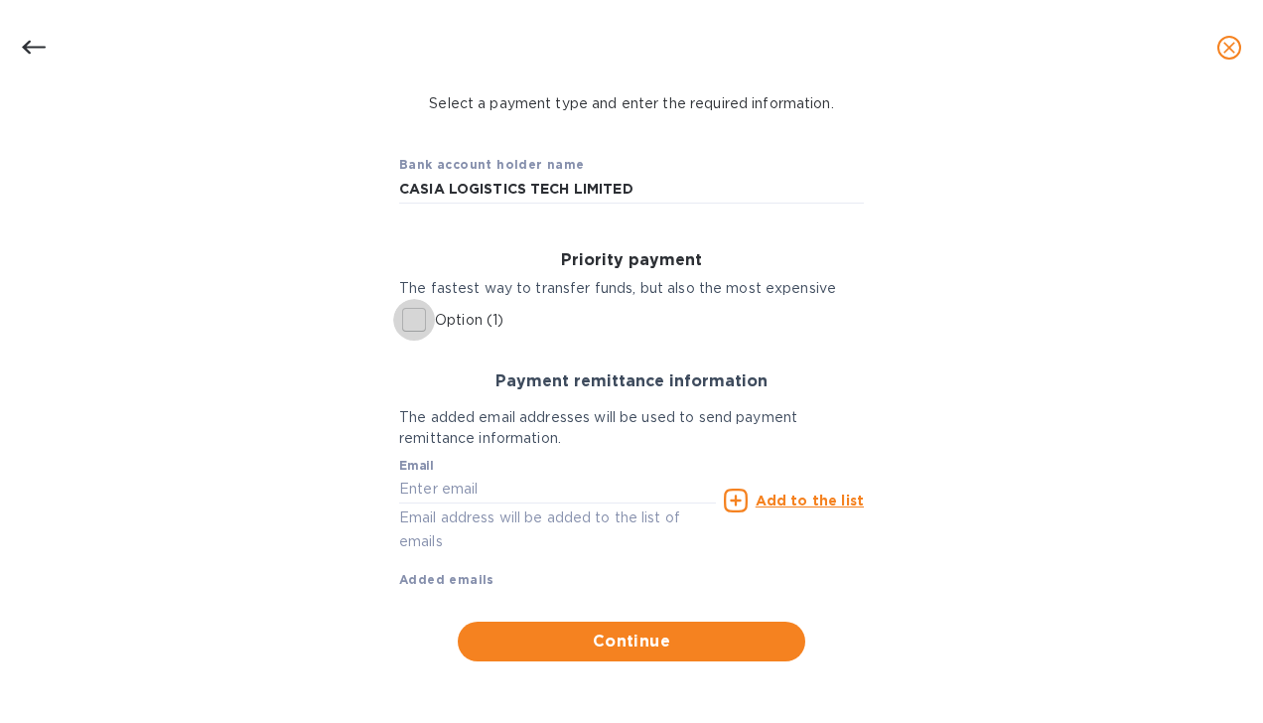
click at [407, 324] on input "Option (1)" at bounding box center [414, 320] width 42 height 42
checkbox input "true"
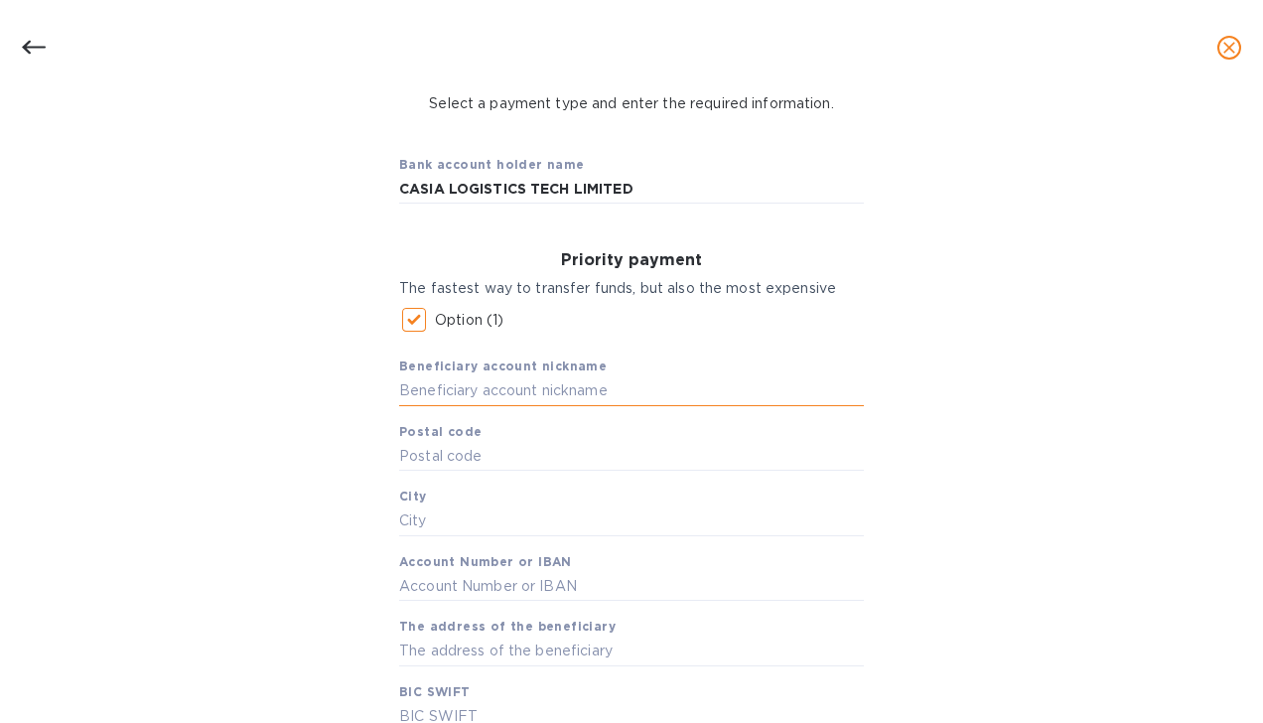
click at [447, 391] on input "text" at bounding box center [631, 391] width 465 height 30
type input "CASIA LOGISTICS TECH LIMITED"
click at [419, 519] on input "text" at bounding box center [631, 522] width 465 height 30
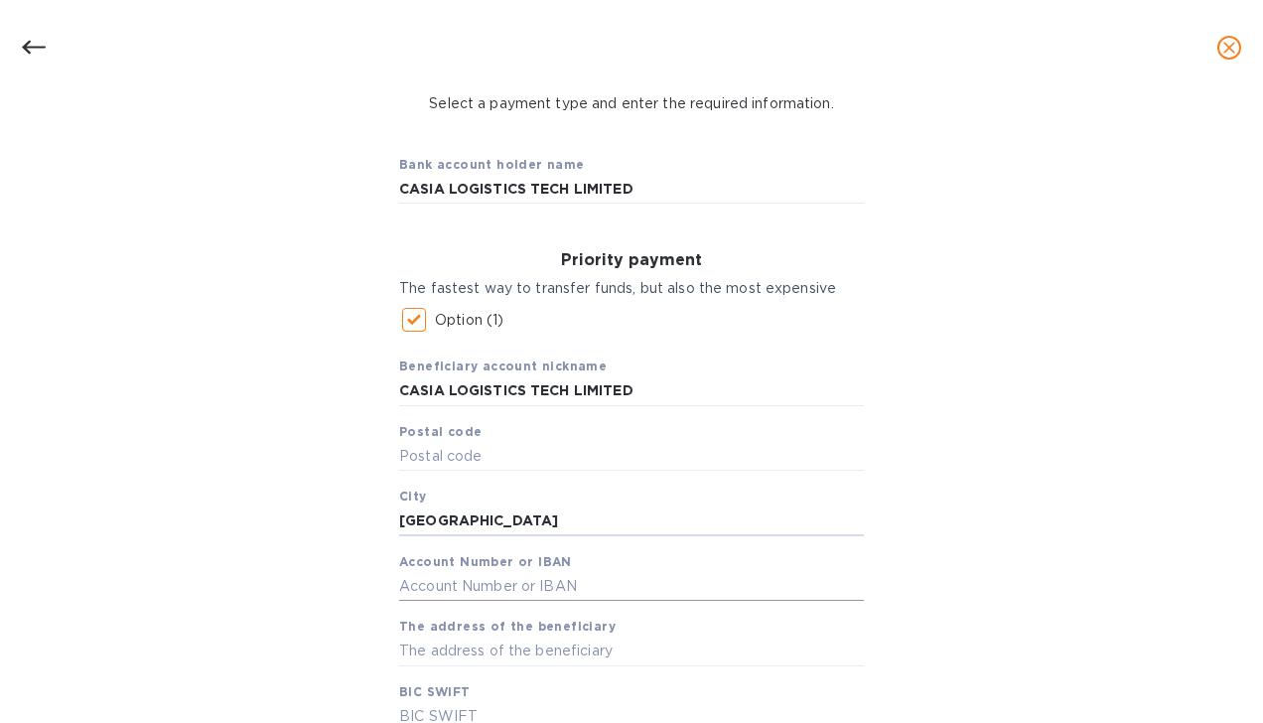
type input "HONG KONG"
click at [495, 580] on input "text" at bounding box center [631, 587] width 465 height 30
click at [416, 590] on input "text" at bounding box center [631, 587] width 465 height 30
paste input "040 408957 838"
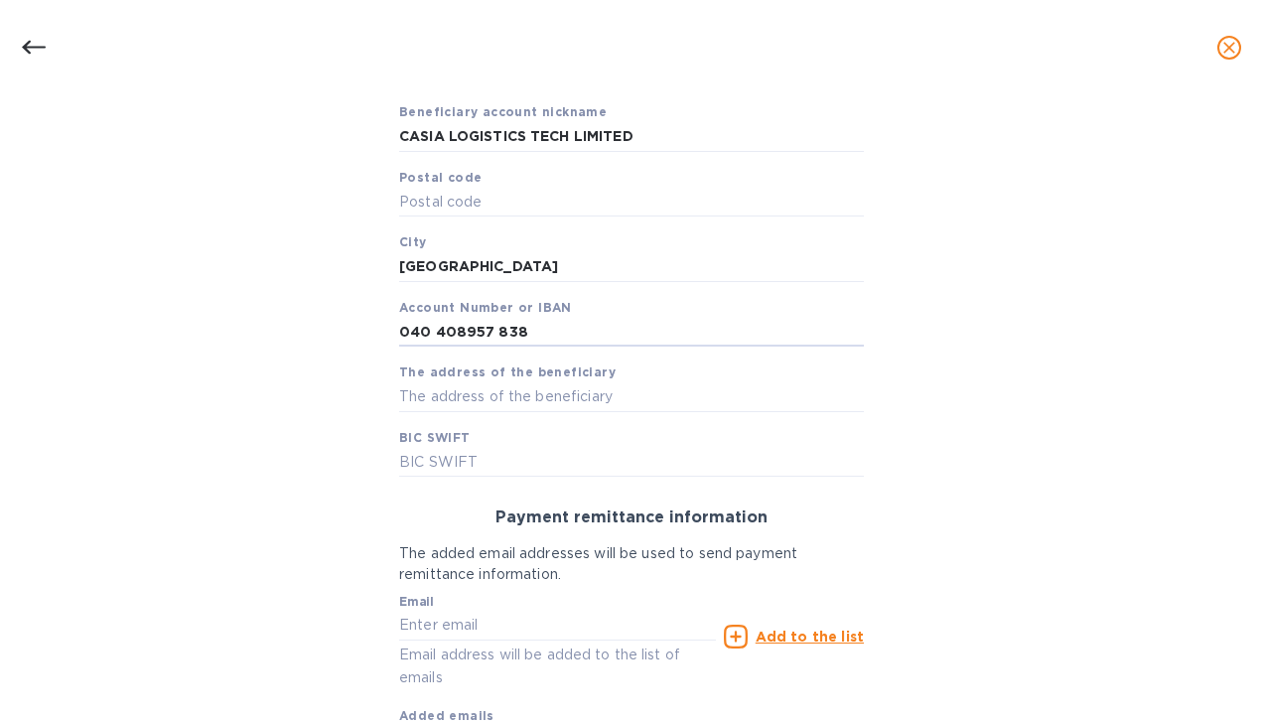
scroll to position [397, 0]
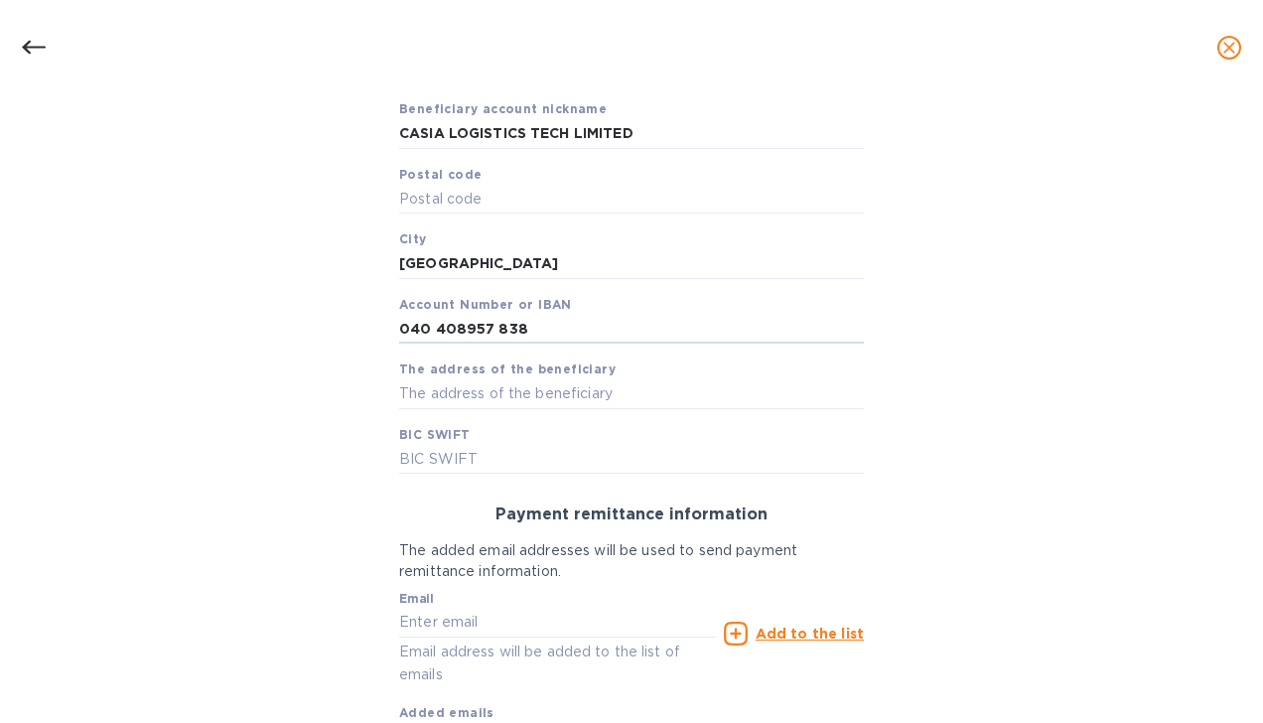
type input "040 408957 838"
click at [404, 394] on input "text" at bounding box center [631, 394] width 465 height 30
paste input "ADDRESS:RM 902, 9/F OFFICEPLUS@PRINCE EDWARD 794-802 NATHAN RD KL"
type input "RM 902, 9/F OFFICEPLUS@PRINCE EDWARD 794-802 NATHAN RD KL"
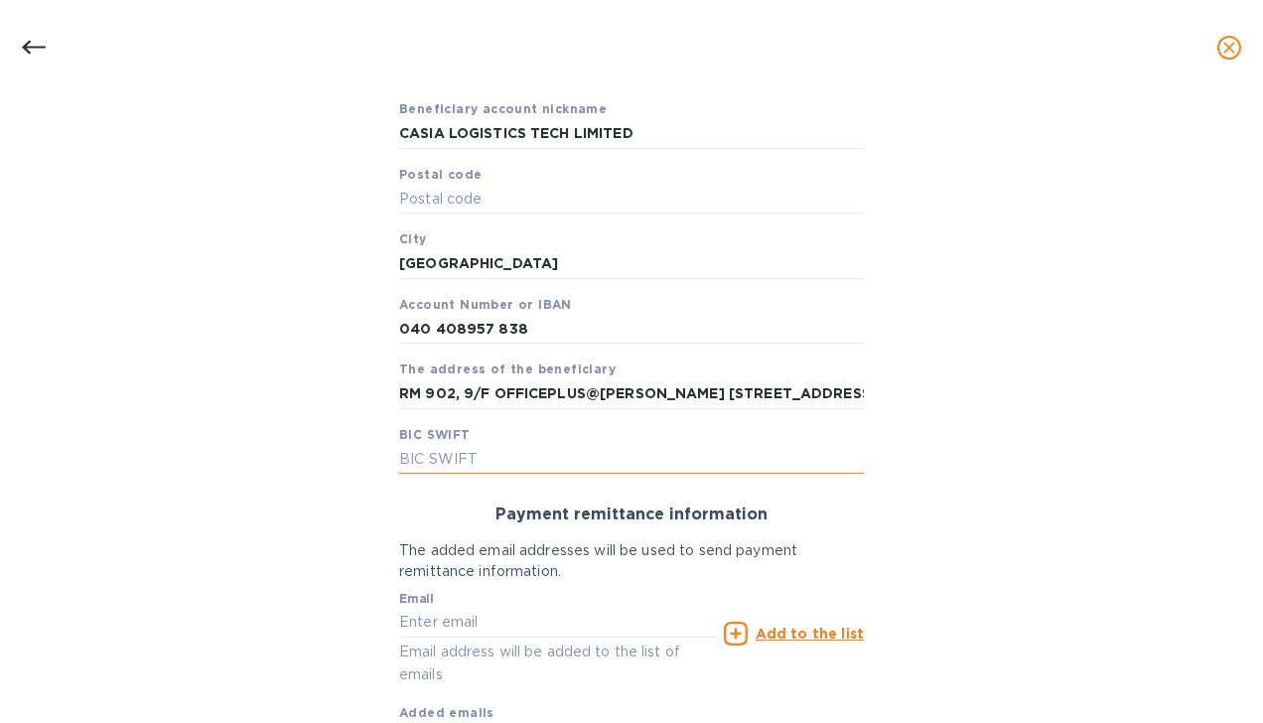
click at [424, 453] on input "text" at bounding box center [631, 460] width 465 height 30
paste input "CODE:HSBCHKHHHKH"
type input "HSBCHKHHHKH"
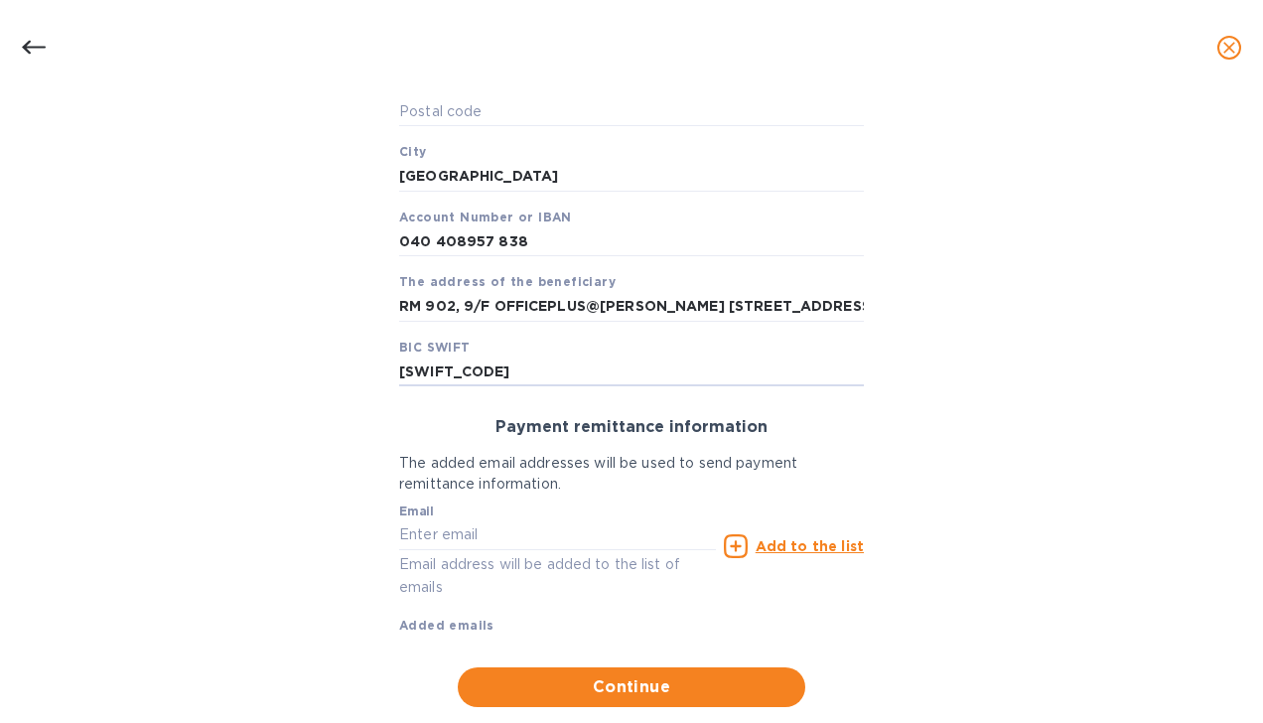
scroll to position [530, 0]
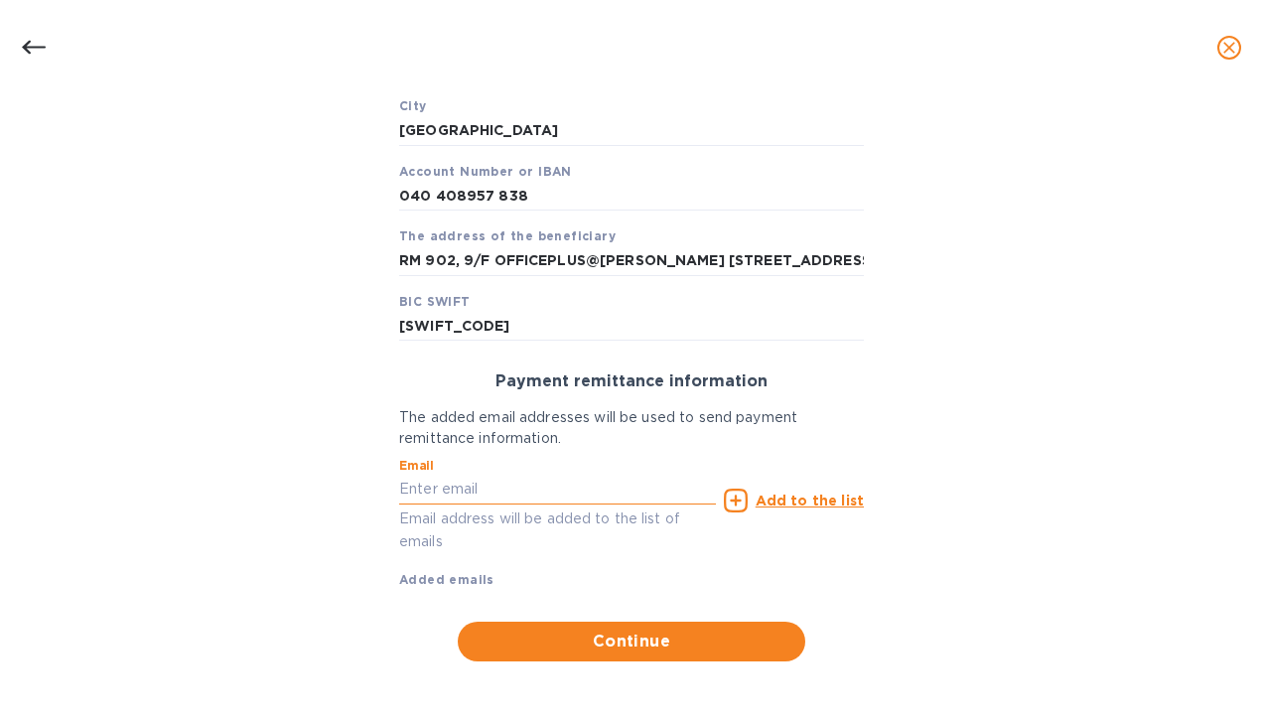
click at [540, 503] on input "text" at bounding box center [557, 490] width 317 height 30
type input "L"
click at [444, 487] on input "text" at bounding box center [557, 490] width 317 height 30
paste input "lukas.qiao@casiaglobal.com"
type input "lukas.qiao@casiaglobal.com"
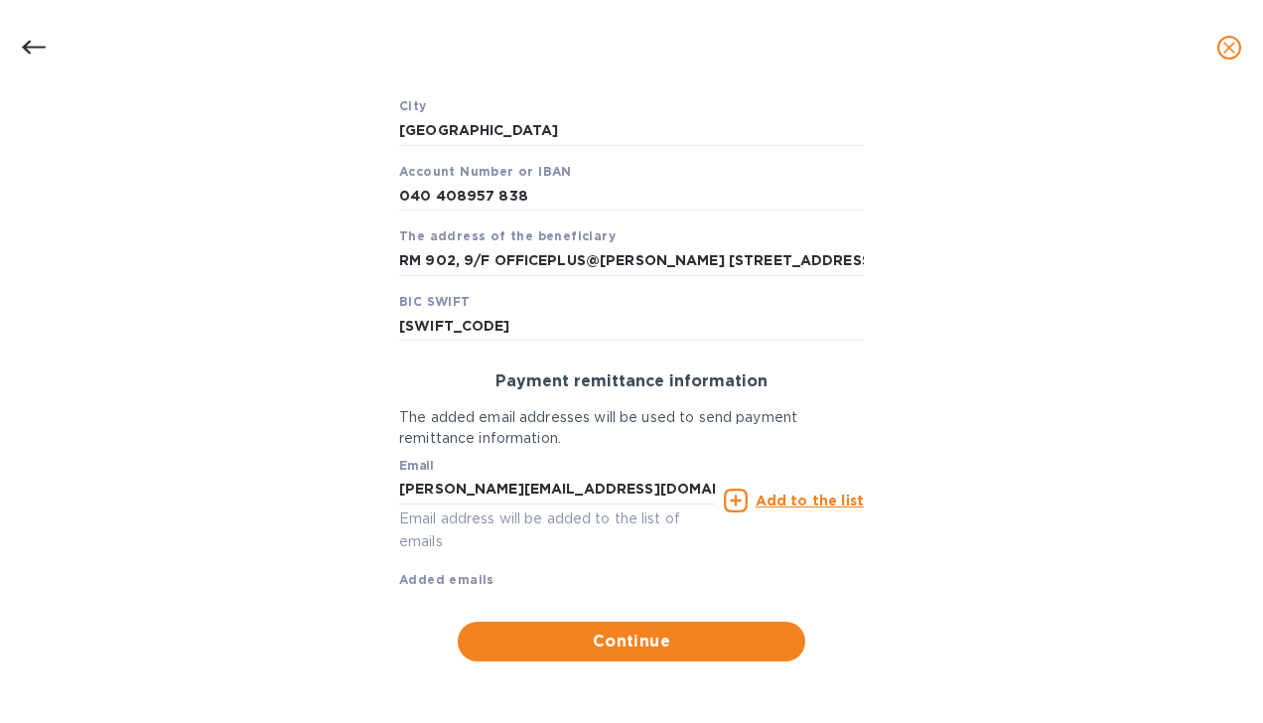
click at [818, 505] on u "Add to the list" at bounding box center [810, 501] width 108 height 16
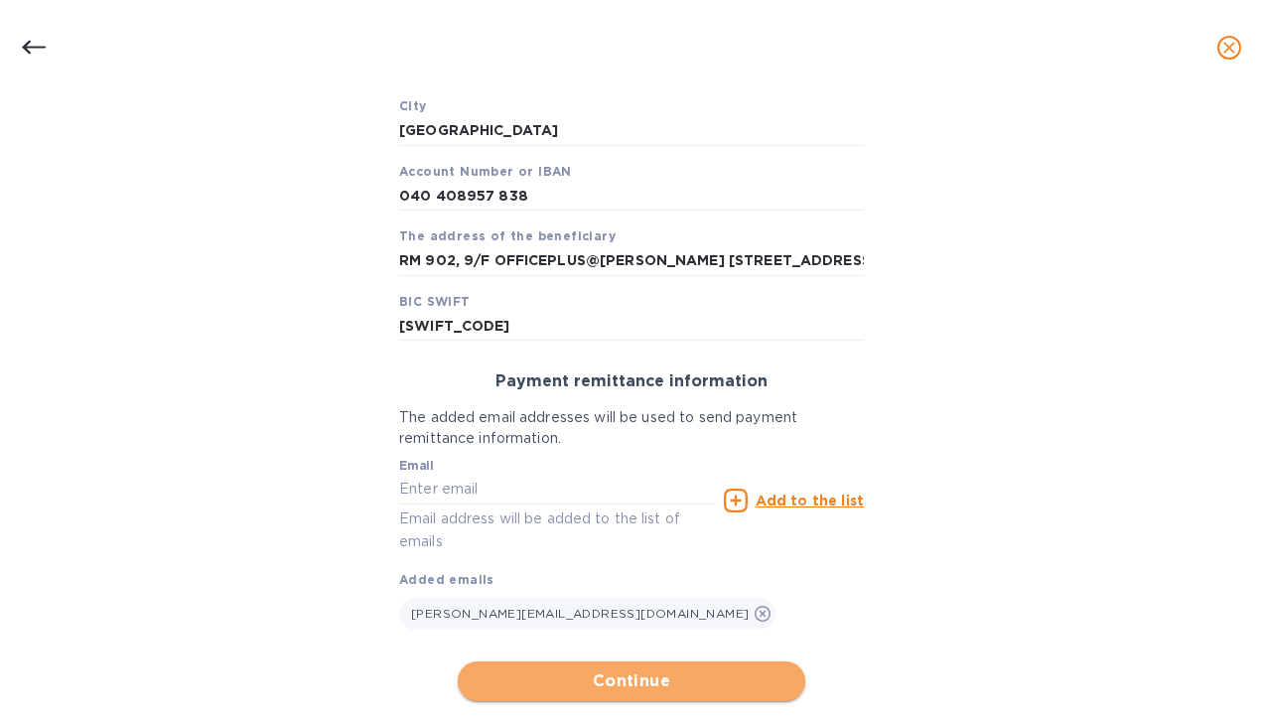
click at [646, 683] on span "Continue" at bounding box center [632, 681] width 316 height 24
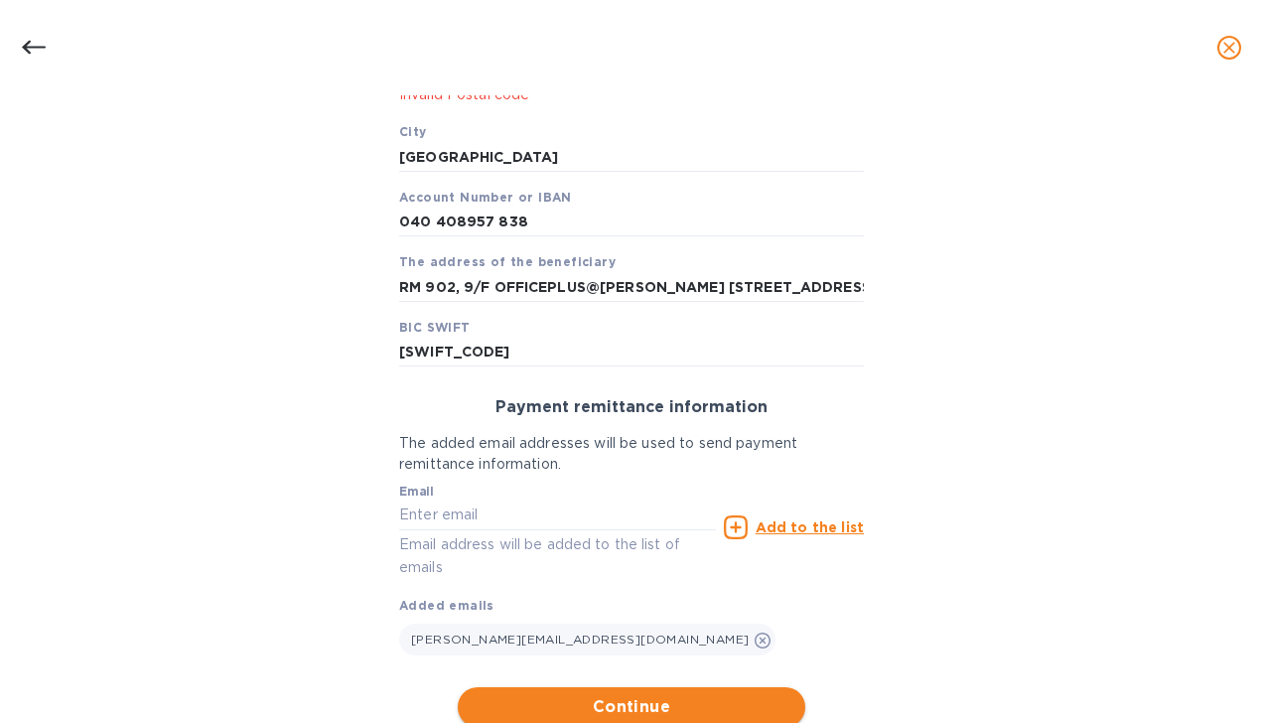
scroll to position [557, 0]
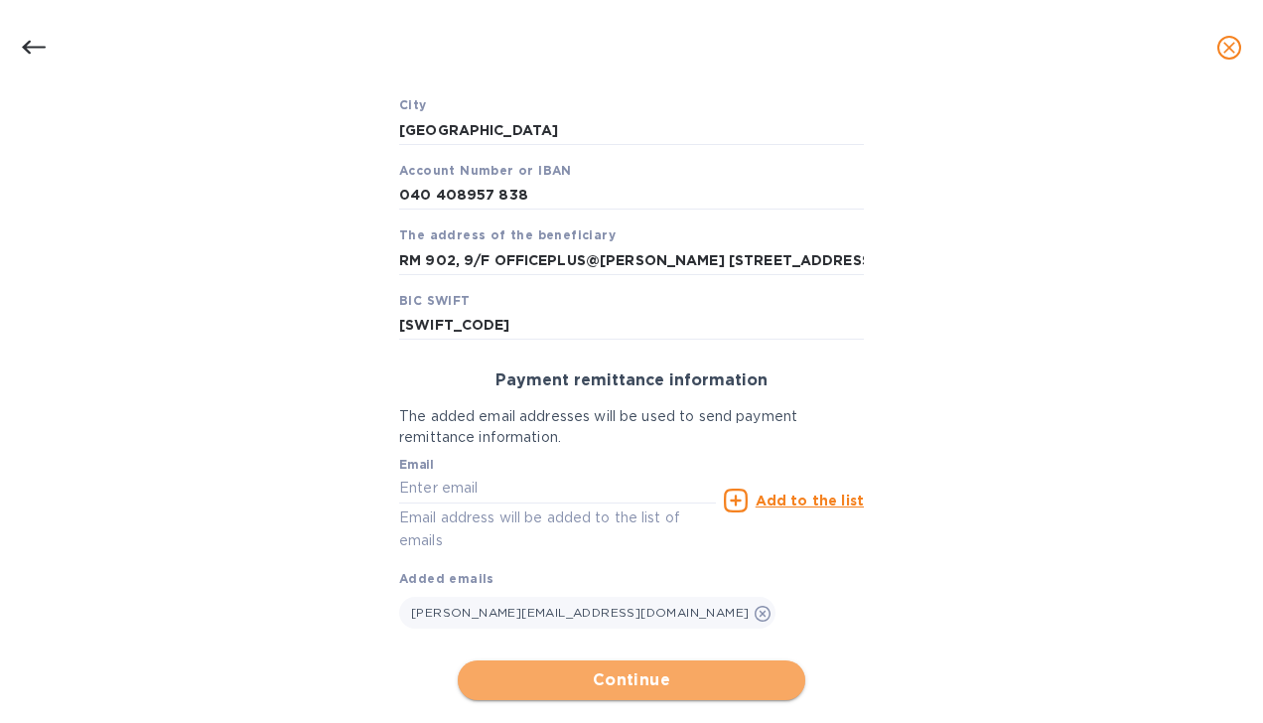
click at [636, 678] on span "Continue" at bounding box center [632, 680] width 316 height 24
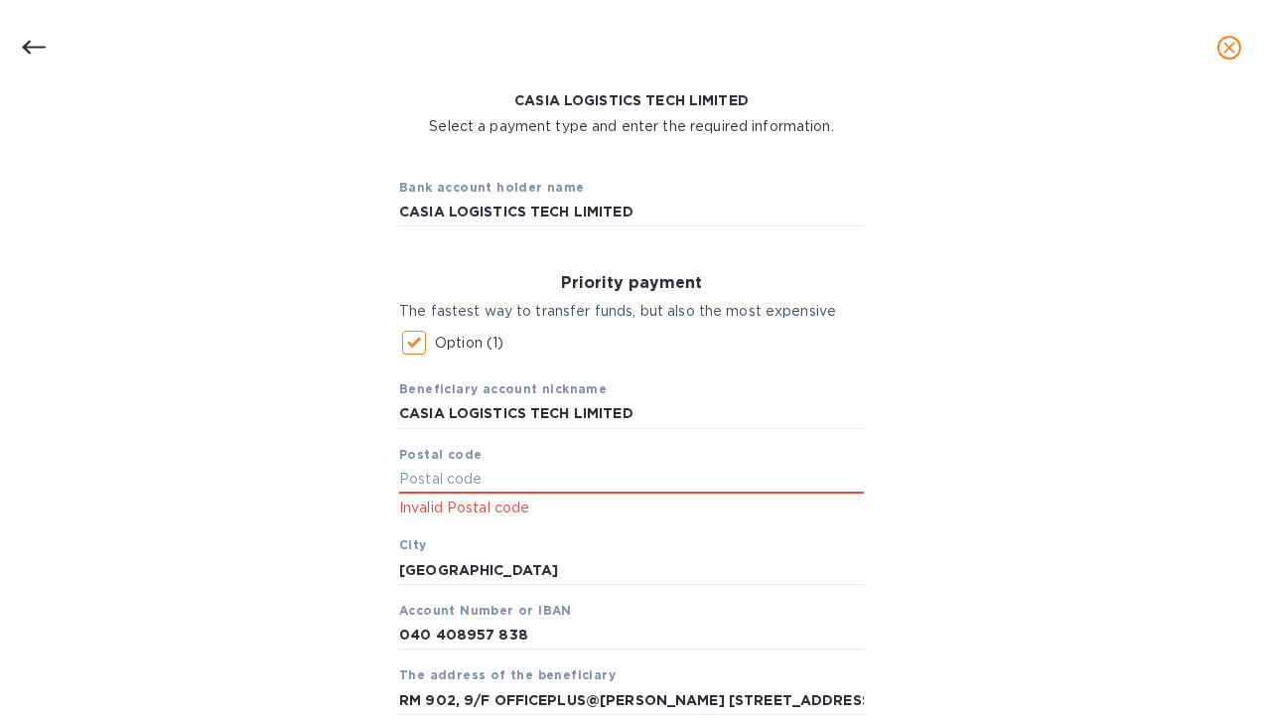
scroll to position [116, 0]
click at [412, 485] on input "text" at bounding box center [631, 480] width 465 height 30
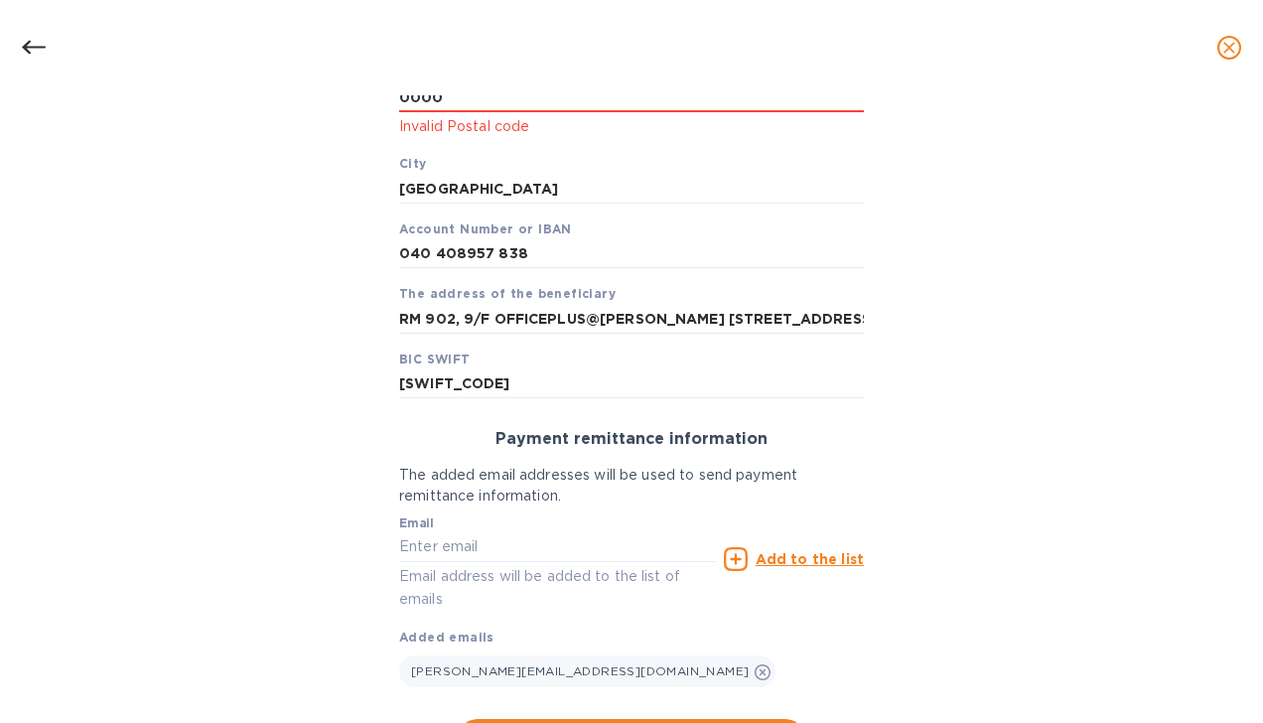
scroll to position [596, 0]
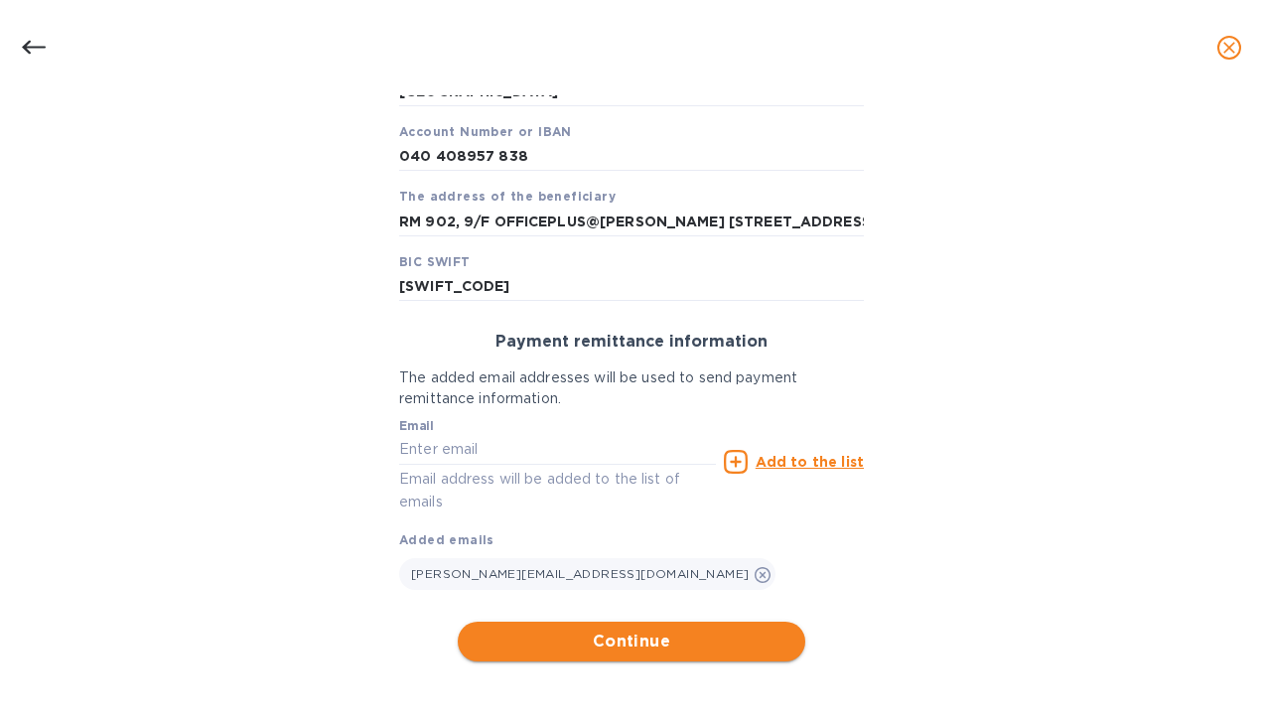
type input "0000"
click at [747, 650] on span "Continue" at bounding box center [632, 642] width 316 height 24
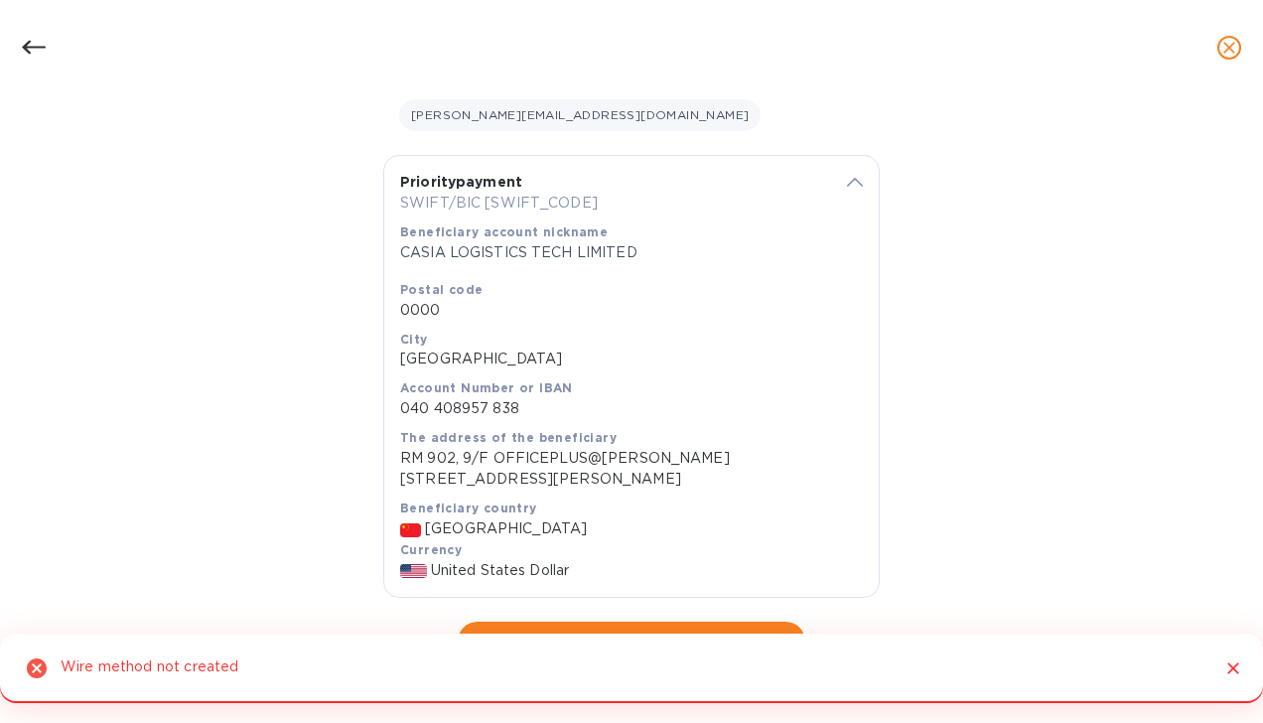
scroll to position [312, 0]
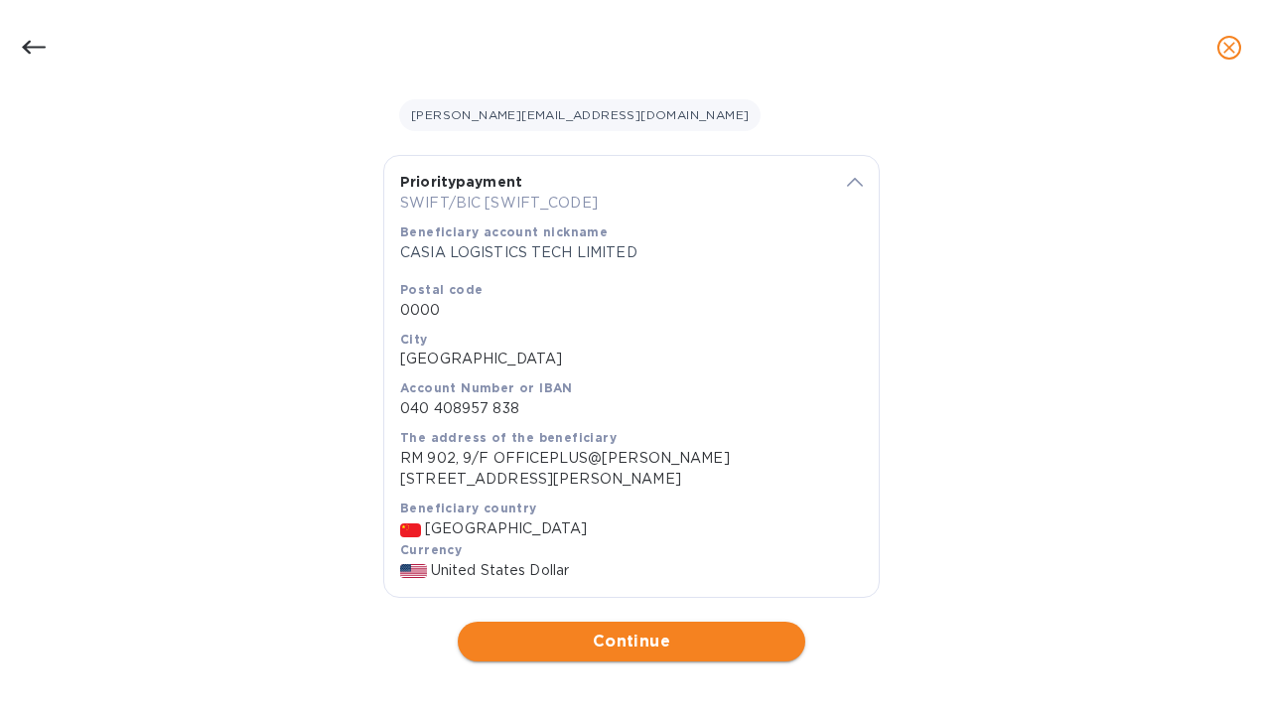
click at [758, 655] on button "Continue" at bounding box center [632, 642] width 348 height 40
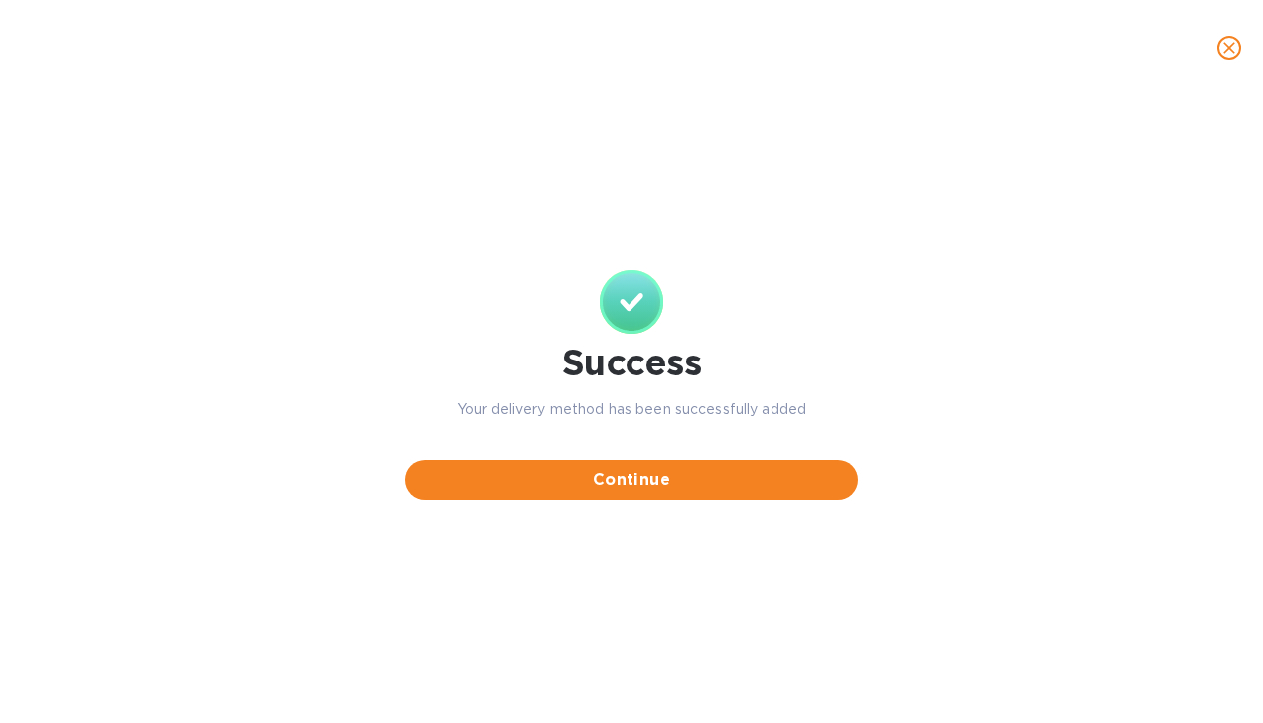
scroll to position [0, 0]
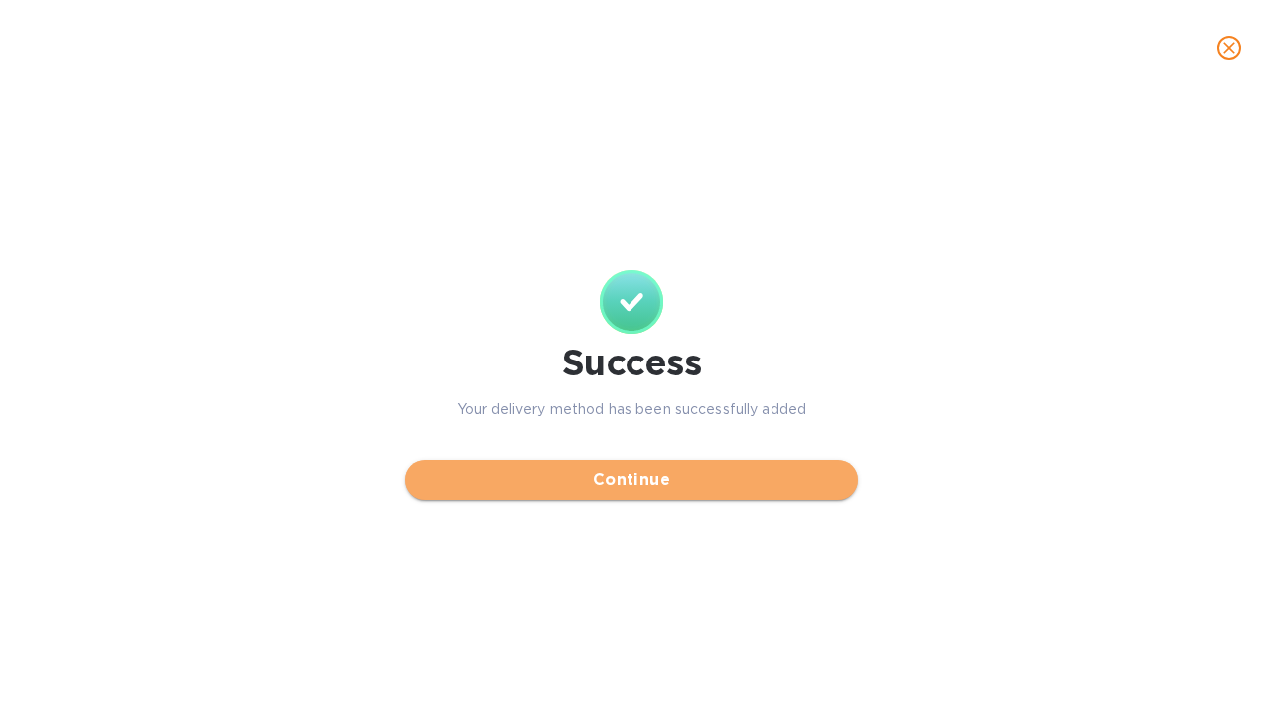
click at [805, 491] on span "Continue" at bounding box center [631, 480] width 421 height 24
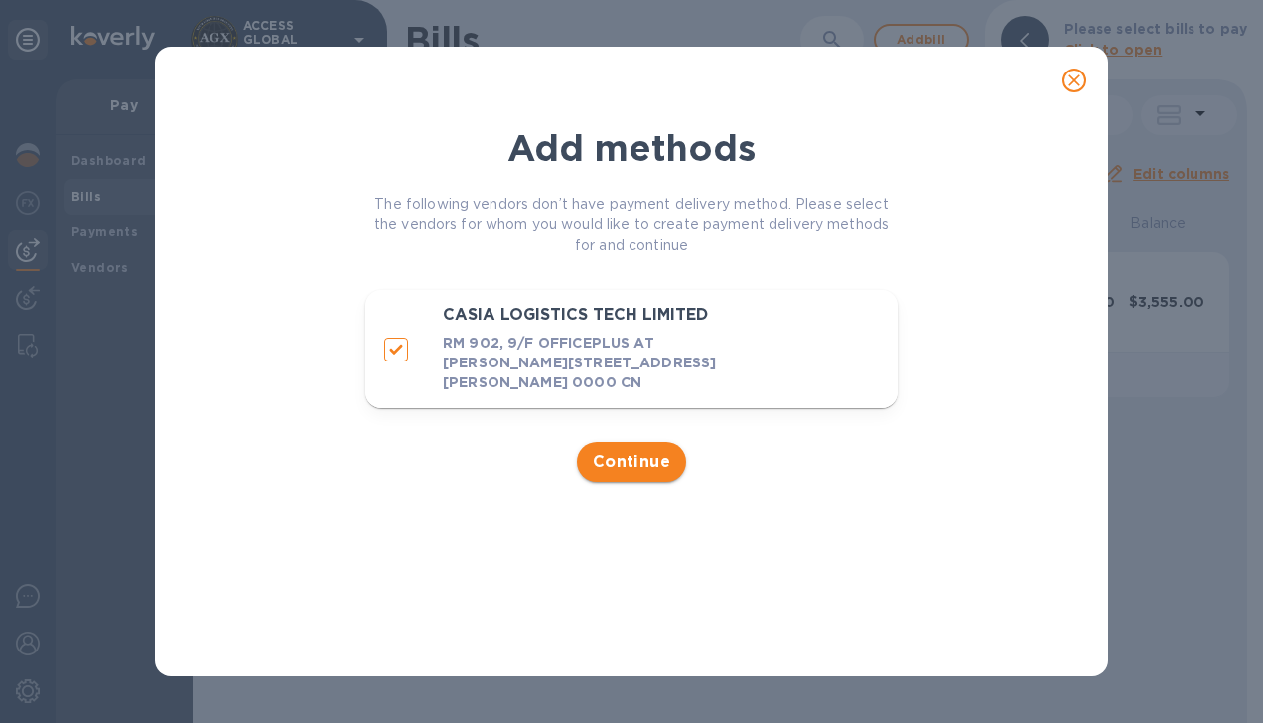
click at [633, 478] on button "Continue" at bounding box center [632, 462] width 110 height 40
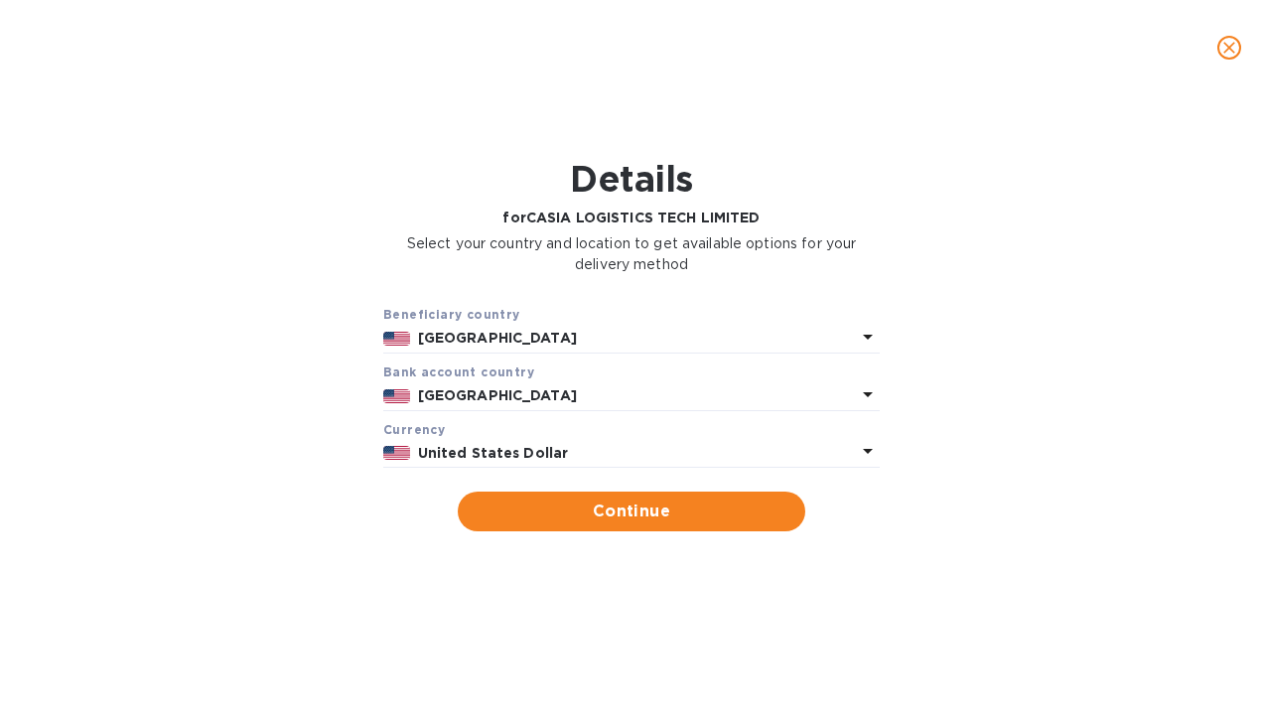
click at [844, 344] on p "[GEOGRAPHIC_DATA]" at bounding box center [637, 338] width 438 height 21
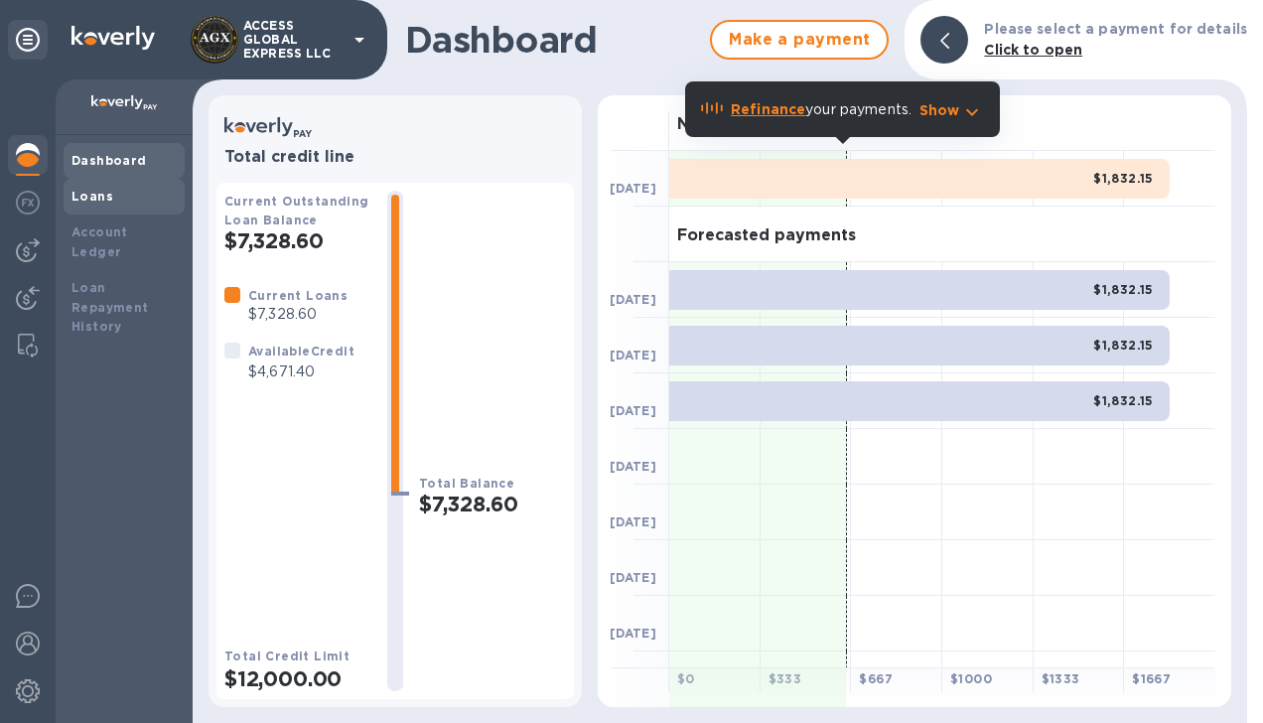
click at [107, 204] on div "Loans" at bounding box center [124, 197] width 105 height 20
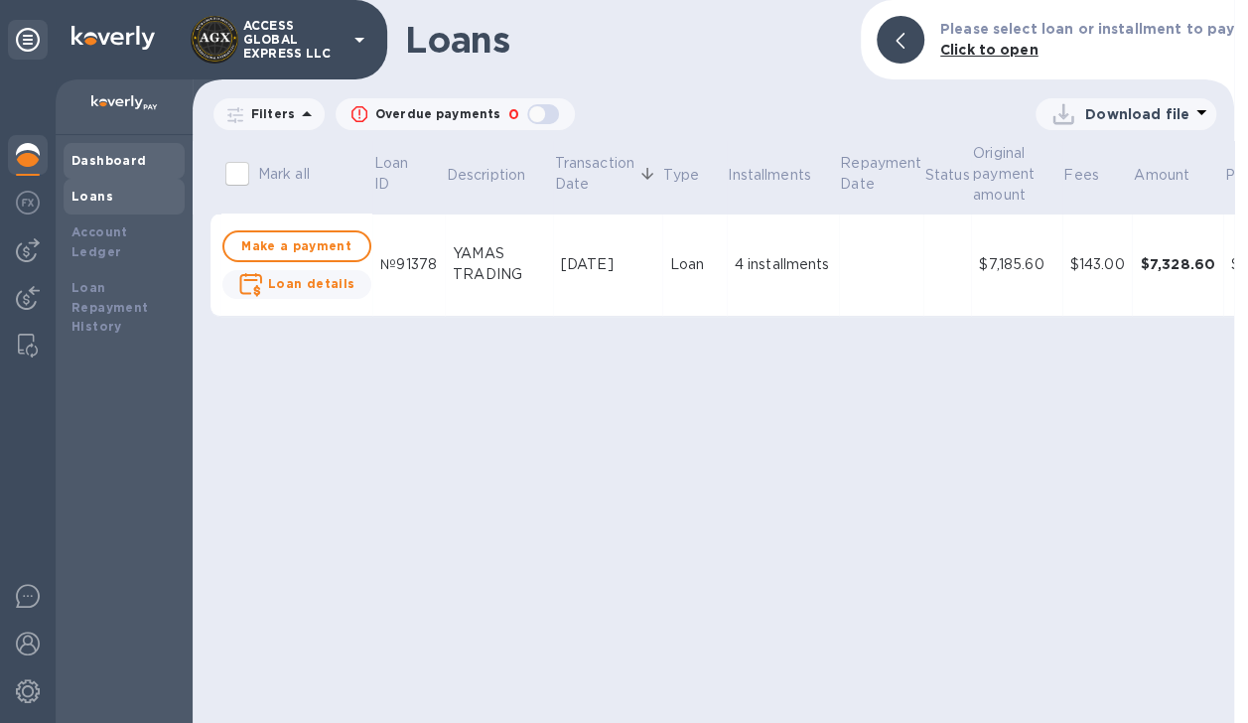
click at [107, 167] on b "Dashboard" at bounding box center [109, 160] width 75 height 15
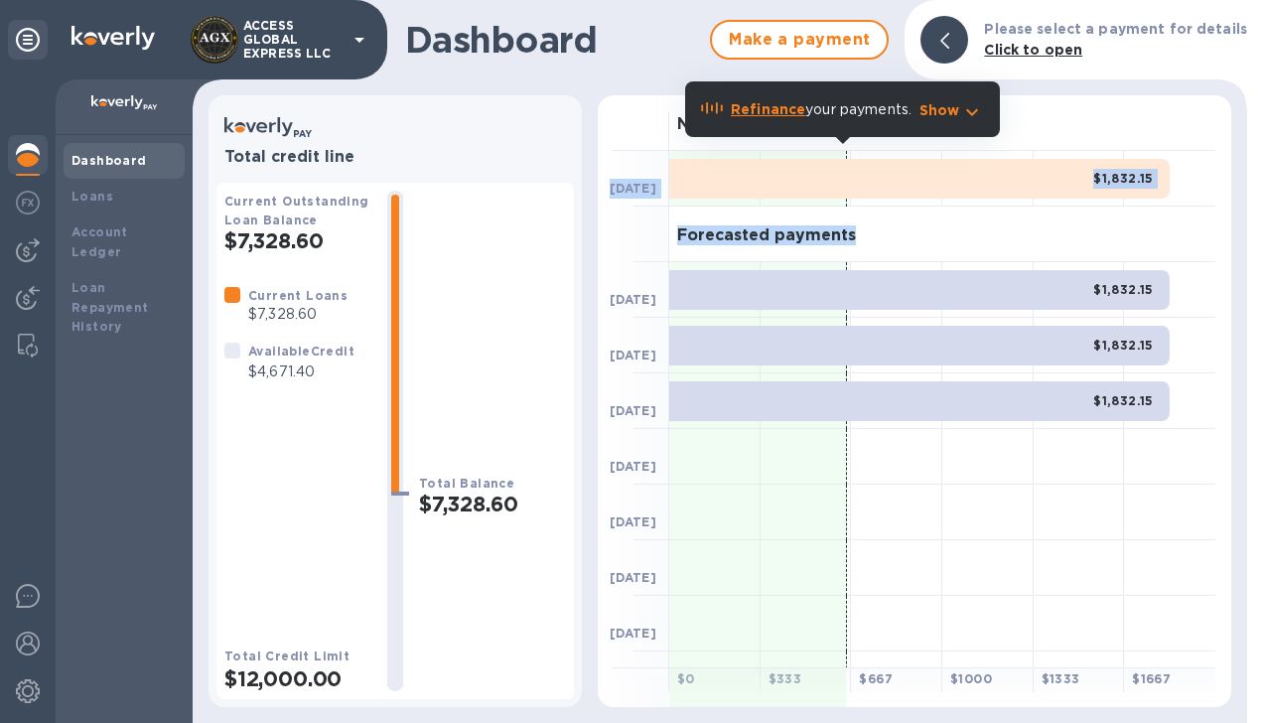
drag, startPoint x: 1232, startPoint y: 207, endPoint x: 1208, endPoint y: 111, distance: 98.3
click at [1208, 111] on div "Next payment [DATE] $1,832.15 Forecasted payments [DATE] $1,832.15 [DATE] $1,83…" at bounding box center [915, 401] width 650 height 628
drag, startPoint x: 1208, startPoint y: 111, endPoint x: 1198, endPoint y: 234, distance: 123.6
click at [1198, 234] on div "Forecasted payments" at bounding box center [942, 235] width 546 height 56
click at [936, 235] on div "Forecasted payments" at bounding box center [942, 235] width 546 height 56
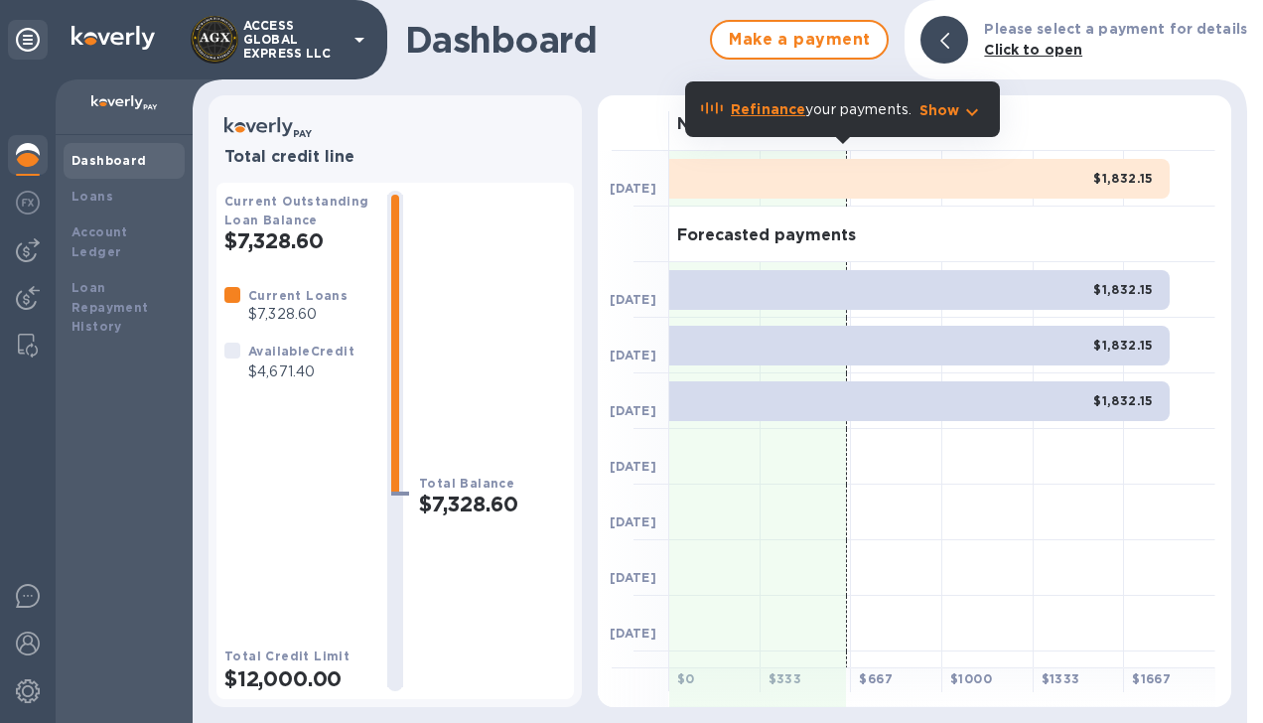
click at [952, 233] on div "Forecasted payments" at bounding box center [942, 235] width 546 height 56
click at [97, 195] on b "Loans" at bounding box center [93, 196] width 42 height 15
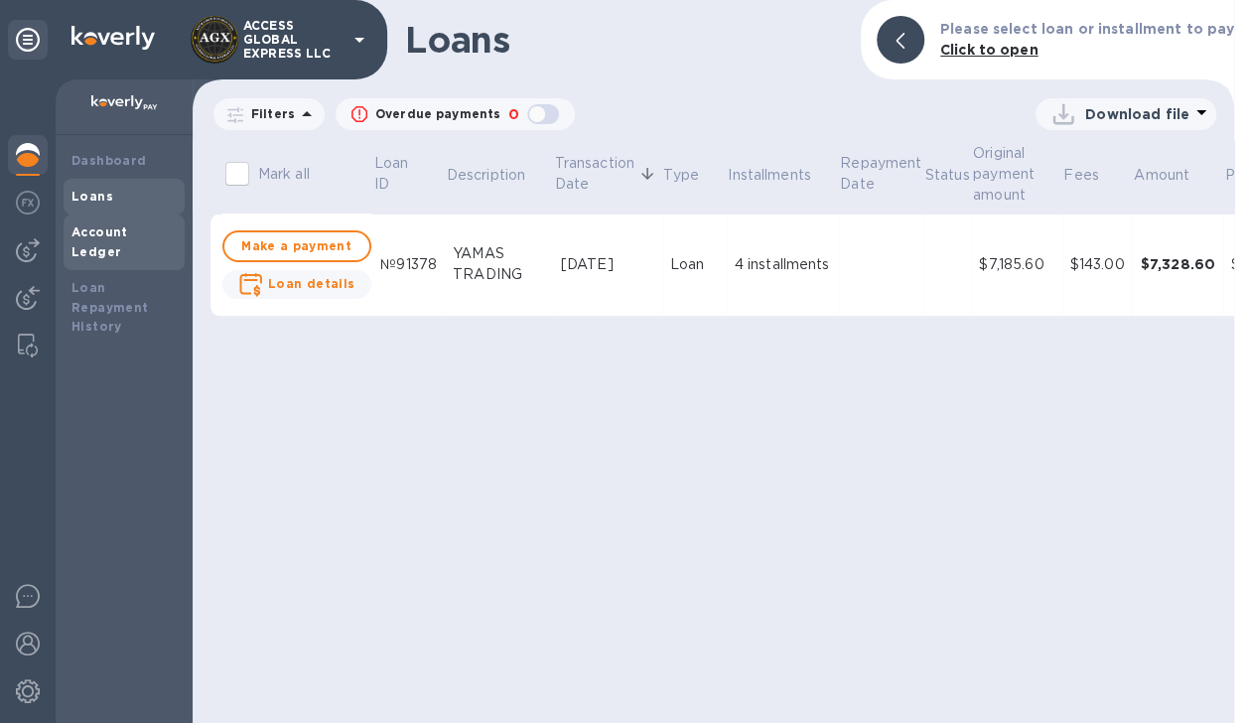
click at [113, 229] on b "Account Ledger" at bounding box center [100, 241] width 57 height 35
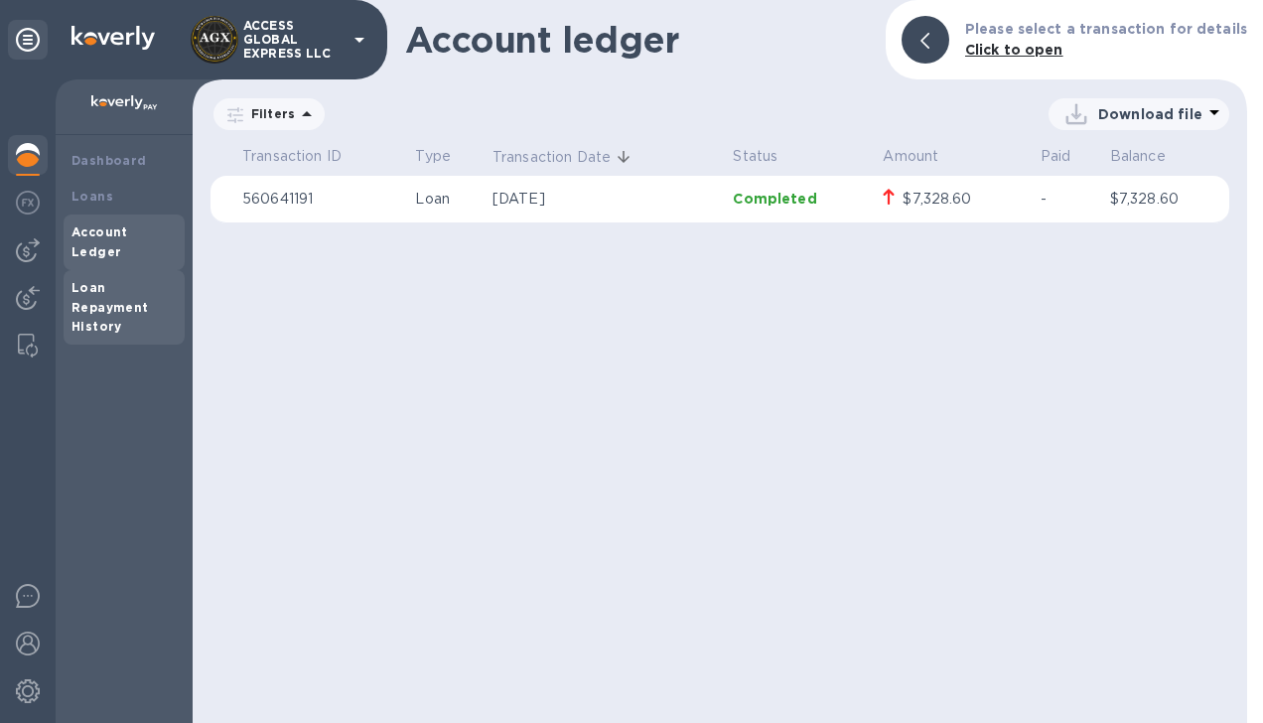
click at [115, 282] on b "Loan Repayment History" at bounding box center [110, 307] width 77 height 55
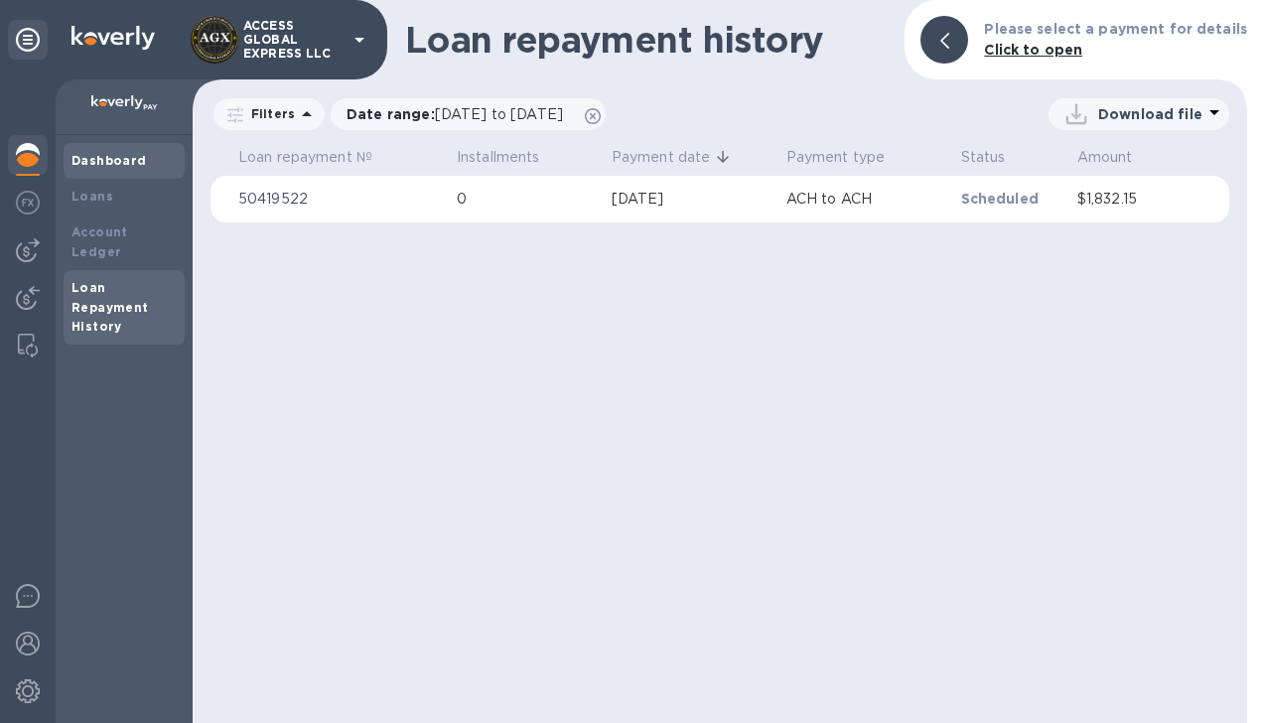
click at [112, 163] on b "Dashboard" at bounding box center [109, 160] width 75 height 15
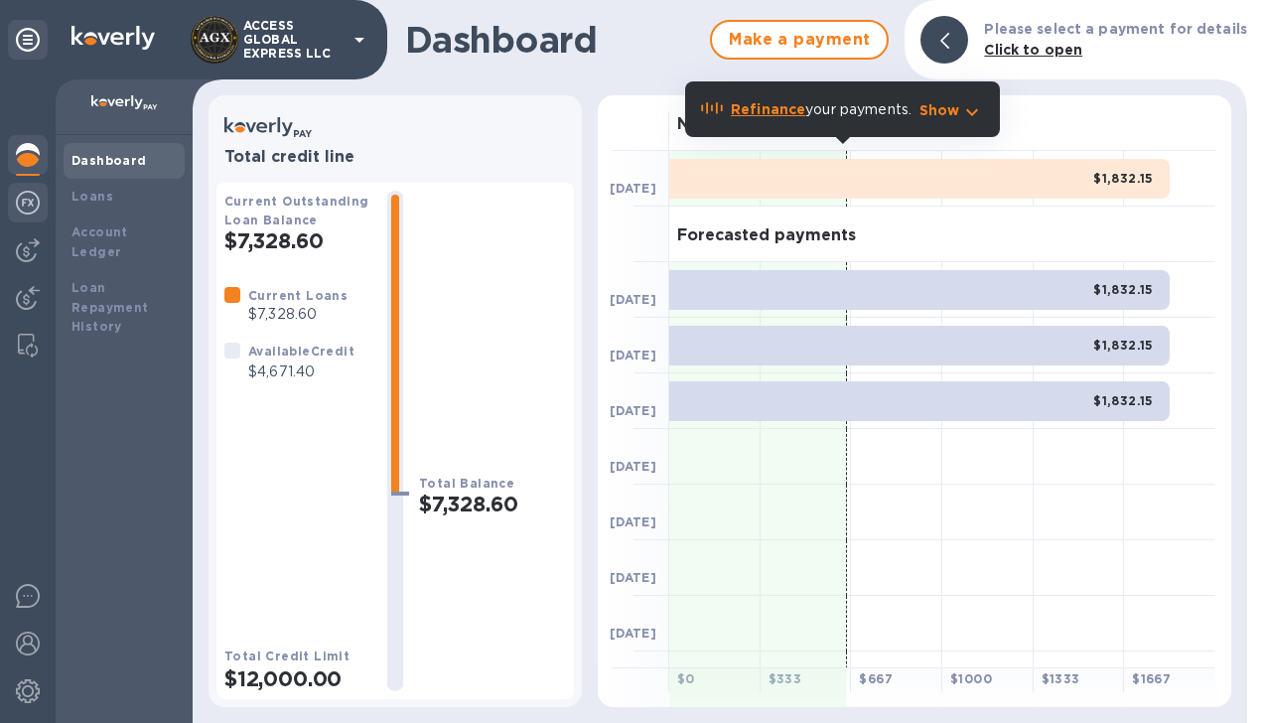
click at [37, 200] on img at bounding box center [28, 203] width 24 height 24
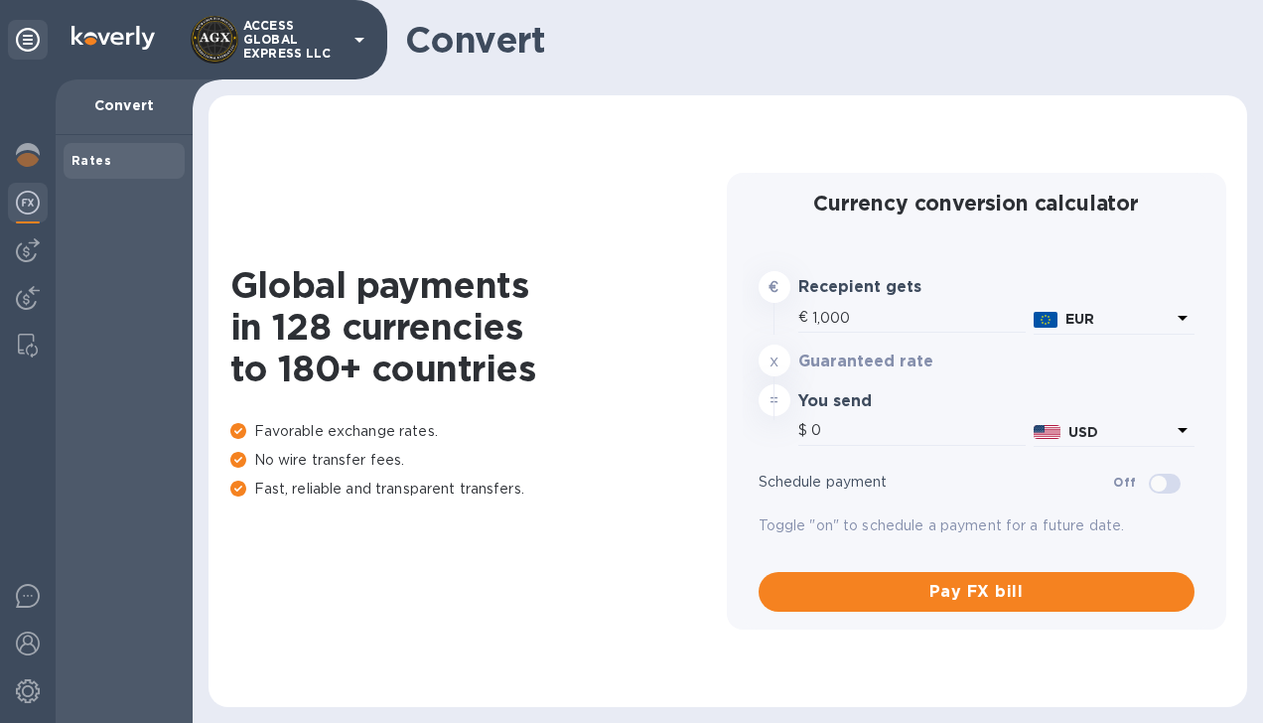
type input "1,182.8"
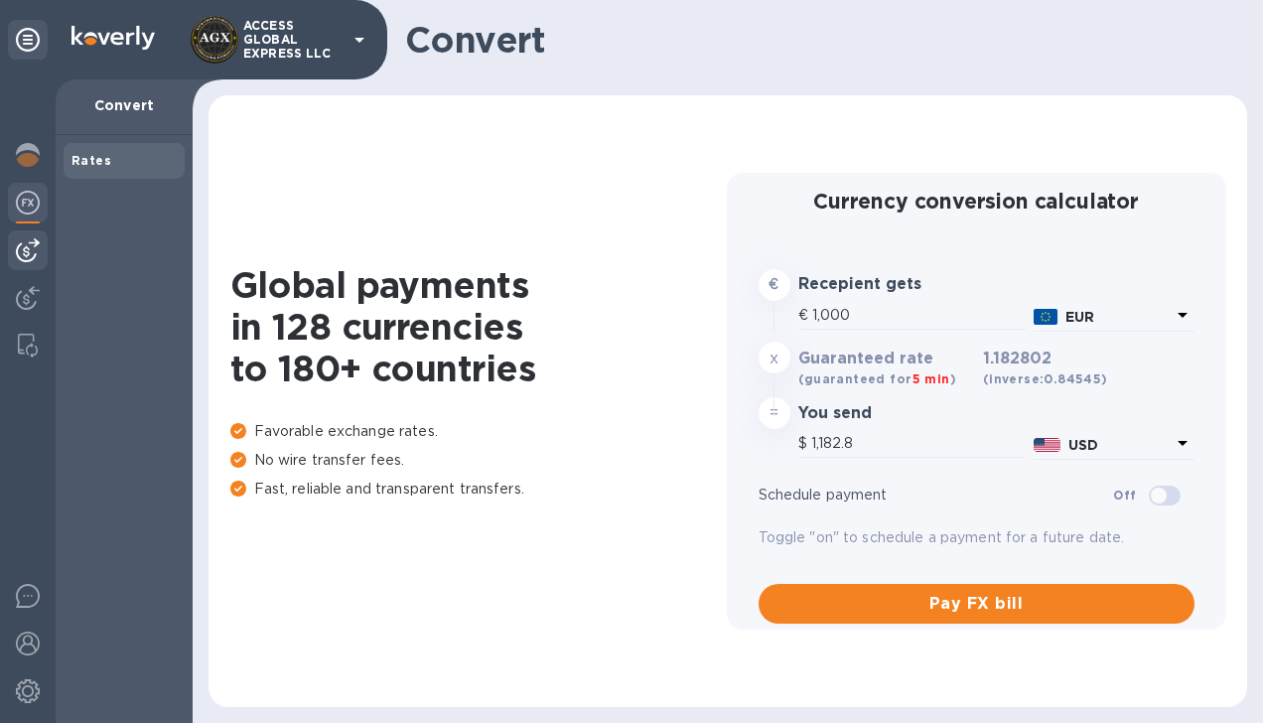
click at [33, 256] on img at bounding box center [28, 250] width 24 height 24
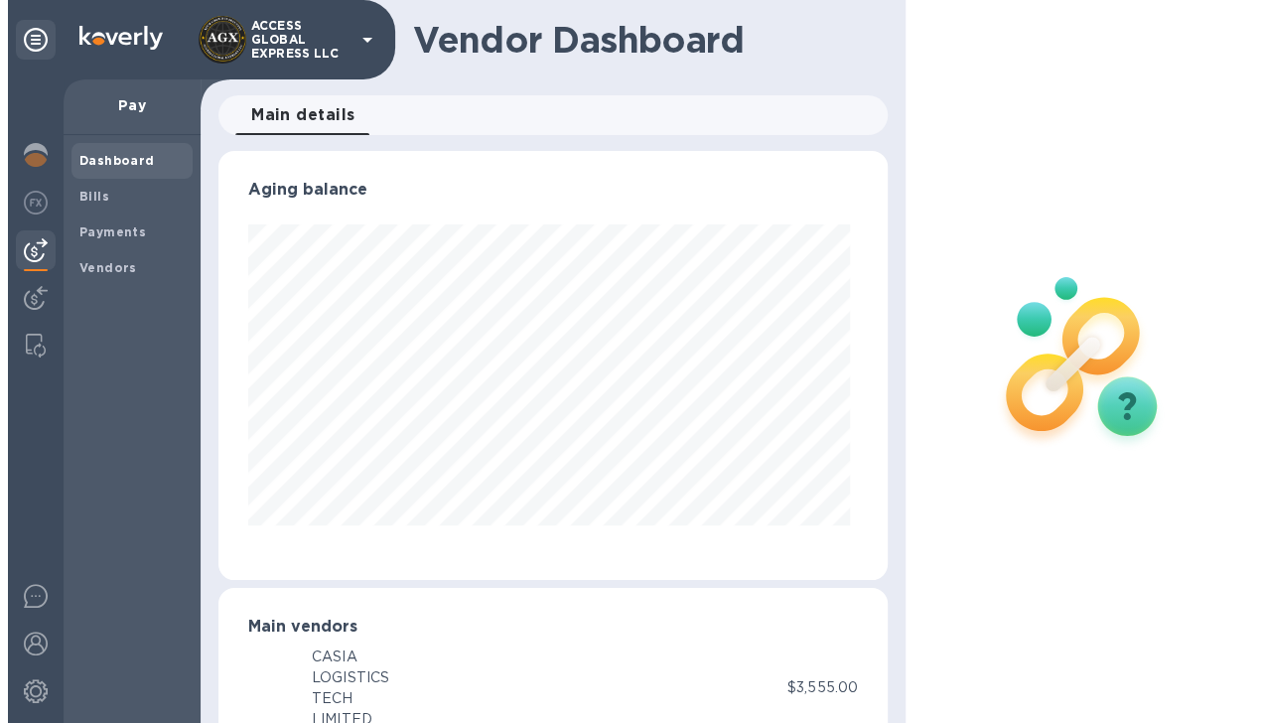
scroll to position [429, 660]
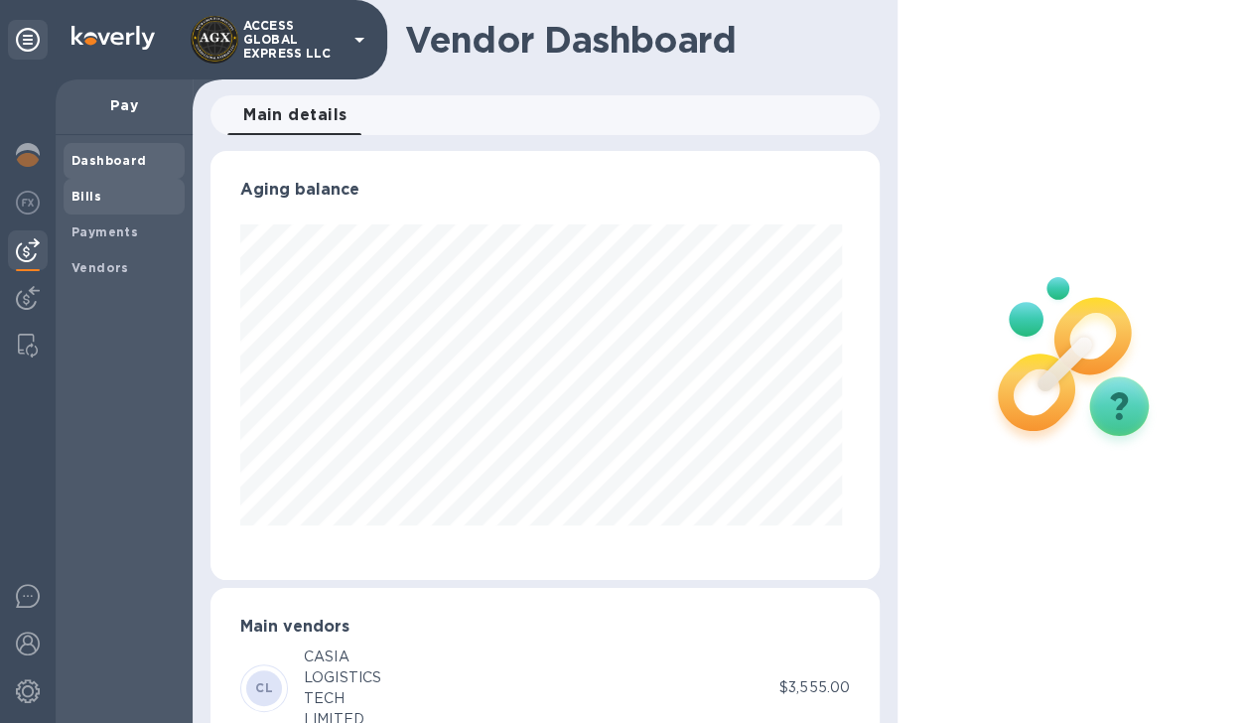
click at [81, 198] on b "Bills" at bounding box center [87, 196] width 30 height 15
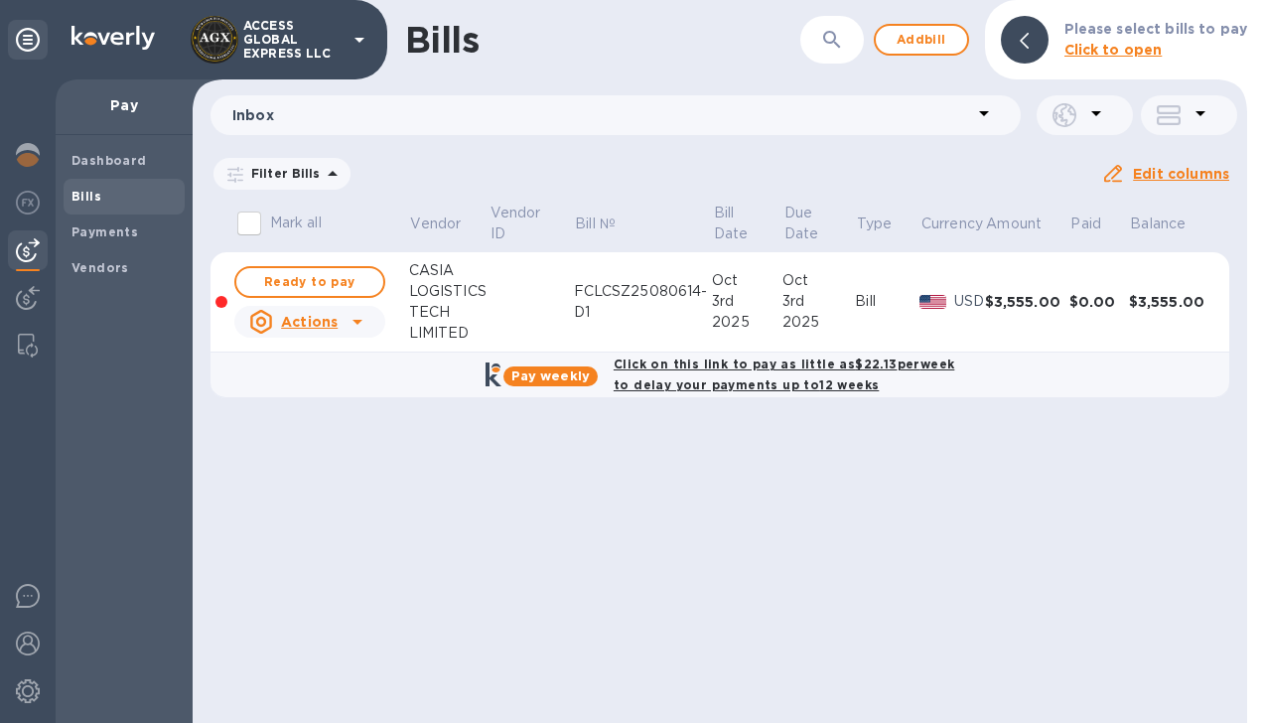
click at [313, 325] on u "Actions" at bounding box center [309, 322] width 57 height 16
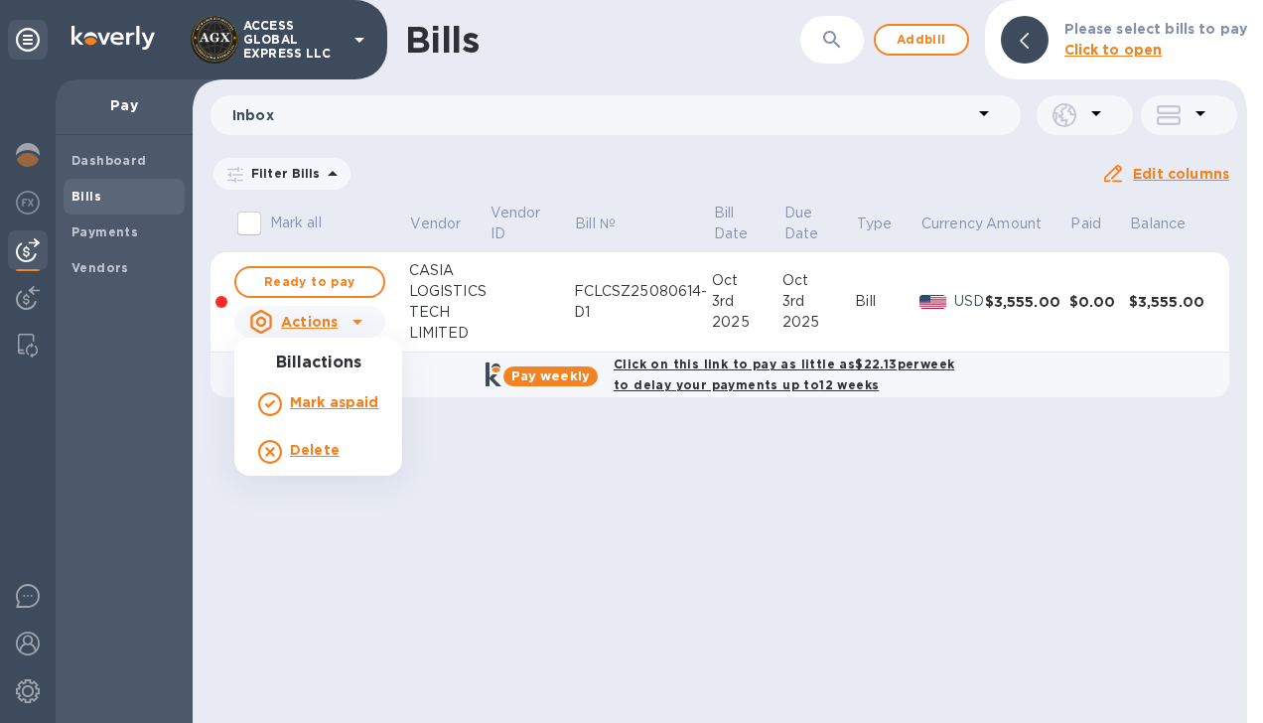
click at [311, 274] on div at bounding box center [631, 361] width 1263 height 723
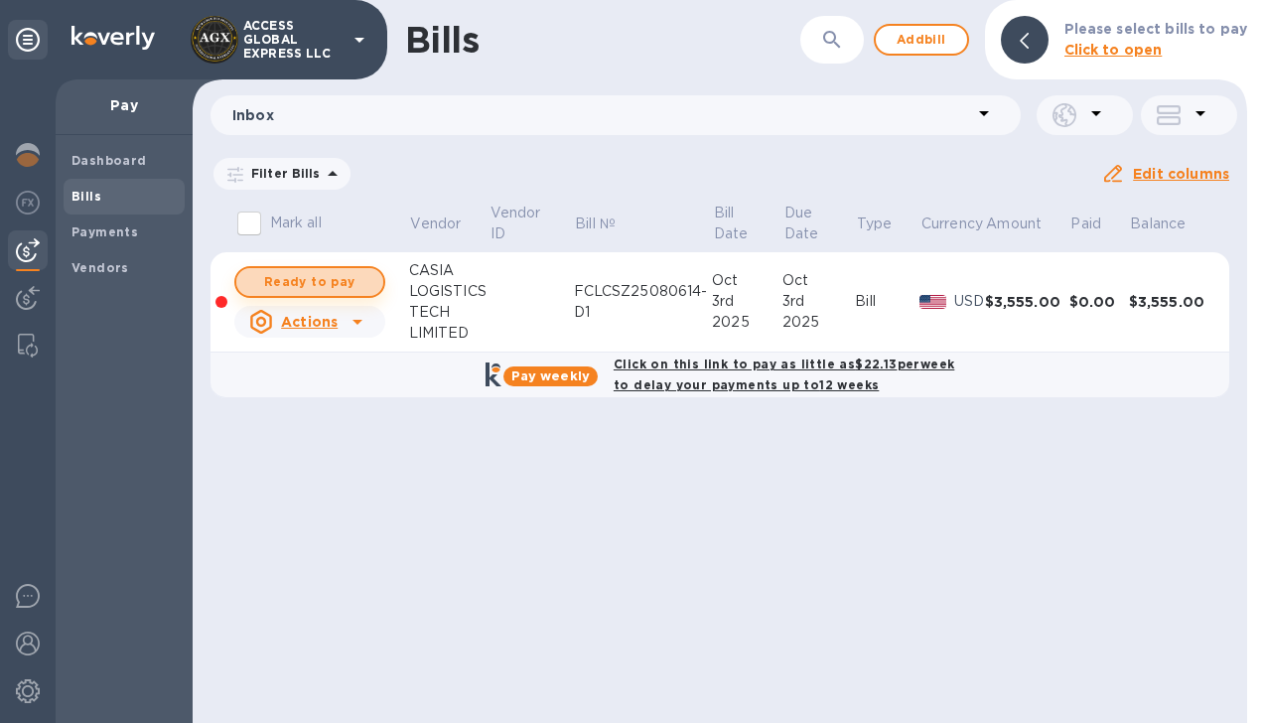
click at [312, 278] on span "Ready to pay" at bounding box center [309, 282] width 115 height 24
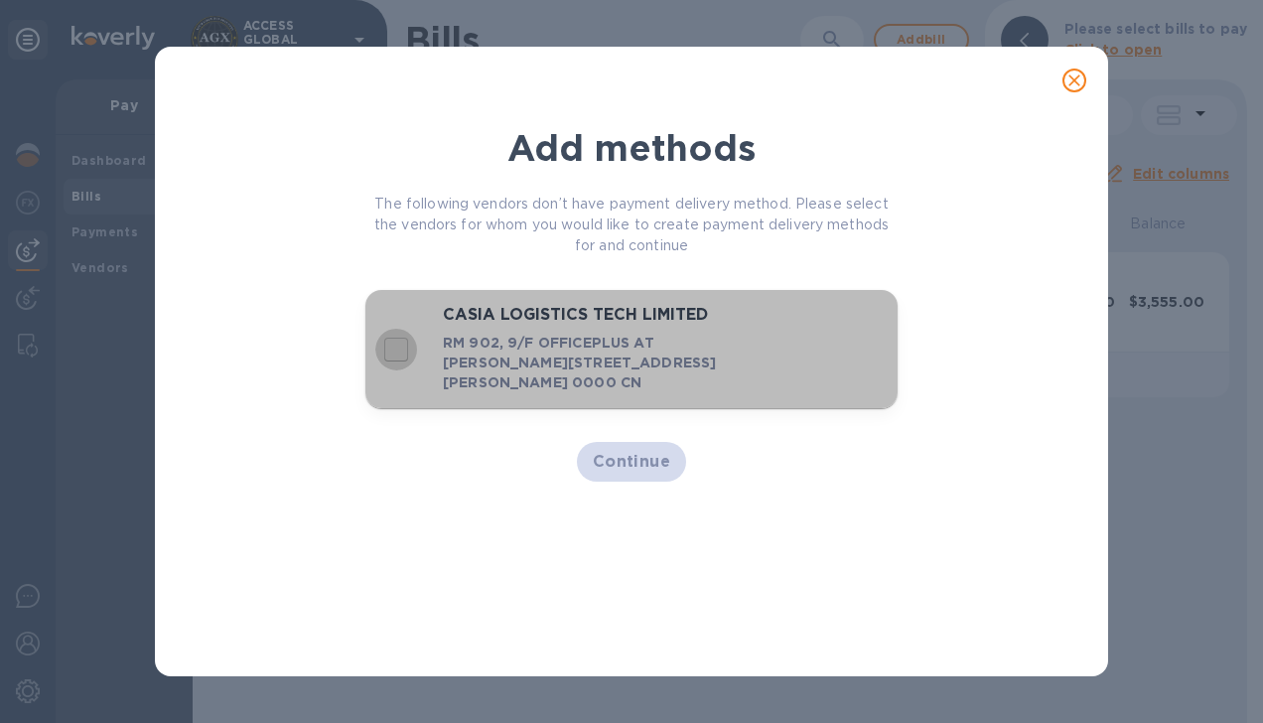
click at [393, 349] on input "decorative checkbox" at bounding box center [396, 350] width 42 height 42
checkbox input "true"
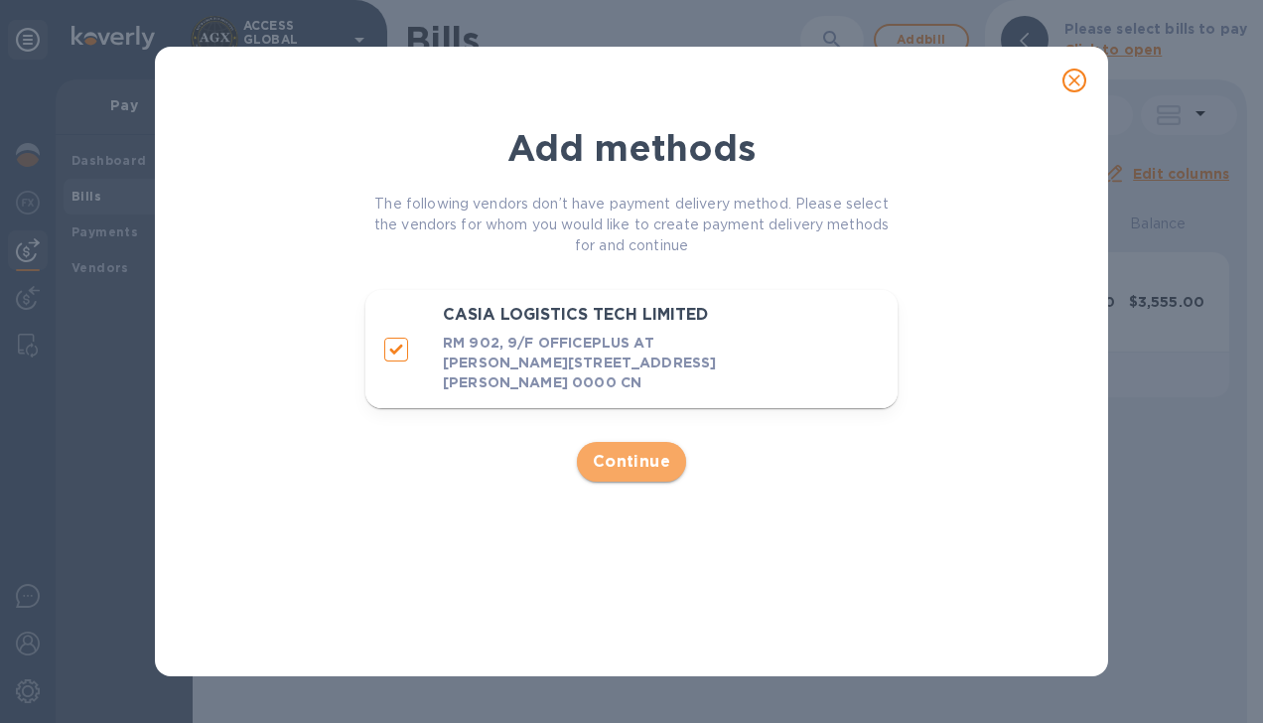
click at [614, 455] on span "Continue" at bounding box center [632, 462] width 78 height 24
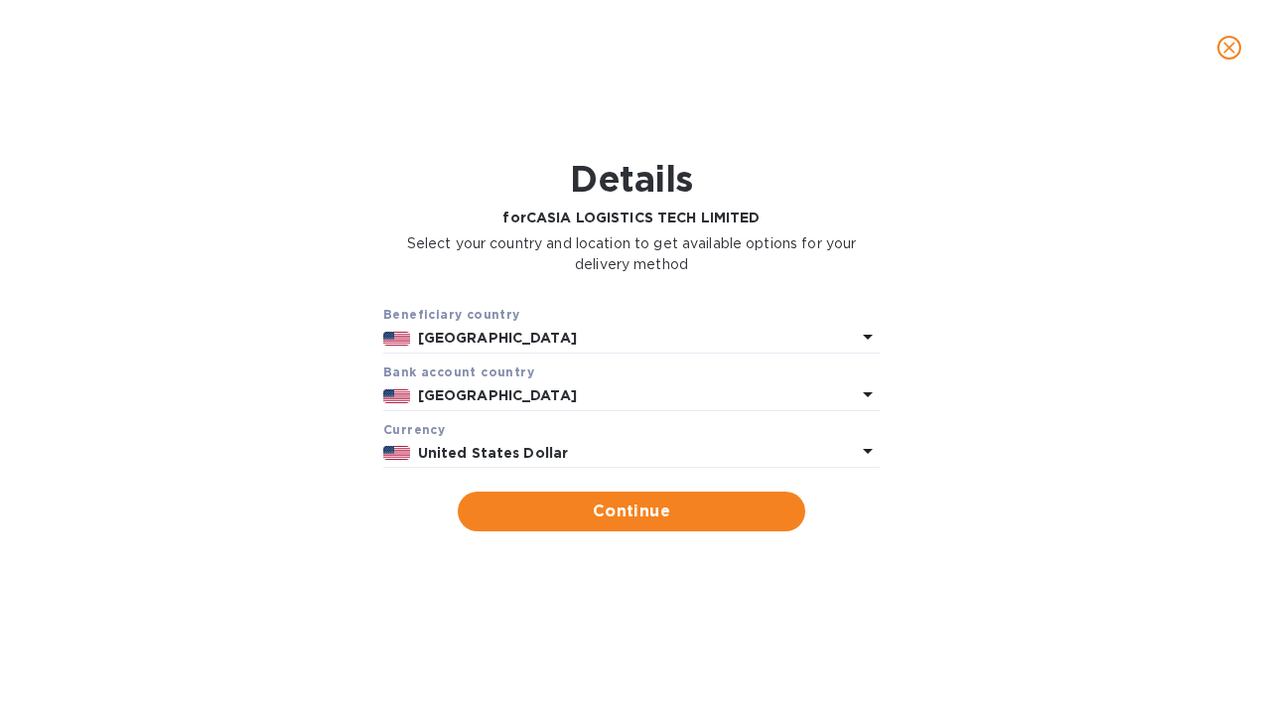
click at [614, 454] on p "United States Dollar" at bounding box center [637, 453] width 438 height 21
click at [1234, 47] on icon "close" at bounding box center [1230, 48] width 20 height 20
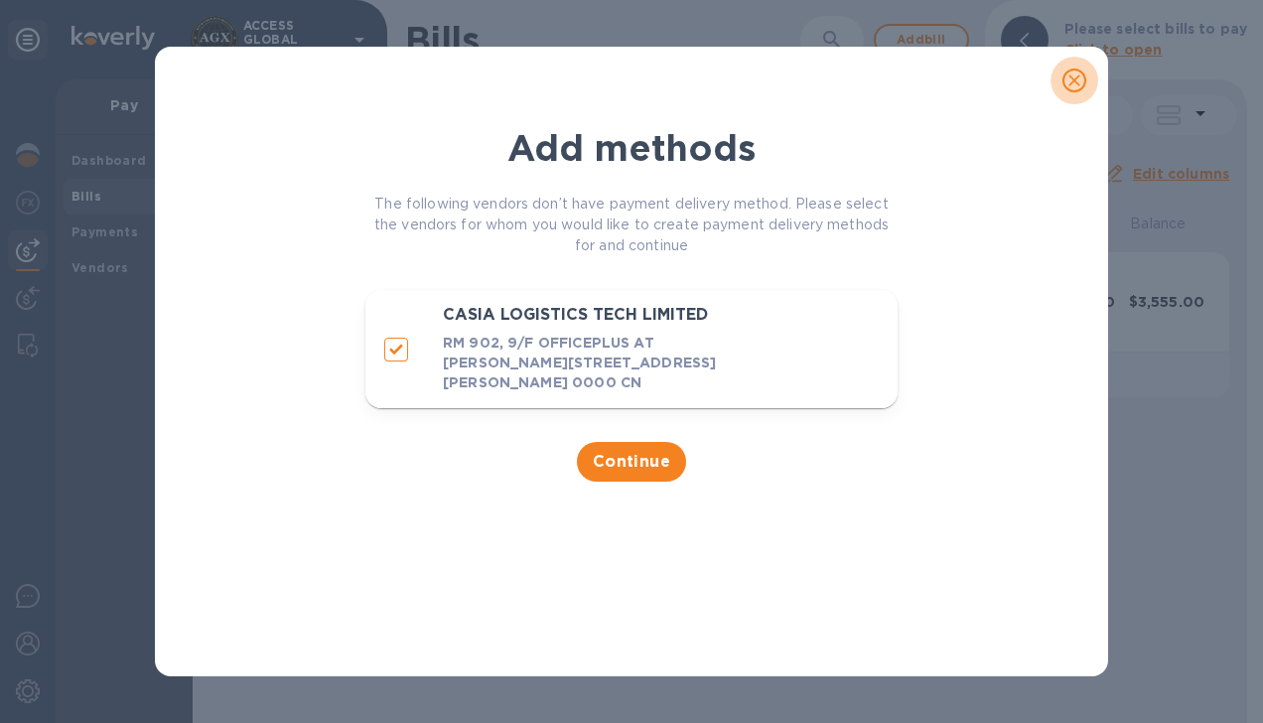
click at [1079, 84] on icon "close" at bounding box center [1075, 80] width 12 height 12
